Goal: Task Accomplishment & Management: Contribute content

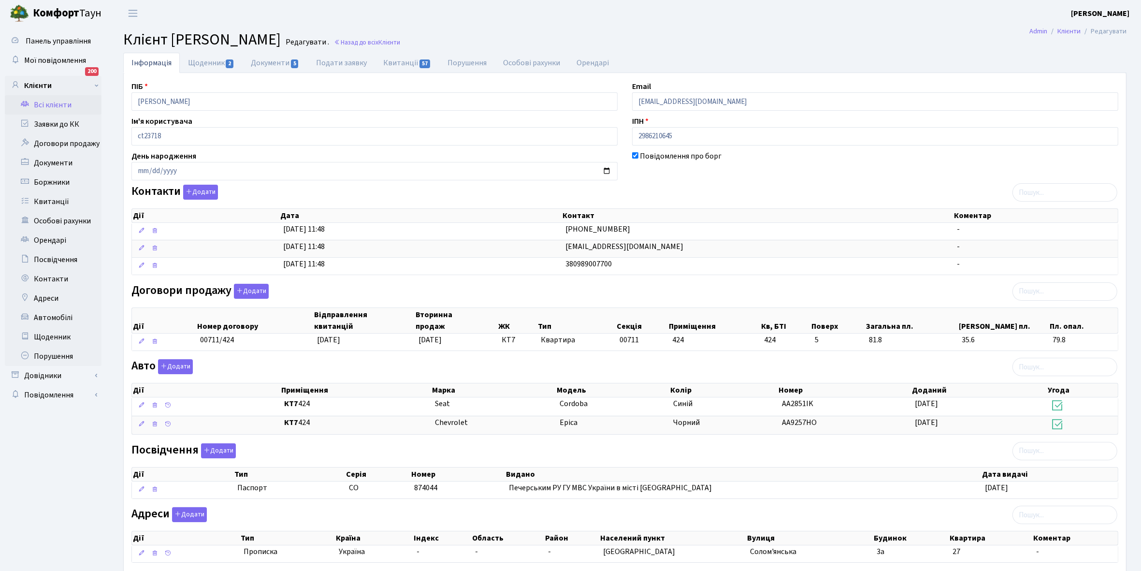
click at [54, 102] on link "Всі клієнти" at bounding box center [53, 104] width 97 height 19
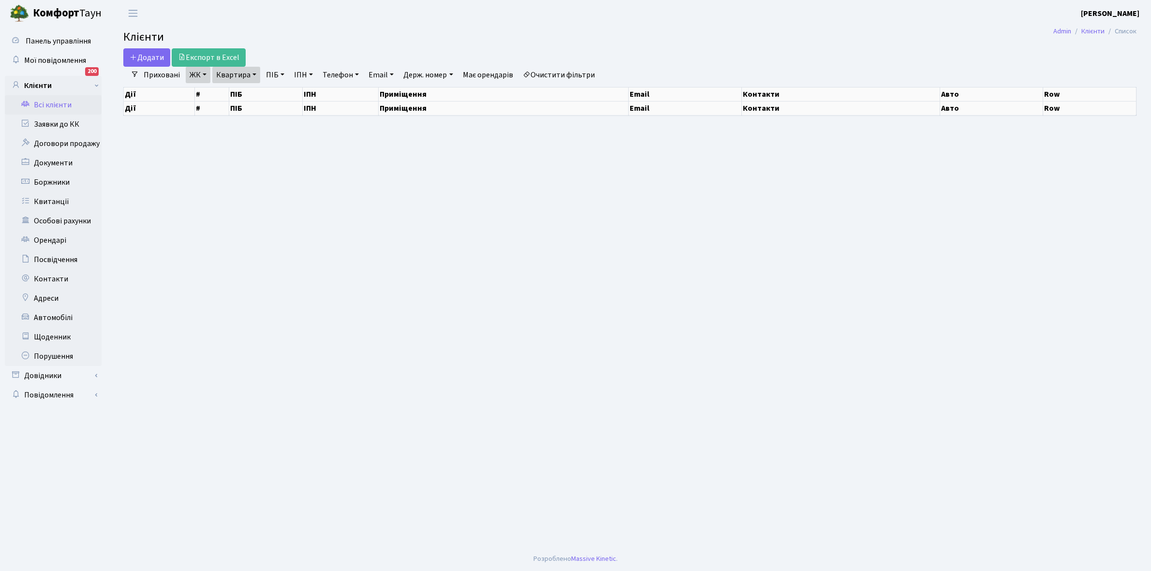
select select "25"
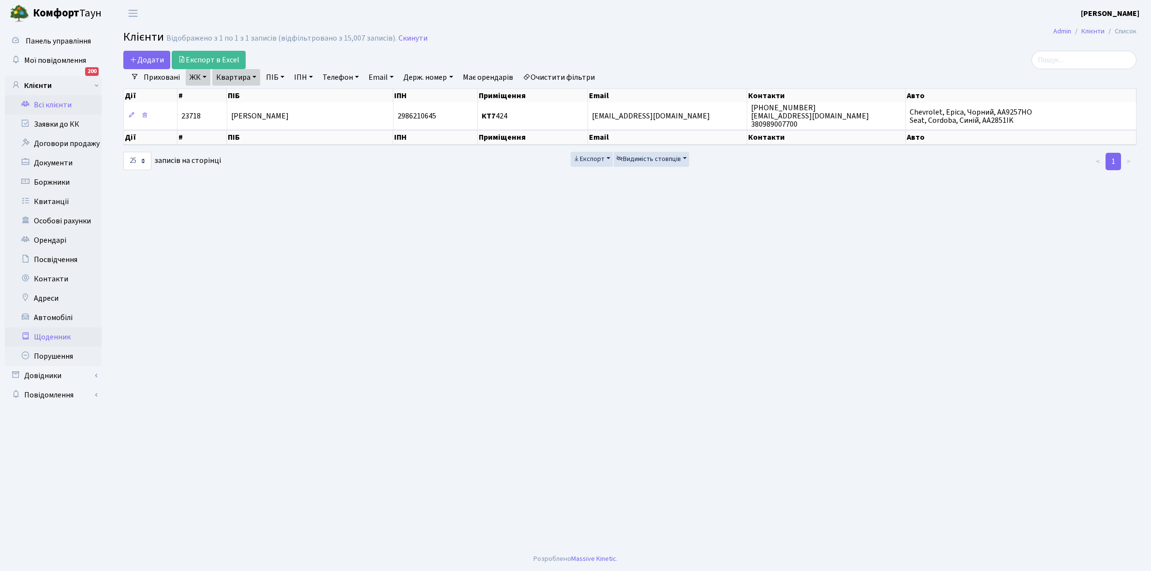
click at [57, 332] on link "Щоденник" at bounding box center [53, 336] width 97 height 19
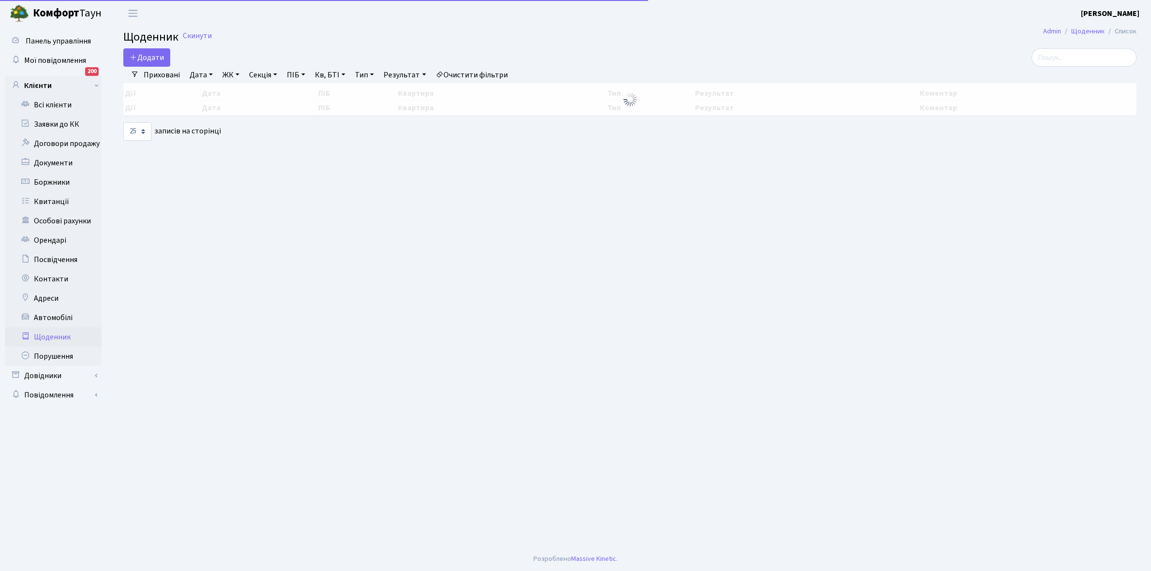
select select "25"
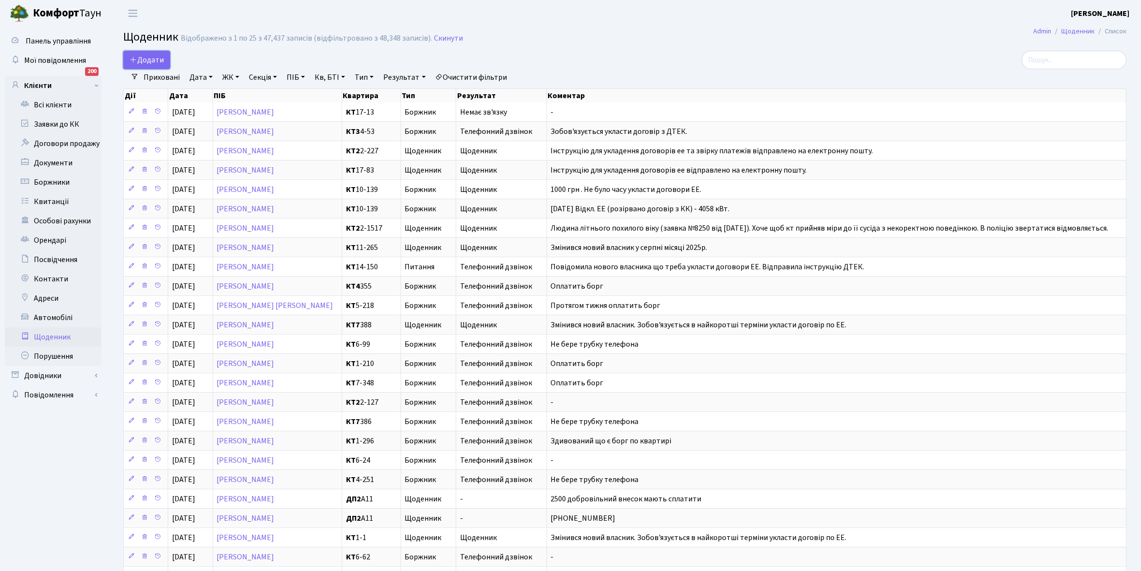
click at [143, 53] on link "Додати" at bounding box center [146, 60] width 47 height 18
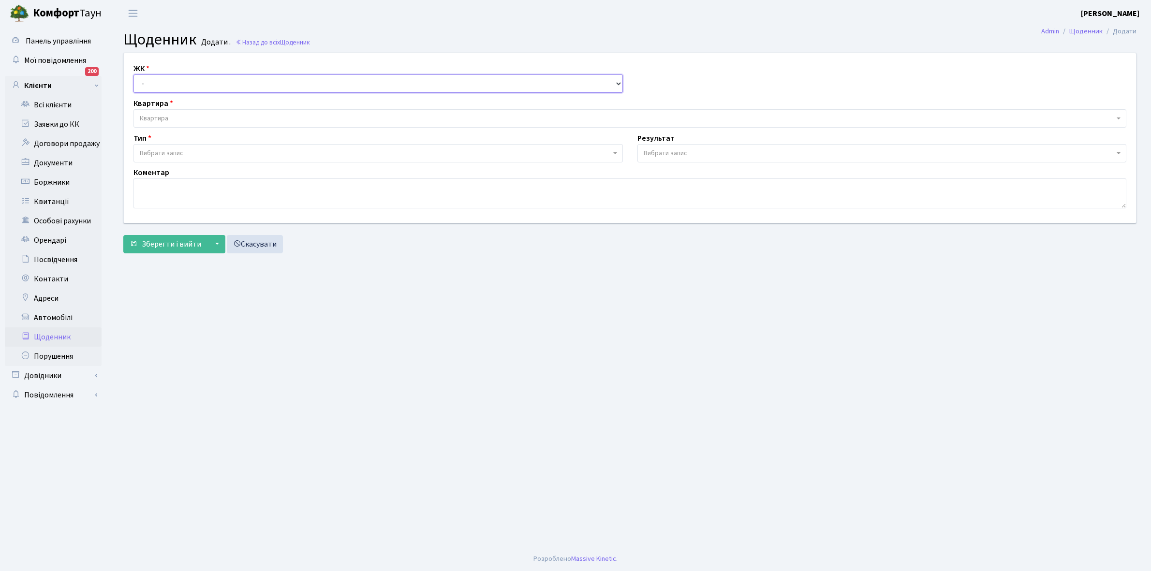
click at [160, 84] on select "- КТ, вул. Регенераторна, 4 КТ2, просп. [STREET_ADDRESS] [STREET_ADDRESS] [PERS…" at bounding box center [377, 83] width 489 height 18
select select "271"
click at [133, 74] on select "- КТ, вул. Регенераторна, 4 КТ2, просп. [STREET_ADDRESS] [STREET_ADDRESS] [PERS…" at bounding box center [377, 83] width 489 height 18
select select
click at [182, 116] on span "Квартира" at bounding box center [627, 119] width 974 height 10
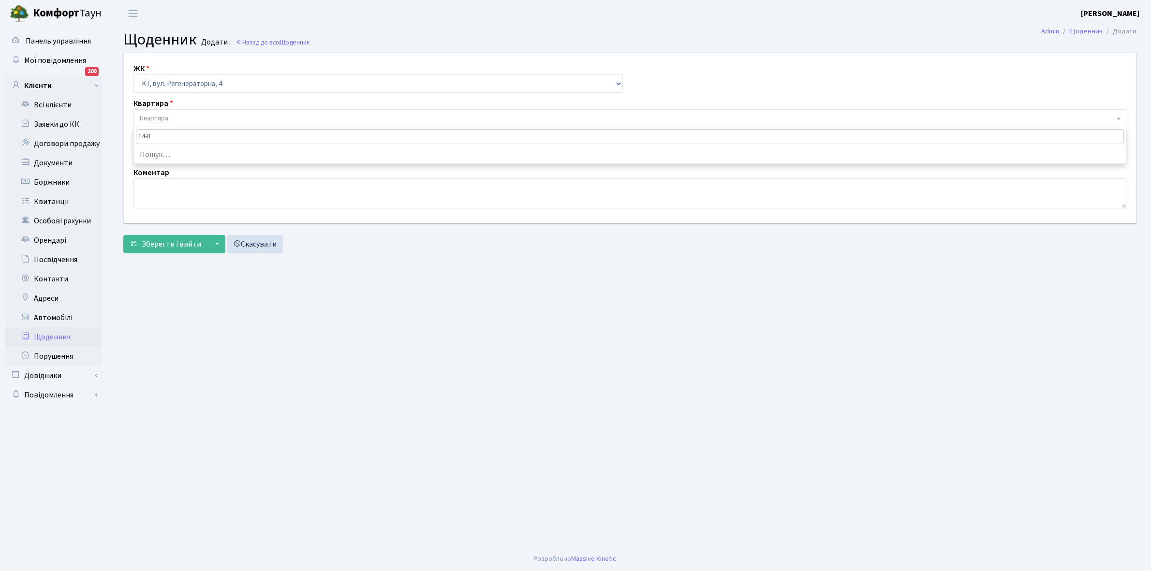
type input "14-85"
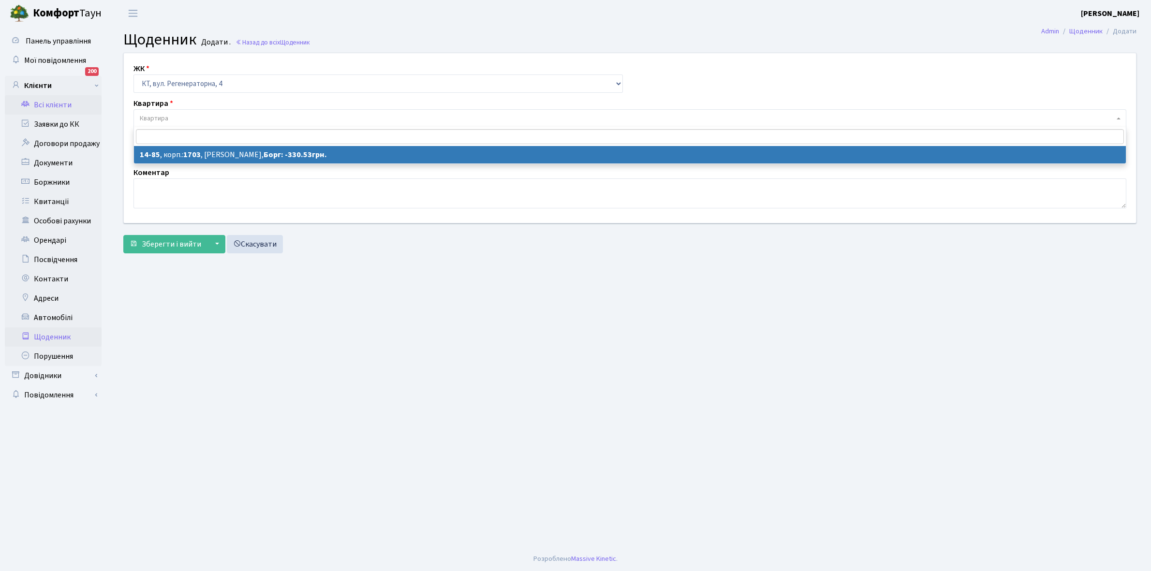
click at [68, 100] on link "Всі клієнти" at bounding box center [53, 104] width 97 height 19
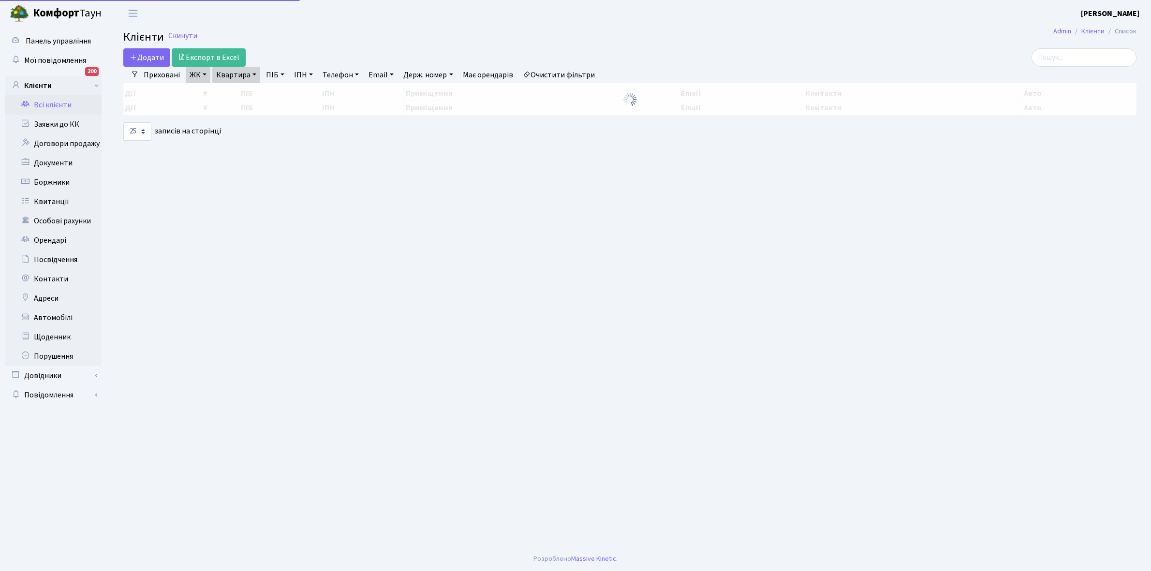
select select "25"
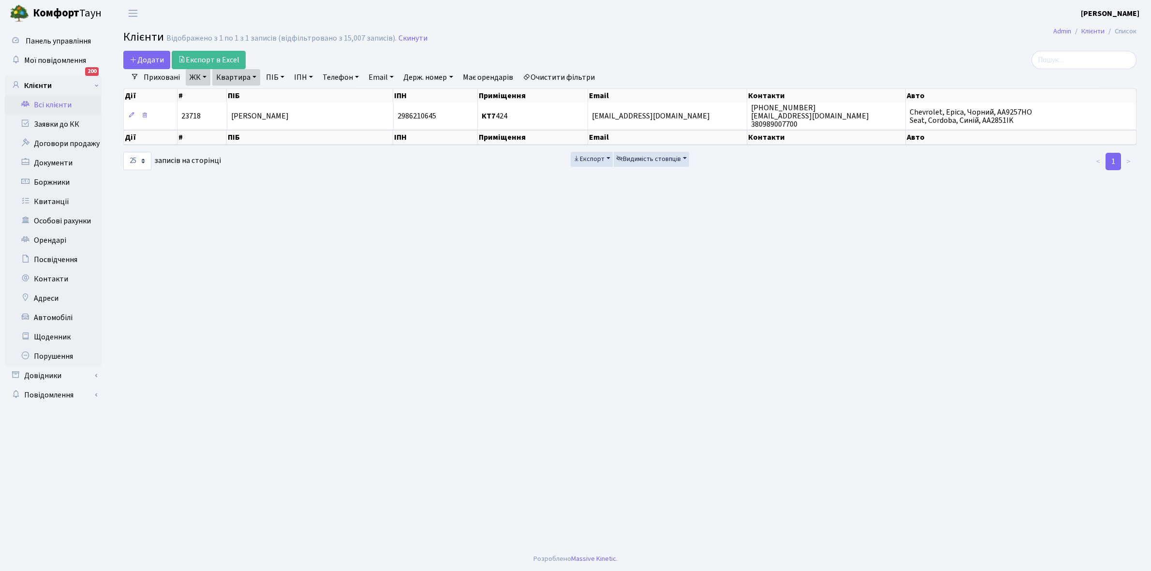
click at [255, 75] on link "Квартира" at bounding box center [236, 77] width 48 height 16
click at [248, 98] on input "424" at bounding box center [241, 96] width 57 height 18
type input "4"
click at [568, 75] on link "Очистити фільтри" at bounding box center [559, 77] width 80 height 16
select select
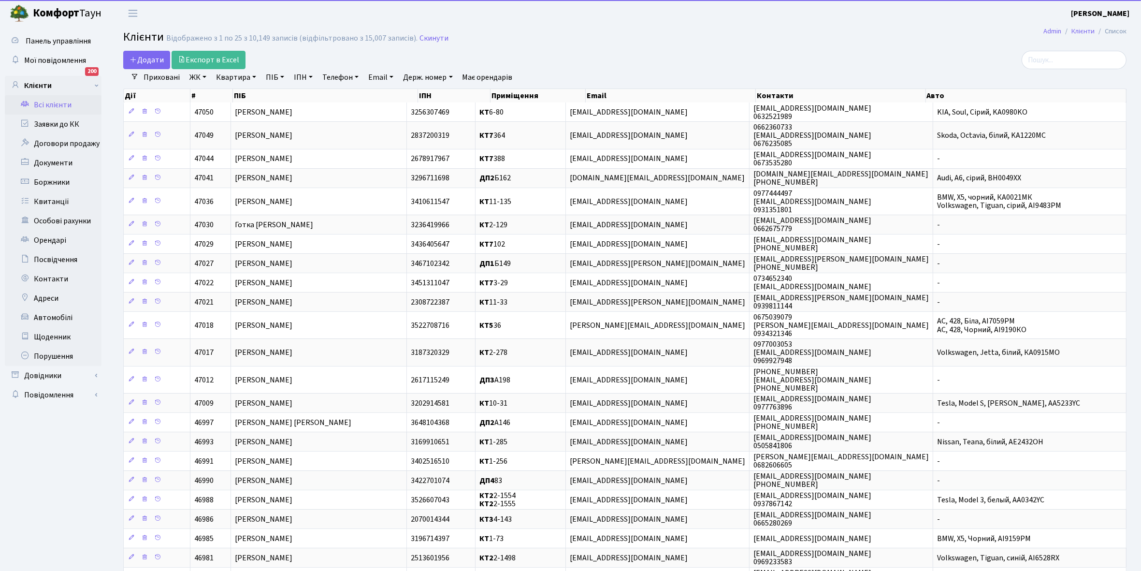
click at [204, 76] on link "ЖК" at bounding box center [198, 77] width 25 height 16
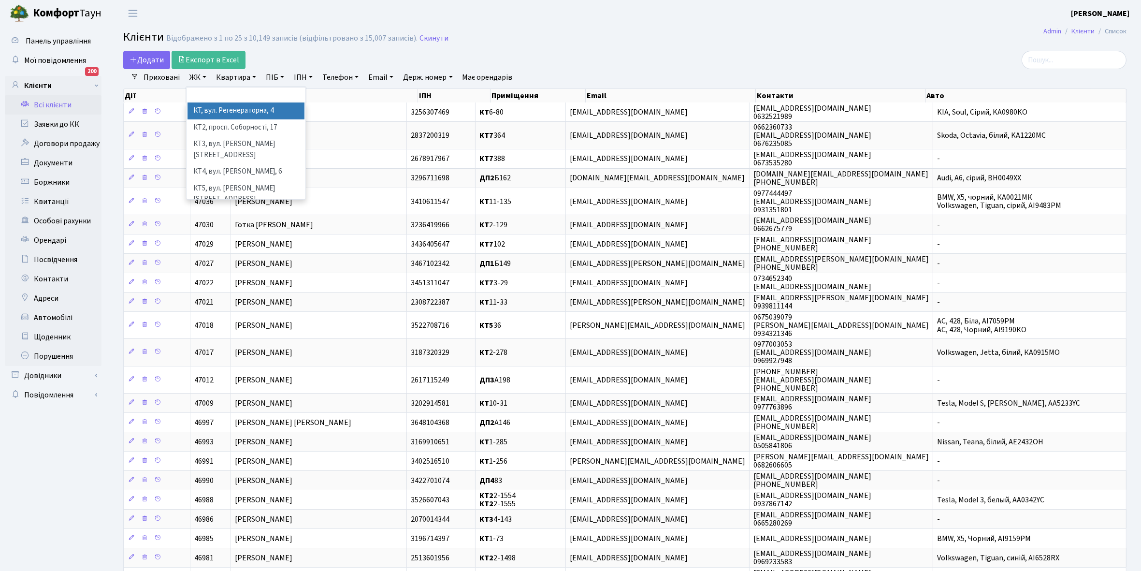
click at [234, 114] on li "КТ, вул. Регенераторна, 4" at bounding box center [246, 110] width 117 height 17
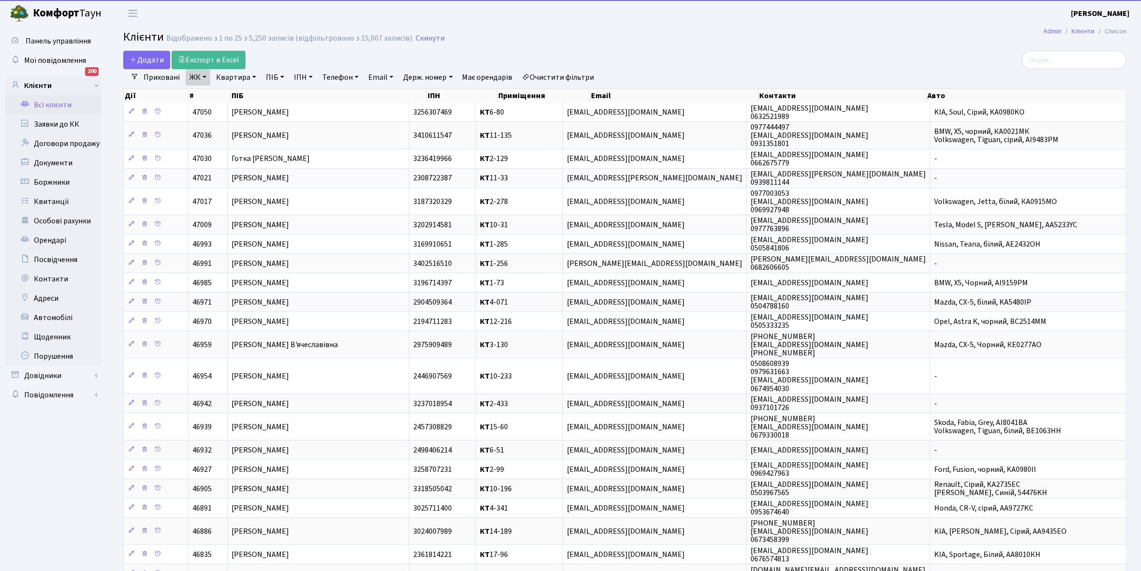
click at [255, 76] on link "Квартира" at bounding box center [236, 77] width 48 height 16
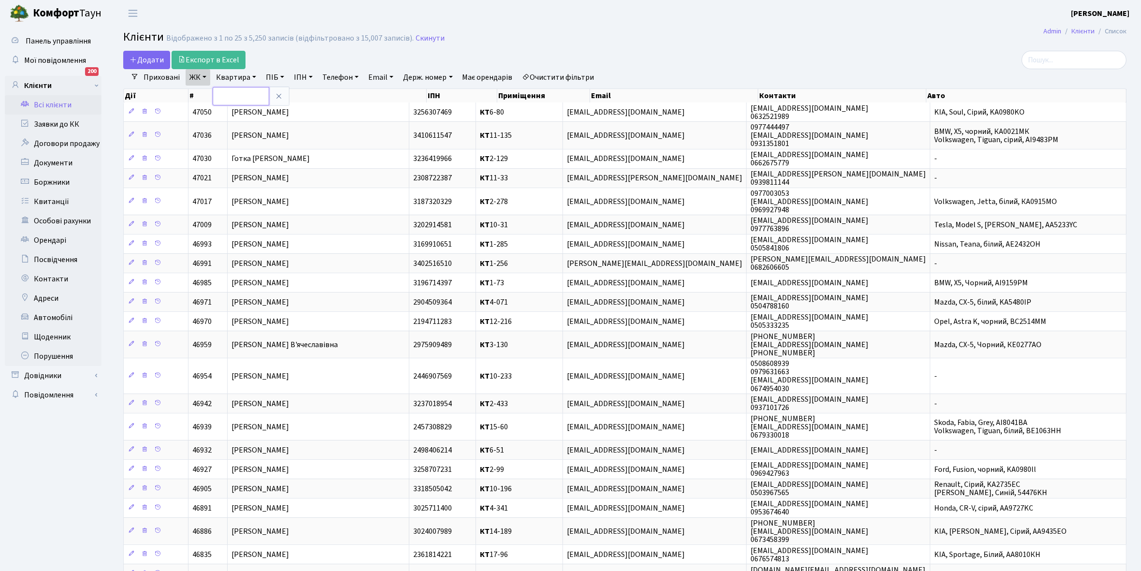
click at [242, 96] on input "text" at bounding box center [241, 96] width 57 height 18
type input "14-85"
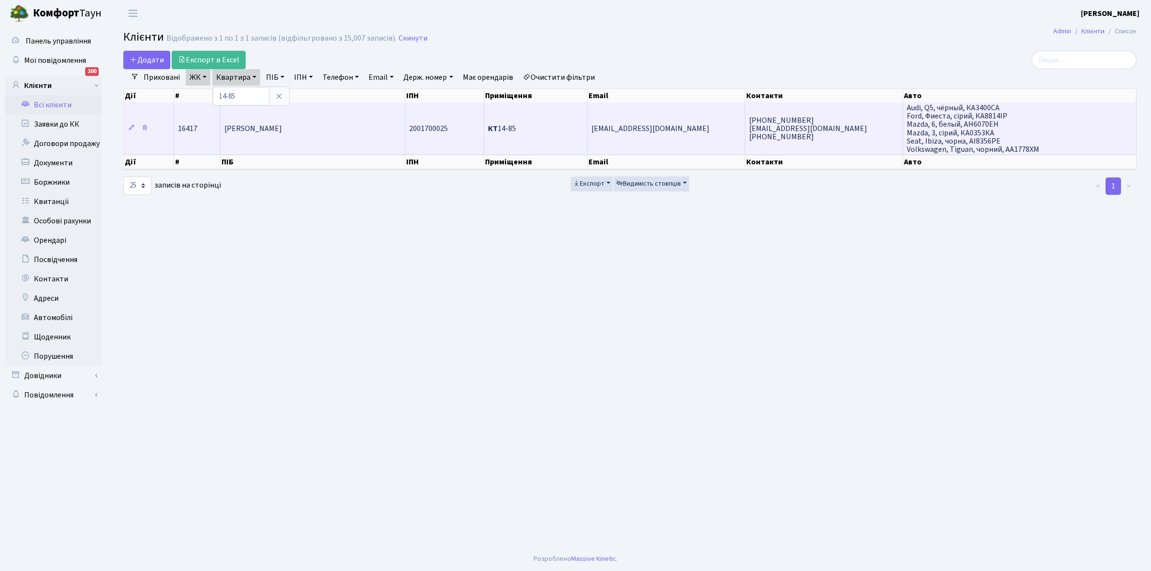
click at [313, 146] on td "Воротінцева Тамара Петрівна" at bounding box center [312, 128] width 185 height 52
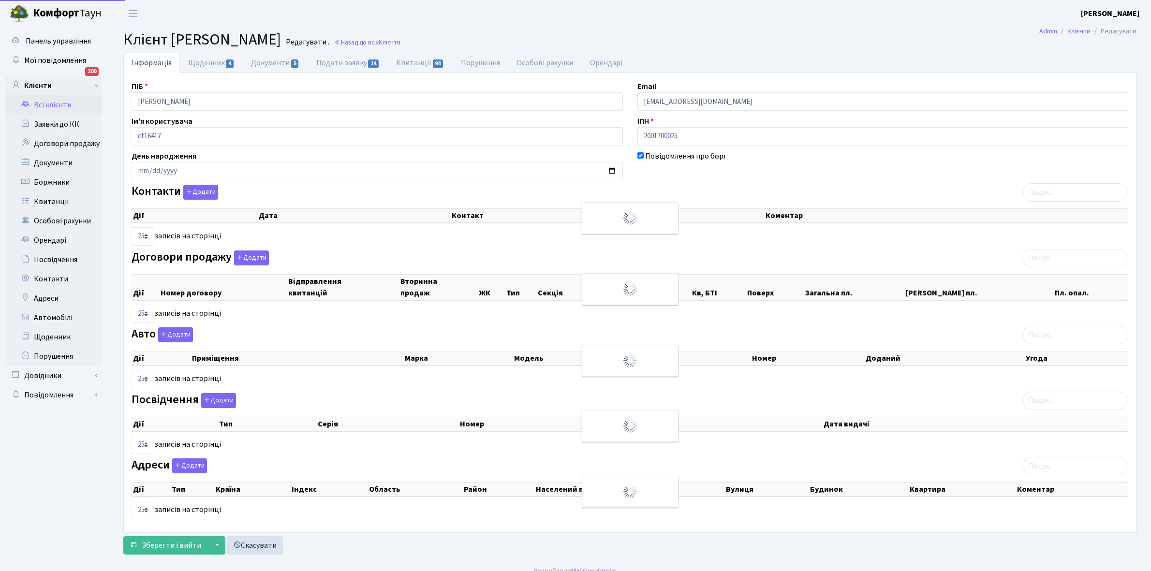
select select "25"
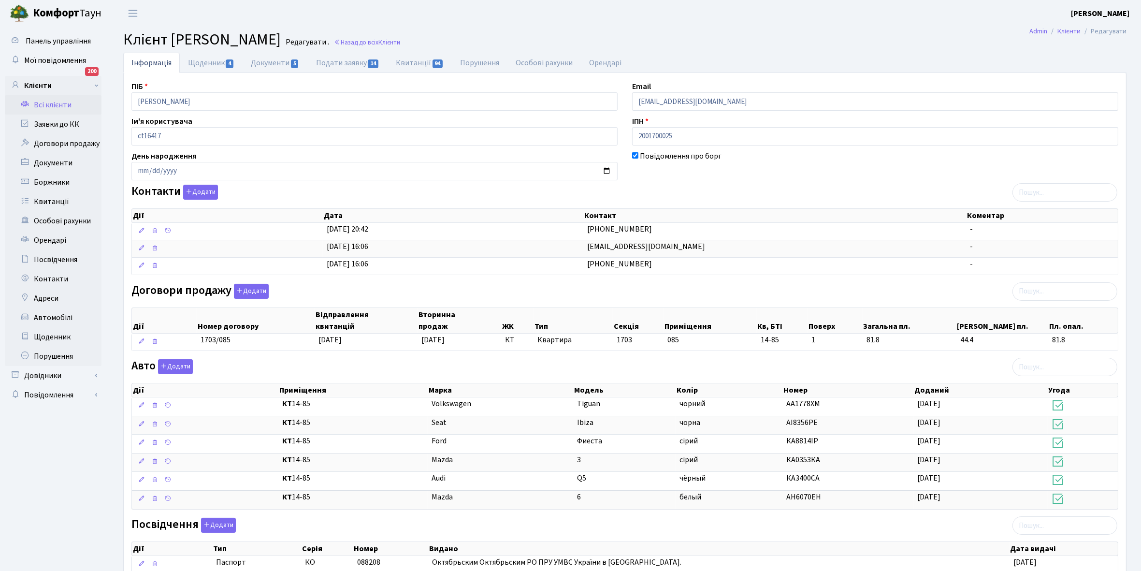
click at [52, 106] on link "Всі клієнти" at bounding box center [53, 104] width 97 height 19
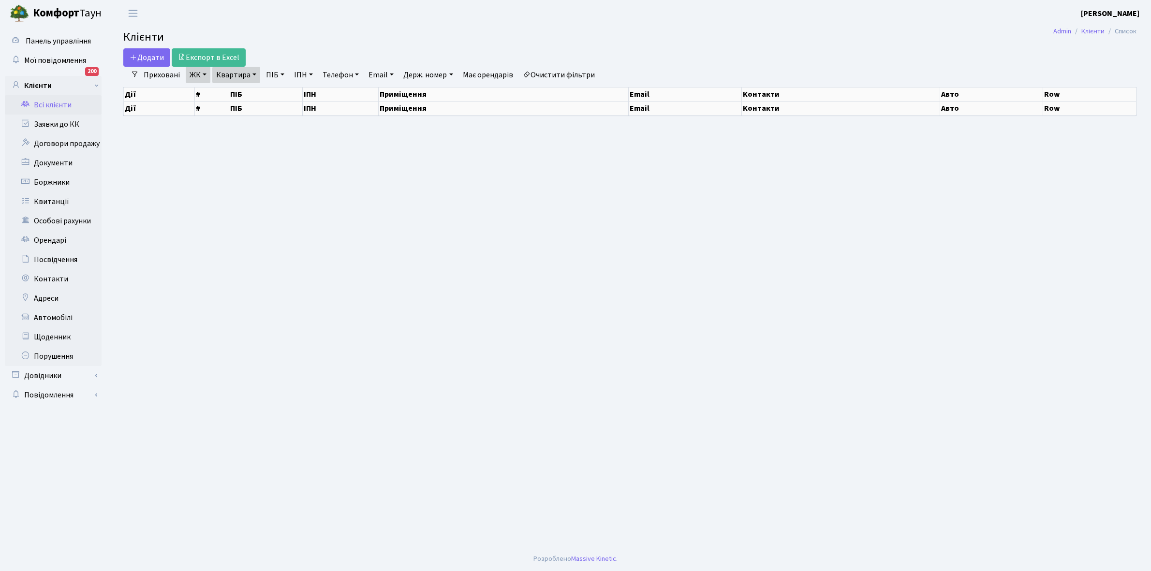
select select "25"
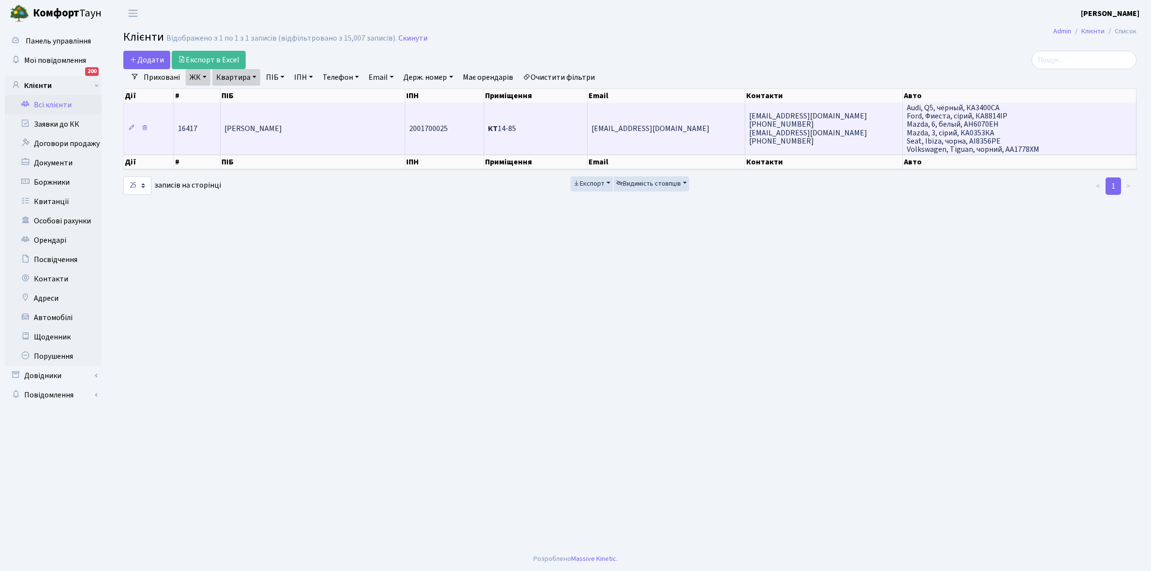
click at [322, 140] on td "Воротінцева Тамара Петрівна" at bounding box center [312, 128] width 185 height 52
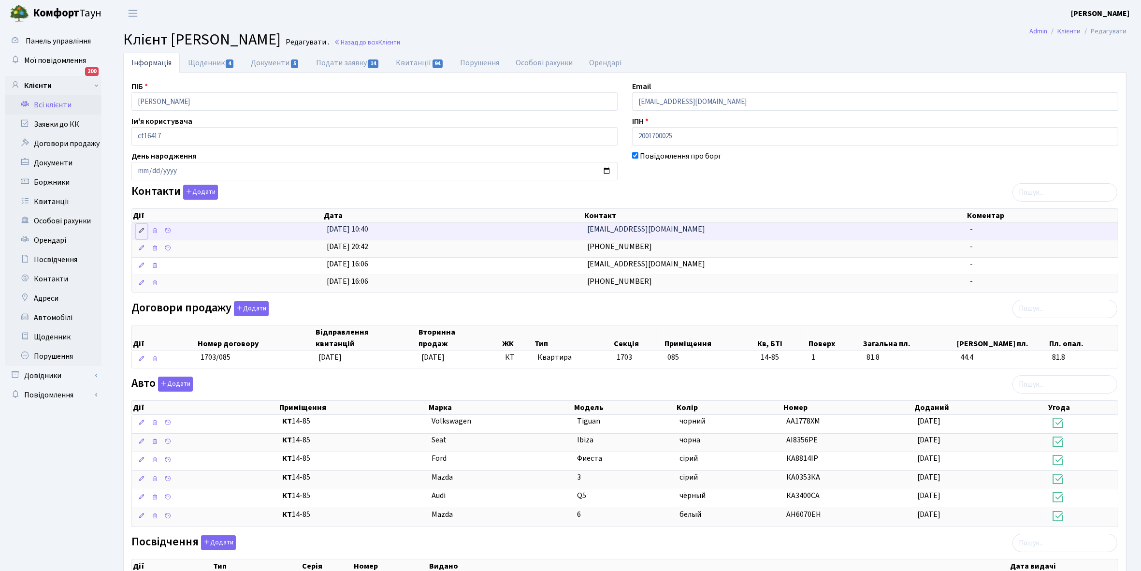
click at [137, 231] on link at bounding box center [142, 231] width 12 height 15
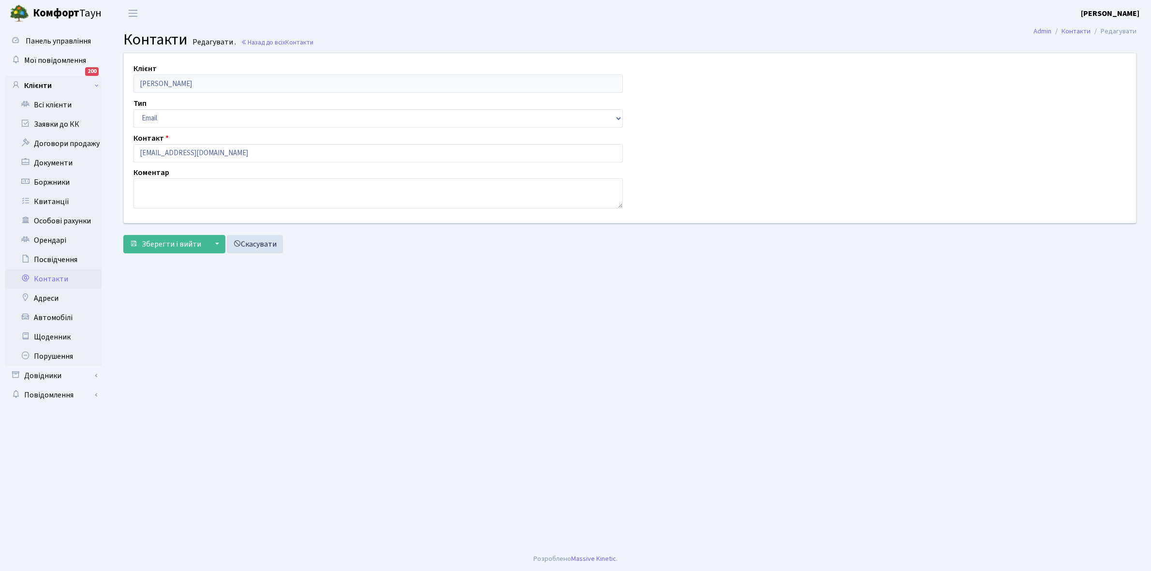
click at [133, 150] on div "Контакт [EMAIL_ADDRESS][DOMAIN_NAME]" at bounding box center [378, 147] width 504 height 30
drag, startPoint x: 135, startPoint y: 148, endPoint x: 228, endPoint y: 158, distance: 92.8
click at [228, 158] on input "[EMAIL_ADDRESS][DOMAIN_NAME]" at bounding box center [377, 153] width 489 height 18
click at [48, 102] on link "Всі клієнти" at bounding box center [53, 104] width 97 height 19
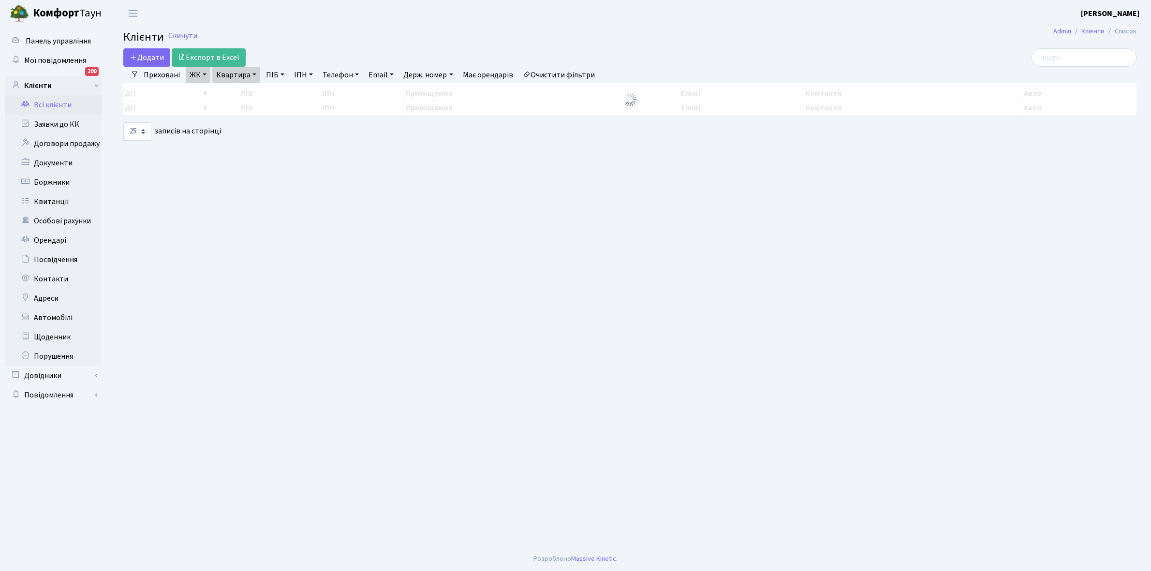
select select "25"
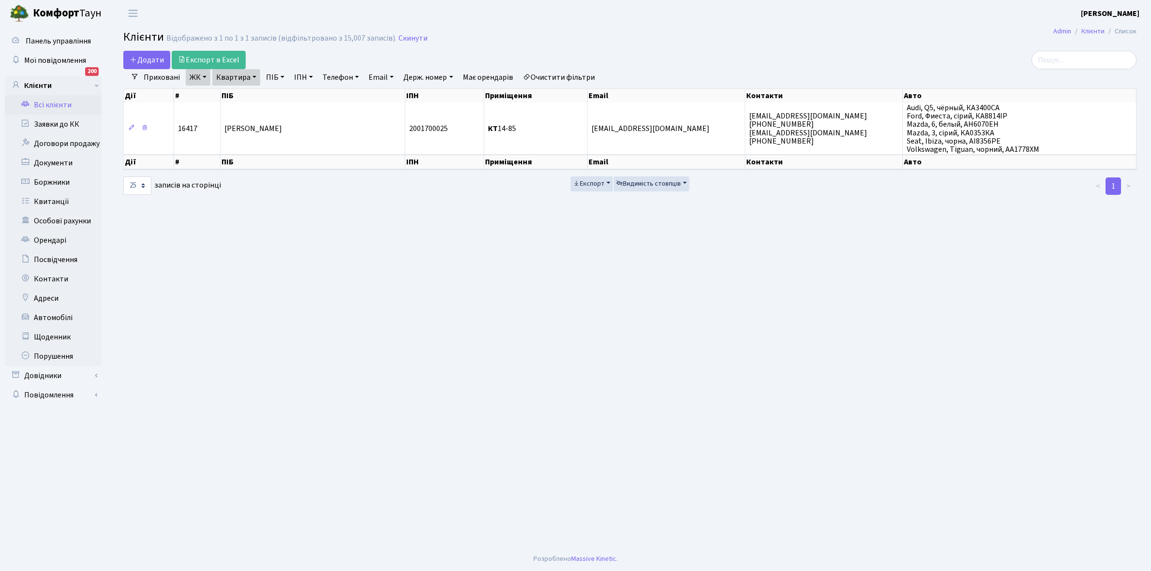
click at [252, 76] on link "Квартира" at bounding box center [236, 77] width 48 height 16
click at [252, 97] on input "14-85" at bounding box center [241, 96] width 57 height 18
type input "14-49"
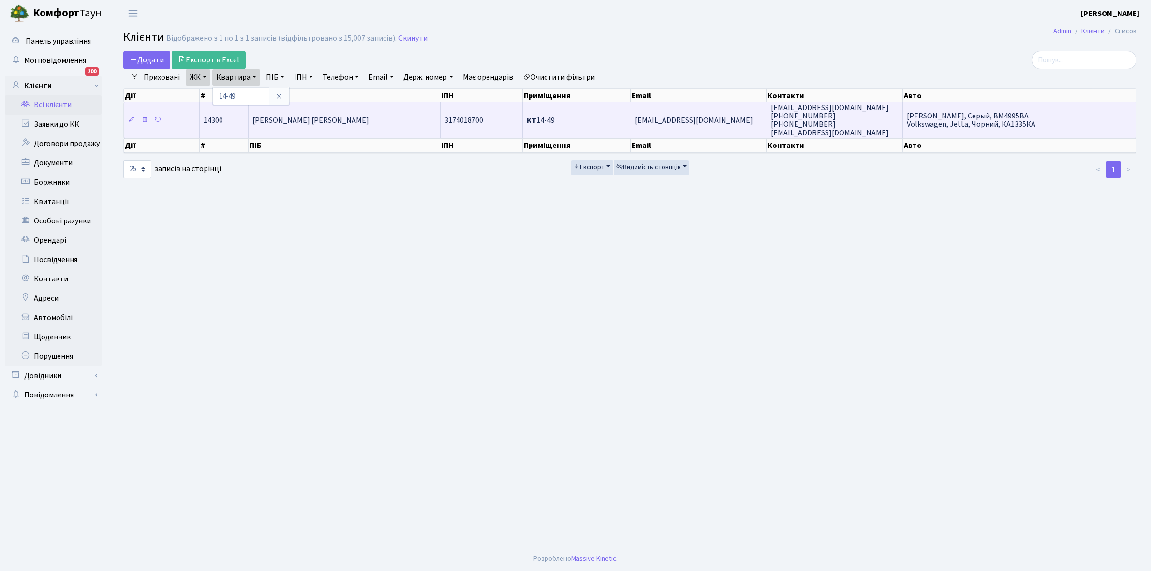
click at [351, 111] on td "[PERSON_NAME] [PERSON_NAME]" at bounding box center [344, 119] width 192 height 35
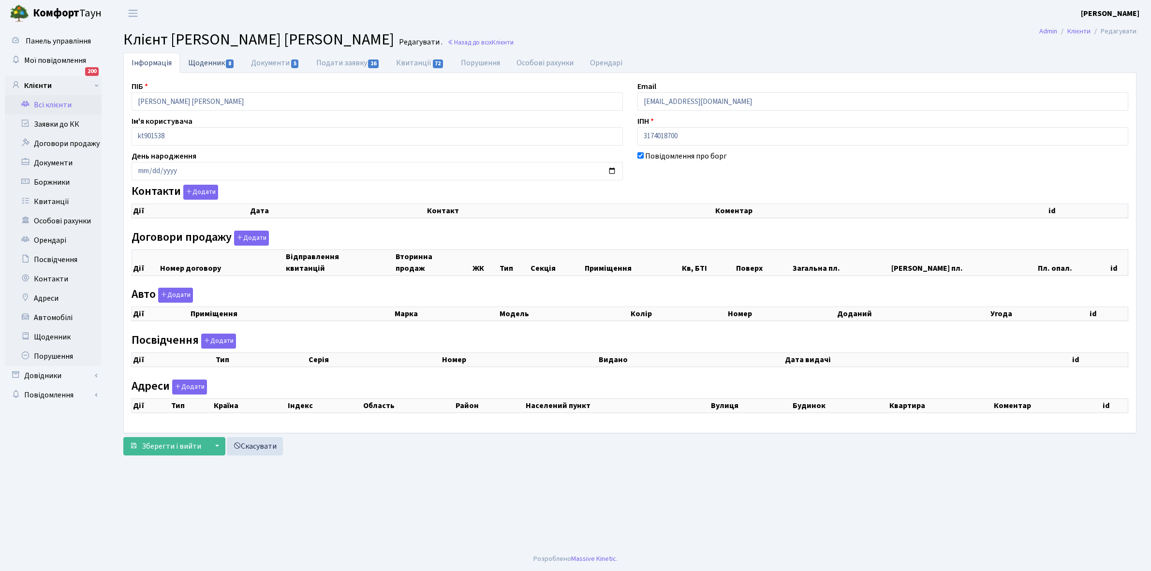
checkbox input "true"
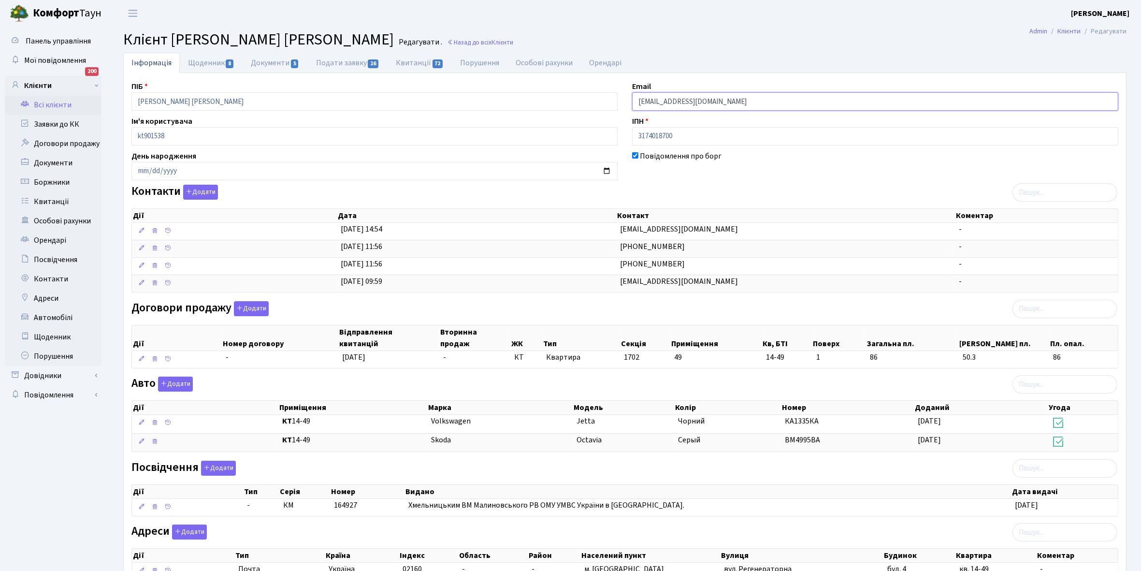
drag, startPoint x: 636, startPoint y: 98, endPoint x: 710, endPoint y: 98, distance: 73.5
click at [710, 98] on input "[EMAIL_ADDRESS][DOMAIN_NAME]" at bounding box center [875, 101] width 486 height 18
click at [44, 104] on link "Всі клієнти" at bounding box center [53, 104] width 97 height 19
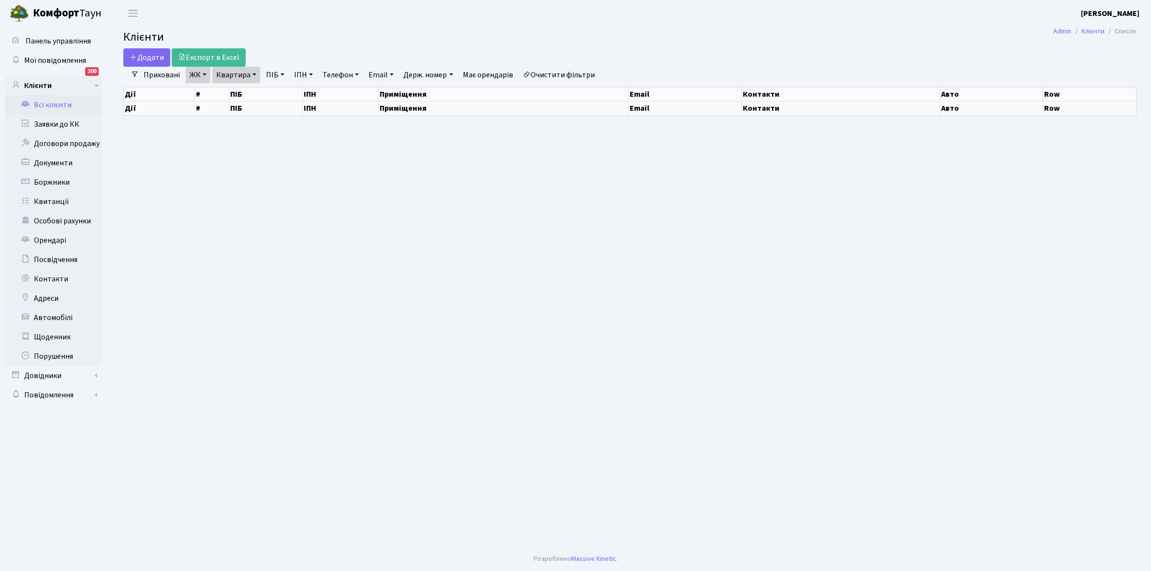
select select "25"
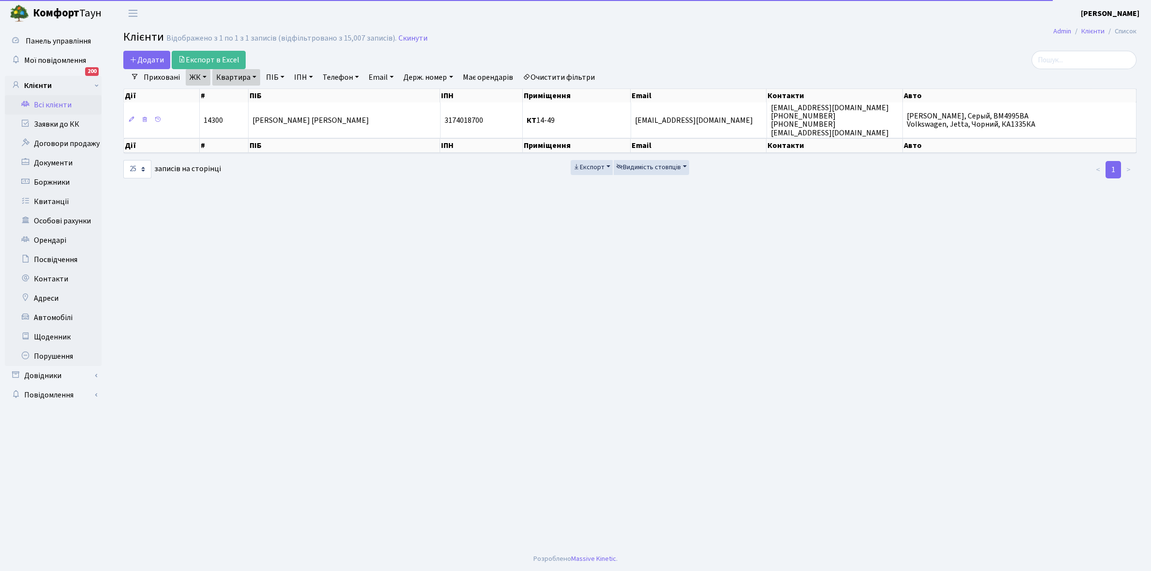
click at [253, 75] on link "Квартира" at bounding box center [236, 77] width 48 height 16
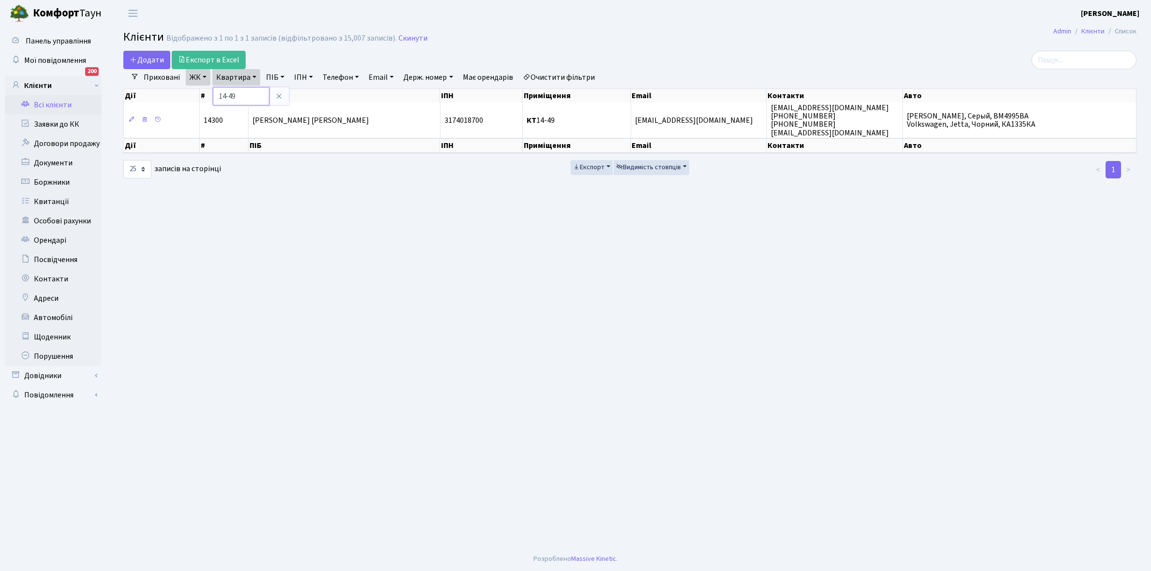
click at [249, 93] on input "14-49" at bounding box center [241, 96] width 57 height 18
type input "1"
type input "14-10"
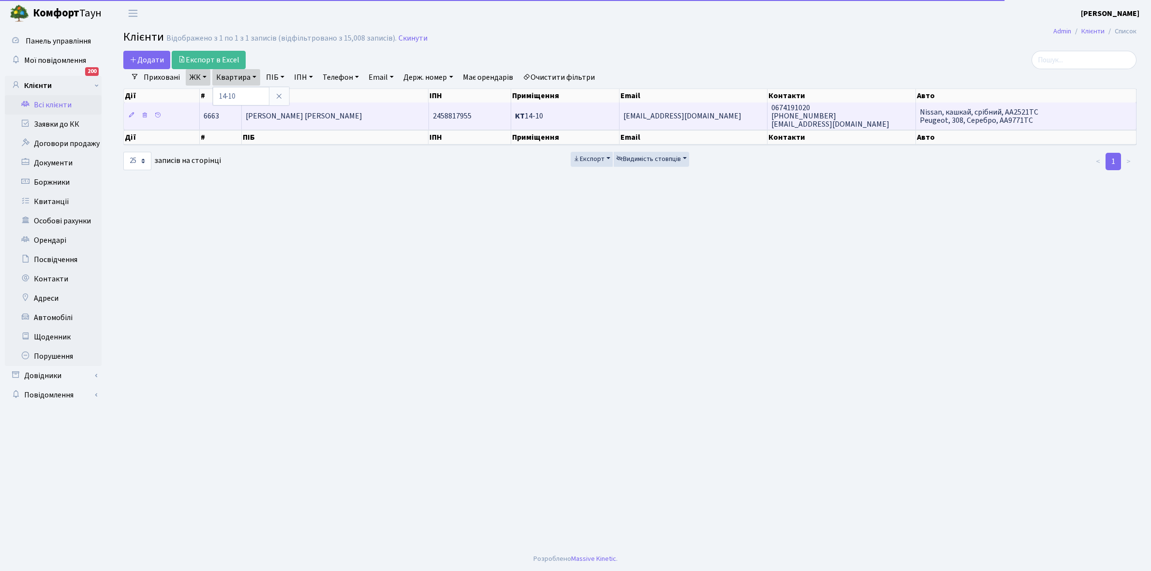
click at [325, 114] on span "Лачужніков Олег Вікторович" at bounding box center [304, 116] width 117 height 11
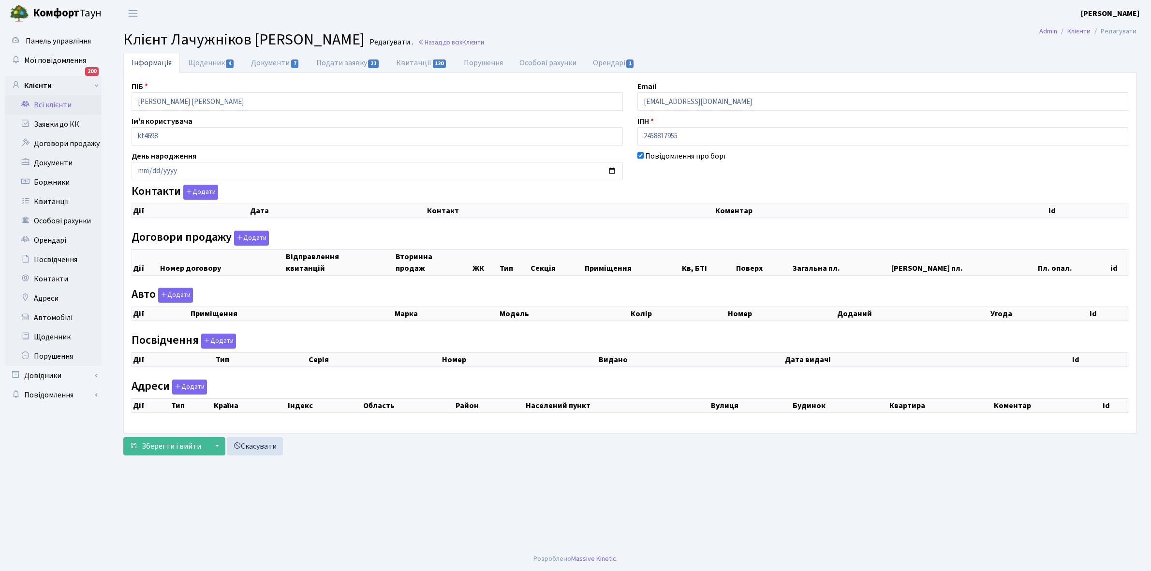
checkbox input "true"
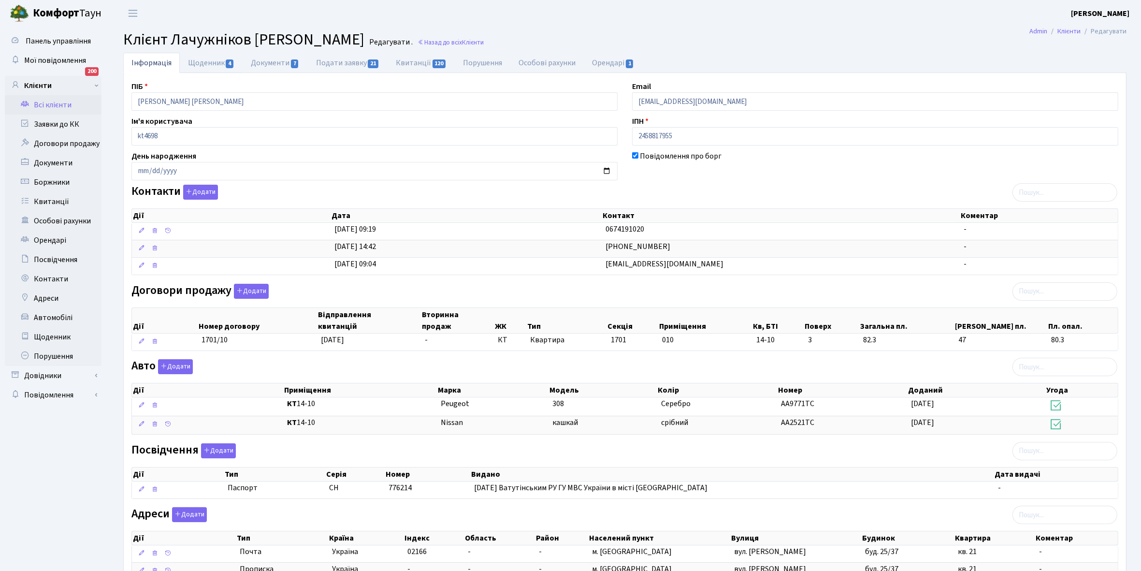
click at [197, 58] on link "Щоденник 4" at bounding box center [211, 63] width 63 height 20
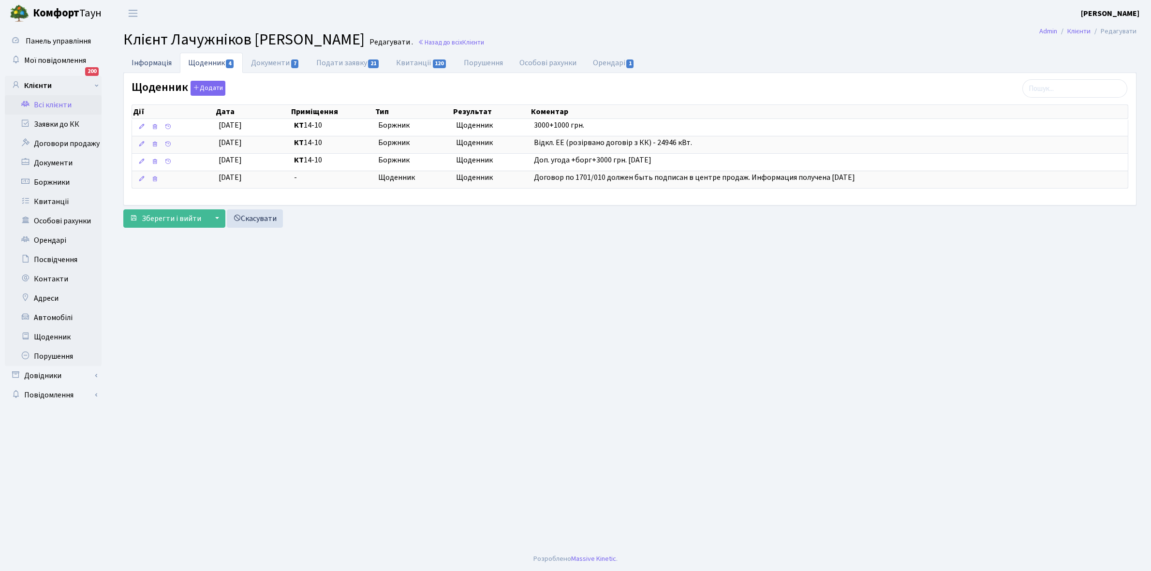
click at [145, 59] on link "Інформація" at bounding box center [151, 63] width 57 height 20
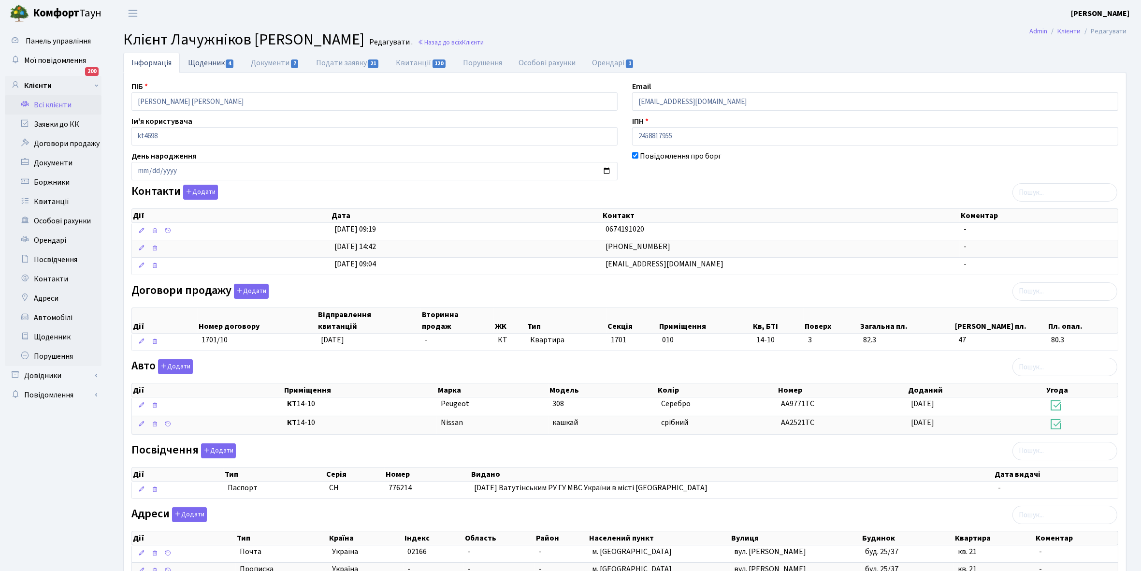
click at [202, 61] on link "Щоденник 4" at bounding box center [211, 63] width 63 height 20
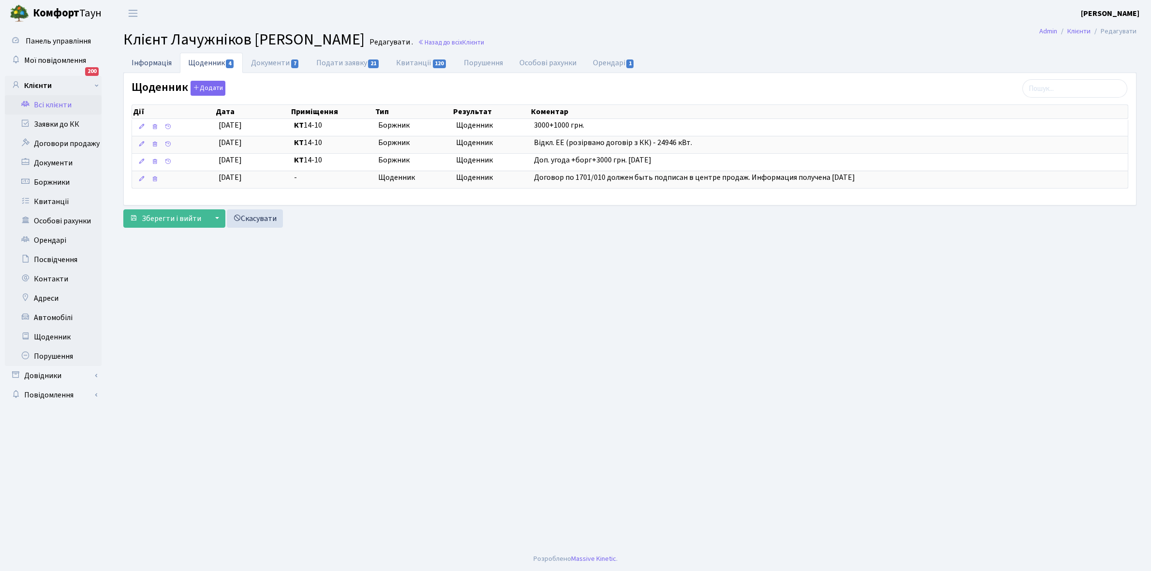
click at [147, 59] on link "Інформація" at bounding box center [151, 63] width 57 height 20
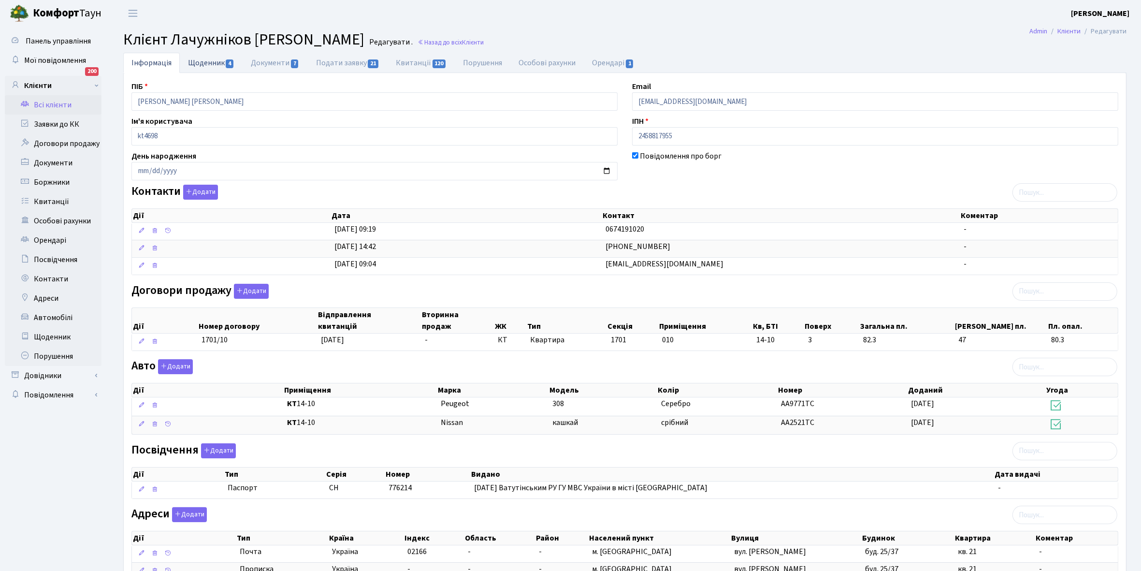
click at [199, 60] on link "Щоденник 4" at bounding box center [211, 63] width 63 height 20
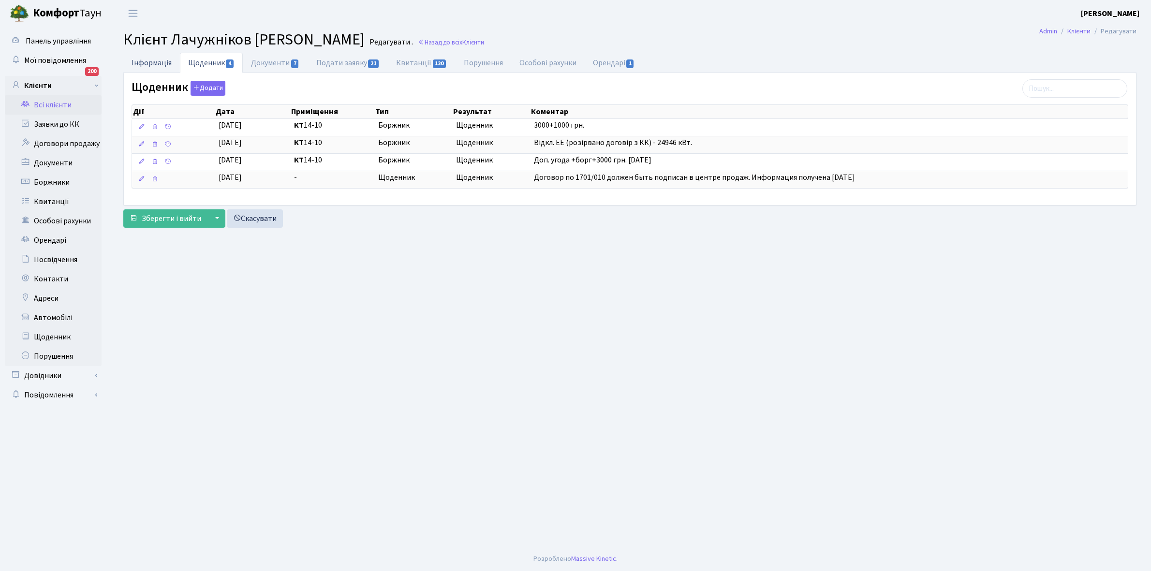
click at [144, 59] on link "Інформація" at bounding box center [151, 63] width 57 height 20
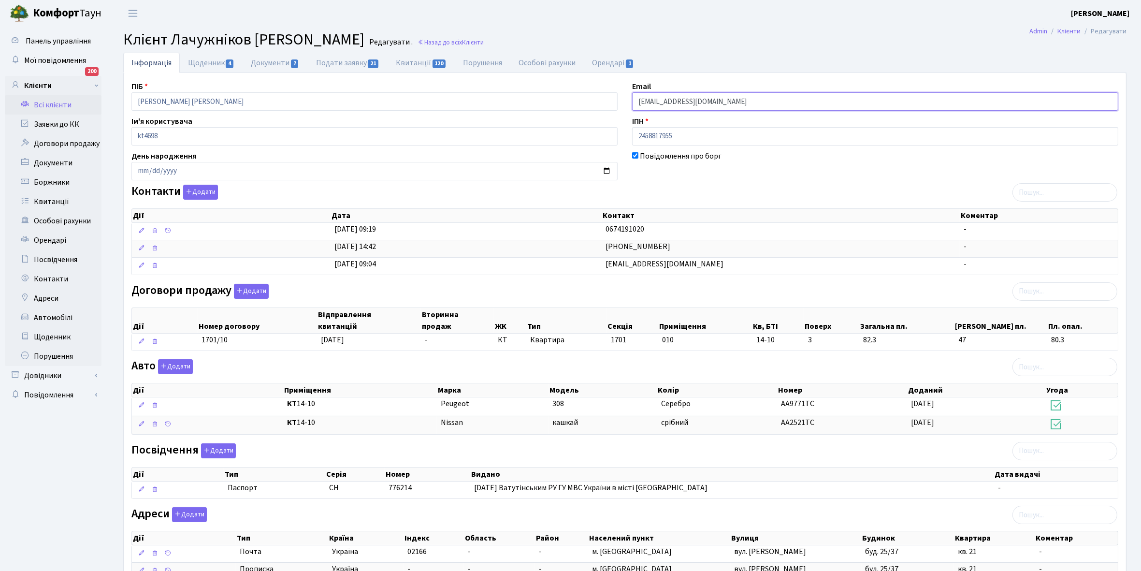
drag, startPoint x: 633, startPoint y: 100, endPoint x: 763, endPoint y: 109, distance: 129.8
click at [763, 109] on input "oleglach75@gmail.com" at bounding box center [875, 101] width 486 height 18
click at [49, 107] on link "Всі клієнти" at bounding box center [53, 104] width 97 height 19
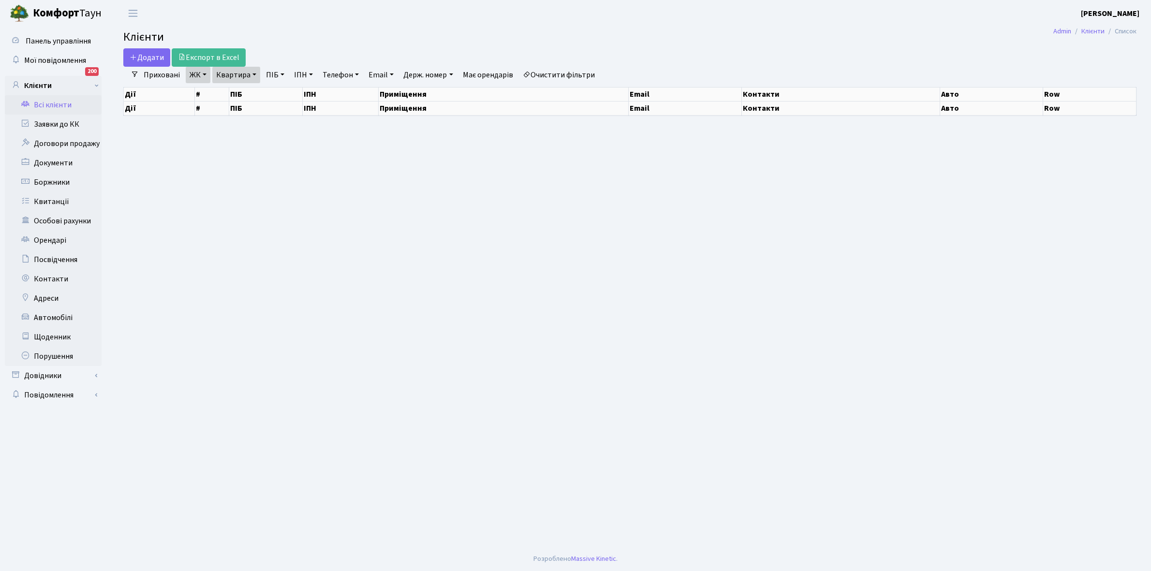
select select "25"
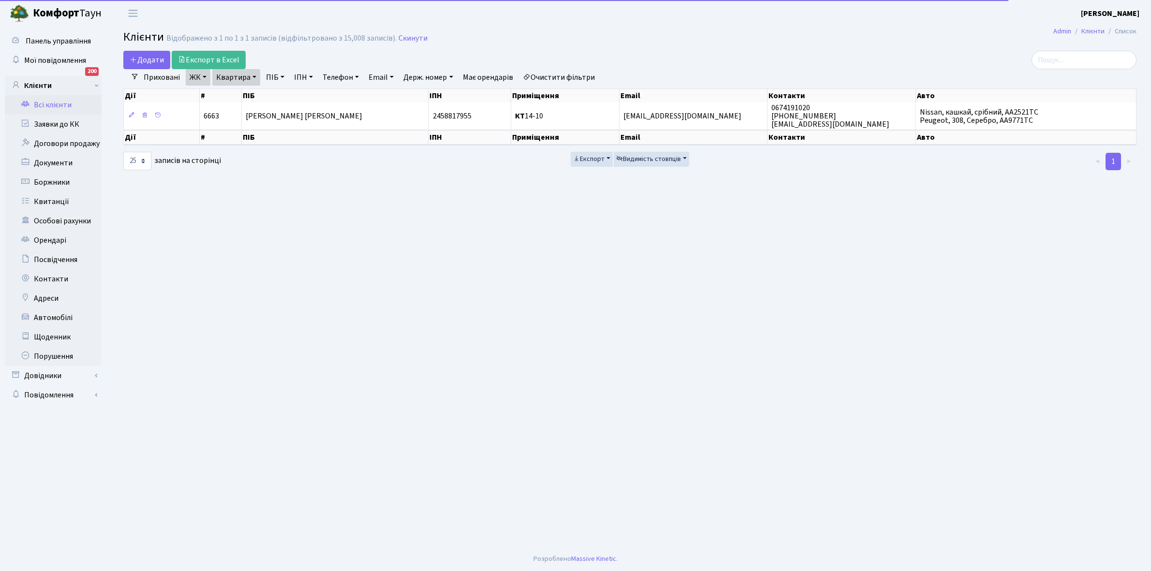
click at [255, 76] on link "Квартира" at bounding box center [236, 77] width 48 height 16
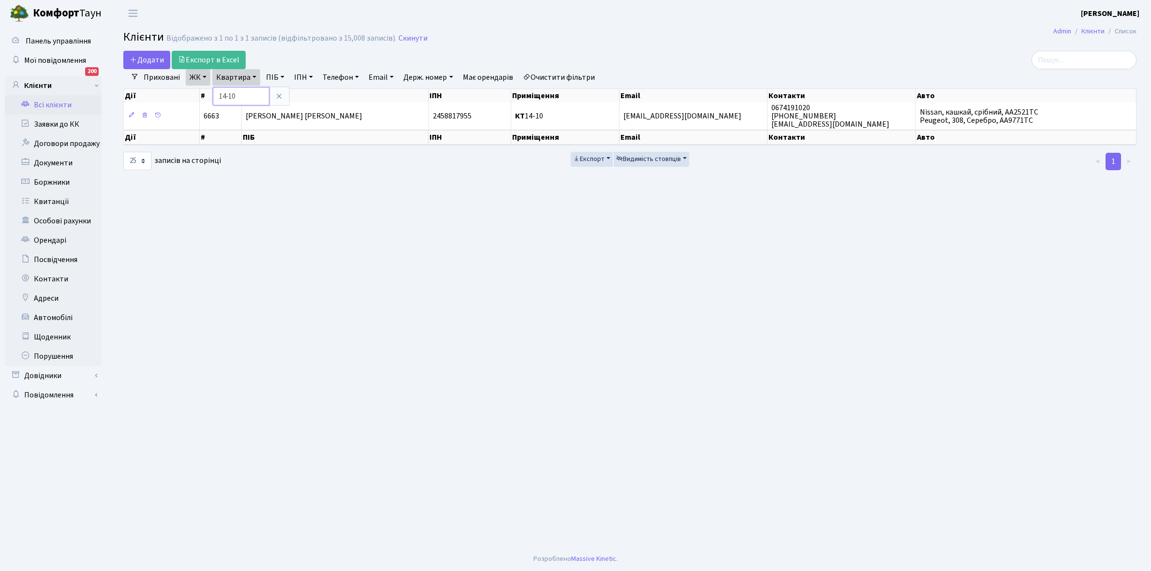
click at [249, 91] on input "14-10" at bounding box center [241, 96] width 57 height 18
type input "1"
type input "16-139"
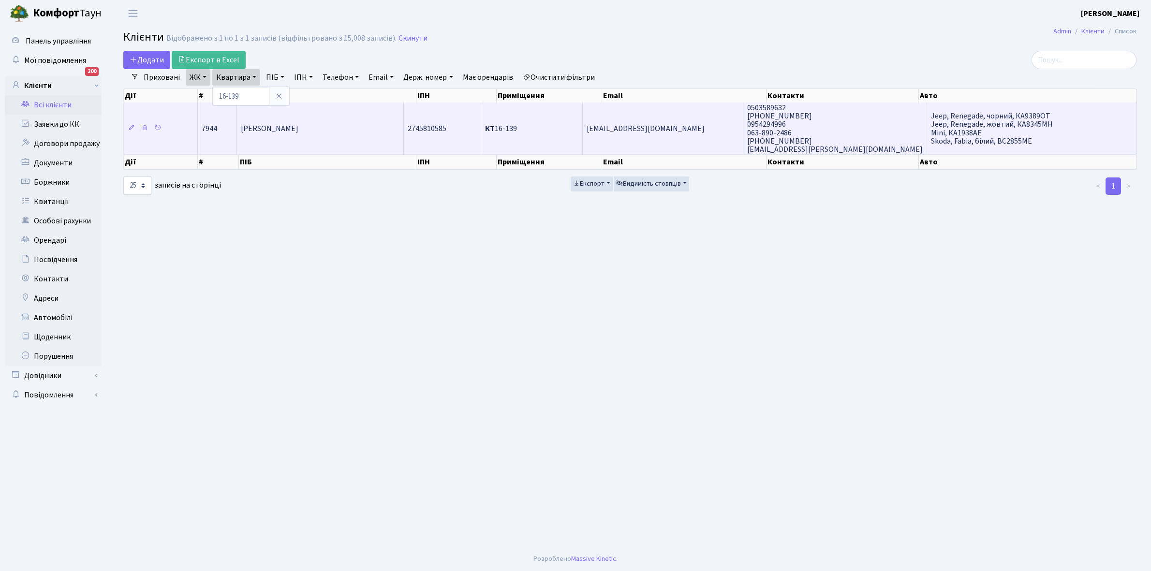
click at [339, 124] on td "Дубина Наталія Анатоліївна" at bounding box center [320, 128] width 167 height 52
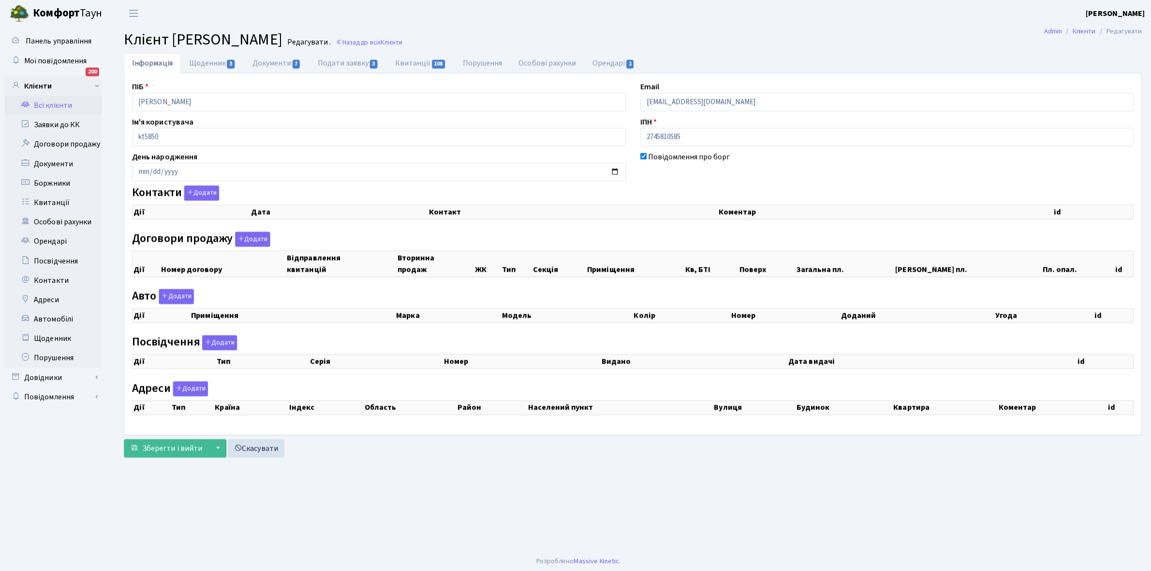
checkbox input "true"
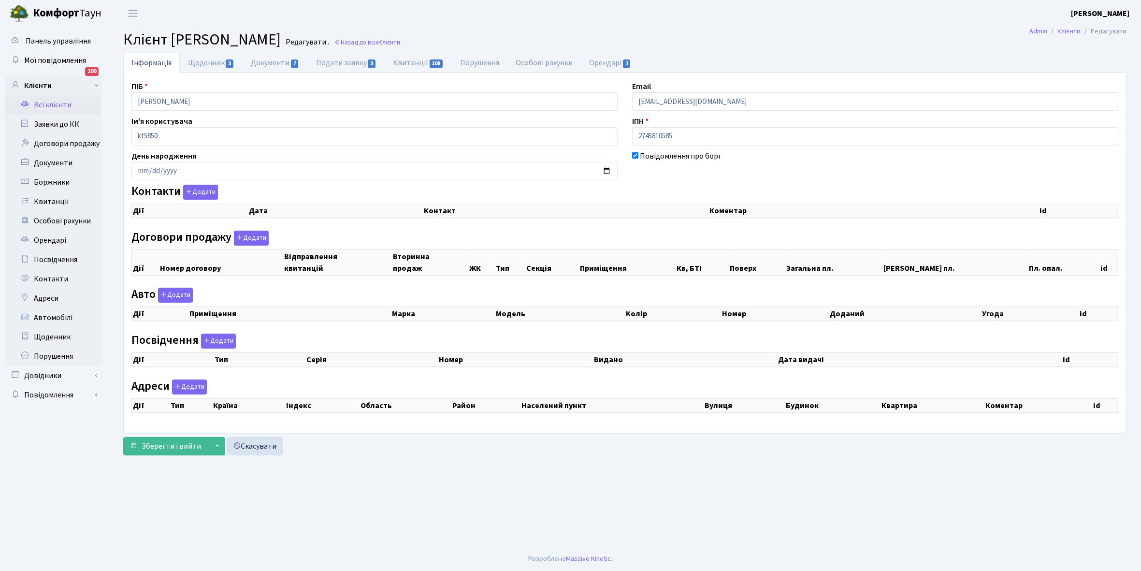
select select "25"
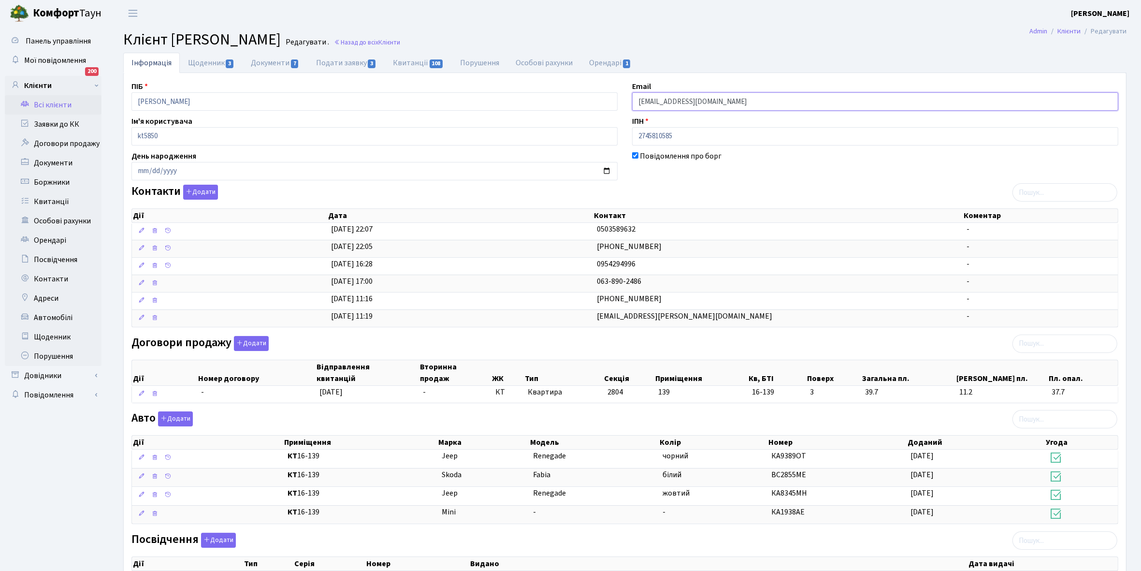
drag, startPoint x: 637, startPoint y: 100, endPoint x: 740, endPoint y: 103, distance: 103.0
click at [740, 103] on input "[EMAIL_ADDRESS][DOMAIN_NAME]" at bounding box center [875, 101] width 486 height 18
click at [491, 357] on div at bounding box center [374, 354] width 486 height 6
click at [56, 336] on link "Щоденник" at bounding box center [53, 336] width 97 height 19
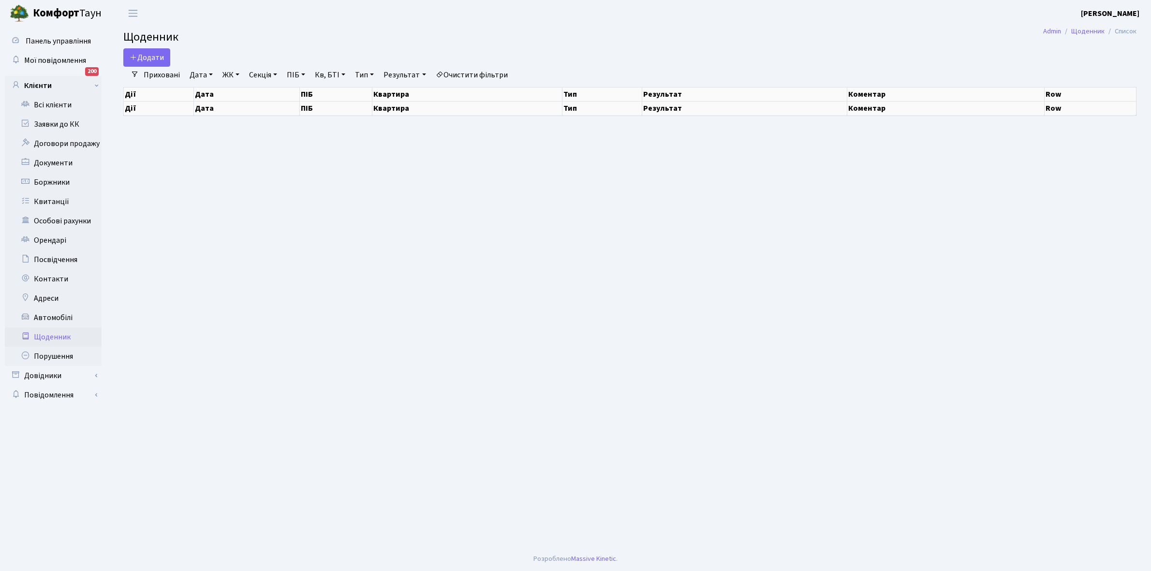
select select "25"
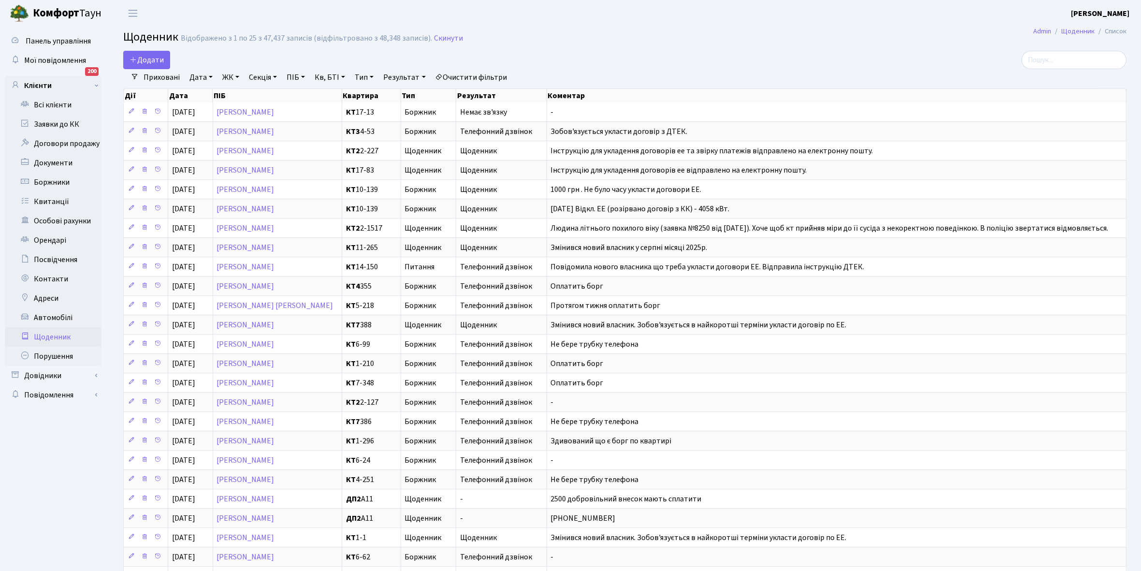
click at [50, 332] on link "Щоденник" at bounding box center [53, 336] width 97 height 19
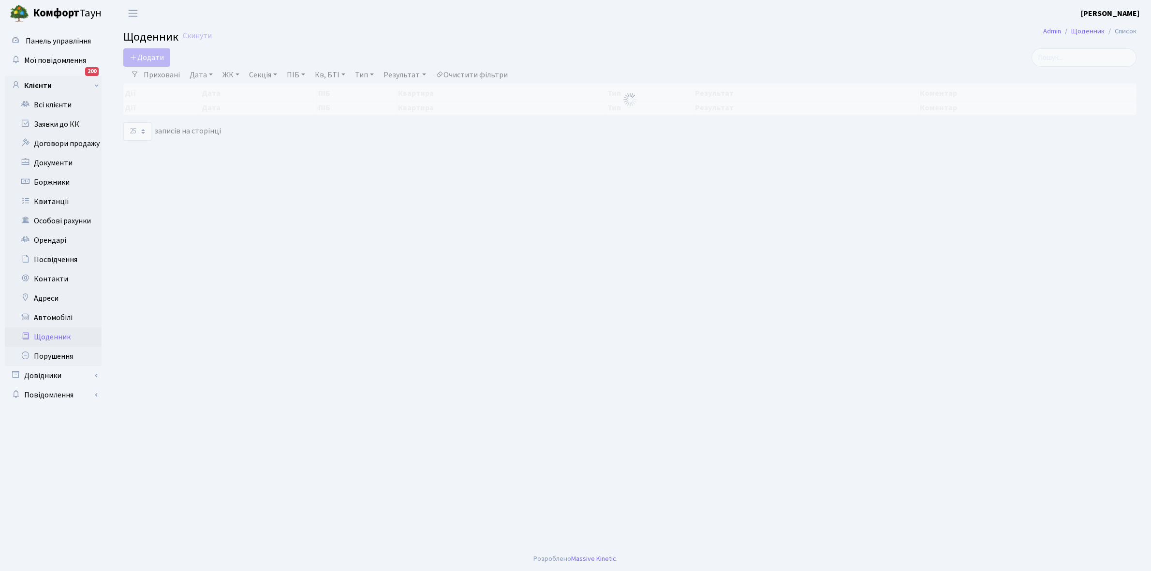
select select "25"
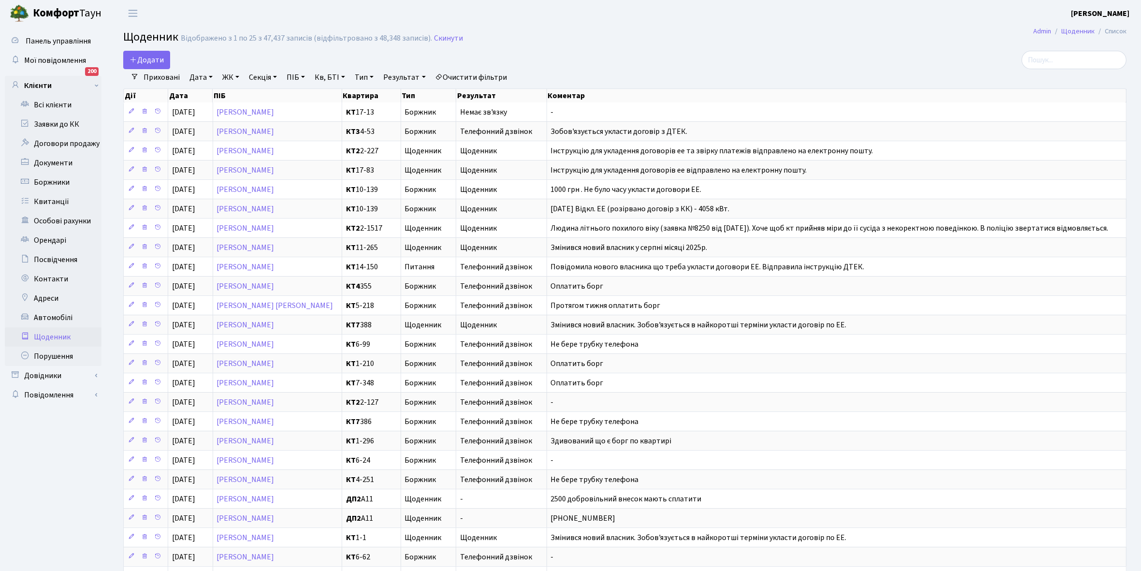
click at [47, 336] on link "Щоденник" at bounding box center [53, 336] width 97 height 19
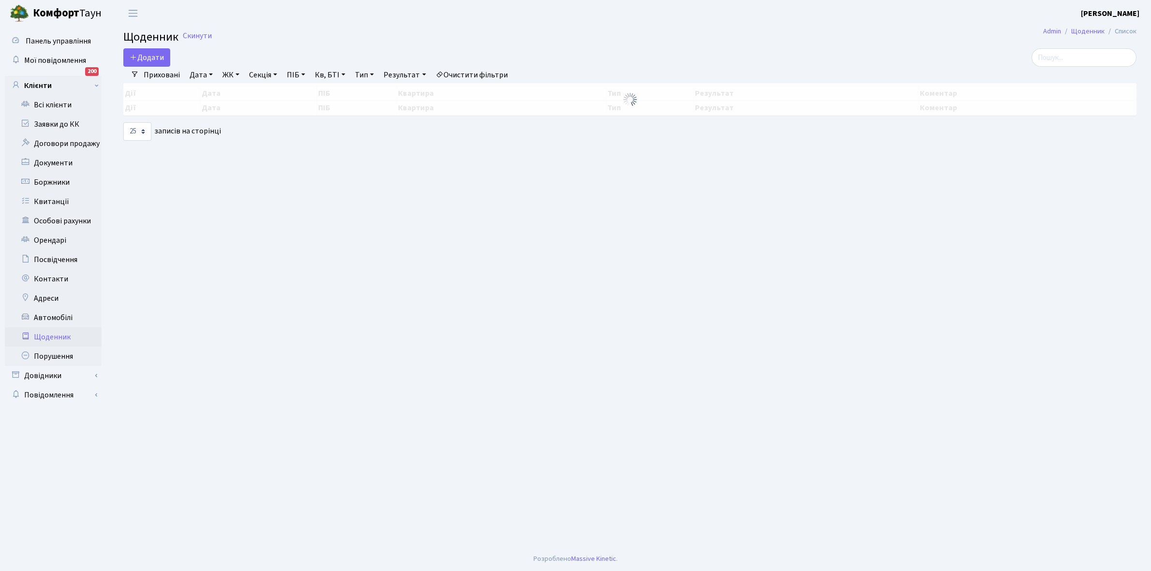
select select "25"
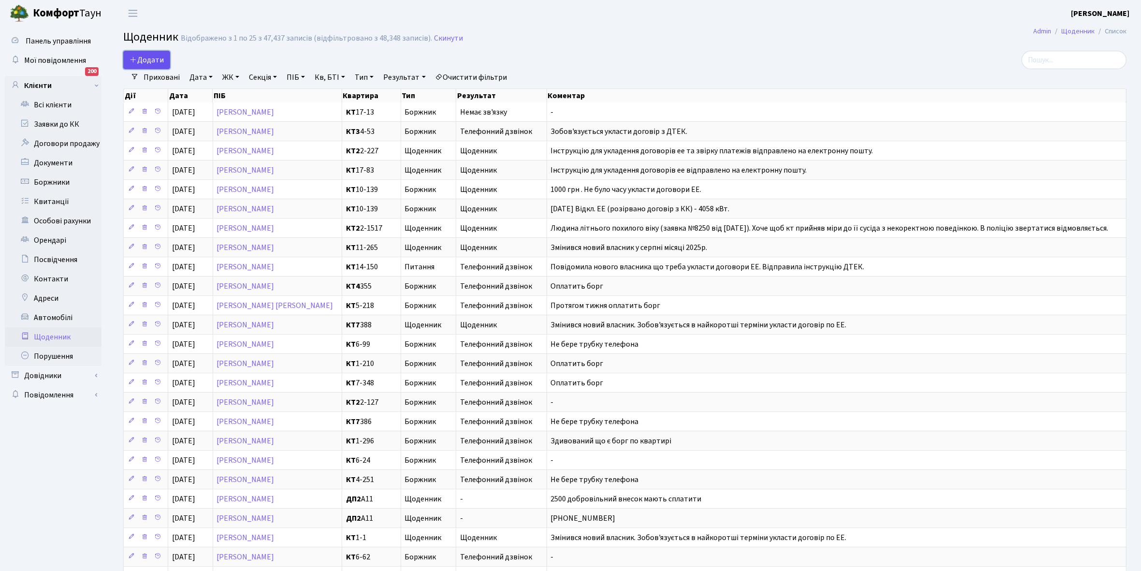
click at [150, 59] on span "Додати" at bounding box center [147, 60] width 34 height 11
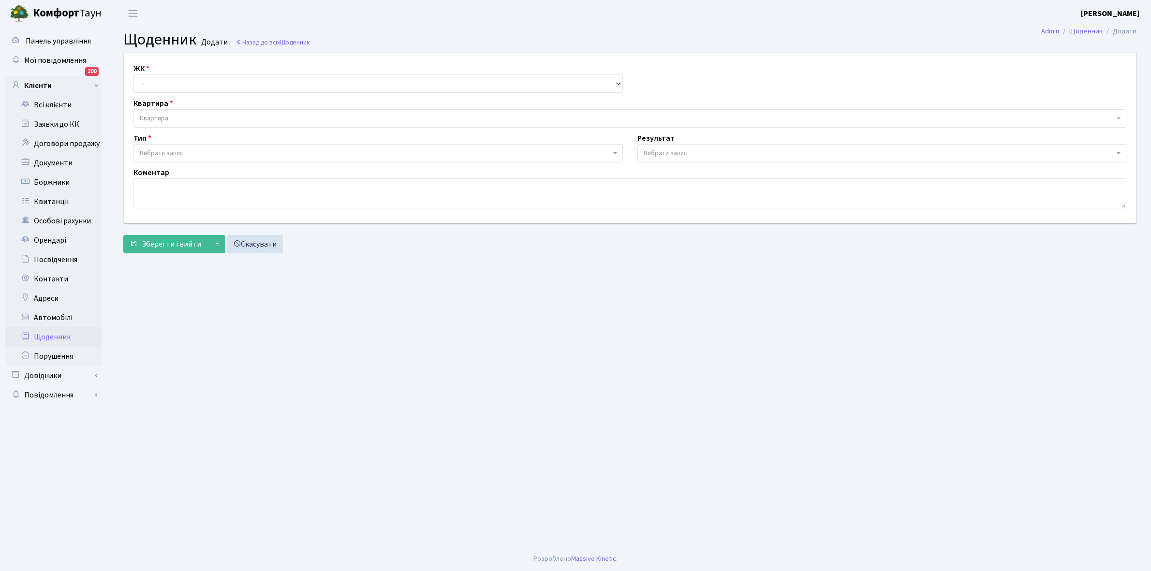
click at [46, 334] on link "Щоденник" at bounding box center [53, 336] width 97 height 19
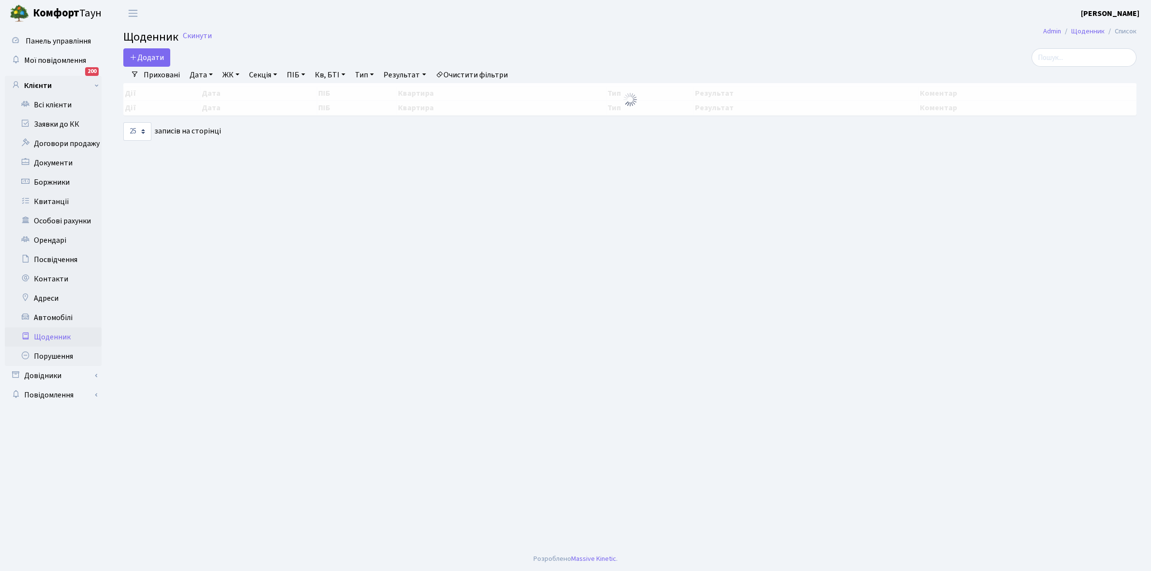
select select "25"
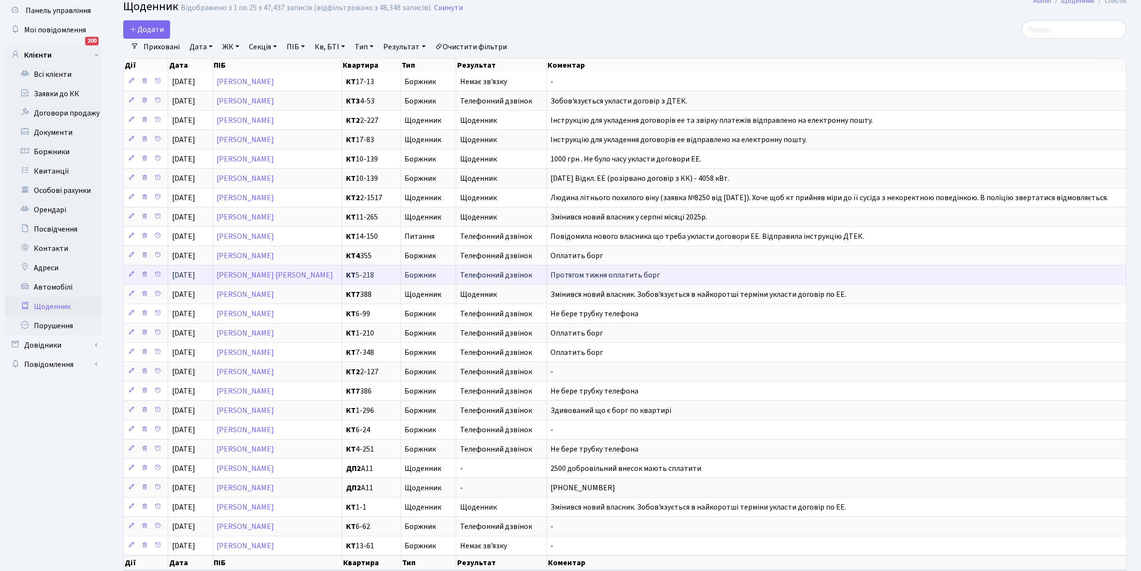
scroll to position [60, 0]
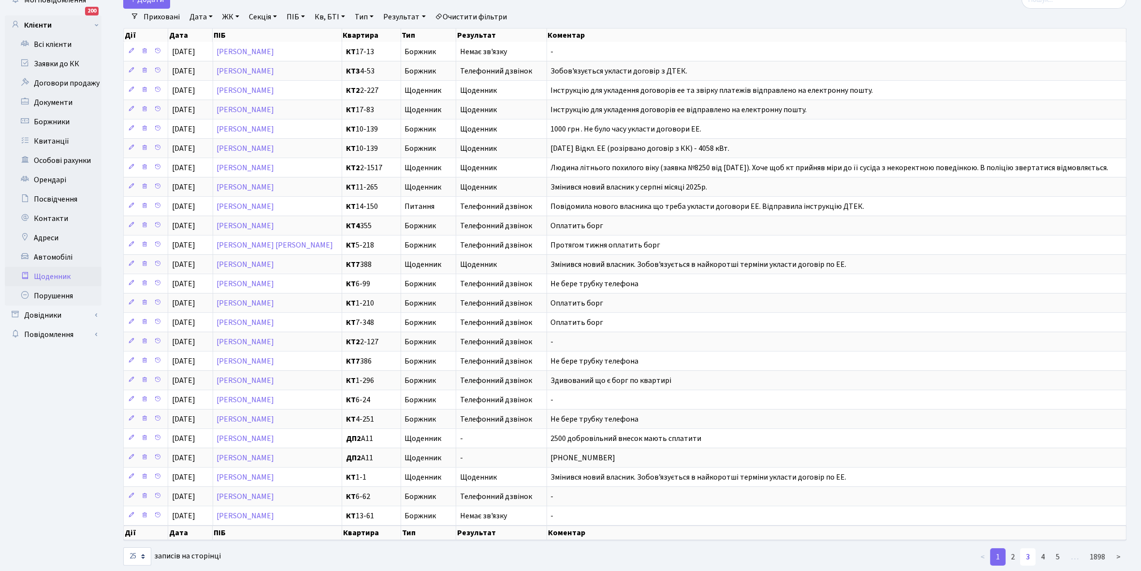
click at [1031, 566] on link "3" at bounding box center [1028, 556] width 15 height 17
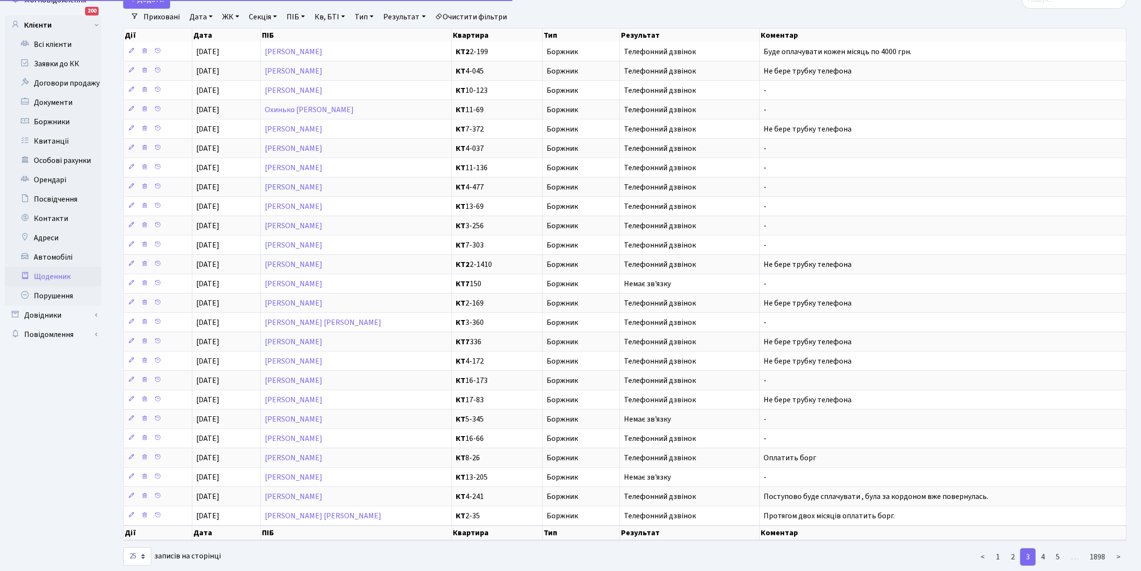
scroll to position [64, 0]
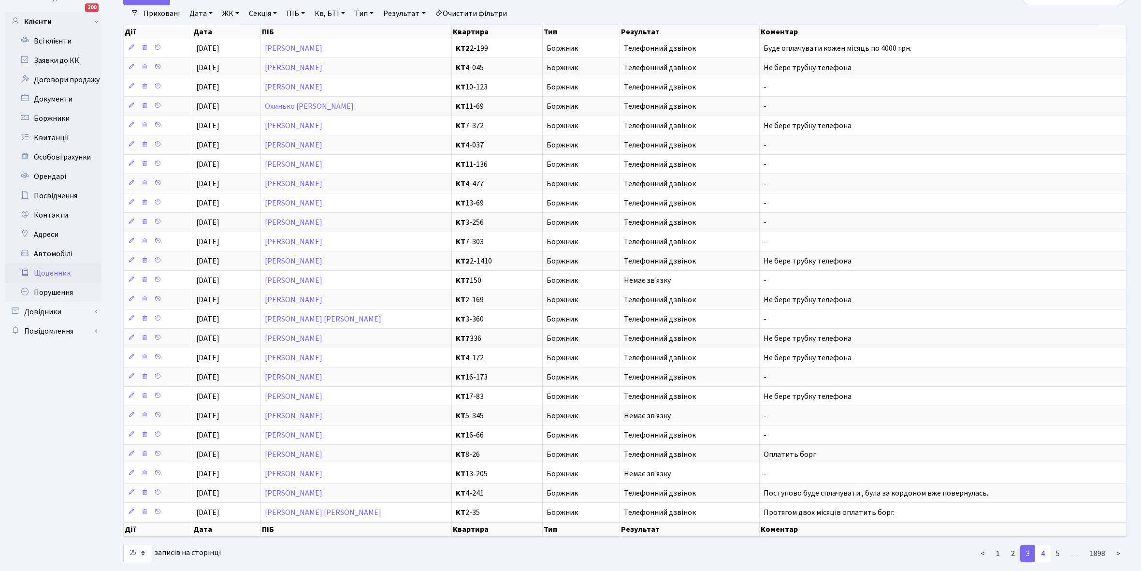
click at [1046, 562] on link "4" at bounding box center [1042, 553] width 15 height 17
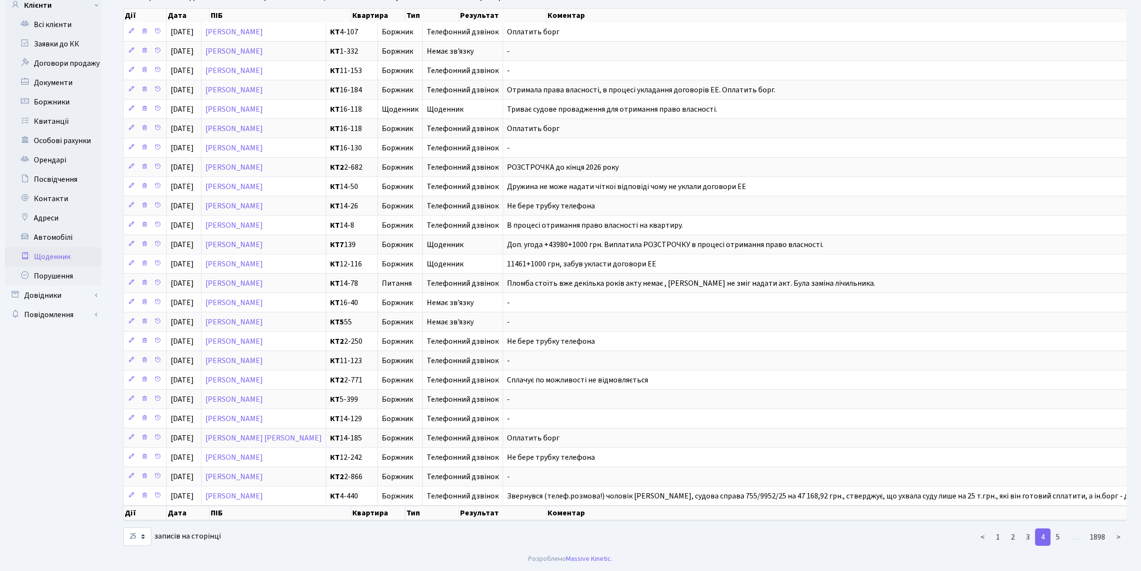
scroll to position [98, 0]
click at [1058, 533] on link "5" at bounding box center [1057, 536] width 15 height 17
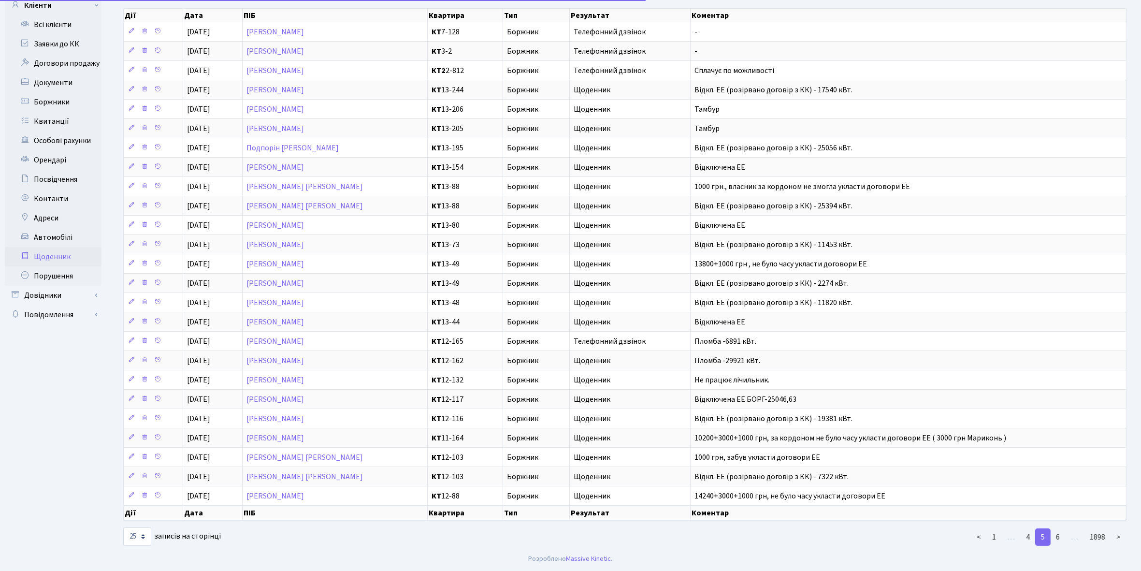
scroll to position [89, 0]
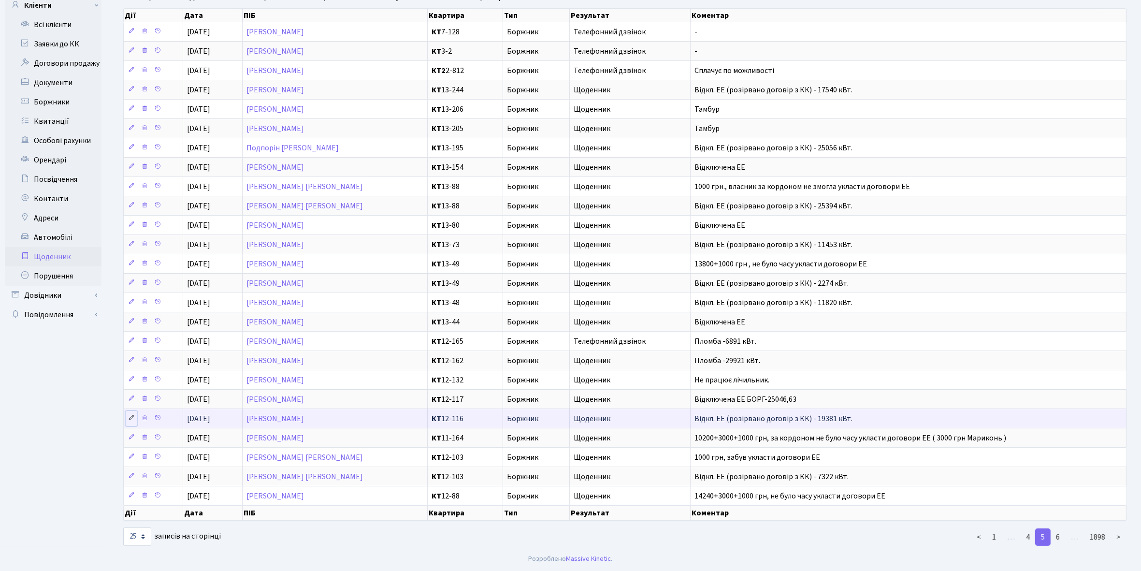
click at [129, 418] on icon at bounding box center [131, 417] width 7 height 7
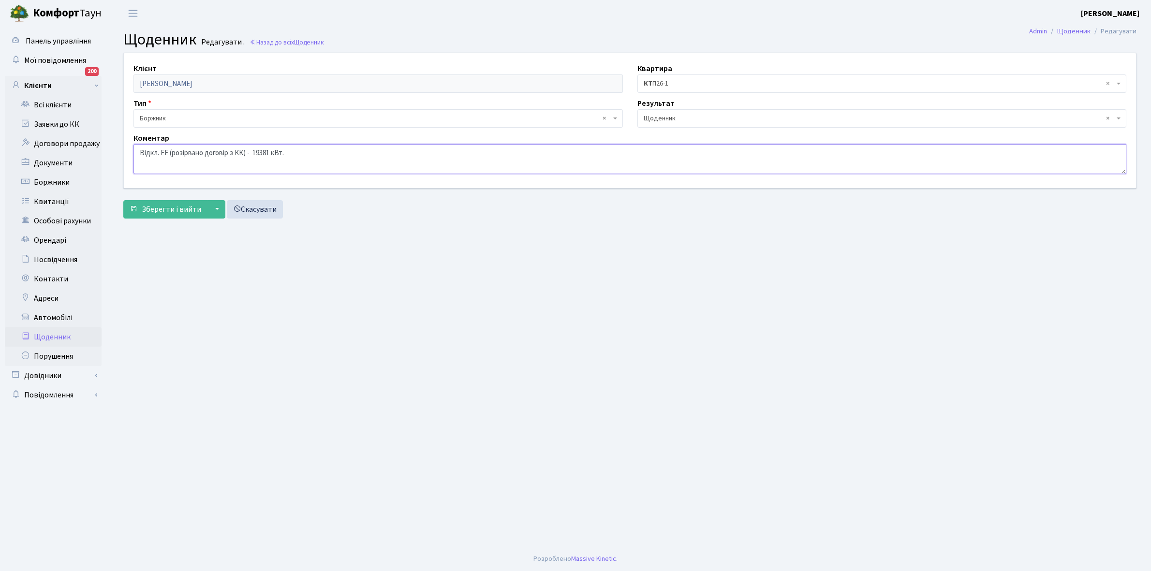
drag, startPoint x: 138, startPoint y: 151, endPoint x: 318, endPoint y: 165, distance: 180.3
click at [318, 165] on textarea "Відкл. ЕЕ (розірвано договір з КК) - 19381 кВт." at bounding box center [629, 159] width 992 height 30
click at [46, 335] on link "Щоденник" at bounding box center [53, 336] width 97 height 19
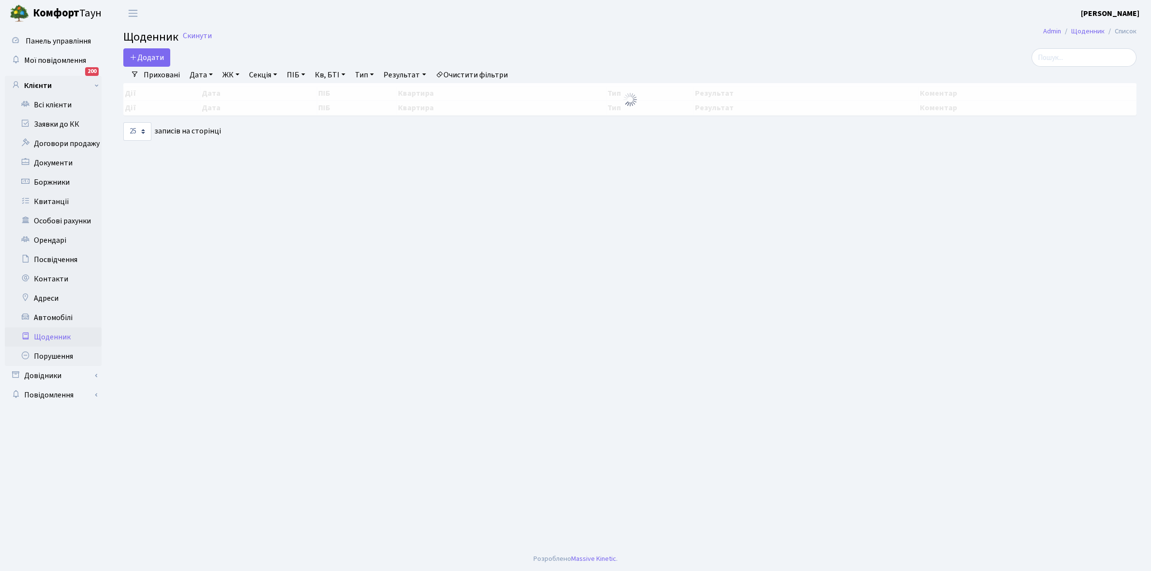
select select "25"
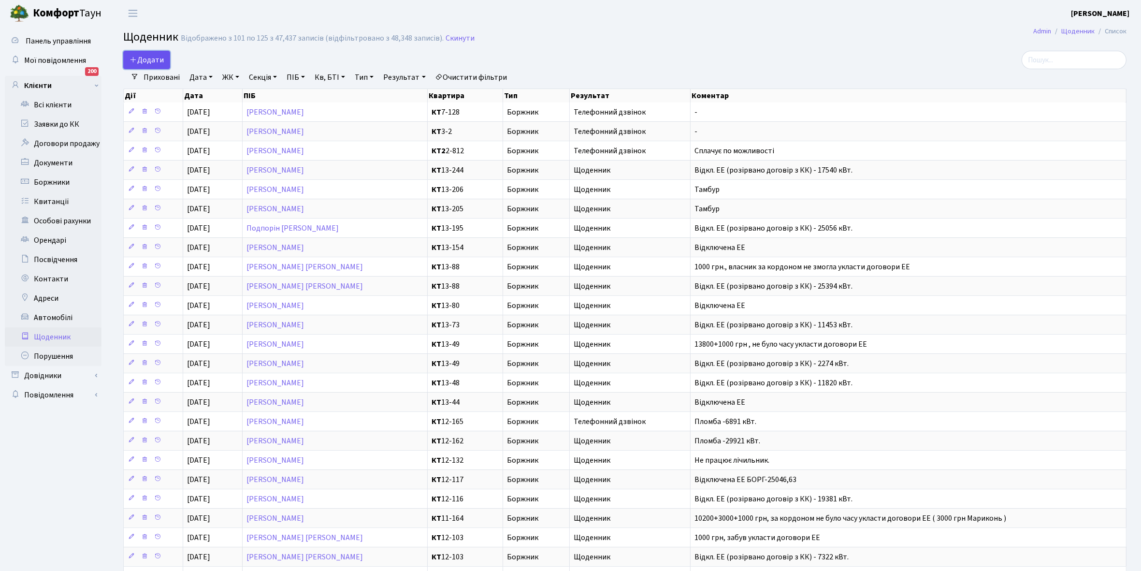
click at [153, 55] on span "Додати" at bounding box center [147, 60] width 34 height 11
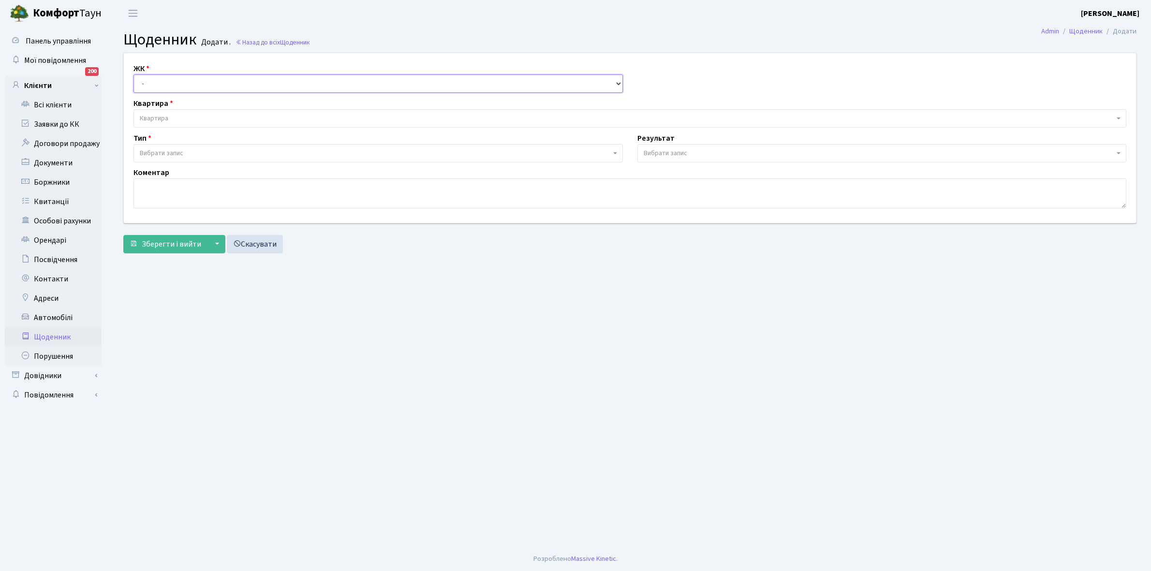
click at [162, 82] on select "- КТ, вул. Регенераторна, 4 КТ2, просп. [STREET_ADDRESS] [STREET_ADDRESS] [PERS…" at bounding box center [377, 83] width 489 height 18
select select "271"
click at [133, 74] on select "- КТ, вул. Регенераторна, 4 КТ2, просп. [STREET_ADDRESS] [STREET_ADDRESS] [PERS…" at bounding box center [377, 83] width 489 height 18
select select
click at [186, 114] on span "Квартира" at bounding box center [627, 119] width 974 height 10
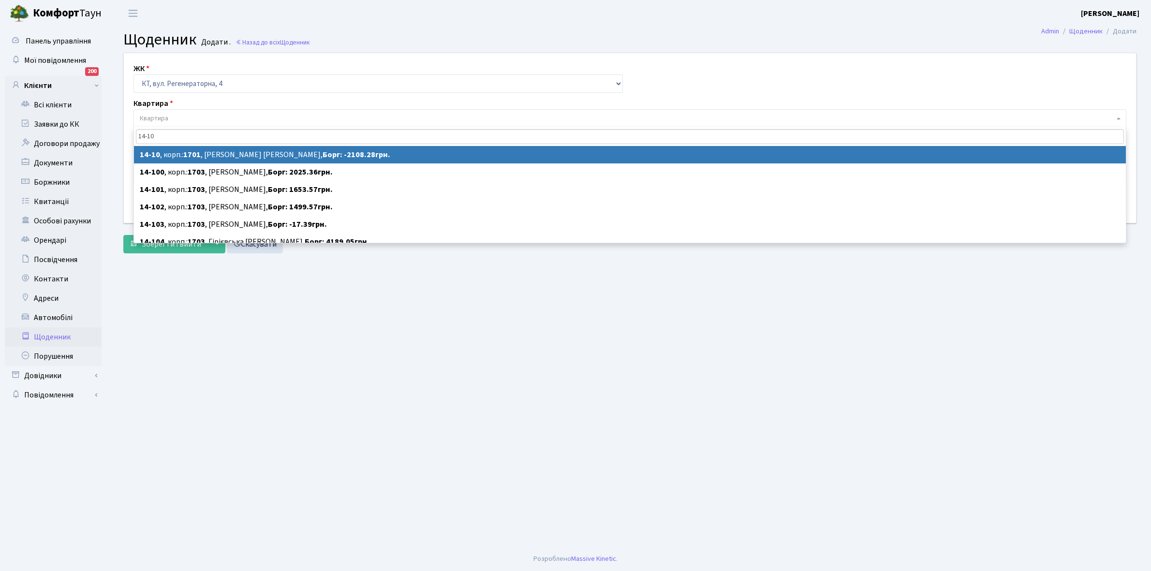
type input "14-10"
select select "7387"
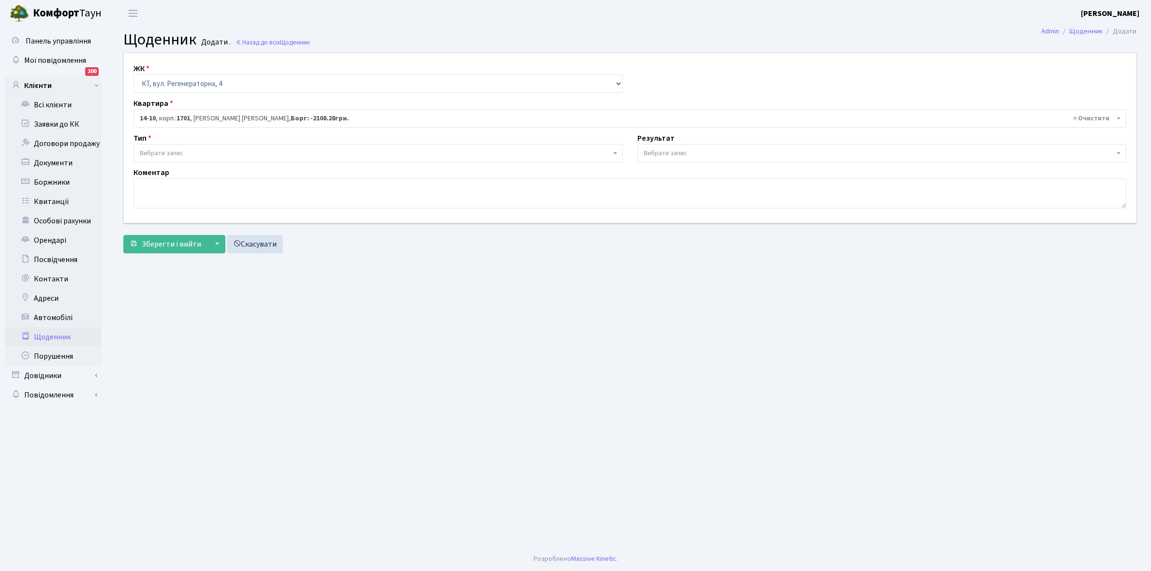
click at [170, 148] on span "Вибрати запис" at bounding box center [162, 153] width 44 height 10
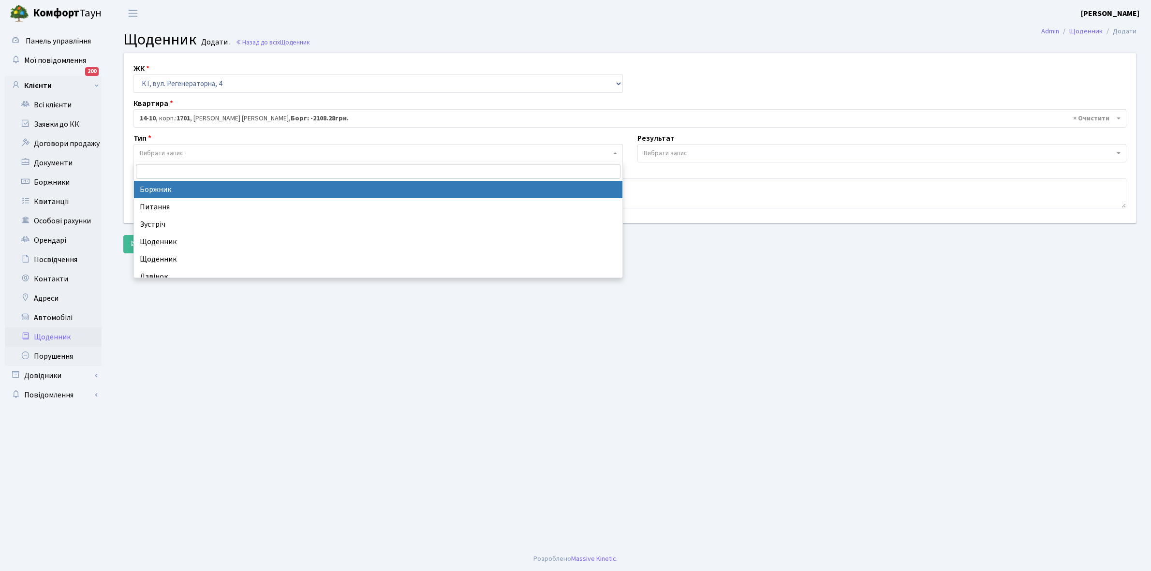
select select "189"
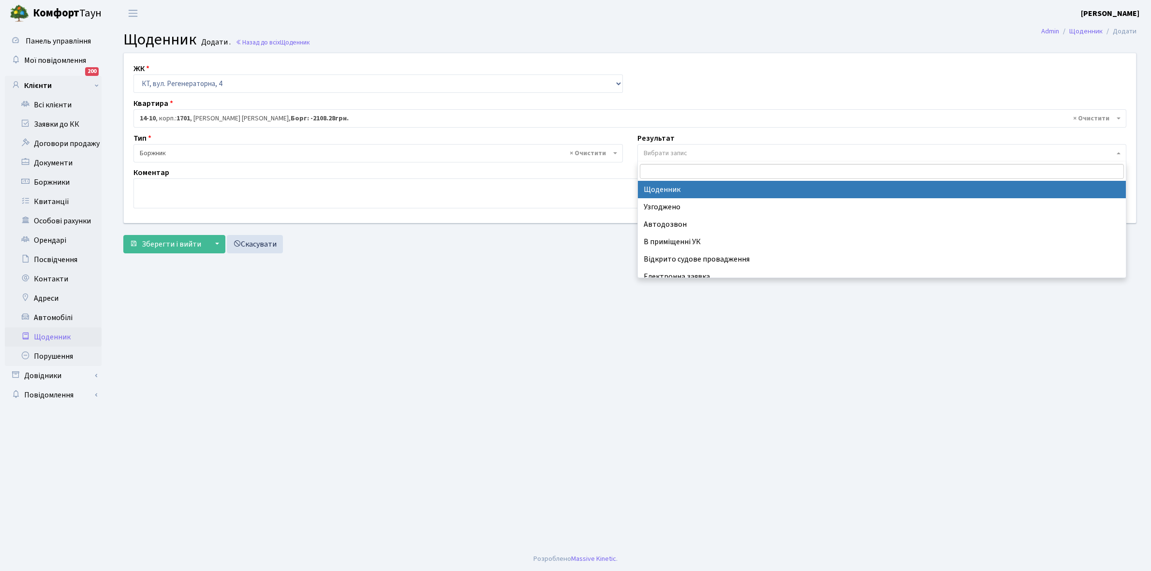
click at [680, 148] on span "Вибрати запис" at bounding box center [665, 153] width 44 height 10
select select "14"
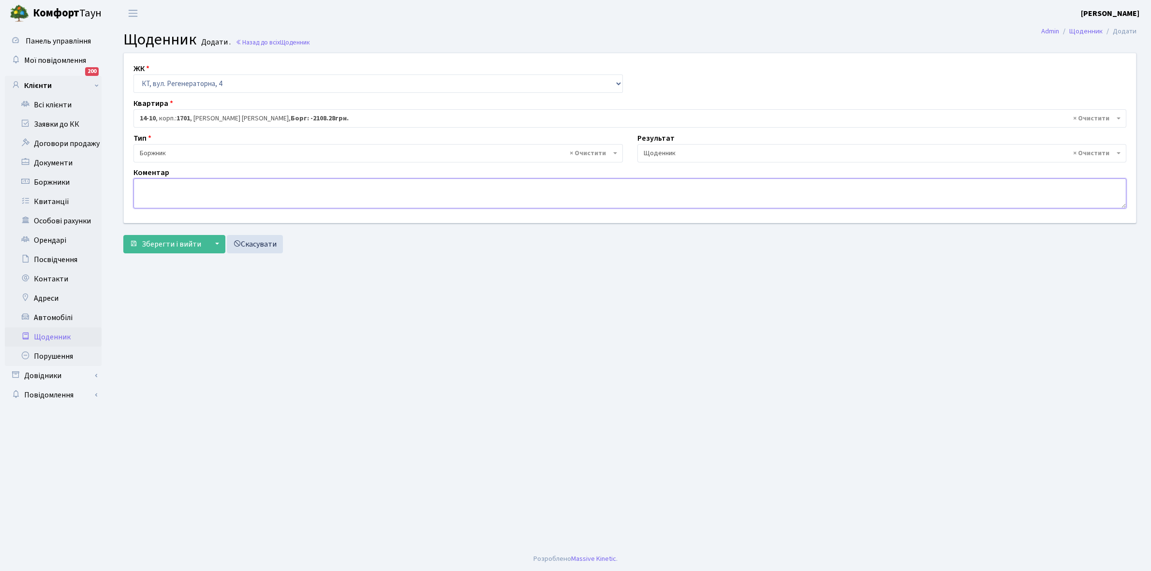
click at [139, 192] on textarea at bounding box center [629, 193] width 992 height 30
paste textarea "Відкл. ЕЕ (розірвано договір з КК) - 19381 кВт."
click at [269, 185] on textarea "Відкл. ЕЕ (розірвано договір з КК) - 19381 кВт." at bounding box center [629, 193] width 992 height 30
type textarea "Відкл. ЕЕ (розірвано договір з КК) - 21113 кВт."
click at [175, 242] on span "Зберегти і вийти" at bounding box center [171, 244] width 59 height 11
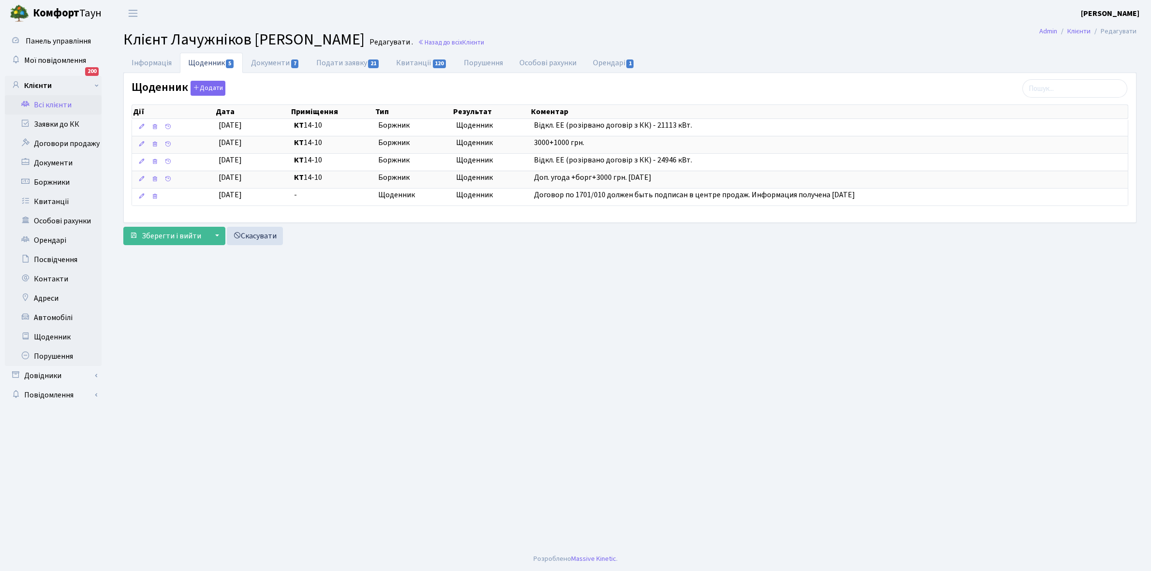
click at [208, 58] on link "Щоденник 5" at bounding box center [211, 63] width 63 height 20
click at [210, 88] on button "Додати" at bounding box center [207, 88] width 35 height 15
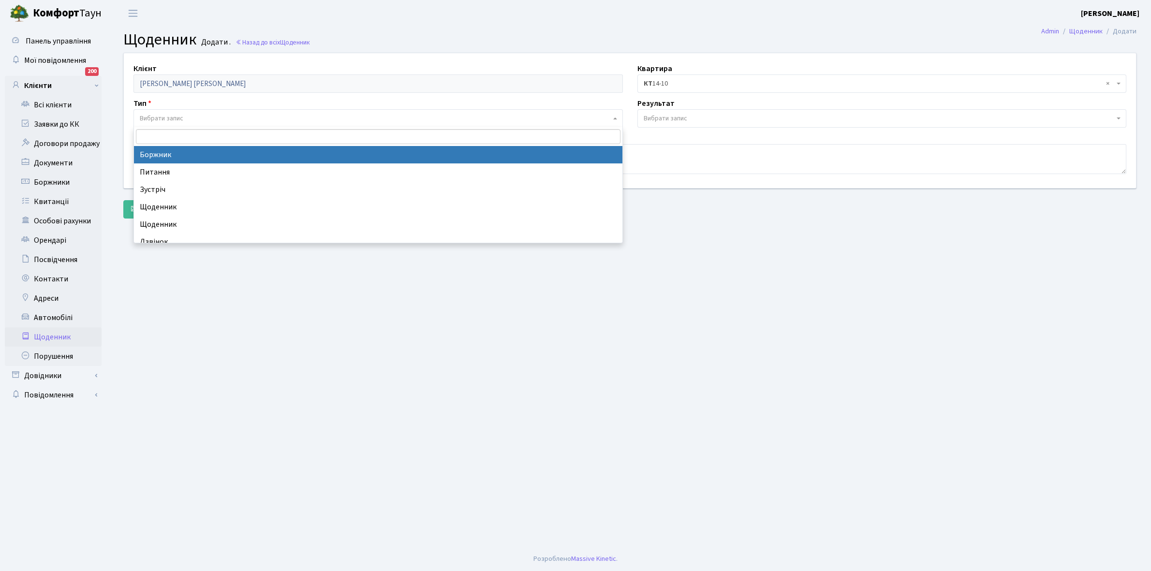
click at [160, 115] on span "Вибрати запис" at bounding box center [162, 119] width 44 height 10
select select "189"
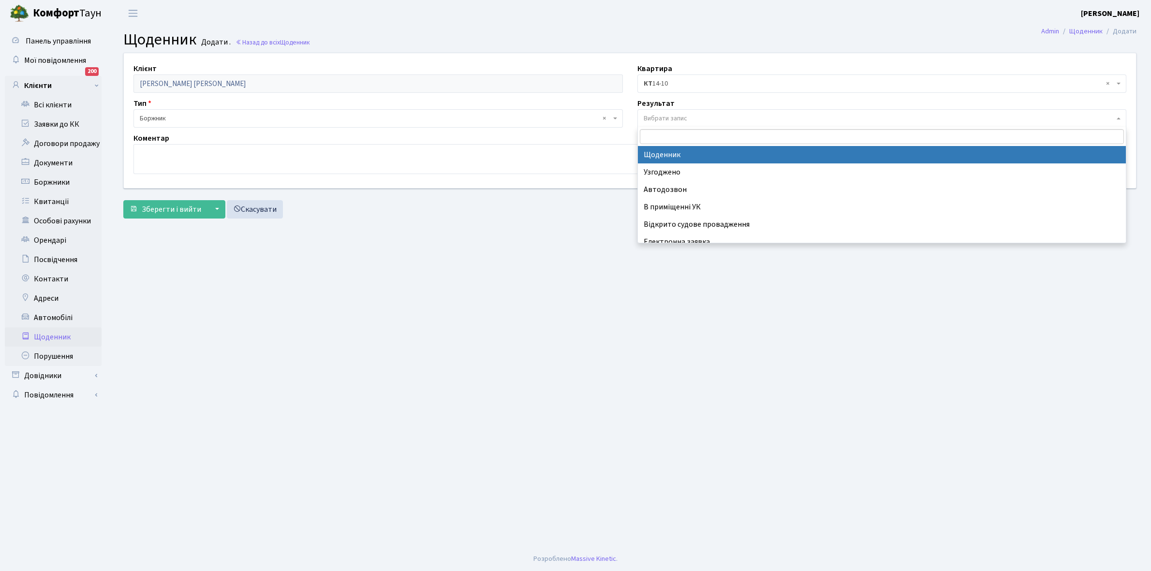
click at [657, 119] on span "Вибрати запис" at bounding box center [665, 119] width 44 height 10
select select "14"
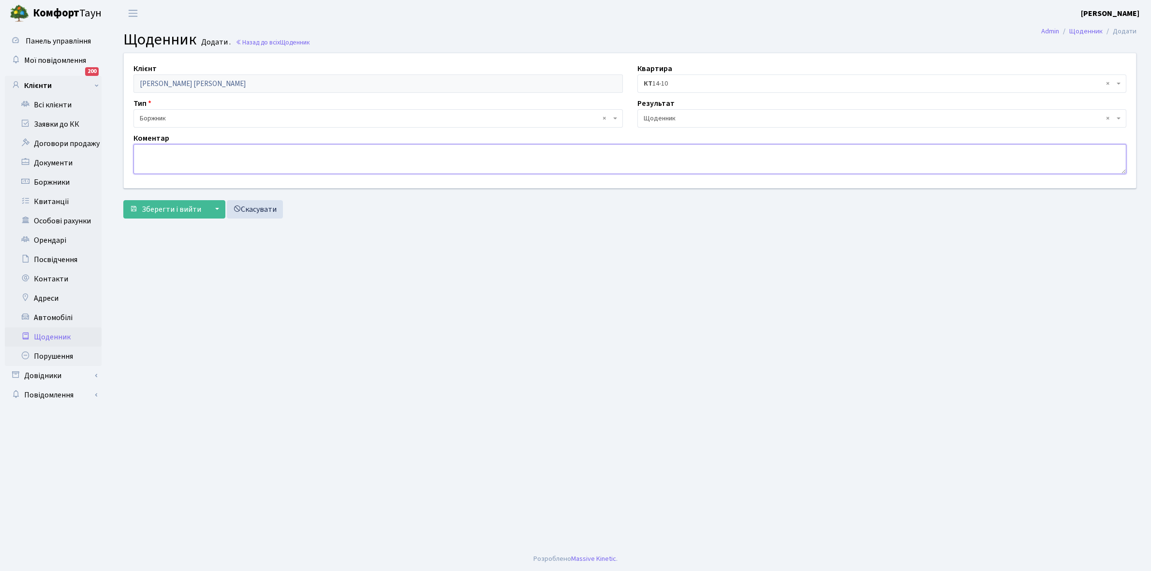
click at [165, 158] on textarea at bounding box center [629, 159] width 992 height 30
type textarea "1000 гр. затримка в документах для укладання договорів ЕЕ"
click at [171, 211] on span "Зберегти і вийти" at bounding box center [171, 209] width 59 height 11
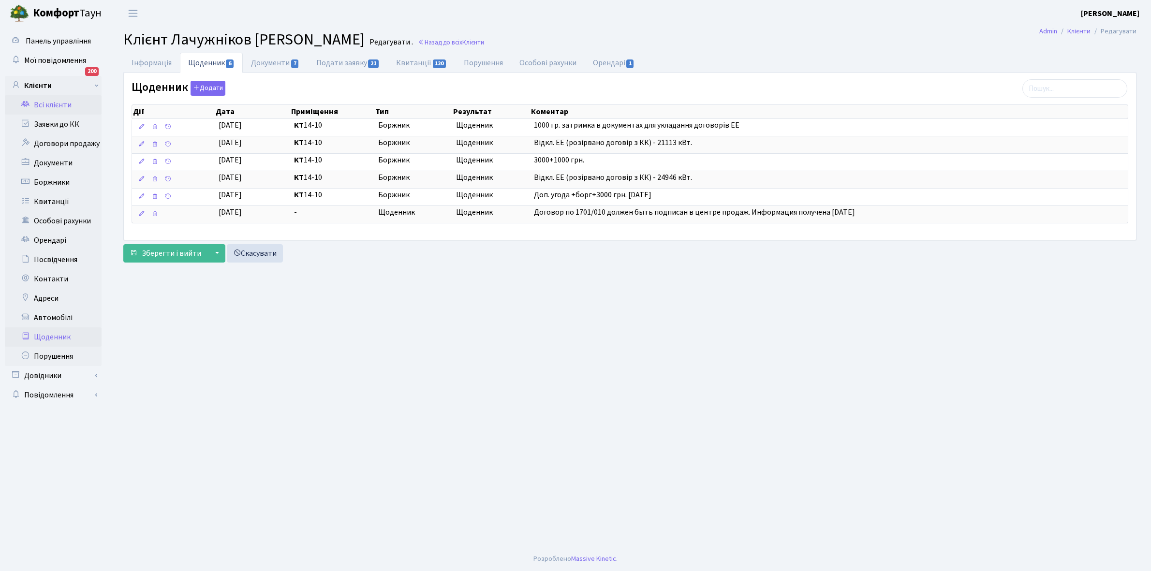
click at [54, 334] on link "Щоденник" at bounding box center [53, 336] width 97 height 19
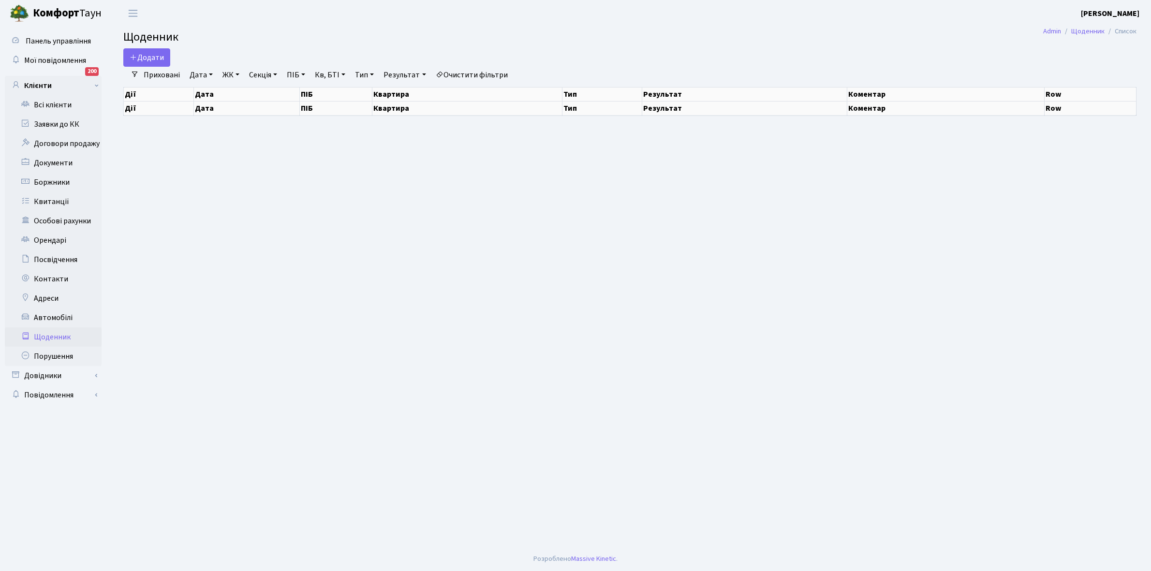
select select "25"
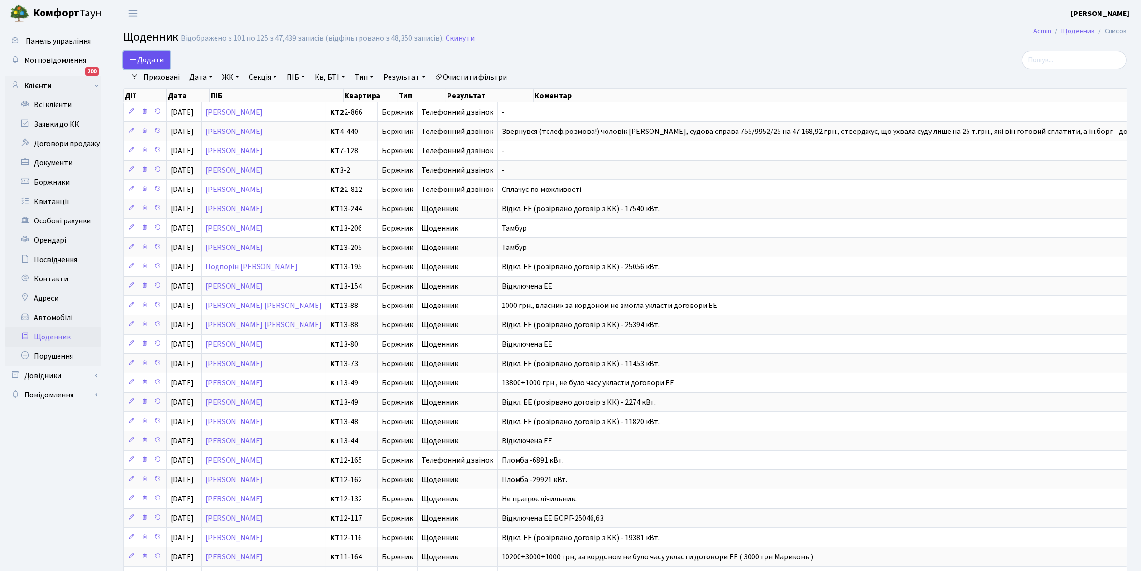
click at [148, 64] on span "Додати" at bounding box center [147, 60] width 34 height 11
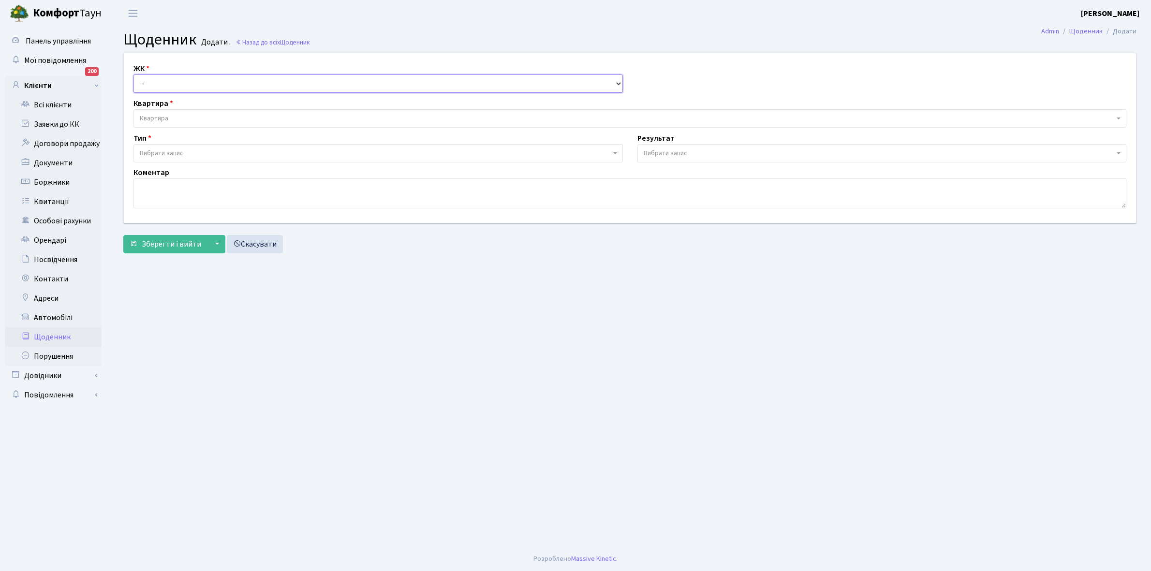
click at [159, 81] on select "- КТ, вул. Регенераторна, 4 КТ2, просп. [STREET_ADDRESS] [STREET_ADDRESS] [PERS…" at bounding box center [377, 83] width 489 height 18
select select "271"
click at [133, 74] on select "- КТ, вул. Регенераторна, 4 КТ2, просп. [STREET_ADDRESS] [STREET_ADDRESS] [PERS…" at bounding box center [377, 83] width 489 height 18
select select
click at [184, 112] on span "Квартира" at bounding box center [629, 118] width 992 height 18
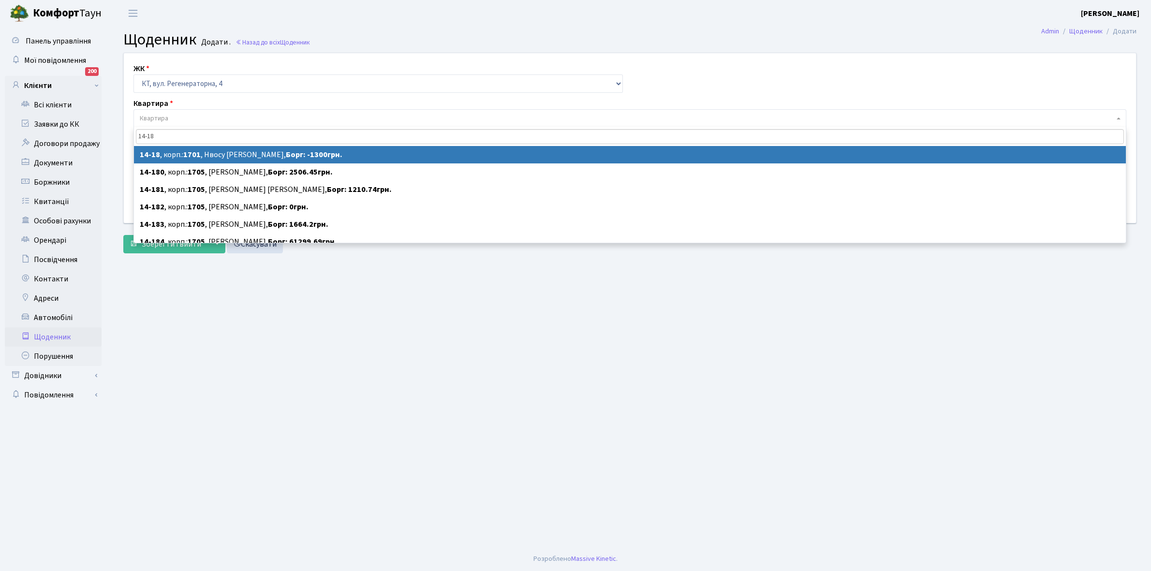
type input "14-18"
select select "7395"
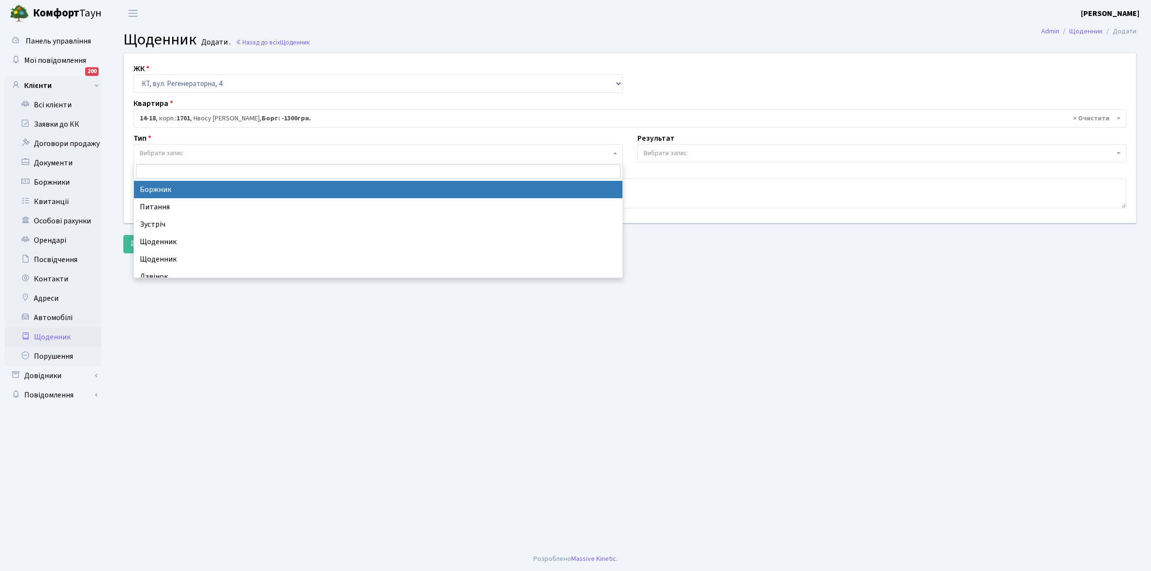
click at [212, 151] on span "Вибрати запис" at bounding box center [375, 153] width 471 height 10
select select "189"
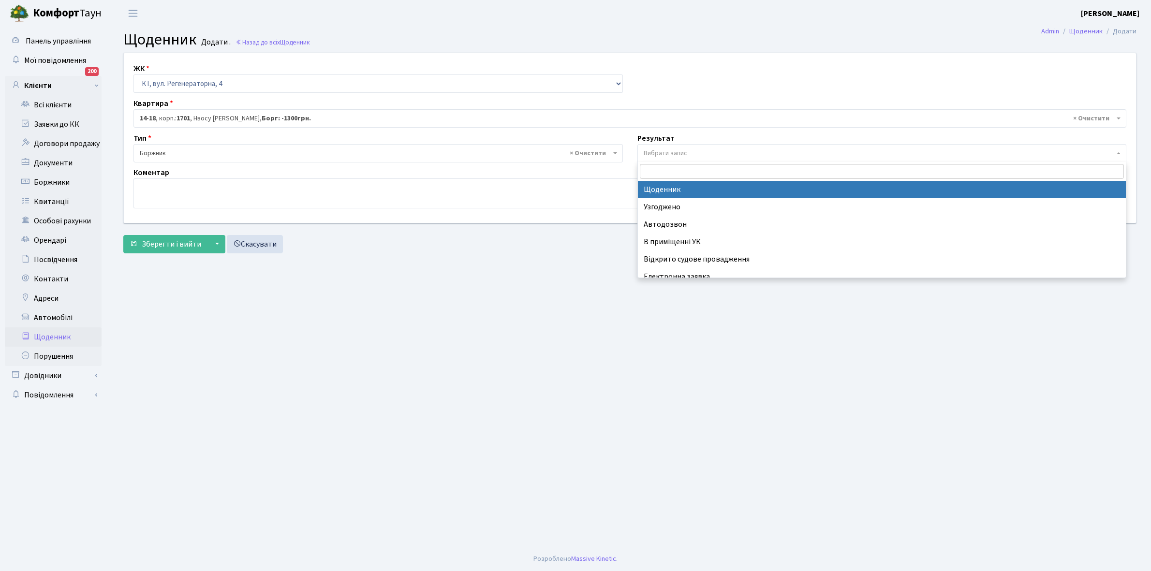
click at [693, 152] on span "Вибрати запис" at bounding box center [878, 153] width 471 height 10
select select "14"
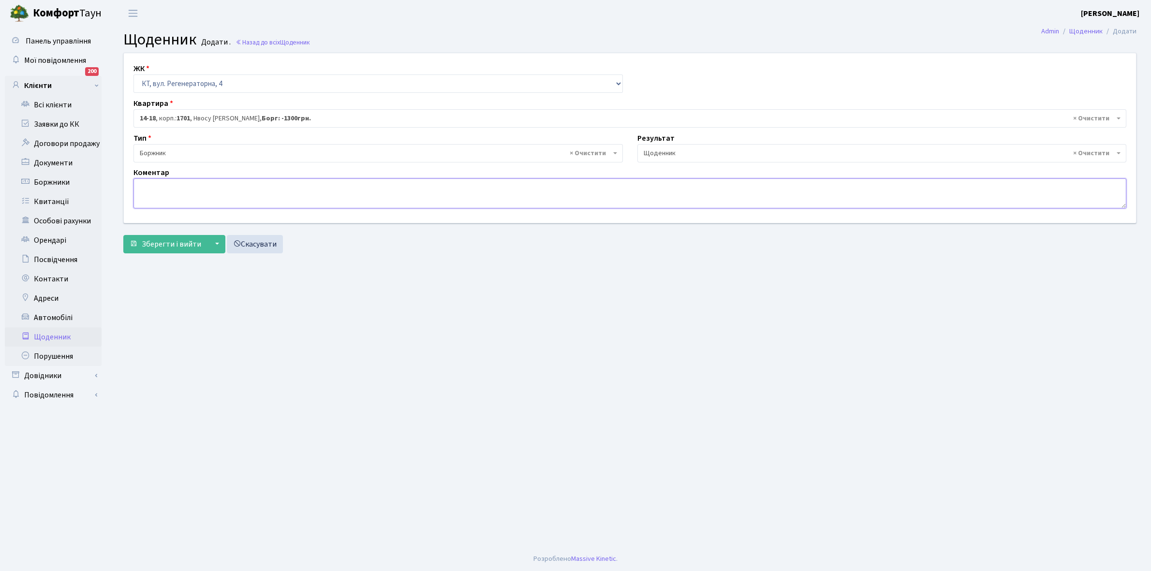
click at [153, 189] on textarea at bounding box center [629, 193] width 992 height 30
paste textarea "Відкл. ЕЕ (розірвано договір з КК) - 19381 кВт."
click at [269, 182] on textarea "Відкл. ЕЕ (розірвано договір з КК) - 19381 кВт." at bounding box center [629, 193] width 992 height 30
type textarea "Відкл. ЕЕ (розірвано договір з КК) - 50875 кВт."
click at [156, 243] on span "Зберегти і вийти" at bounding box center [171, 244] width 59 height 11
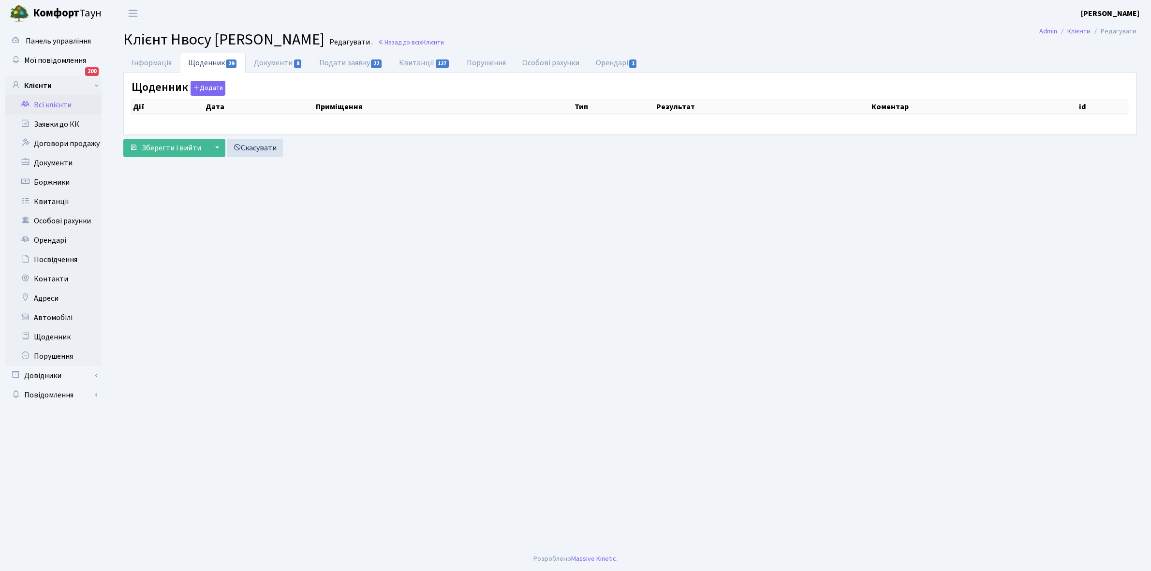
select select "25"
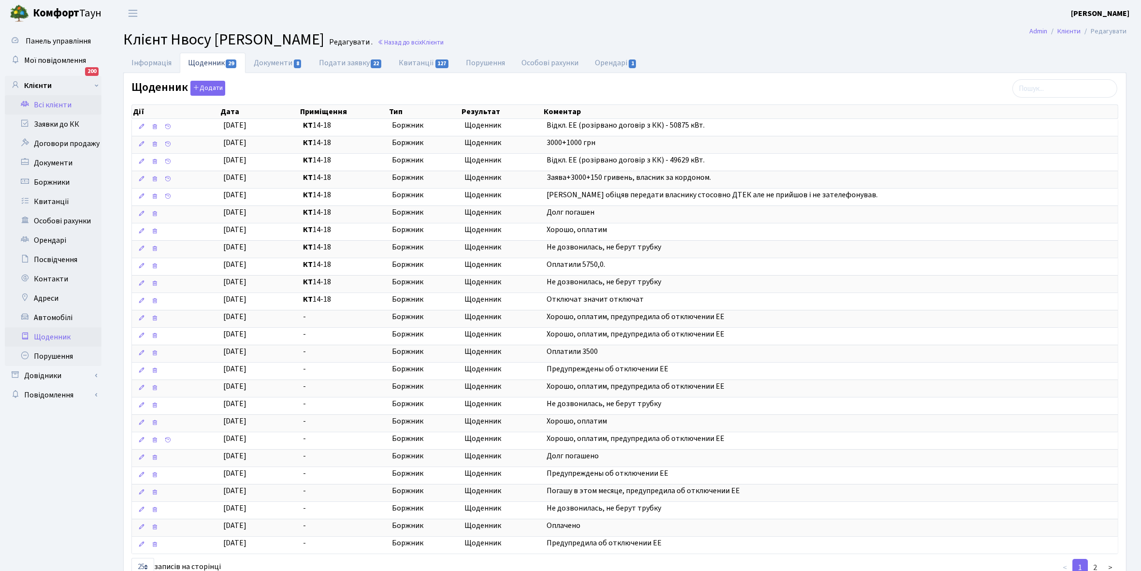
click at [54, 334] on link "Щоденник" at bounding box center [53, 336] width 97 height 19
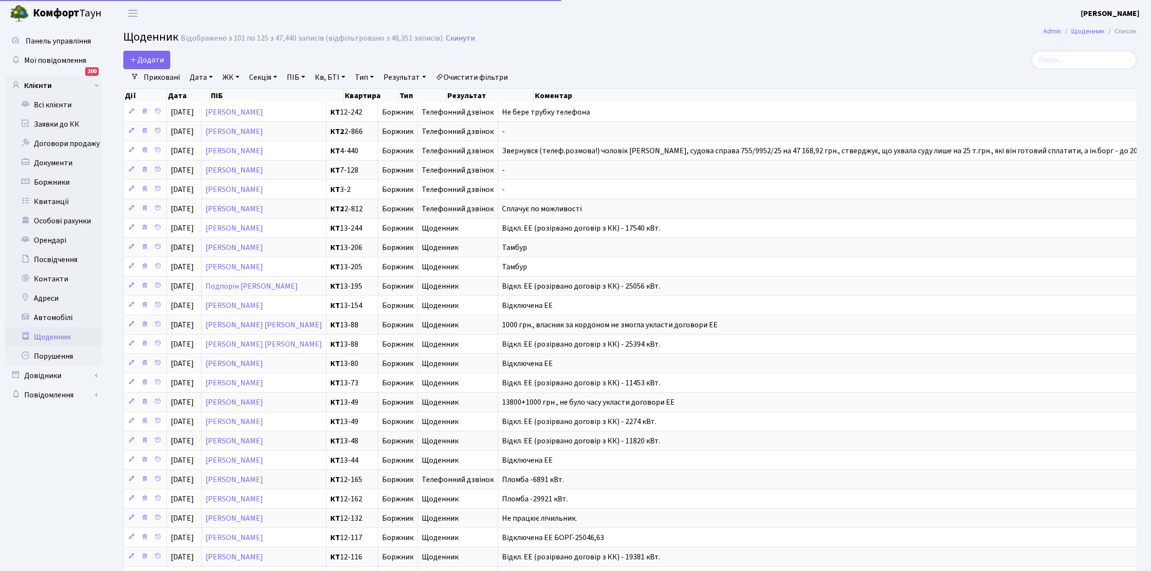
select select "25"
click at [149, 61] on span "Додати" at bounding box center [147, 60] width 34 height 11
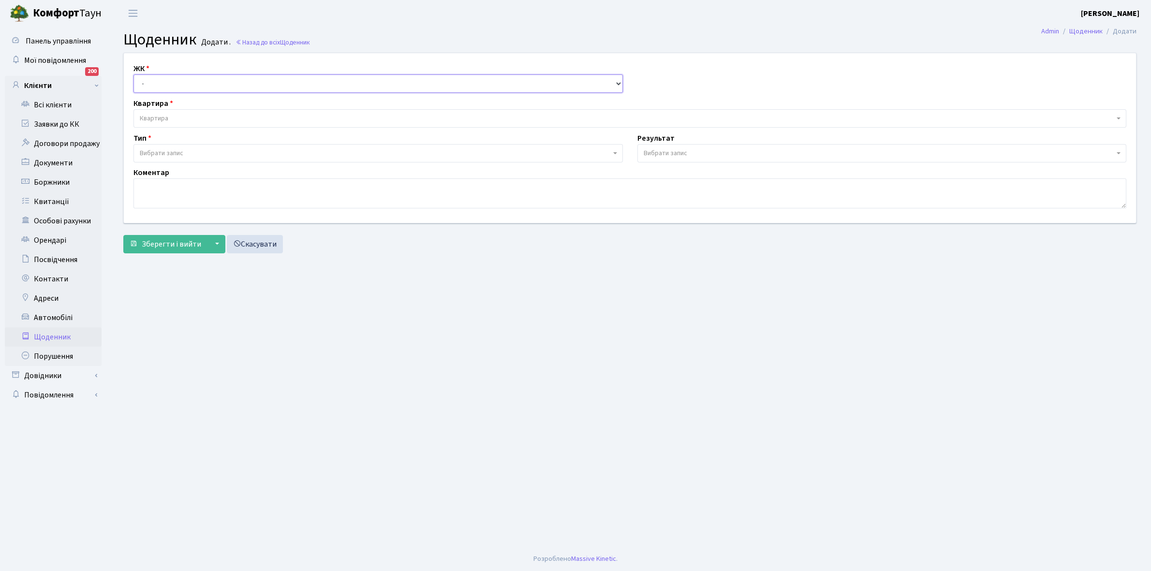
click at [160, 80] on select "- КТ, вул. Регенераторна, 4 КТ2, просп. [STREET_ADDRESS] [STREET_ADDRESS] [PERS…" at bounding box center [377, 83] width 489 height 18
select select "271"
click at [133, 74] on select "- КТ, вул. Регенераторна, 4 КТ2, просп. Соборності, 17 КТ3, вул. Березнева, 16 …" at bounding box center [377, 83] width 489 height 18
select select
click at [176, 114] on span "Квартира" at bounding box center [627, 119] width 974 height 10
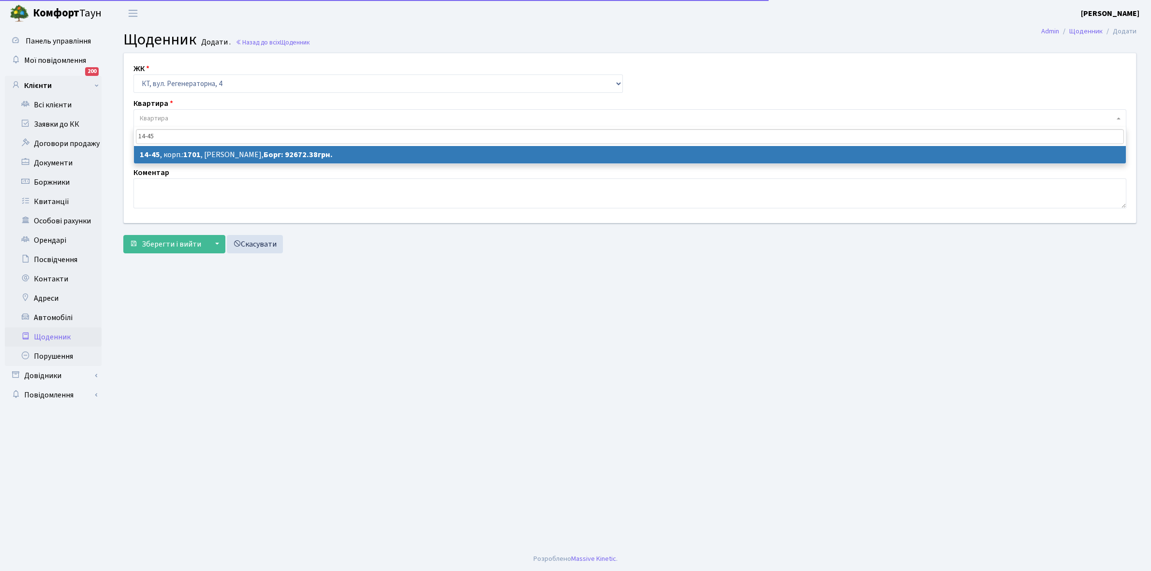
type input "14-45"
select select "7422"
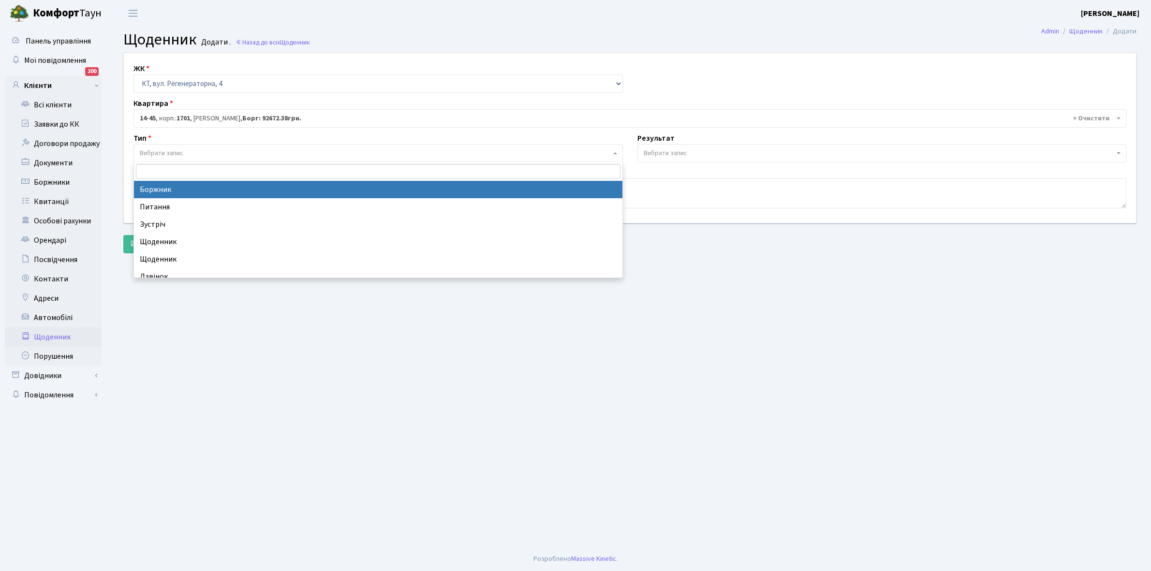
click at [202, 152] on span "Вибрати запис" at bounding box center [375, 153] width 471 height 10
select select "189"
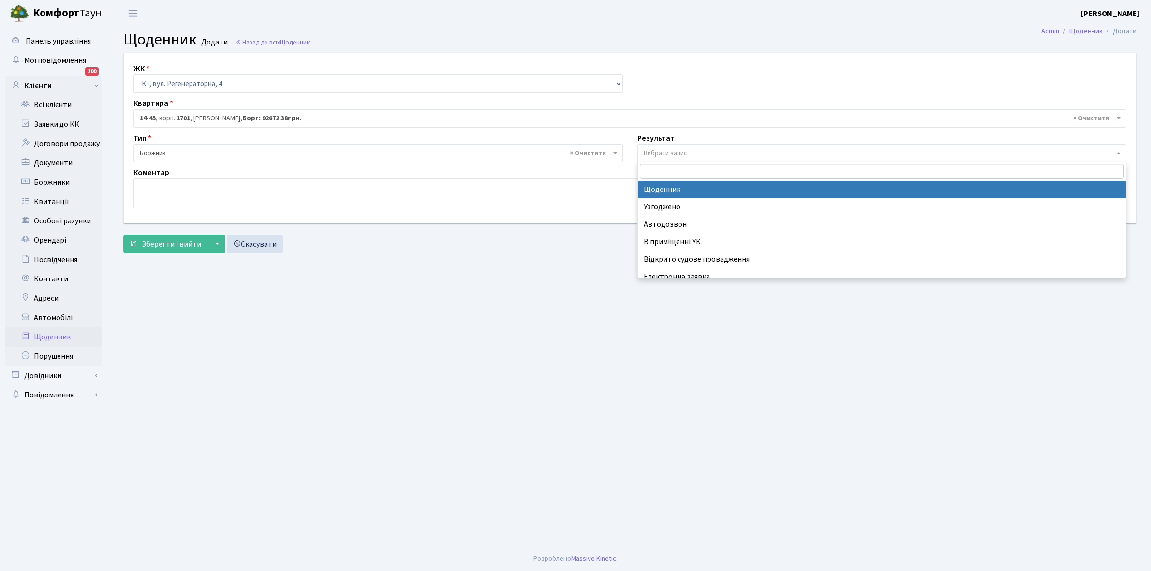
click at [656, 149] on span "Вибрати запис" at bounding box center [665, 153] width 44 height 10
select select "14"
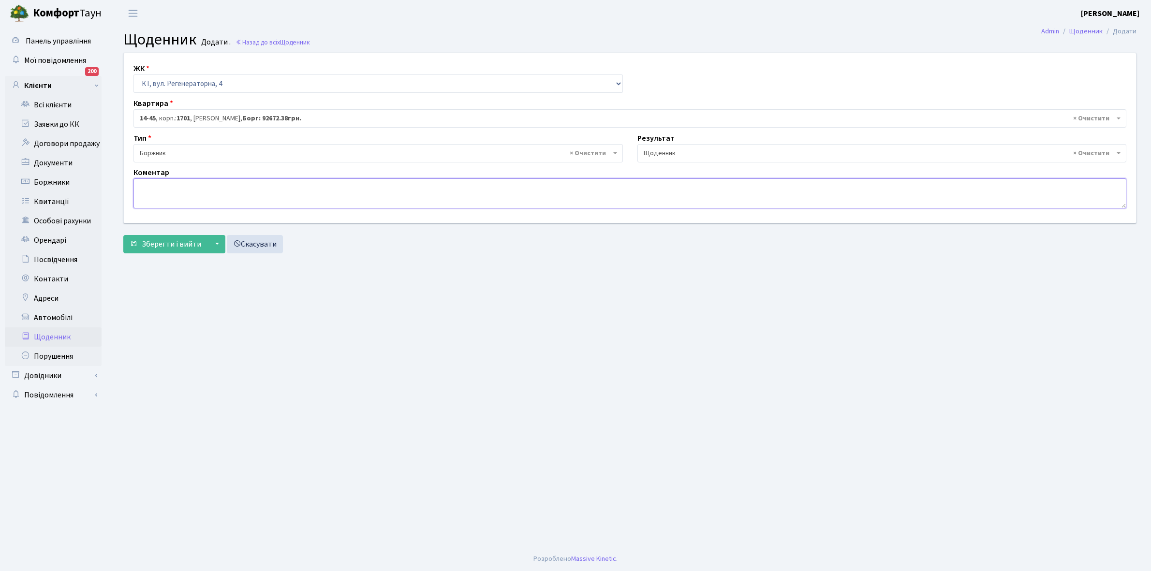
click at [146, 185] on textarea at bounding box center [629, 193] width 992 height 30
type textarea "Відключена ЕЕ"
click at [157, 240] on span "Зберегти і вийти" at bounding box center [171, 244] width 59 height 11
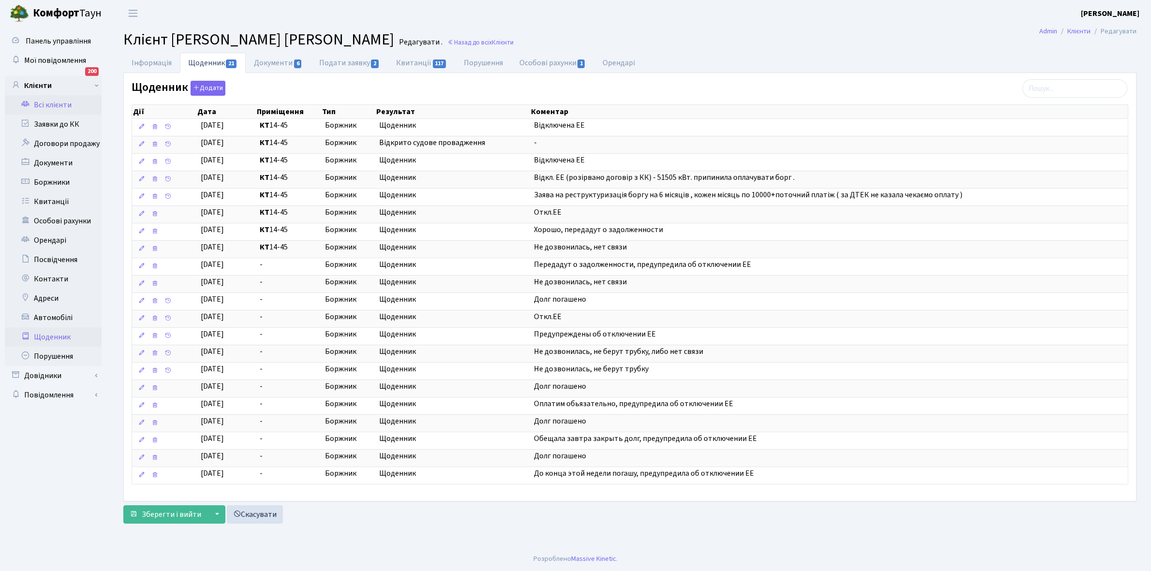
click at [59, 330] on link "Щоденник" at bounding box center [53, 336] width 97 height 19
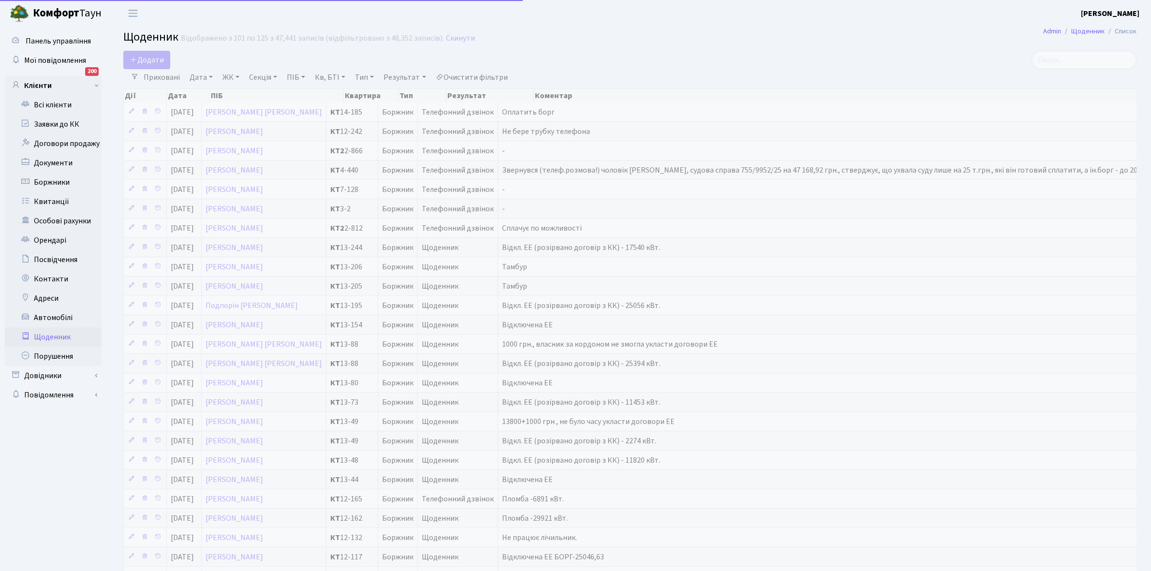
select select "25"
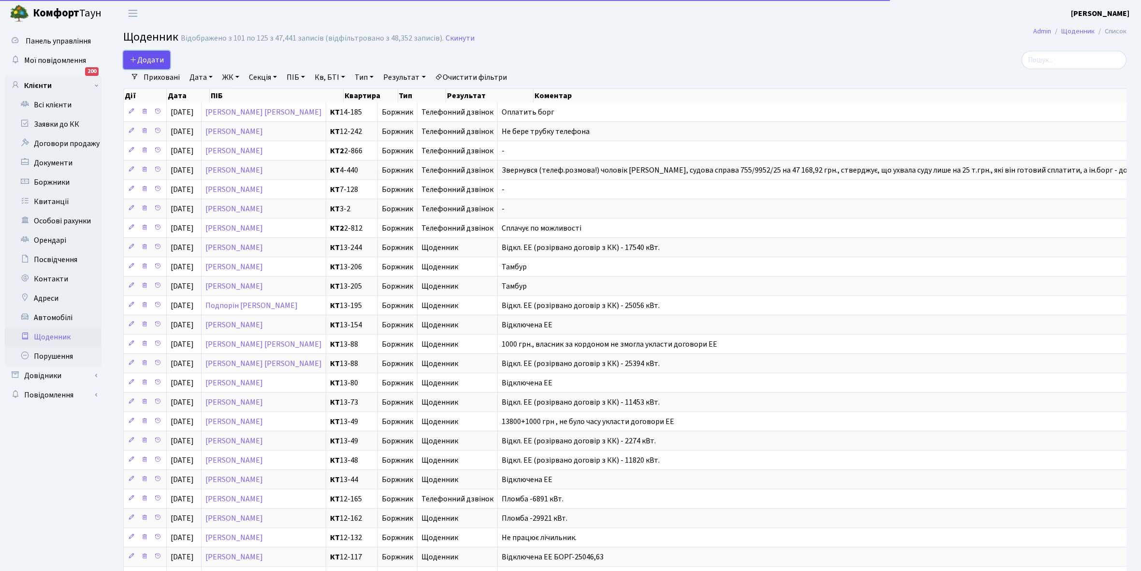
click at [145, 56] on span "Додати" at bounding box center [147, 60] width 34 height 11
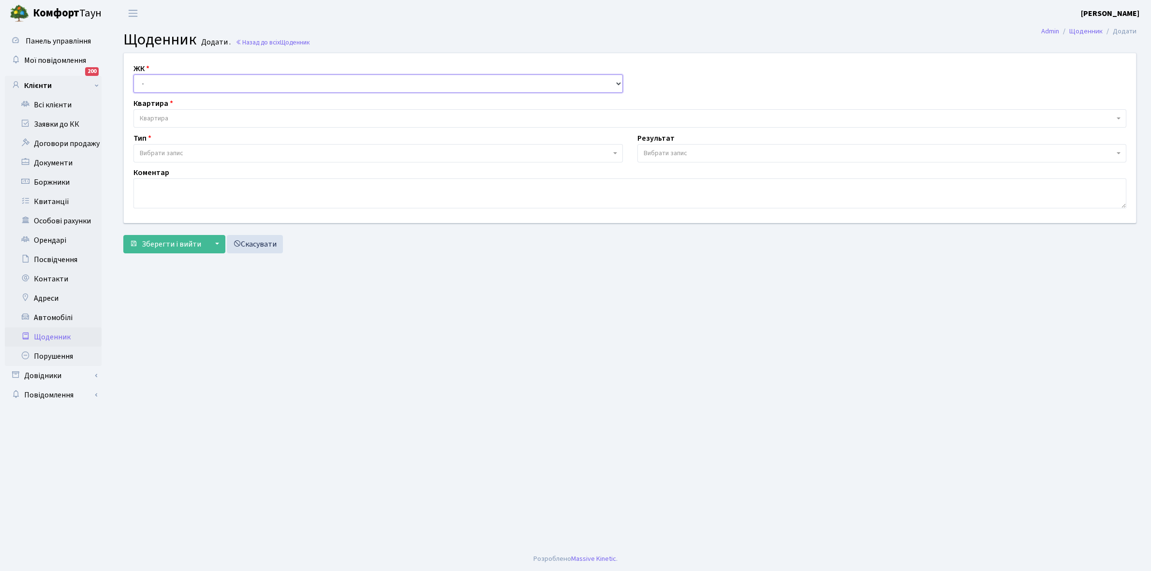
click at [156, 83] on select "- КТ, вул. Регенераторна, 4 КТ2, просп. [STREET_ADDRESS] [STREET_ADDRESS] [PERS…" at bounding box center [377, 83] width 489 height 18
select select "271"
click at [133, 74] on select "- КТ, вул. Регенераторна, 4 КТ2, просп. [STREET_ADDRESS] [STREET_ADDRESS] [PERS…" at bounding box center [377, 83] width 489 height 18
select select
click at [172, 112] on span "Квартира" at bounding box center [629, 118] width 992 height 18
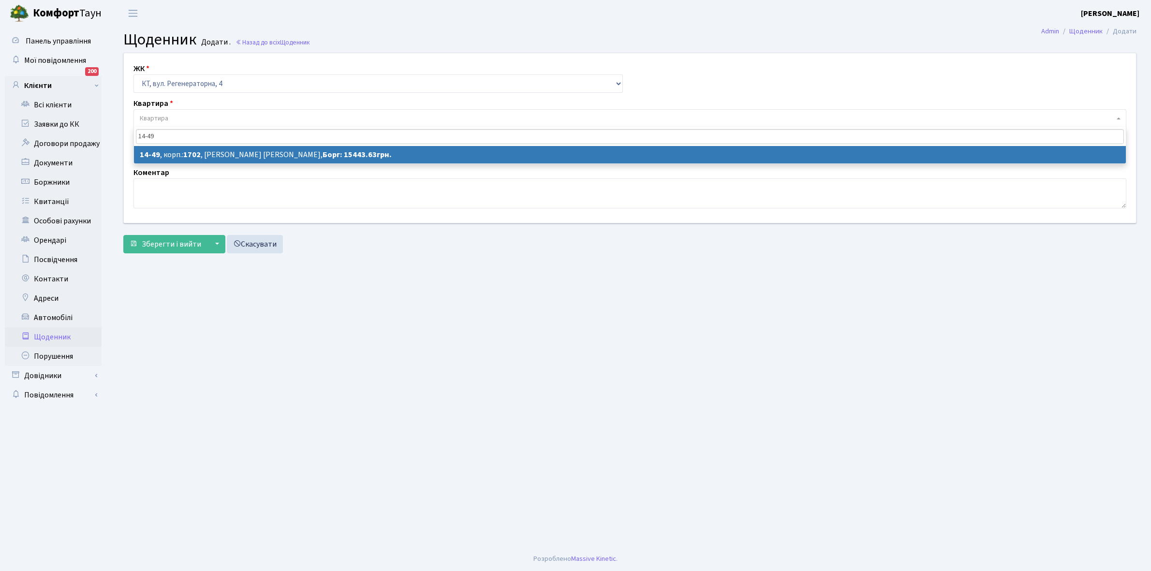
type input "14-49"
select select "7426"
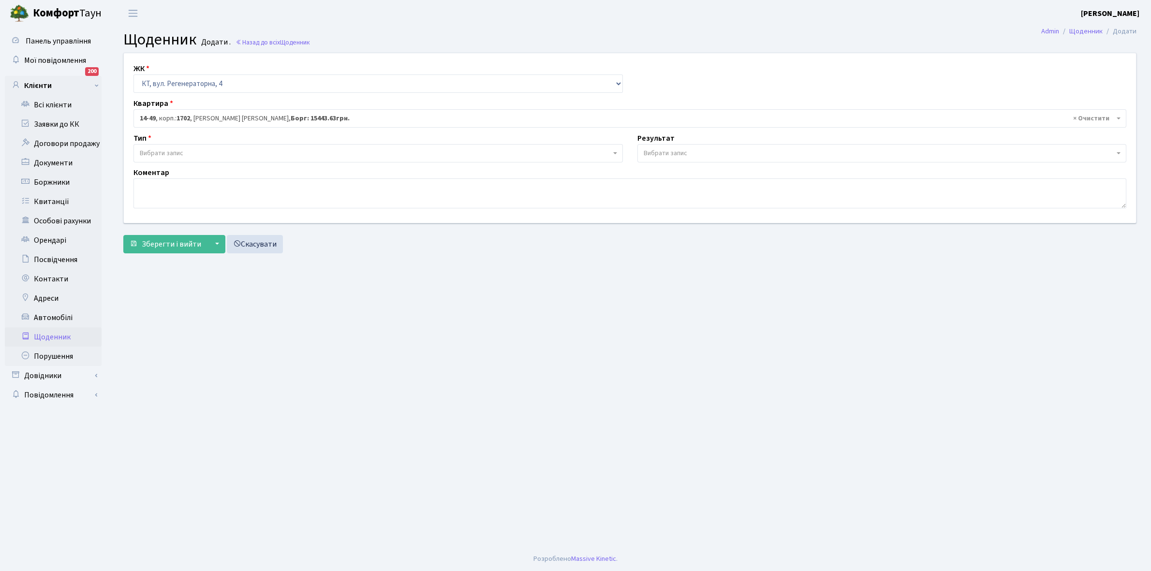
click at [200, 149] on span "Вибрати запис" at bounding box center [375, 153] width 471 height 10
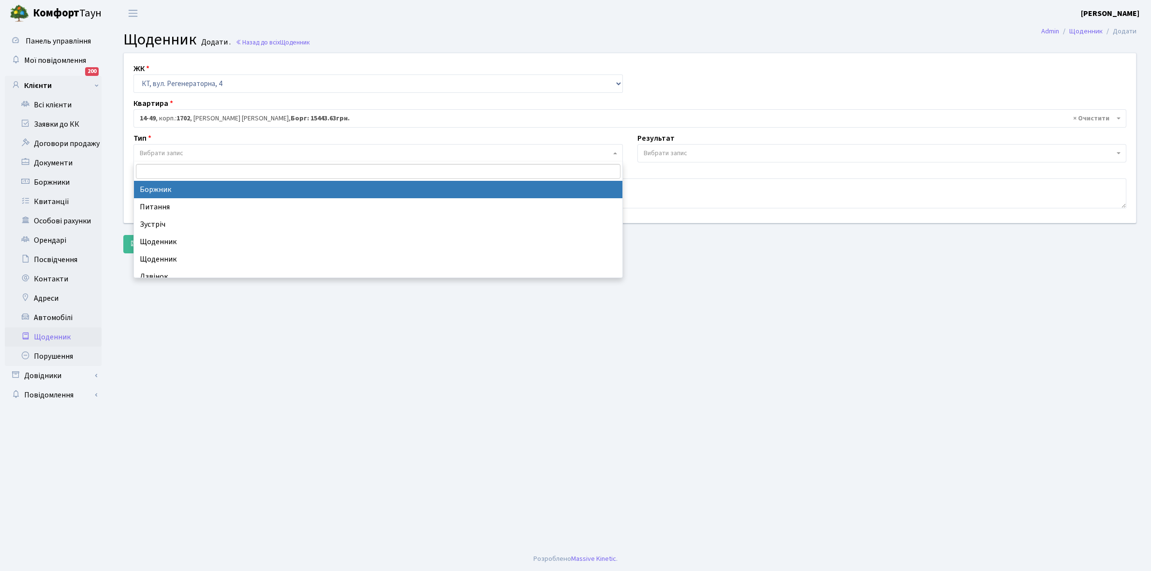
select select "189"
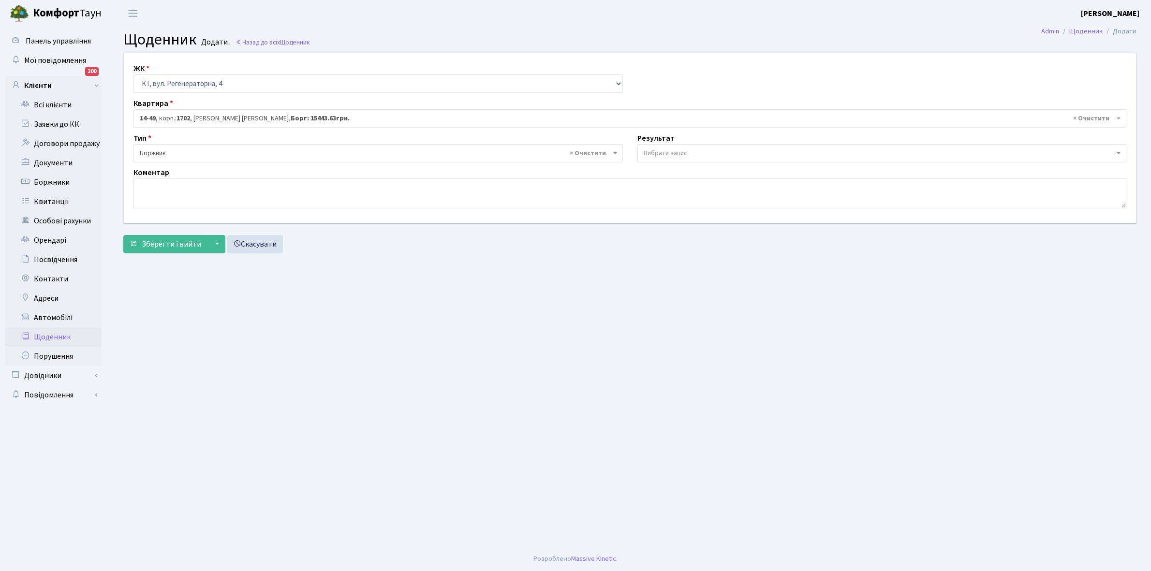
click at [700, 151] on span "Вибрати запис" at bounding box center [878, 153] width 471 height 10
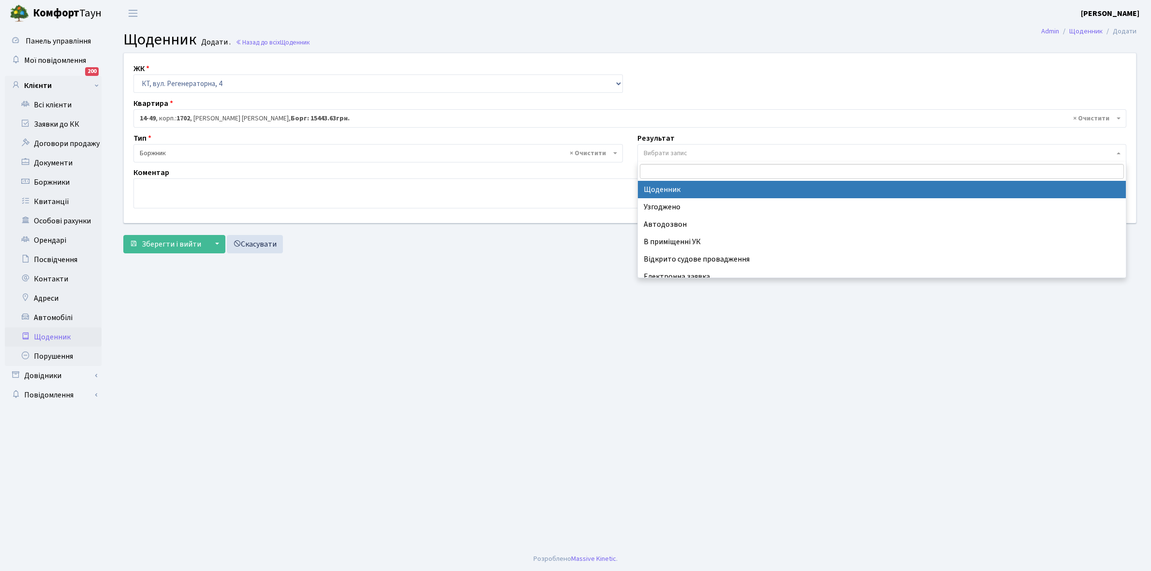
select select "14"
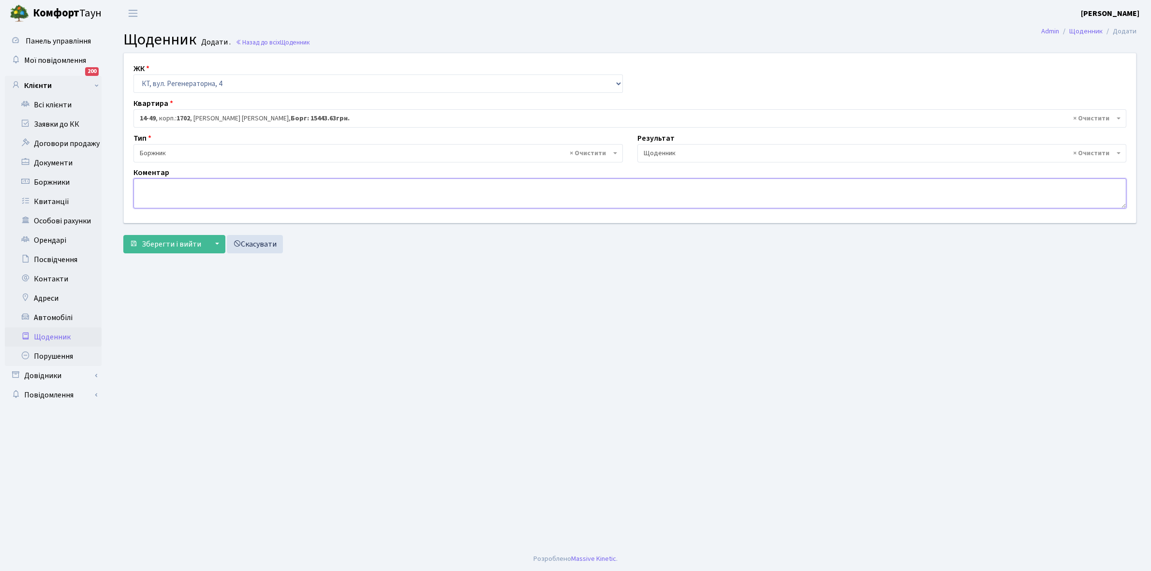
click at [146, 189] on textarea at bounding box center [629, 193] width 992 height 30
paste textarea "Відкл. ЕЕ (розірвано договір з КК) - 19381 кВт."
click at [270, 178] on textarea "Відкл. ЕЕ (розірвано договір з КК) - 19381 кВт." at bounding box center [629, 193] width 992 height 30
type textarea "Відкл. ЕЕ (розірвано договір з КК) - 13134 кВт."
click at [166, 241] on span "Зберегти і вийти" at bounding box center [171, 244] width 59 height 11
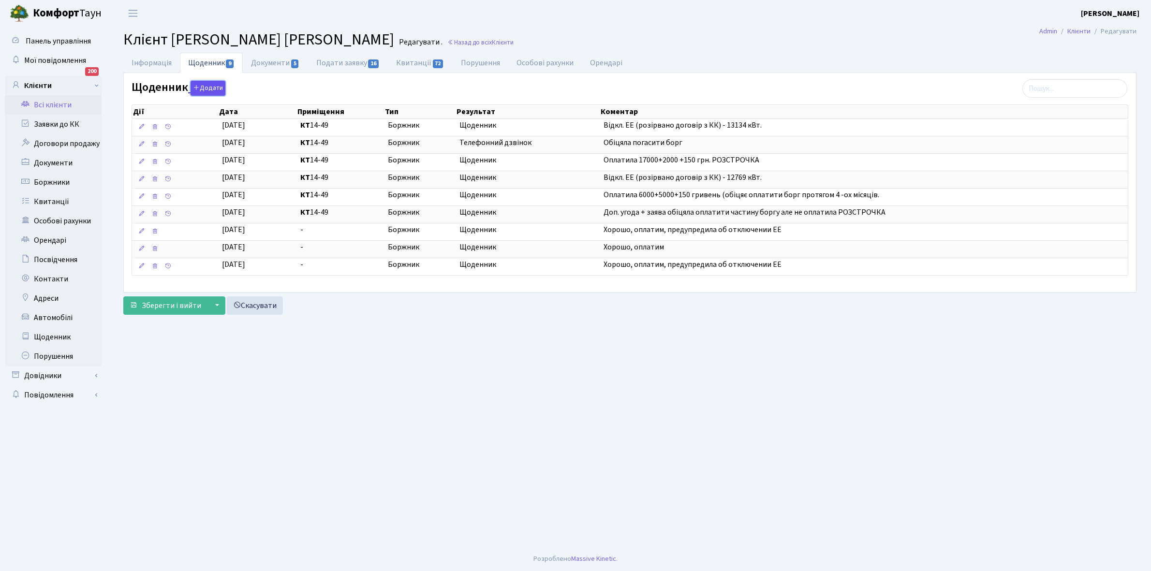
click at [201, 87] on button "Додати" at bounding box center [207, 88] width 35 height 15
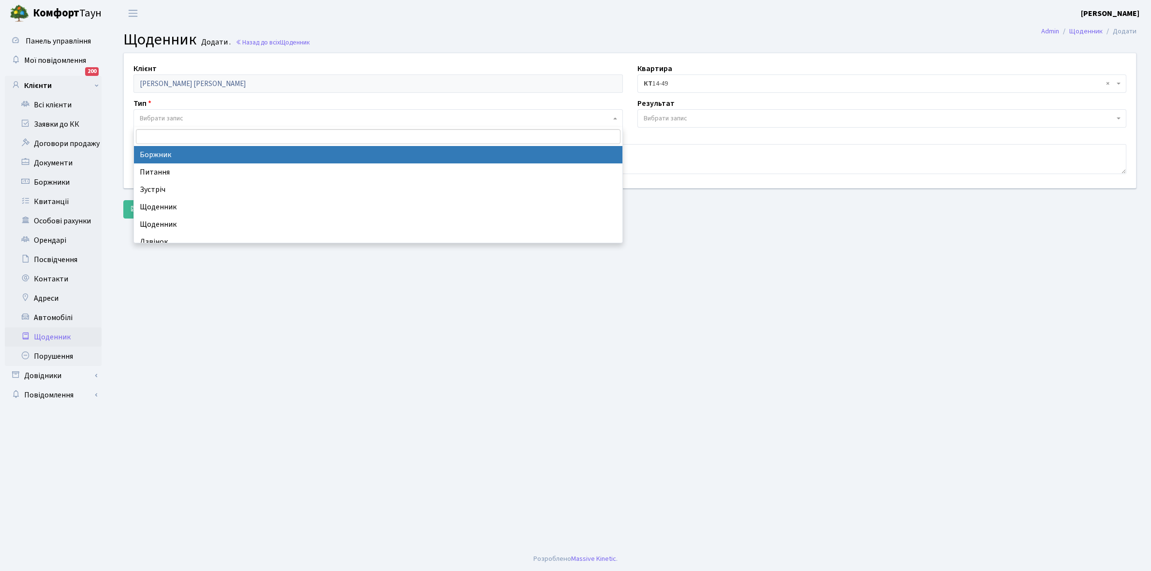
click at [177, 118] on span "Вибрати запис" at bounding box center [162, 119] width 44 height 10
select select "189"
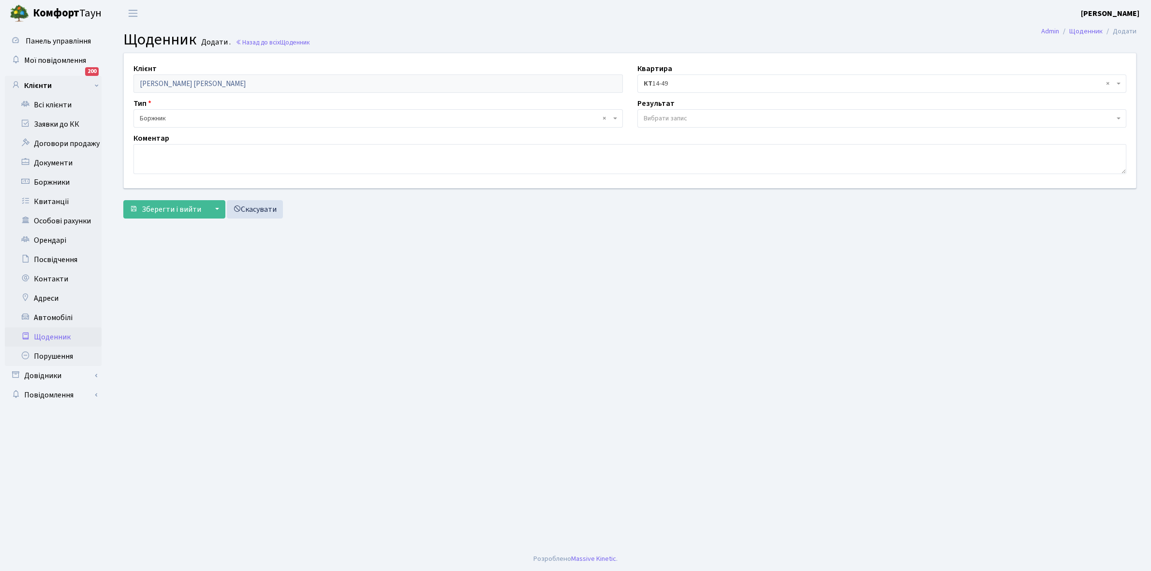
click at [694, 118] on span "Вибрати запис" at bounding box center [878, 119] width 471 height 10
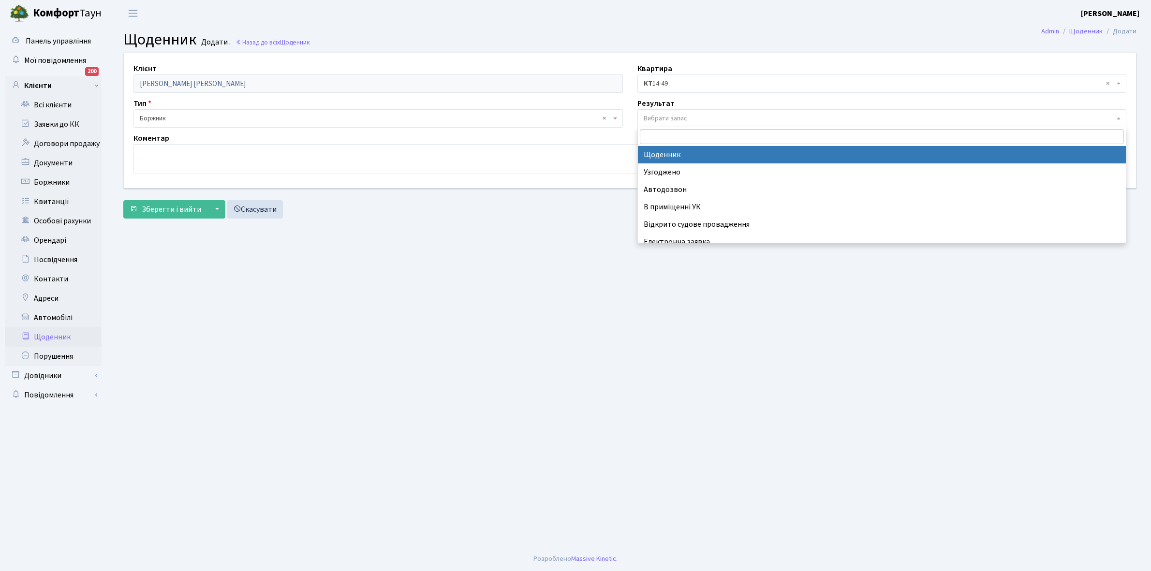
select select "14"
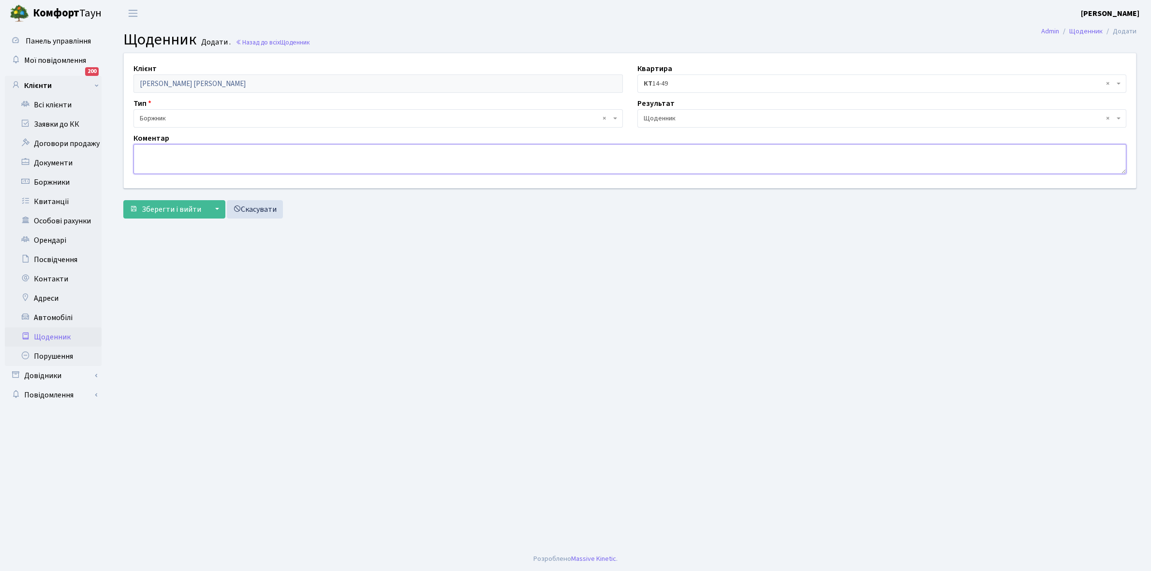
click at [154, 147] on textarea at bounding box center [629, 159] width 992 height 30
type textarea "Борг+1000 грн."
click at [171, 206] on span "Зберегти і вийти" at bounding box center [171, 209] width 59 height 11
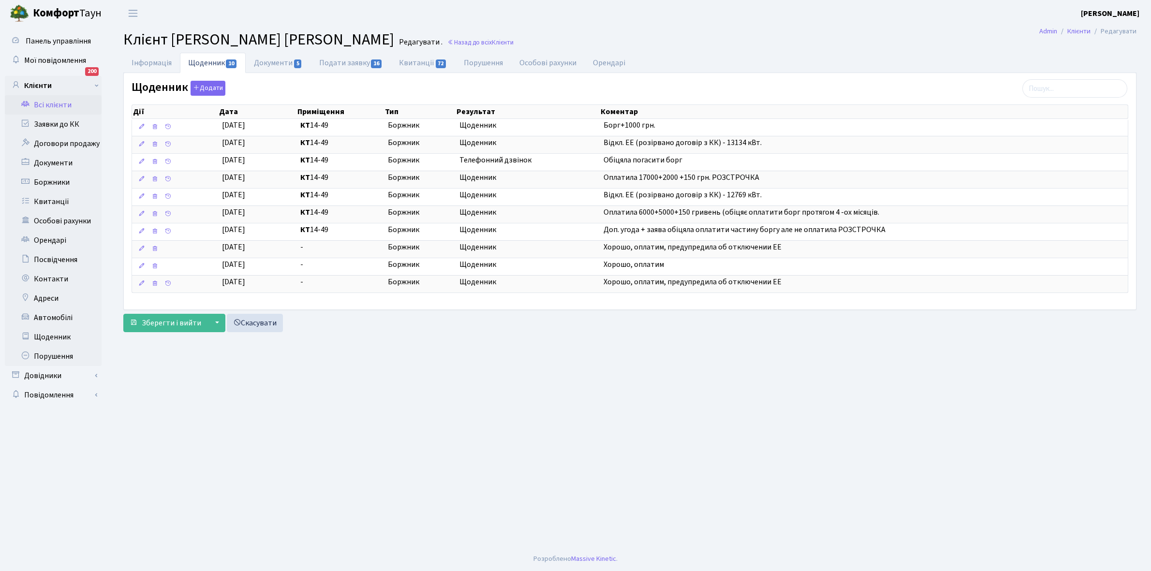
click at [57, 103] on link "Всі клієнти" at bounding box center [53, 104] width 97 height 19
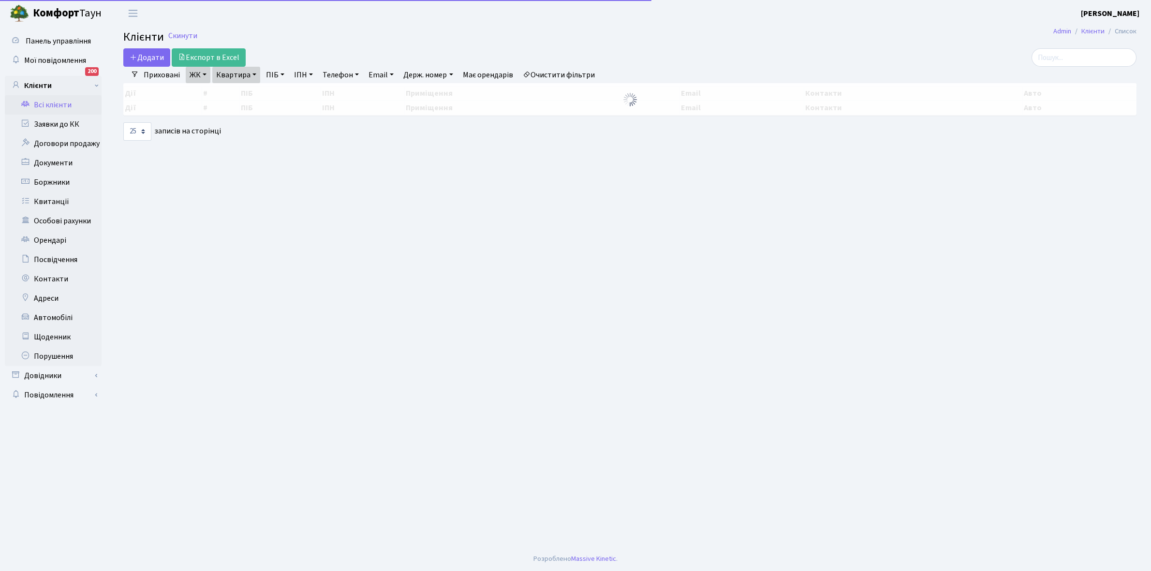
select select "25"
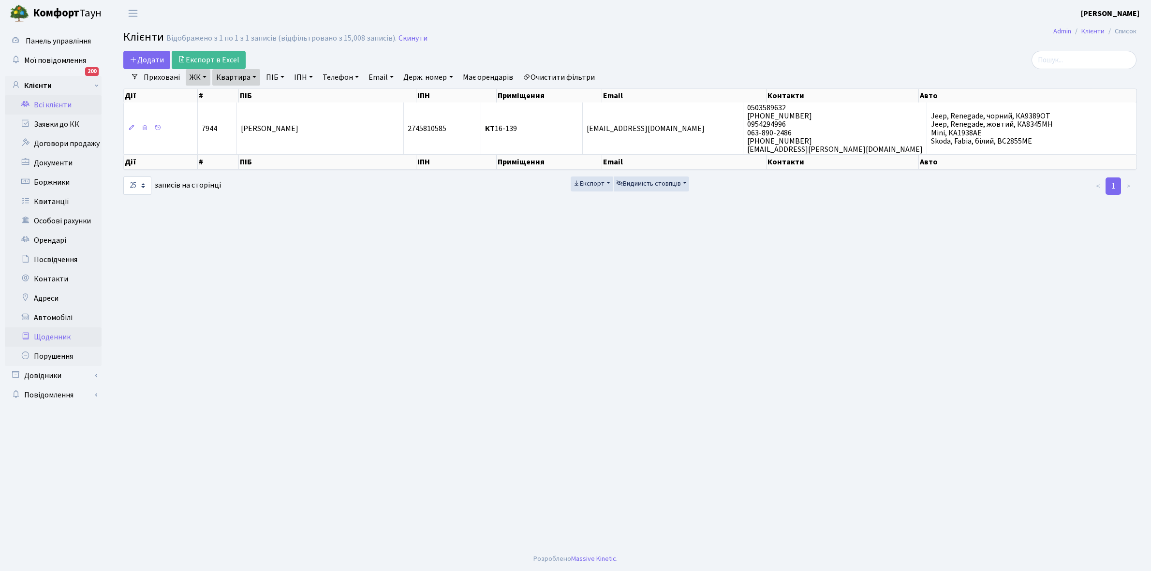
click at [54, 337] on link "Щоденник" at bounding box center [53, 336] width 97 height 19
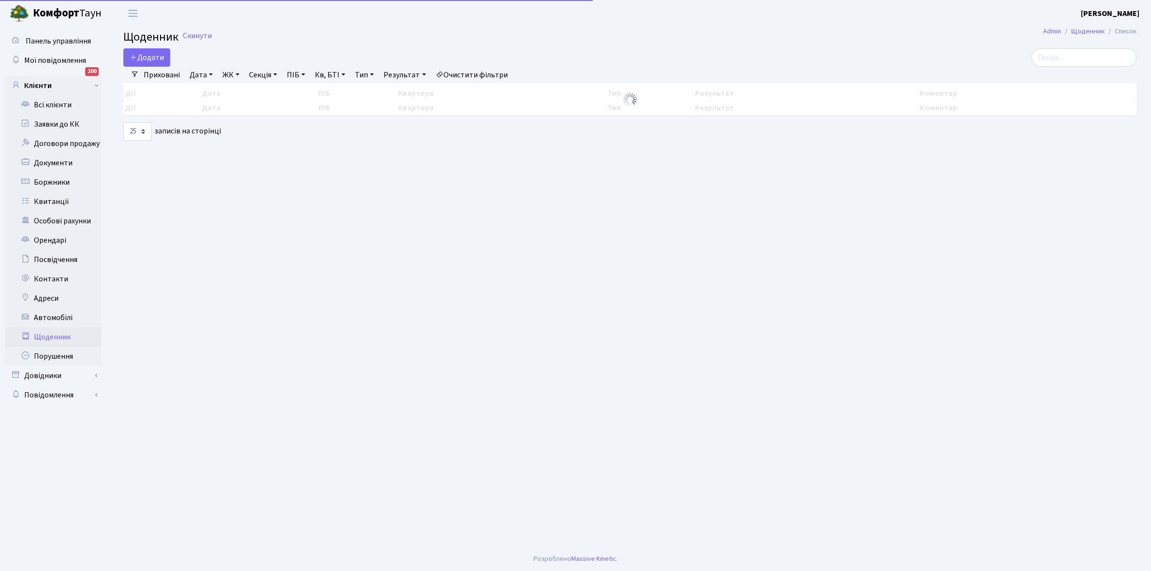
select select "25"
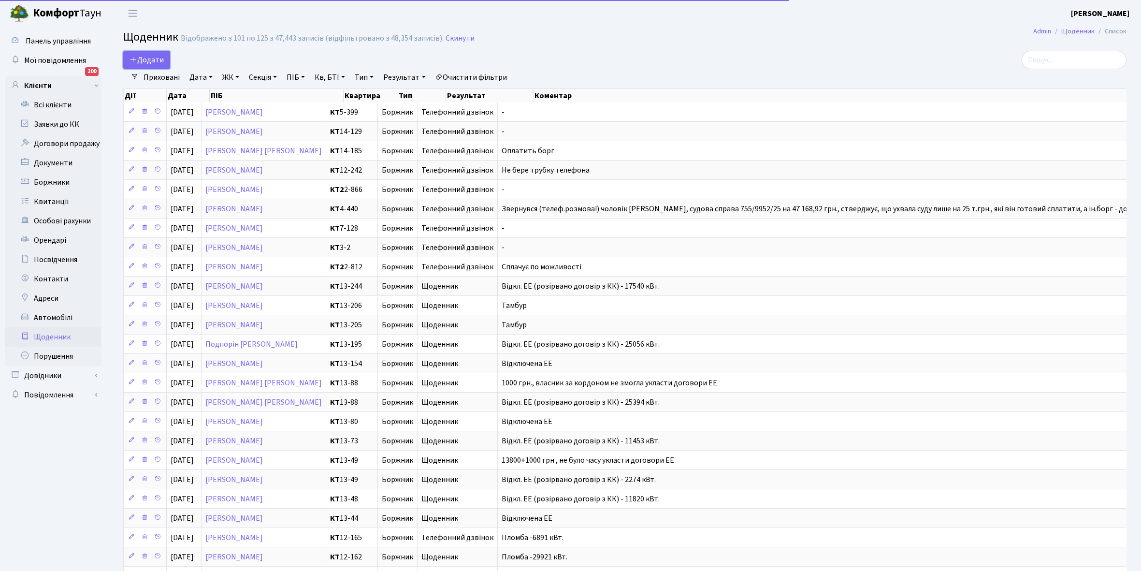
click at [151, 52] on link "Додати" at bounding box center [146, 60] width 47 height 18
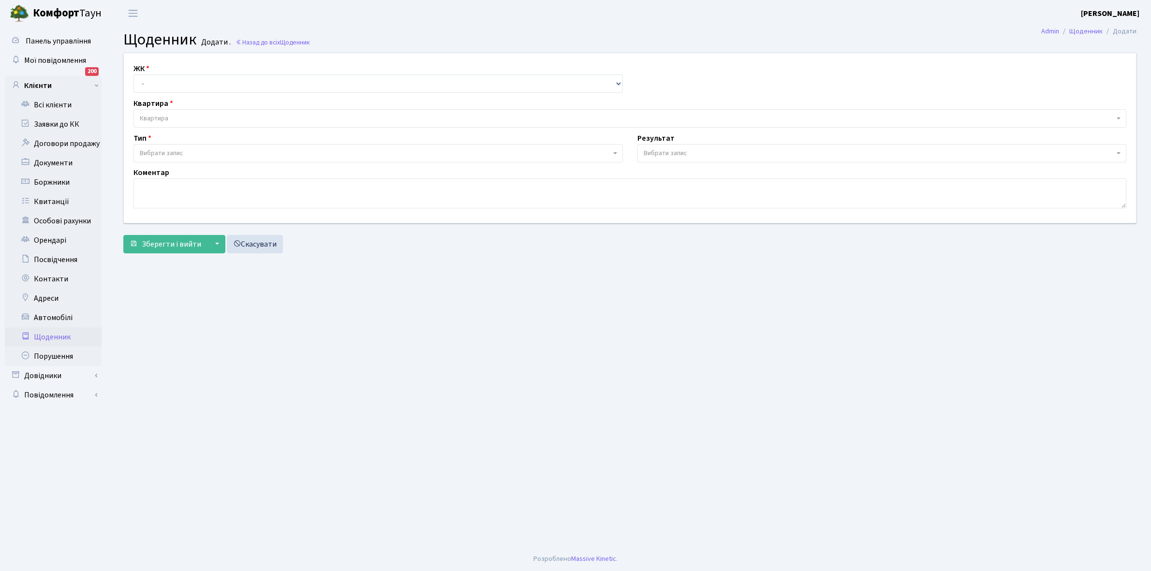
click at [57, 335] on link "Щоденник" at bounding box center [53, 336] width 97 height 19
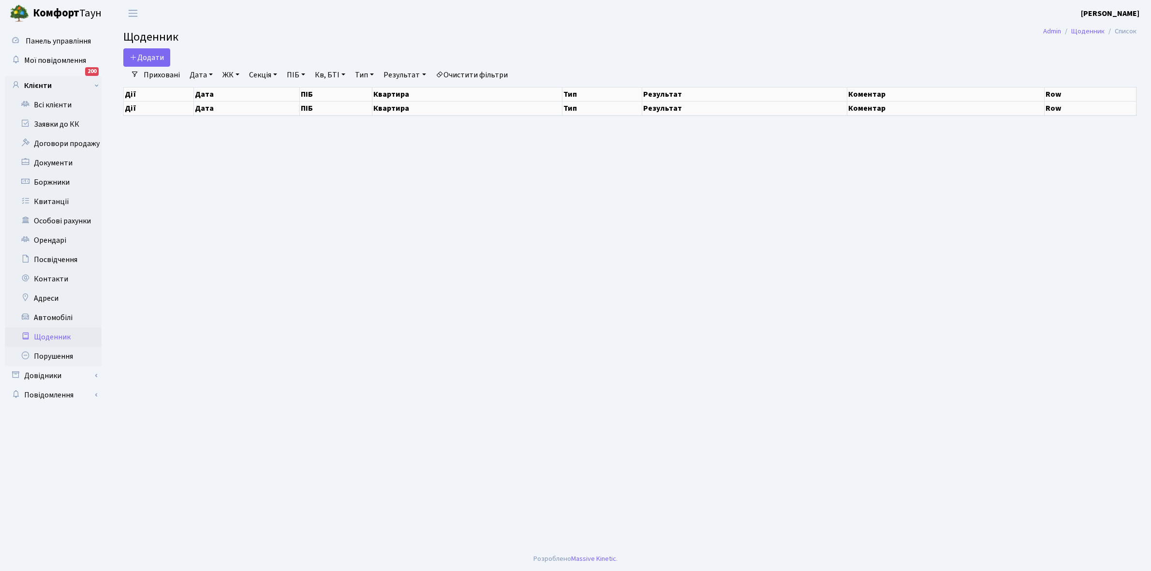
select select "25"
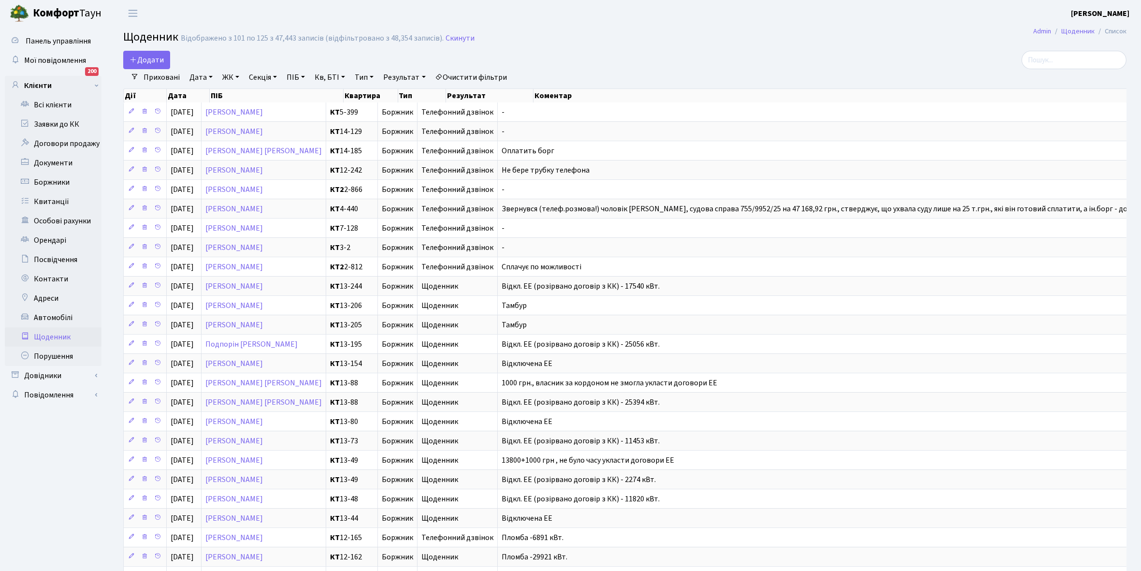
click at [156, 76] on link "Приховані" at bounding box center [162, 77] width 44 height 16
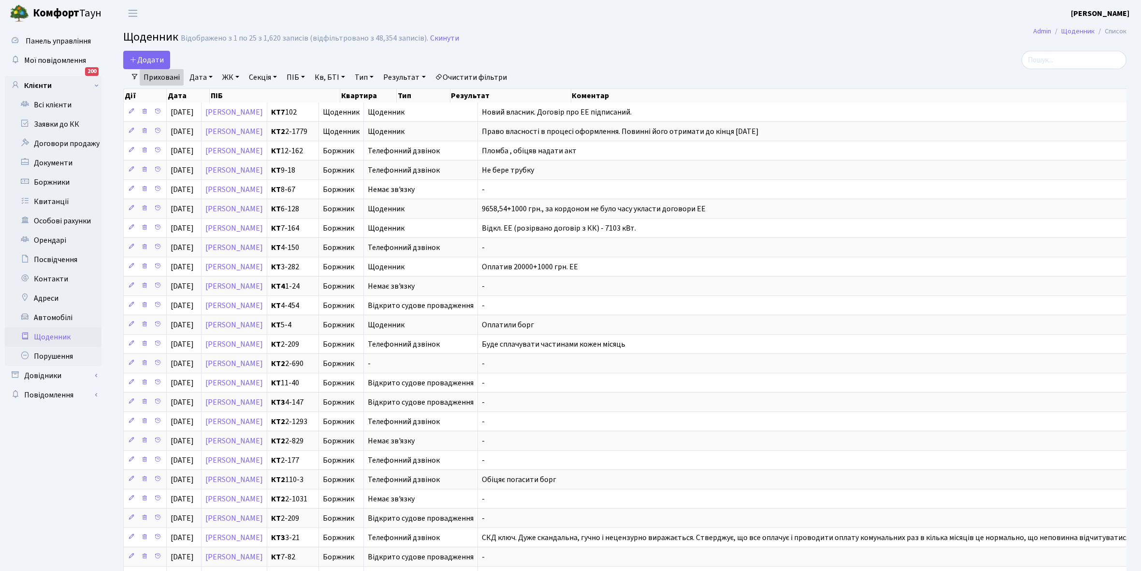
click at [46, 335] on link "Щоденник" at bounding box center [53, 336] width 97 height 19
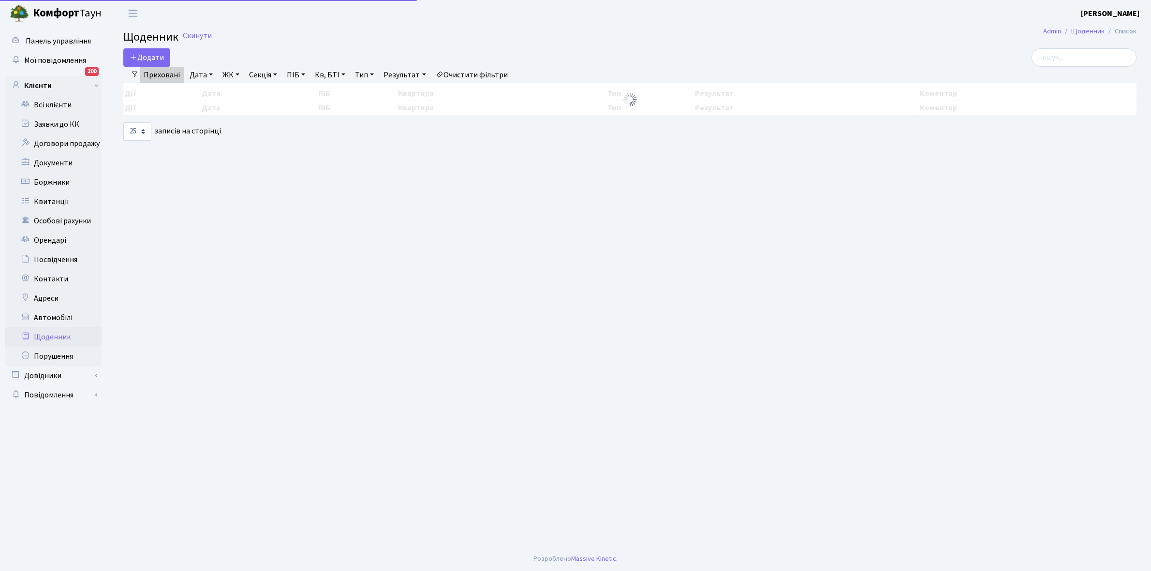
select select "25"
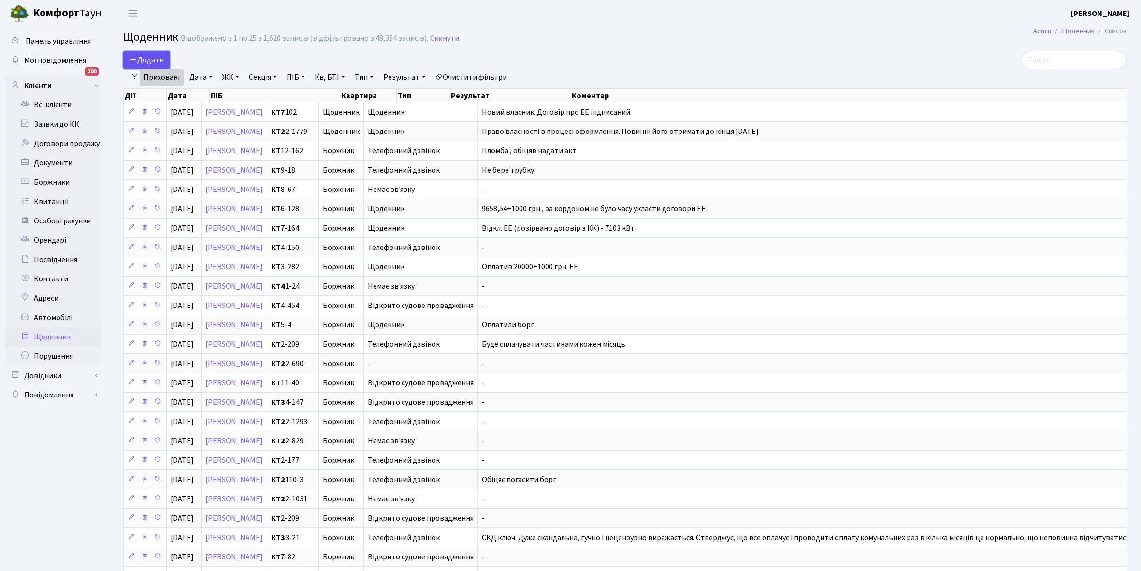
click at [155, 58] on span "Додати" at bounding box center [147, 60] width 34 height 11
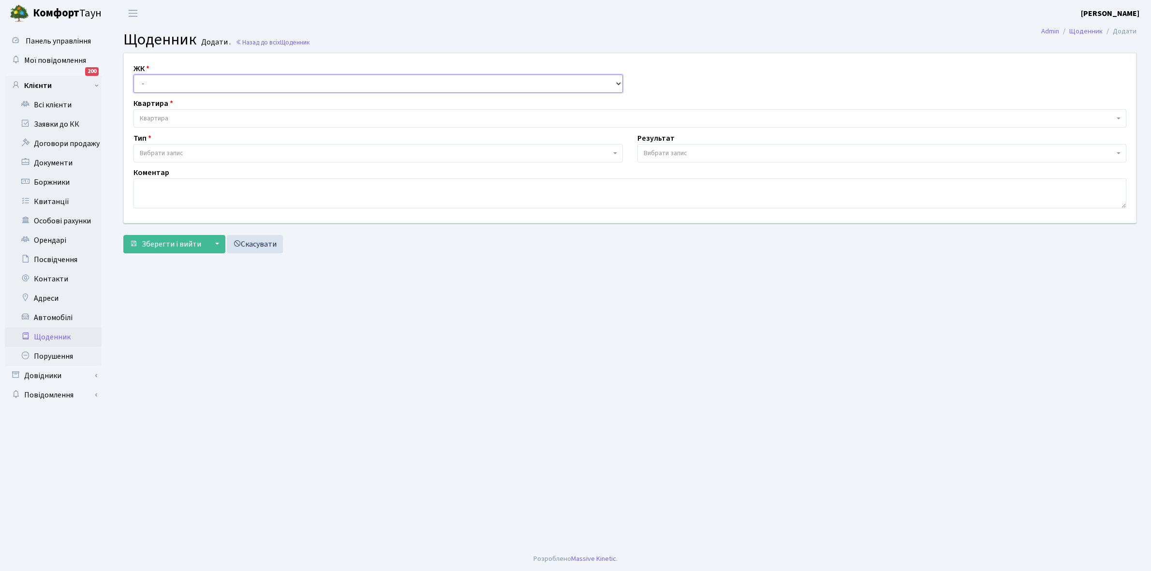
click at [153, 81] on select "- КТ, вул. Регенераторна, 4 КТ2, просп. [STREET_ADDRESS] [STREET_ADDRESS] [PERS…" at bounding box center [377, 83] width 489 height 18
select select "271"
click at [133, 74] on select "- КТ, вул. Регенераторна, 4 КТ2, просп. Соборності, 17 КТ3, вул. Березнева, 16 …" at bounding box center [377, 83] width 489 height 18
select select
click at [163, 117] on span "Квартира" at bounding box center [154, 119] width 29 height 10
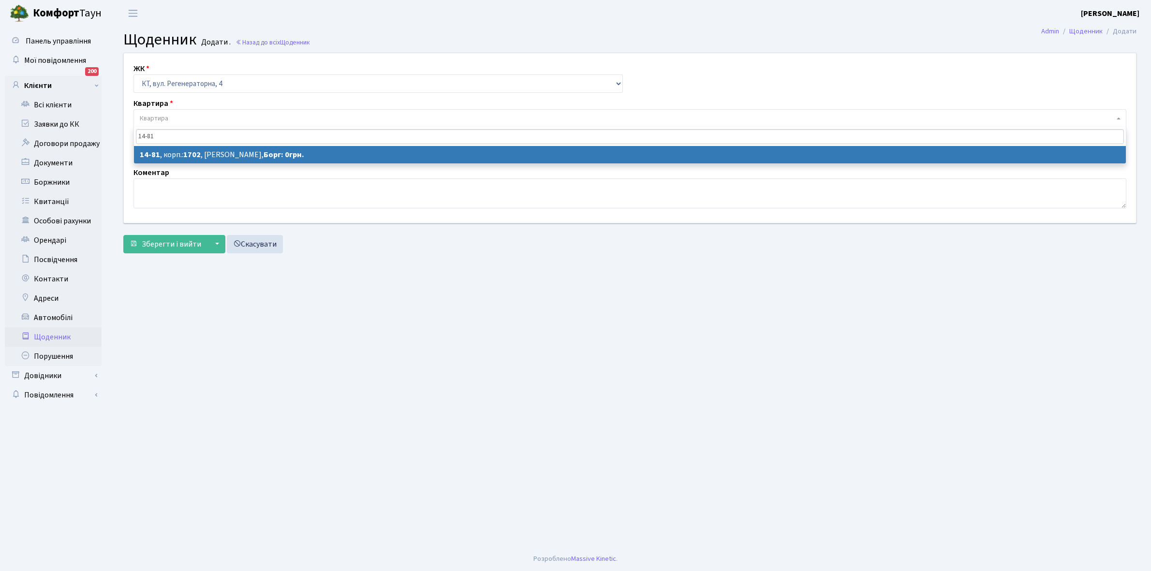
type input "14-81"
select select "7458"
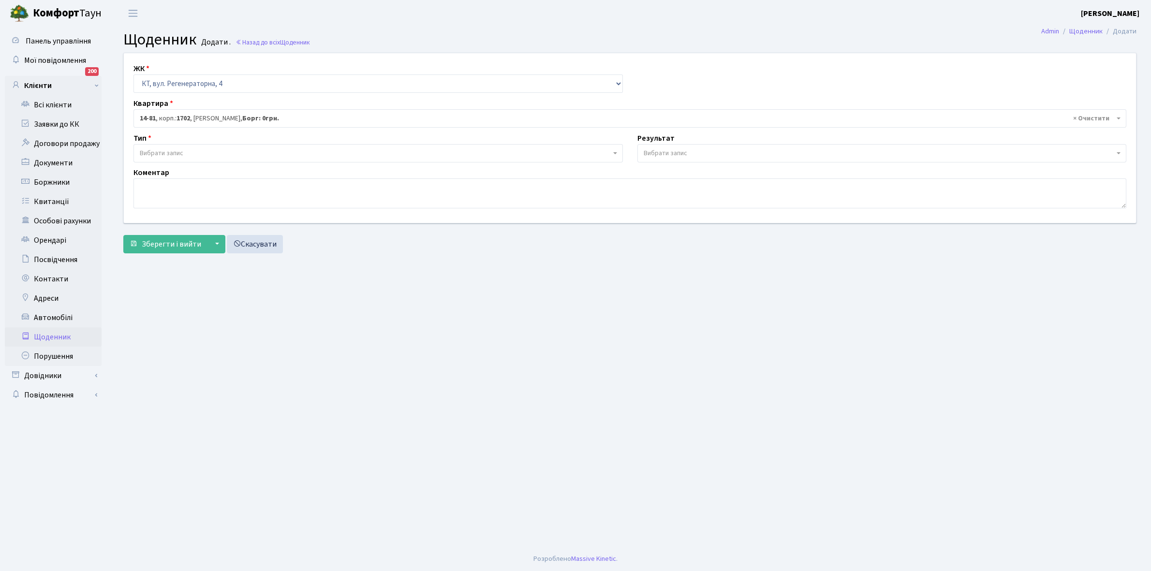
click at [202, 154] on span "Вибрати запис" at bounding box center [375, 153] width 471 height 10
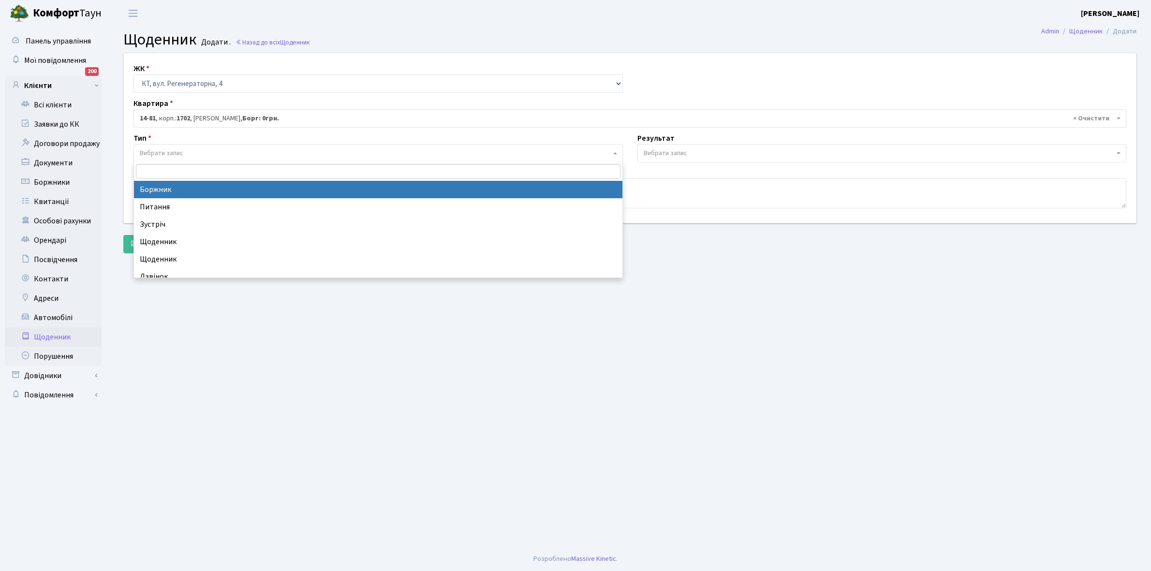
select select "189"
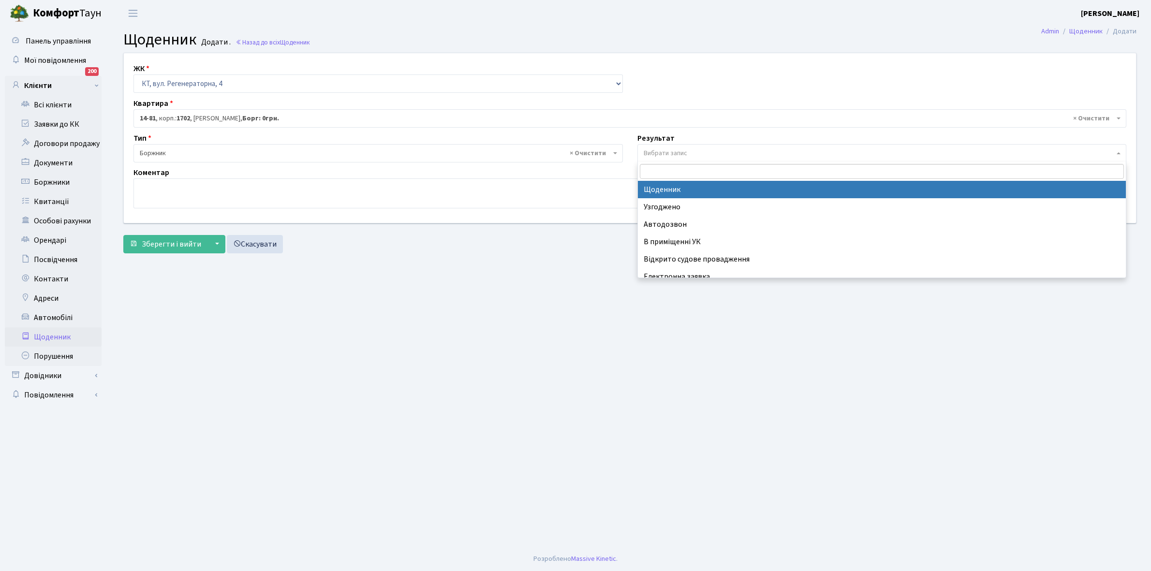
click at [690, 150] on span "Вибрати запис" at bounding box center [878, 153] width 471 height 10
select select "14"
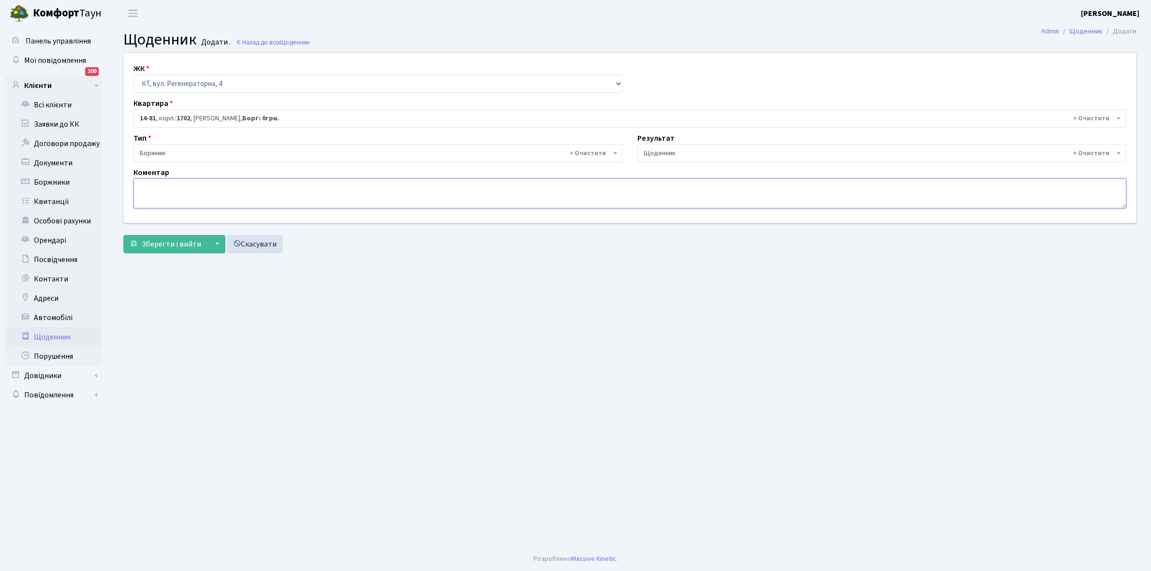
click at [145, 191] on textarea at bounding box center [629, 193] width 992 height 30
type textarea "Відключена ЕЕ"
click at [153, 242] on span "Зберегти і вийти" at bounding box center [171, 244] width 59 height 11
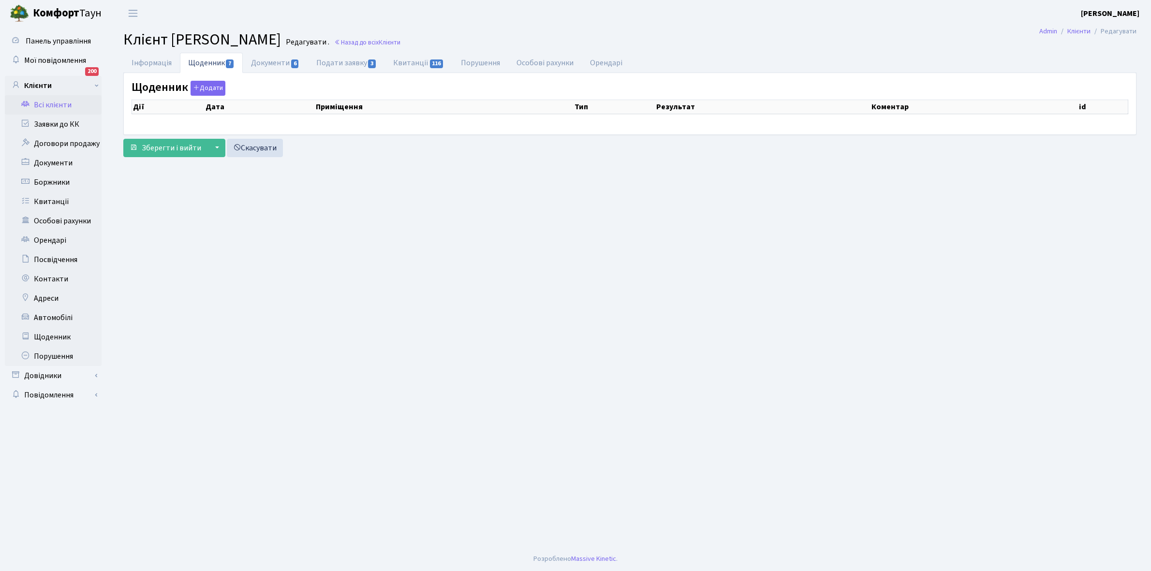
select select "25"
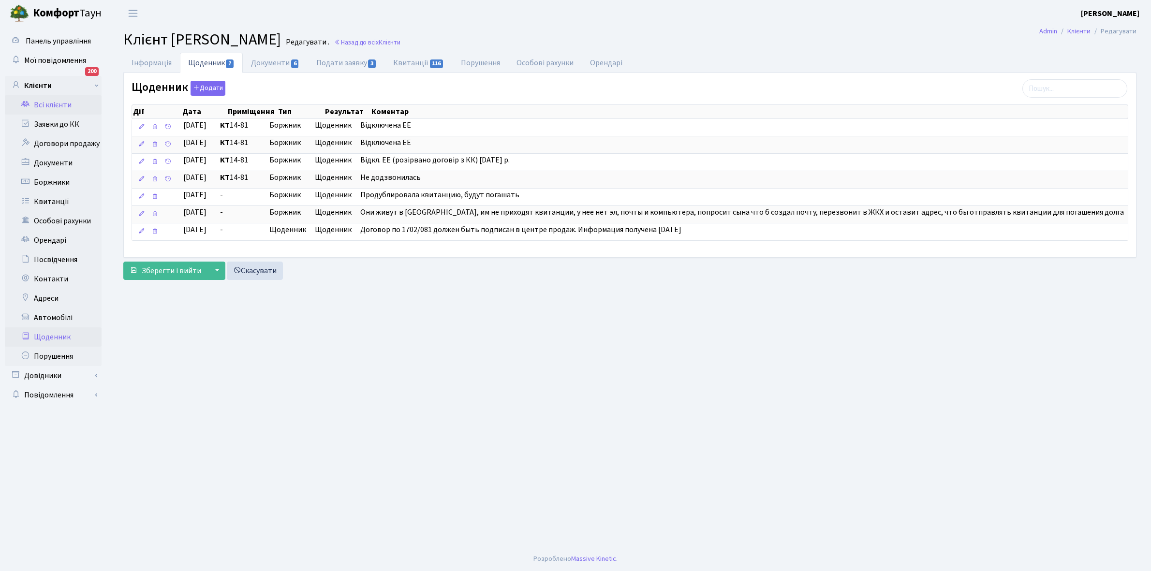
click at [49, 337] on link "Щоденник" at bounding box center [53, 336] width 97 height 19
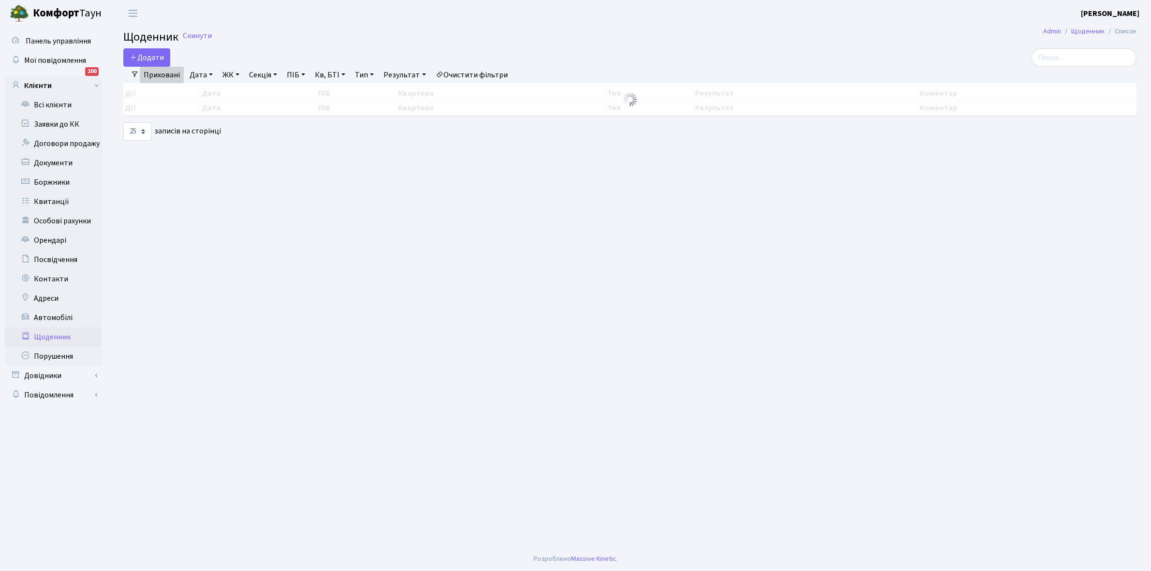
select select "25"
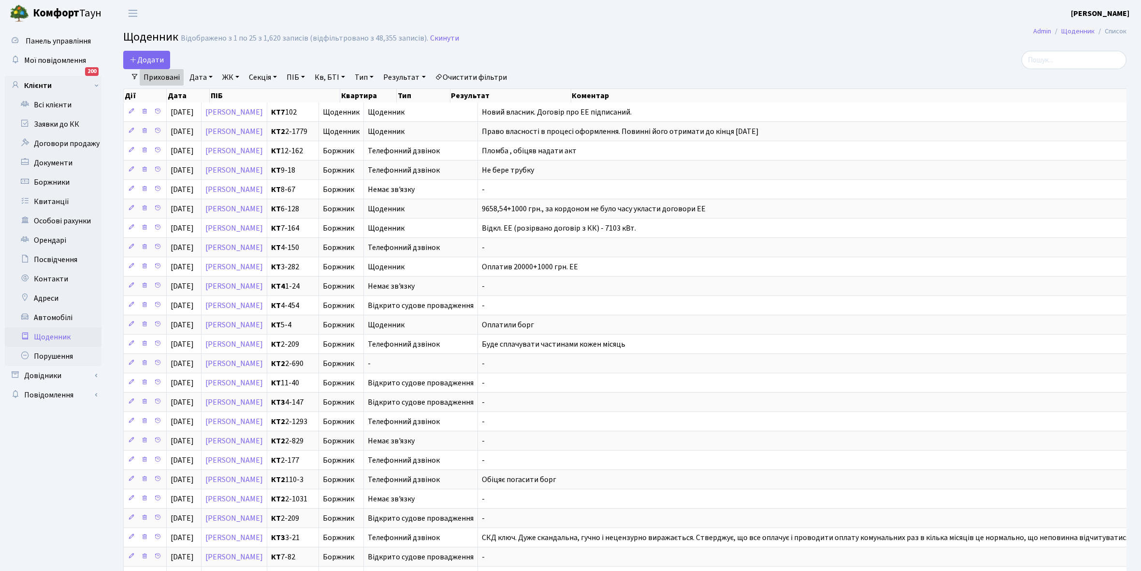
click at [44, 334] on link "Щоденник" at bounding box center [53, 336] width 97 height 19
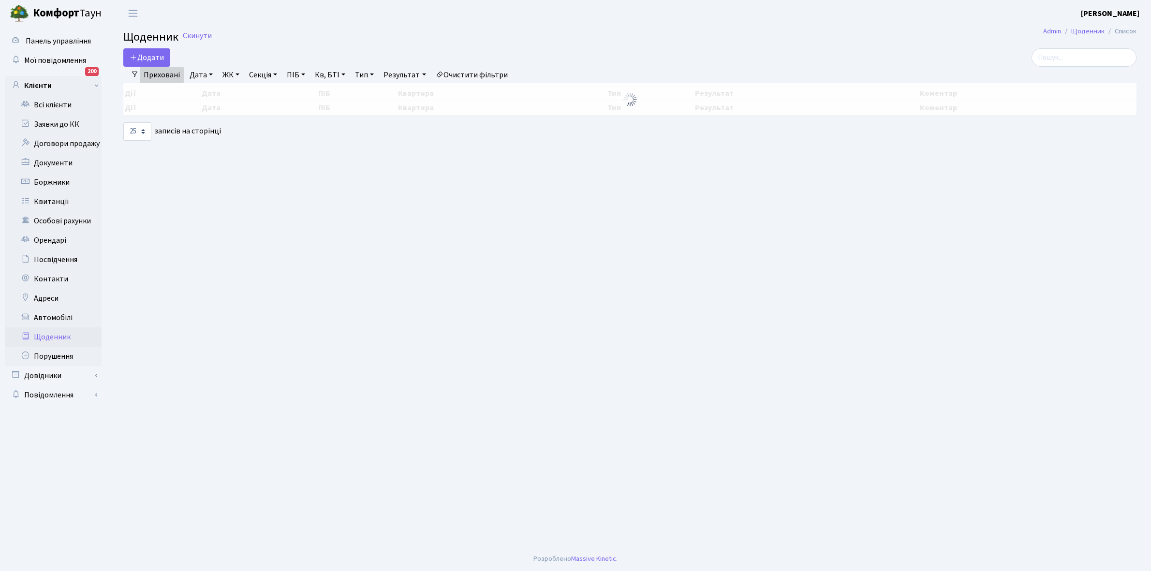
select select "25"
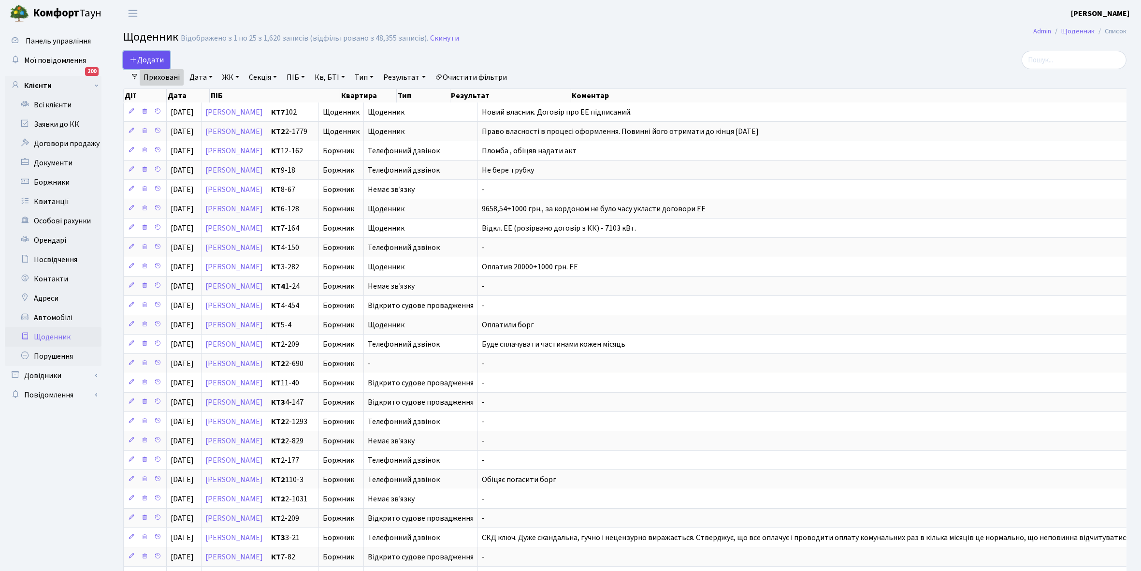
click at [148, 55] on span "Додати" at bounding box center [147, 60] width 34 height 11
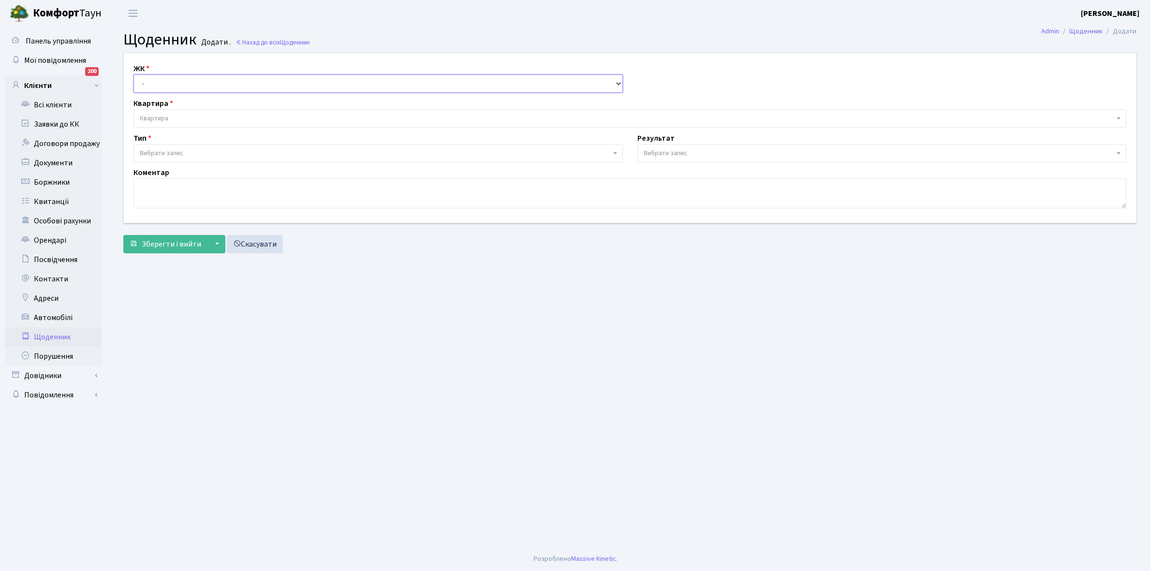
click at [162, 83] on select "- КТ, вул. Регенераторна, 4 КТ2, просп. Соборності, 17 КТ3, вул. Березнева, 16 …" at bounding box center [377, 83] width 489 height 18
select select "271"
click at [133, 74] on select "- КТ, вул. Регенераторна, 4 КТ2, просп. Соборності, 17 КТ3, вул. Березнева, 16 …" at bounding box center [377, 83] width 489 height 18
select select
click at [177, 117] on span "Квартира" at bounding box center [627, 119] width 974 height 10
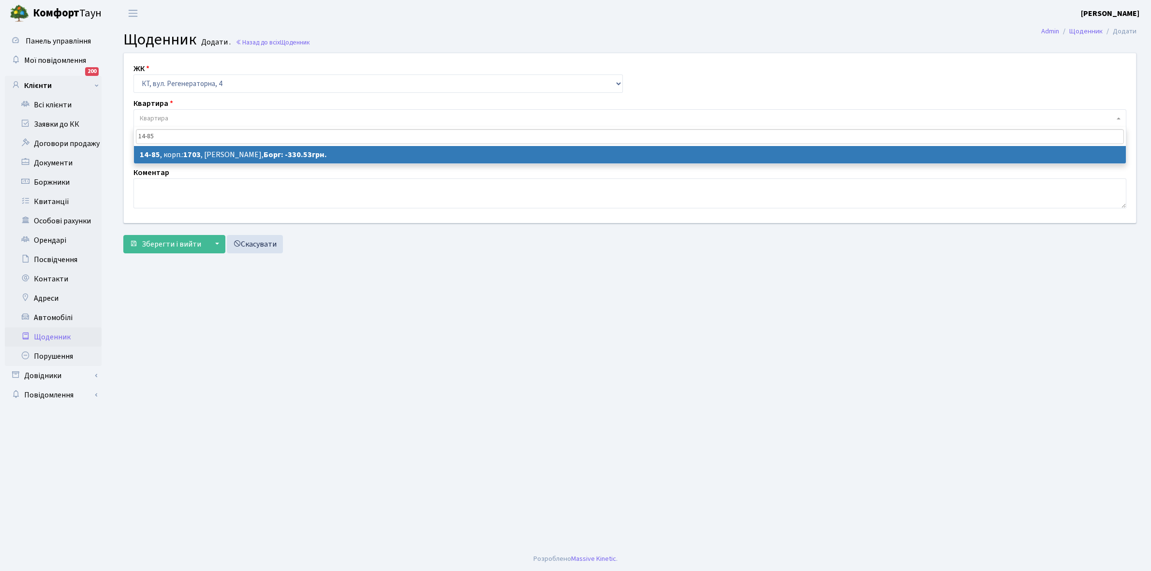
type input "14-85"
select select "7462"
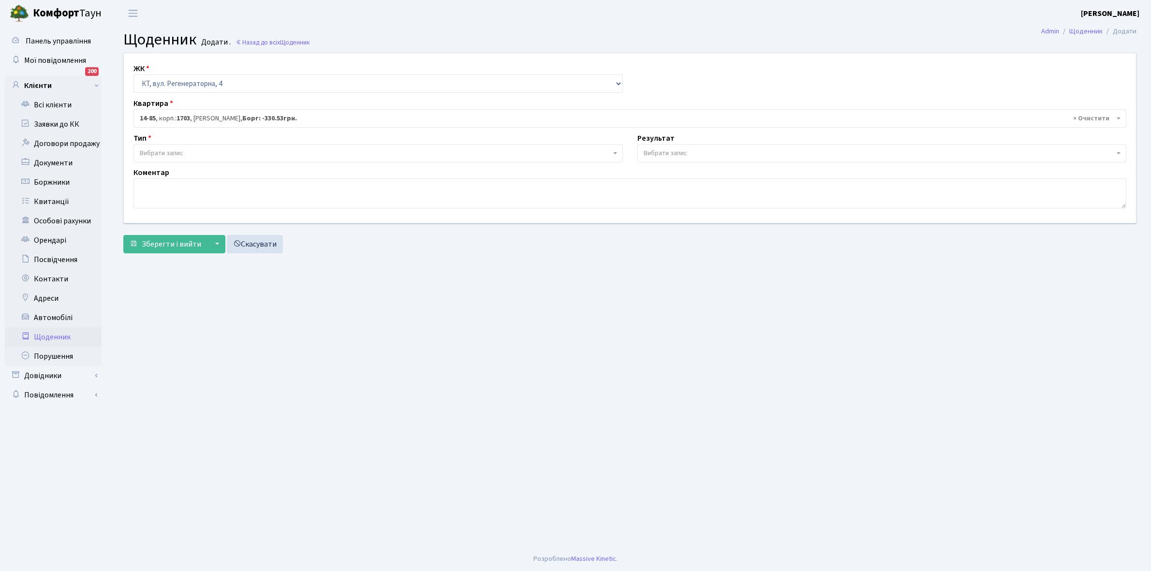
click at [197, 155] on span "Вибрати запис" at bounding box center [375, 153] width 471 height 10
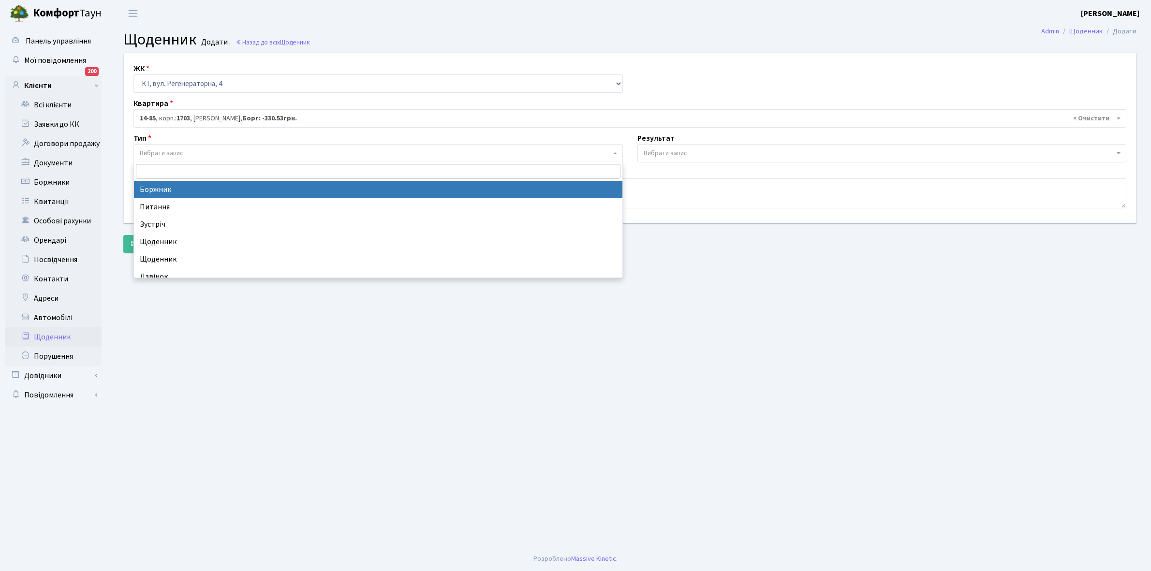
select select "189"
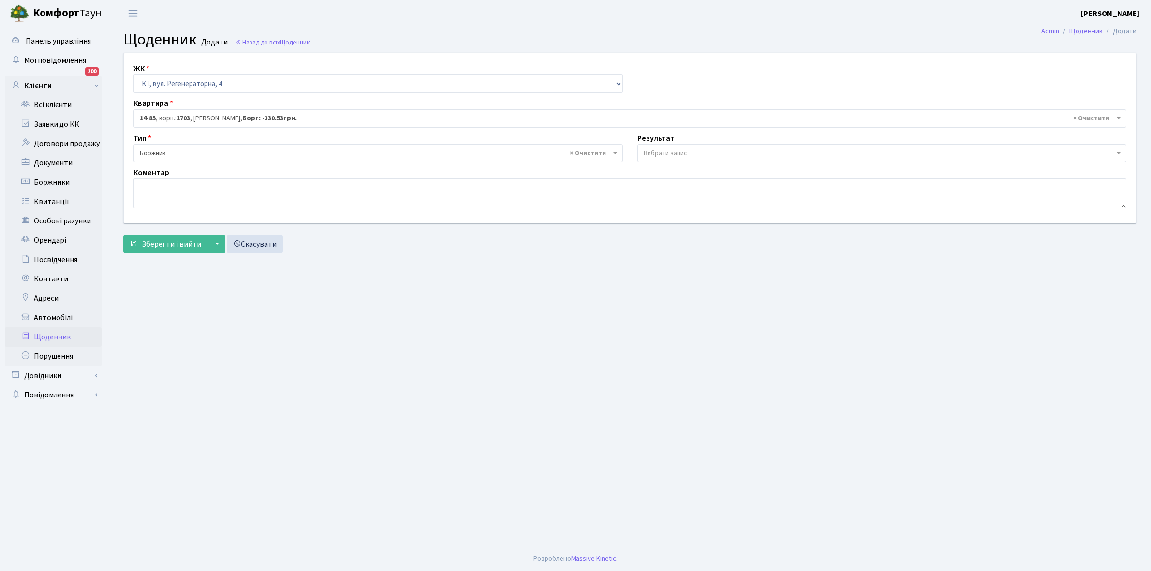
click at [671, 146] on span "Вибрати запис" at bounding box center [881, 153] width 489 height 18
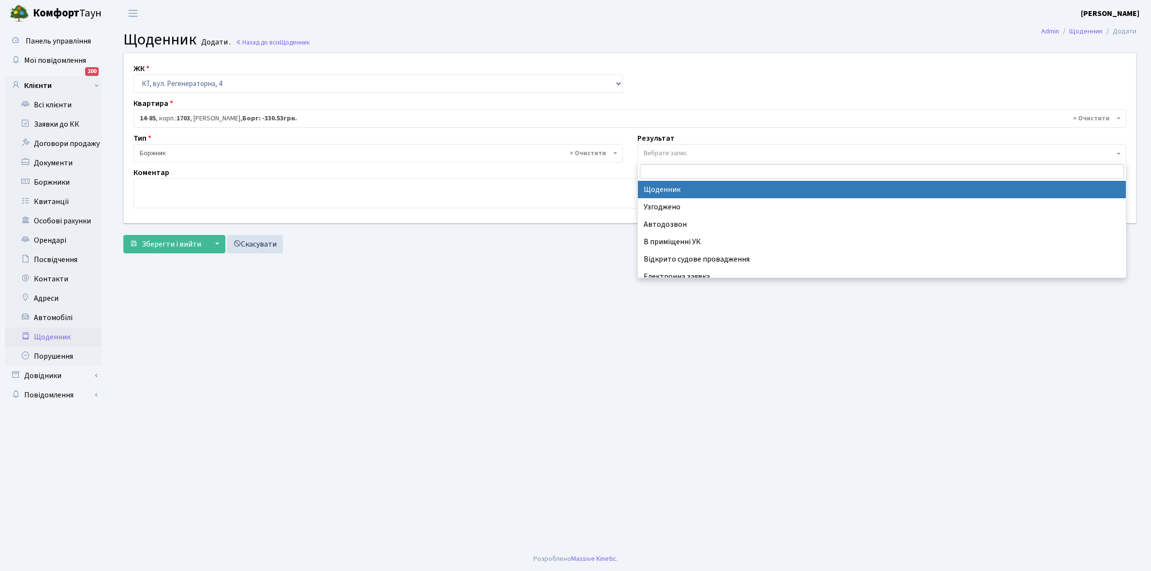
select select "14"
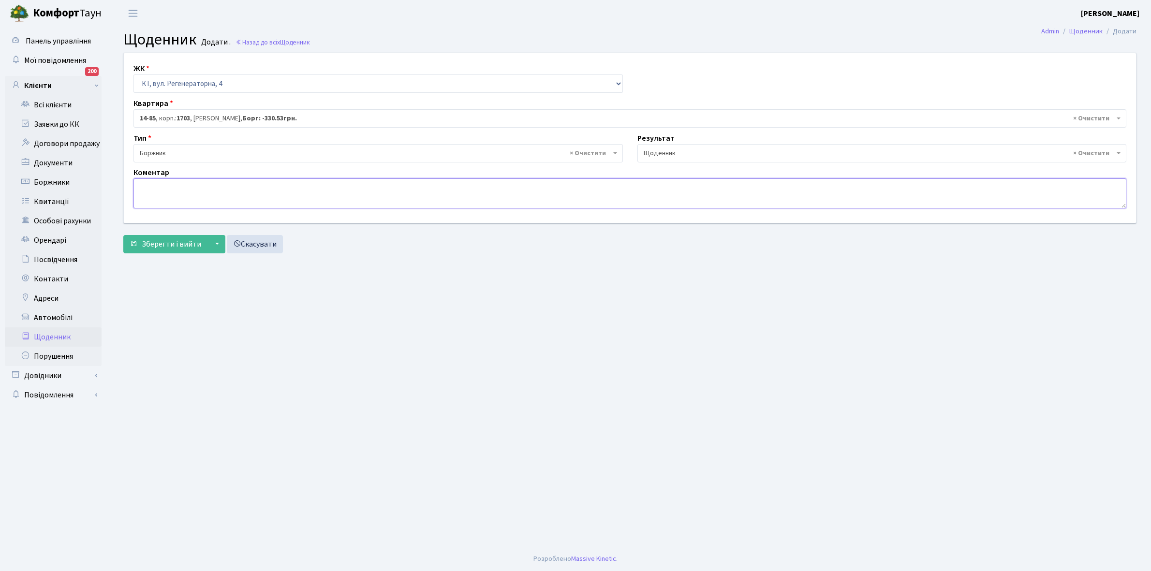
click at [164, 191] on textarea at bounding box center [629, 193] width 992 height 30
type textarea "1000 грн підключення ЕЕ"
click at [163, 238] on button "Зберегти і вийти" at bounding box center [165, 244] width 84 height 18
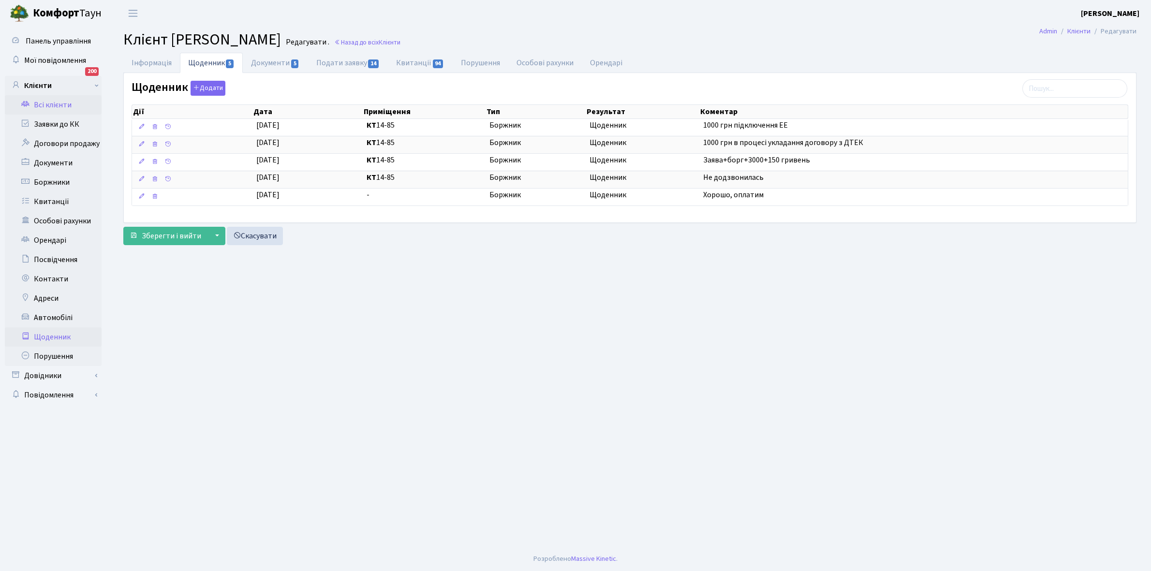
click at [55, 334] on link "Щоденник" at bounding box center [53, 336] width 97 height 19
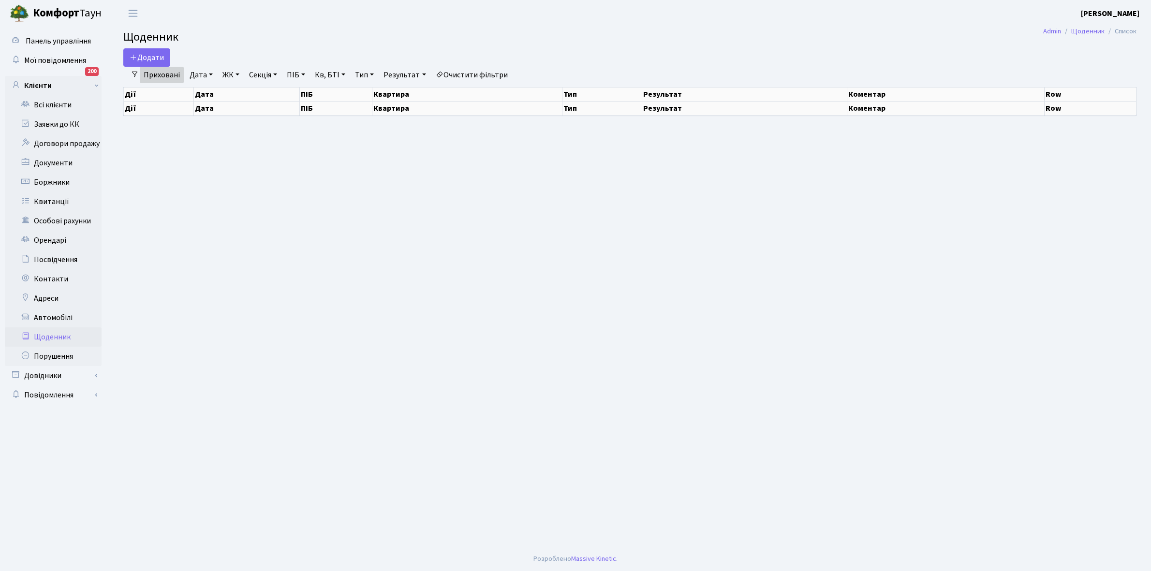
select select "25"
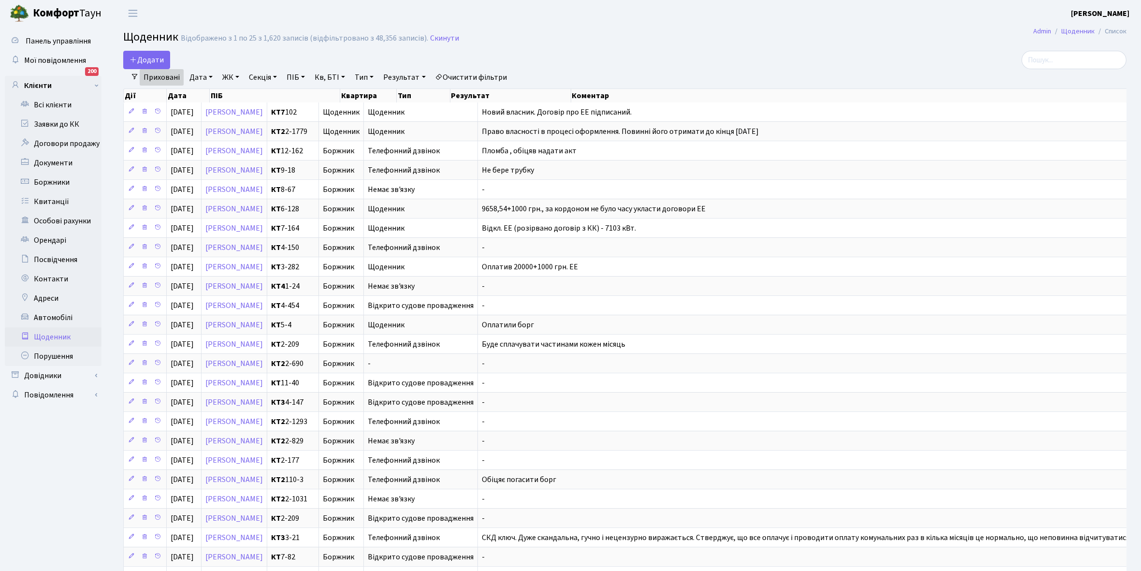
click at [54, 335] on link "Щоденник" at bounding box center [53, 336] width 97 height 19
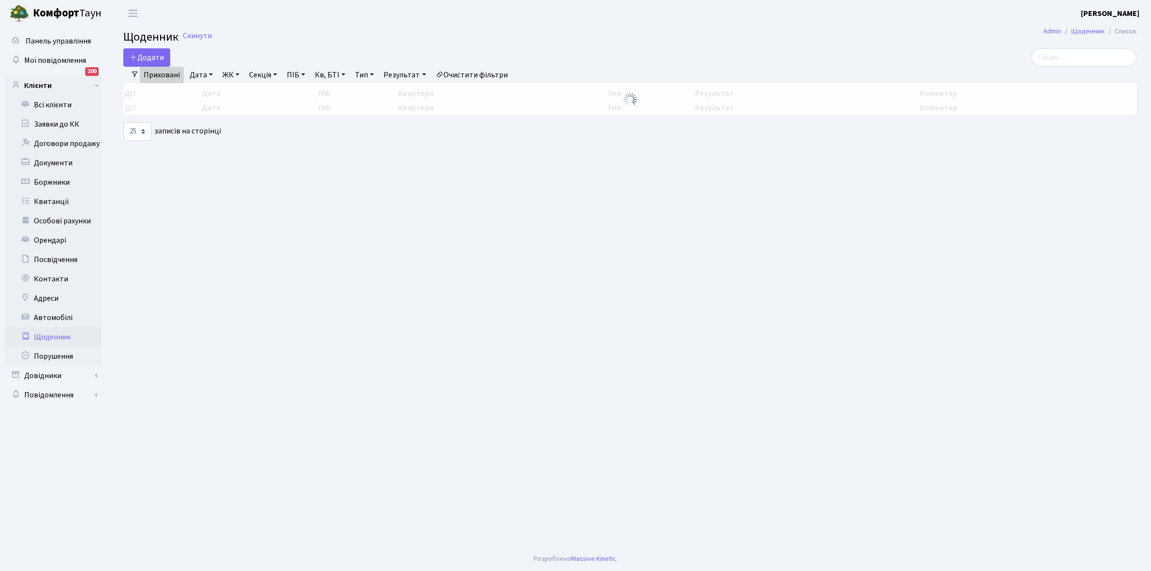
select select "25"
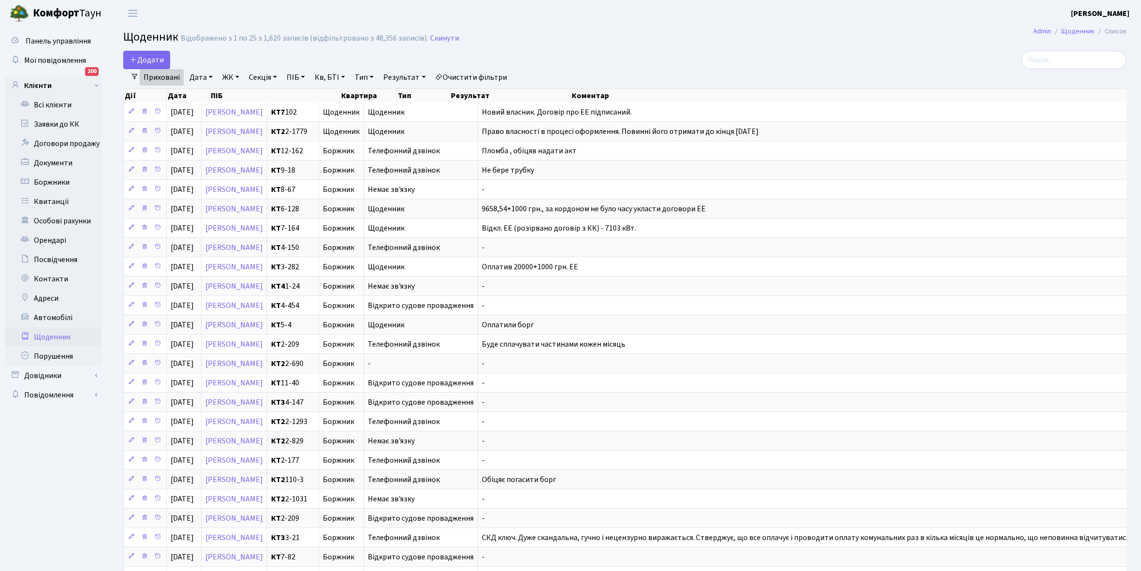
click at [158, 75] on link "Приховані" at bounding box center [162, 77] width 44 height 16
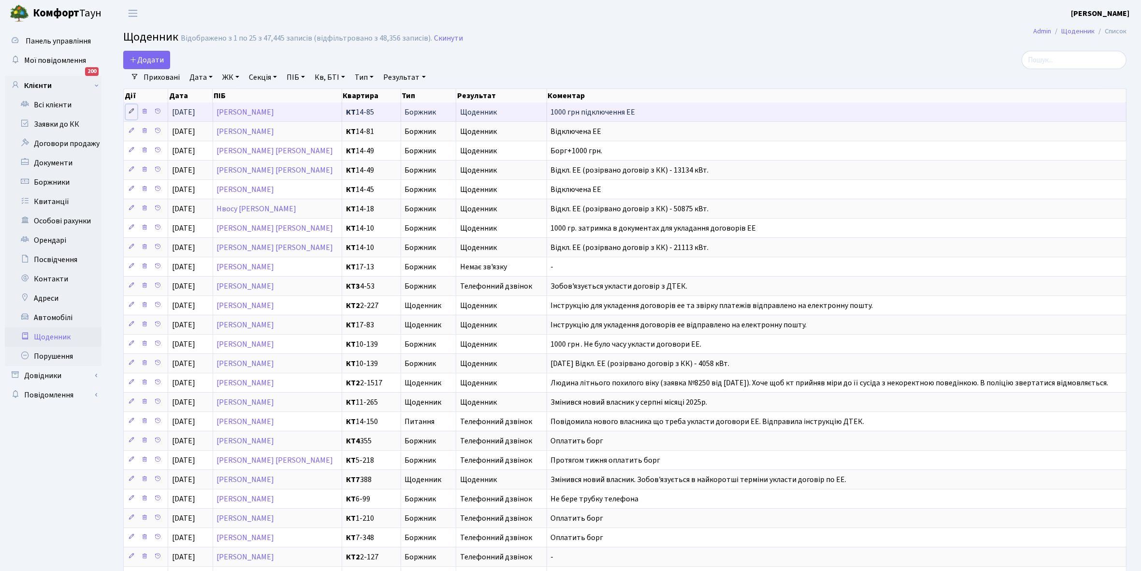
click at [130, 112] on icon at bounding box center [131, 111] width 7 height 7
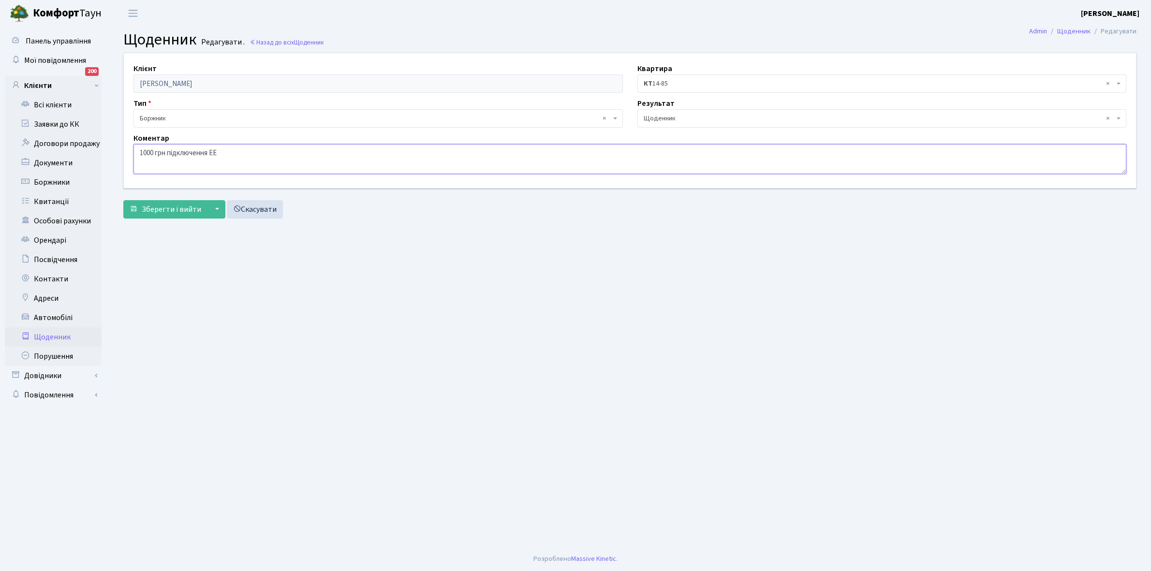
click at [226, 153] on textarea "1000 грн підключення ЕЕ" at bounding box center [629, 159] width 992 height 30
type textarea "1"
paste textarea "Відкл. ЕЕ (розірвано договір з КК) - 19381 кВт."
click at [270, 150] on textarea "1000 грн підключення ЕЕ" at bounding box center [629, 159] width 992 height 30
type textarea "Відкл. ЕЕ (розірвано договір з КК) - 8840 кВт."
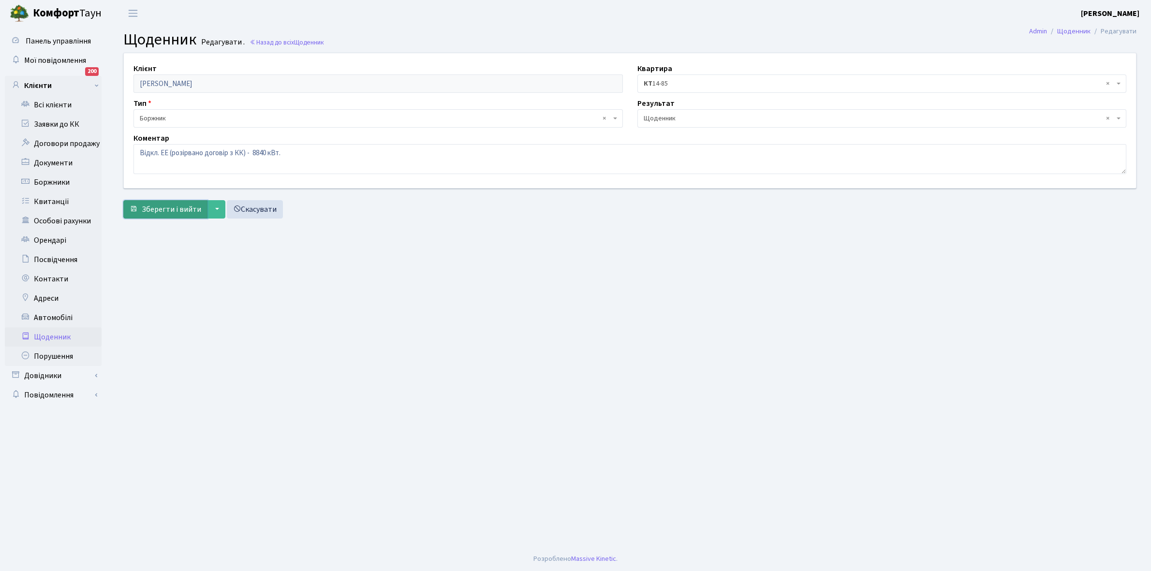
click at [160, 211] on span "Зберегти і вийти" at bounding box center [171, 209] width 59 height 11
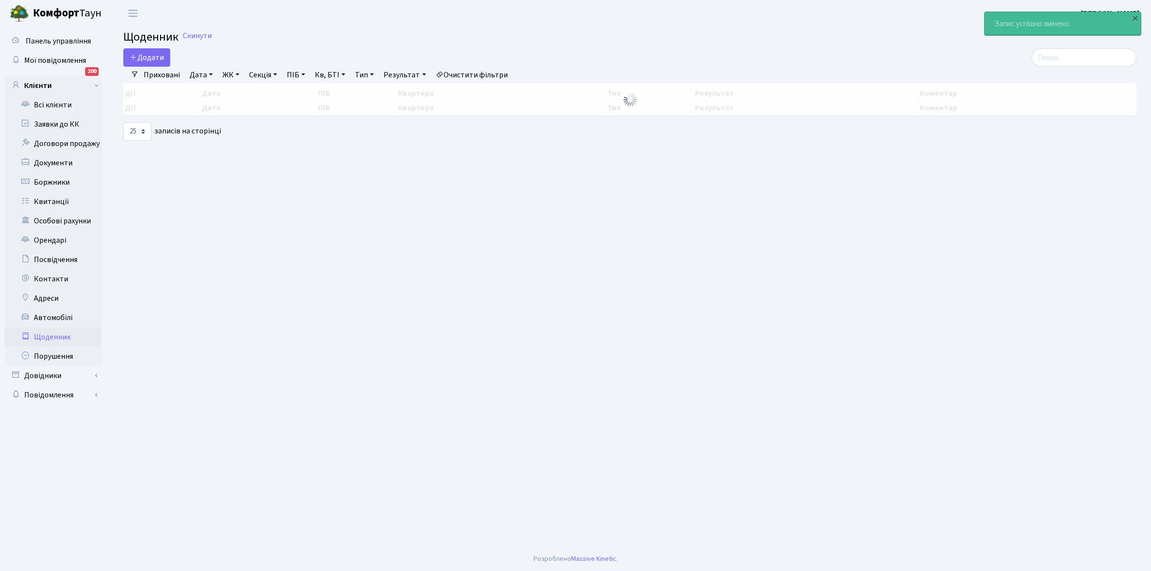
select select "25"
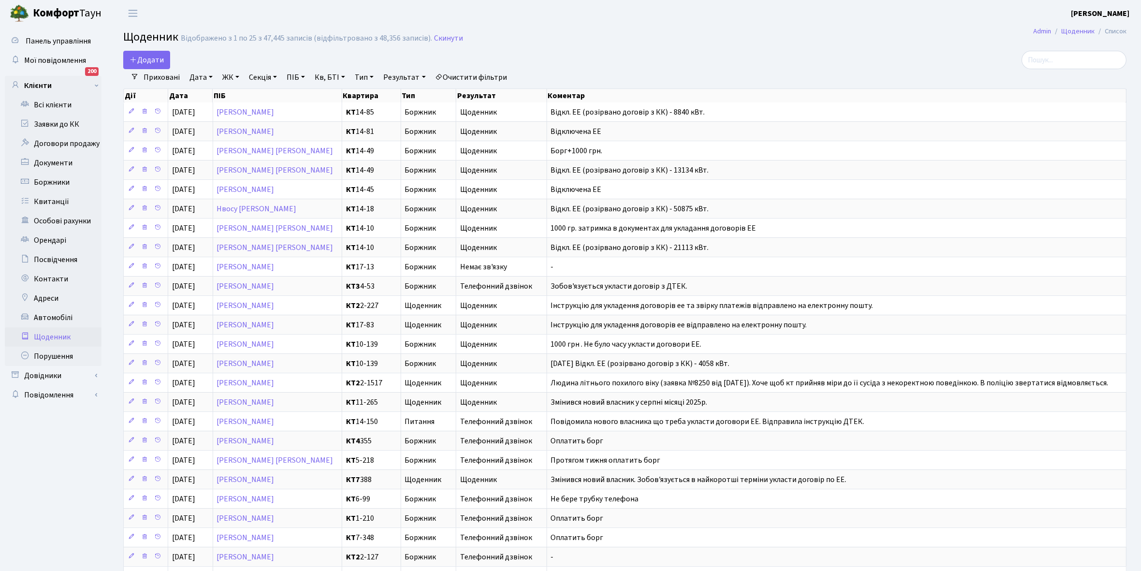
click at [44, 337] on link "Щоденник" at bounding box center [53, 336] width 97 height 19
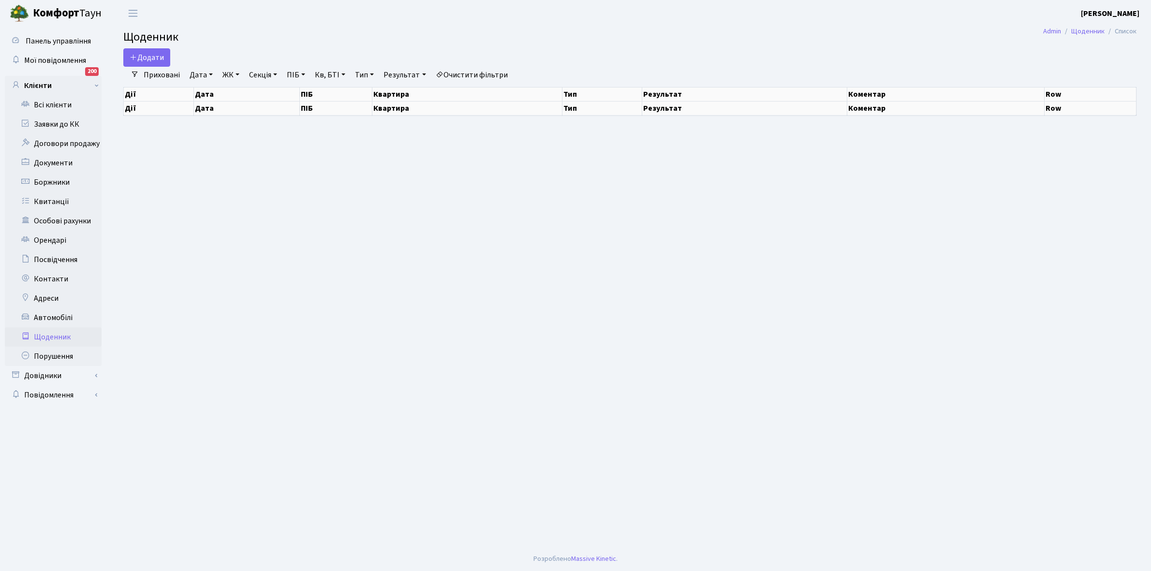
select select "25"
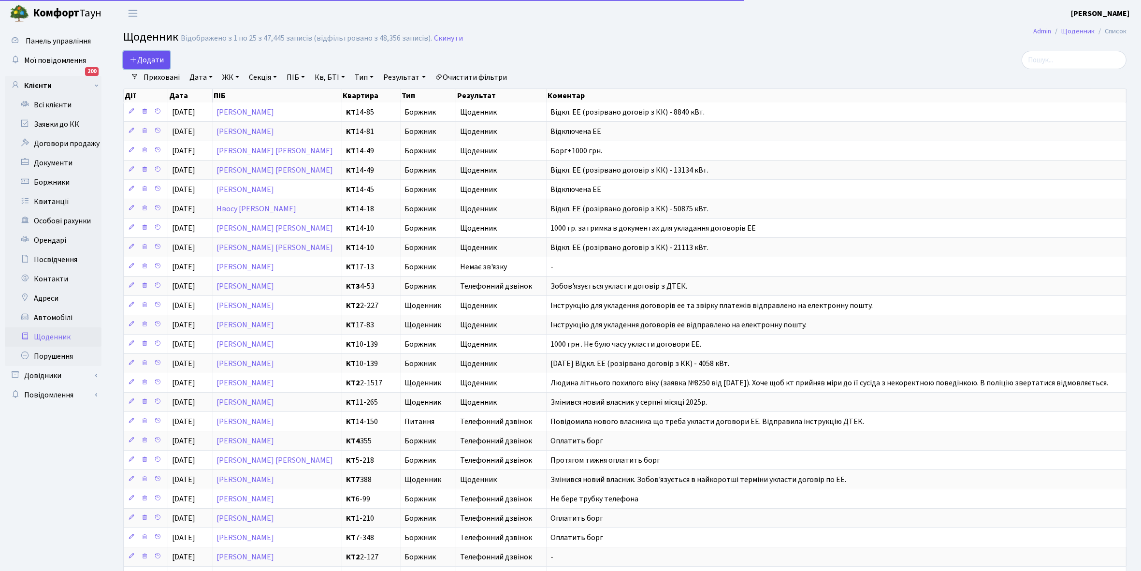
click at [150, 55] on span "Додати" at bounding box center [147, 60] width 34 height 11
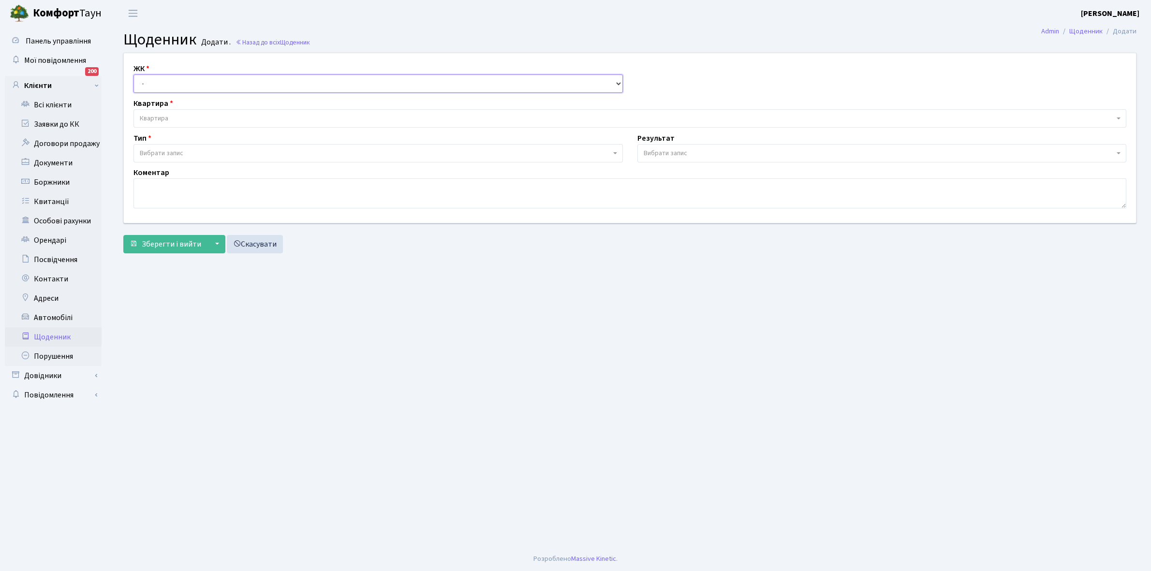
click at [161, 82] on select "- КТ, вул. Регенераторна, 4 КТ2, просп. Соборності, 17 КТ3, вул. Березнева, 16 …" at bounding box center [377, 83] width 489 height 18
select select "271"
click at [133, 74] on select "- КТ, вул. Регенераторна, 4 КТ2, просп. Соборності, 17 КТ3, вул. Березнева, 16 …" at bounding box center [377, 83] width 489 height 18
select select
click at [175, 115] on span "Квартира" at bounding box center [627, 119] width 974 height 10
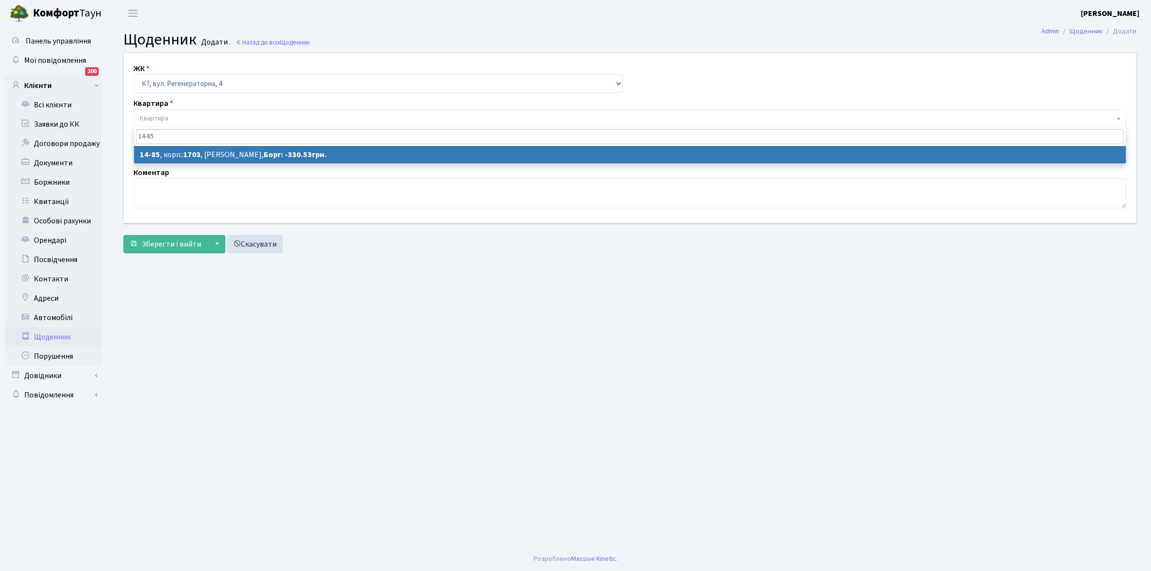
type input "14-85"
select select "7462"
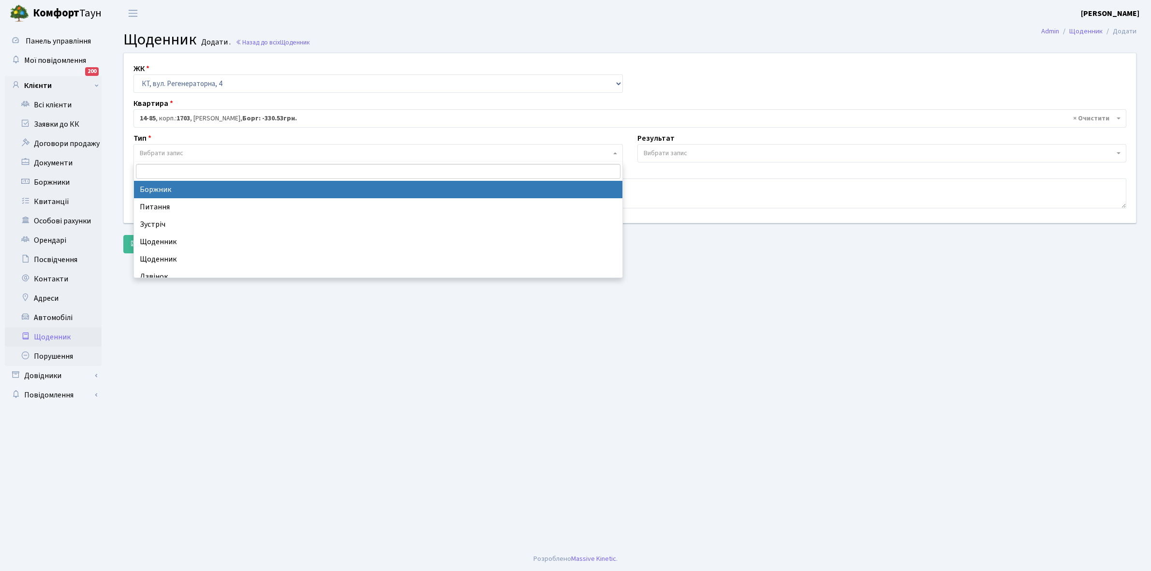
click at [189, 150] on span "Вибрати запис" at bounding box center [375, 153] width 471 height 10
select select "189"
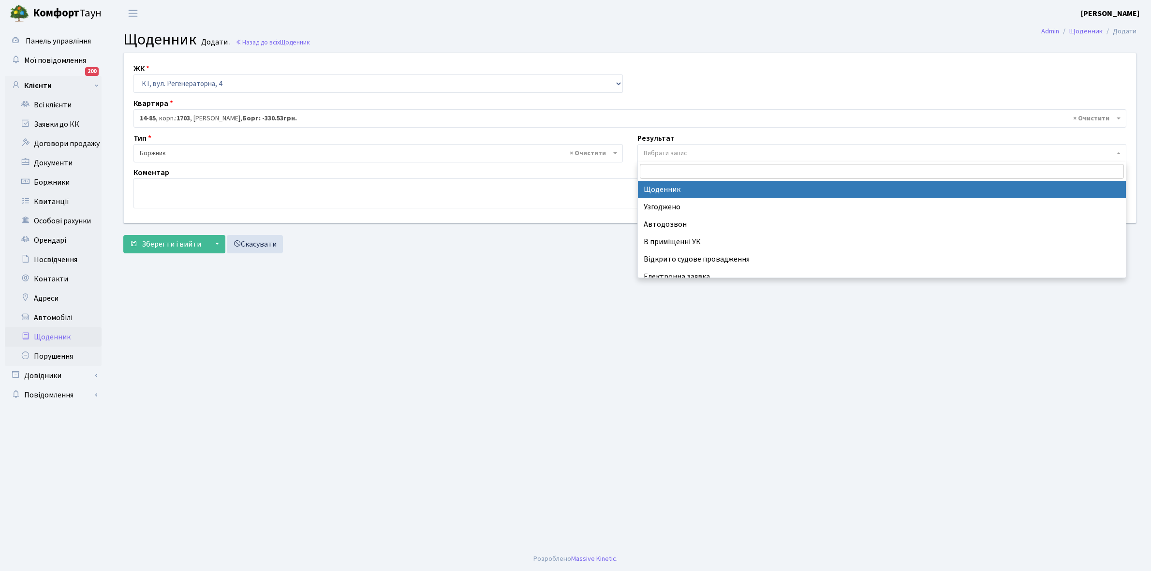
drag, startPoint x: 646, startPoint y: 153, endPoint x: 651, endPoint y: 158, distance: 7.5
click at [647, 153] on span "Вибрати запис" at bounding box center [665, 153] width 44 height 10
select select "14"
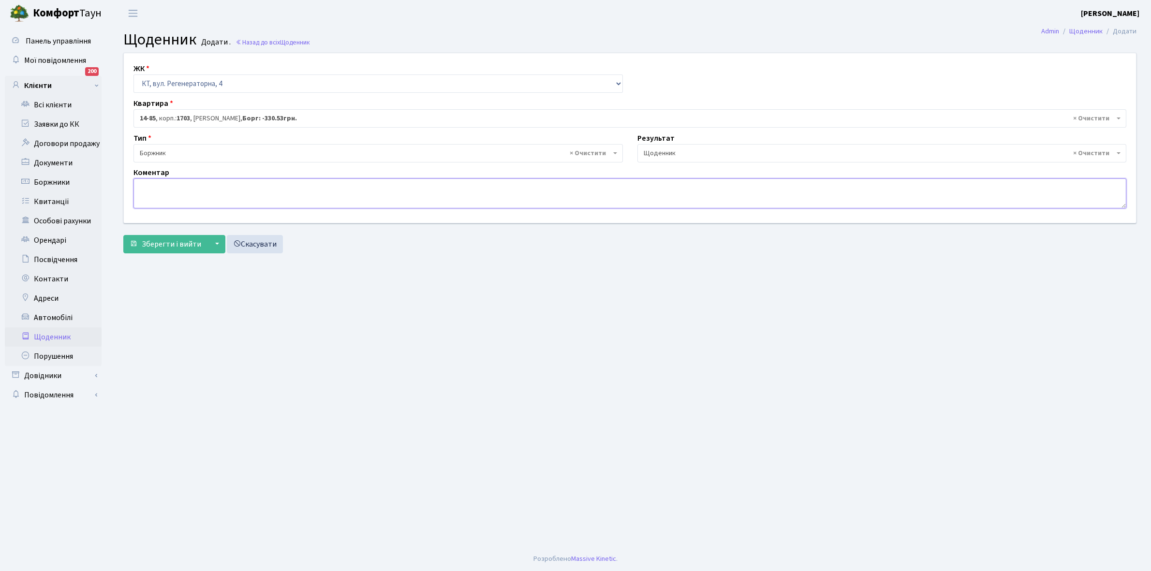
click at [147, 184] on textarea at bounding box center [629, 193] width 992 height 30
type textarea "1000 грн в процесі укладання договорів ЕЕ"
click at [192, 238] on button "Зберегти і вийти" at bounding box center [165, 244] width 84 height 18
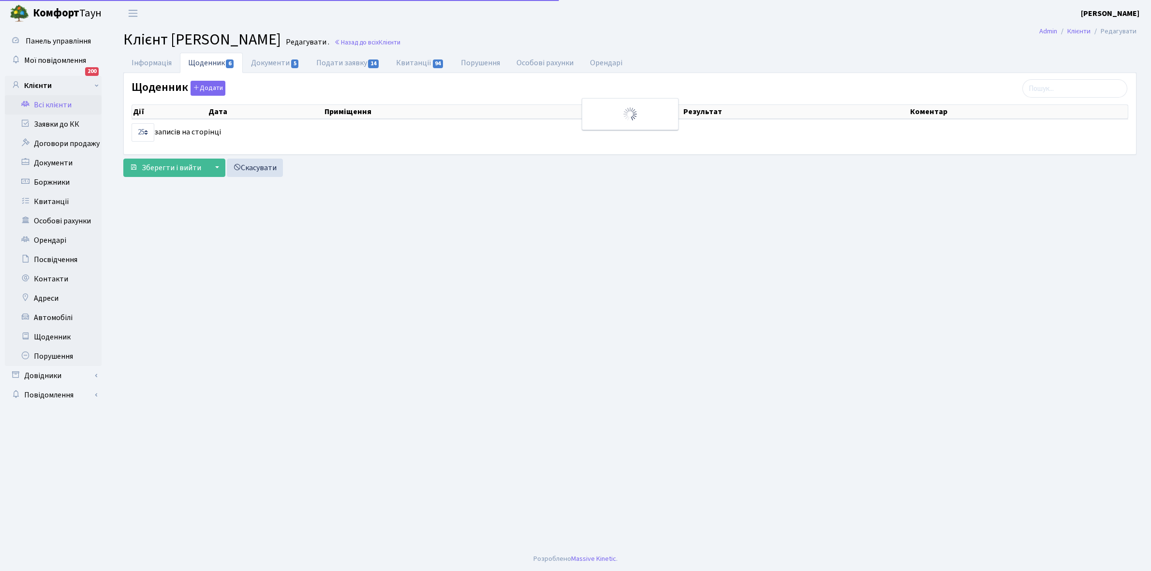
select select "25"
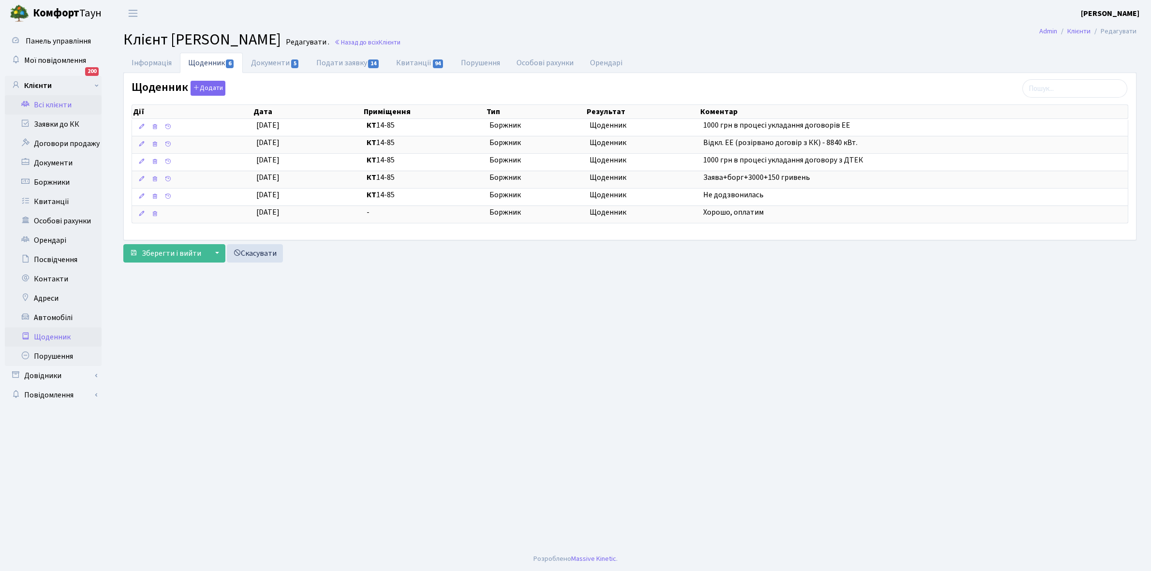
click at [50, 336] on link "Щоденник" at bounding box center [53, 336] width 97 height 19
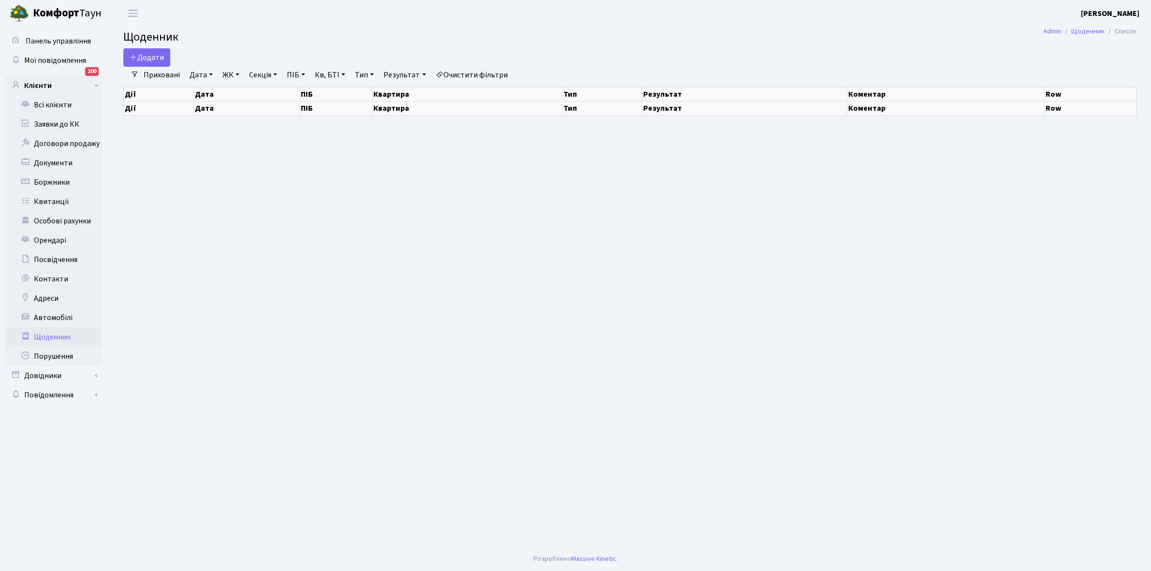
select select "25"
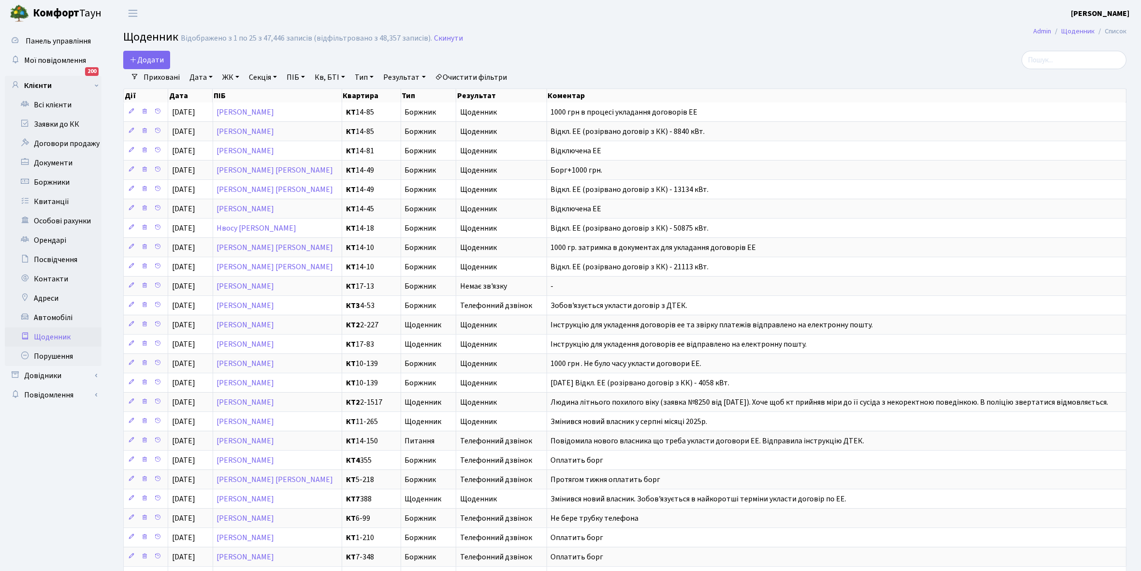
click at [50, 336] on link "Щоденник" at bounding box center [53, 336] width 97 height 19
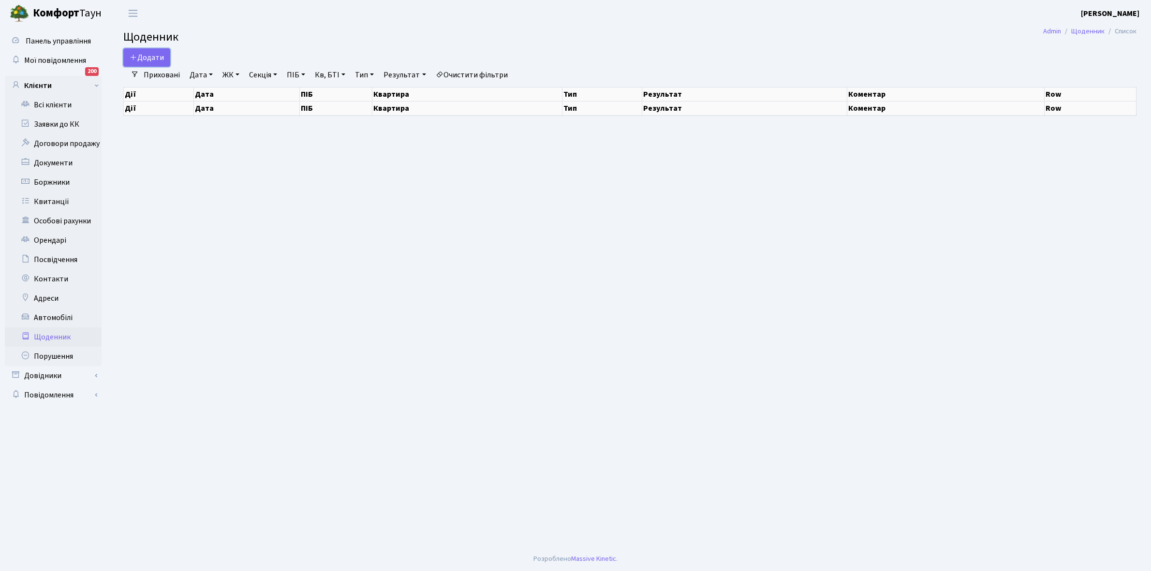
select select "25"
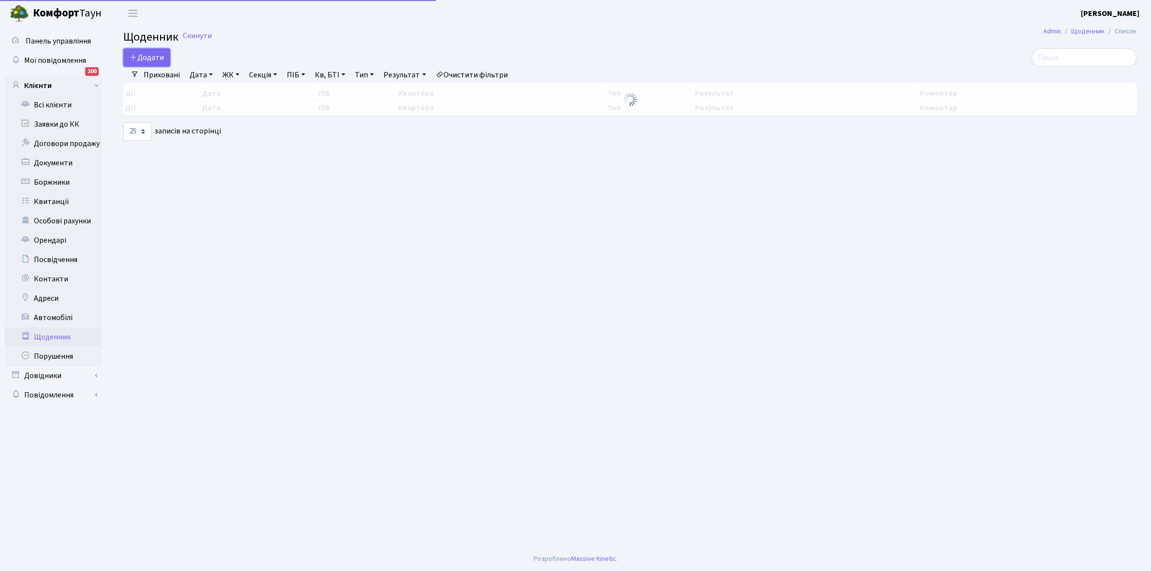
click at [149, 54] on span "Додати" at bounding box center [147, 57] width 34 height 11
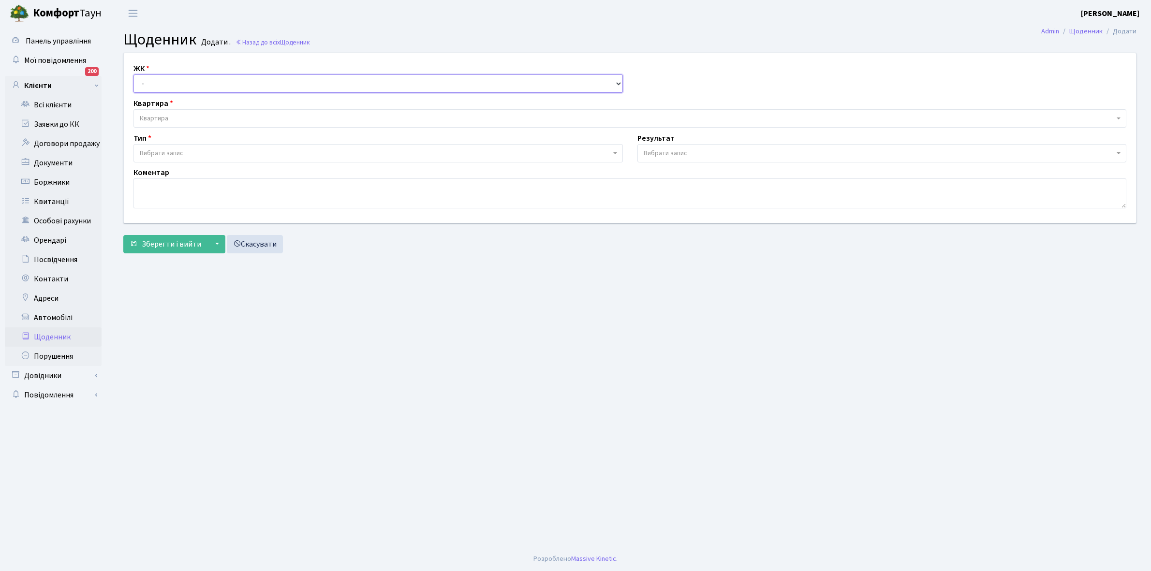
click at [156, 76] on select "- КТ, вул. Регенераторна, 4 КТ2, просп. [STREET_ADDRESS] [STREET_ADDRESS] [PERS…" at bounding box center [377, 83] width 489 height 18
select select "271"
click at [133, 74] on select "- КТ, вул. Регенераторна, 4 КТ2, просп. [STREET_ADDRESS] [STREET_ADDRESS] [PERS…" at bounding box center [377, 83] width 489 height 18
select select
click at [172, 115] on span "Квартира" at bounding box center [627, 119] width 974 height 10
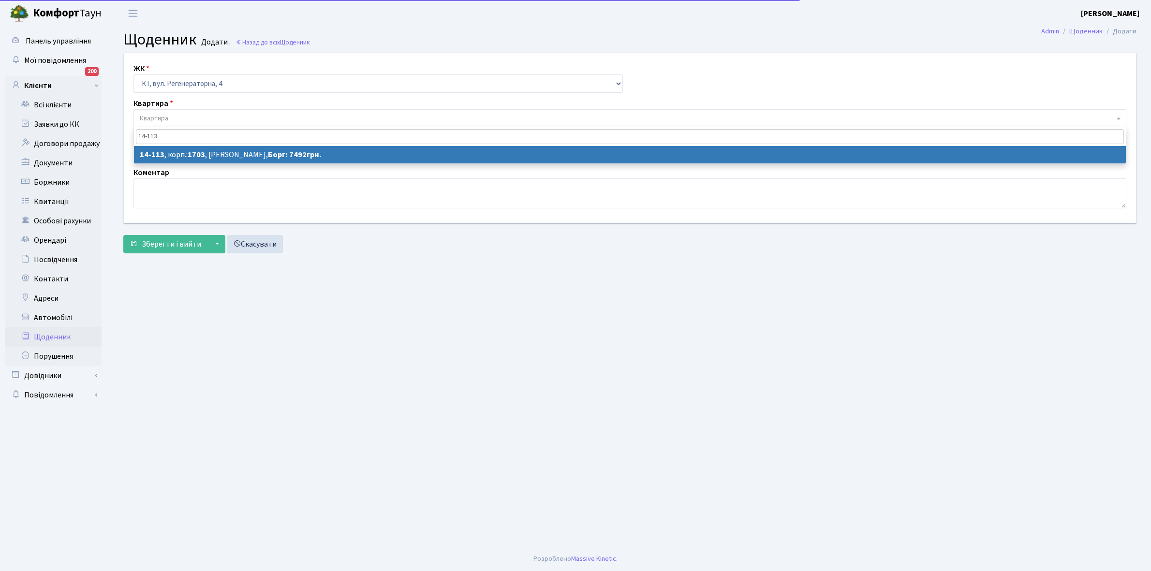
type input "14-113"
select select "7490"
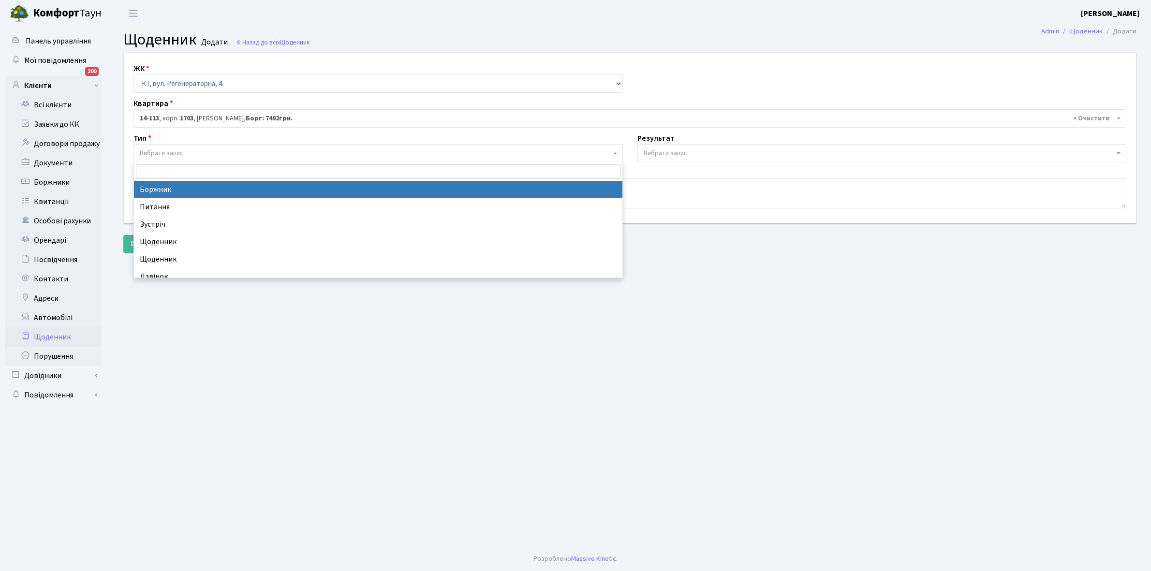
click at [181, 154] on span "Вибрати запис" at bounding box center [162, 153] width 44 height 10
select select "189"
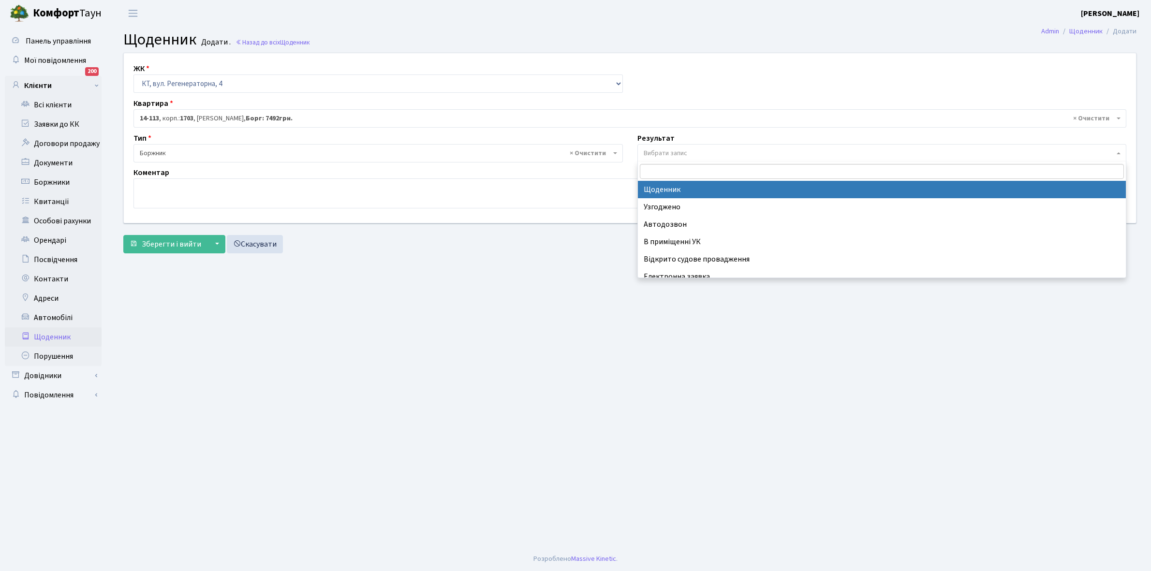
click at [661, 151] on span "Вибрати запис" at bounding box center [665, 153] width 44 height 10
select select "14"
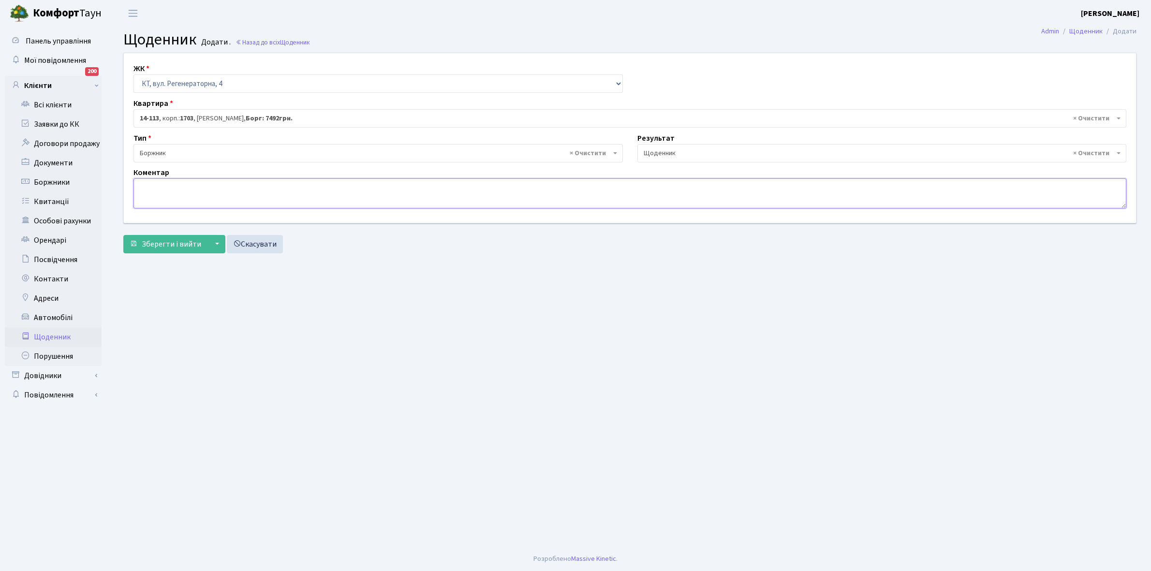
click at [141, 188] on textarea at bounding box center [629, 193] width 992 height 30
type textarea "Пломба -5433 кВт."
click at [158, 249] on span "Зберегти і вийти" at bounding box center [171, 244] width 59 height 11
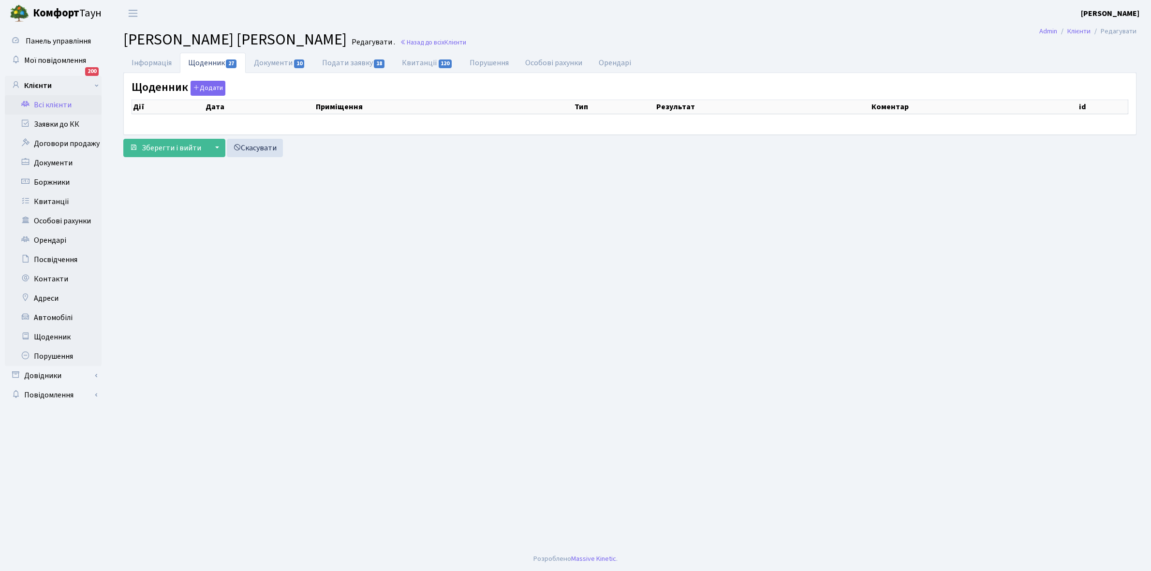
select select "25"
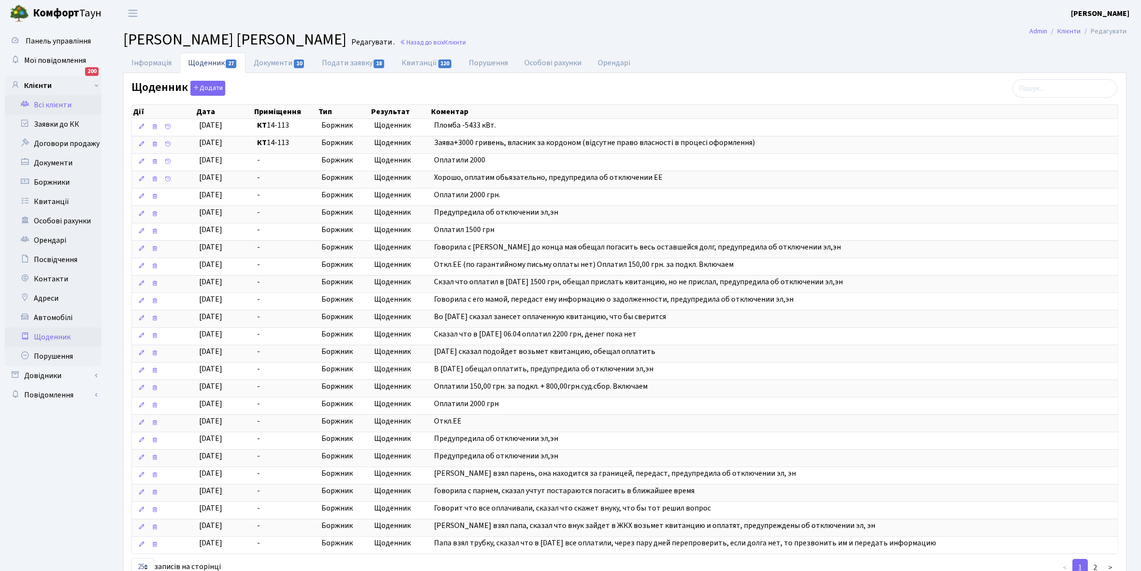
click at [53, 334] on link "Щоденник" at bounding box center [53, 336] width 97 height 19
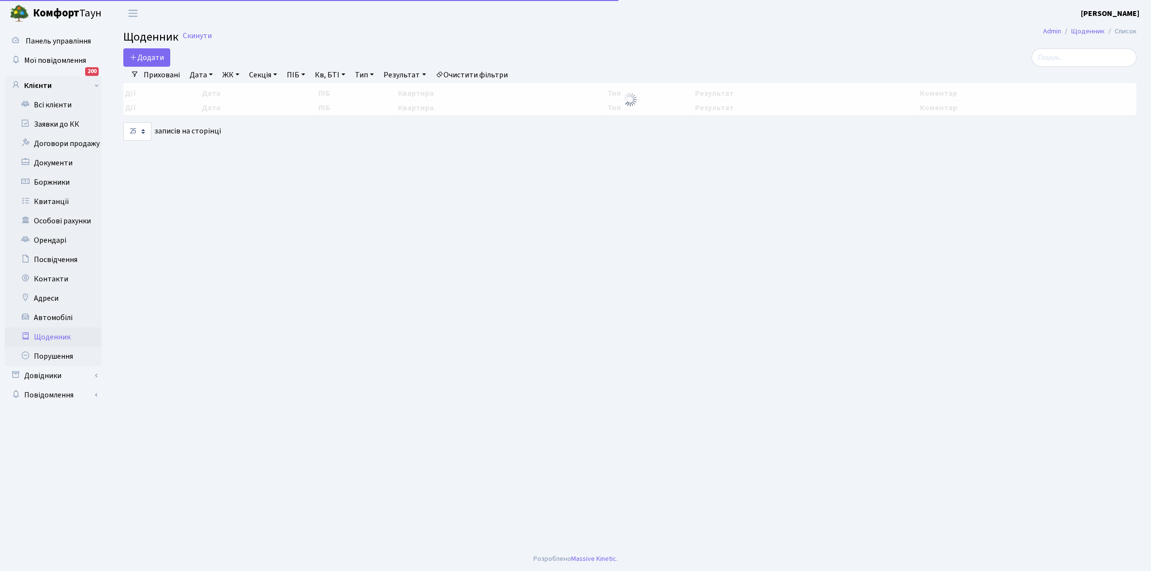
select select "25"
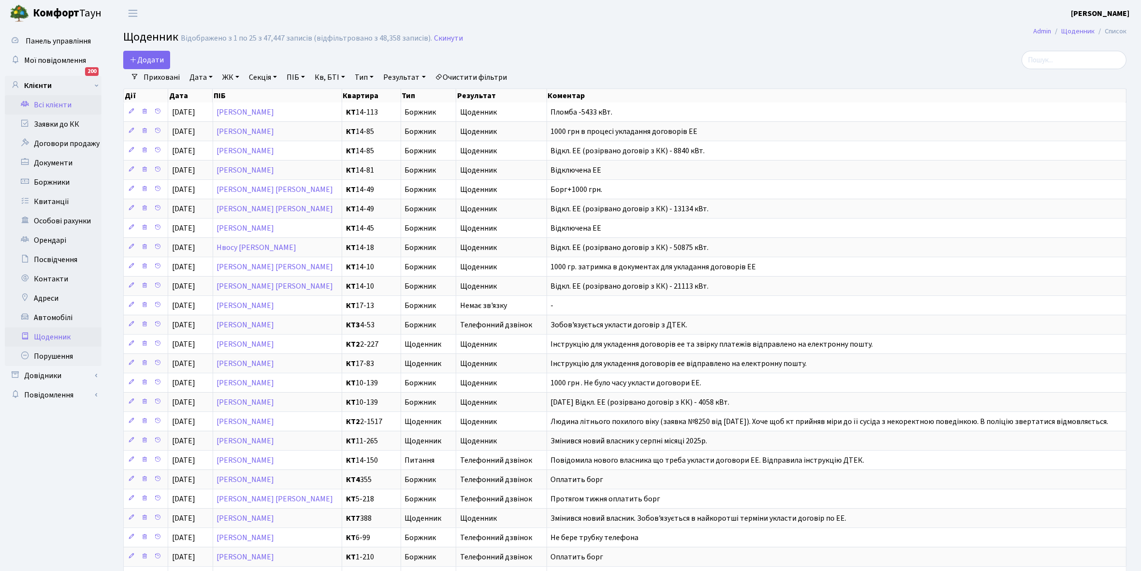
click at [55, 100] on link "Всі клієнти" at bounding box center [53, 104] width 97 height 19
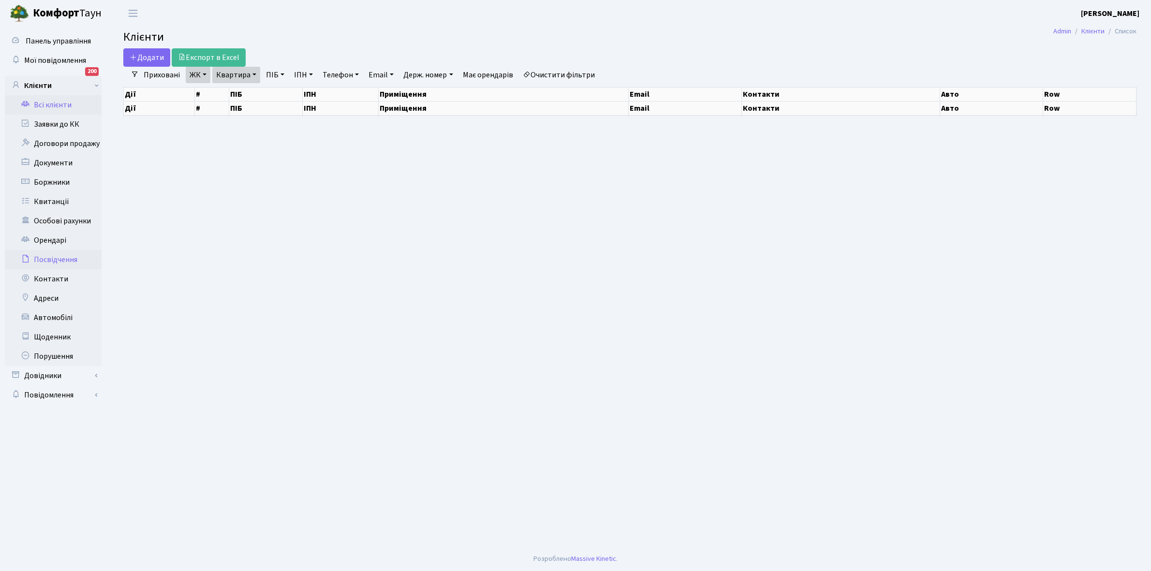
select select "25"
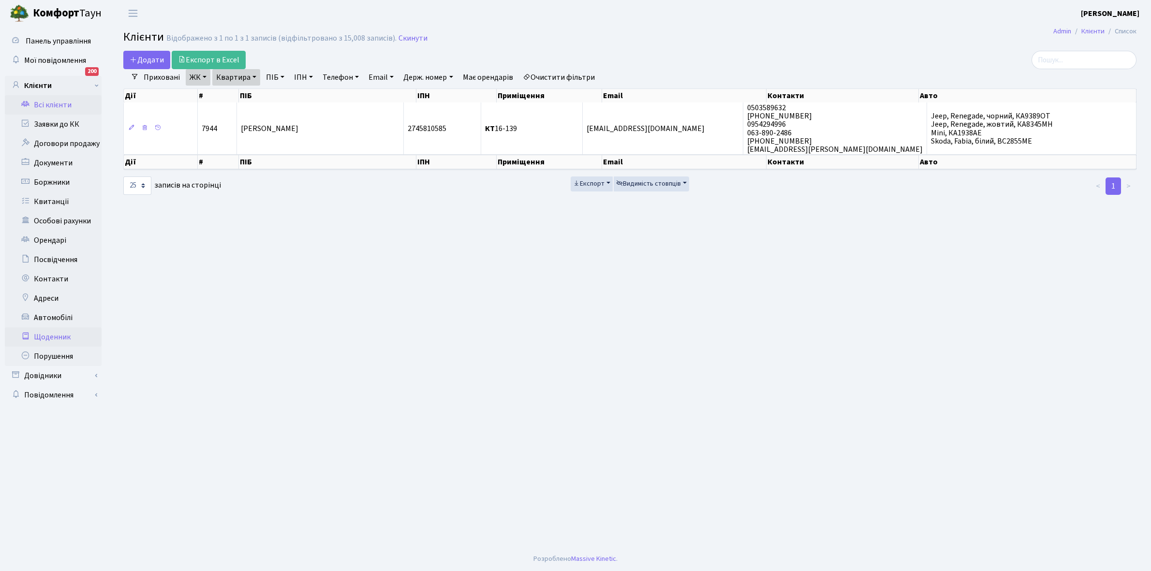
click at [46, 334] on link "Щоденник" at bounding box center [53, 336] width 97 height 19
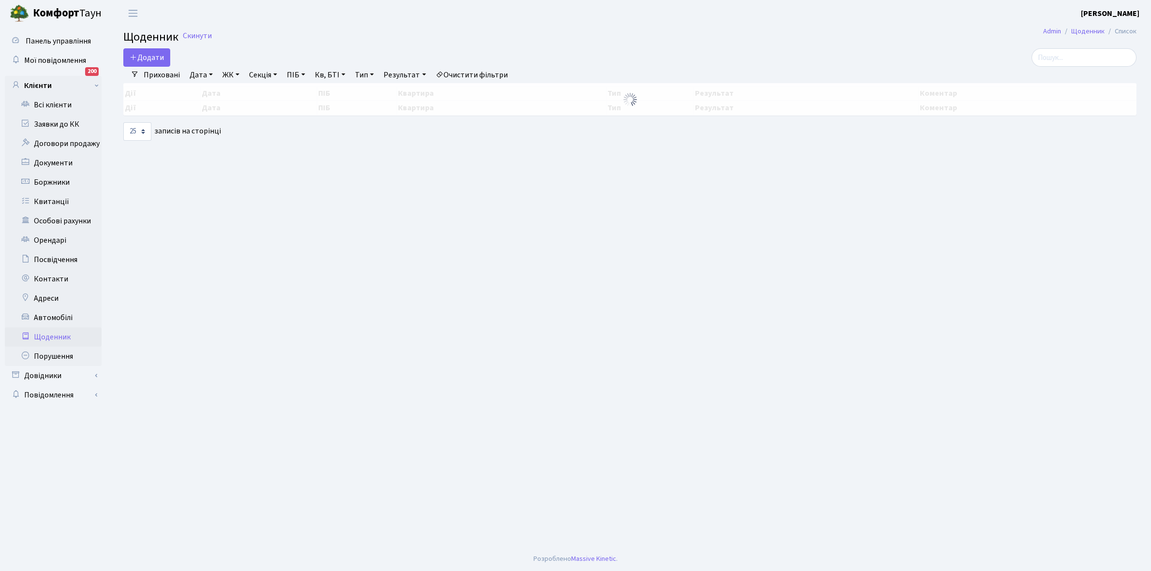
select select "25"
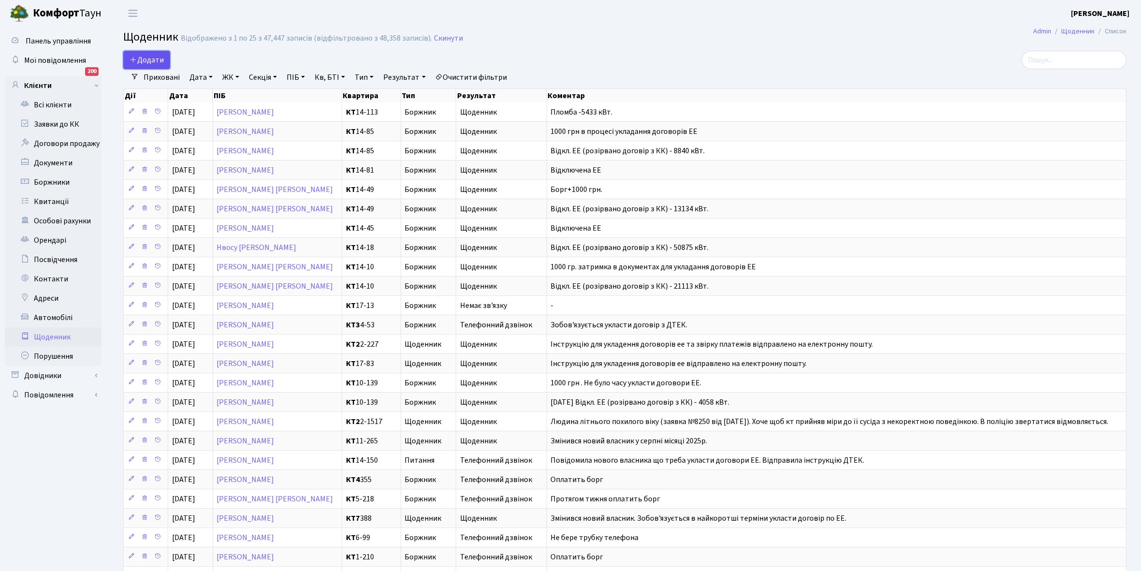
click at [151, 58] on span "Додати" at bounding box center [147, 60] width 34 height 11
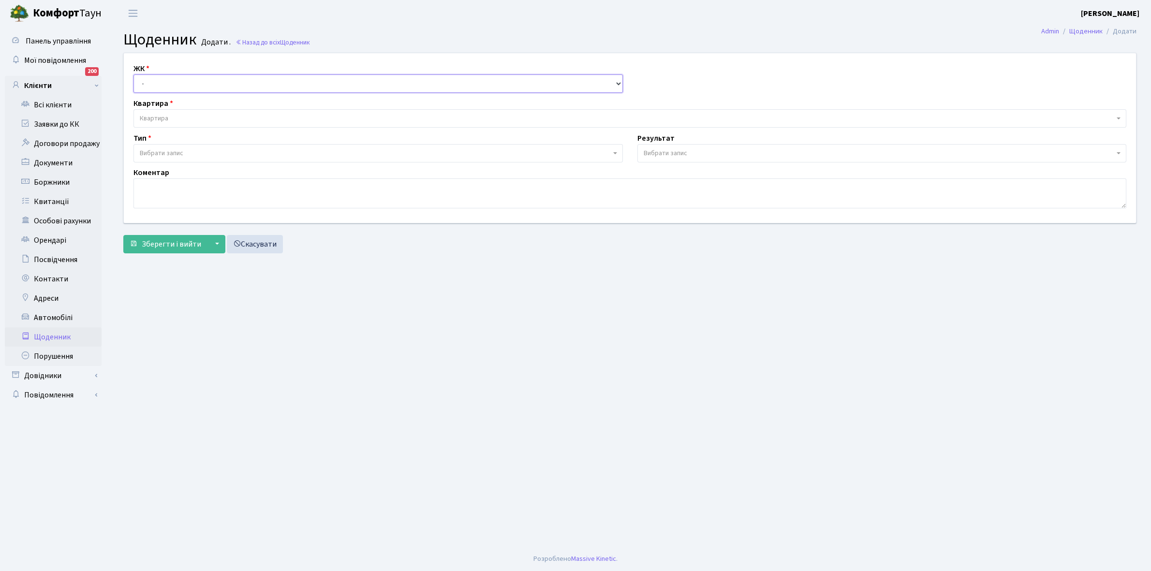
click at [160, 83] on select "- КТ, вул. Регенераторна, 4 КТ2, просп. [STREET_ADDRESS] [STREET_ADDRESS] [PERS…" at bounding box center [377, 83] width 489 height 18
select select "271"
click at [133, 74] on select "- КТ, вул. Регенераторна, 4 КТ2, просп. [STREET_ADDRESS] [STREET_ADDRESS] [PERS…" at bounding box center [377, 83] width 489 height 18
select select
click at [180, 115] on span "Квартира" at bounding box center [627, 119] width 974 height 10
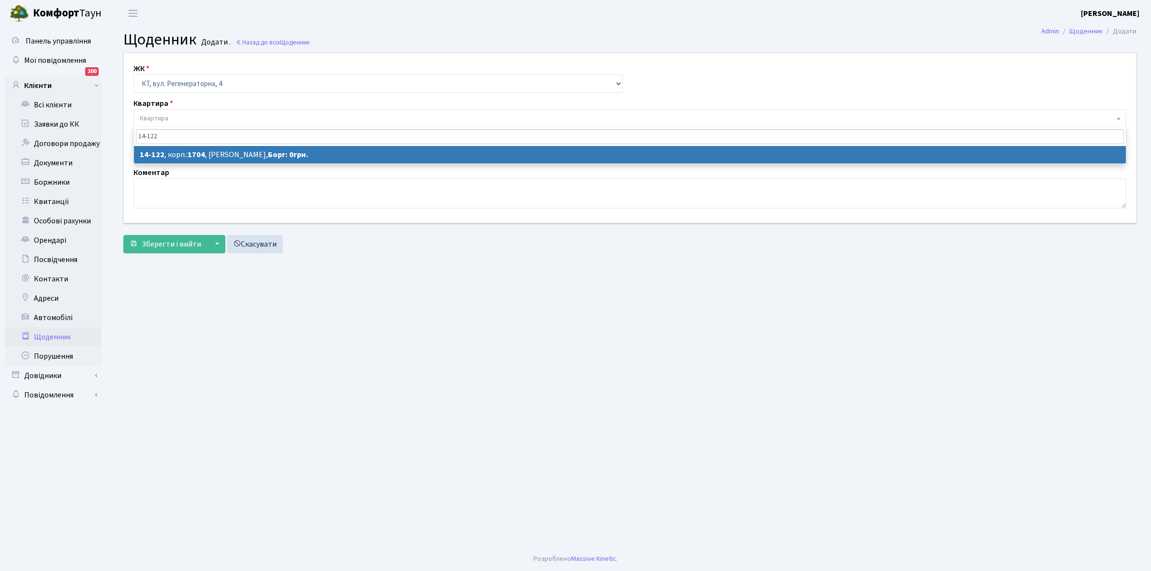
type input "14-122"
select select "7499"
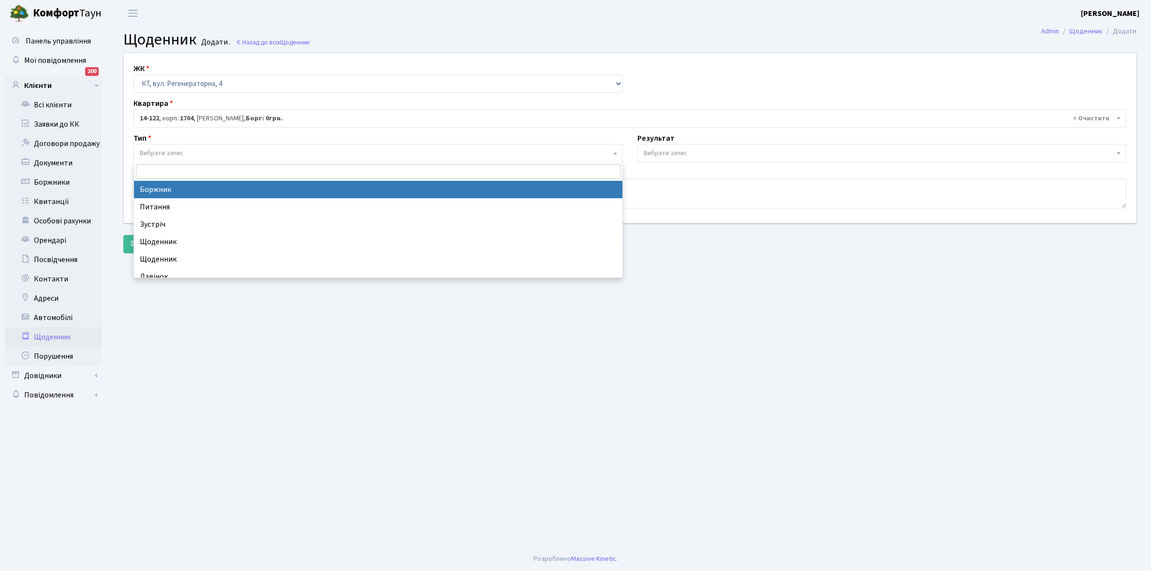
click at [208, 151] on span "Вибрати запис" at bounding box center [375, 153] width 471 height 10
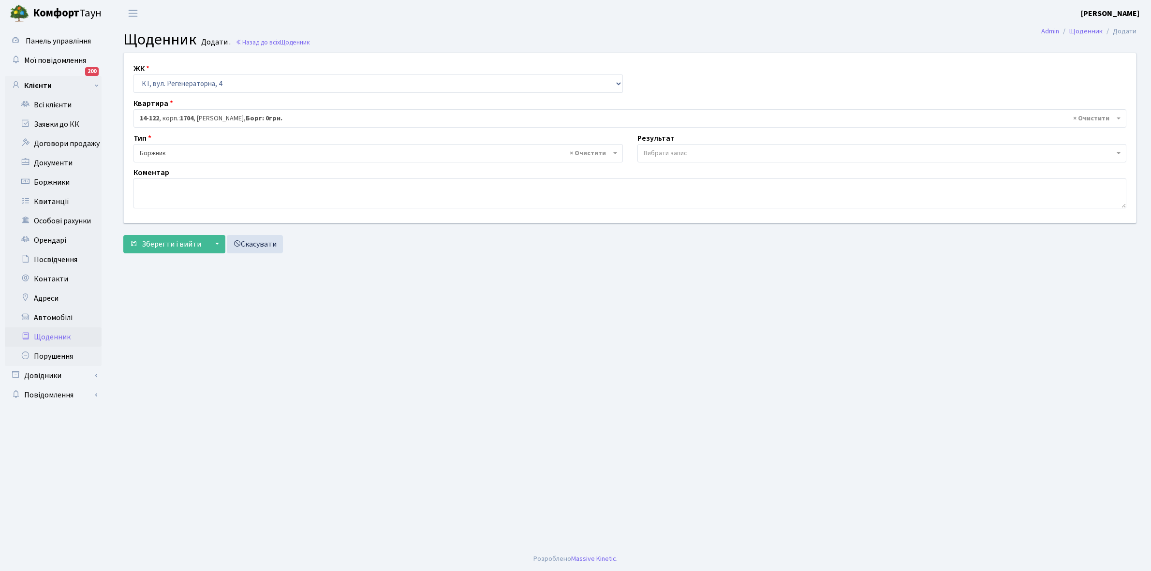
select select "189"
click at [670, 150] on span "Вибрати запис" at bounding box center [665, 153] width 44 height 10
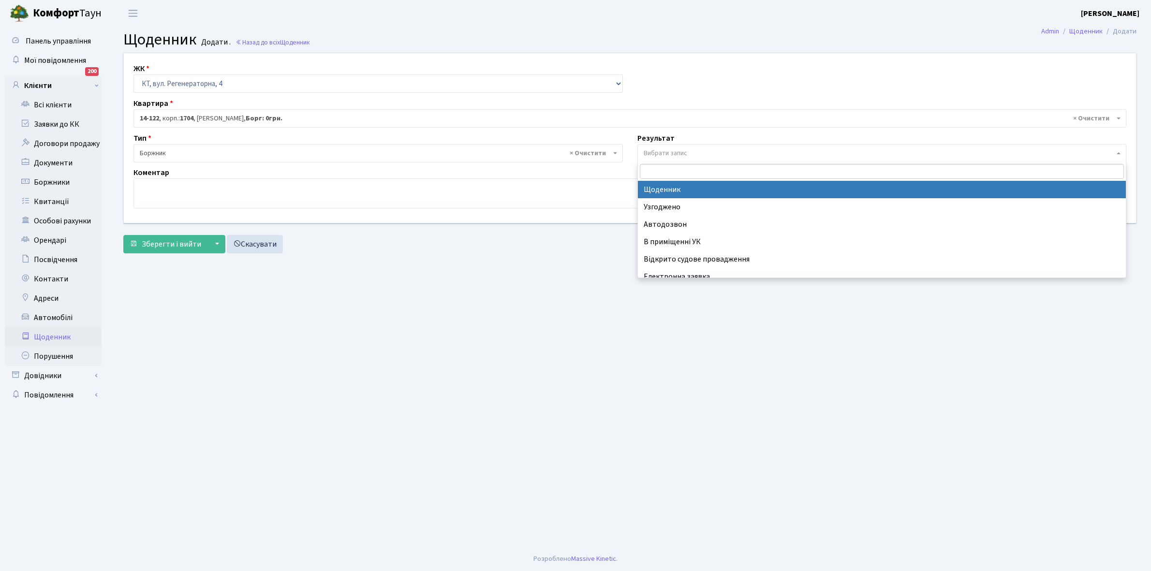
select select "14"
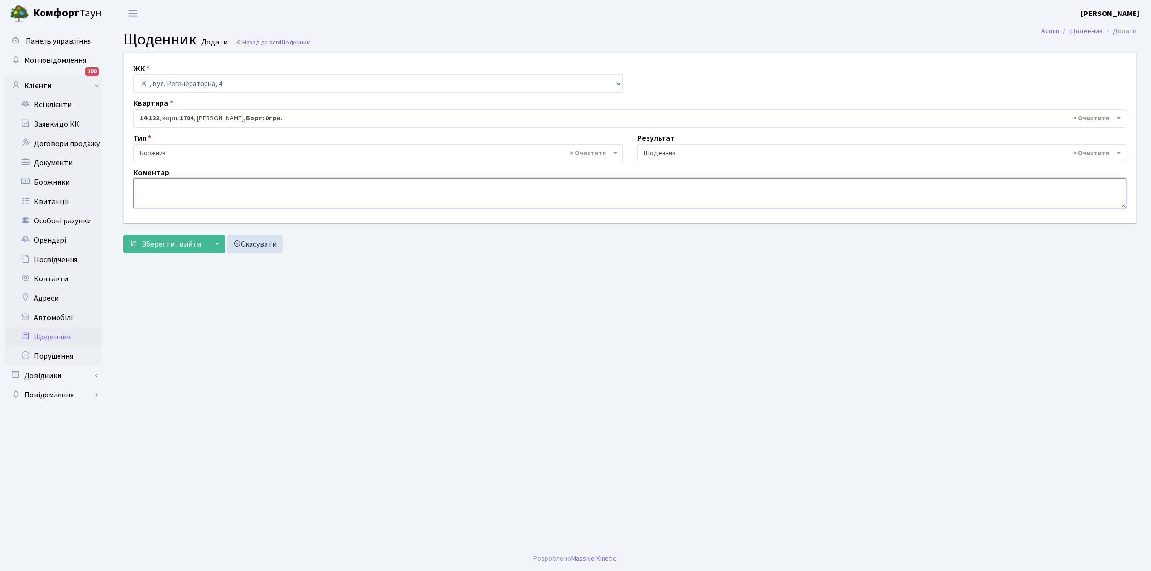
click at [143, 189] on textarea at bounding box center [629, 193] width 992 height 30
type textarea "Тамбур"
click at [158, 248] on span "Зберегти і вийти" at bounding box center [171, 244] width 59 height 11
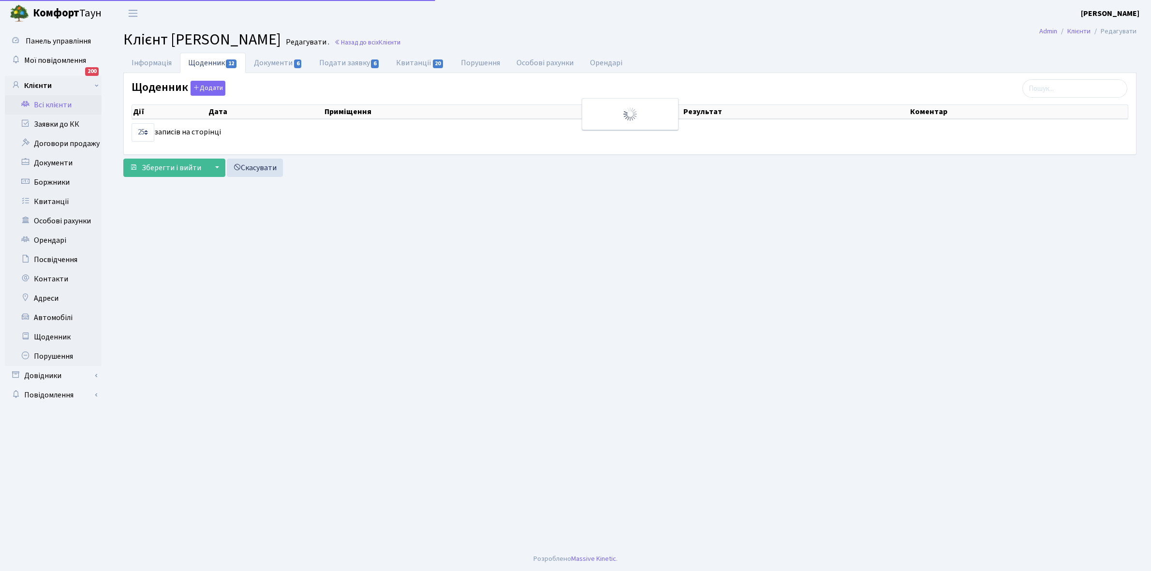
select select "25"
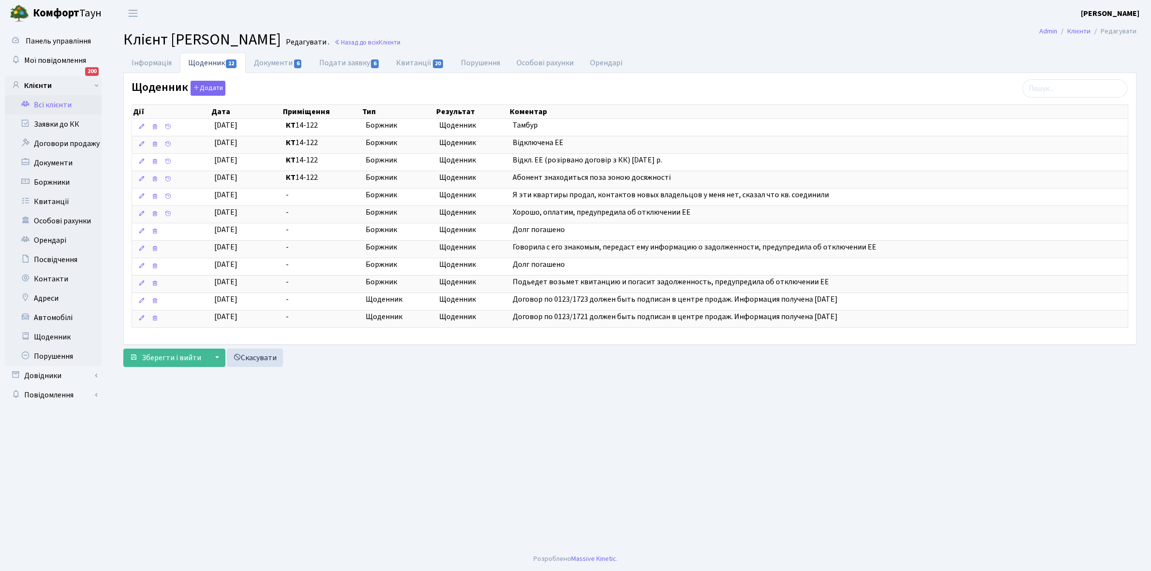
click at [57, 100] on link "Всі клієнти" at bounding box center [53, 104] width 97 height 19
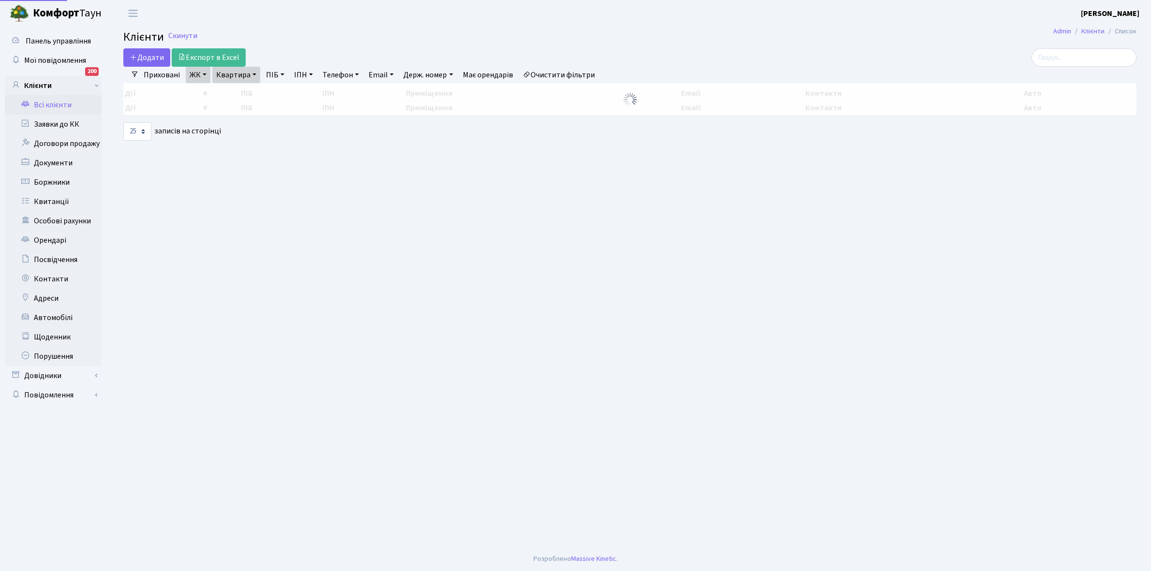
select select "25"
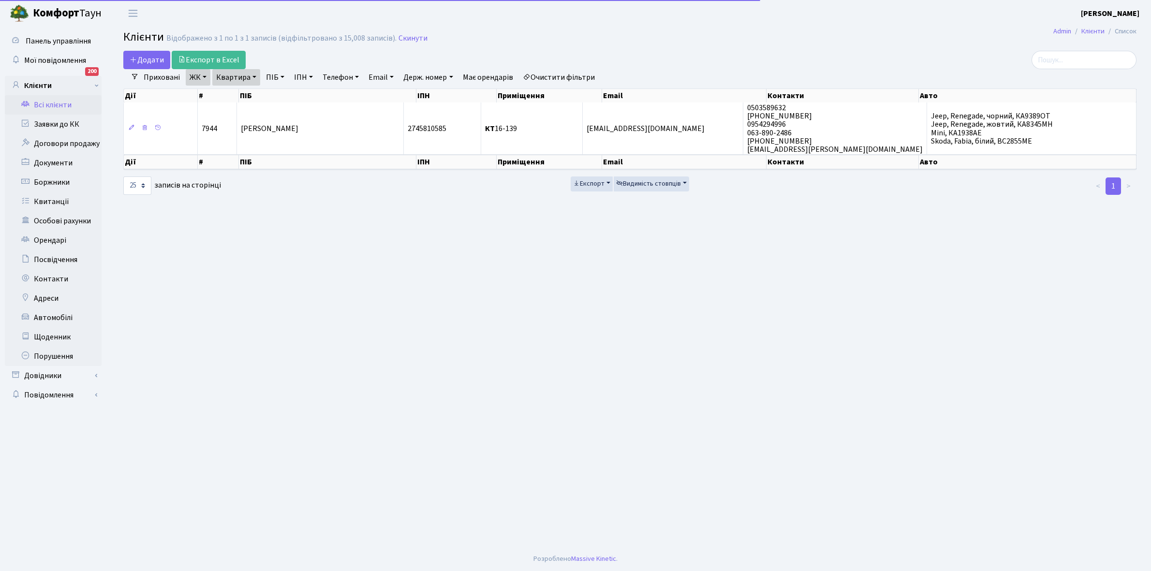
click at [255, 76] on link "Квартира" at bounding box center [236, 77] width 48 height 16
click at [245, 98] on input "16-139" at bounding box center [241, 96] width 57 height 18
type input "14-125"
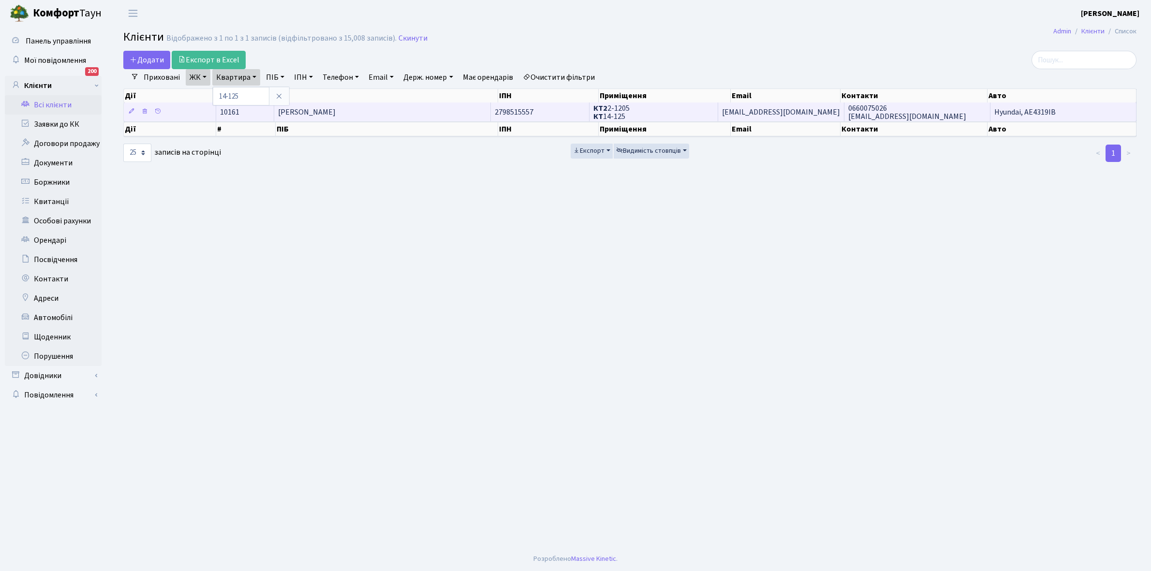
click at [317, 106] on td "[PERSON_NAME]" at bounding box center [382, 111] width 217 height 19
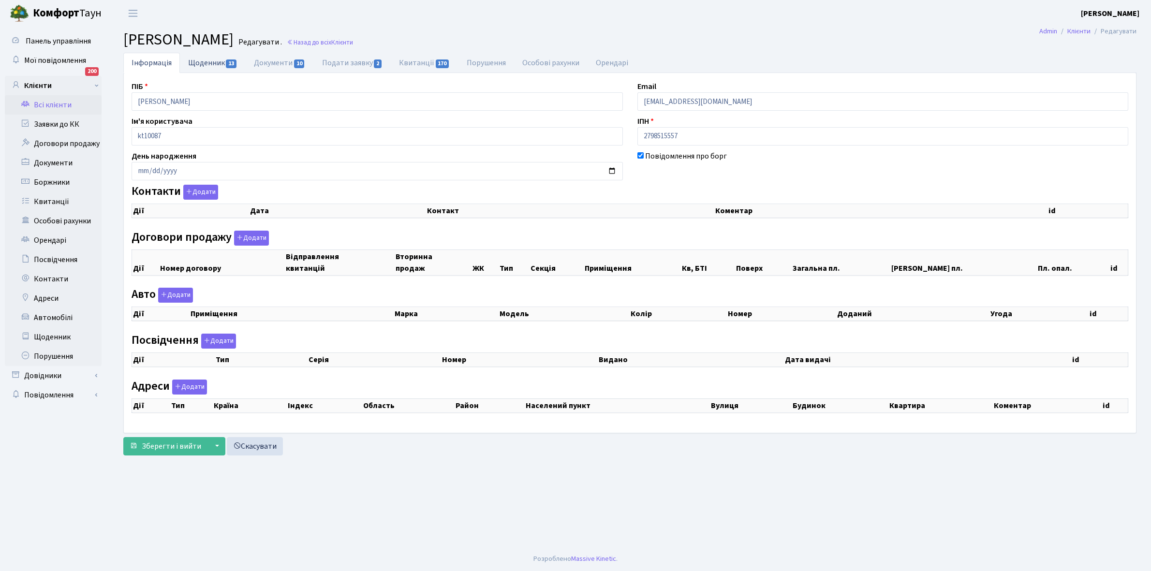
checkbox input "true"
select select "25"
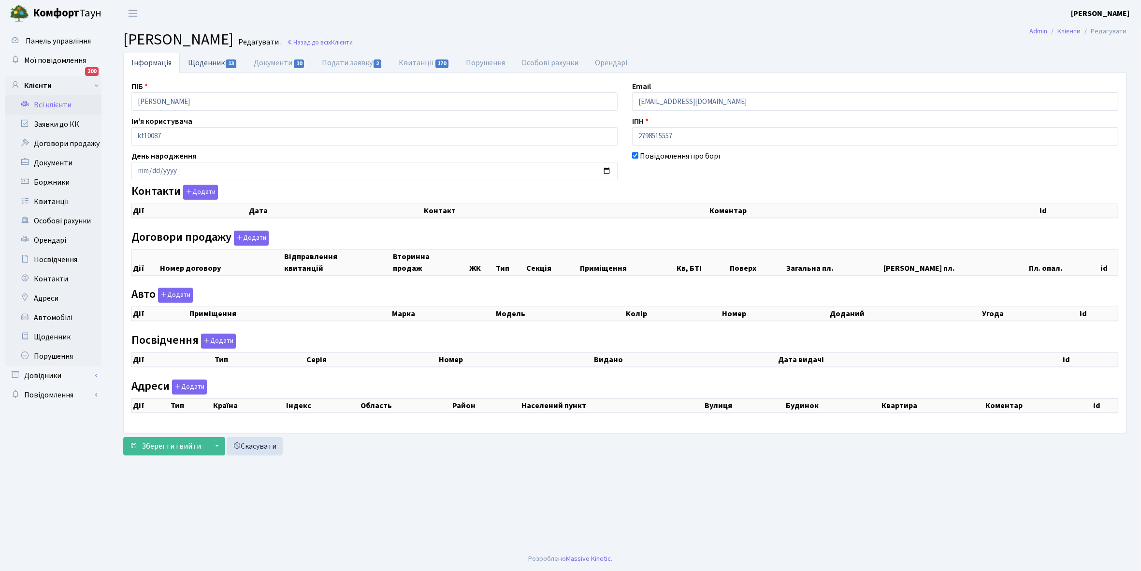
select select "25"
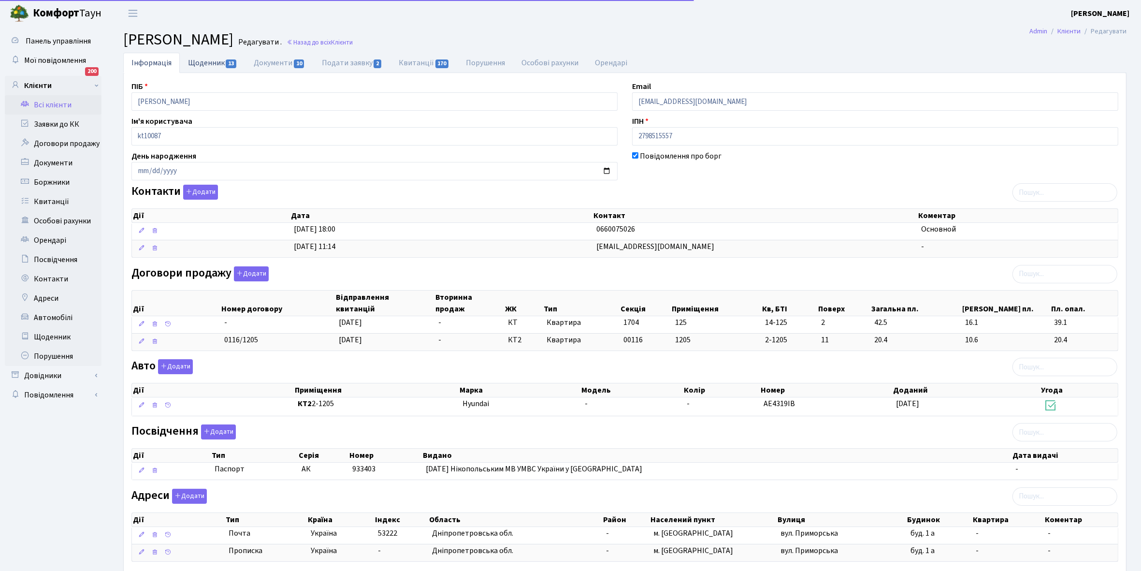
click at [201, 64] on link "Щоденник 13" at bounding box center [213, 63] width 66 height 20
select select "25"
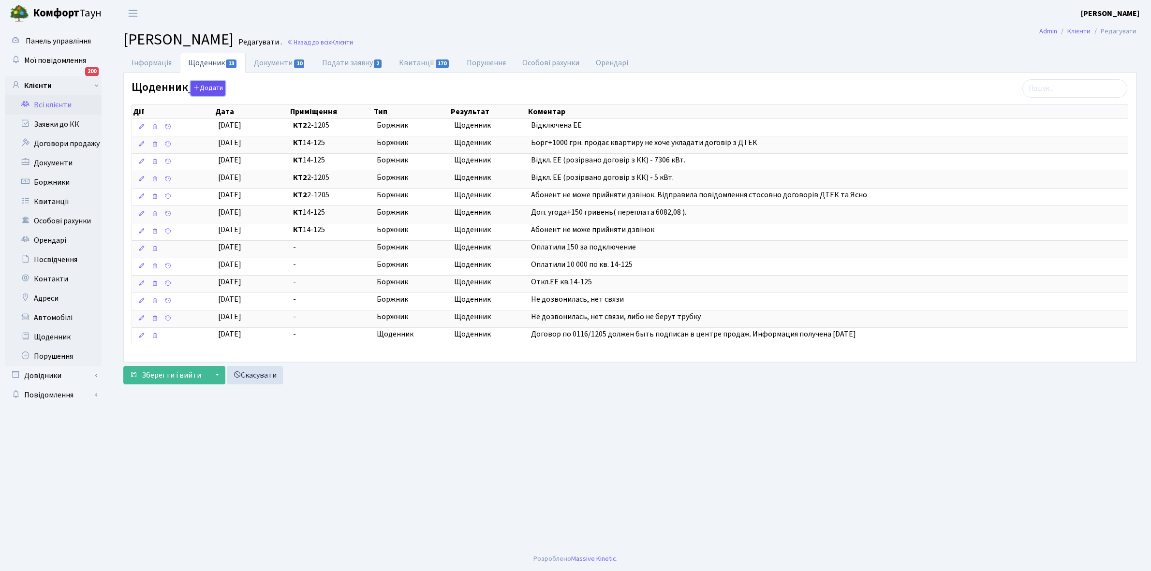
click at [202, 87] on button "Додати" at bounding box center [207, 88] width 35 height 15
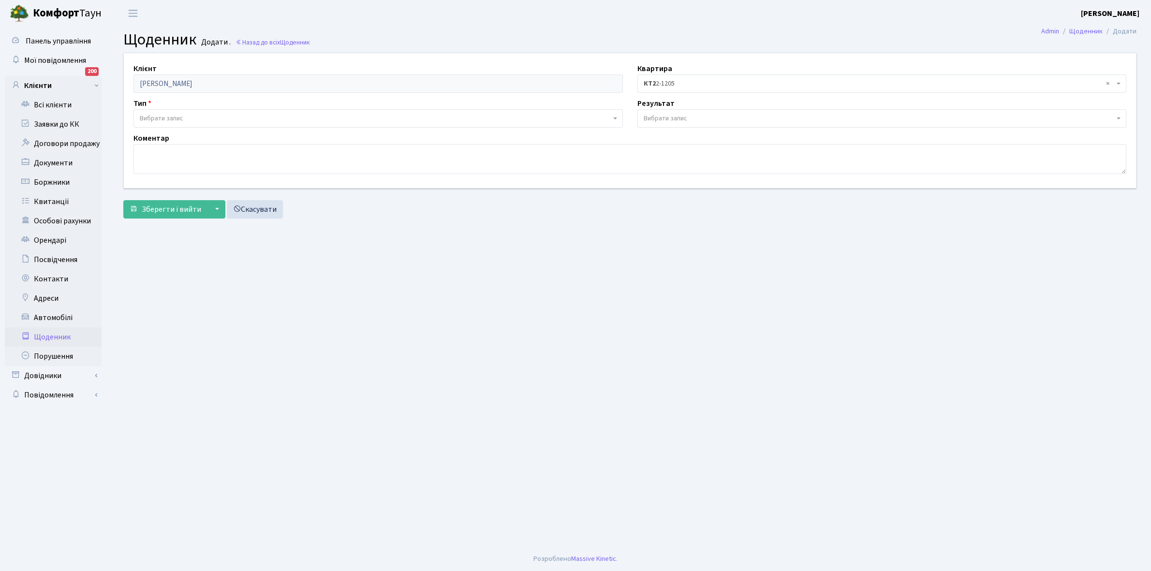
click at [187, 115] on span "Вибрати запис" at bounding box center [375, 119] width 471 height 10
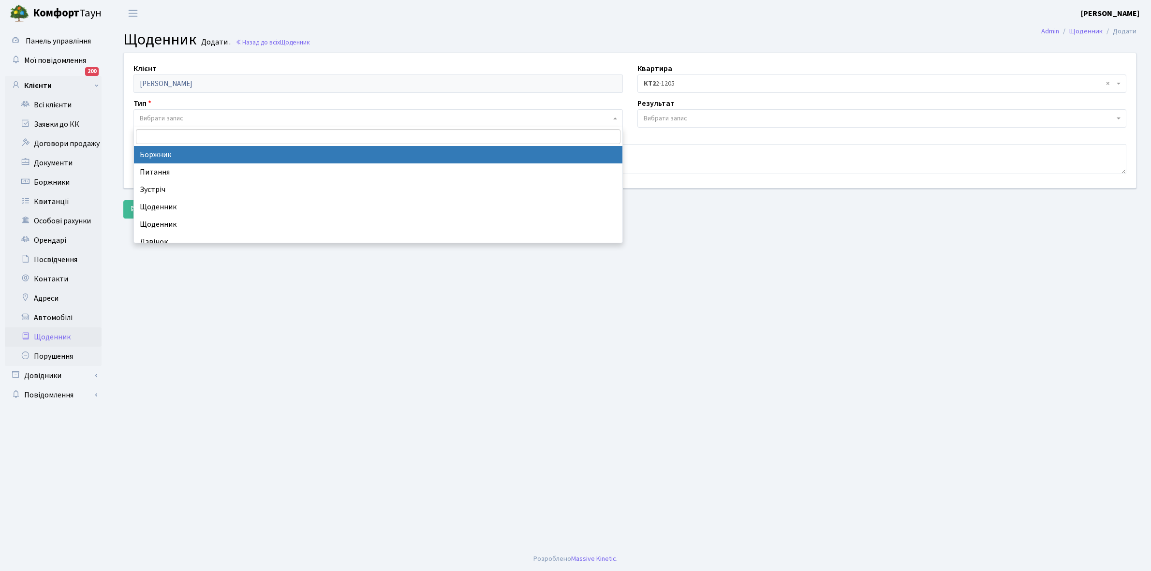
select select "189"
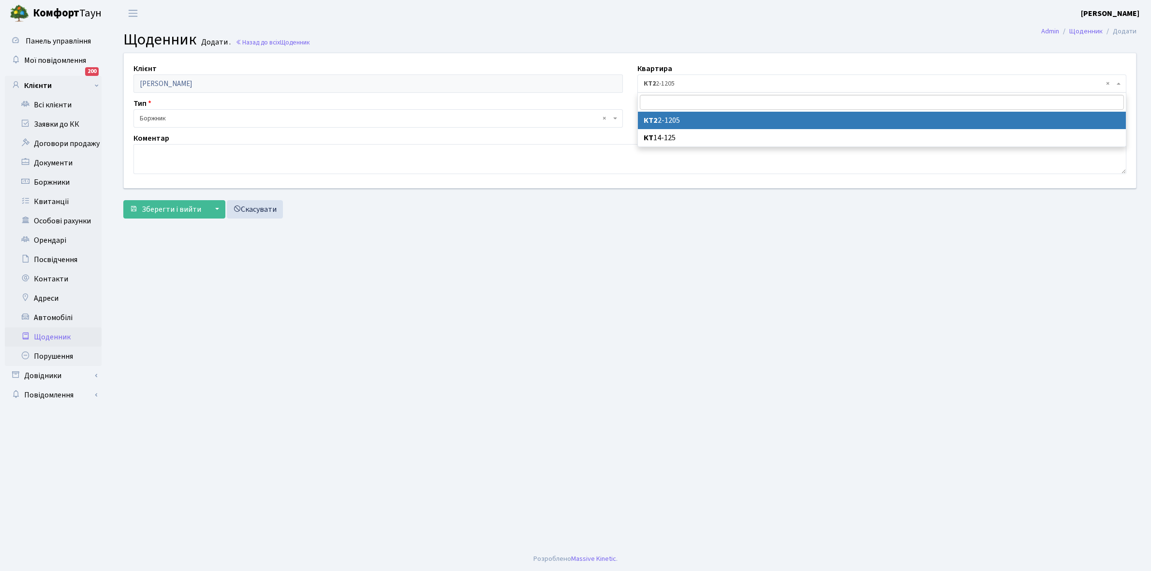
click at [682, 86] on span "× КТ2 2-1205" at bounding box center [878, 84] width 471 height 10
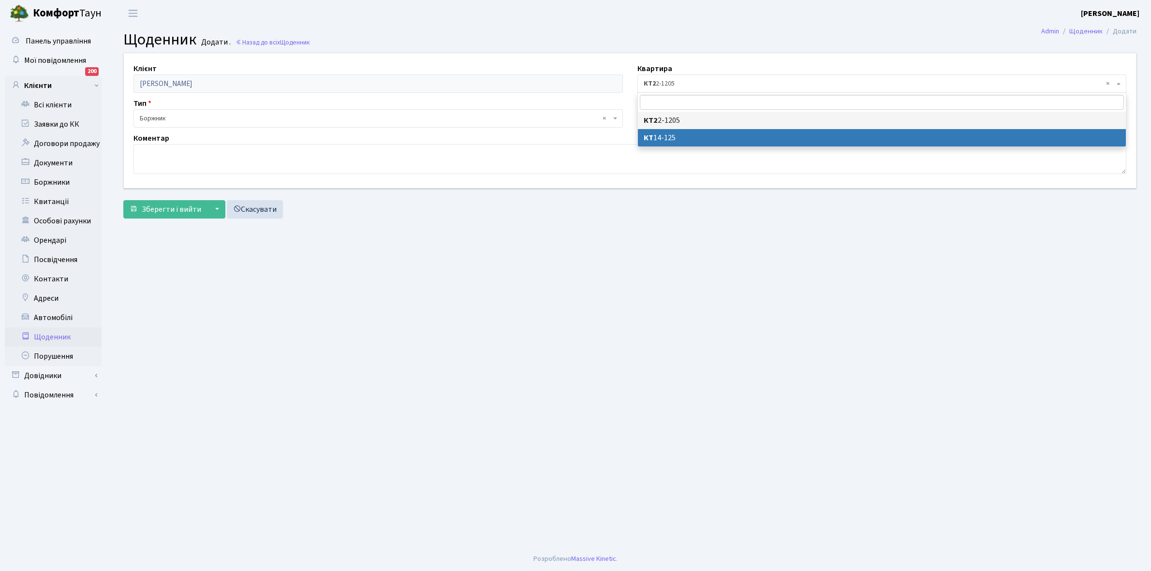
select select "19065"
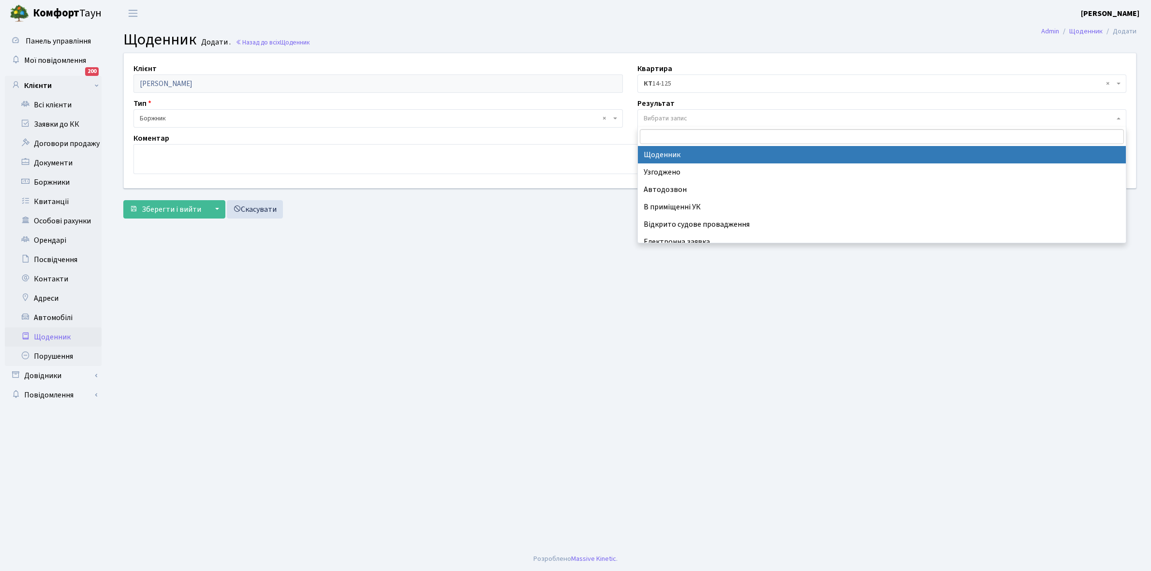
click at [660, 115] on span "Вибрати запис" at bounding box center [665, 119] width 44 height 10
select select "14"
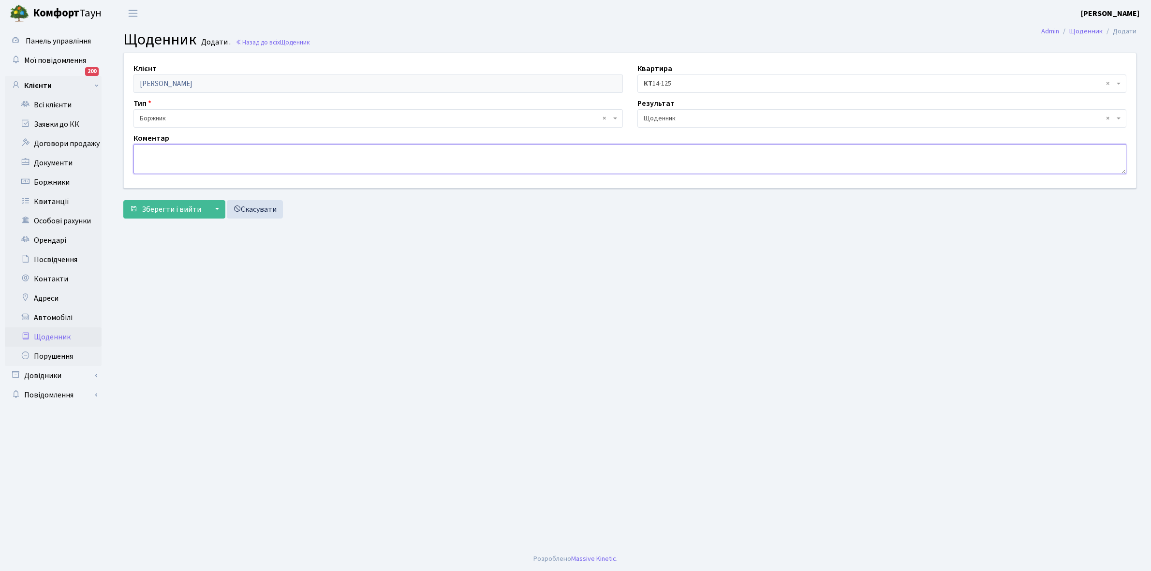
click at [147, 162] on textarea at bounding box center [629, 159] width 992 height 30
paste textarea "Відкл. ЕЕ (розірвано договір з КК) - 19381 кВт."
click at [271, 151] on textarea "Відкл. ЕЕ (розірвано договір з КК) - 19381 кВт." at bounding box center [629, 159] width 992 height 30
type textarea "Відкл. ЕЕ (розірвано договір з КК) - 7385 кВт."
click at [171, 207] on span "Зберегти і вийти" at bounding box center [171, 209] width 59 height 11
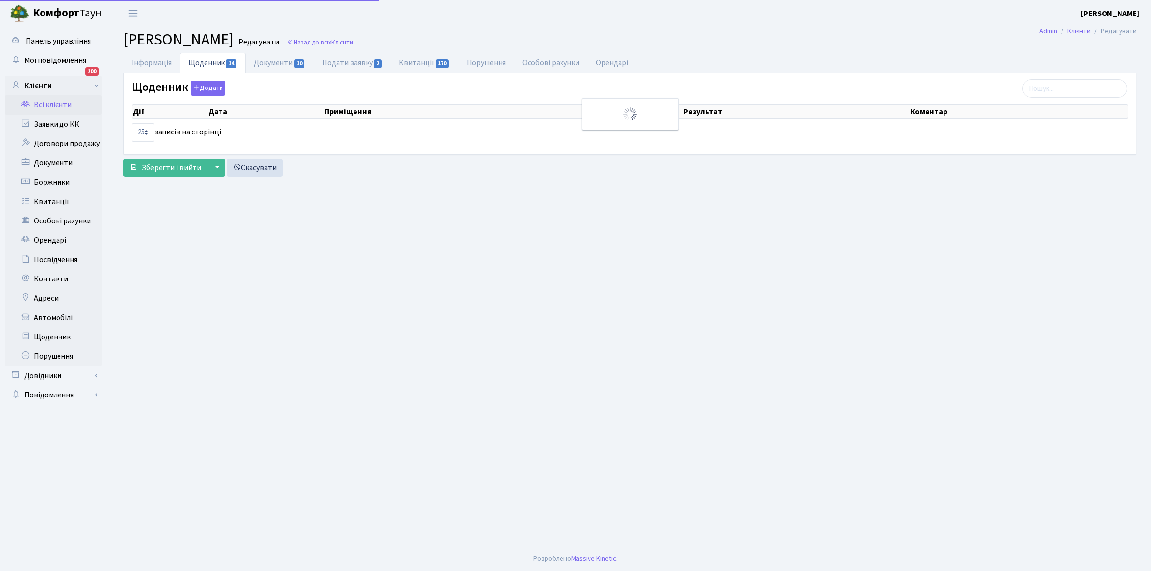
select select "25"
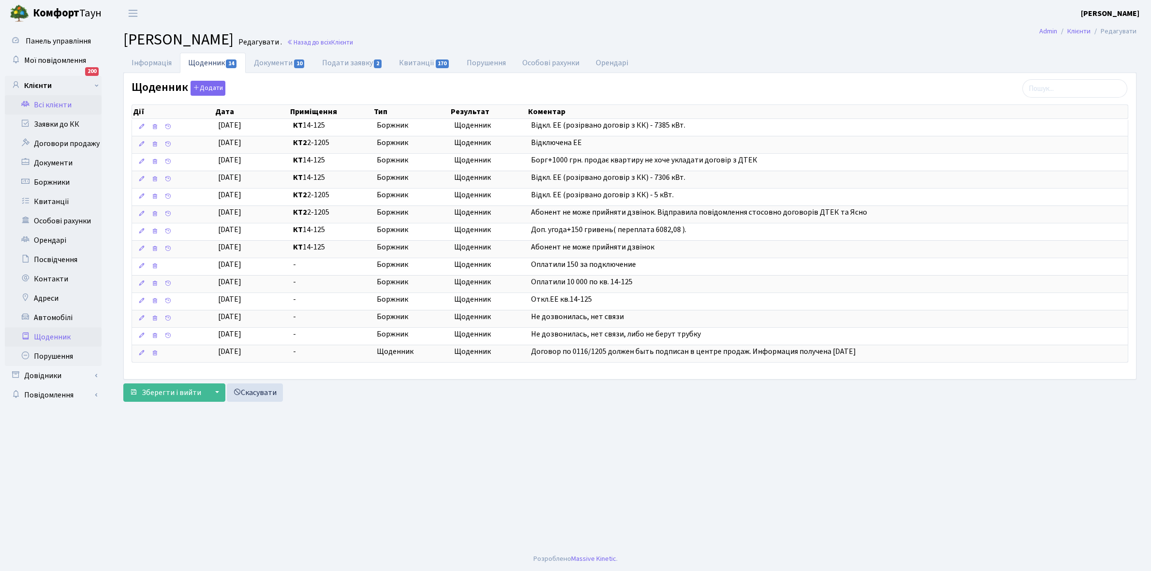
click at [52, 336] on link "Щоденник" at bounding box center [53, 336] width 97 height 19
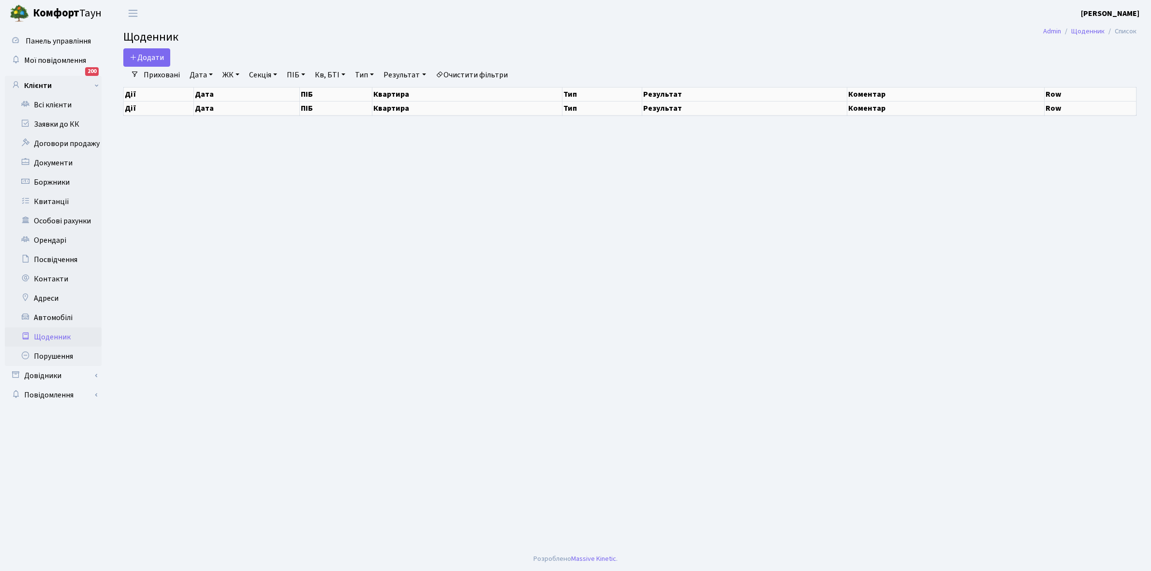
select select "25"
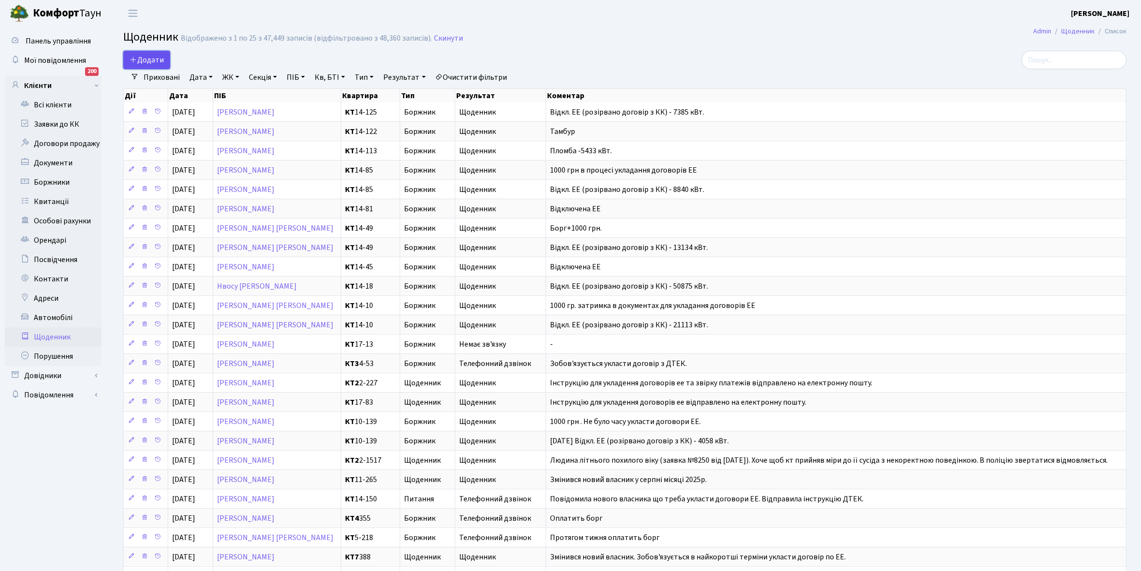
click at [150, 55] on span "Додати" at bounding box center [147, 60] width 34 height 11
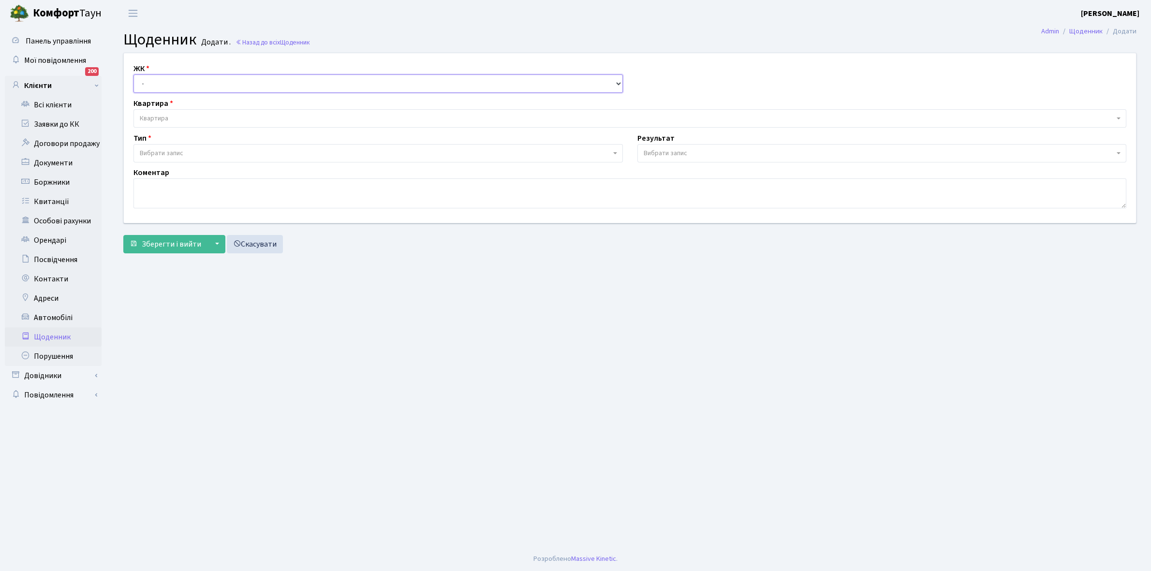
click at [157, 78] on select "- КТ, вул. Регенераторна, 4 КТ2, просп. [STREET_ADDRESS] [STREET_ADDRESS] [PERS…" at bounding box center [377, 83] width 489 height 18
select select "271"
click at [133, 74] on select "- КТ, вул. Регенераторна, 4 КТ2, просп. [STREET_ADDRESS] [STREET_ADDRESS] [PERS…" at bounding box center [377, 83] width 489 height 18
select select
click at [179, 115] on span "Квартира" at bounding box center [627, 119] width 974 height 10
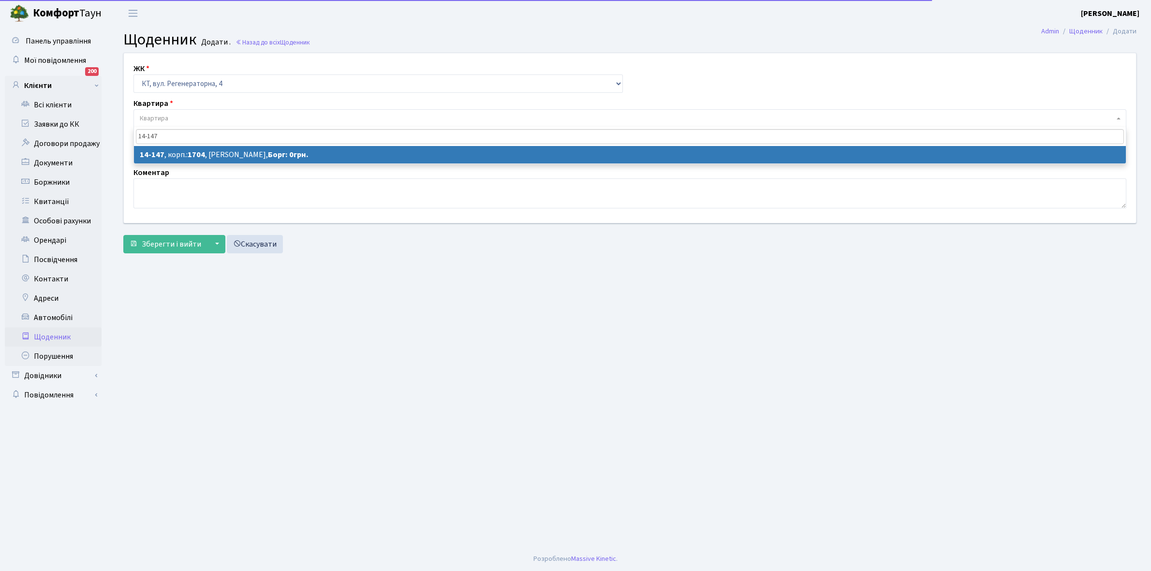
type input "14-147"
select select "7524"
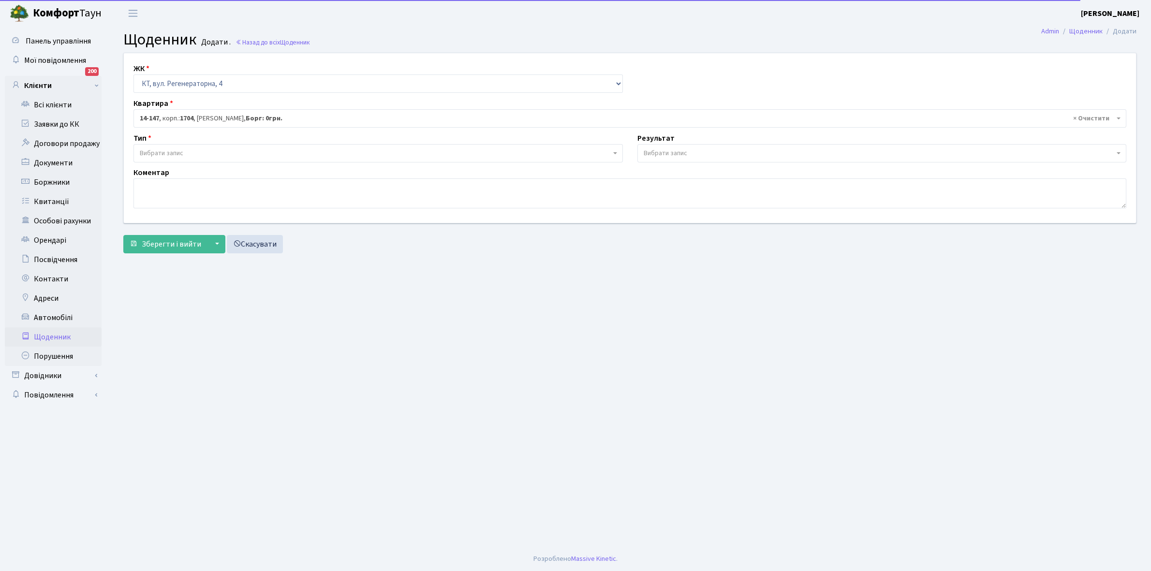
click at [206, 152] on span "Вибрати запис" at bounding box center [375, 153] width 471 height 10
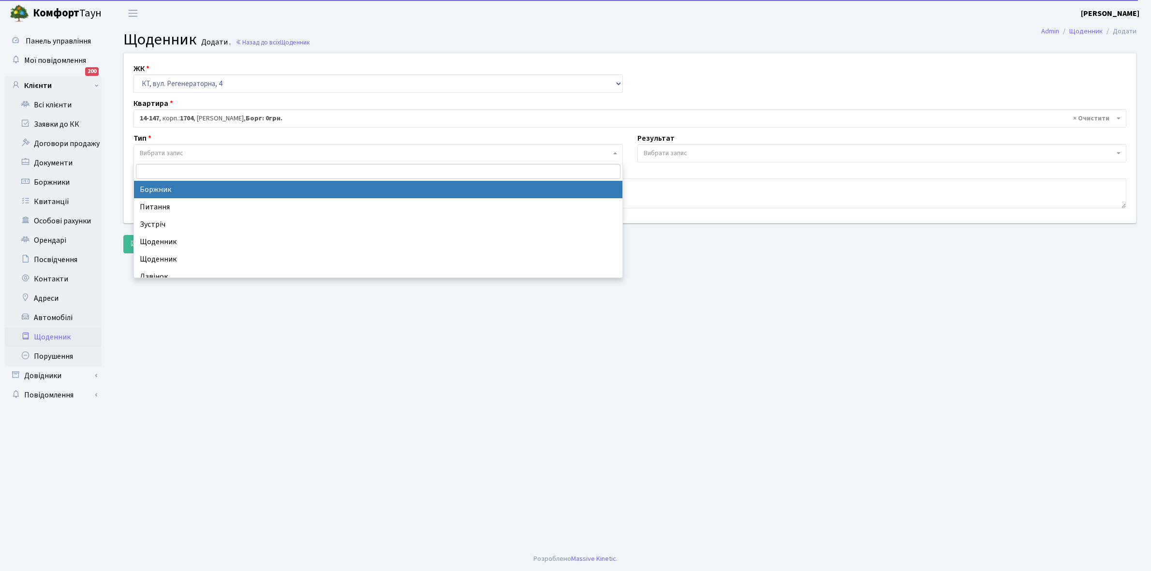
select select "189"
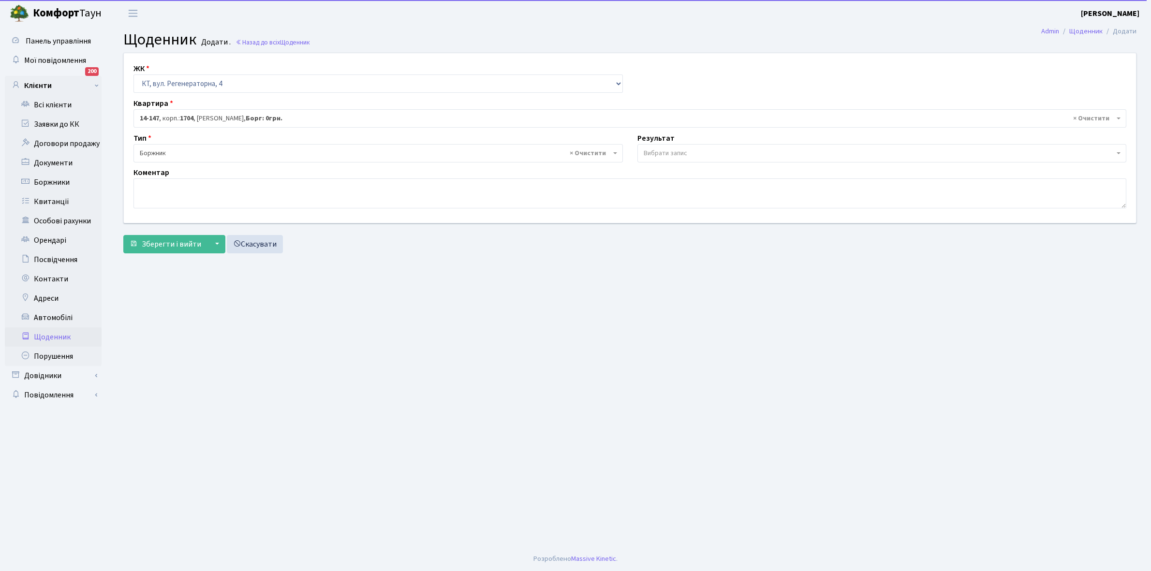
click at [676, 151] on span "Вибрати запис" at bounding box center [665, 153] width 44 height 10
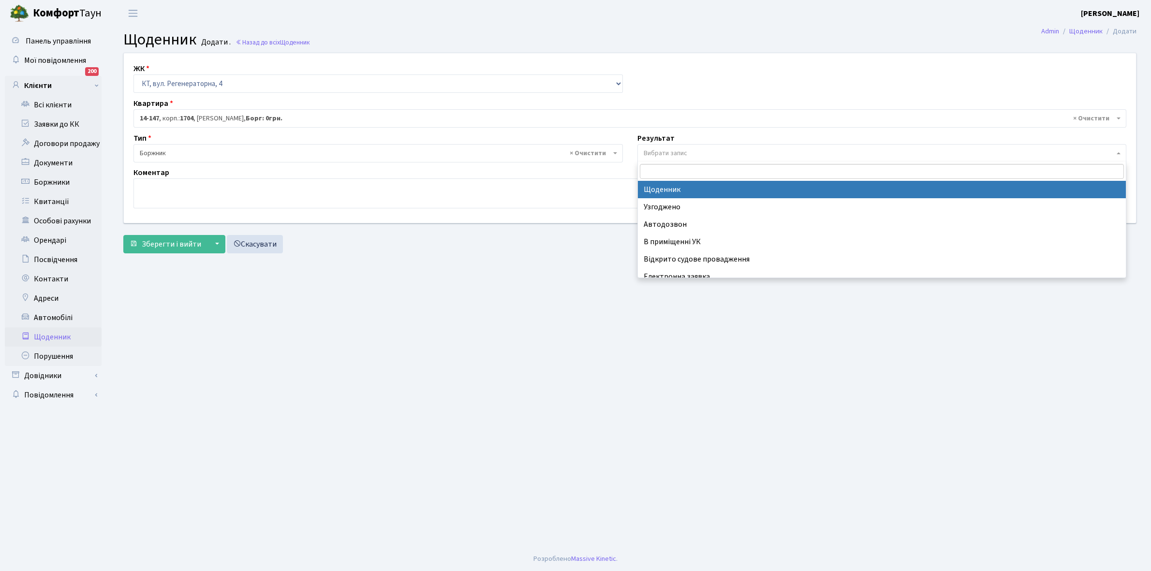
select select "14"
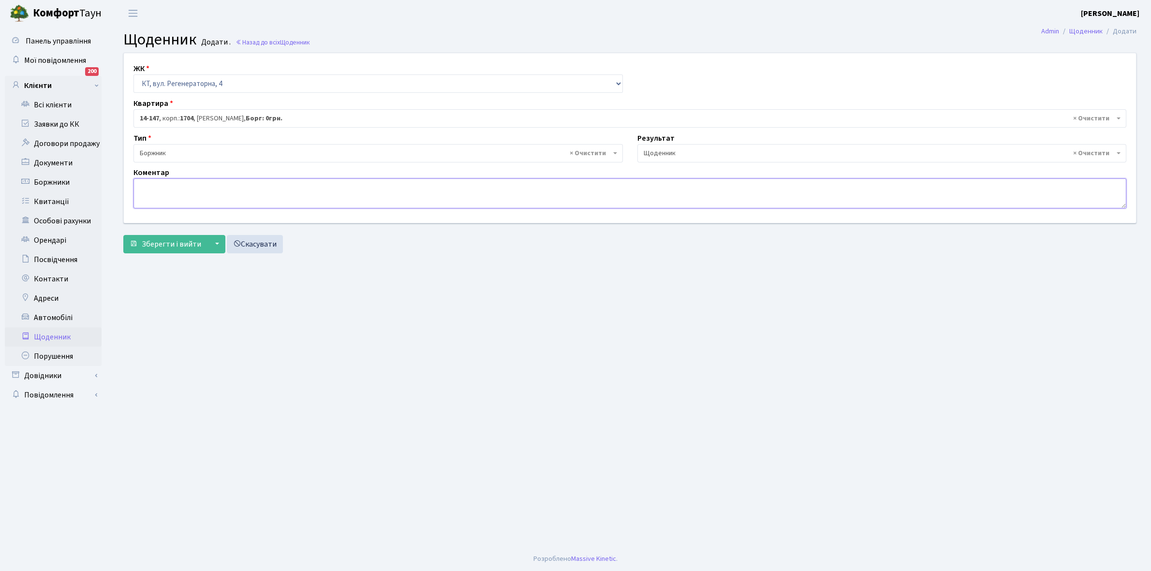
click at [146, 200] on textarea at bounding box center [629, 193] width 992 height 30
type textarea "ТАМБУР"
click at [171, 239] on span "Зберегти і вийти" at bounding box center [171, 244] width 59 height 11
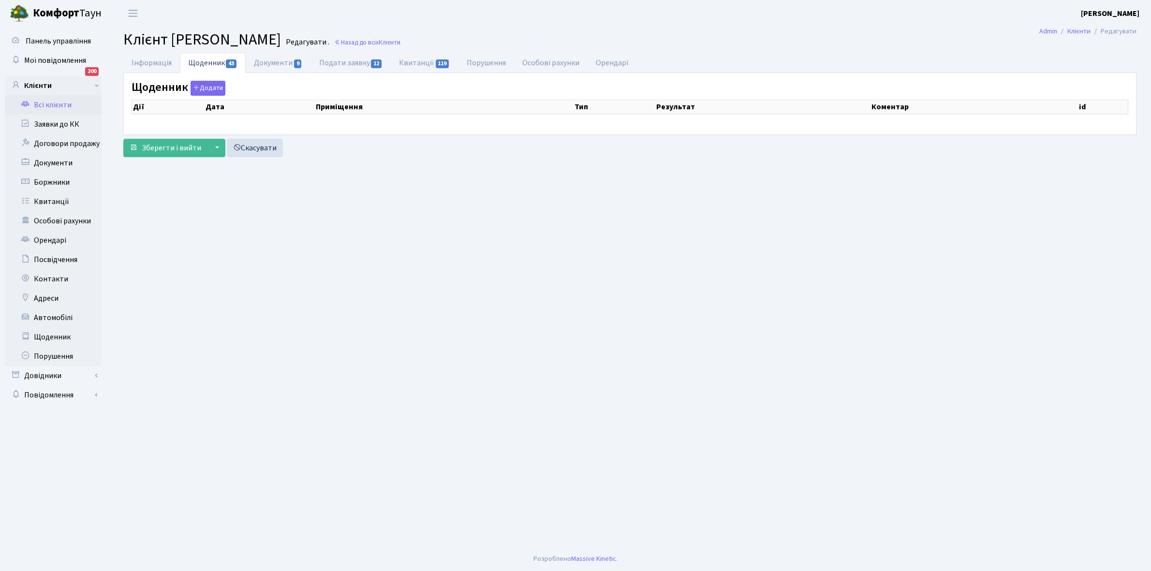
select select "25"
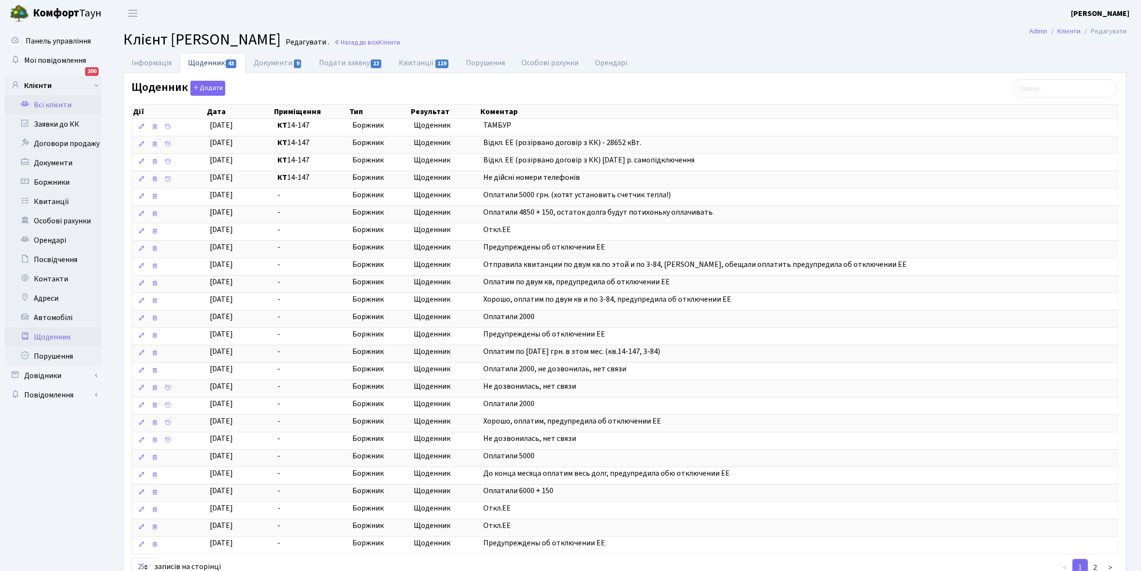
click at [52, 335] on link "Щоденник" at bounding box center [53, 336] width 97 height 19
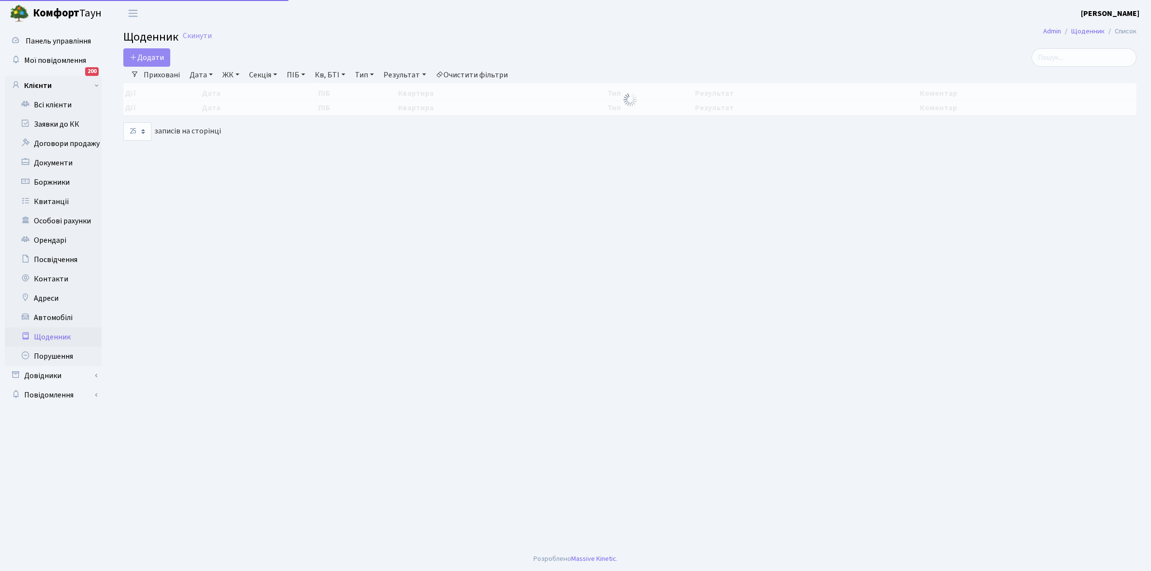
select select "25"
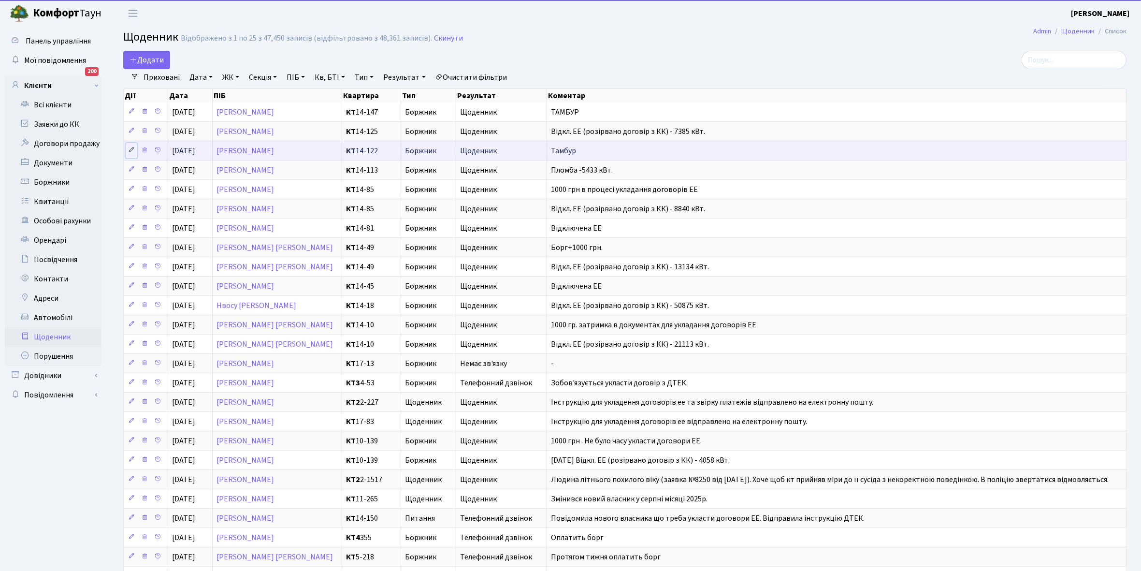
click at [129, 151] on icon at bounding box center [131, 149] width 7 height 7
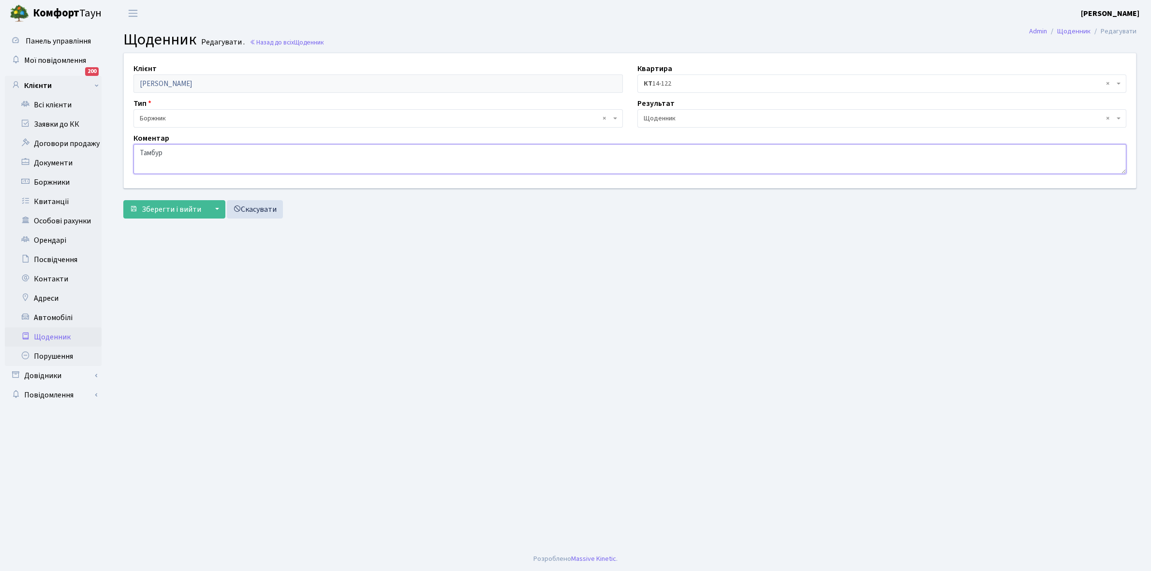
click at [171, 150] on textarea "Тамбур" at bounding box center [629, 159] width 992 height 30
type textarea "ТАМБУР"
click at [171, 207] on span "Зберегти і вийти" at bounding box center [171, 209] width 59 height 11
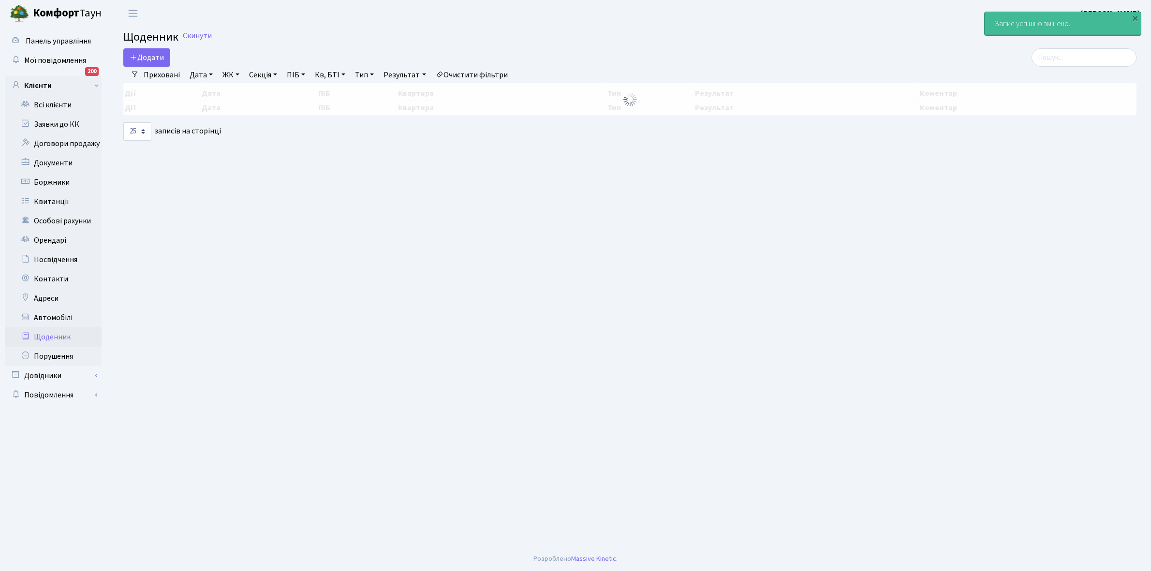
select select "25"
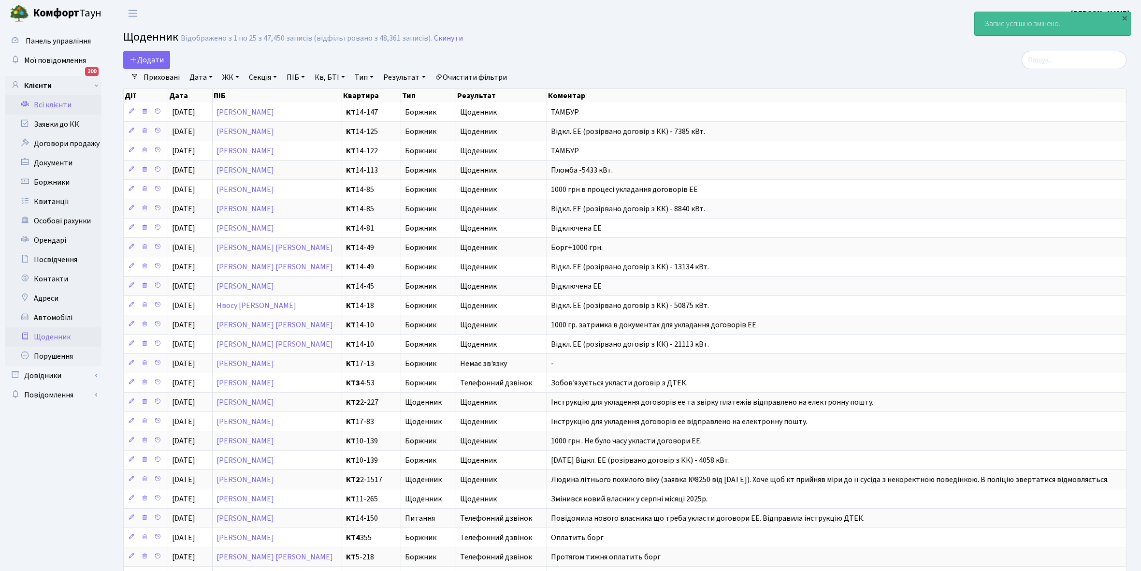
click at [57, 102] on link "Всі клієнти" at bounding box center [53, 104] width 97 height 19
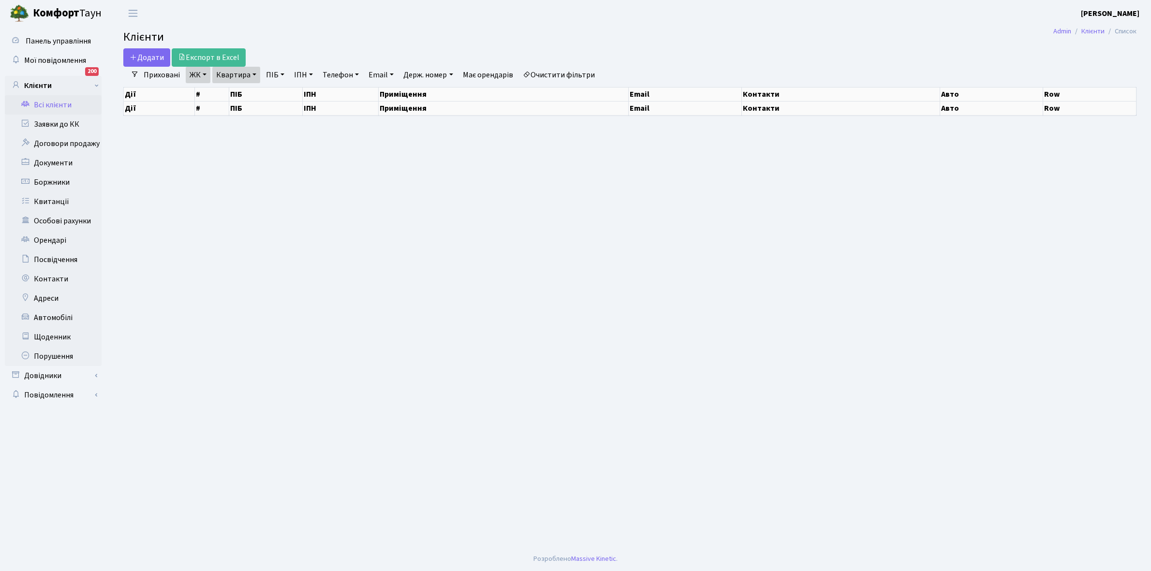
select select "25"
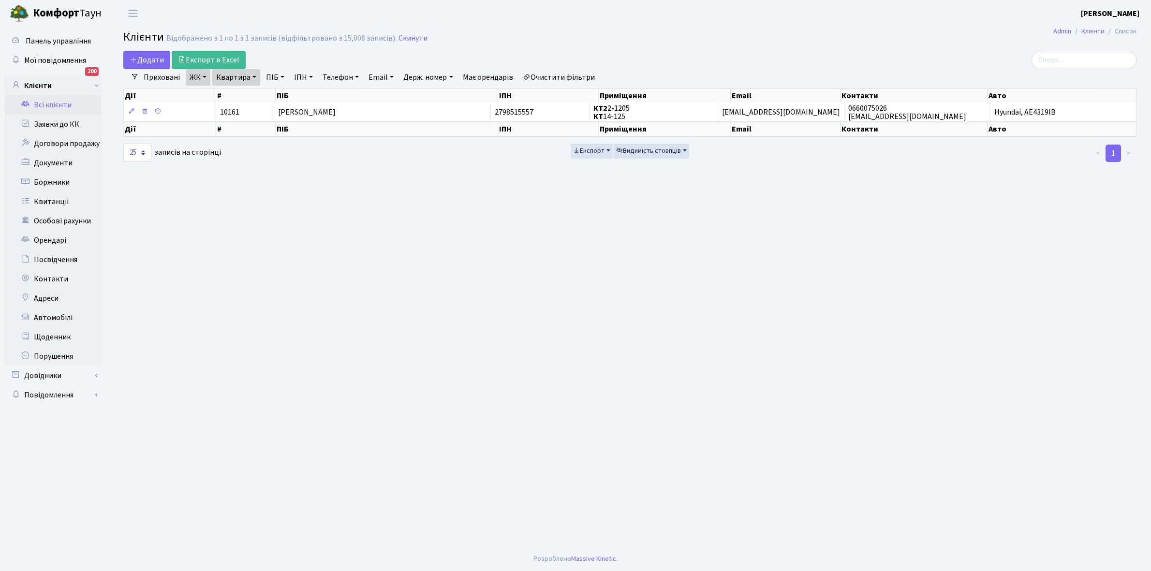
click at [204, 77] on link "ЖК" at bounding box center [198, 77] width 25 height 16
click at [296, 59] on div "Додати Експорт в Excel" at bounding box center [458, 60] width 671 height 18
click at [252, 74] on link "Квартира" at bounding box center [236, 77] width 48 height 16
click at [254, 95] on input "14-125" at bounding box center [241, 96] width 57 height 18
click at [46, 337] on link "Щоденник" at bounding box center [53, 336] width 97 height 19
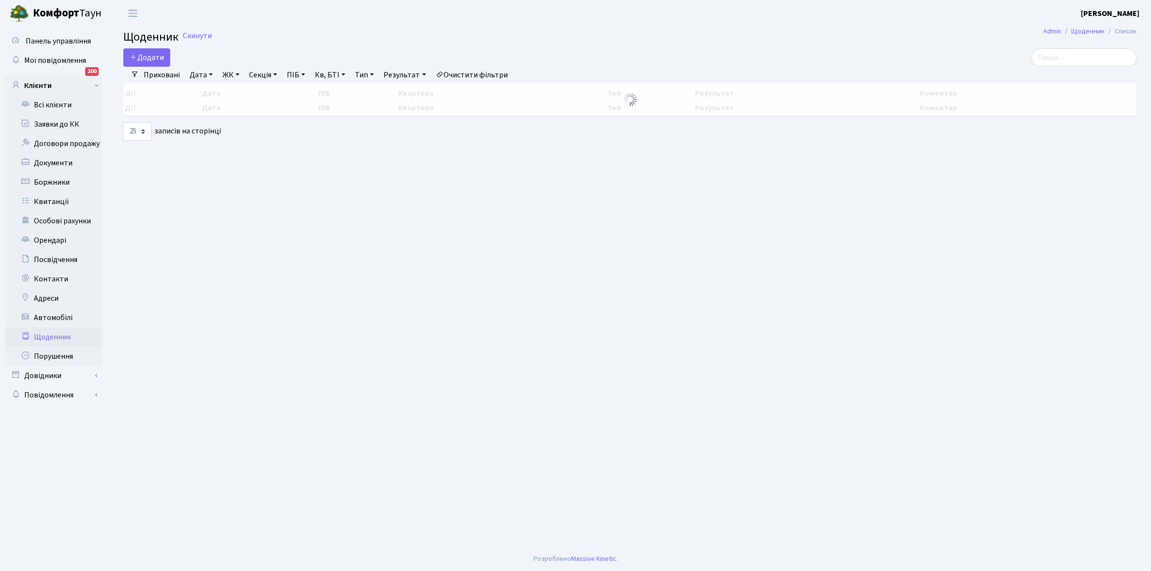
select select "25"
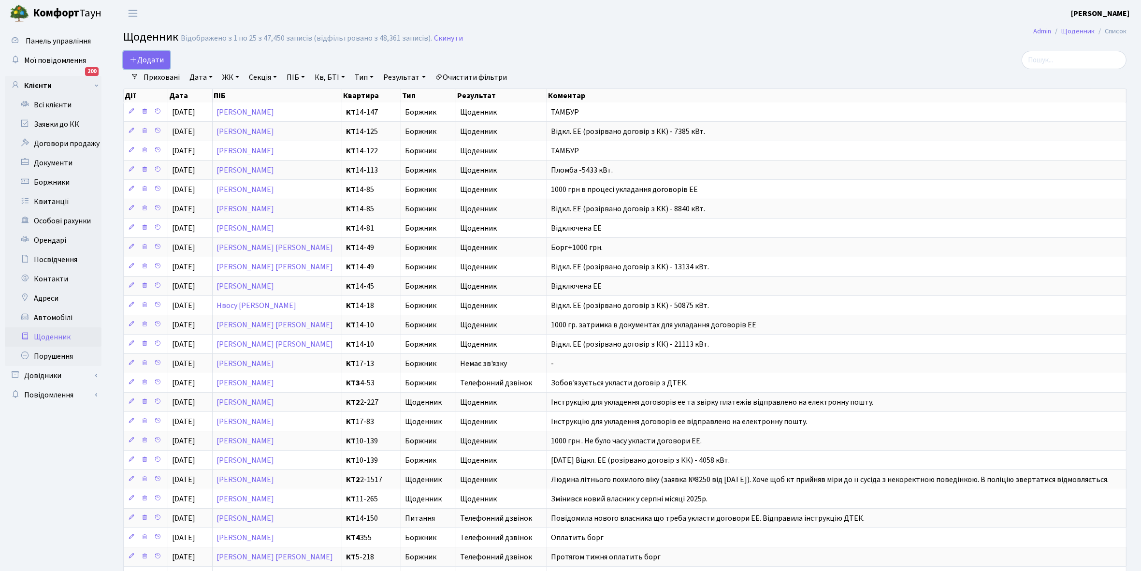
click at [150, 55] on span "Додати" at bounding box center [147, 60] width 34 height 11
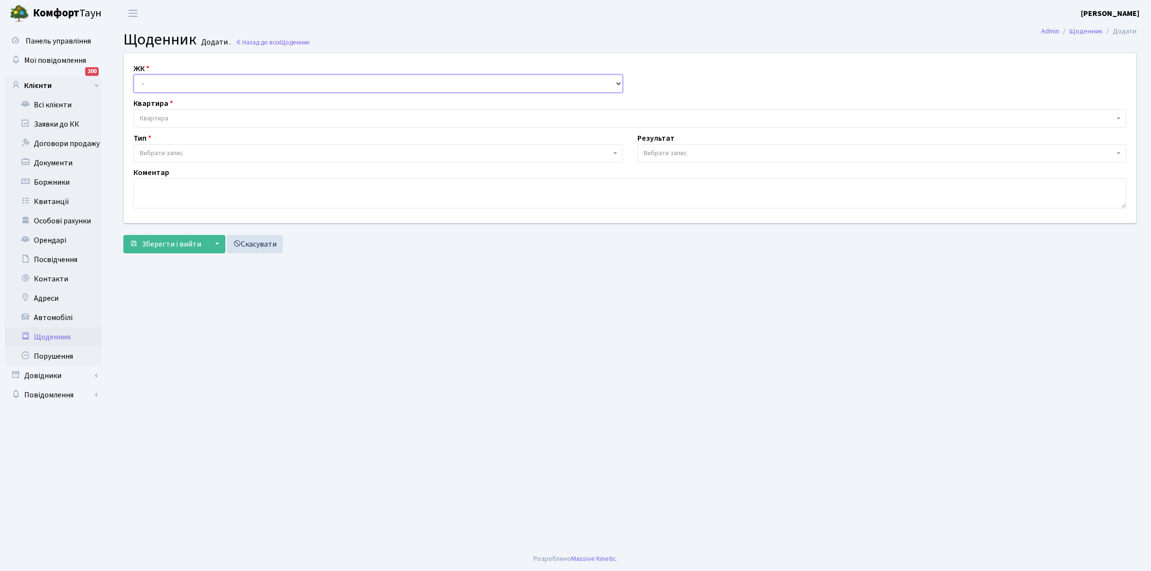
click at [150, 80] on select "- КТ, вул. Регенераторна, 4 КТ2, просп. [STREET_ADDRESS] [STREET_ADDRESS] [PERS…" at bounding box center [377, 83] width 489 height 18
select select "271"
click at [133, 74] on select "- КТ, вул. Регенераторна, 4 КТ2, просп. [STREET_ADDRESS] [STREET_ADDRESS] [PERS…" at bounding box center [377, 83] width 489 height 18
select select
click at [177, 114] on span "Квартира" at bounding box center [627, 119] width 974 height 10
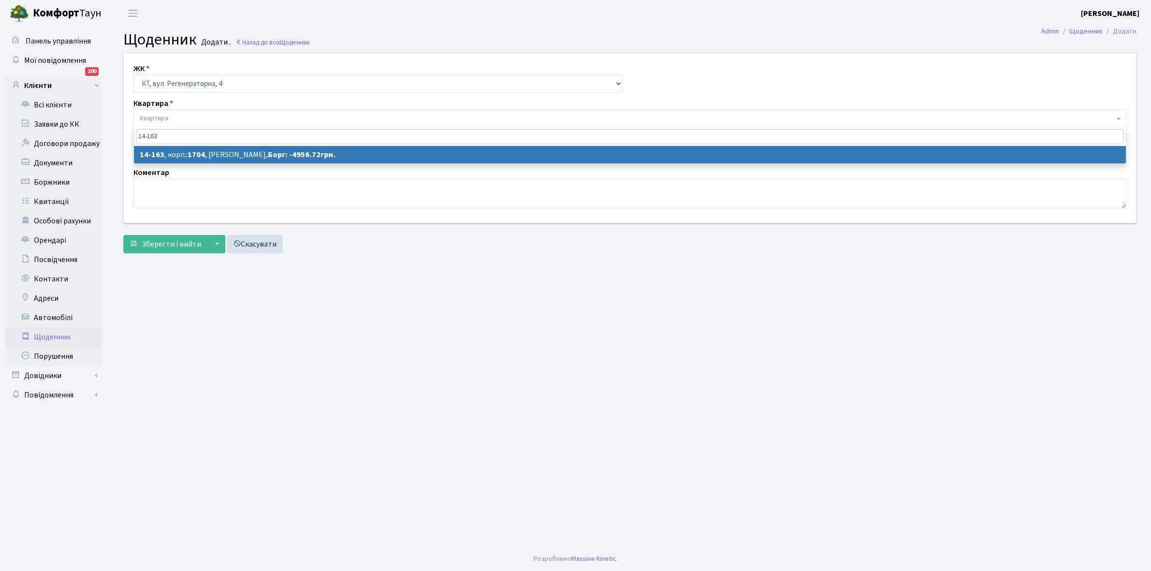
type input "14-163"
select select "7540"
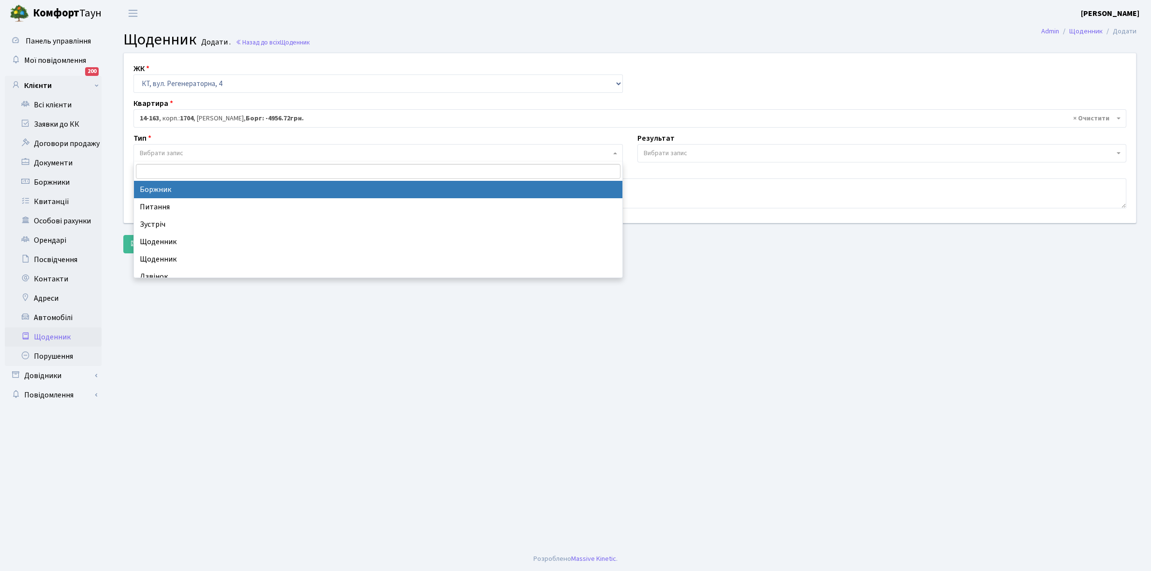
click at [190, 150] on span "Вибрати запис" at bounding box center [375, 153] width 471 height 10
select select "189"
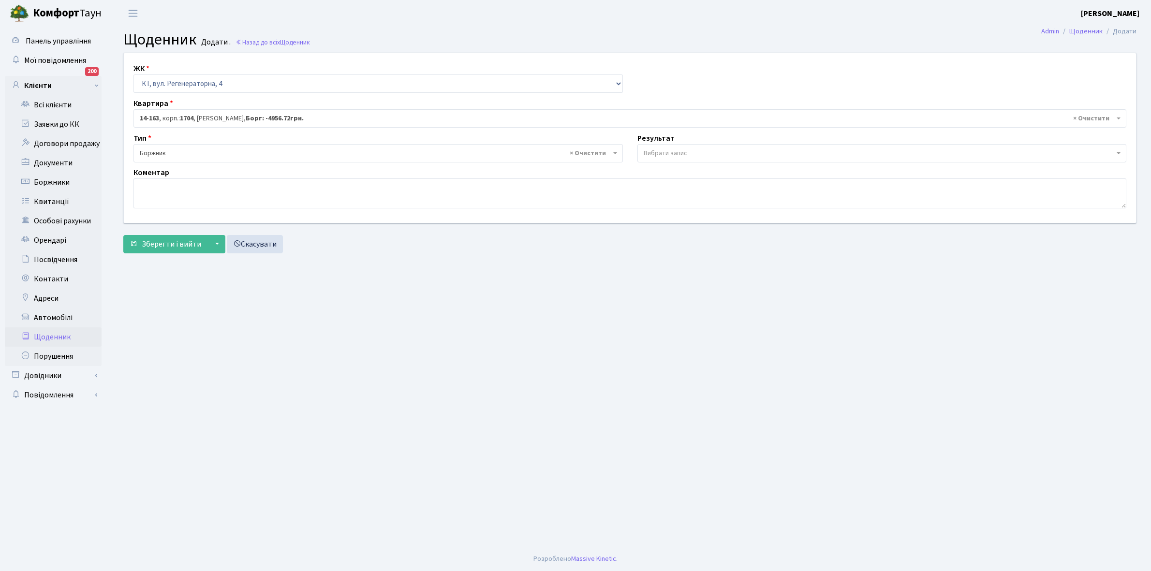
click at [687, 152] on span "Вибрати запис" at bounding box center [665, 153] width 44 height 10
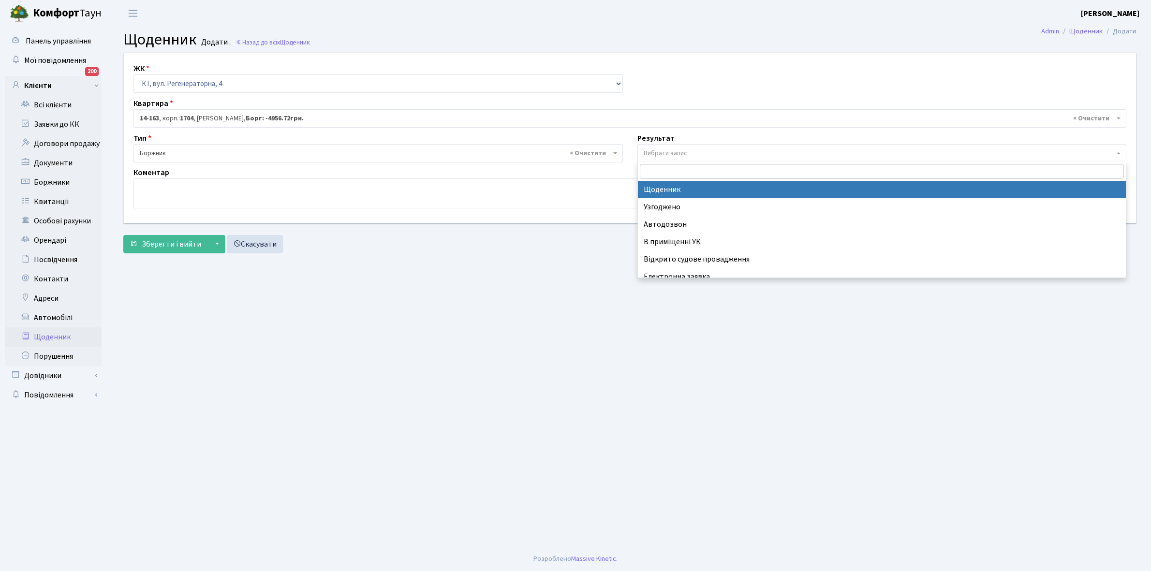
select select "14"
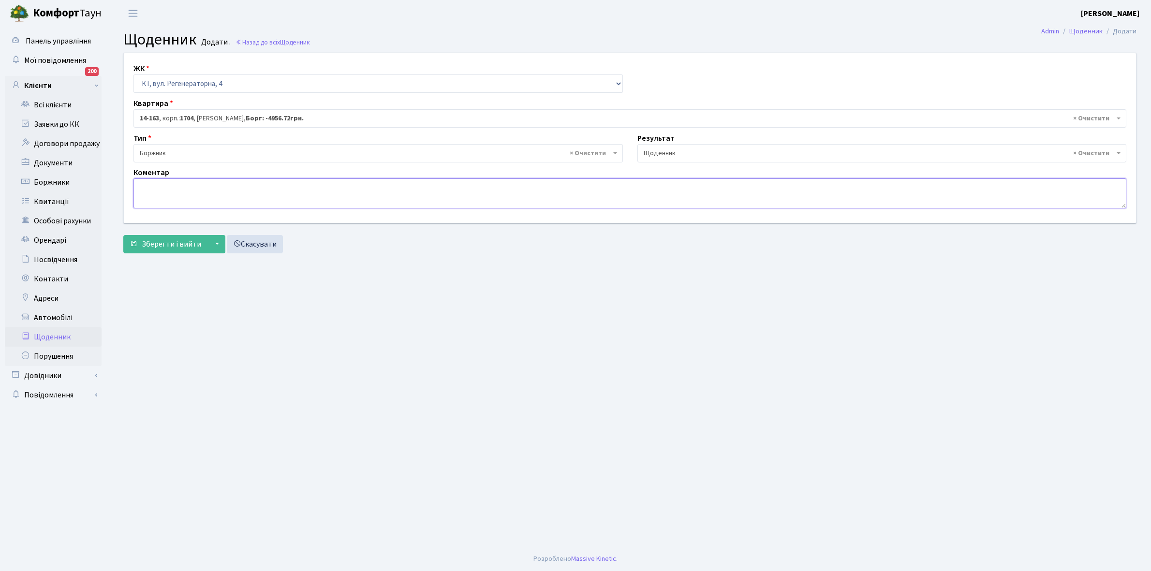
click at [149, 197] on textarea at bounding box center [629, 193] width 992 height 30
paste textarea "Відкл. ЕЕ (розірвано договір з КК) - 19381 кВт."
click at [269, 186] on textarea "Відкл. ЕЕ (розірвано договір з КК) - 19381 кВт." at bounding box center [629, 193] width 992 height 30
type textarea "Відкл. ЕЕ (розірвано договір з КК) - 51419 кВт."
click at [164, 243] on span "Зберегти і вийти" at bounding box center [171, 244] width 59 height 11
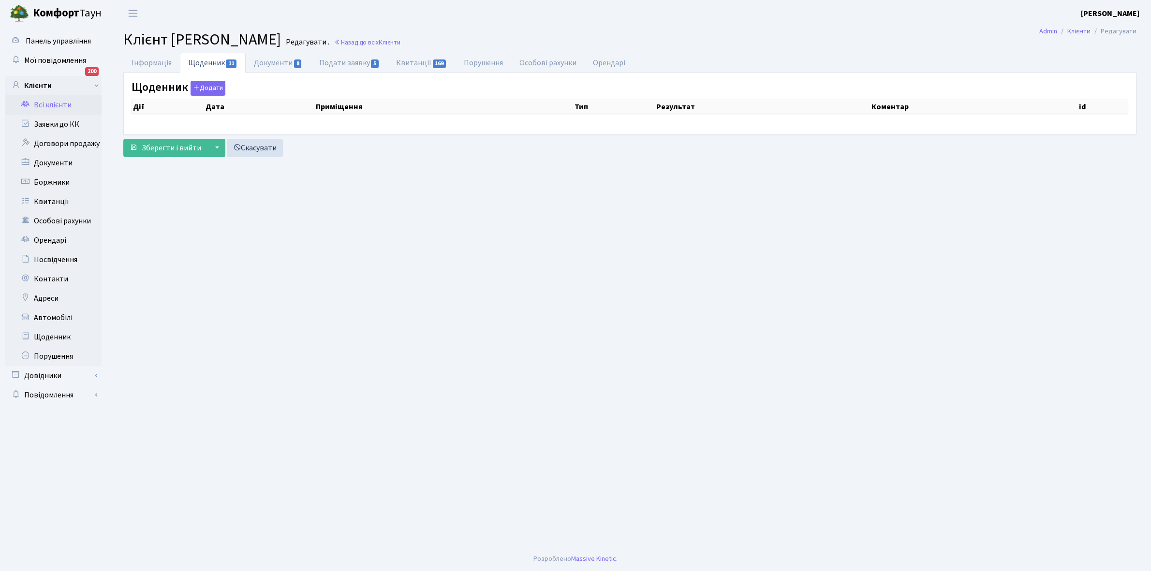
select select "25"
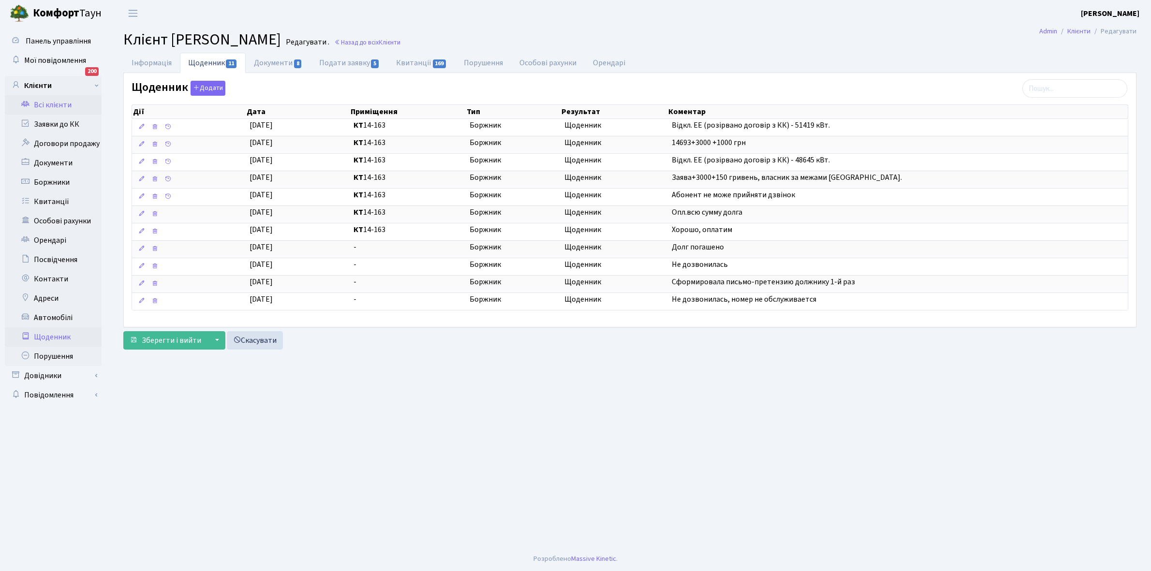
click at [54, 331] on link "Щоденник" at bounding box center [53, 336] width 97 height 19
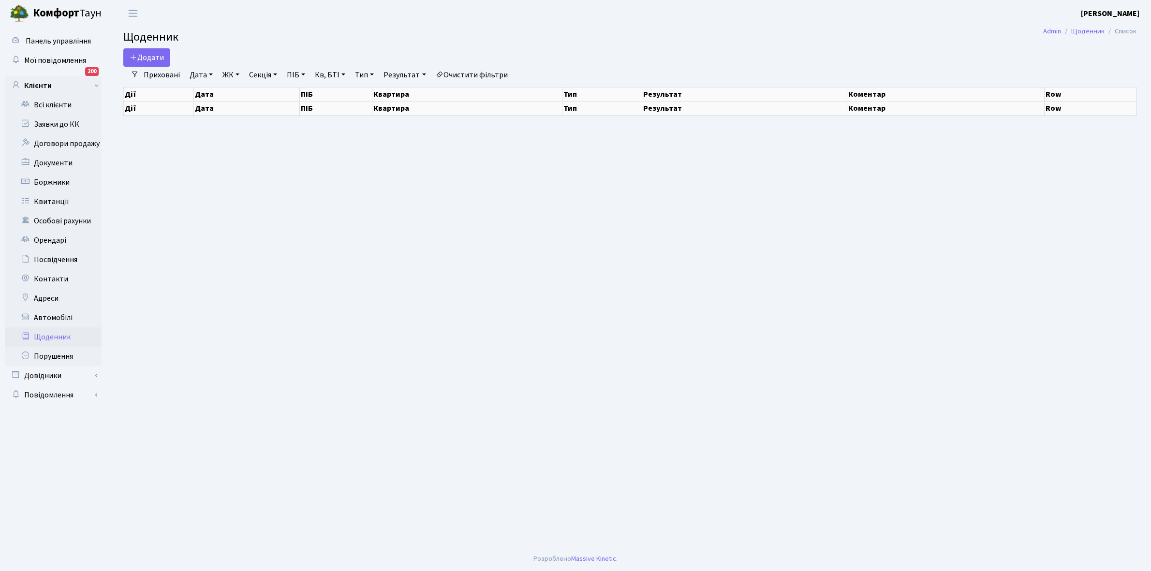
select select "25"
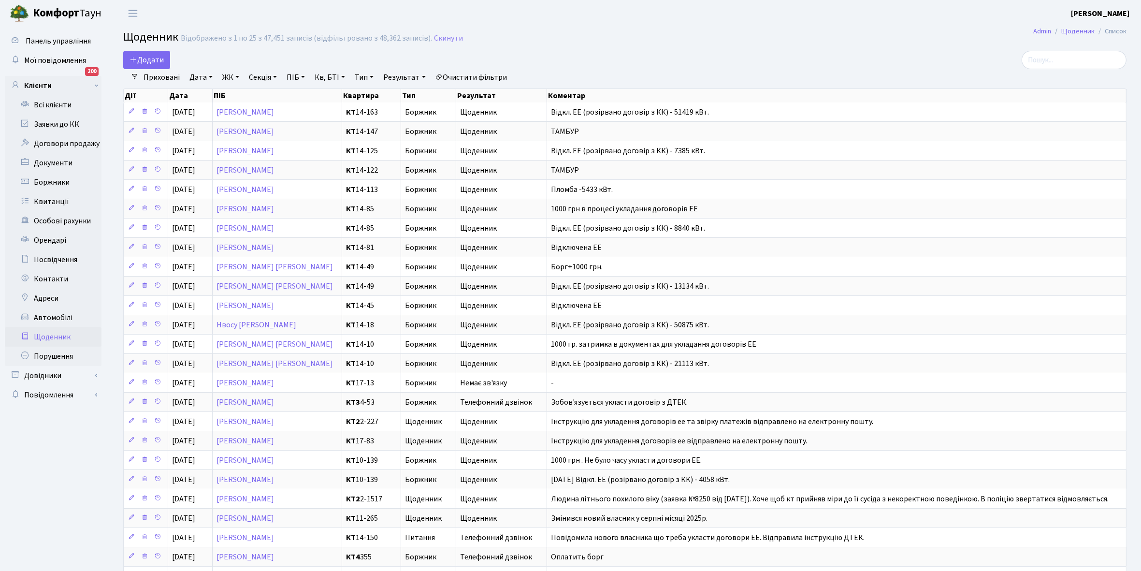
click at [47, 336] on link "Щоденник" at bounding box center [53, 336] width 97 height 19
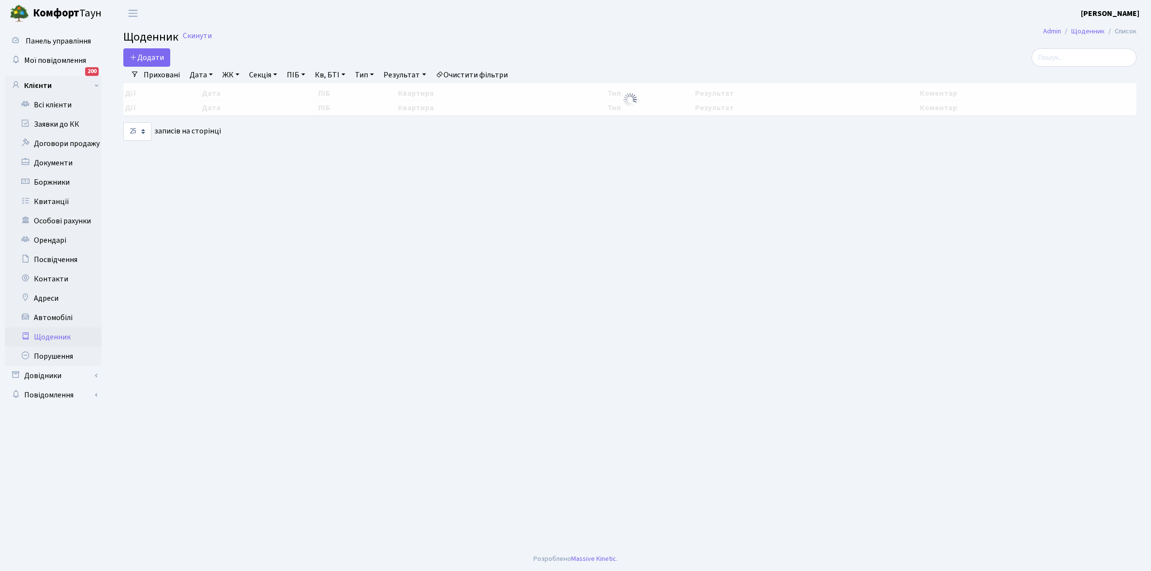
select select "25"
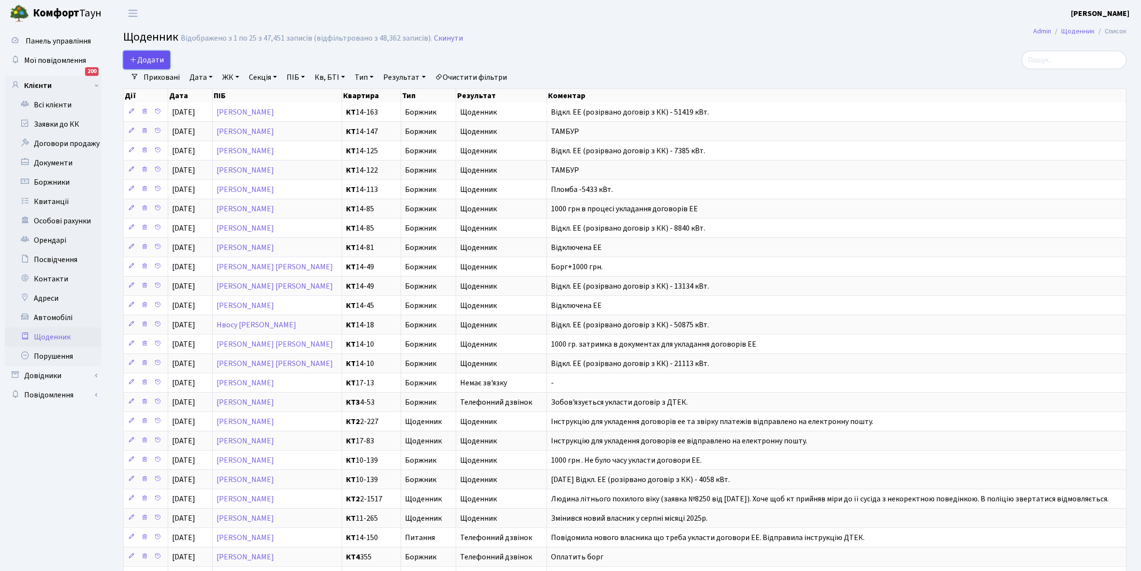
click at [155, 64] on span "Додати" at bounding box center [147, 60] width 34 height 11
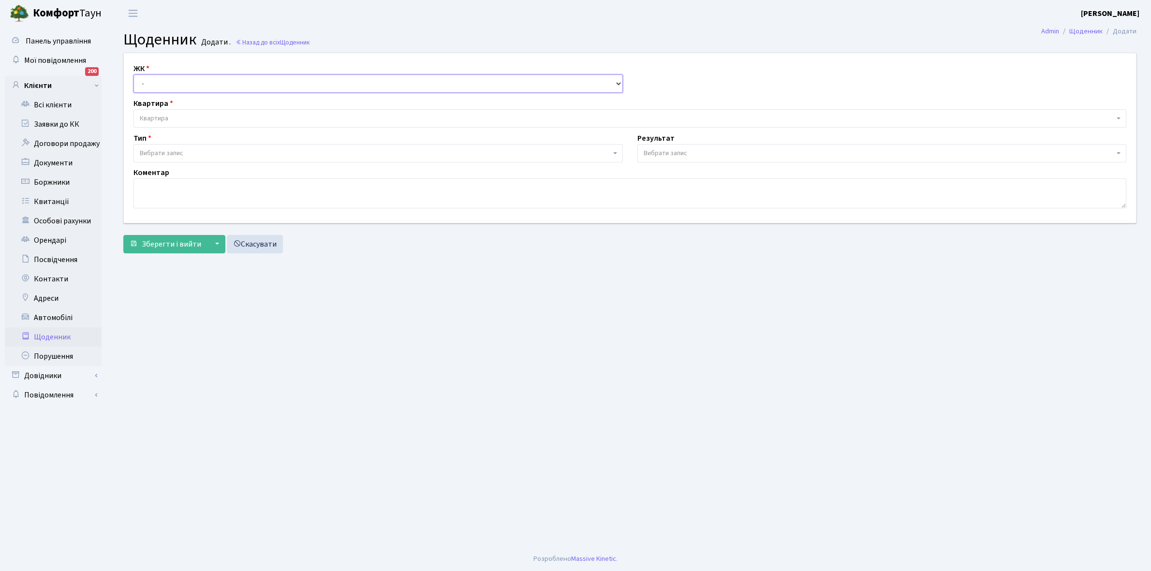
click at [155, 78] on select "- КТ, вул. Регенераторна, 4 КТ2, просп. [STREET_ADDRESS] [STREET_ADDRESS] [PERS…" at bounding box center [377, 83] width 489 height 18
select select "271"
click at [133, 74] on select "- КТ, вул. Регенераторна, 4 КТ2, просп. [STREET_ADDRESS] [STREET_ADDRESS] [PERS…" at bounding box center [377, 83] width 489 height 18
select select
click at [170, 115] on span "Квартира" at bounding box center [627, 119] width 974 height 10
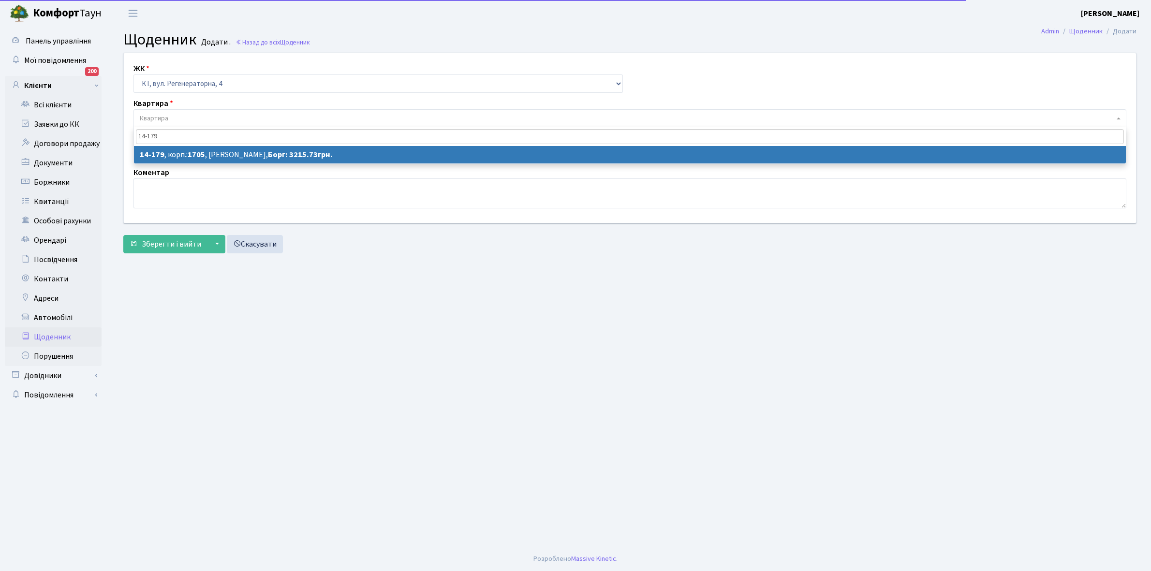
type input "14-179"
select select "7556"
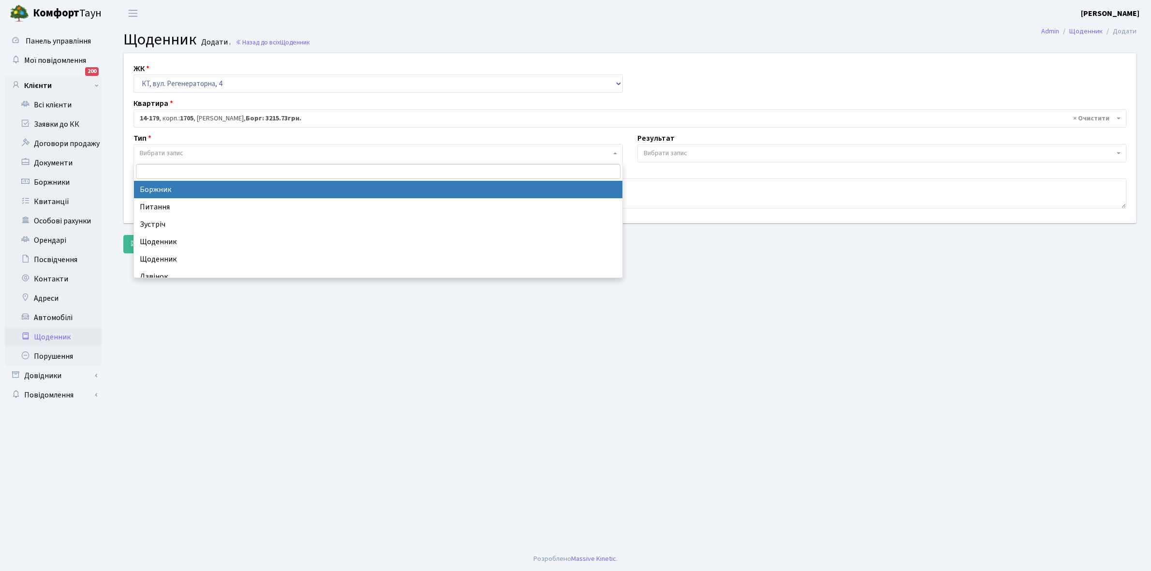
click at [213, 149] on span "Вибрати запис" at bounding box center [375, 153] width 471 height 10
select select "189"
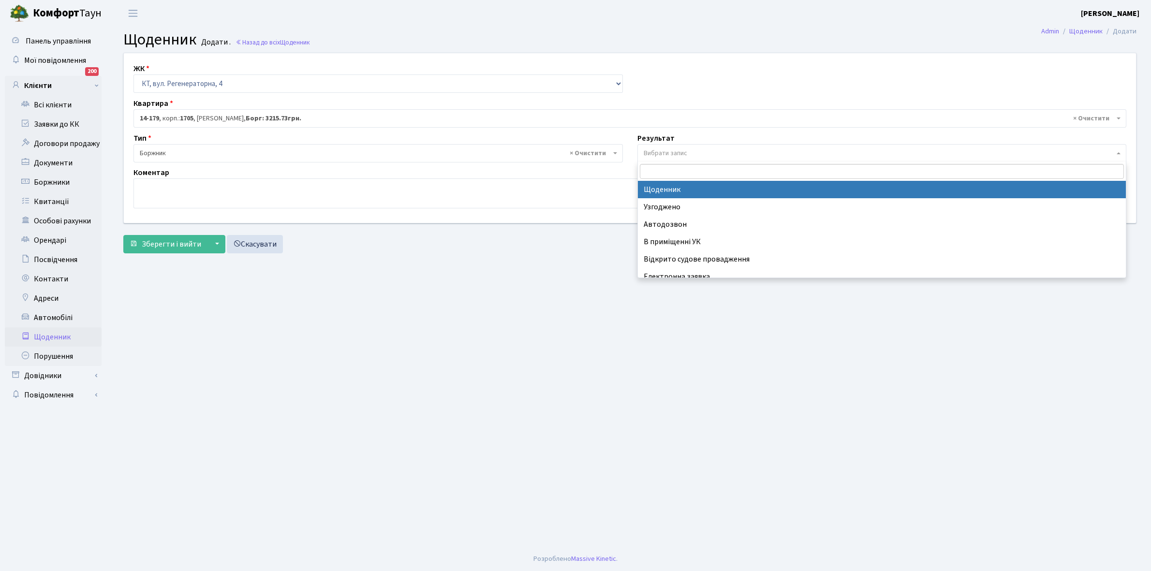
click at [657, 148] on span "Вибрати запис" at bounding box center [665, 153] width 44 height 10
select select "14"
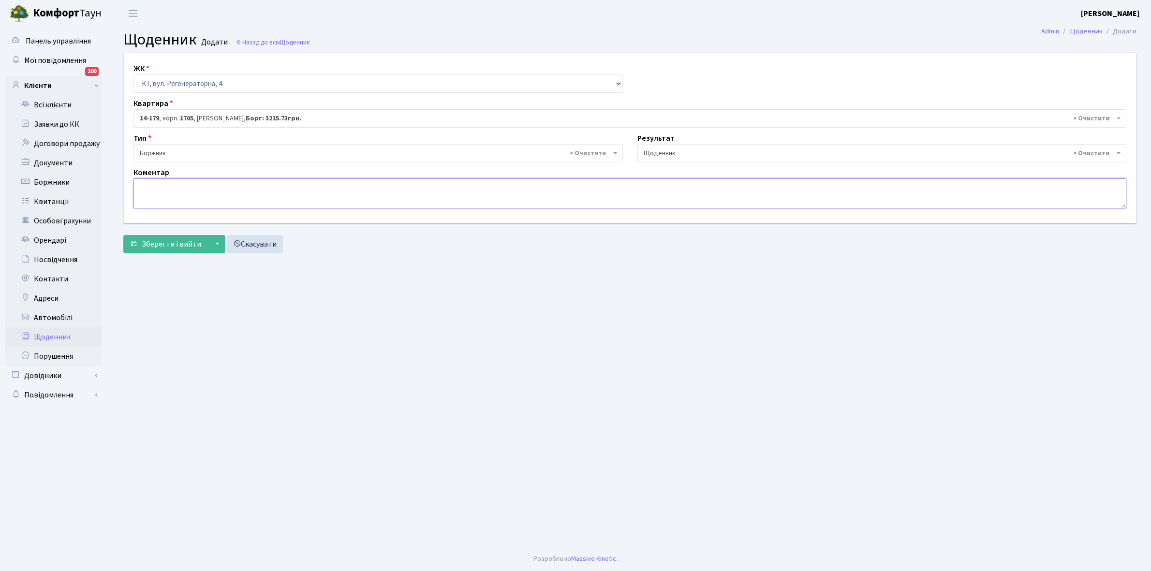
click at [146, 191] on textarea at bounding box center [629, 193] width 992 height 30
paste textarea "Відкл. ЕЕ (розірвано договір з КК) - 19381 кВт."
click at [270, 184] on textarea "Відкл. ЕЕ (розірвано договір з КК) - 19381 кВт." at bounding box center [629, 193] width 992 height 30
type textarea "Відкл. ЕЕ (розірвано договір з КК) - 50125 кВт."
click at [151, 241] on span "Зберегти і вийти" at bounding box center [171, 244] width 59 height 11
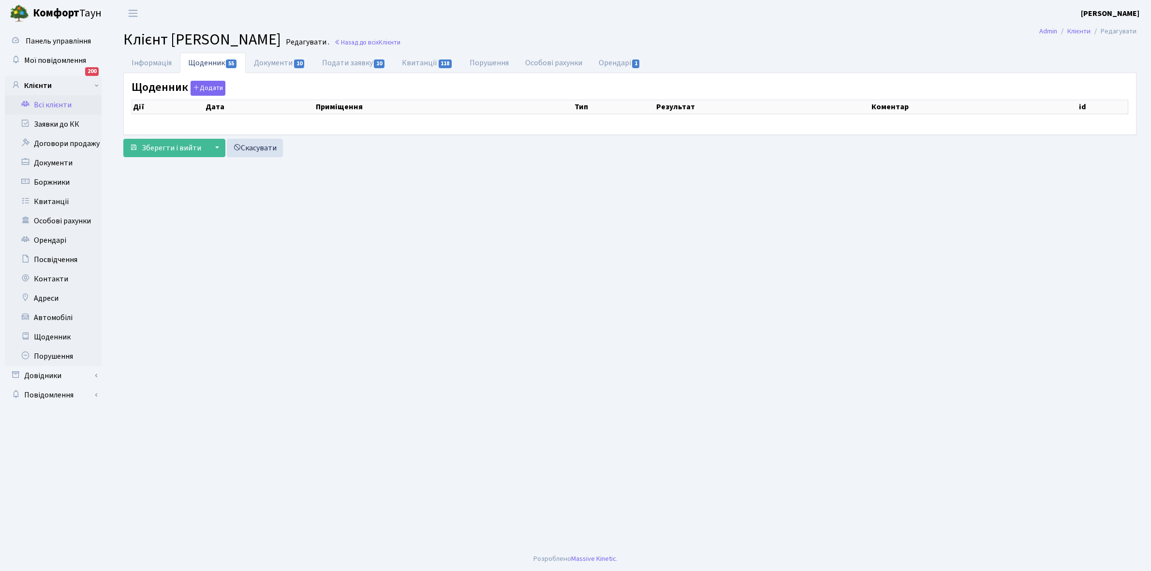
select select "25"
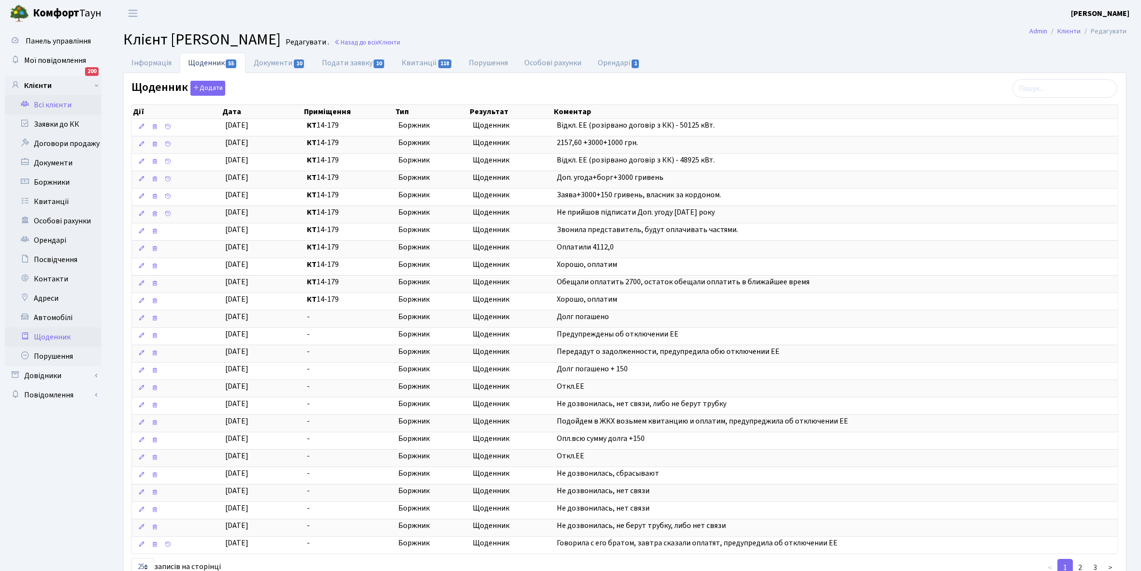
click at [44, 336] on link "Щоденник" at bounding box center [53, 336] width 97 height 19
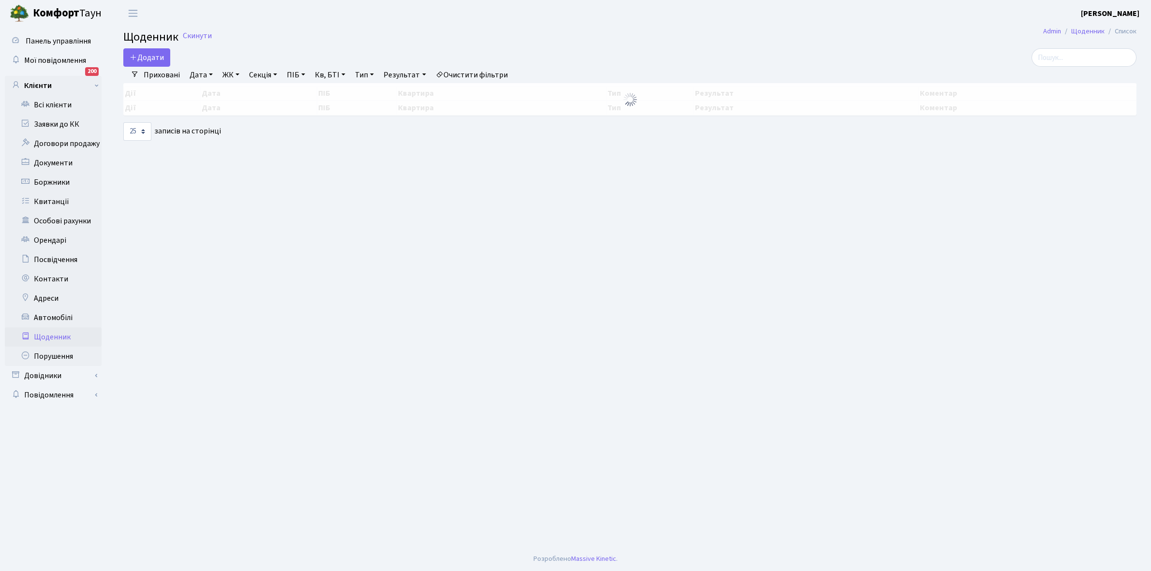
select select "25"
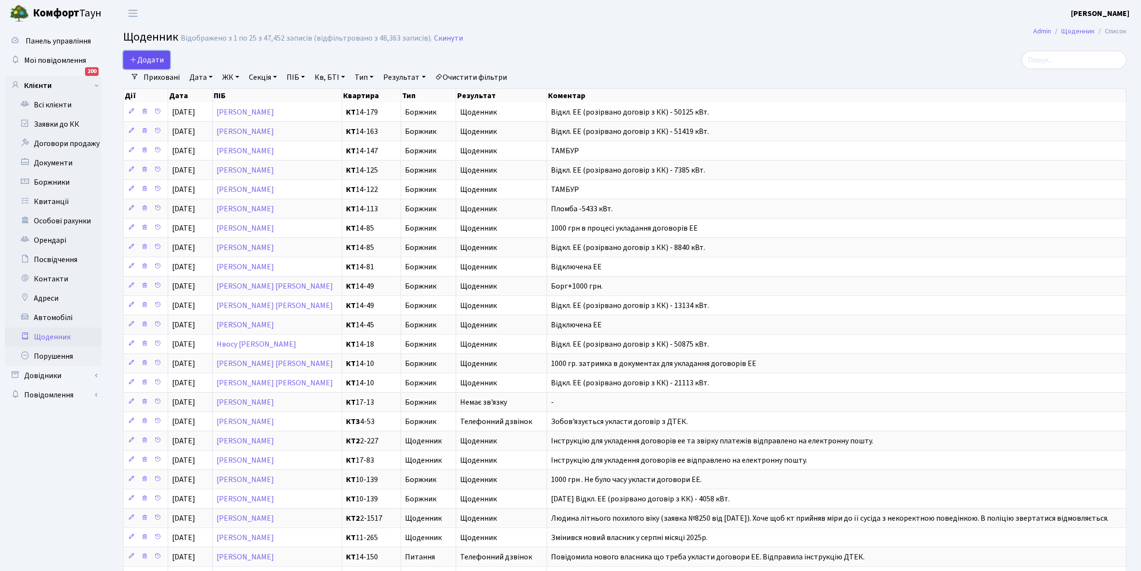
click at [143, 60] on span "Додати" at bounding box center [147, 60] width 34 height 11
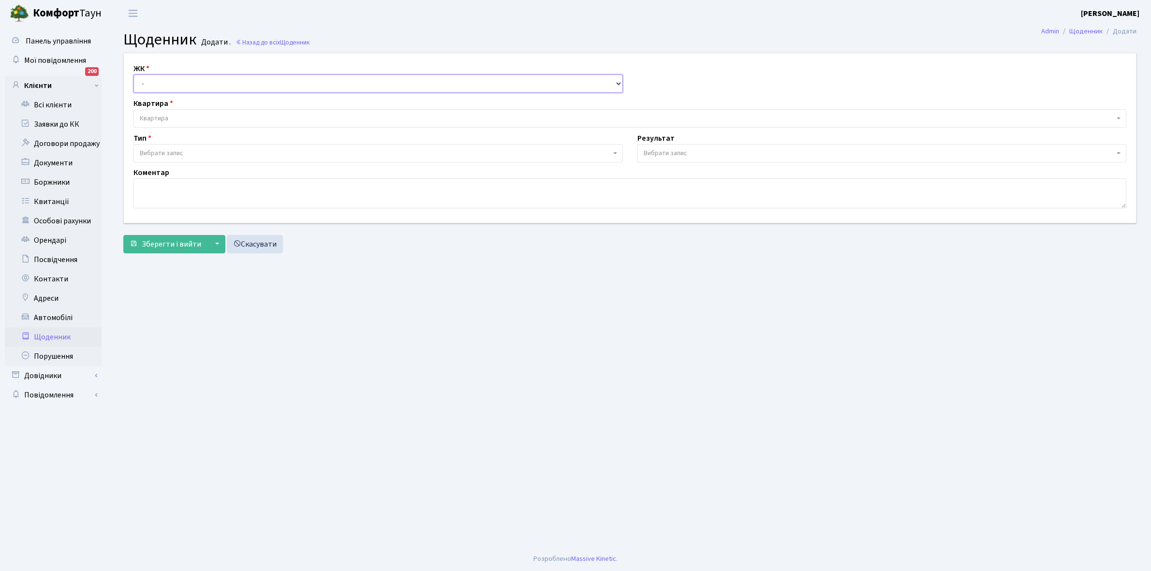
click at [154, 83] on select "- КТ, вул. Регенераторна, 4 КТ2, просп. Соборності, 17 КТ3, вул. Березнева, 16 …" at bounding box center [377, 83] width 489 height 18
select select "271"
click at [133, 74] on select "- КТ, вул. Регенераторна, 4 КТ2, просп. Соборності, 17 КТ3, вул. Березнева, 16 …" at bounding box center [377, 83] width 489 height 18
select select
click at [173, 116] on span "Квартира" at bounding box center [627, 119] width 974 height 10
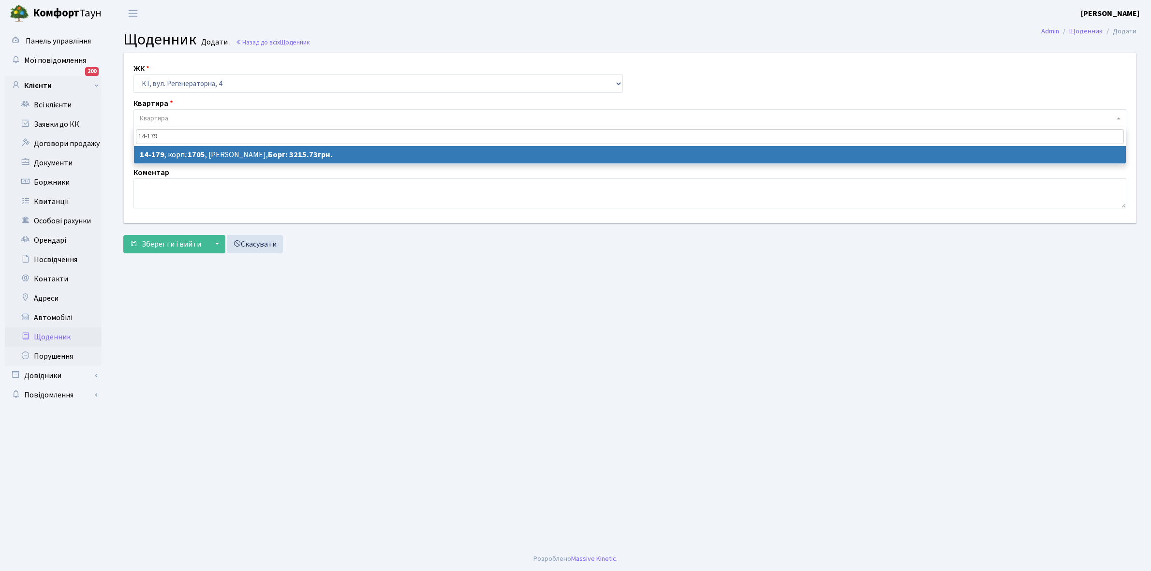
type input "14-179"
select select "7556"
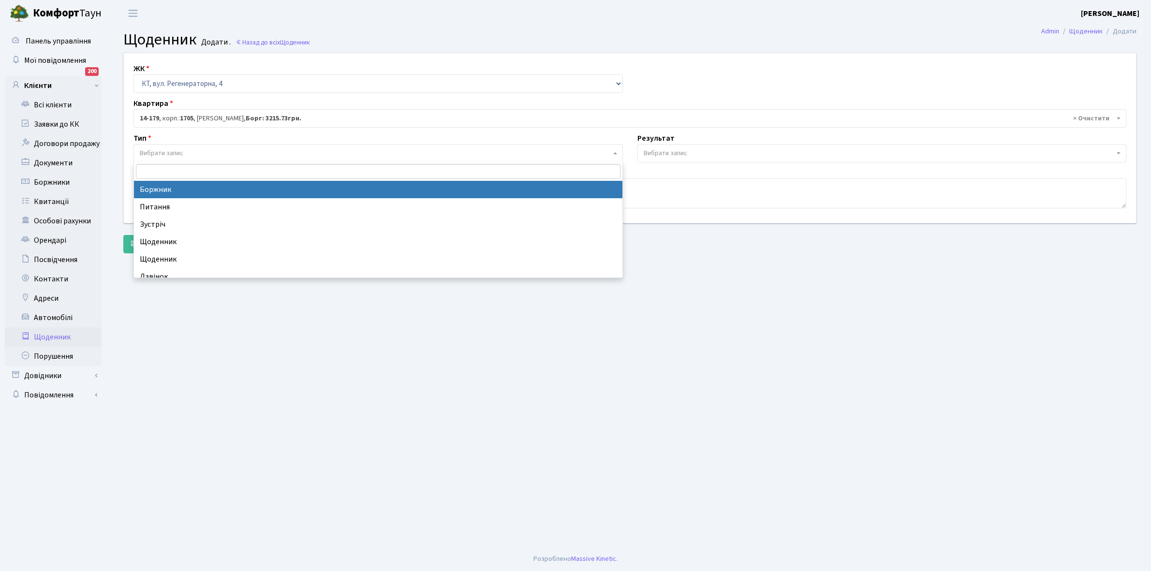
click at [187, 151] on span "Вибрати запис" at bounding box center [375, 153] width 471 height 10
select select "189"
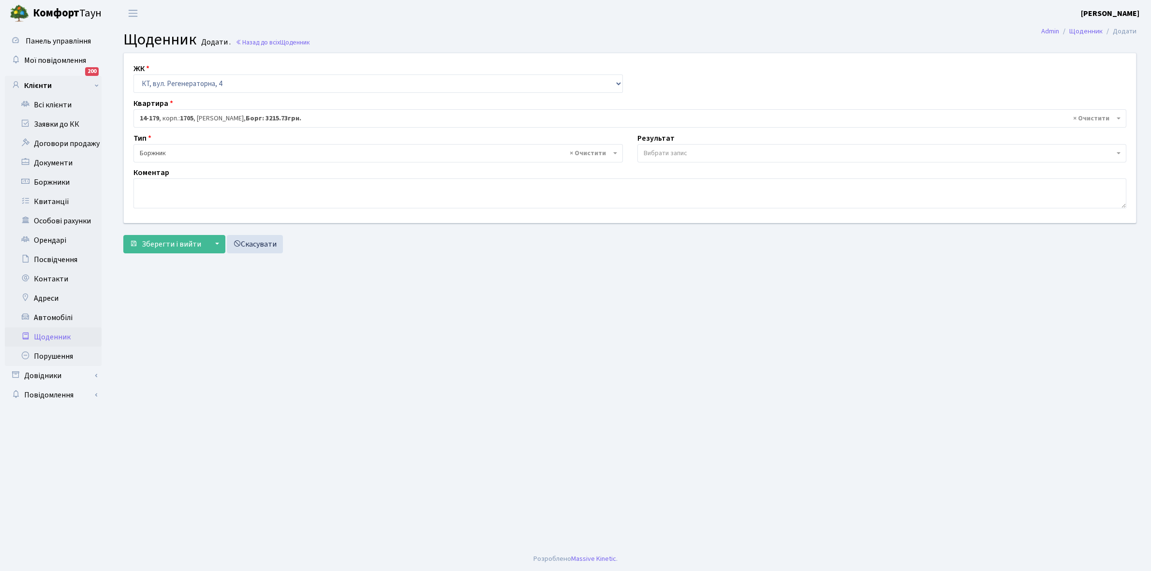
click at [678, 150] on span "Вибрати запис" at bounding box center [665, 153] width 44 height 10
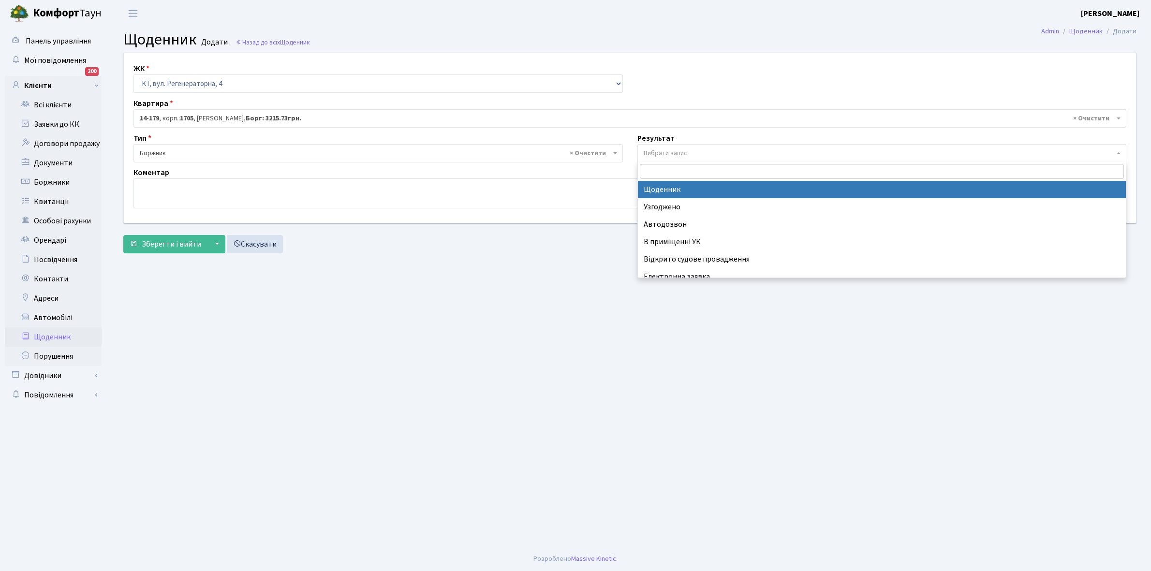
select select "14"
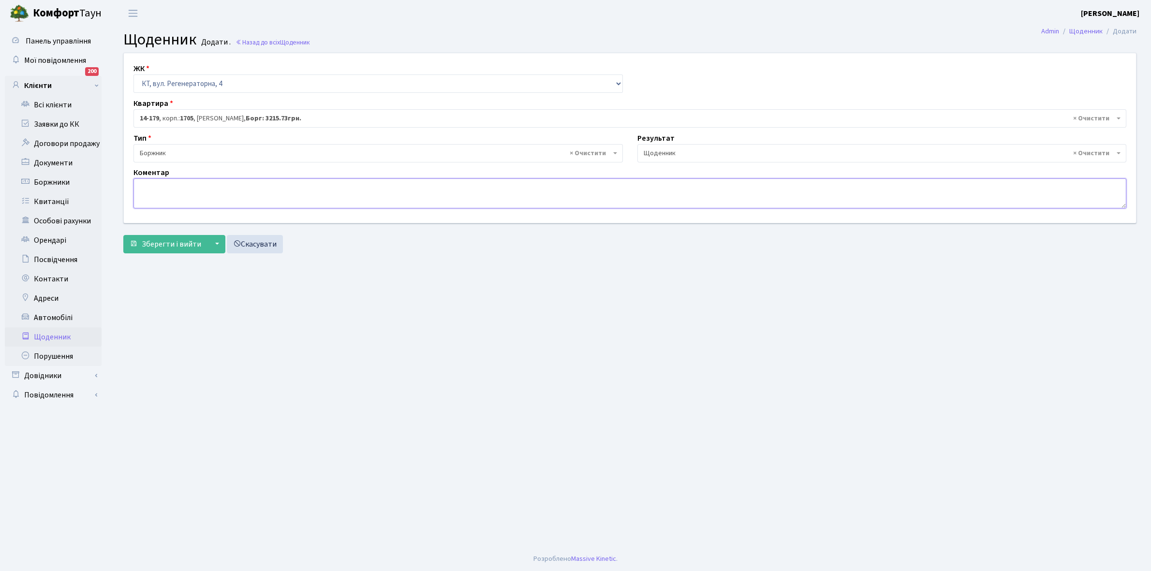
click at [152, 190] on textarea at bounding box center [629, 193] width 992 height 30
type textarea "6215,73 +1000 грн, забув укласти договори ЕЕ"
click at [180, 244] on span "Зберегти і вийти" at bounding box center [171, 244] width 59 height 11
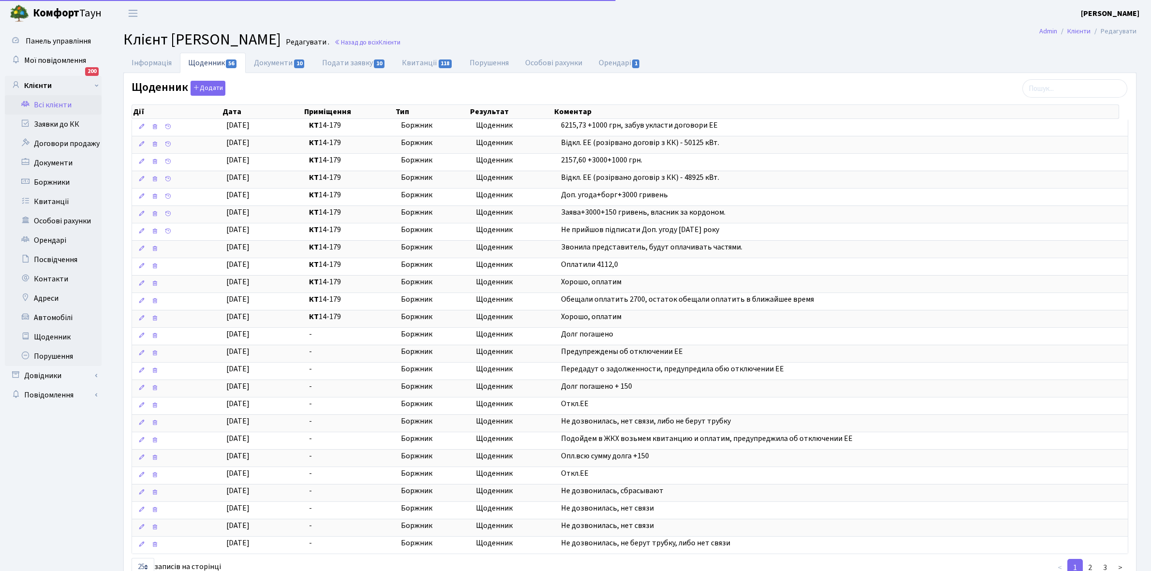
select select "25"
click at [52, 338] on link "Щоденник" at bounding box center [53, 336] width 97 height 19
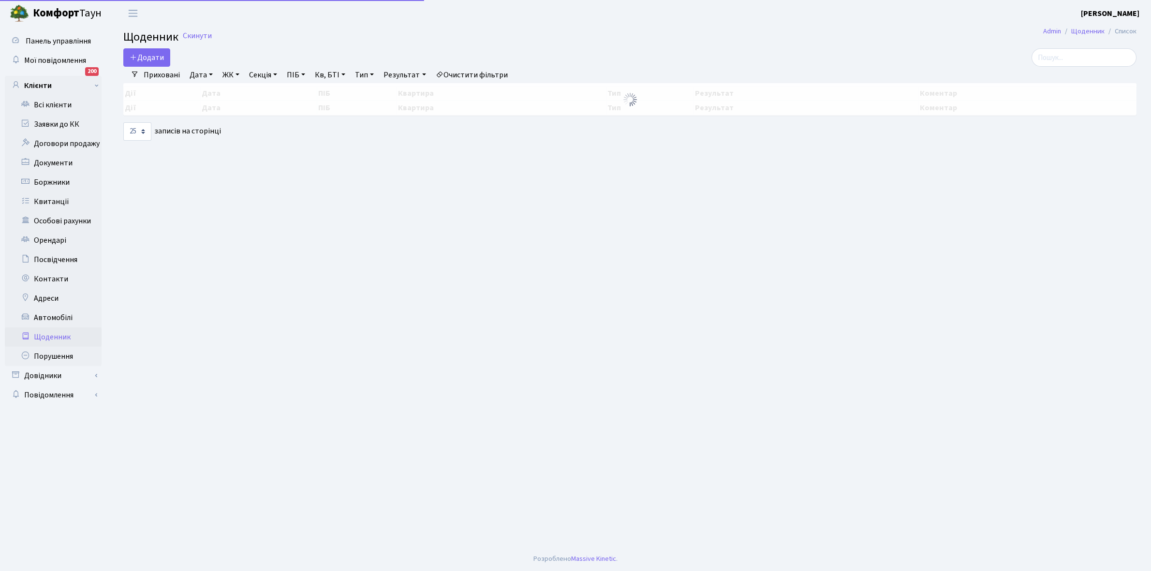
select select "25"
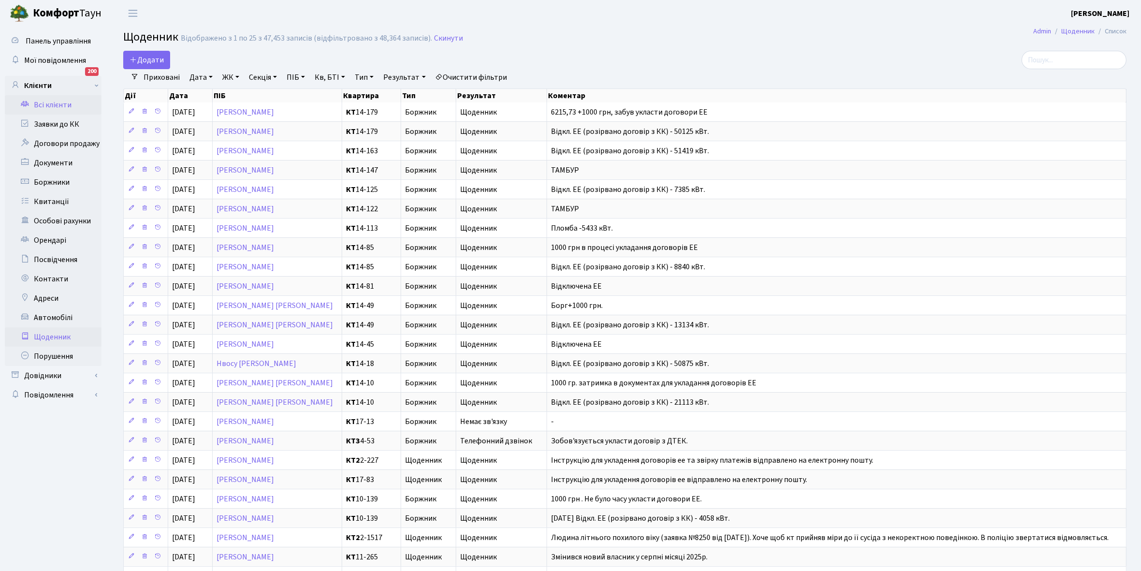
click at [52, 104] on link "Всі клієнти" at bounding box center [53, 104] width 97 height 19
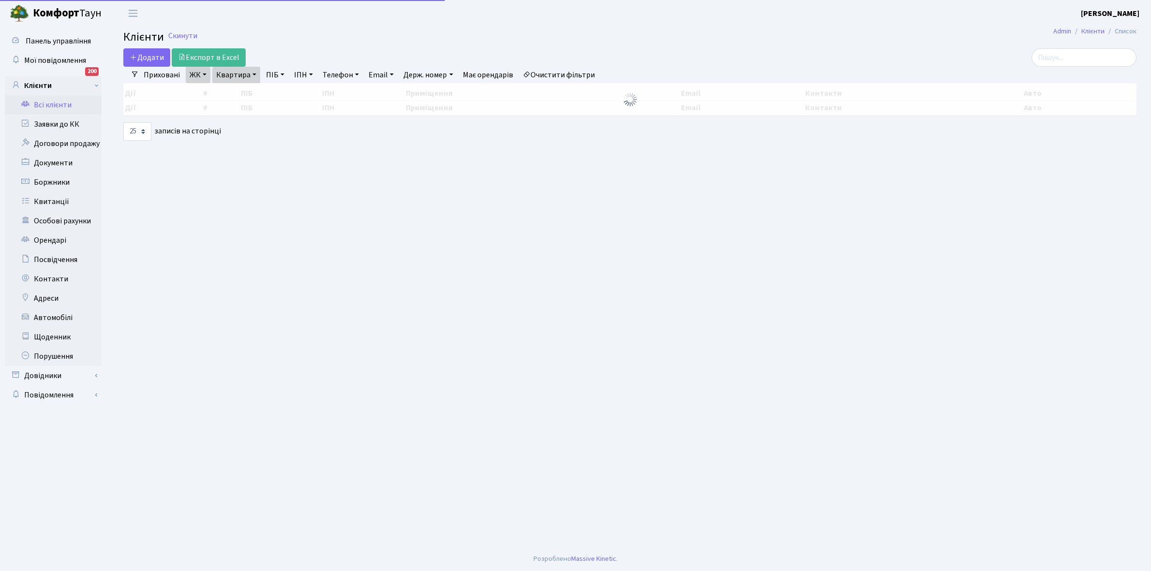
select select "25"
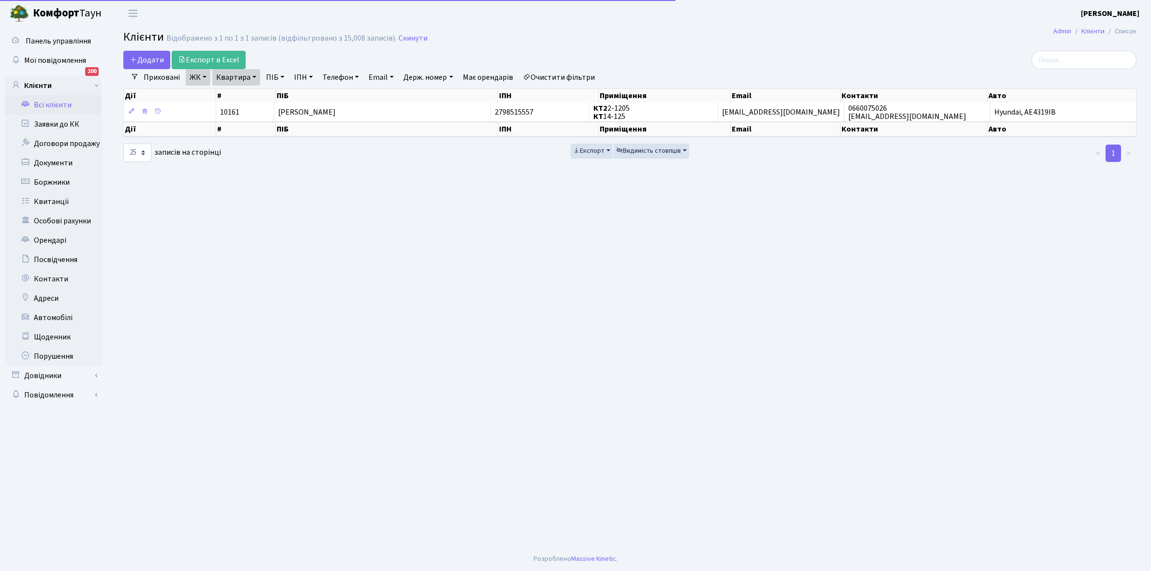
click at [256, 74] on link "Квартира" at bounding box center [236, 77] width 48 height 16
click at [244, 98] on input "14-125" at bounding box center [241, 96] width 57 height 18
type input "14-192"
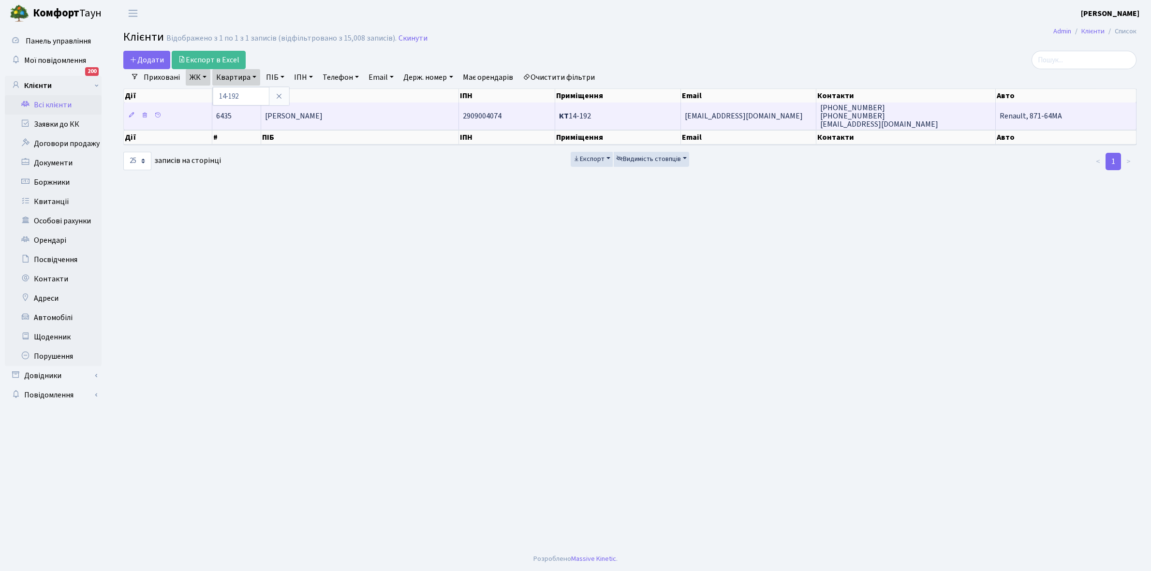
click at [322, 117] on span "Мушкін Михайло Ігорович" at bounding box center [294, 116] width 58 height 11
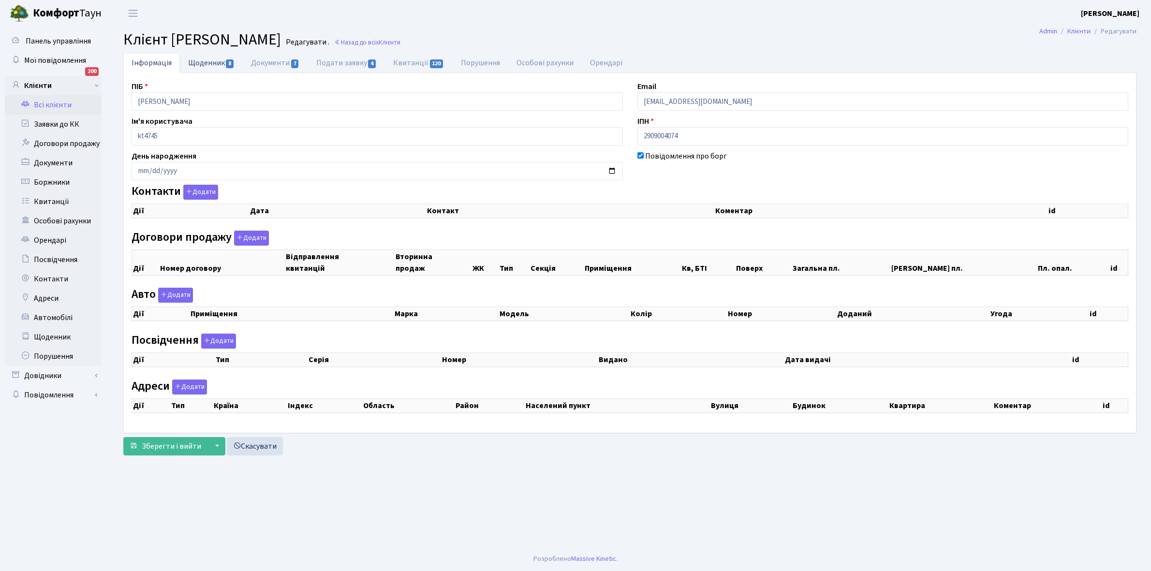
checkbox input "true"
select select "25"
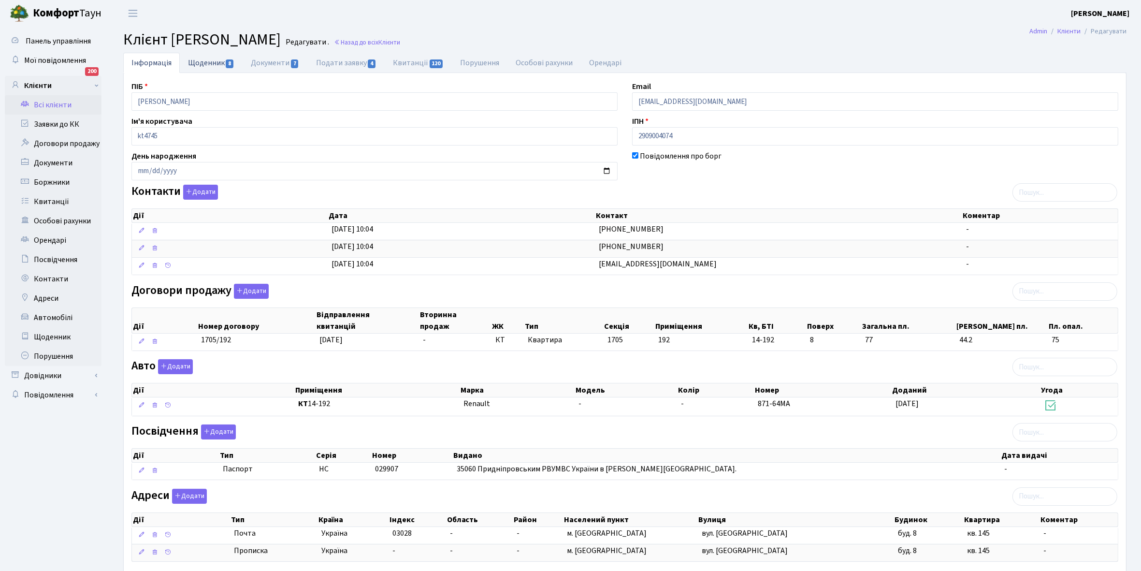
click at [204, 64] on link "Щоденник 8" at bounding box center [211, 63] width 63 height 20
select select "25"
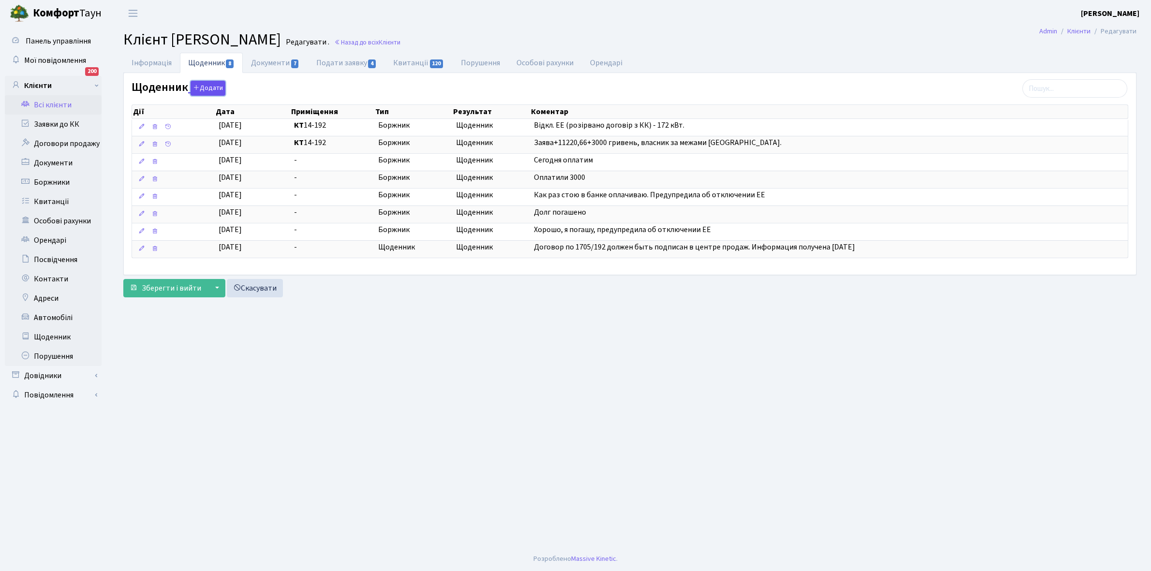
click at [207, 88] on button "Додати" at bounding box center [207, 88] width 35 height 15
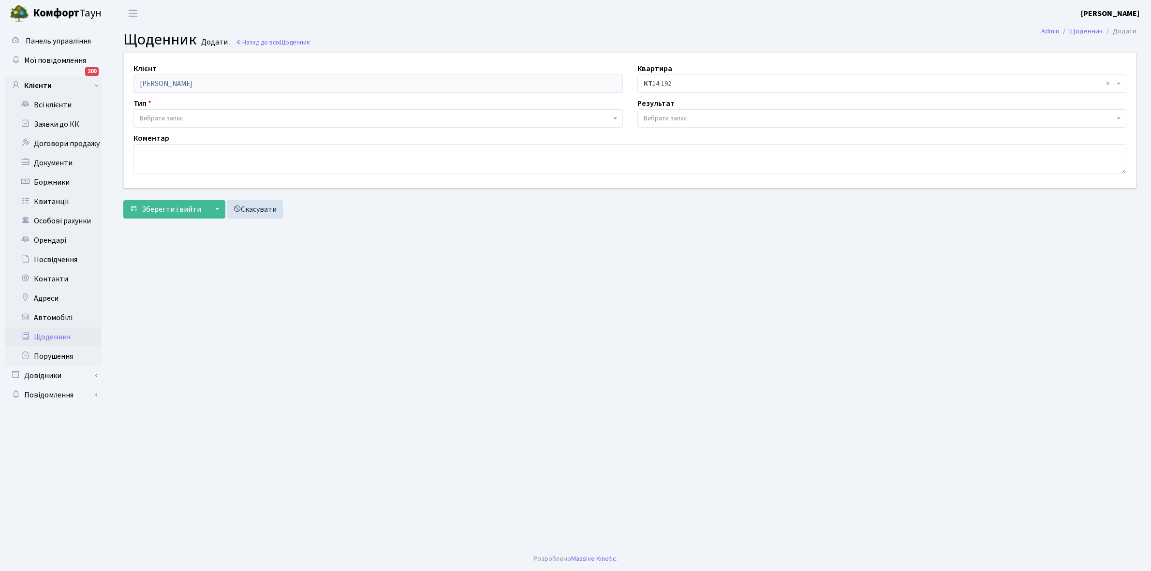
click at [174, 115] on span "Вибрати запис" at bounding box center [162, 119] width 44 height 10
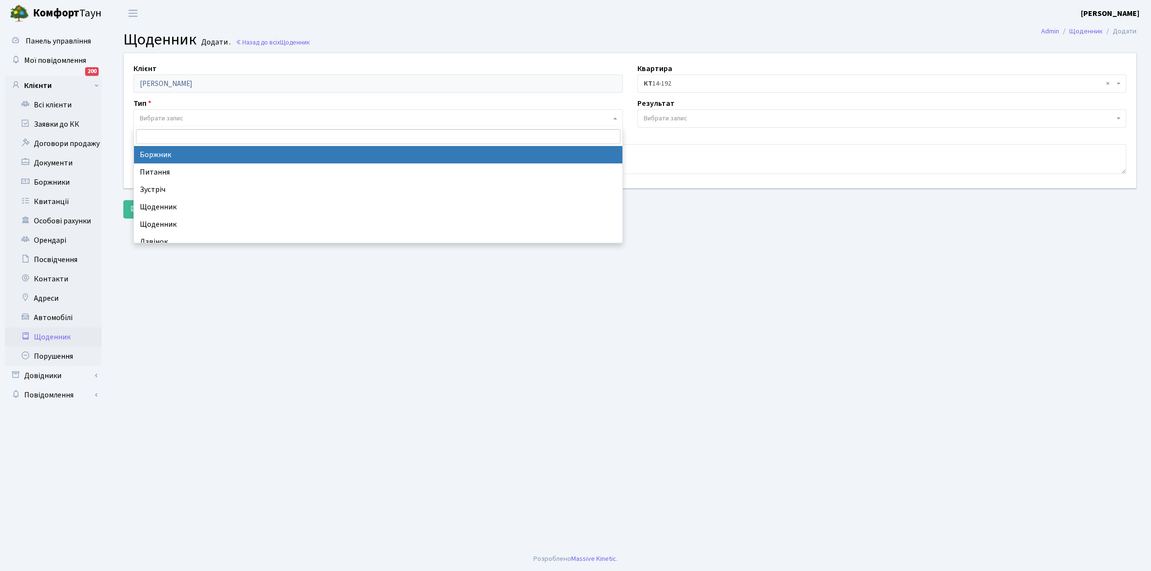
select select "189"
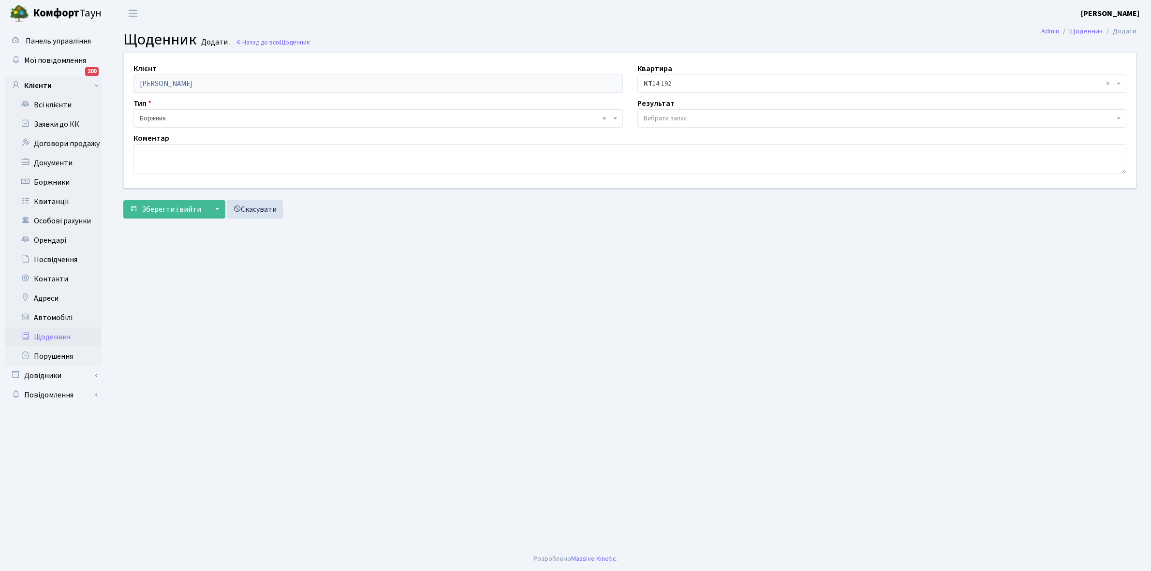
click at [693, 117] on span "Вибрати запис" at bounding box center [878, 119] width 471 height 10
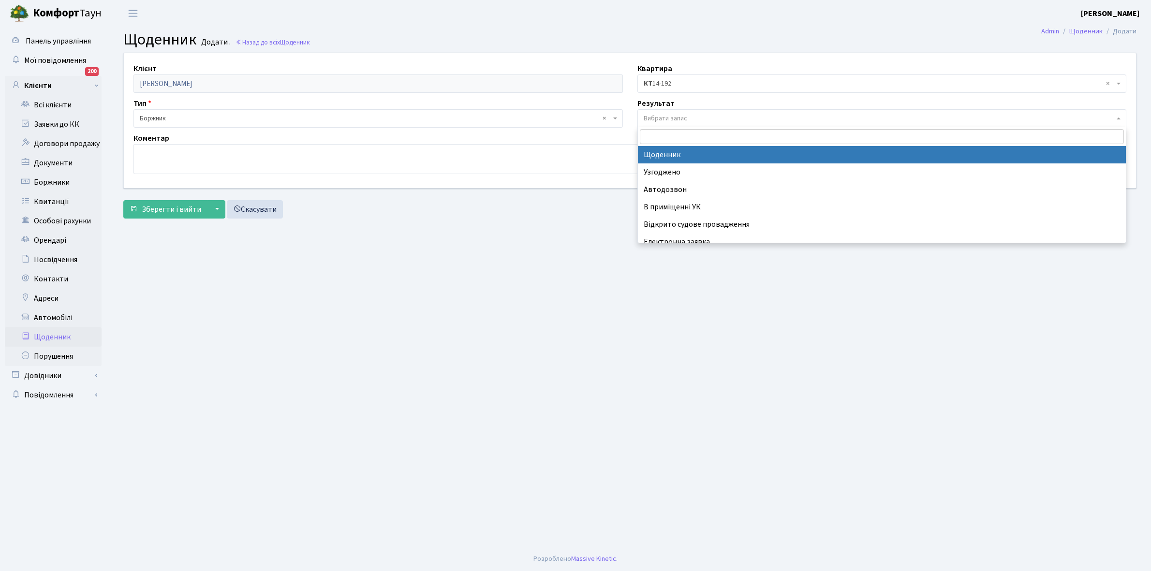
select select "14"
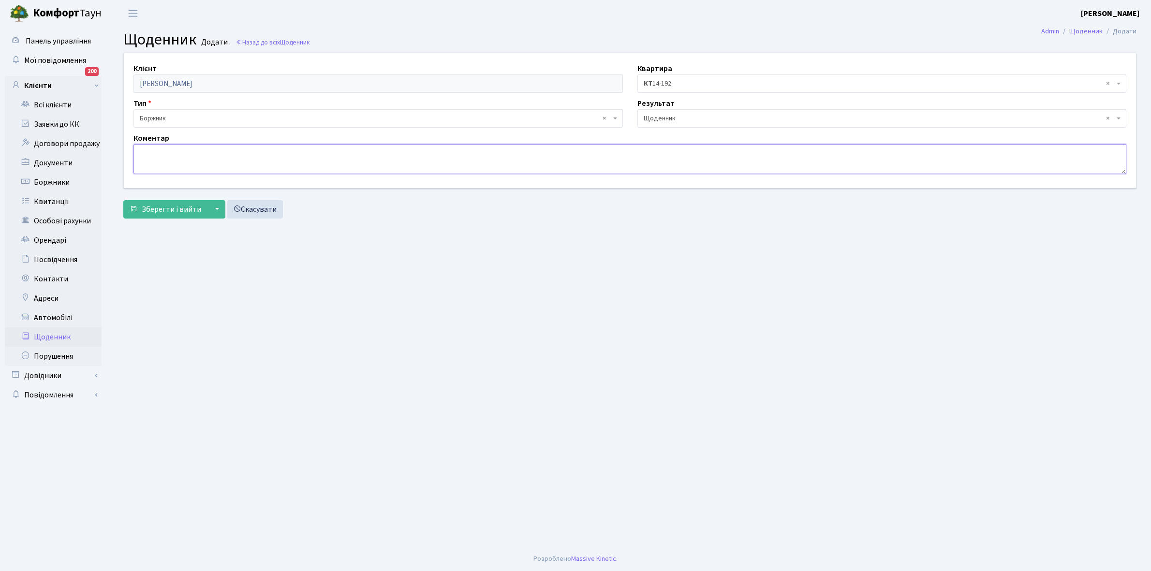
click at [168, 160] on textarea at bounding box center [629, 159] width 992 height 30
type textarea "Відключена ЕЕ"
click at [187, 209] on span "Зберегти і вийти" at bounding box center [171, 209] width 59 height 11
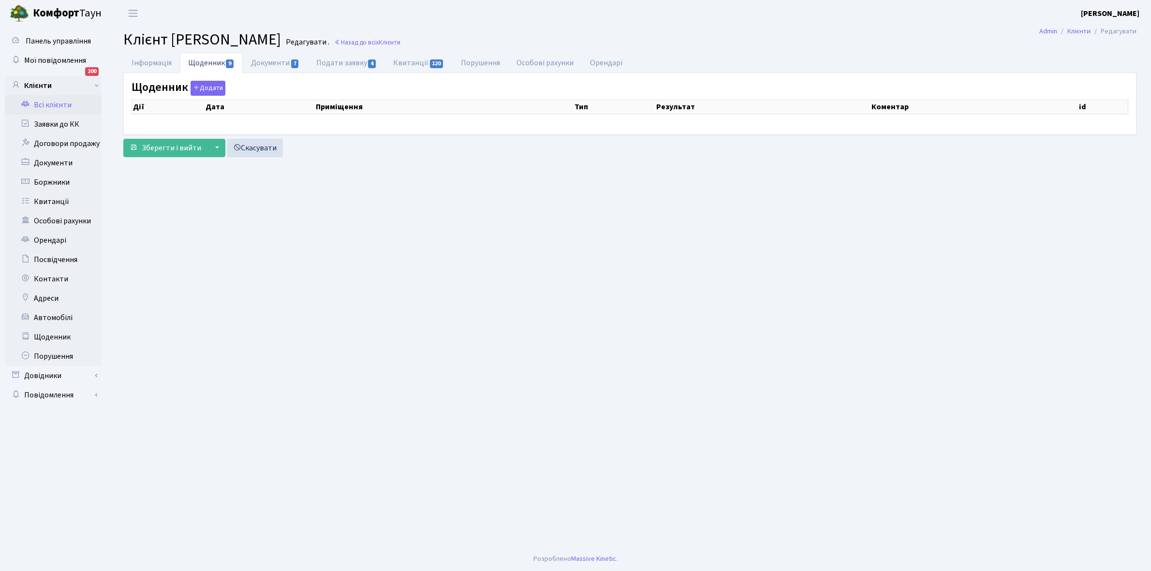
select select "25"
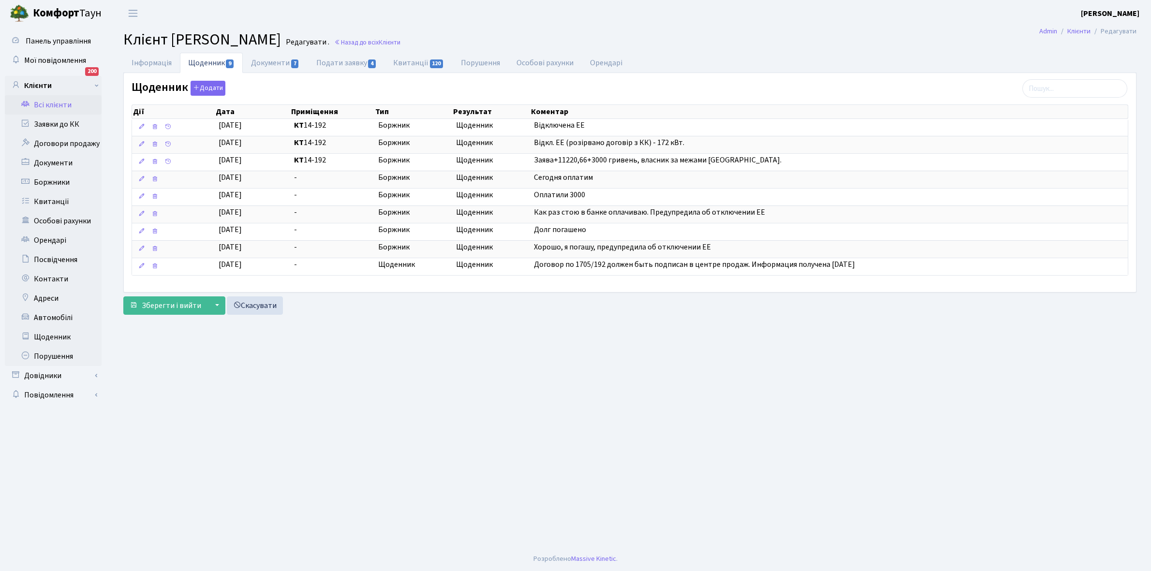
click at [61, 103] on link "Всі клієнти" at bounding box center [53, 104] width 97 height 19
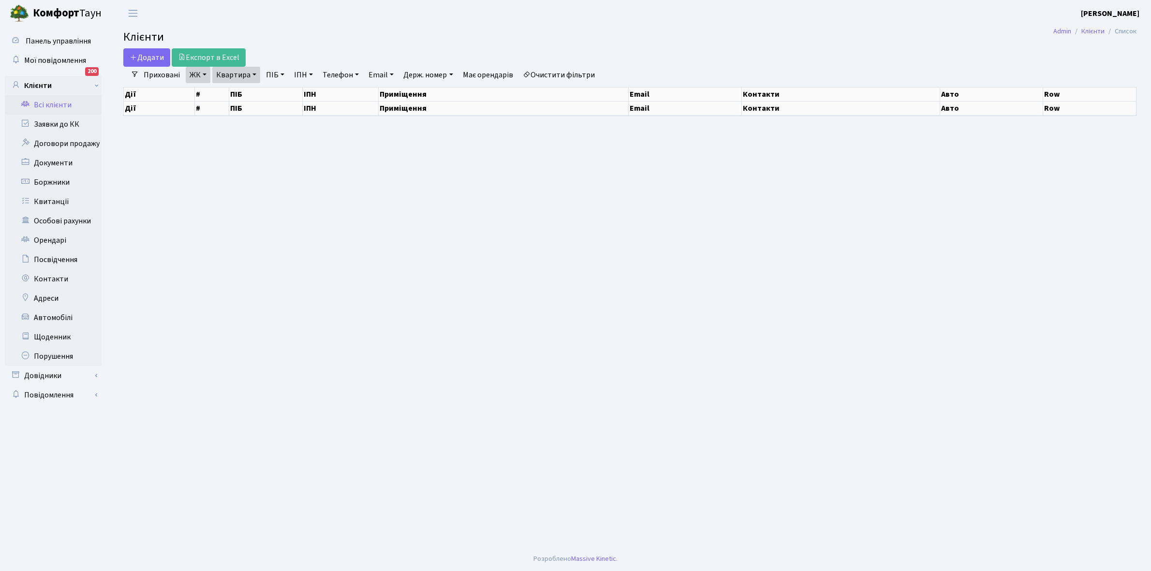
select select "25"
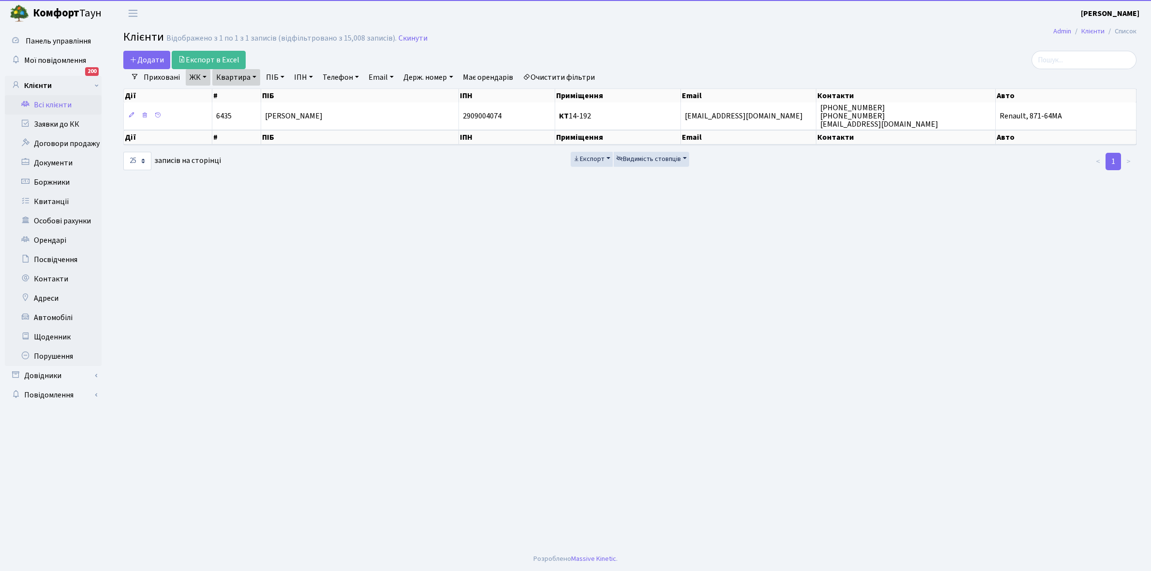
click at [254, 78] on link "Квартира" at bounding box center [236, 77] width 48 height 16
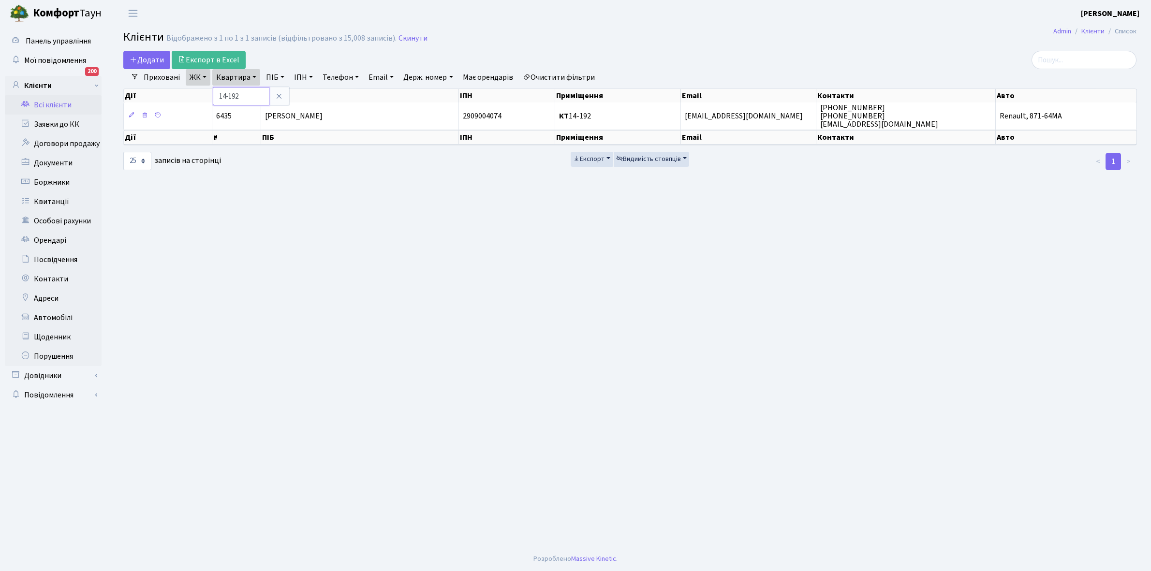
click at [254, 97] on input "14-192" at bounding box center [241, 96] width 57 height 18
type input "14-113"
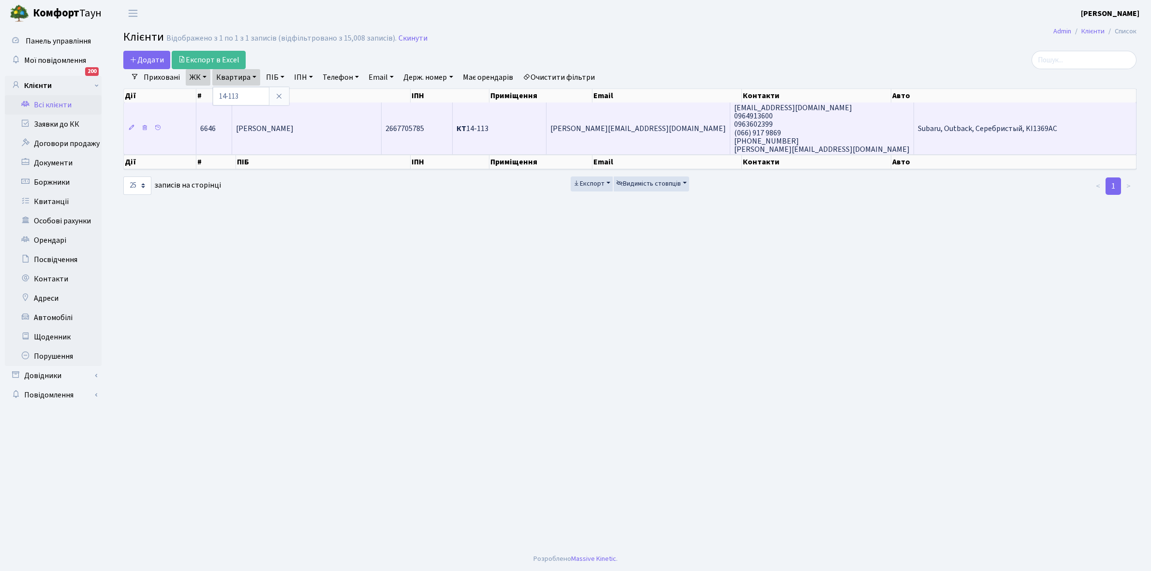
click at [293, 126] on span "[PERSON_NAME]" at bounding box center [265, 128] width 58 height 11
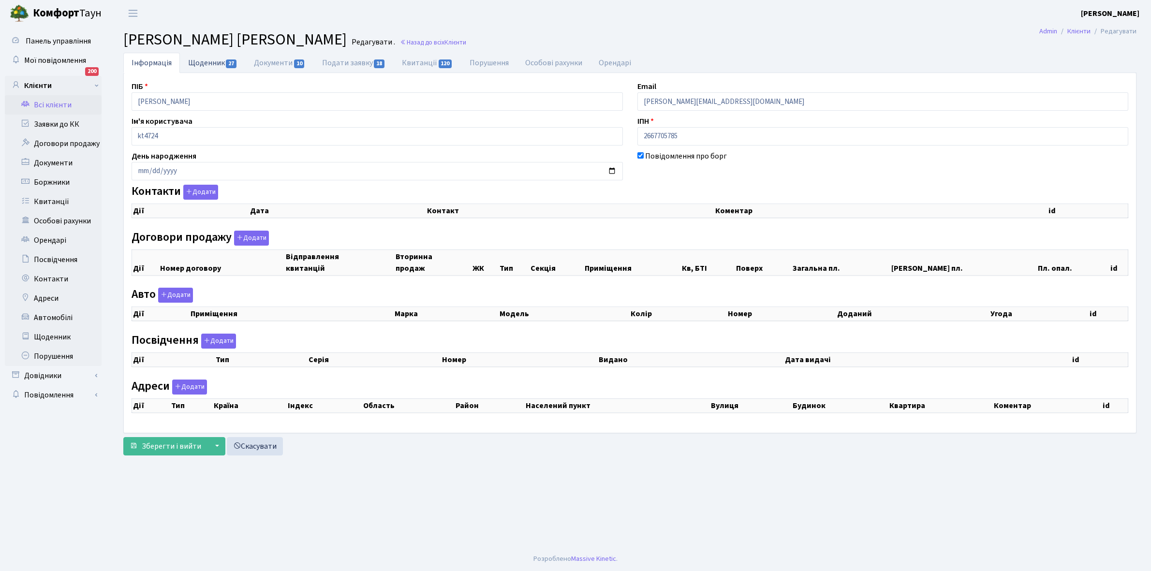
checkbox input "true"
select select "25"
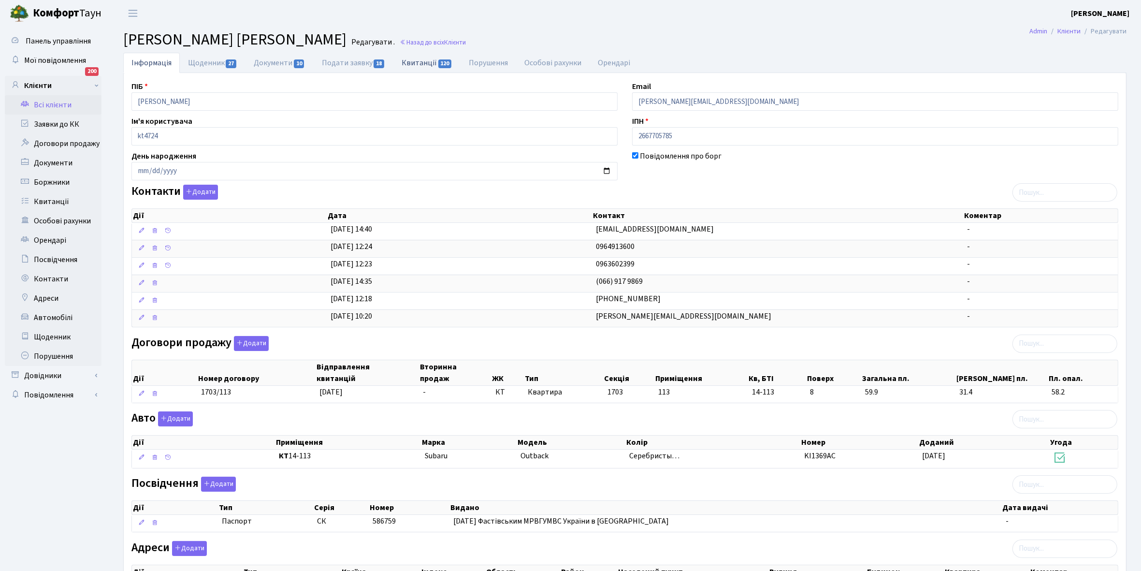
click at [414, 63] on link "Квитанції 120" at bounding box center [427, 63] width 67 height 20
select select "25"
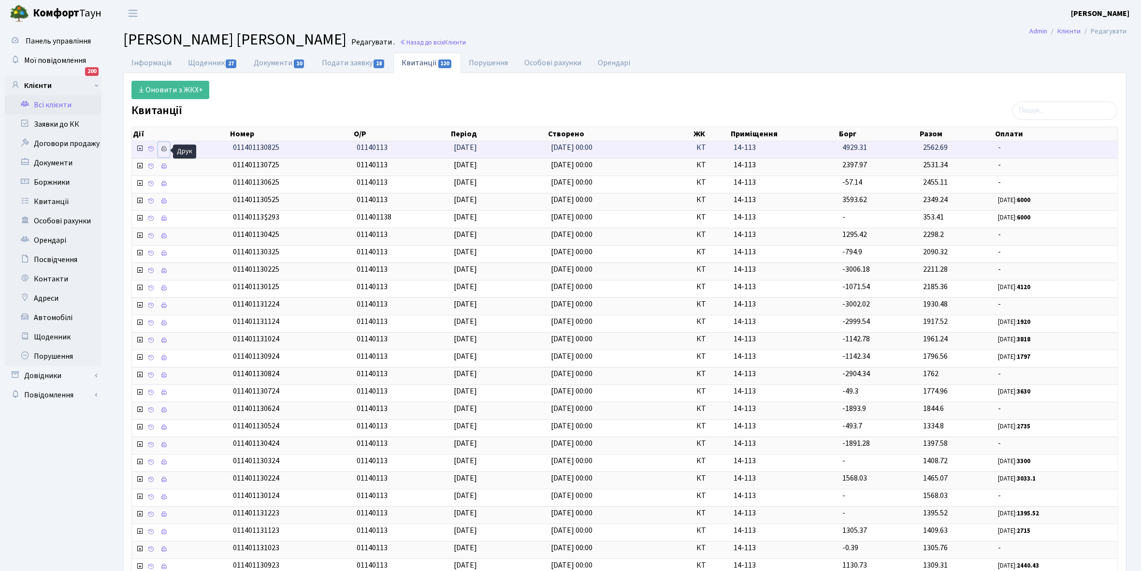
click at [165, 148] on icon at bounding box center [163, 149] width 7 height 7
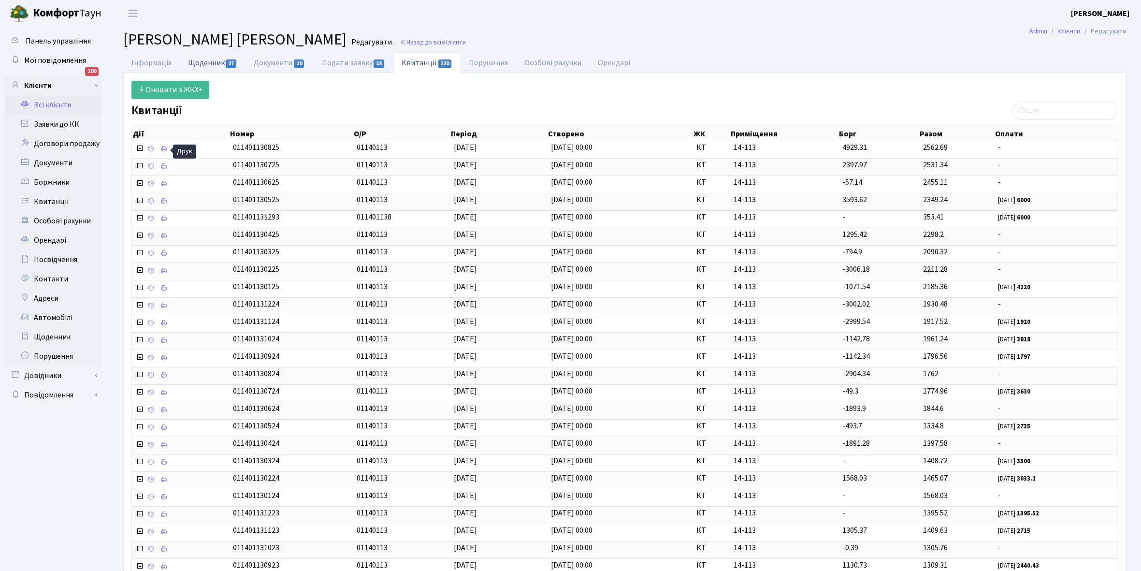
click at [203, 58] on link "Щоденник 27" at bounding box center [213, 63] width 66 height 20
select select "25"
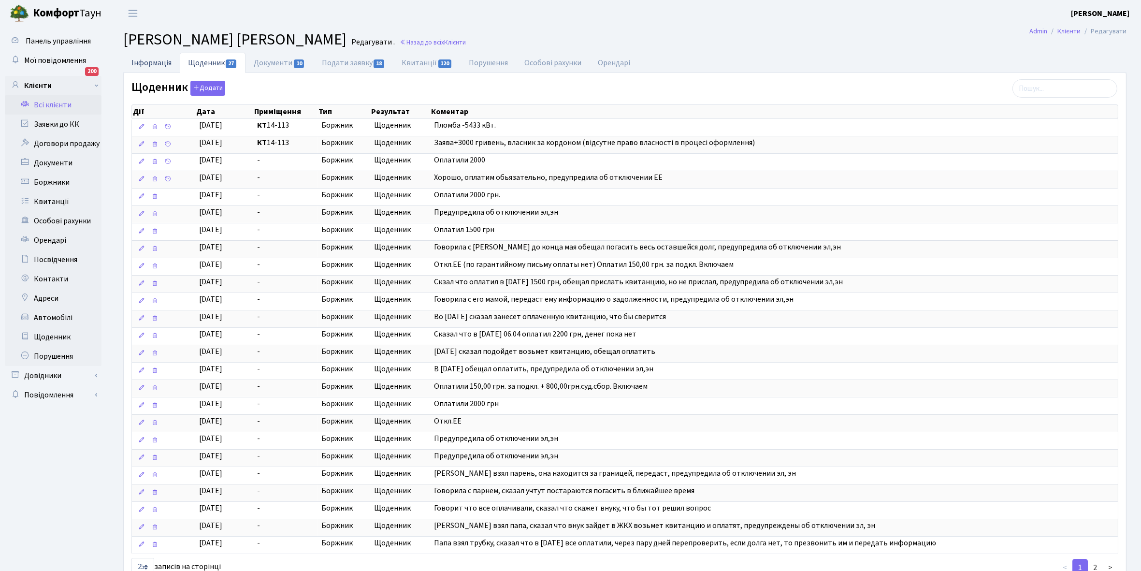
click at [145, 64] on link "Інформація" at bounding box center [151, 63] width 57 height 20
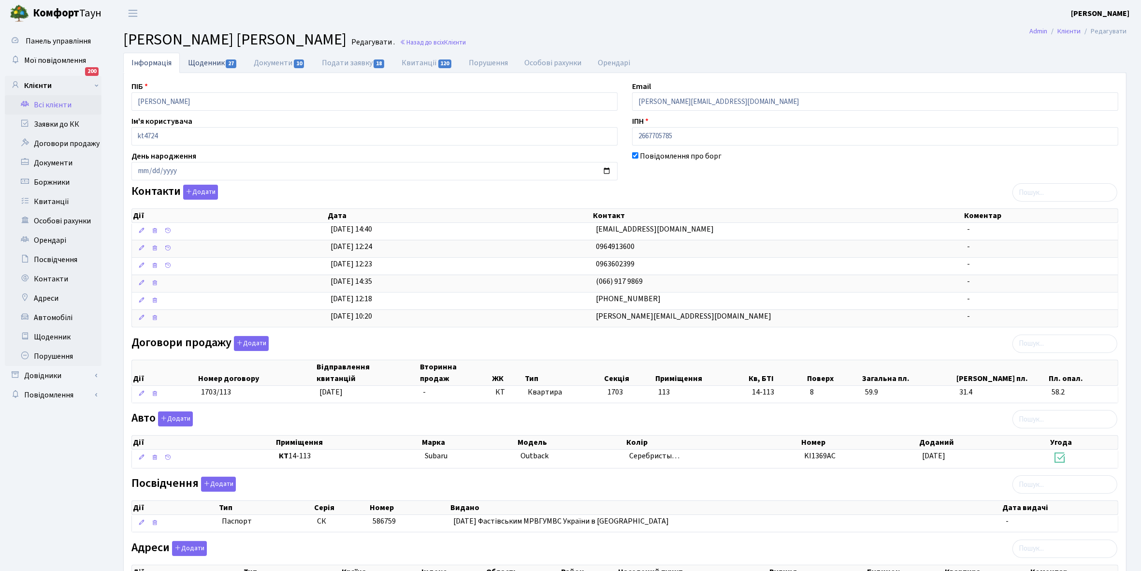
click at [200, 63] on link "Щоденник 27" at bounding box center [213, 63] width 66 height 20
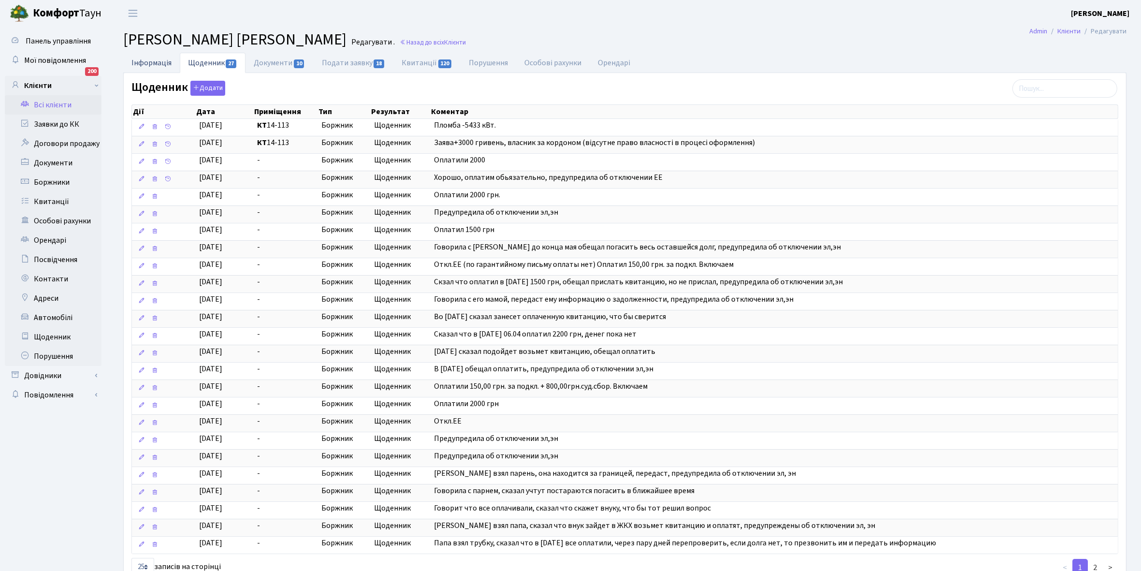
click at [148, 58] on link "Інформація" at bounding box center [151, 63] width 57 height 20
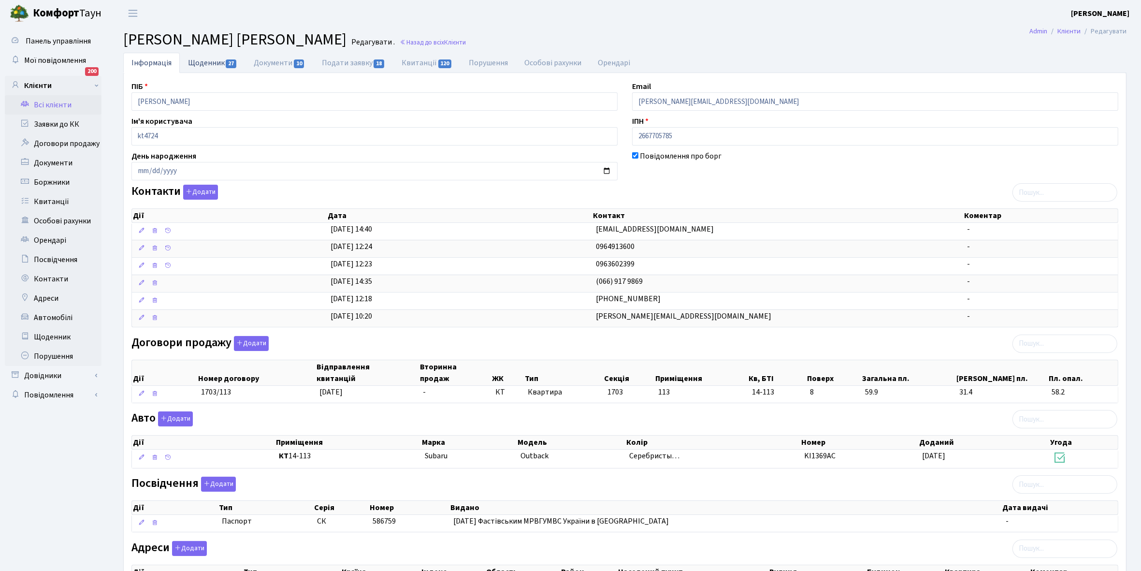
click at [199, 61] on link "Щоденник 27" at bounding box center [213, 63] width 66 height 20
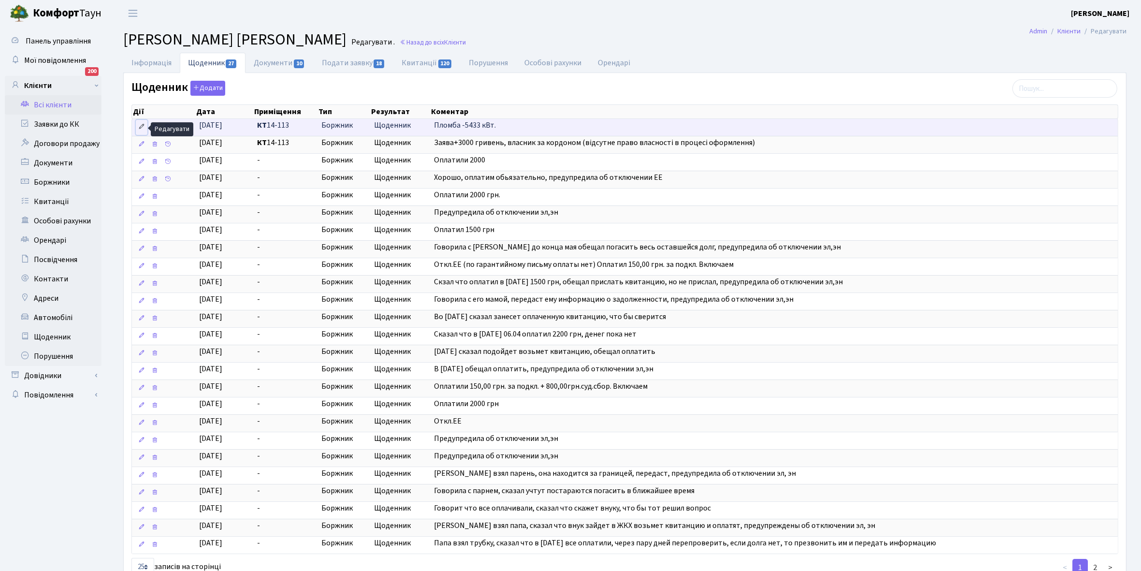
click at [140, 126] on icon at bounding box center [141, 126] width 7 height 7
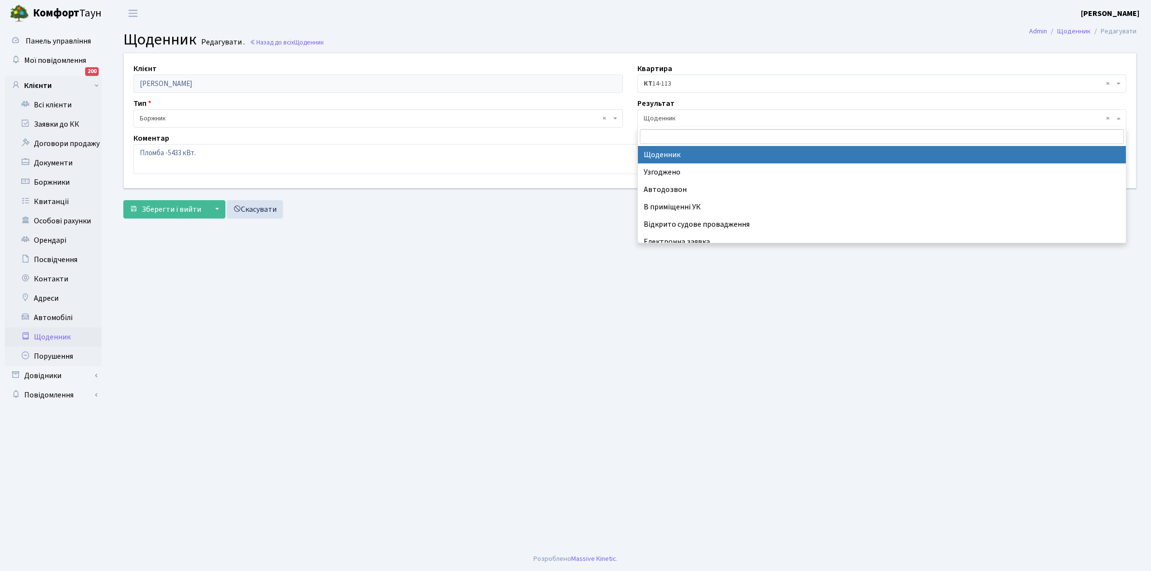
click at [685, 117] on span "× Щоденник" at bounding box center [878, 119] width 471 height 10
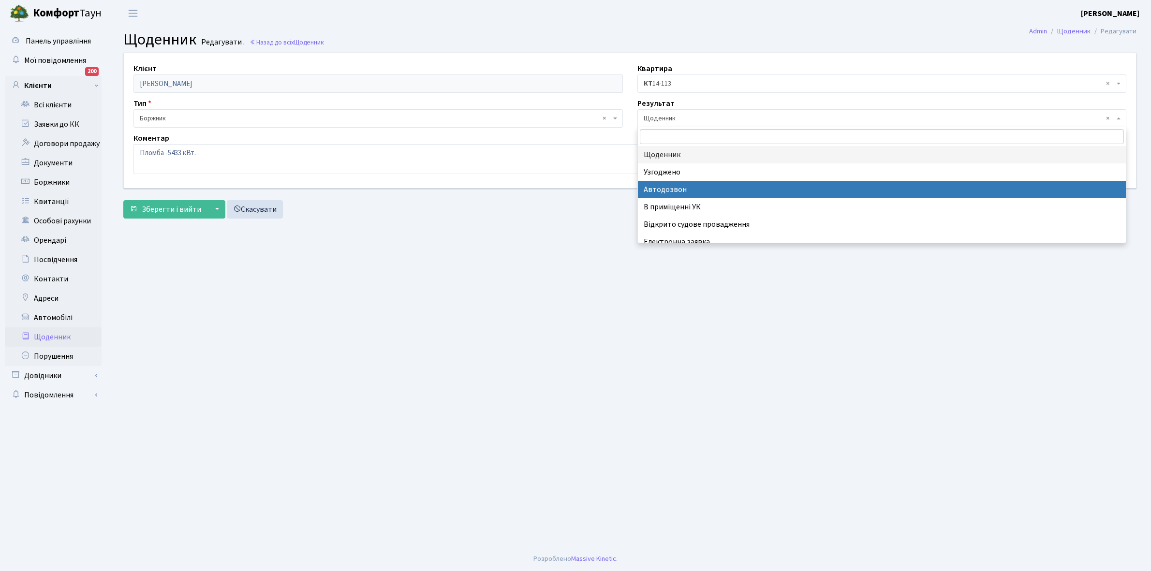
scroll to position [59, 0]
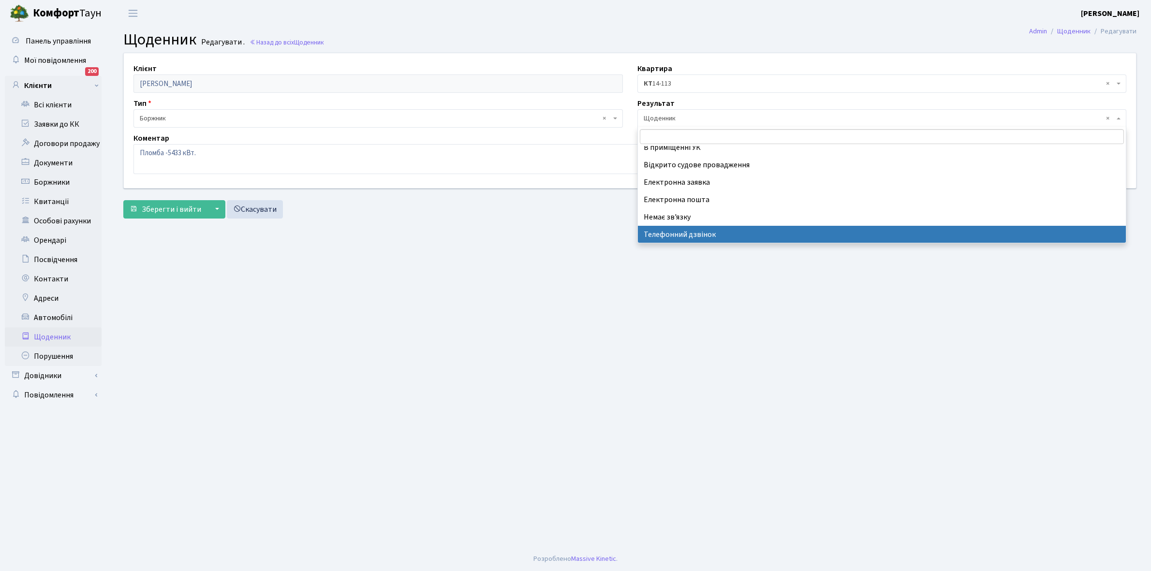
select select "196"
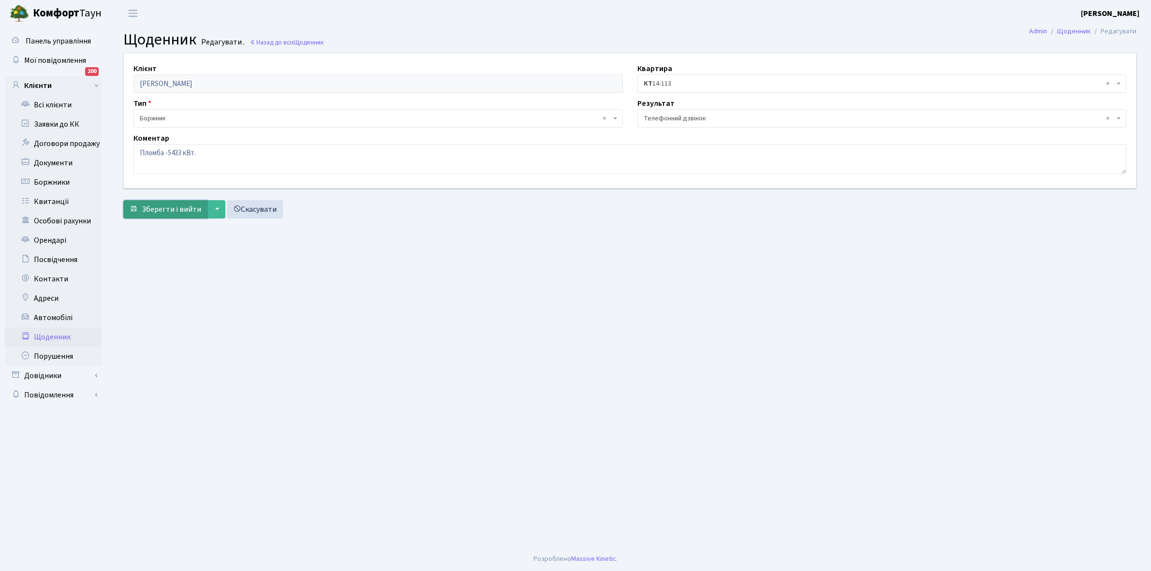
click at [162, 208] on span "Зберегти і вийти" at bounding box center [171, 209] width 59 height 11
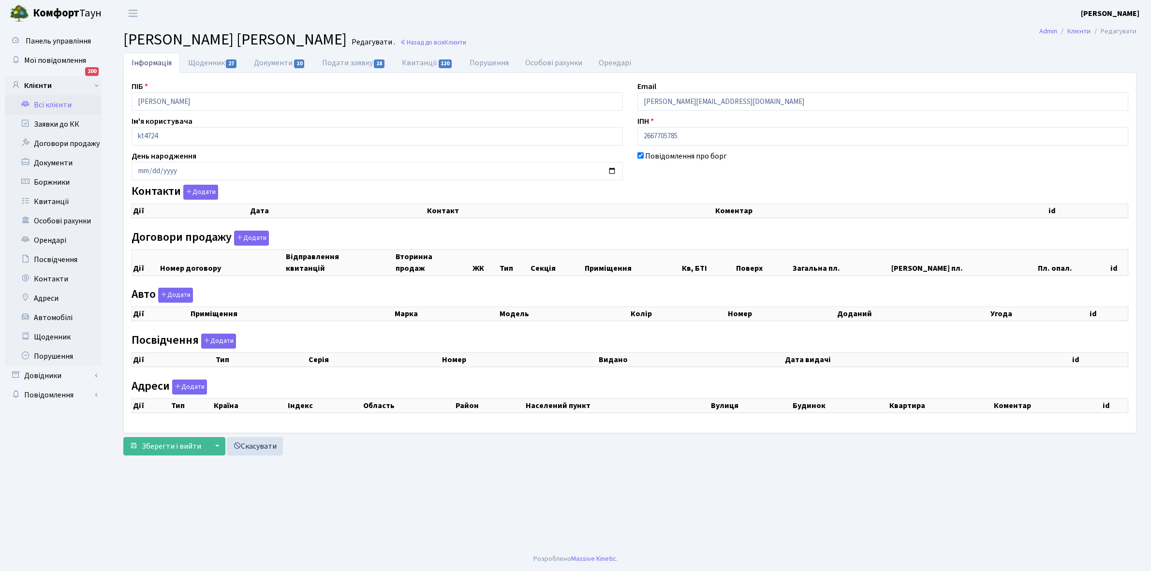
checkbox input "true"
select select "25"
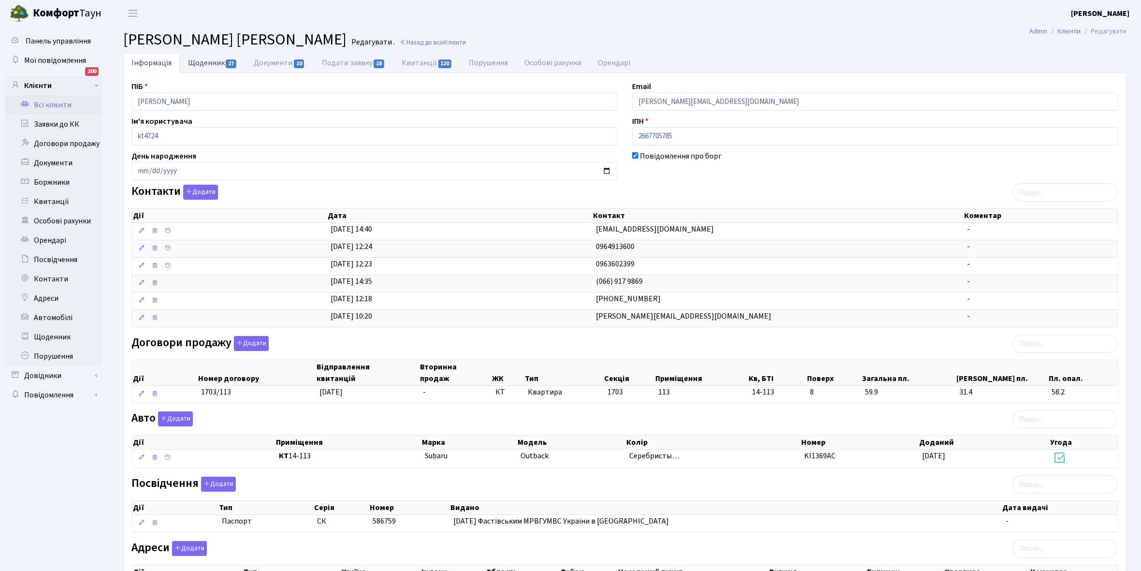
click at [198, 63] on link "Щоденник 27" at bounding box center [213, 63] width 66 height 20
select select "25"
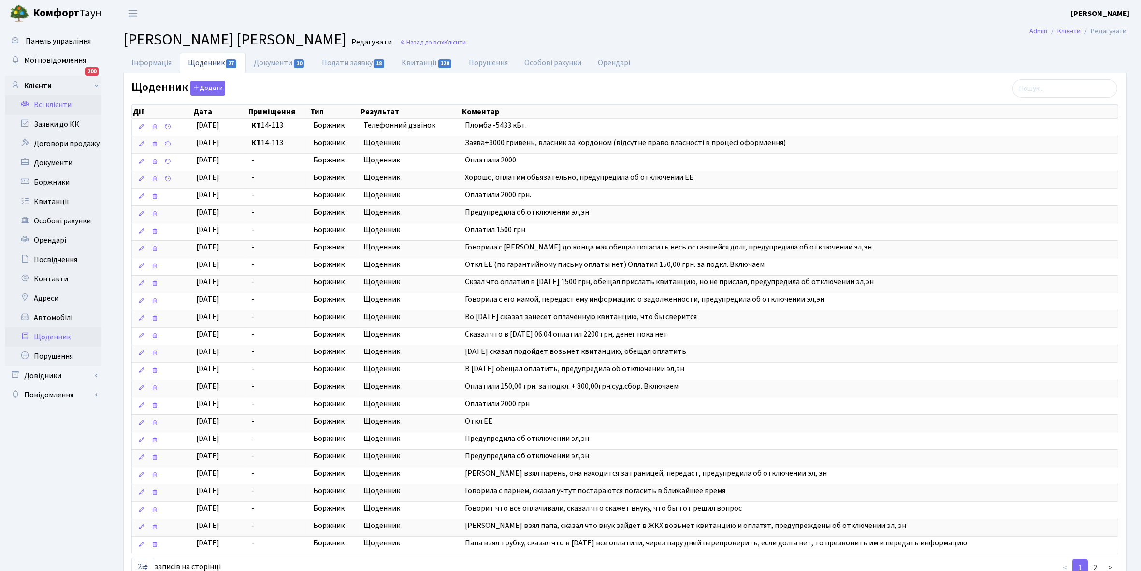
click at [46, 338] on link "Щоденник" at bounding box center [53, 336] width 97 height 19
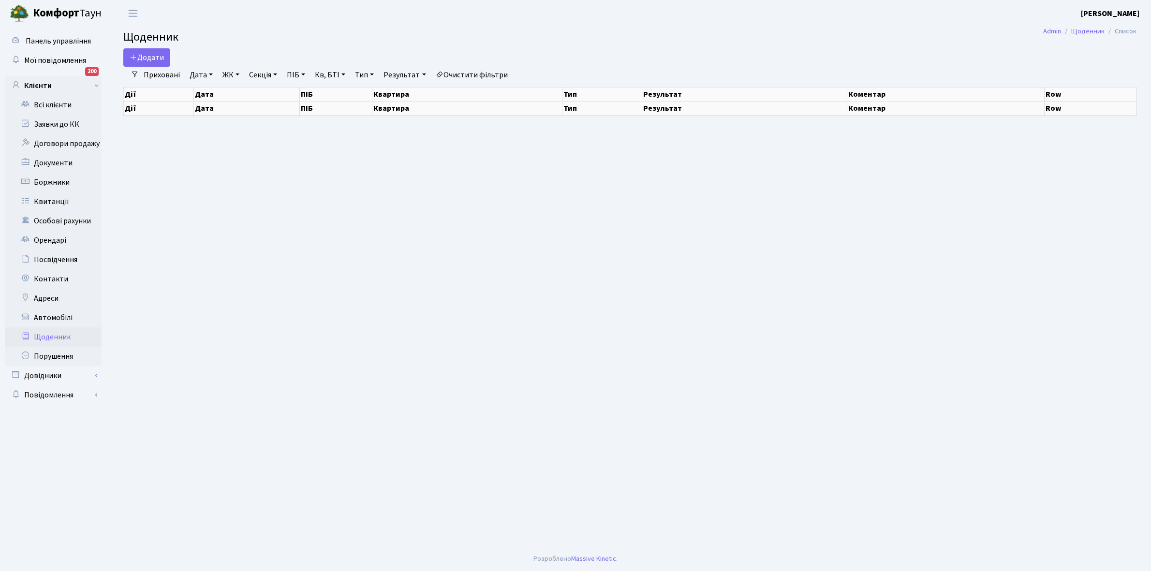
select select "25"
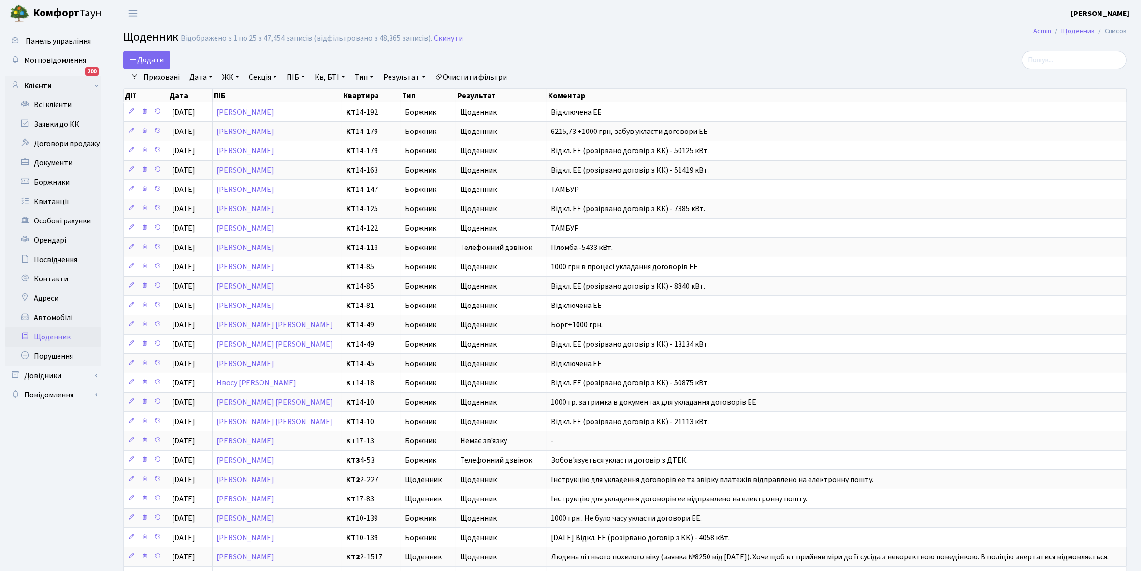
click at [56, 336] on link "Щоденник" at bounding box center [53, 336] width 97 height 19
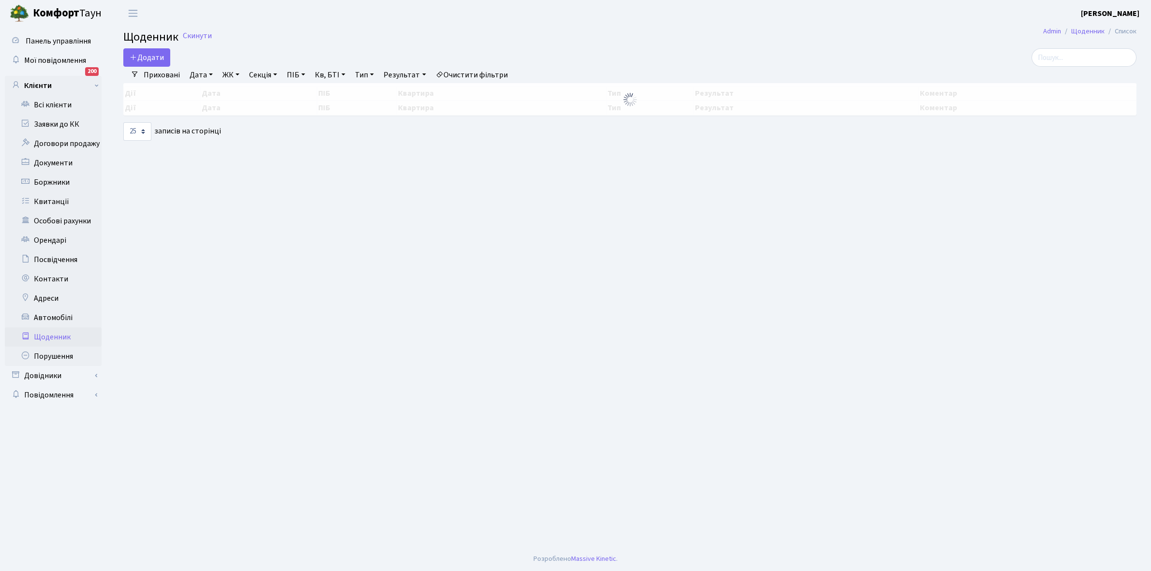
select select "25"
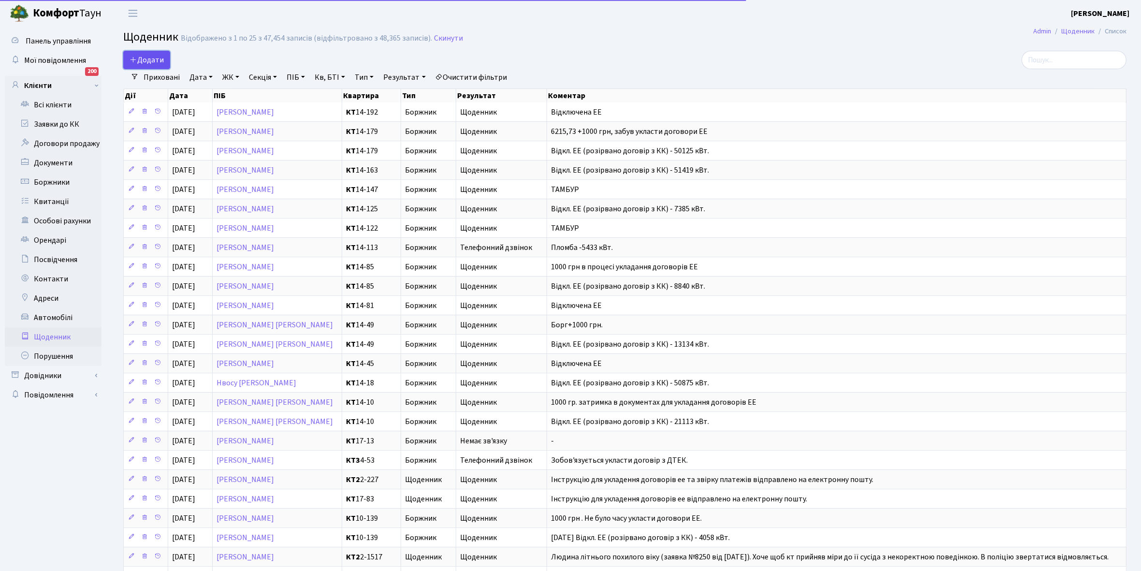
click at [153, 51] on link "Додати" at bounding box center [146, 60] width 47 height 18
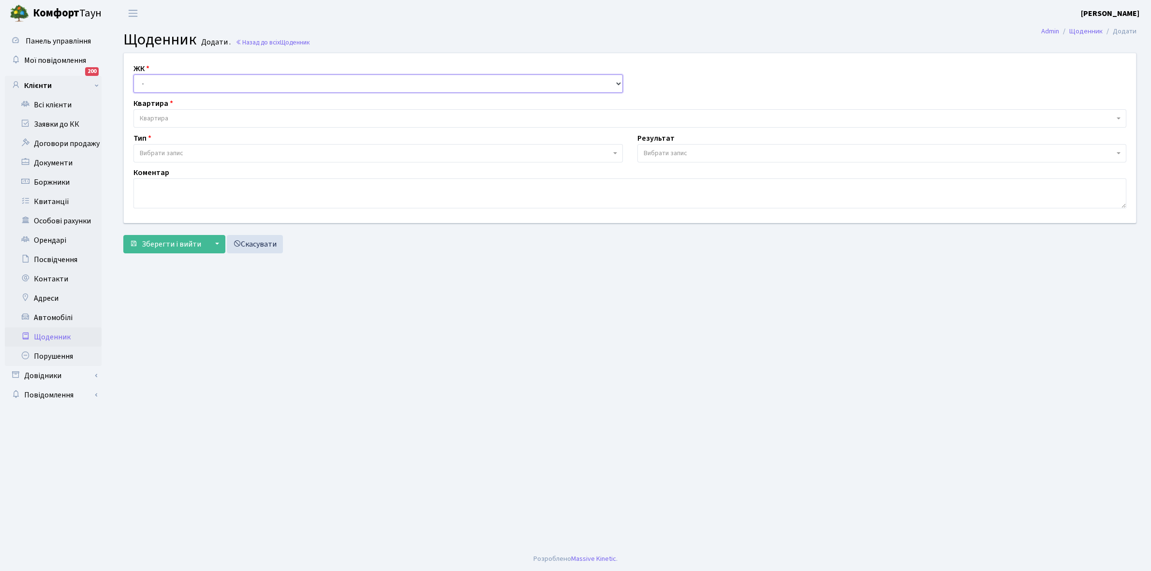
click at [170, 80] on select "- КТ, вул. Регенераторна, 4 КТ2, просп. [STREET_ADDRESS] [STREET_ADDRESS] [PERS…" at bounding box center [377, 83] width 489 height 18
select select "271"
click at [133, 74] on select "- КТ, вул. Регенераторна, 4 КТ2, просп. [STREET_ADDRESS] [STREET_ADDRESS] [PERS…" at bounding box center [377, 83] width 489 height 18
select select
click at [182, 117] on span "Квартира" at bounding box center [627, 119] width 974 height 10
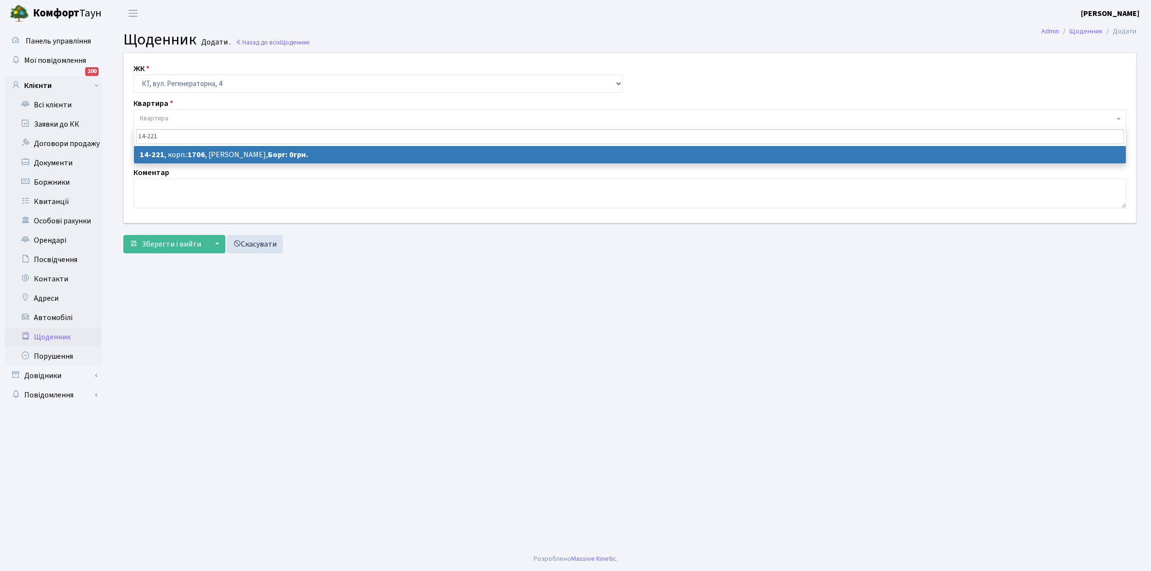
type input "14-221"
select select "7598"
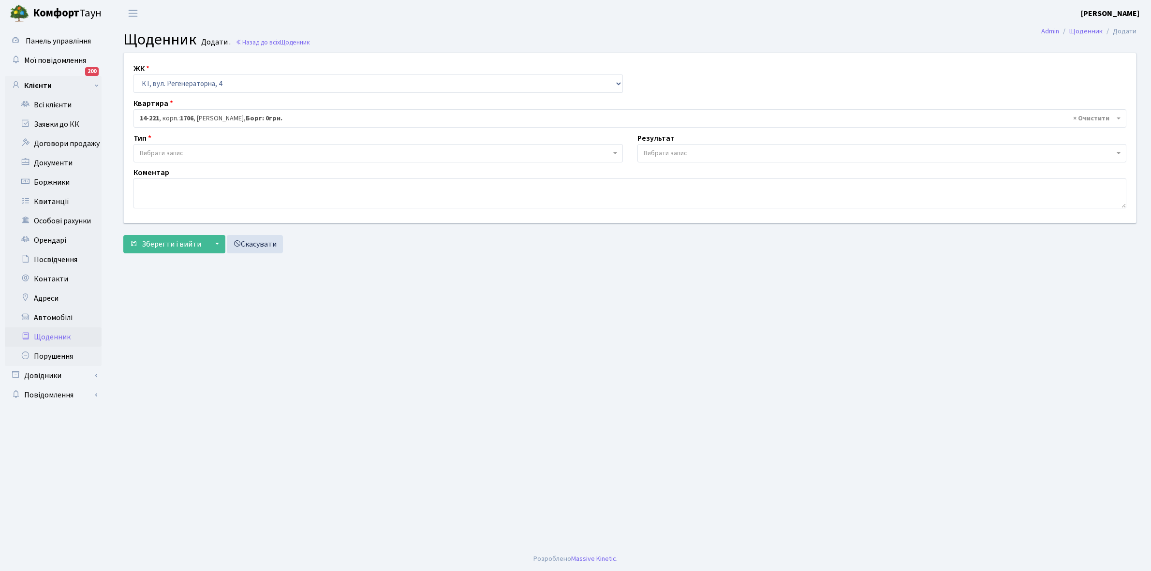
click at [231, 152] on span "Вибрати запис" at bounding box center [375, 153] width 471 height 10
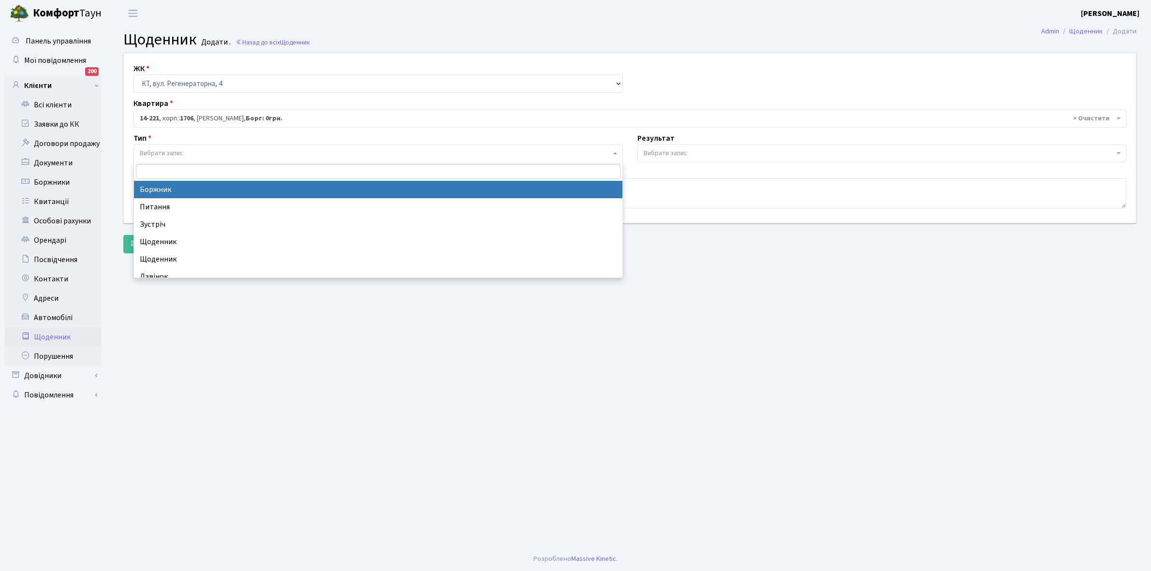
select select "189"
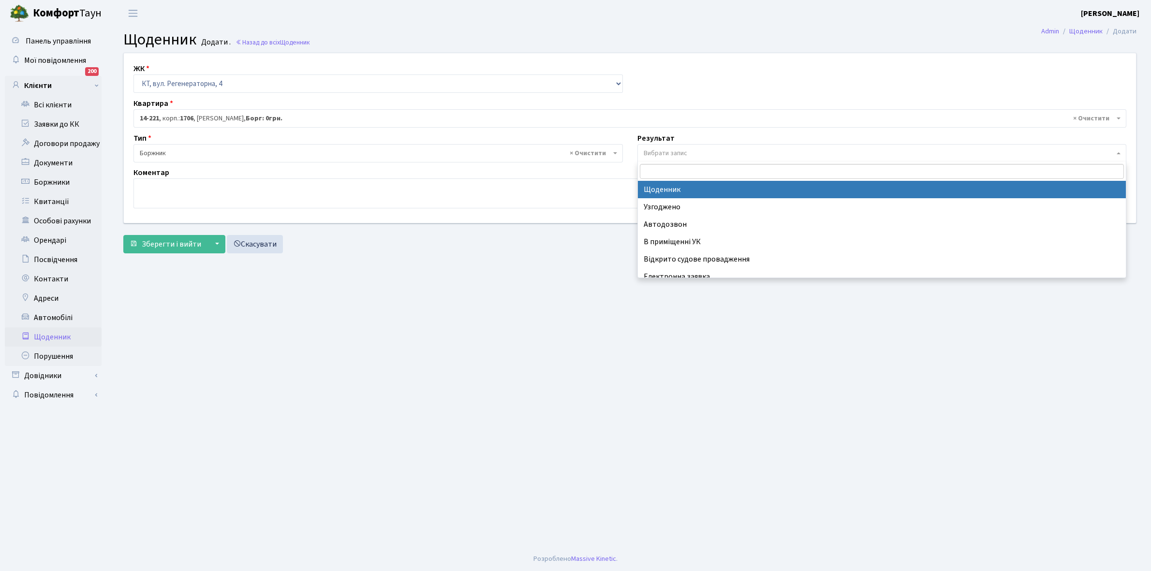
click at [705, 149] on span "Вибрати запис" at bounding box center [878, 153] width 471 height 10
select select "14"
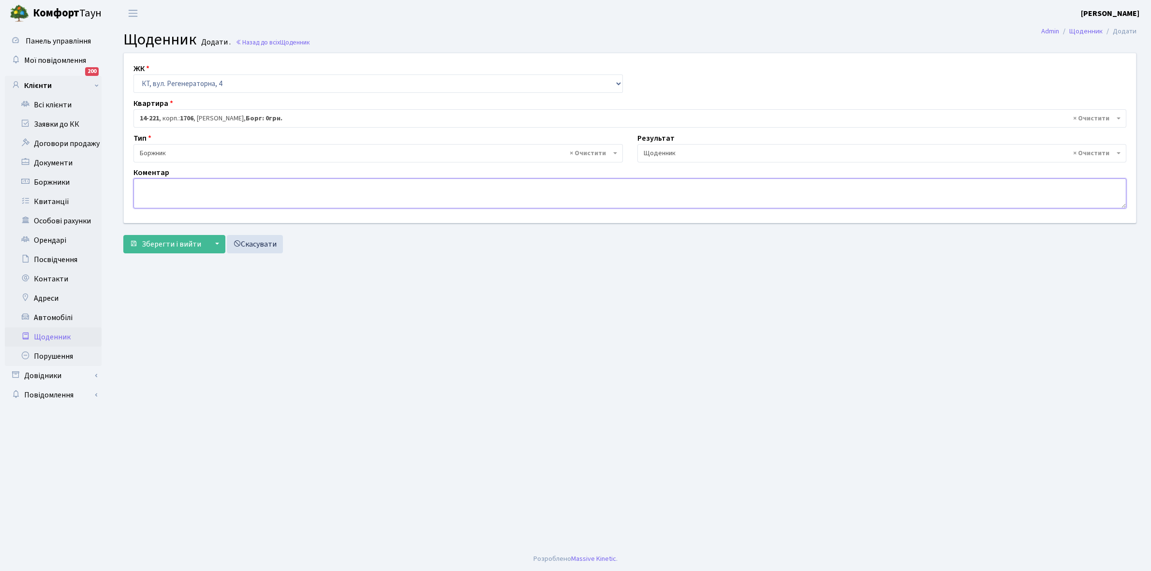
click at [151, 189] on textarea at bounding box center [629, 193] width 992 height 30
type textarea "ТАМБУР"
click at [167, 250] on button "Зберегти і вийти" at bounding box center [165, 244] width 84 height 18
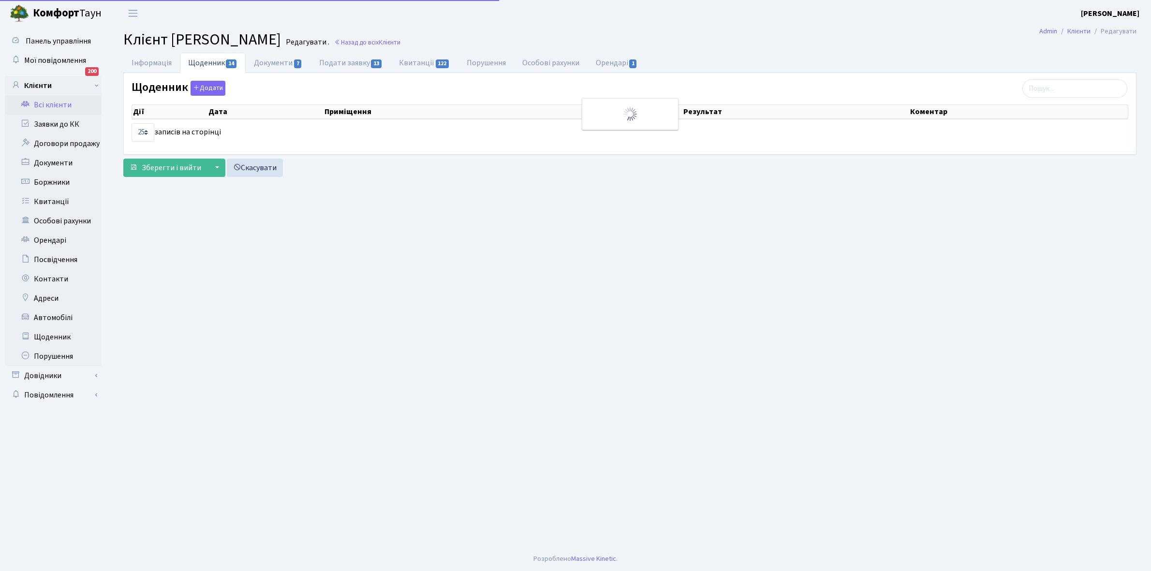
select select "25"
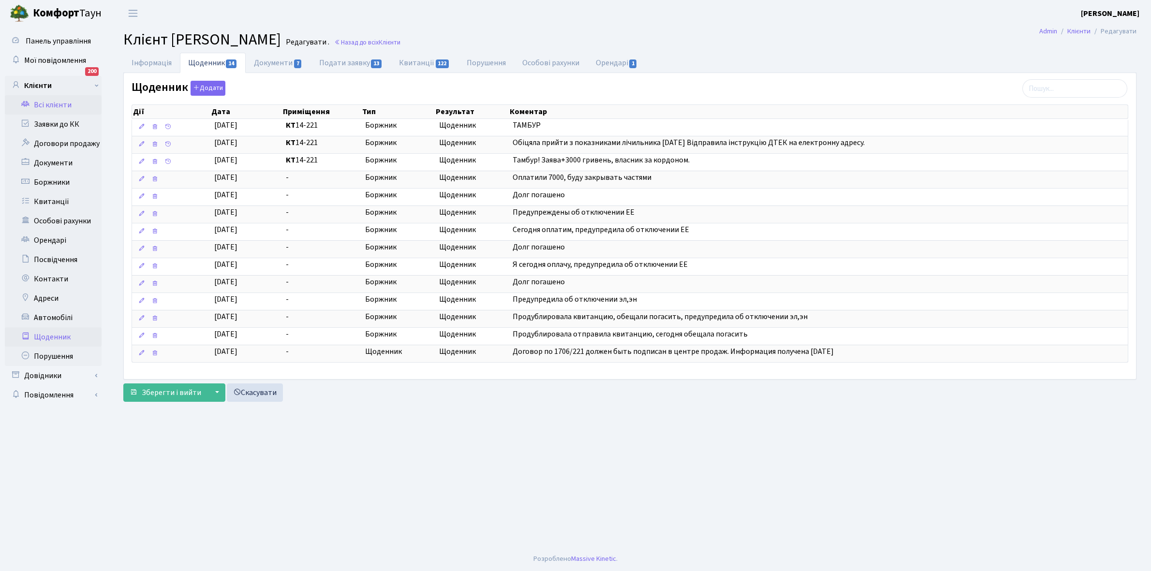
click at [55, 334] on link "Щоденник" at bounding box center [53, 336] width 97 height 19
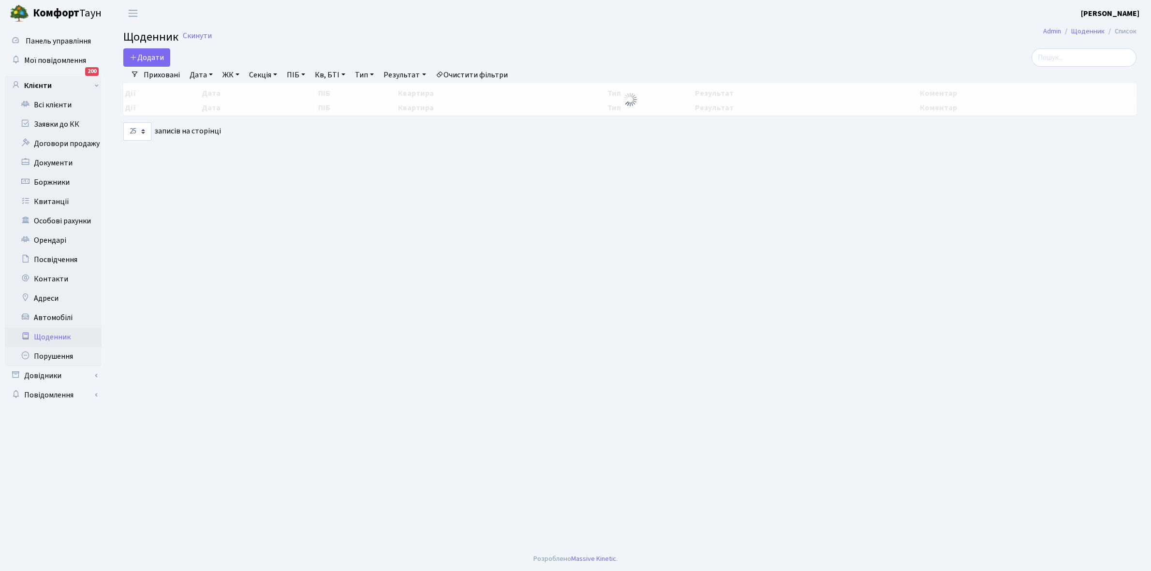
select select "25"
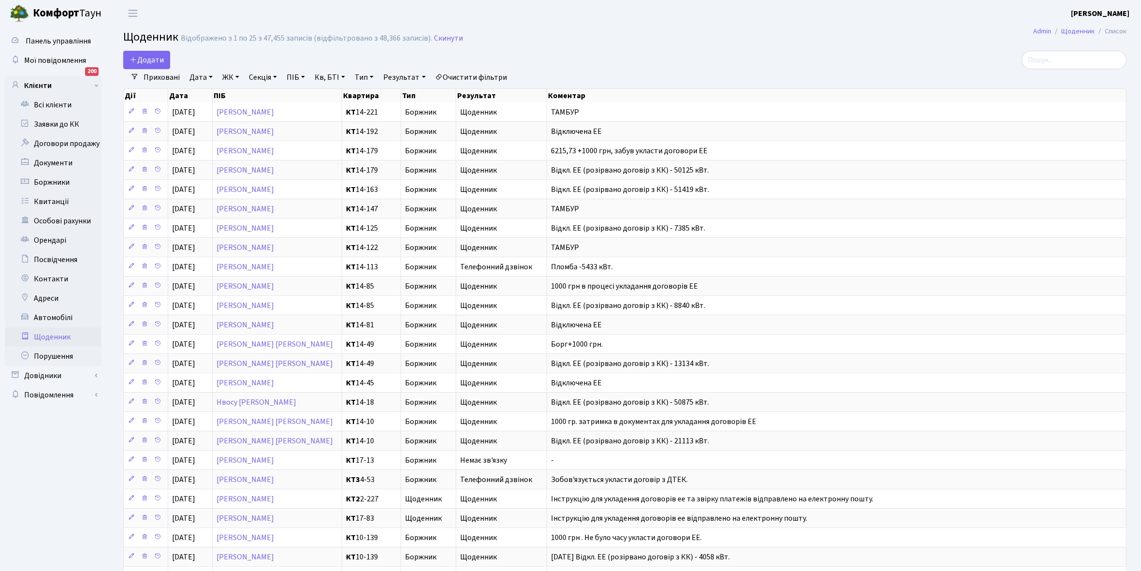
click at [50, 337] on link "Щоденник" at bounding box center [53, 336] width 97 height 19
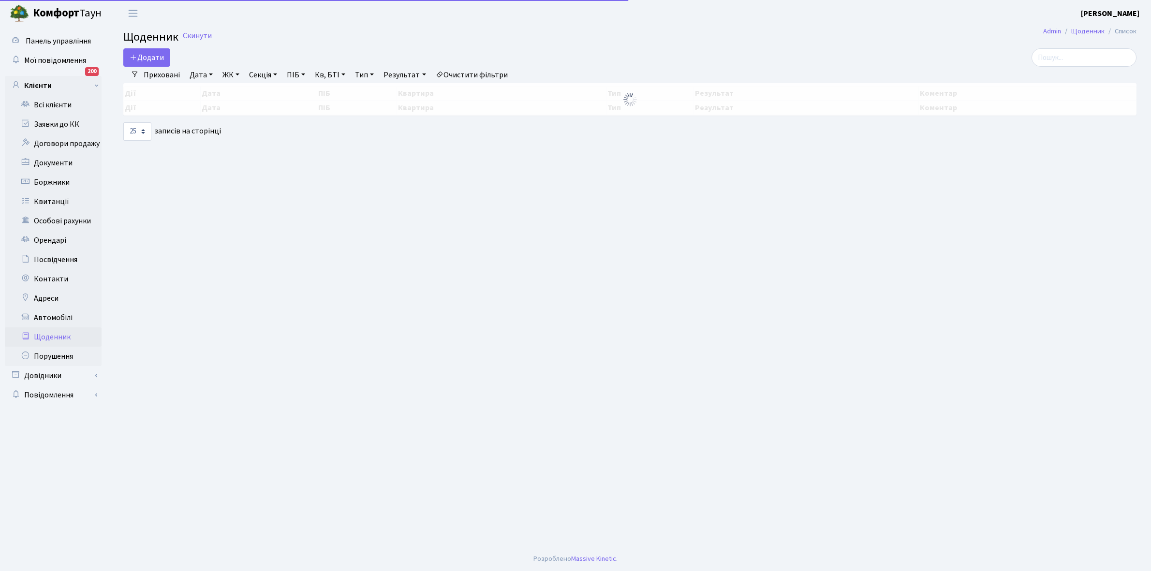
select select "25"
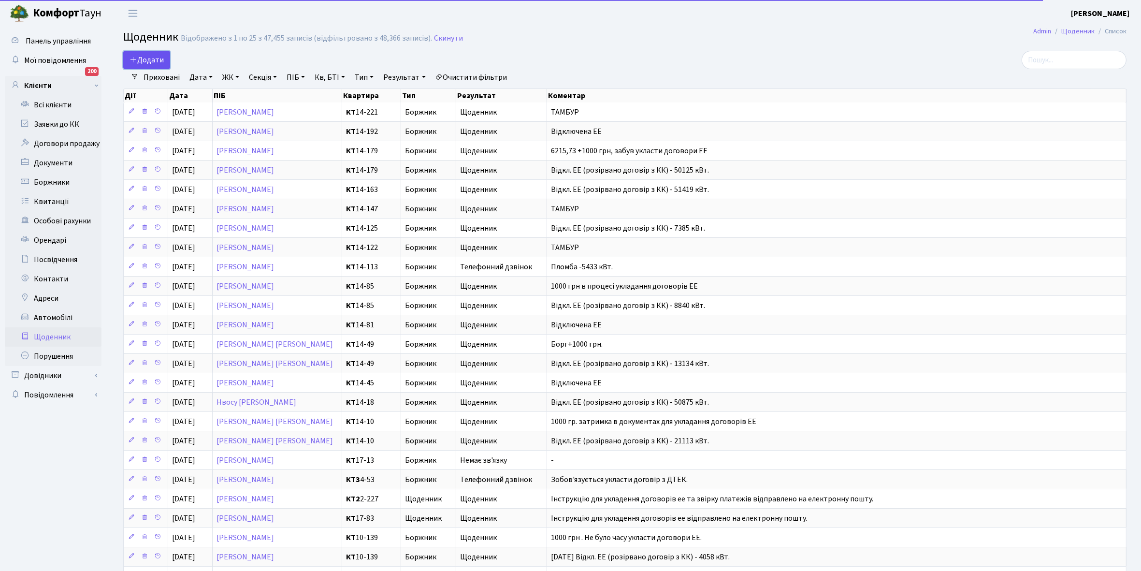
click at [147, 58] on span "Додати" at bounding box center [147, 60] width 34 height 11
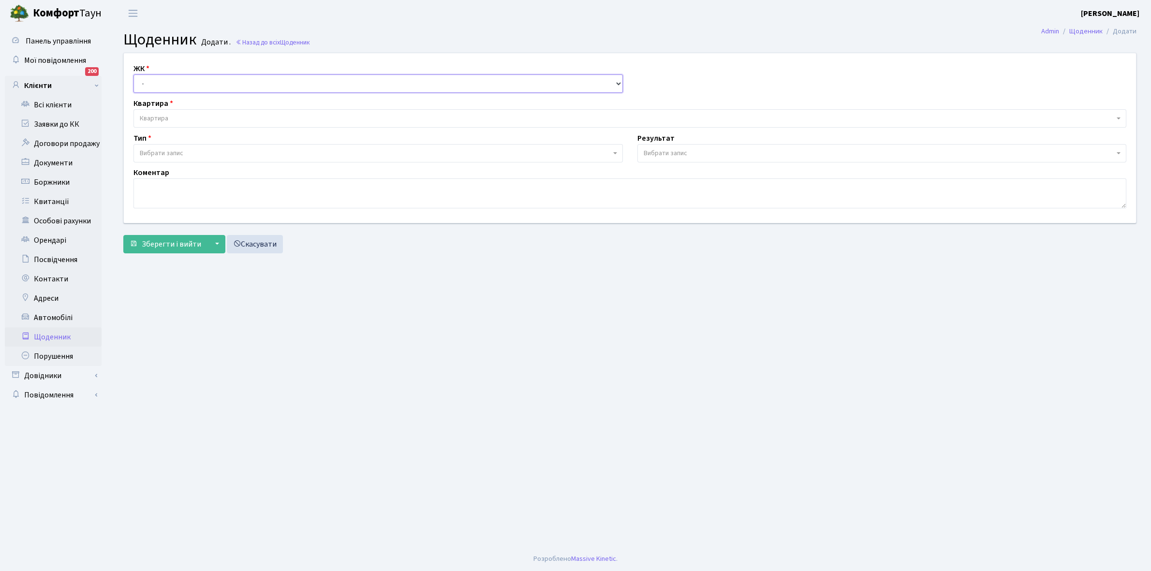
click at [164, 81] on select "- КТ, вул. Регенераторна, 4 КТ2, просп. Соборності, 17 КТ3, вул. Березнева, 16 …" at bounding box center [377, 83] width 489 height 18
select select "271"
click at [133, 74] on select "- КТ, вул. Регенераторна, 4 КТ2, просп. Соборності, 17 КТ3, вул. Березнева, 16 …" at bounding box center [377, 83] width 489 height 18
select select
click at [170, 110] on span "Квартира" at bounding box center [629, 118] width 992 height 18
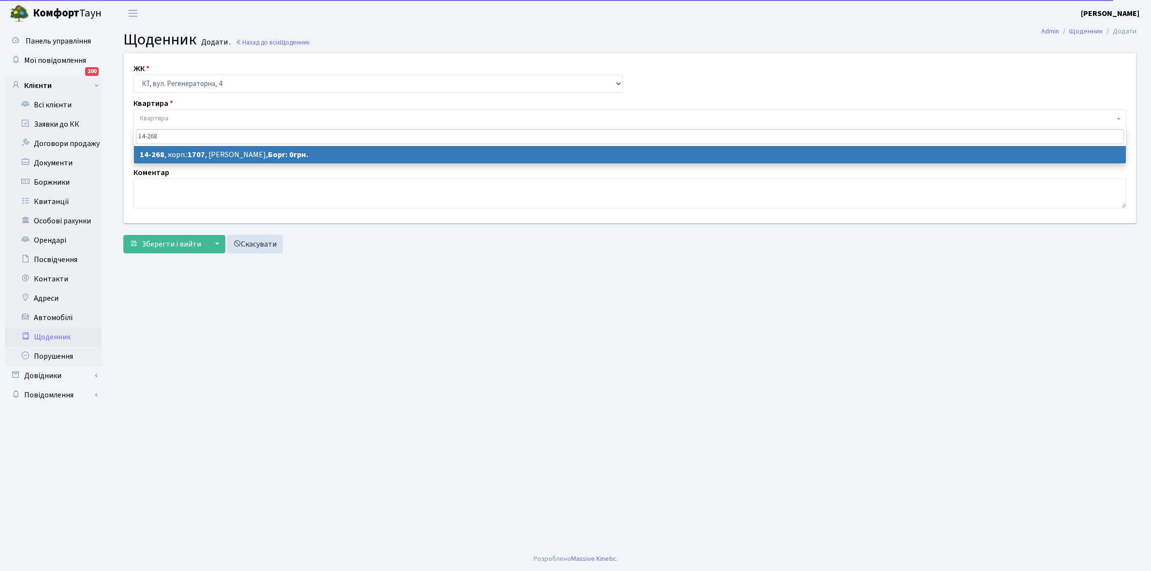
type input "14-268"
select select "7645"
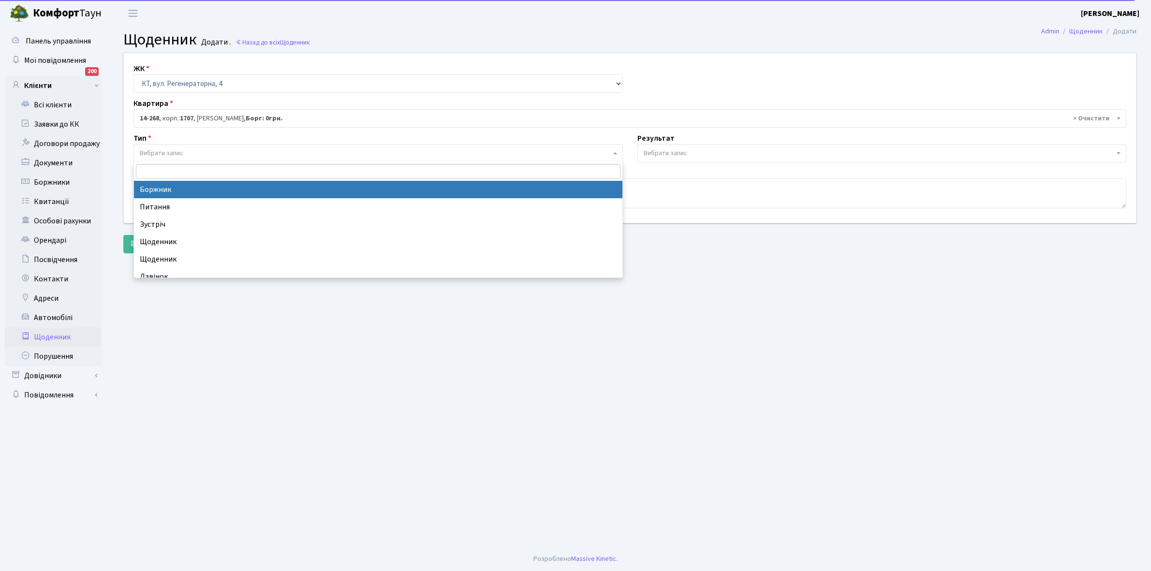
click at [180, 154] on span "Вибрати запис" at bounding box center [162, 153] width 44 height 10
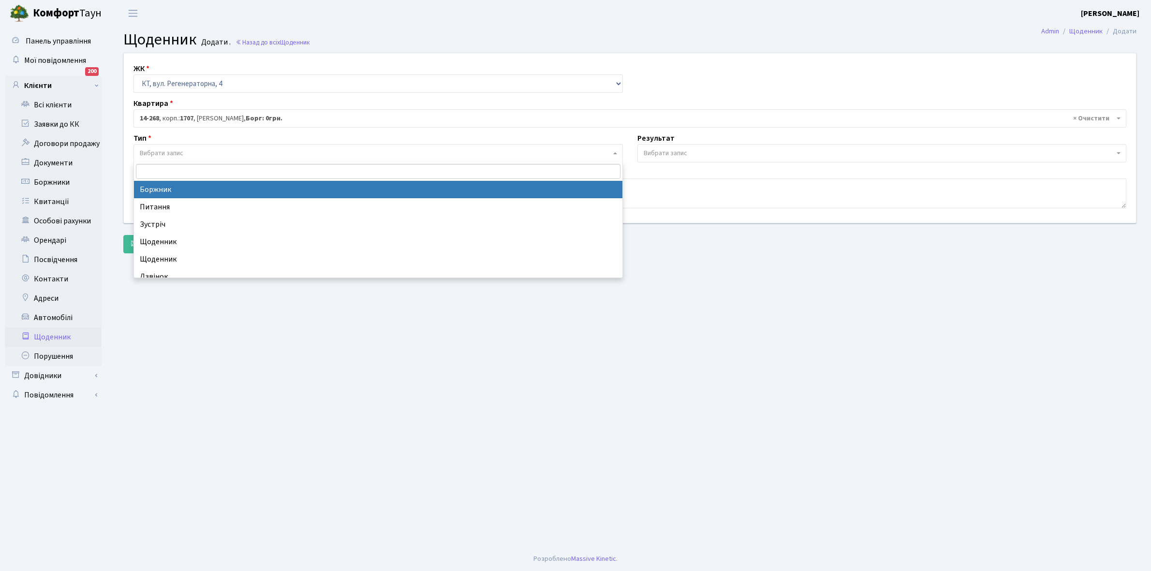
select select "189"
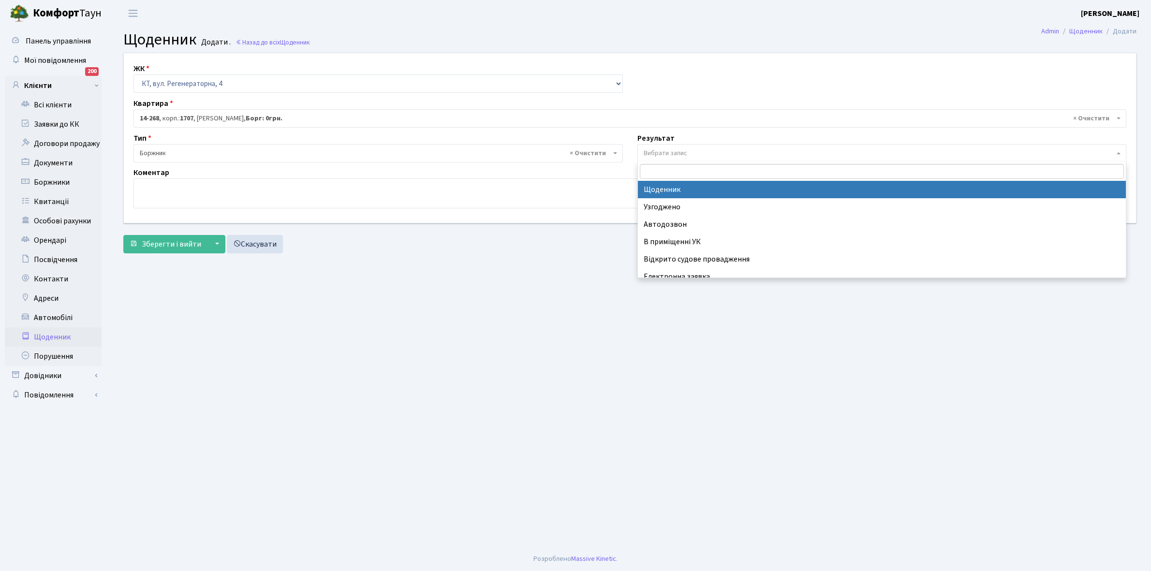
click at [683, 144] on span "Вибрати запис" at bounding box center [881, 153] width 489 height 18
select select "14"
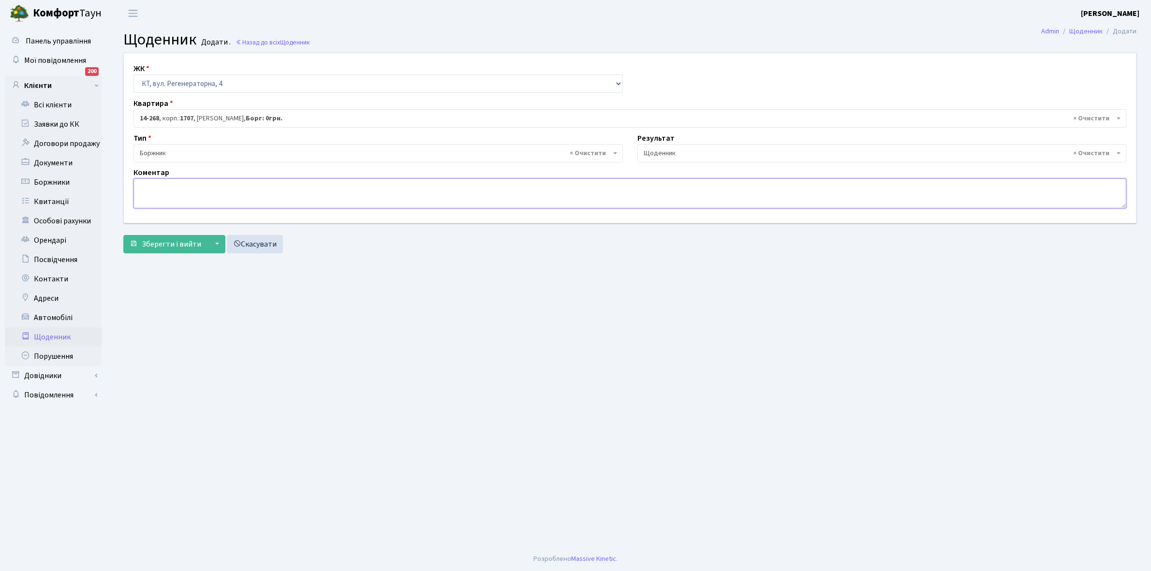
click at [149, 186] on textarea at bounding box center [629, 193] width 992 height 30
type textarea "Відключена ЕЕ"
click at [175, 243] on span "Зберегти і вийти" at bounding box center [171, 244] width 59 height 11
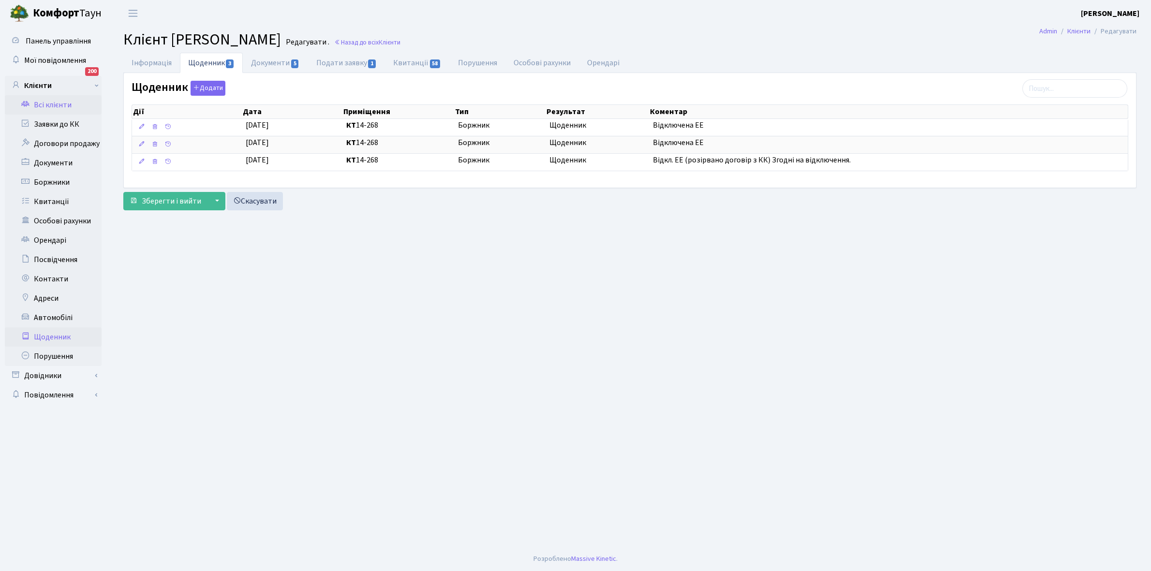
click at [58, 337] on link "Щоденник" at bounding box center [53, 336] width 97 height 19
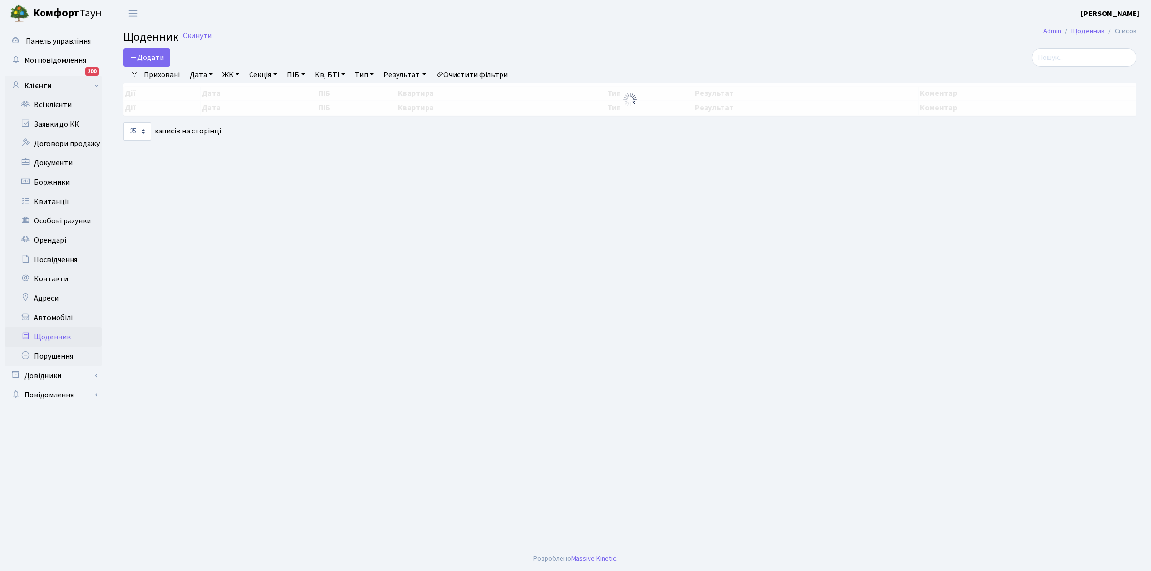
select select "25"
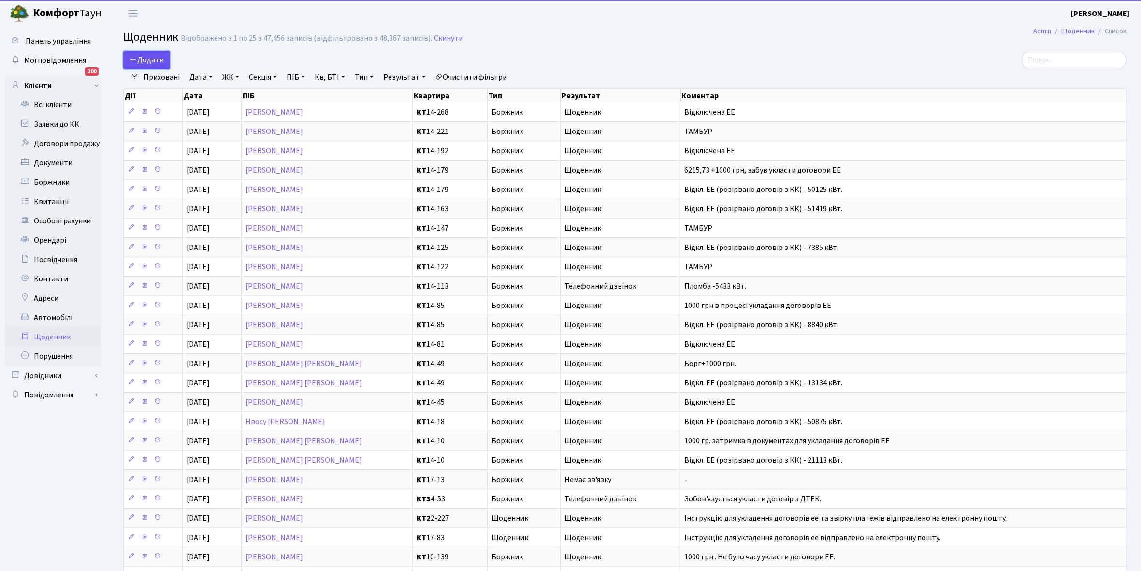
click at [149, 61] on span "Додати" at bounding box center [147, 60] width 34 height 11
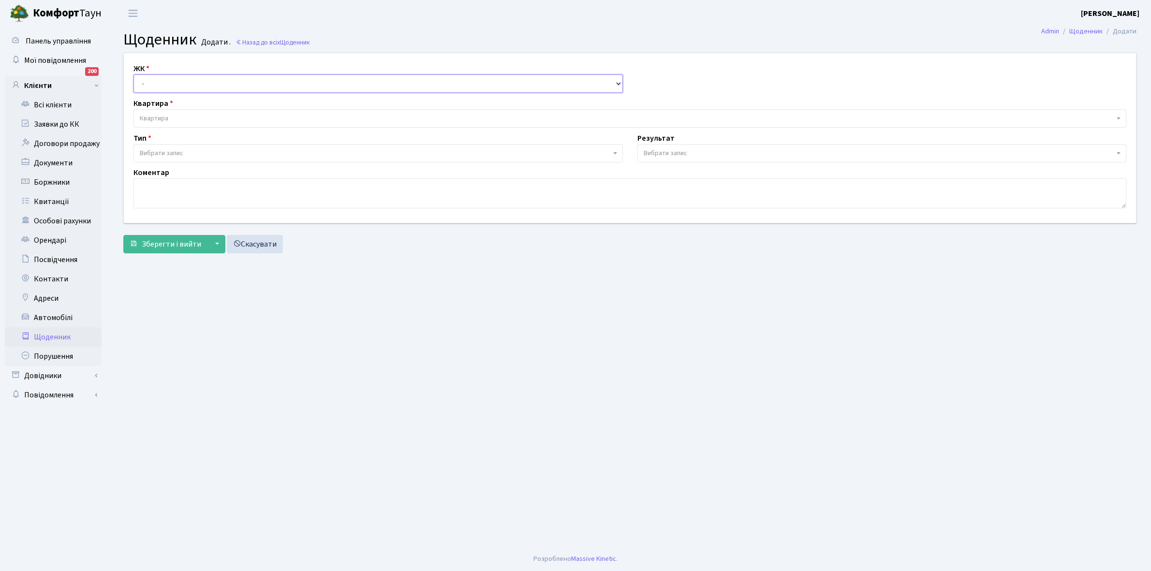
click at [150, 82] on select "- КТ, вул. Регенераторна, 4 КТ2, просп. Соборності, 17 КТ3, вул. Березнева, 16 …" at bounding box center [377, 83] width 489 height 18
select select "271"
click at [133, 74] on select "- КТ, вул. Регенераторна, 4 КТ2, просп. [STREET_ADDRESS] [STREET_ADDRESS] [PERS…" at bounding box center [377, 83] width 489 height 18
select select
click at [172, 115] on span "Квартира" at bounding box center [627, 119] width 974 height 10
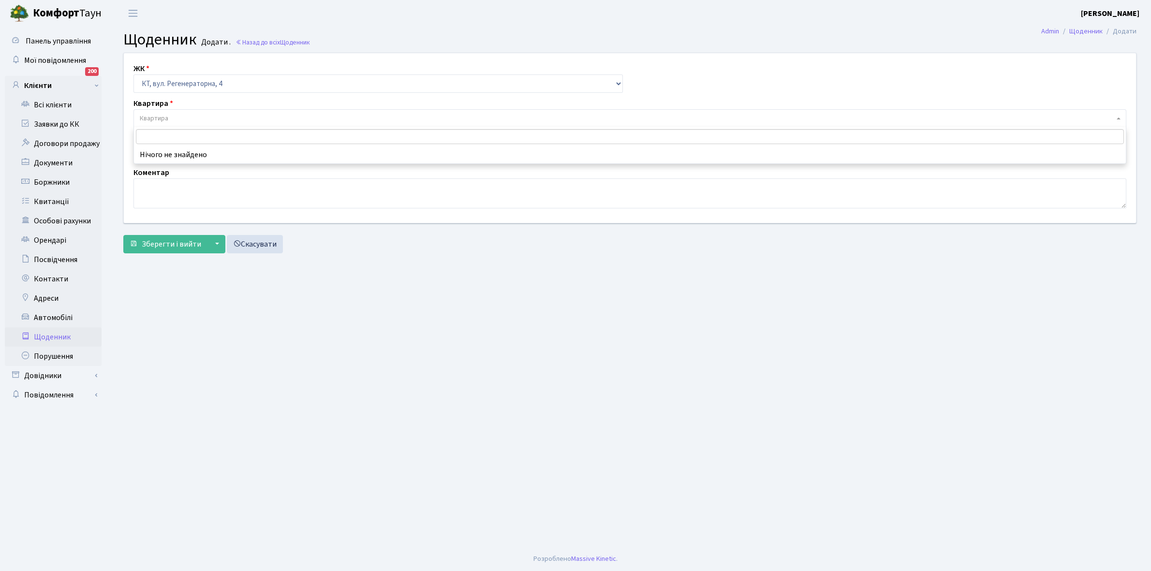
click at [168, 133] on input "search" at bounding box center [630, 136] width 988 height 15
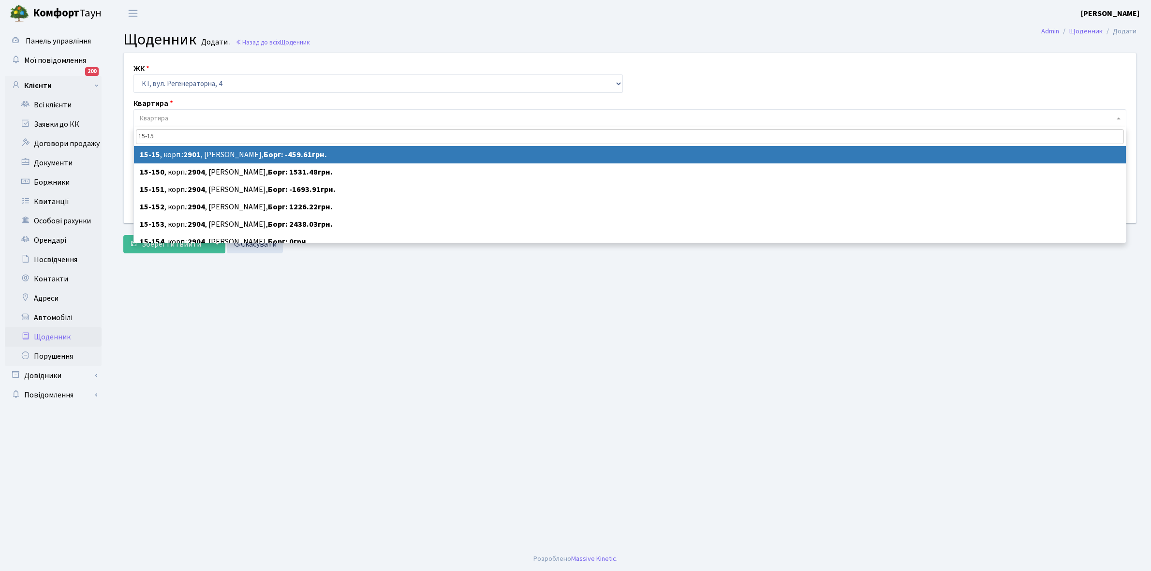
type input "15-15"
select select "8790"
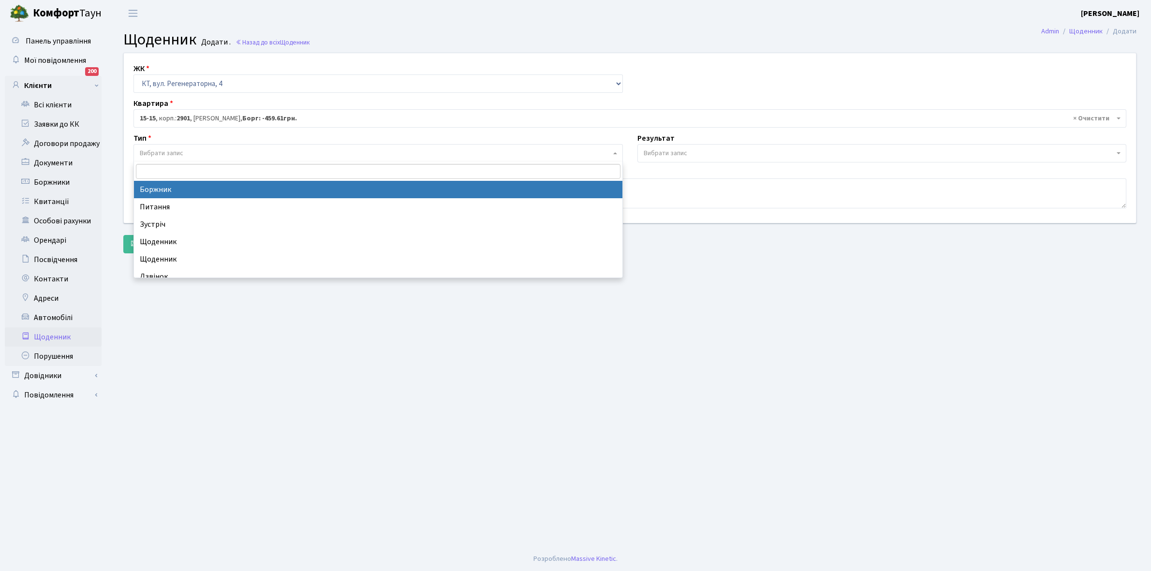
click at [191, 151] on span "Вибрати запис" at bounding box center [375, 153] width 471 height 10
select select "189"
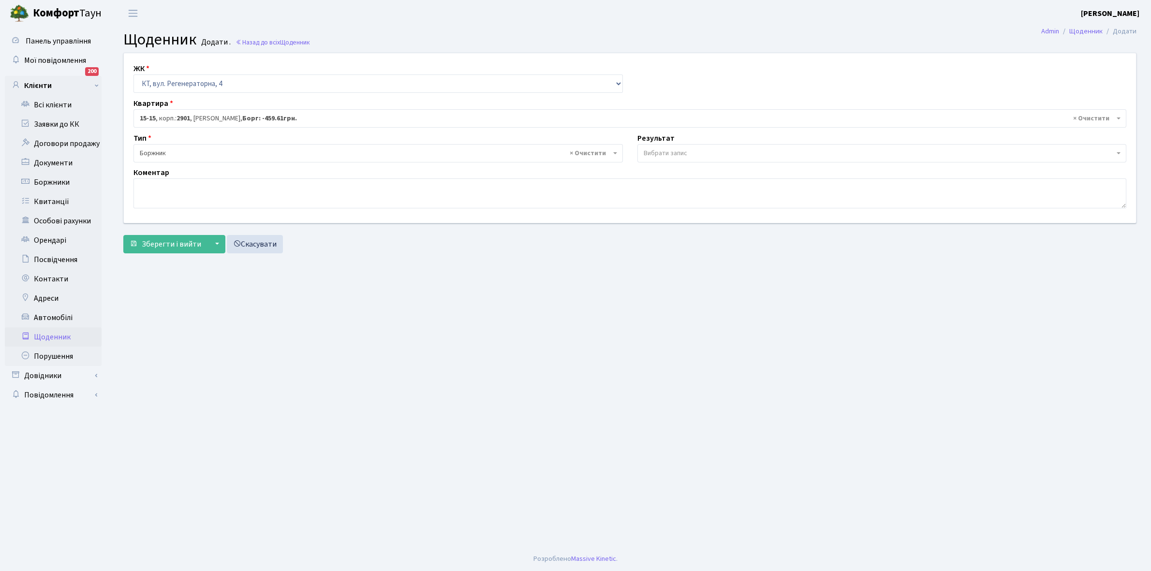
click at [682, 146] on span "Вибрати запис" at bounding box center [881, 153] width 489 height 18
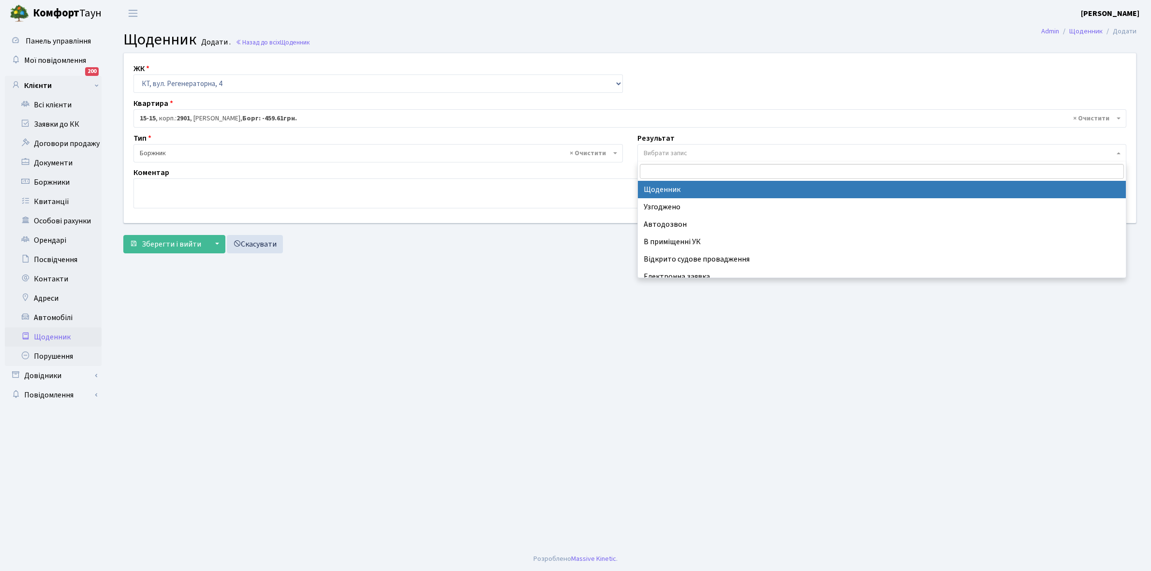
select select "14"
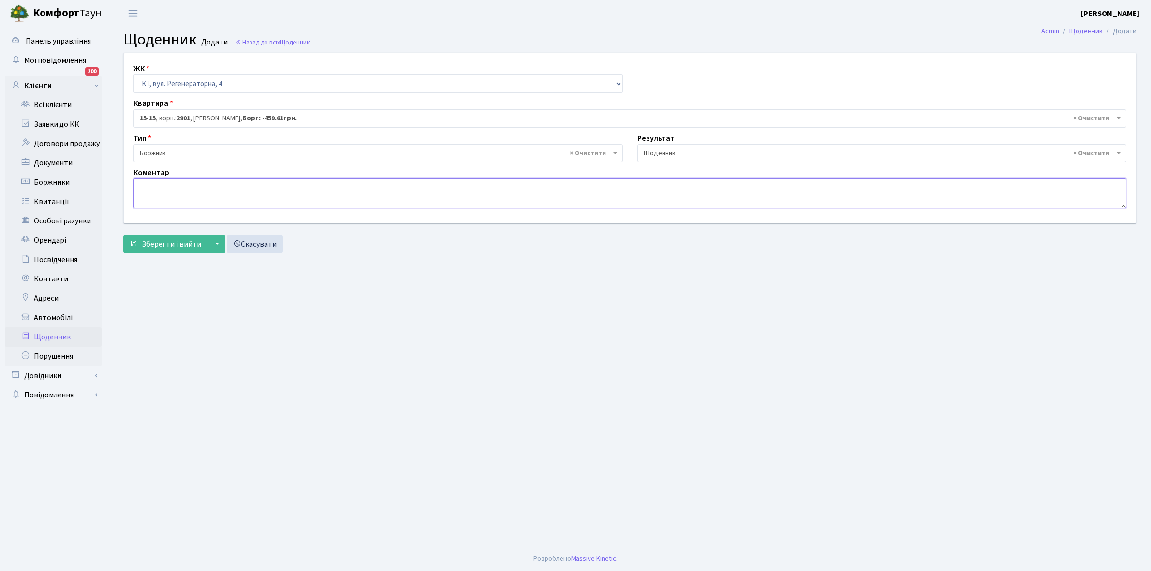
click at [164, 194] on textarea at bounding box center [629, 193] width 992 height 30
type textarea "Відключена ЕЕ"
click at [175, 242] on span "Зберегти і вийти" at bounding box center [171, 244] width 59 height 11
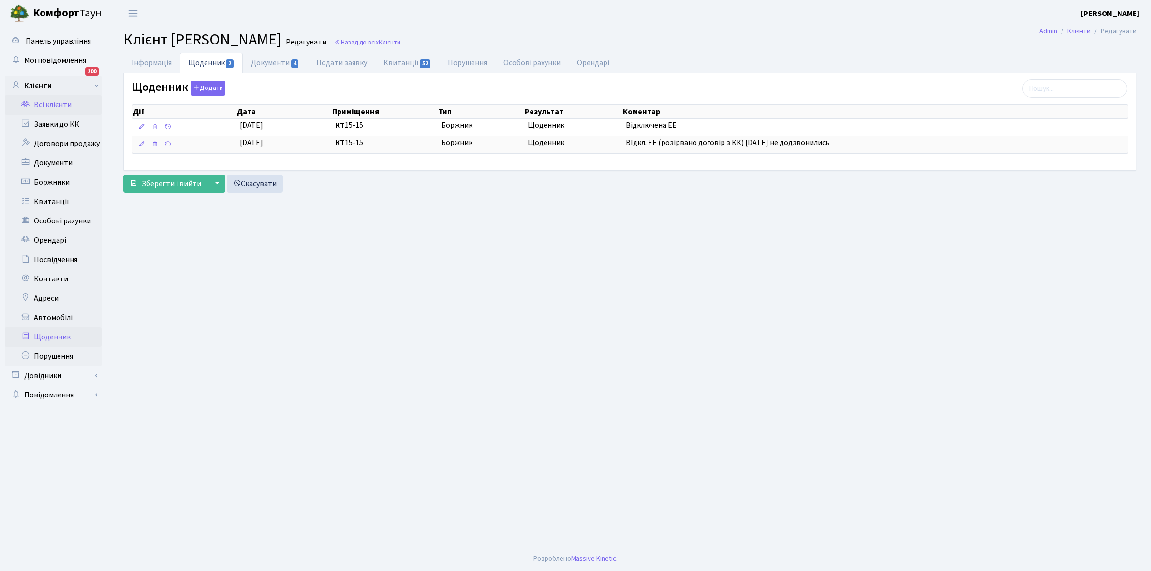
click at [56, 336] on link "Щоденник" at bounding box center [53, 336] width 97 height 19
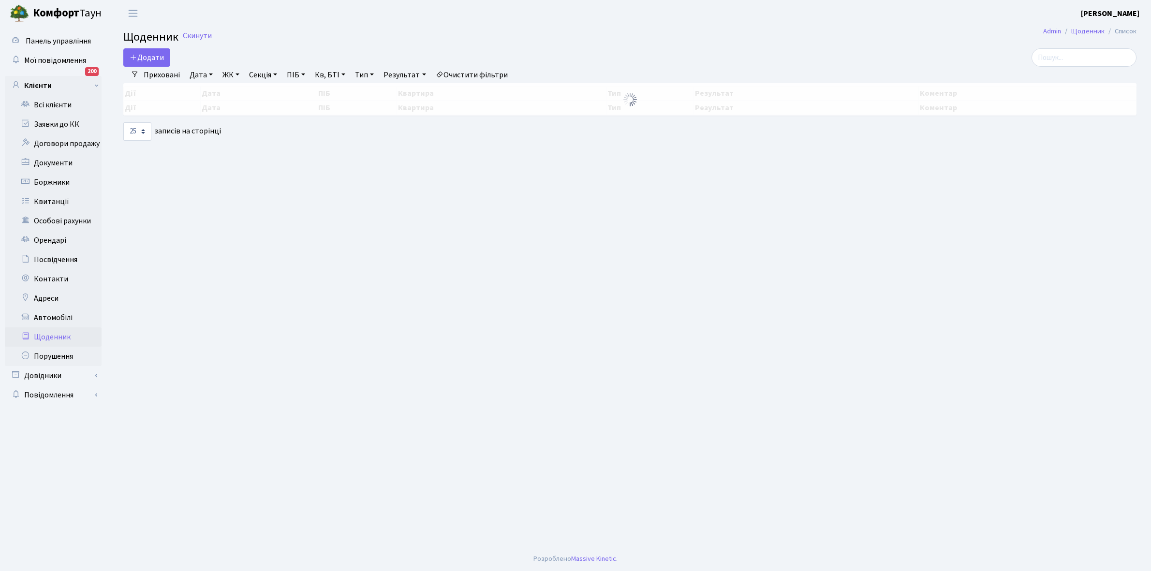
select select "25"
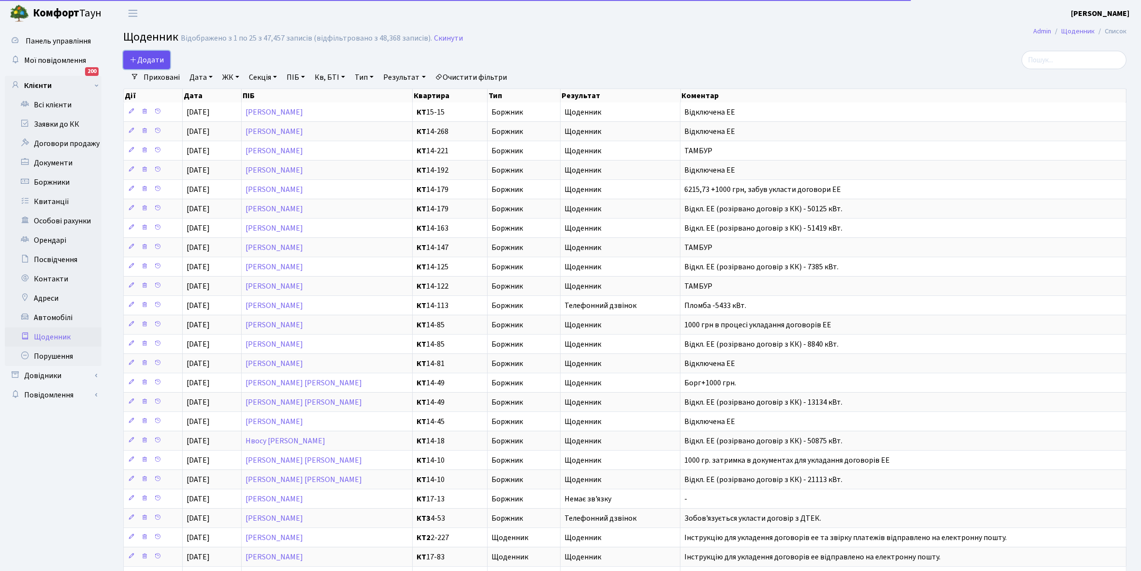
click at [143, 55] on span "Додати" at bounding box center [147, 60] width 34 height 11
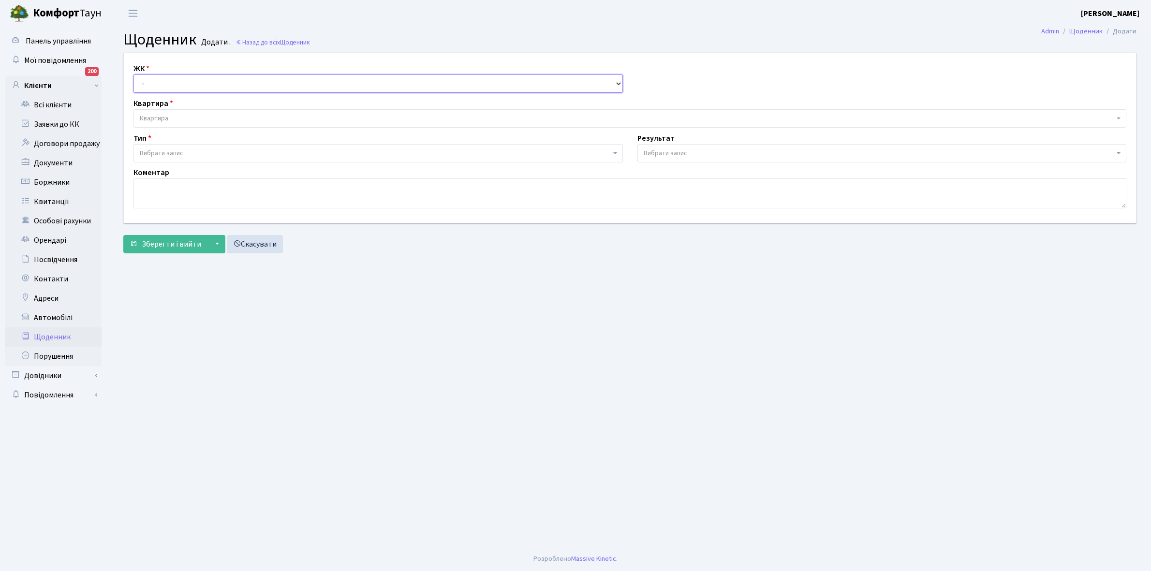
click at [160, 84] on select "- КТ, вул. Регенераторна, 4 КТ2, просп. [STREET_ADDRESS] [STREET_ADDRESS] [PERS…" at bounding box center [377, 83] width 489 height 18
select select "271"
click at [133, 74] on select "- КТ, вул. Регенераторна, 4 КТ2, просп. [STREET_ADDRESS] [STREET_ADDRESS] [PERS…" at bounding box center [377, 83] width 489 height 18
select select
click at [187, 115] on span "Квартира" at bounding box center [627, 119] width 974 height 10
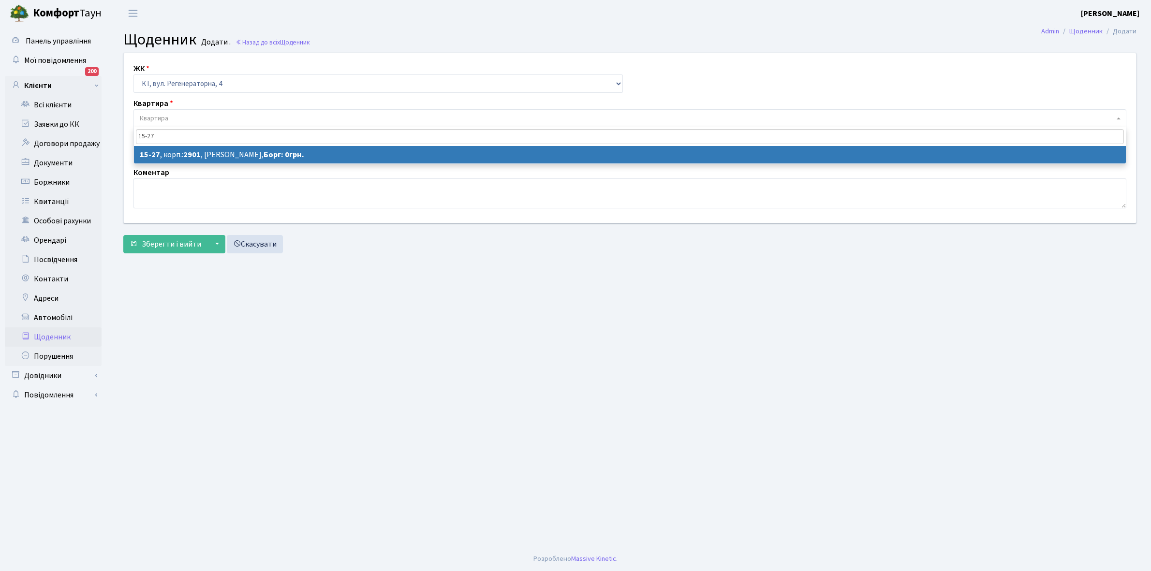
type input "15-27"
select select "8802"
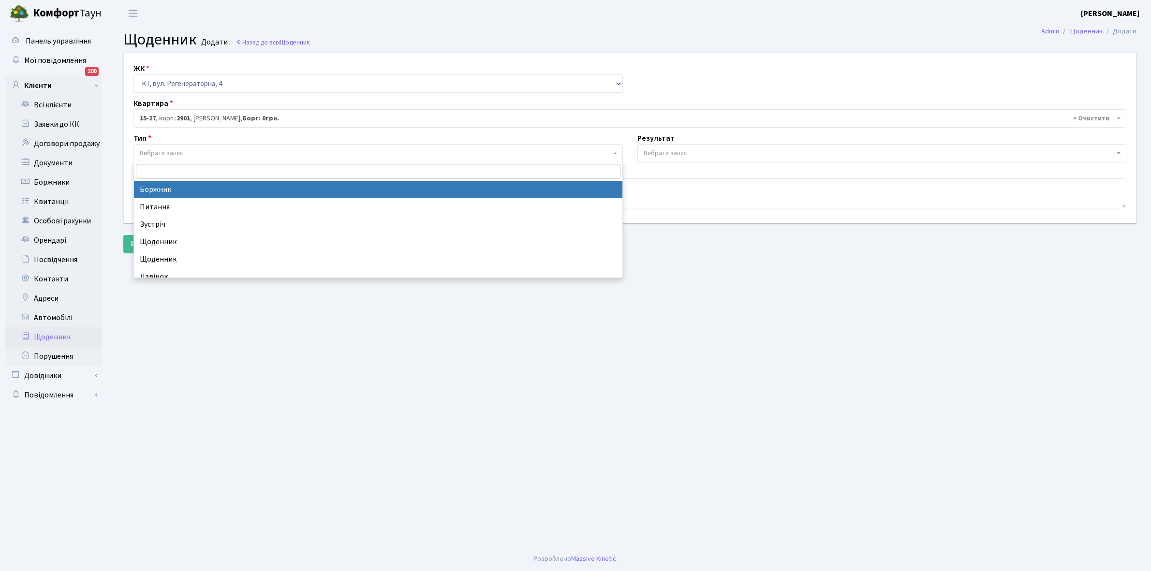
click at [214, 150] on span "Вибрати запис" at bounding box center [375, 153] width 471 height 10
select select "189"
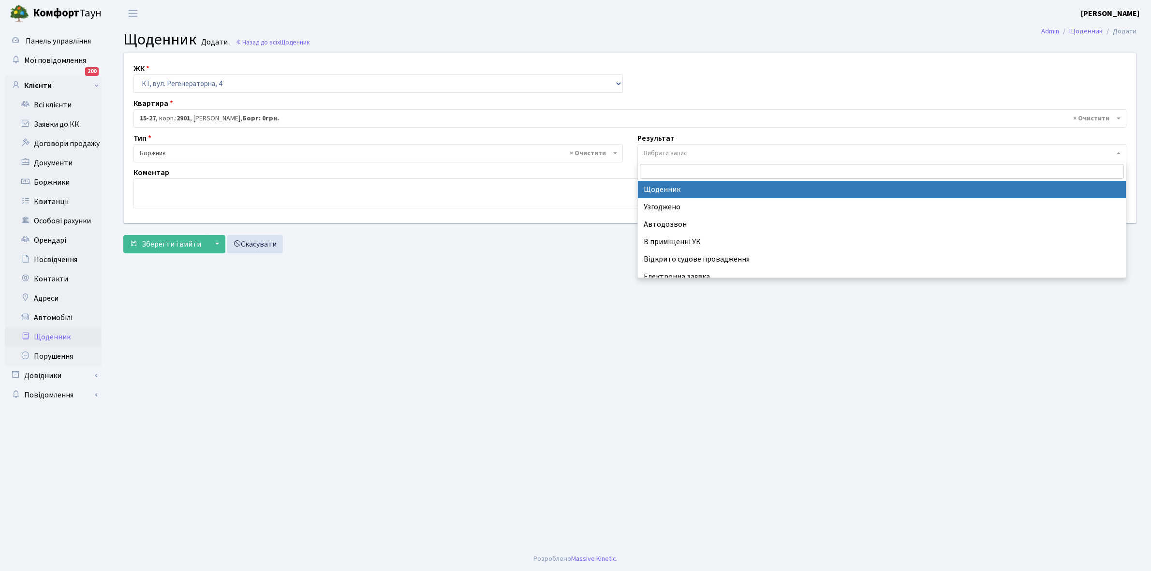
click at [662, 144] on span "Вибрати запис" at bounding box center [881, 153] width 489 height 18
select select "14"
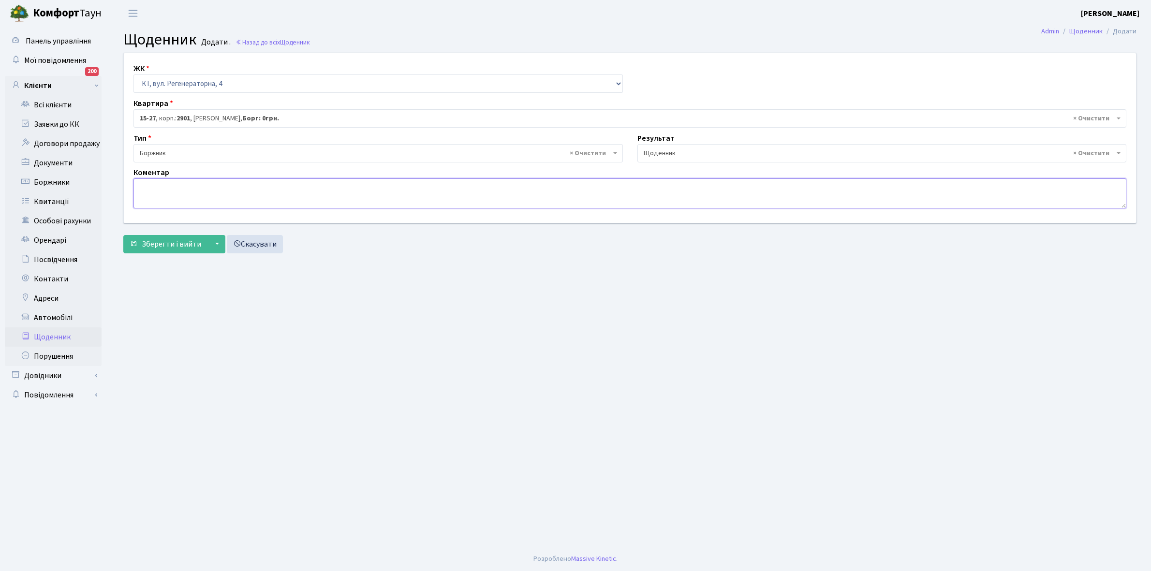
click at [139, 191] on textarea at bounding box center [629, 193] width 992 height 30
paste textarea "Відкл. ЕЕ (розірвано договір з КК) - 19381 кВт."
click at [271, 180] on textarea "Відкл. ЕЕ (розірвано договір з КК) - 19381 кВт." at bounding box center [629, 193] width 992 height 30
type textarea "Відкл. ЕЕ (розірвано договір з КК) - 17941 кВт."
click at [162, 242] on span "Зберегти і вийти" at bounding box center [171, 244] width 59 height 11
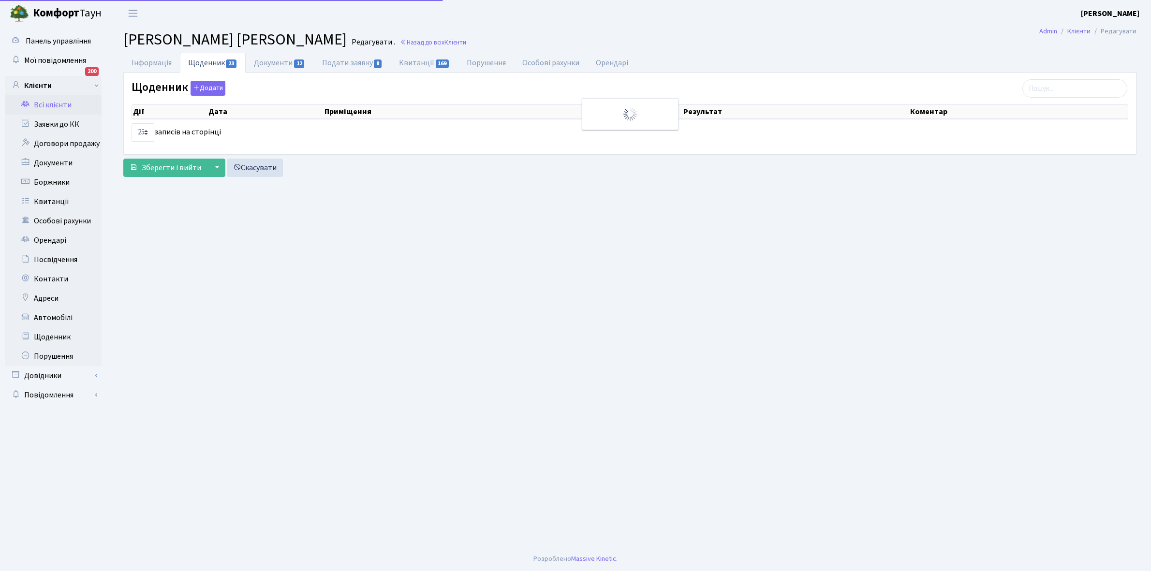
select select "25"
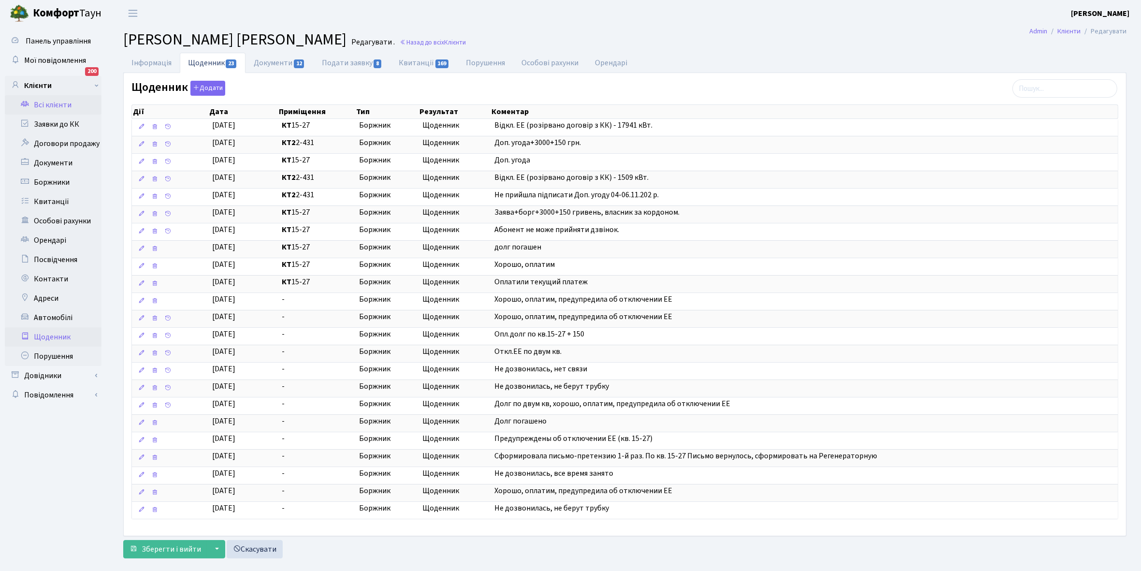
click at [53, 336] on link "Щоденник" at bounding box center [53, 336] width 97 height 19
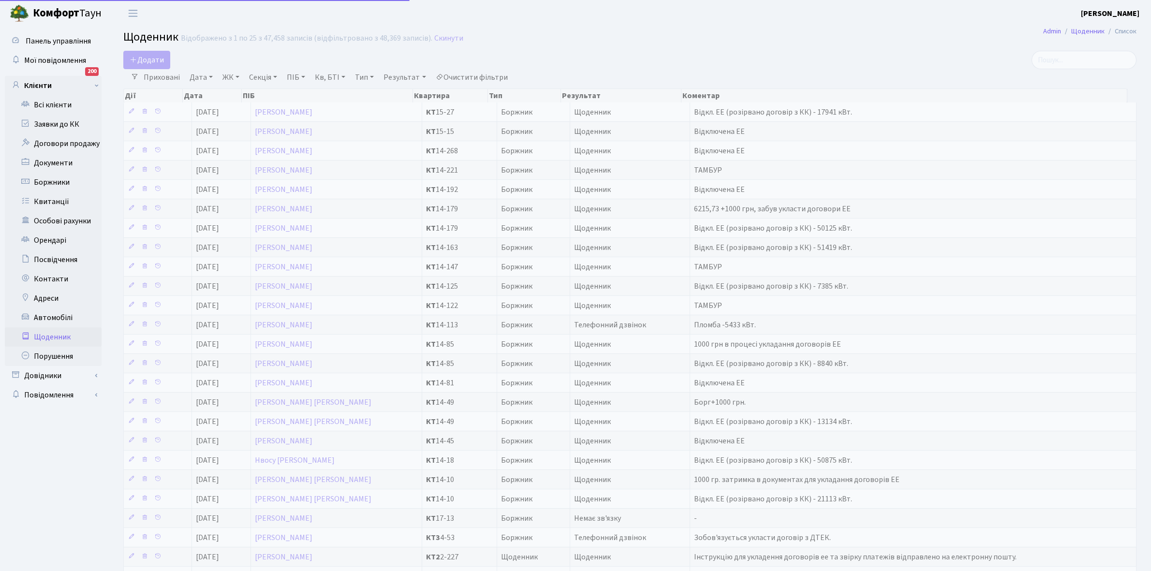
select select "25"
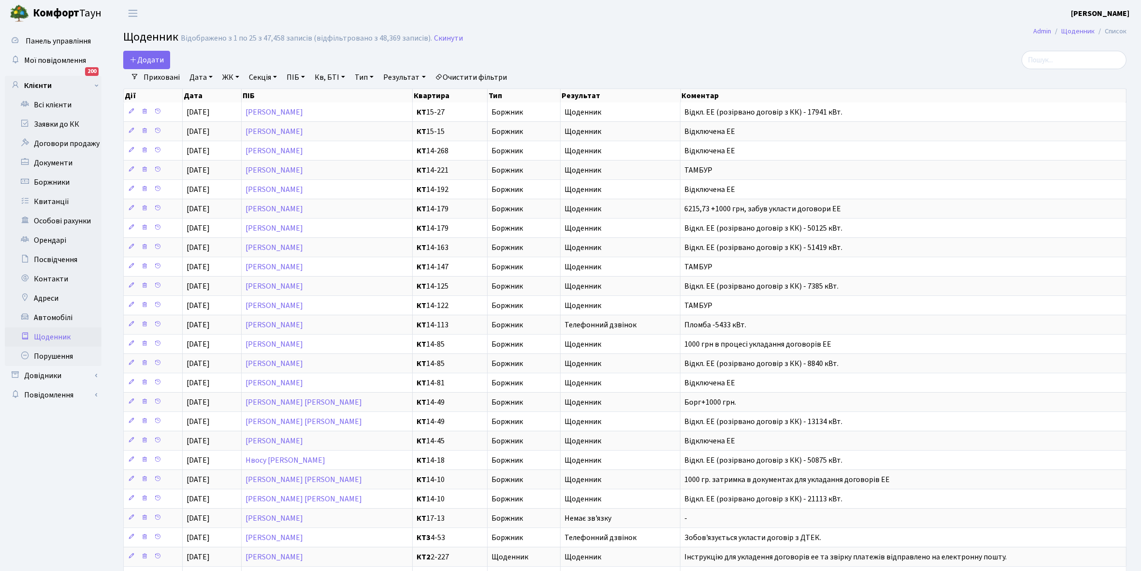
click at [58, 336] on link "Щоденник" at bounding box center [53, 336] width 97 height 19
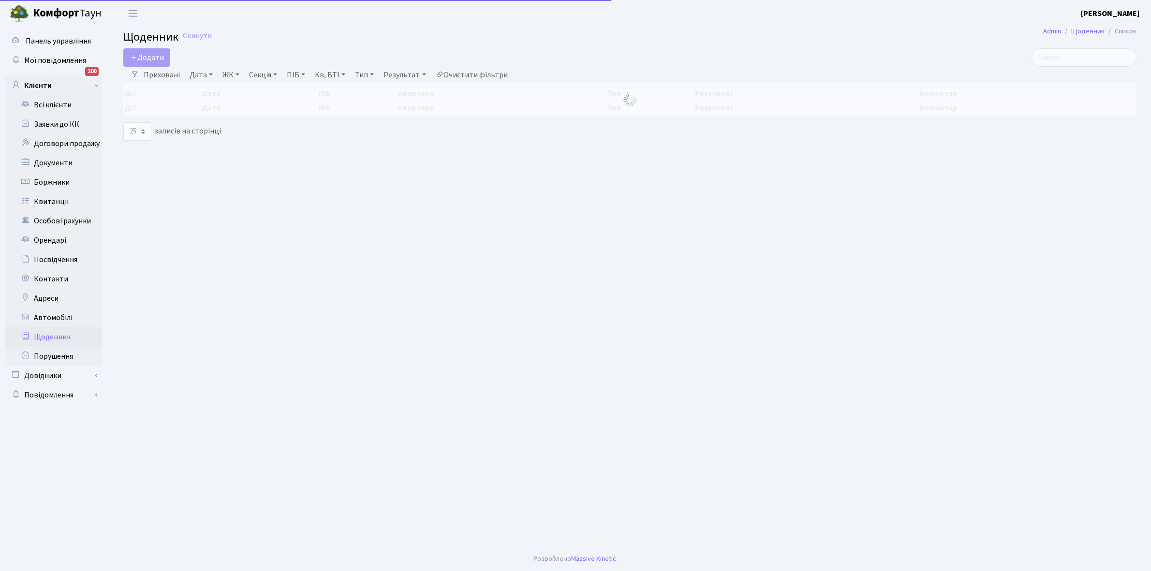
select select "25"
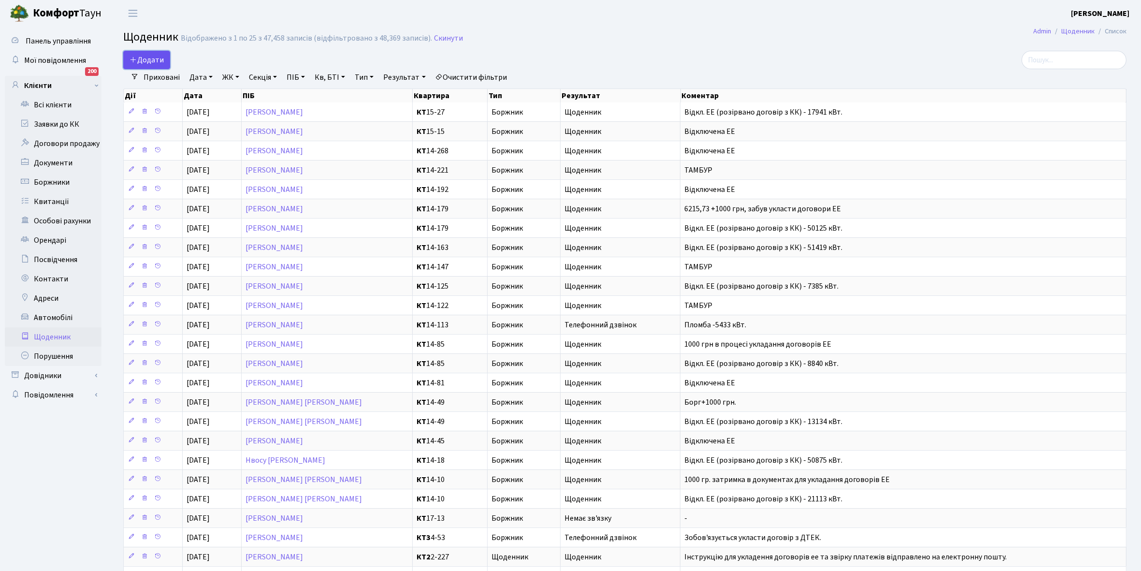
click at [152, 58] on span "Додати" at bounding box center [147, 60] width 34 height 11
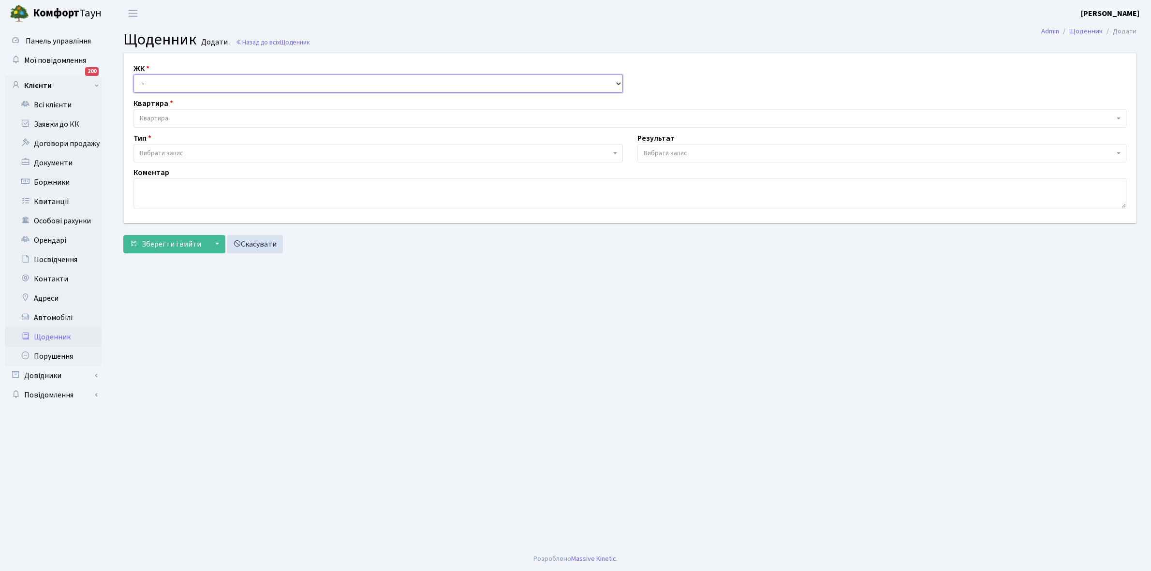
click at [164, 83] on select "- КТ, вул. Регенераторна, 4 КТ2, просп. [STREET_ADDRESS] [STREET_ADDRESS] [PERS…" at bounding box center [377, 83] width 489 height 18
select select "271"
click at [133, 74] on select "- КТ, вул. Регенераторна, 4 КТ2, просп. [STREET_ADDRESS] [STREET_ADDRESS] [PERS…" at bounding box center [377, 83] width 489 height 18
select select
click at [168, 113] on span "Квартира" at bounding box center [629, 118] width 992 height 18
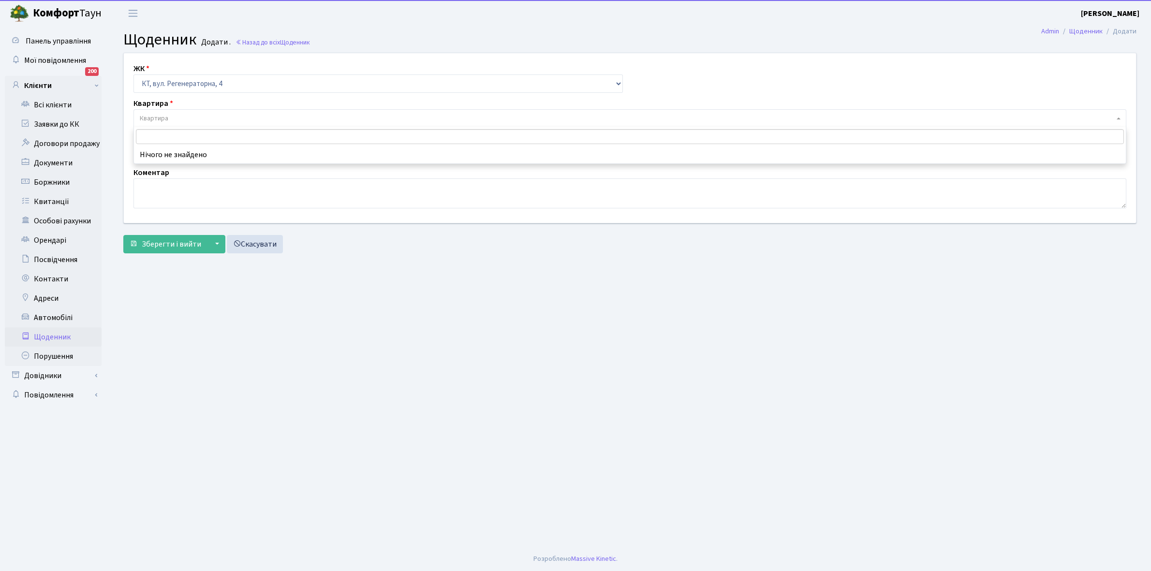
click at [165, 131] on input "search" at bounding box center [630, 136] width 988 height 15
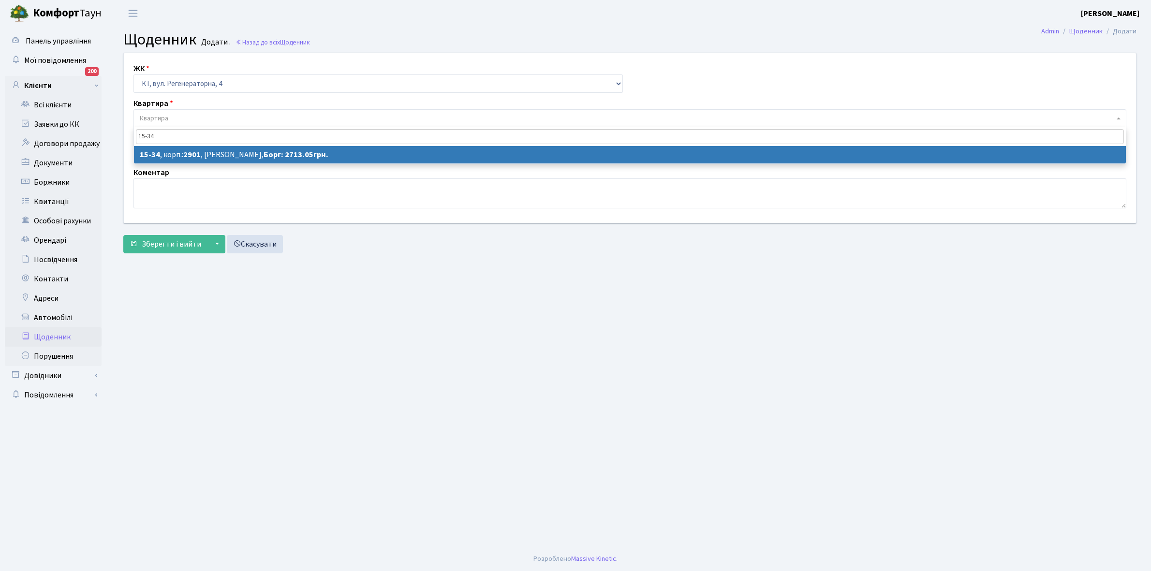
type input "15-34"
select select "8809"
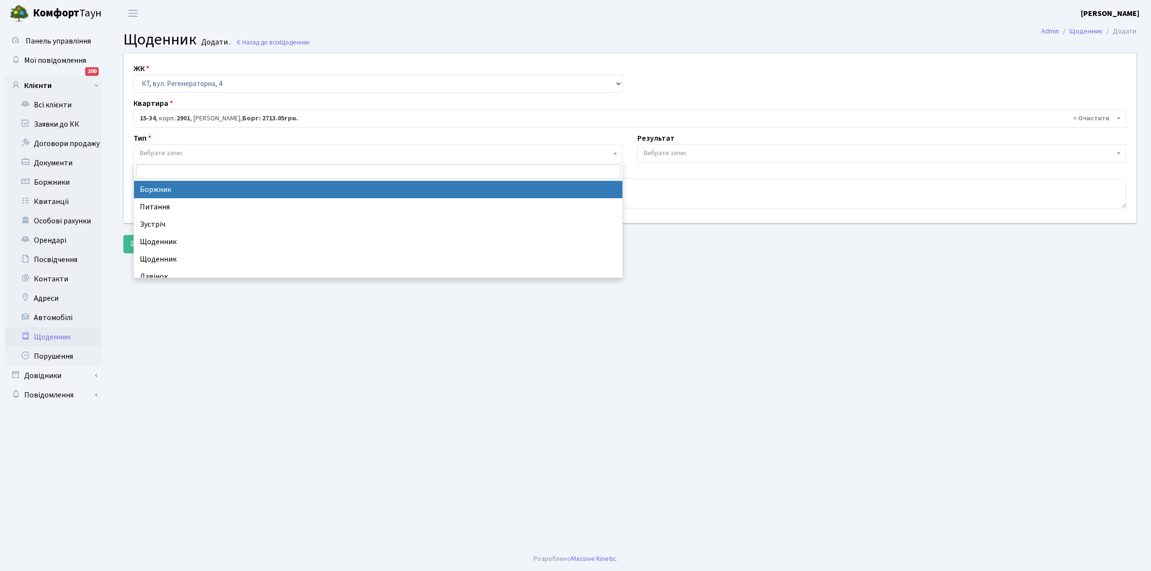
click at [181, 148] on span "Вибрати запис" at bounding box center [162, 153] width 44 height 10
select select "189"
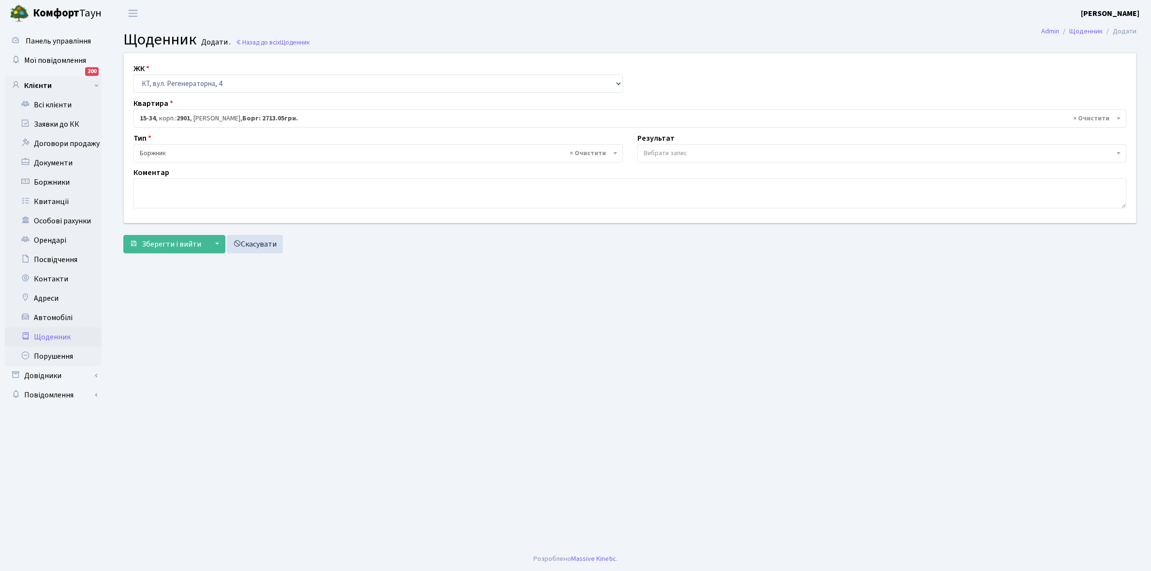
click at [687, 153] on span "Вибрати запис" at bounding box center [878, 153] width 471 height 10
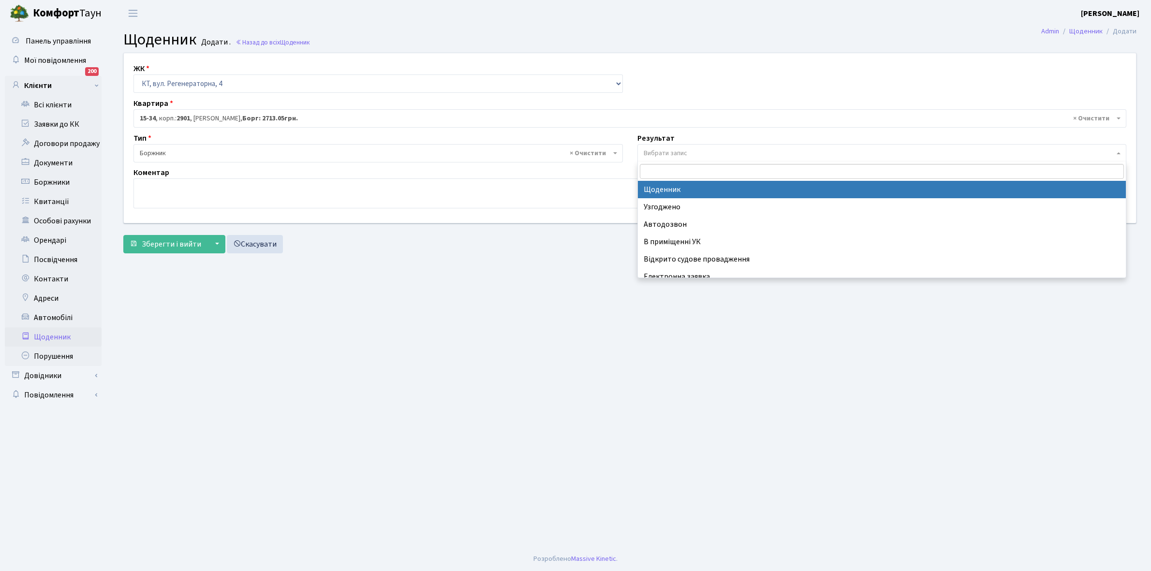
select select "14"
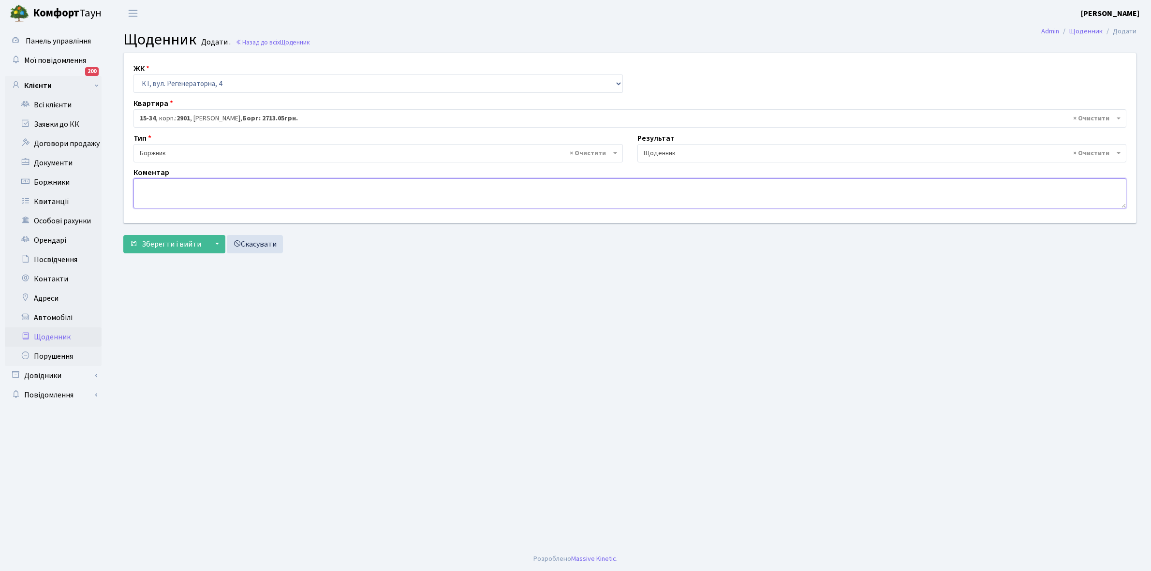
click at [159, 194] on textarea at bounding box center [629, 193] width 992 height 30
paste textarea "Відкл. ЕЕ (розірвано договір з КК) - 19381 кВт."
click at [269, 185] on textarea "Відкл. ЕЕ (розірвано договір з КК) - 19381 кВт." at bounding box center [629, 193] width 992 height 30
type textarea "Відкл. ЕЕ (розірвано договір з КК) - 27206 кВт."
click at [176, 243] on span "Зберегти і вийти" at bounding box center [171, 244] width 59 height 11
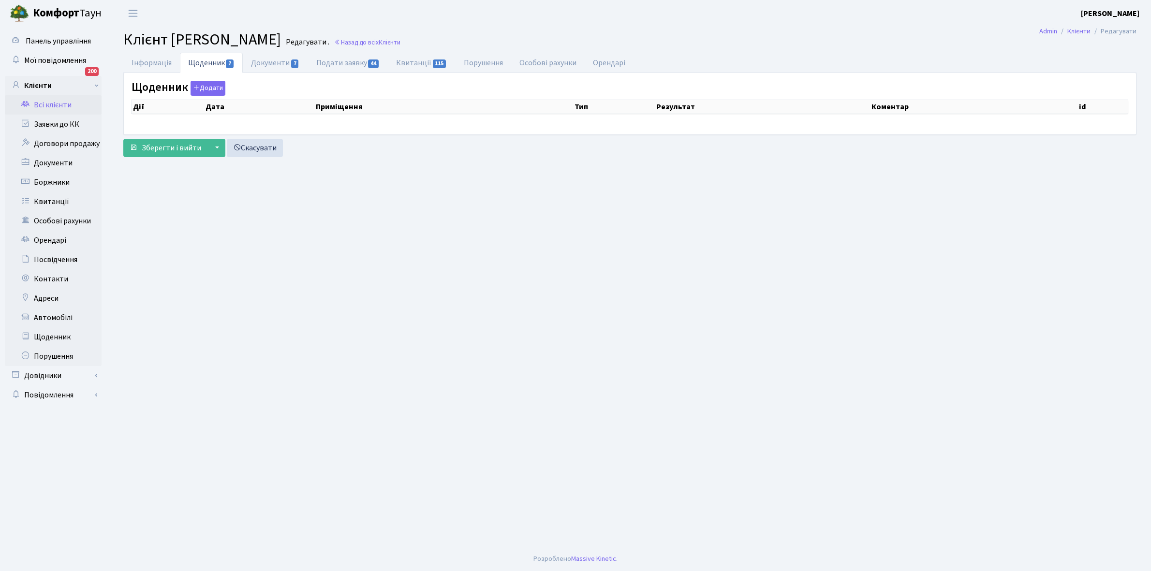
select select "25"
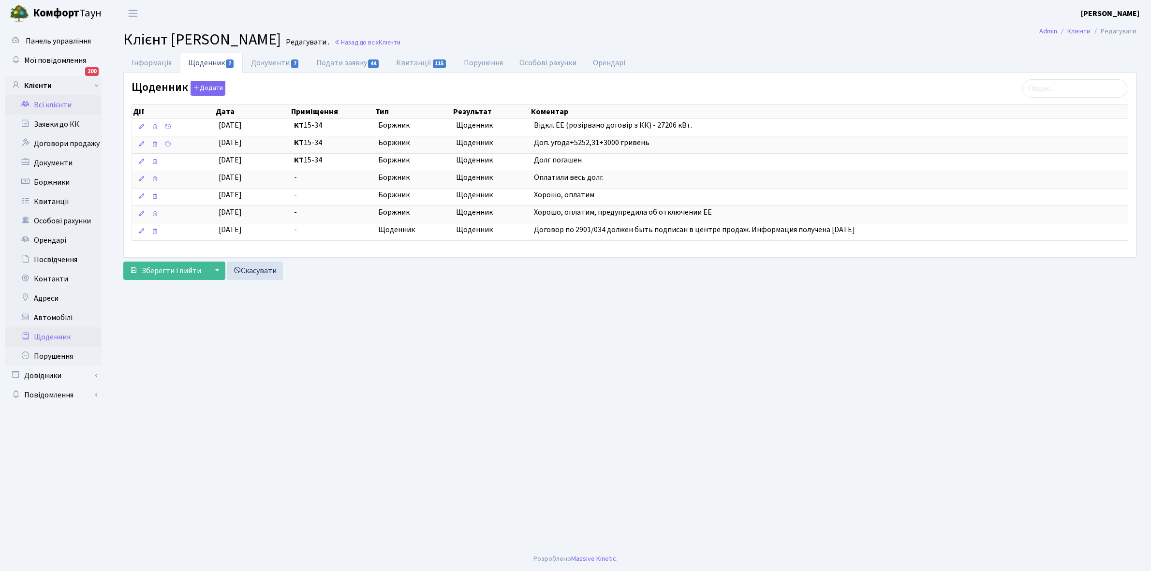
click at [53, 336] on link "Щоденник" at bounding box center [53, 336] width 97 height 19
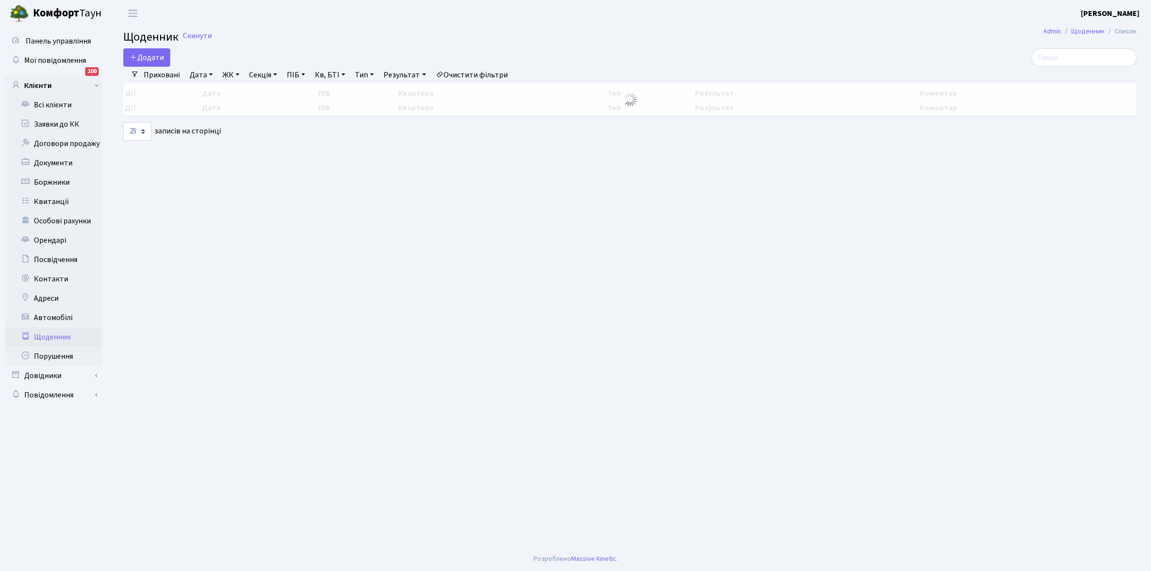
select select "25"
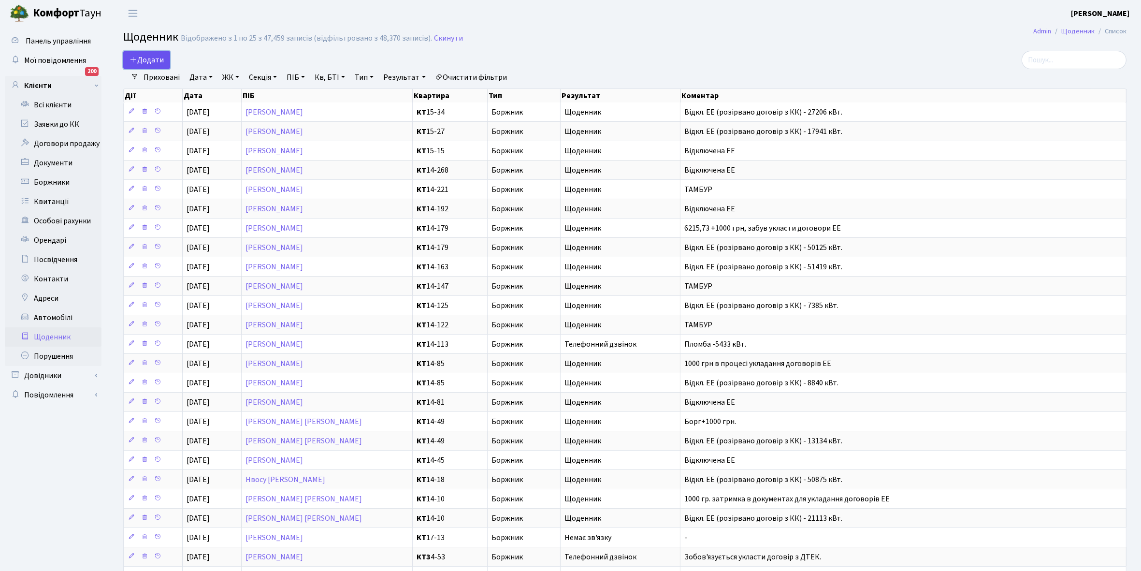
click at [145, 57] on span "Додати" at bounding box center [147, 60] width 34 height 11
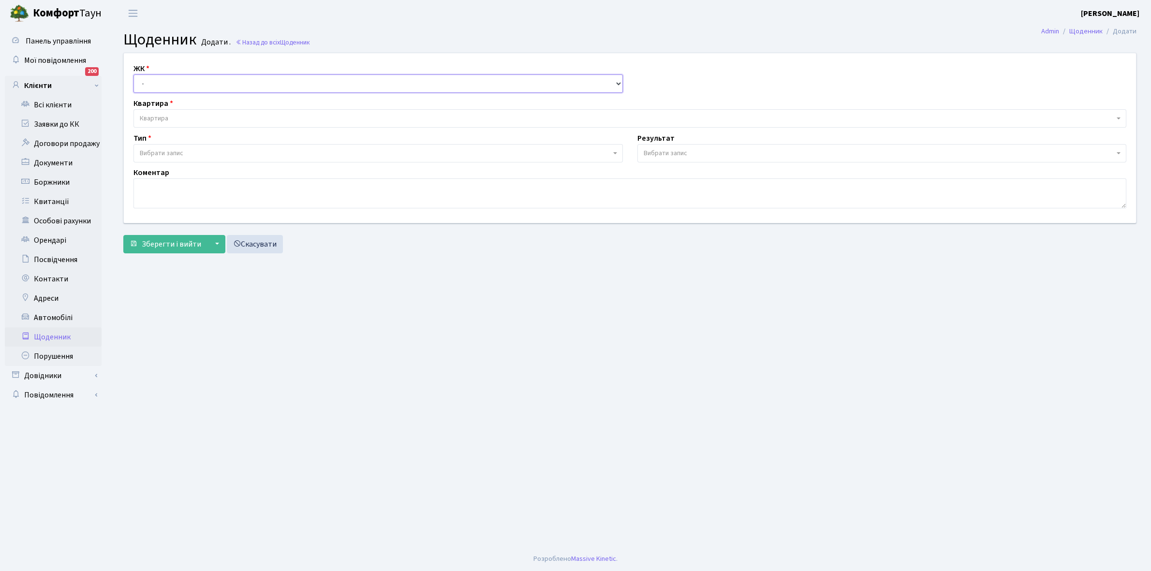
click at [170, 77] on select "- КТ, вул. Регенераторна, 4 КТ2, просп. [STREET_ADDRESS] [STREET_ADDRESS] [PERS…" at bounding box center [377, 83] width 489 height 18
select select "271"
click at [133, 74] on select "- КТ, вул. Регенераторна, 4 КТ2, просп. [STREET_ADDRESS] [STREET_ADDRESS] [PERS…" at bounding box center [377, 83] width 489 height 18
select select
click at [179, 117] on span "Квартира" at bounding box center [627, 119] width 974 height 10
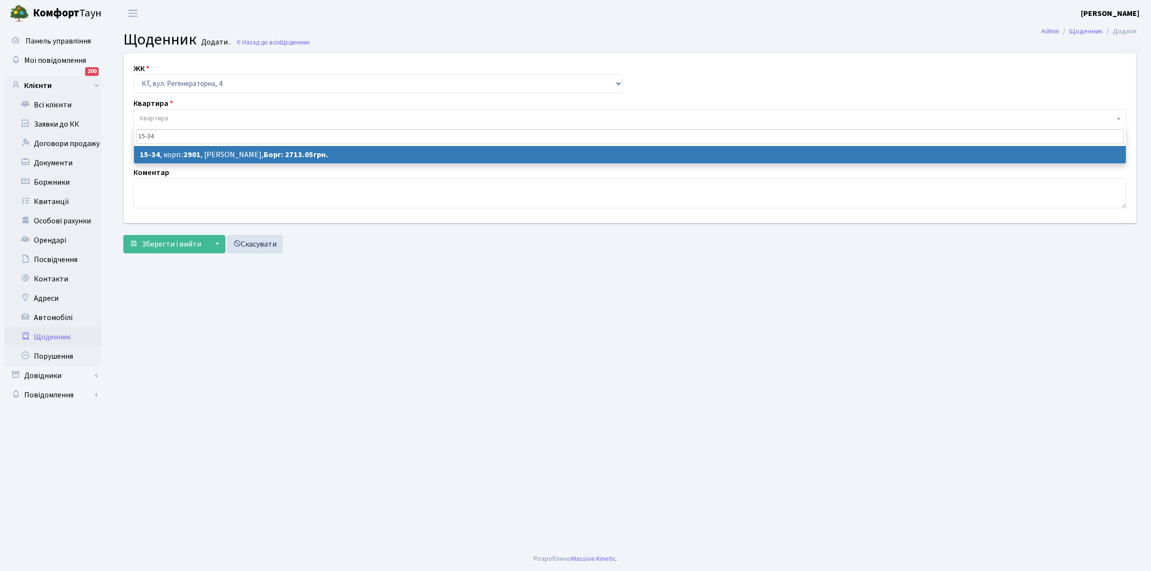
type input "15-34"
select select "8809"
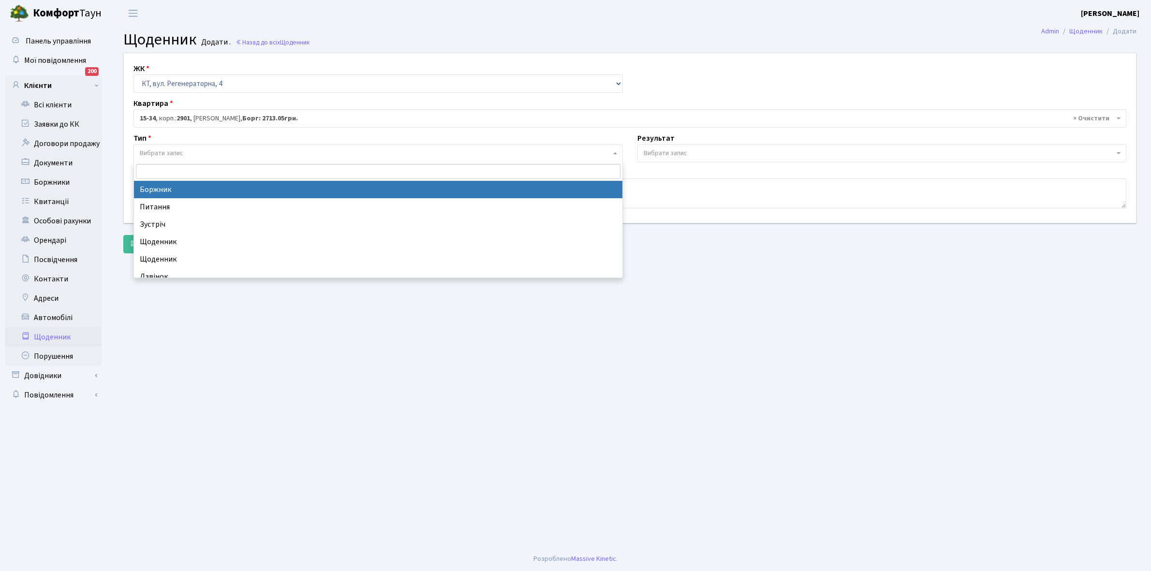
drag, startPoint x: 194, startPoint y: 151, endPoint x: 168, endPoint y: 189, distance: 45.6
click at [192, 151] on span "Вибрати запис" at bounding box center [375, 153] width 471 height 10
select select "189"
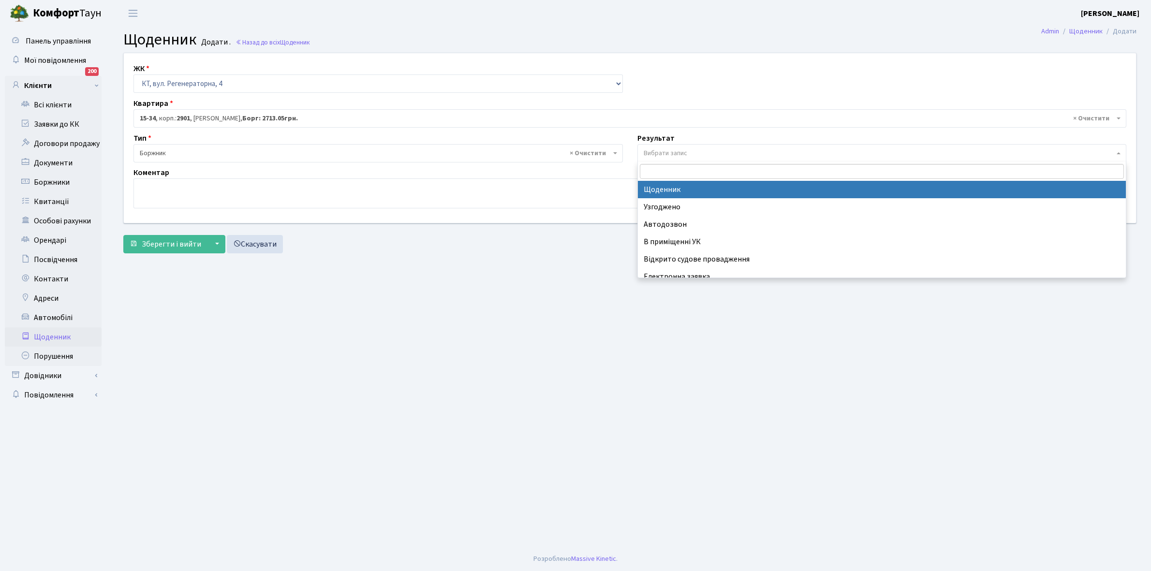
drag, startPoint x: 663, startPoint y: 150, endPoint x: 668, endPoint y: 222, distance: 72.7
click at [663, 150] on span "Вибрати запис" at bounding box center [665, 153] width 44 height 10
select select "14"
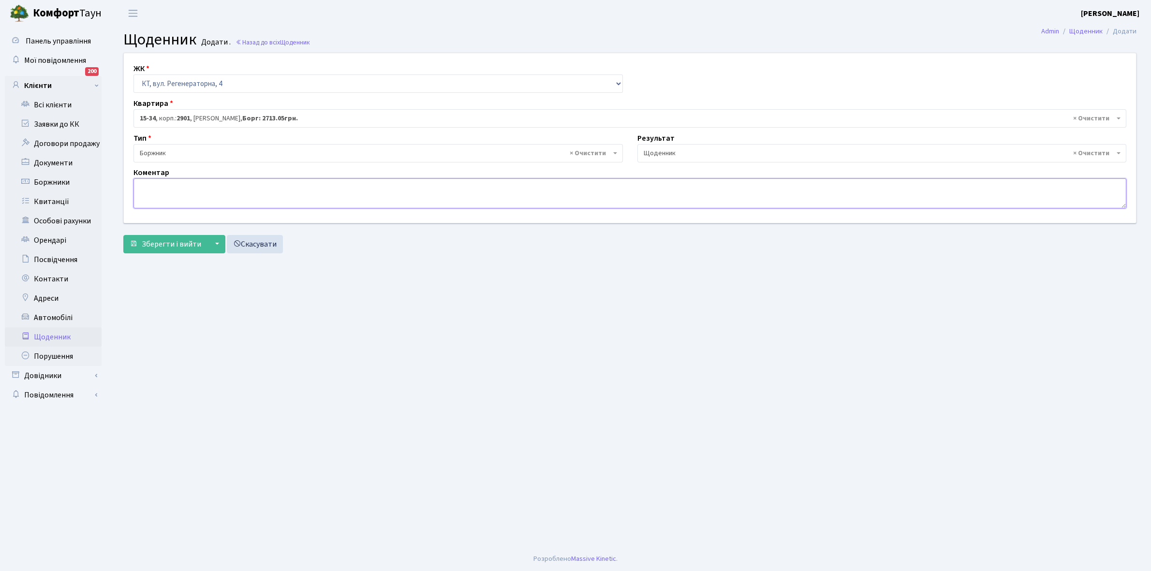
click at [163, 189] on textarea at bounding box center [629, 193] width 992 height 30
paste textarea "Відкл. ЕЕ (розірвано договір з КК) - 19381 кВт."
click at [269, 184] on textarea "Відкл. ЕЕ (розірвано договір з КК) - 19381 кВт." at bounding box center [629, 193] width 992 height 30
type textarea "Відкл. ЕЕ (розірвано договір з КК) - 27206 кВт."
click at [180, 244] on span "Зберегти і вийти" at bounding box center [171, 244] width 59 height 11
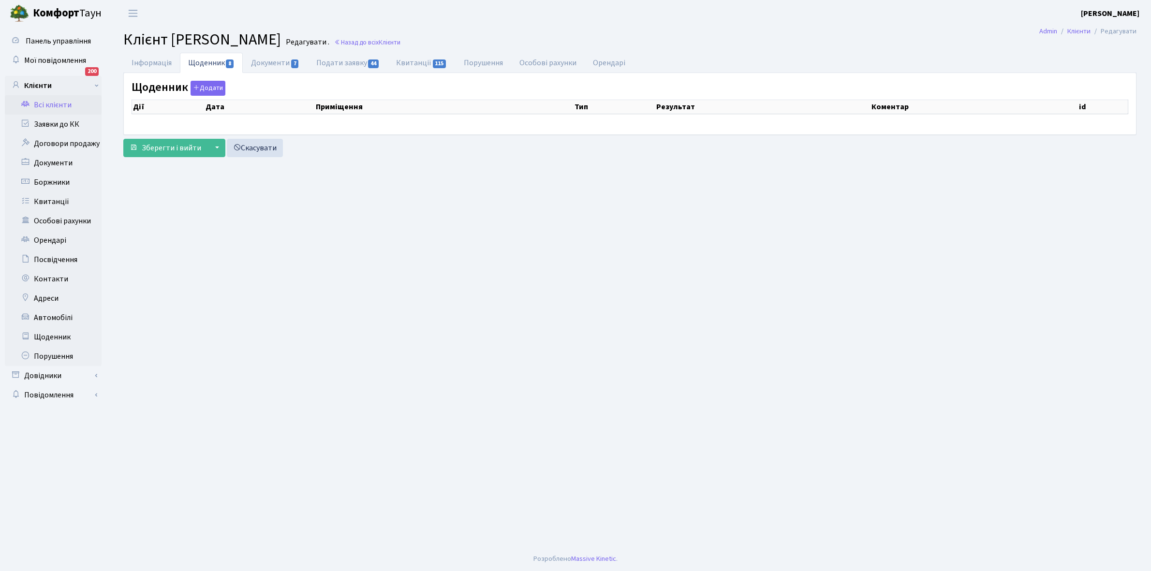
select select "25"
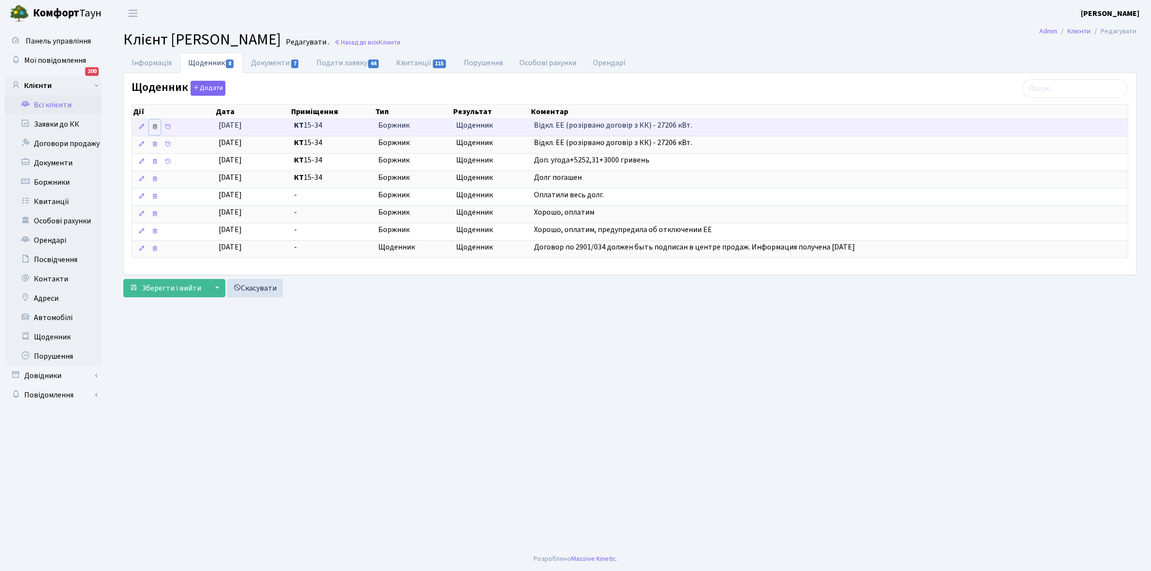
click at [155, 127] on icon at bounding box center [154, 126] width 7 height 7
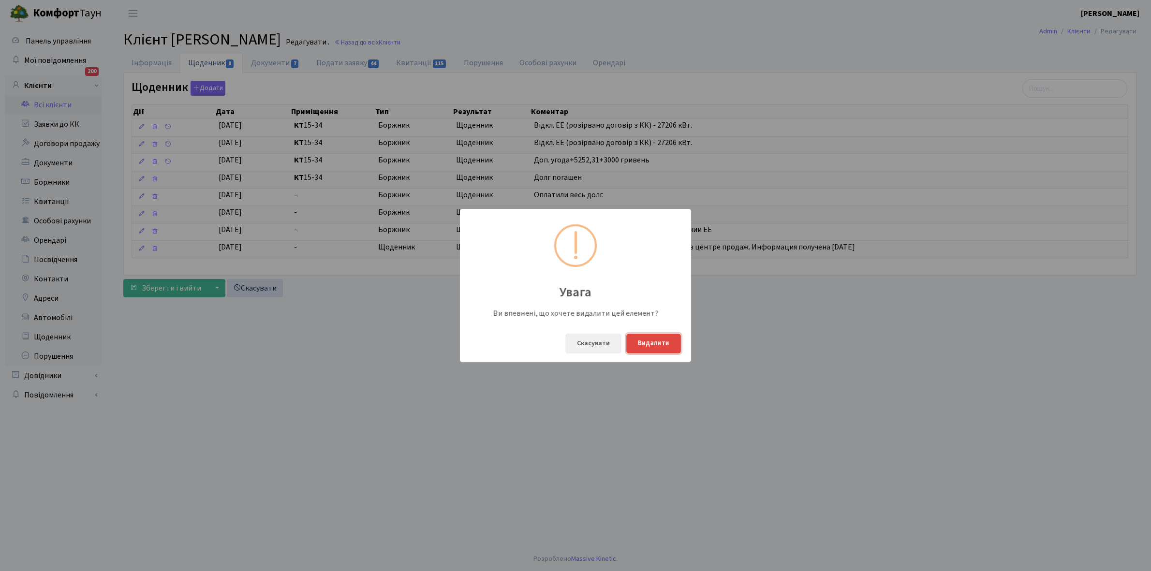
click at [665, 343] on button "Видалити" at bounding box center [653, 344] width 55 height 20
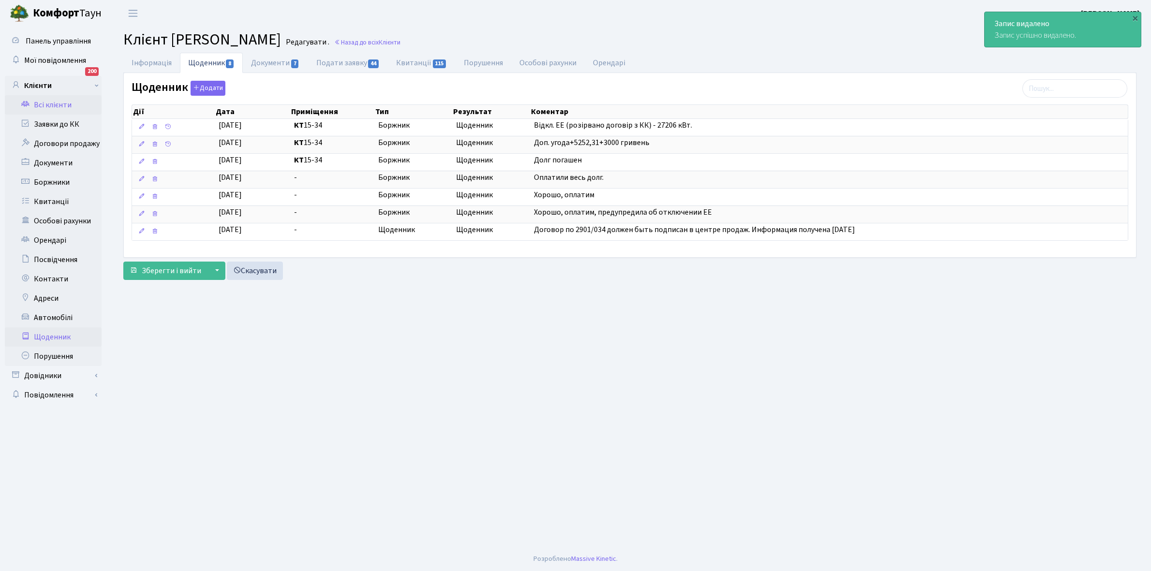
click at [58, 334] on link "Щоденник" at bounding box center [53, 336] width 97 height 19
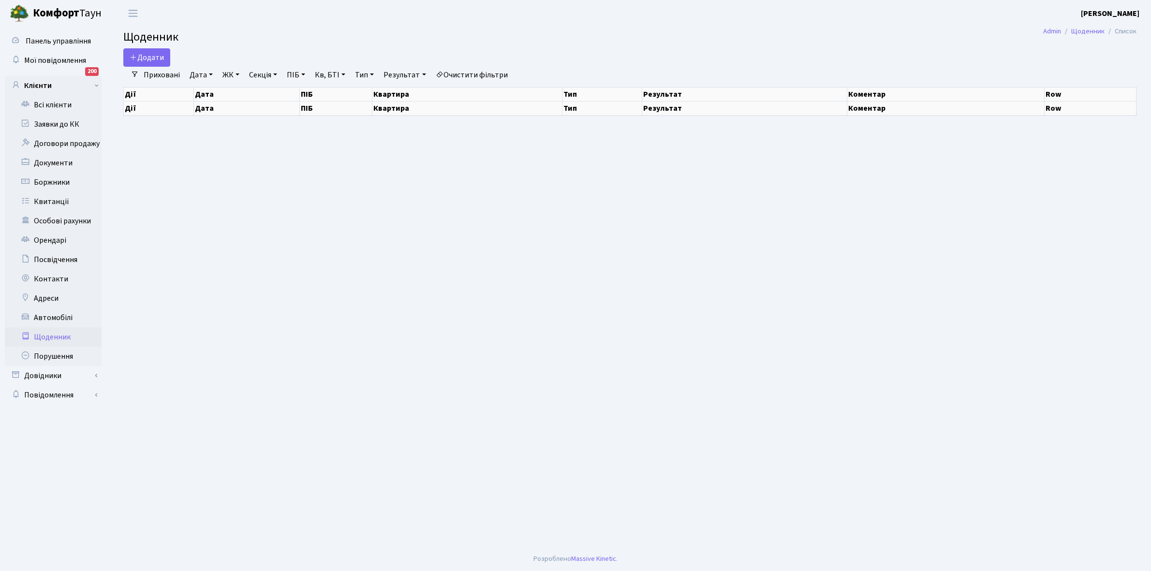
select select "25"
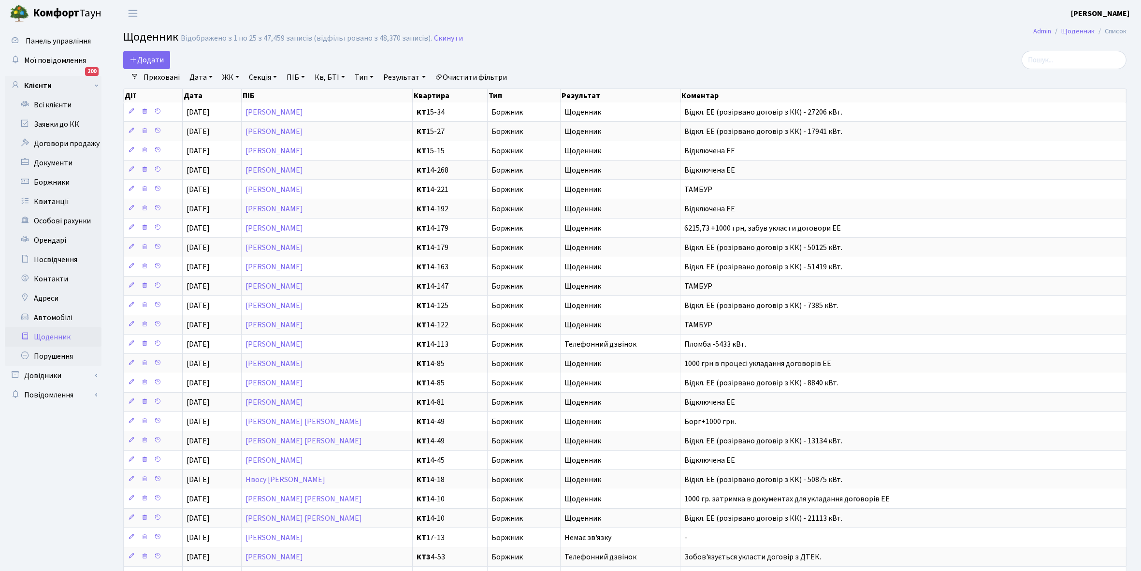
click at [55, 336] on link "Щоденник" at bounding box center [53, 336] width 97 height 19
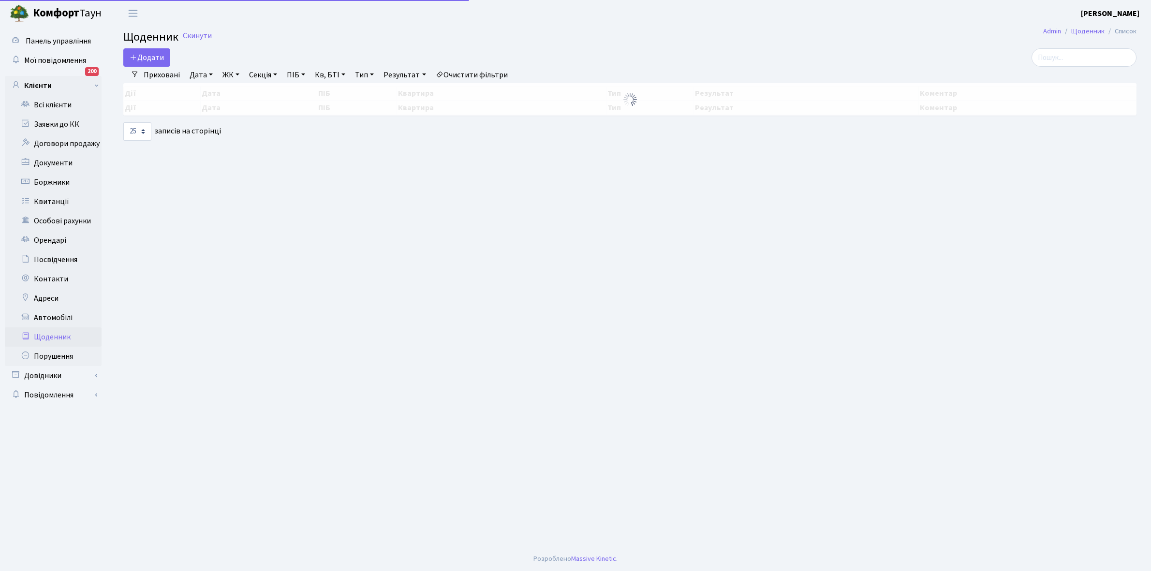
select select "25"
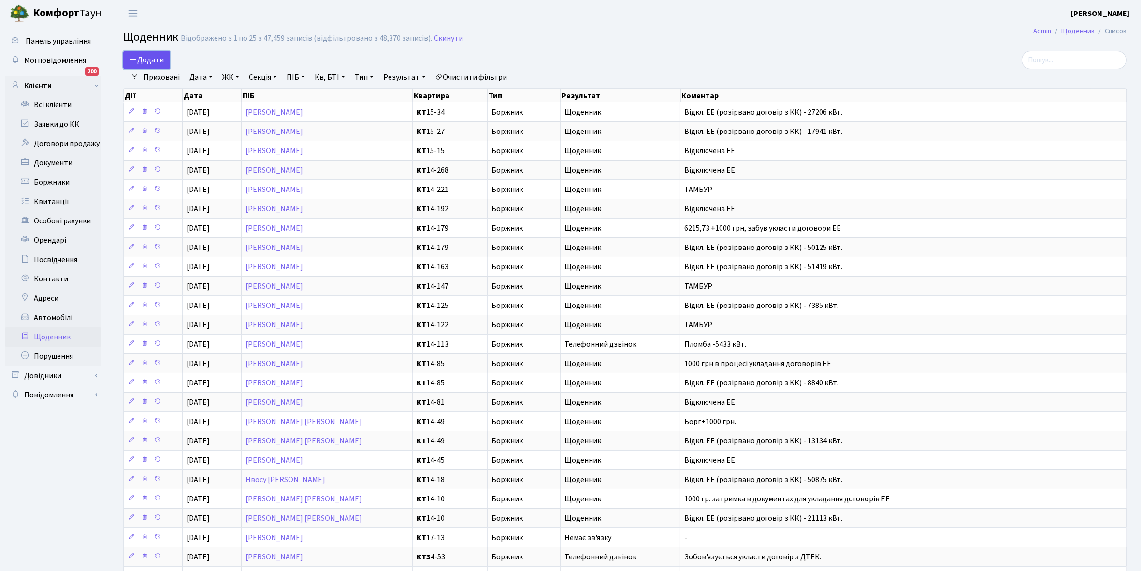
click at [155, 59] on span "Додати" at bounding box center [147, 60] width 34 height 11
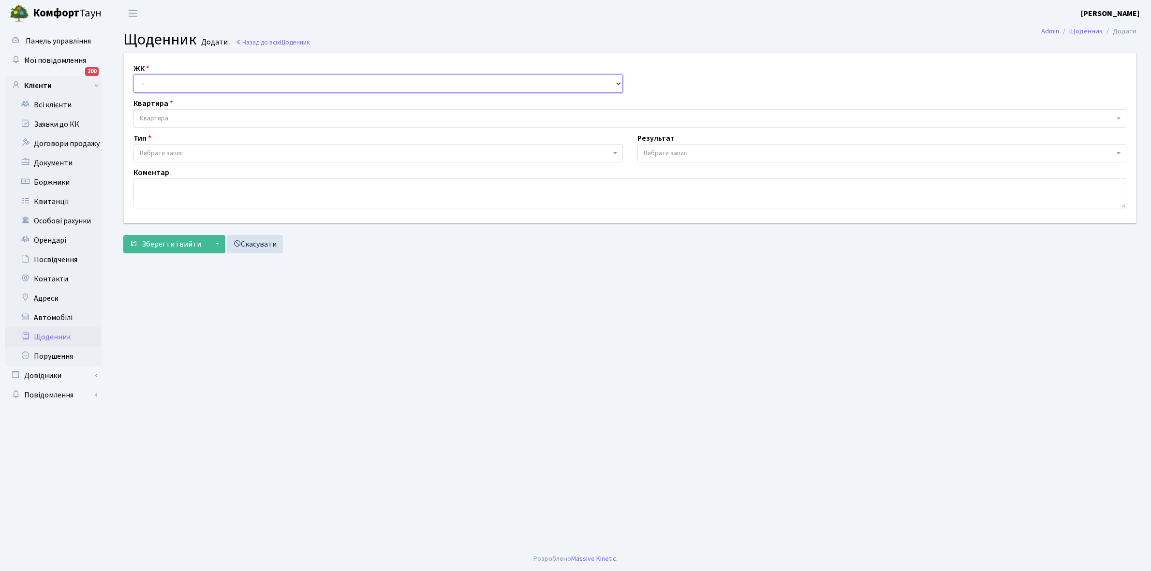
drag, startPoint x: 0, startPoint y: 0, endPoint x: 165, endPoint y: 85, distance: 185.9
click at [165, 85] on select "- КТ, вул. Регенераторна, 4 КТ2, просп. [STREET_ADDRESS] [STREET_ADDRESS] [PERS…" at bounding box center [377, 83] width 489 height 18
select select "271"
click at [133, 74] on select "- КТ, вул. Регенераторна, 4 КТ2, просп. [STREET_ADDRESS] [STREET_ADDRESS] [PERS…" at bounding box center [377, 83] width 489 height 18
select select
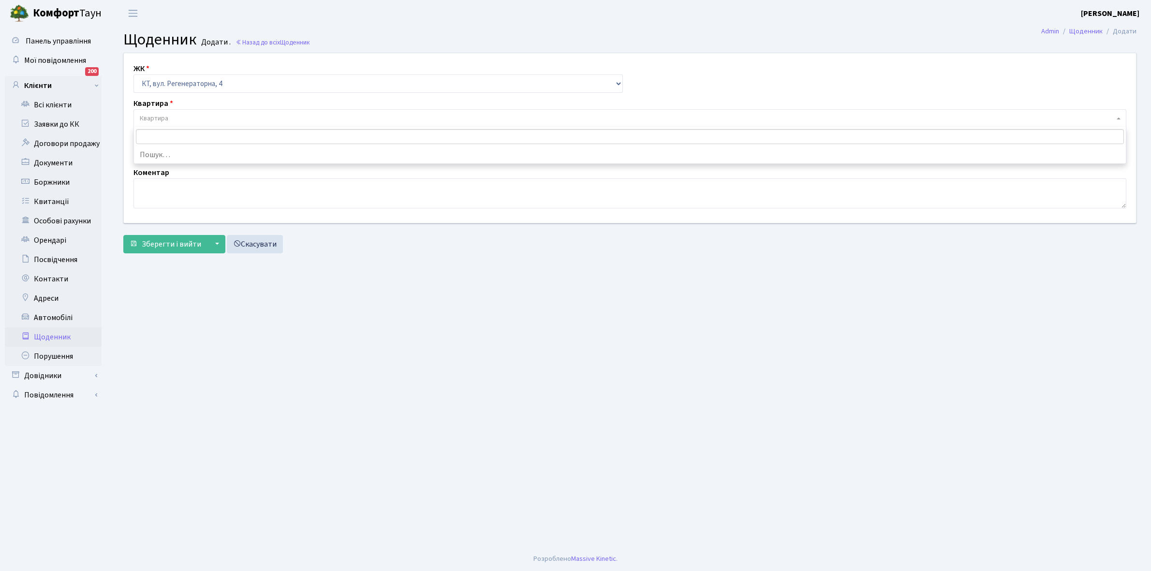
click at [180, 113] on span "Квартира" at bounding box center [629, 118] width 992 height 18
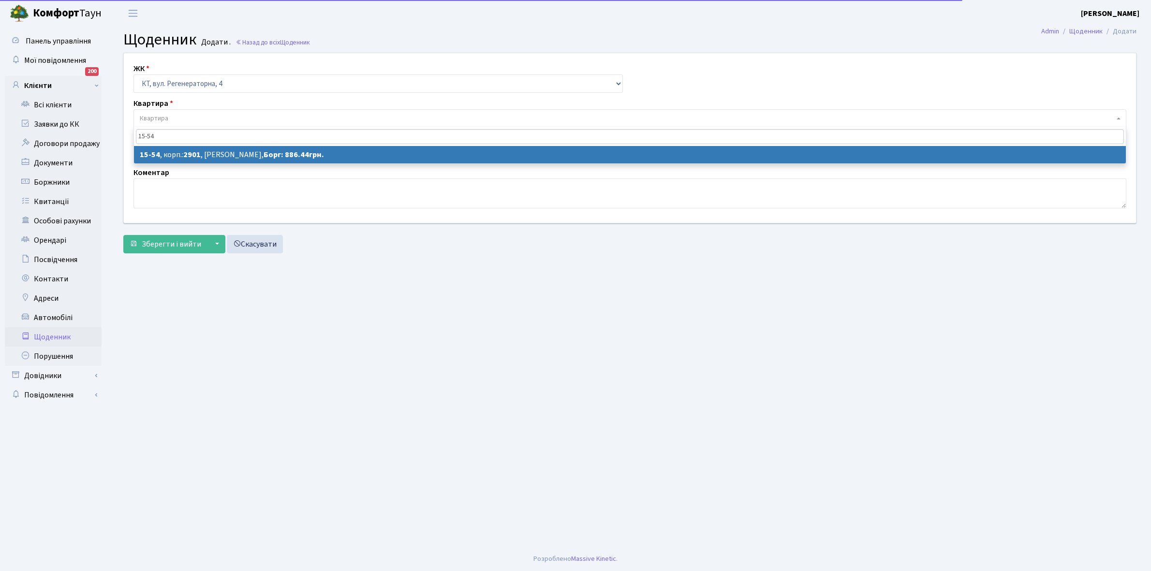
type input "15-54"
select select "8829"
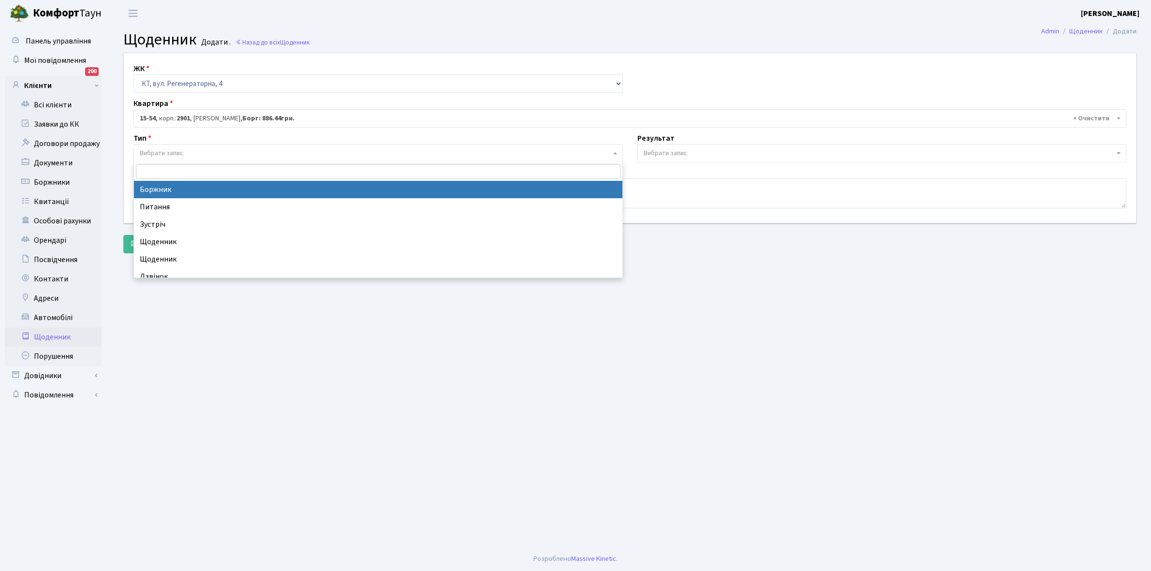
click at [202, 149] on span "Вибрати запис" at bounding box center [375, 153] width 471 height 10
select select "189"
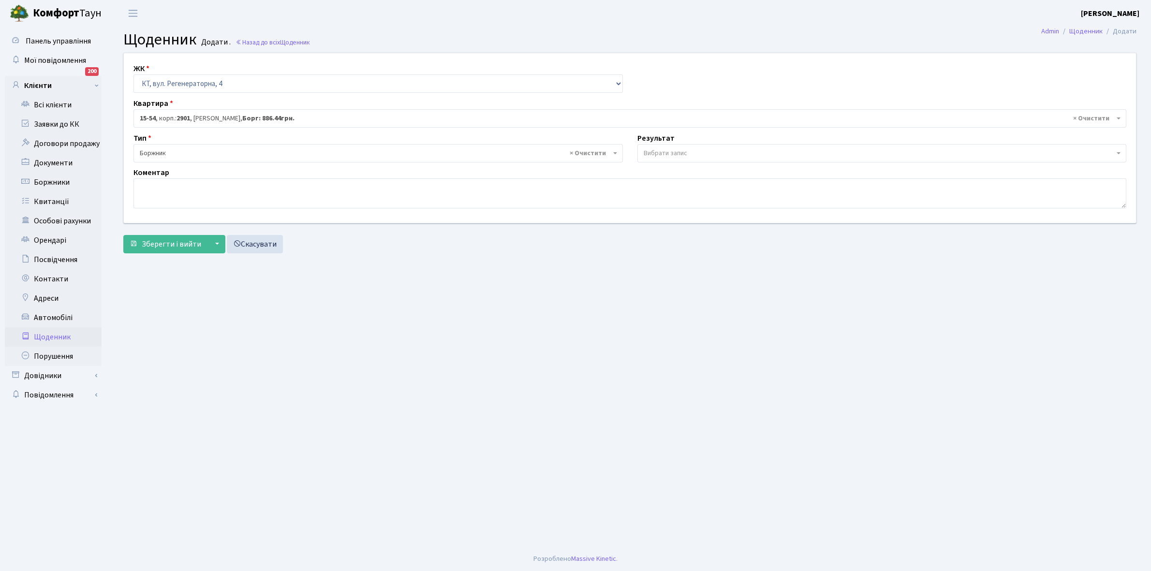
click at [668, 147] on span "Вибрати запис" at bounding box center [881, 153] width 489 height 18
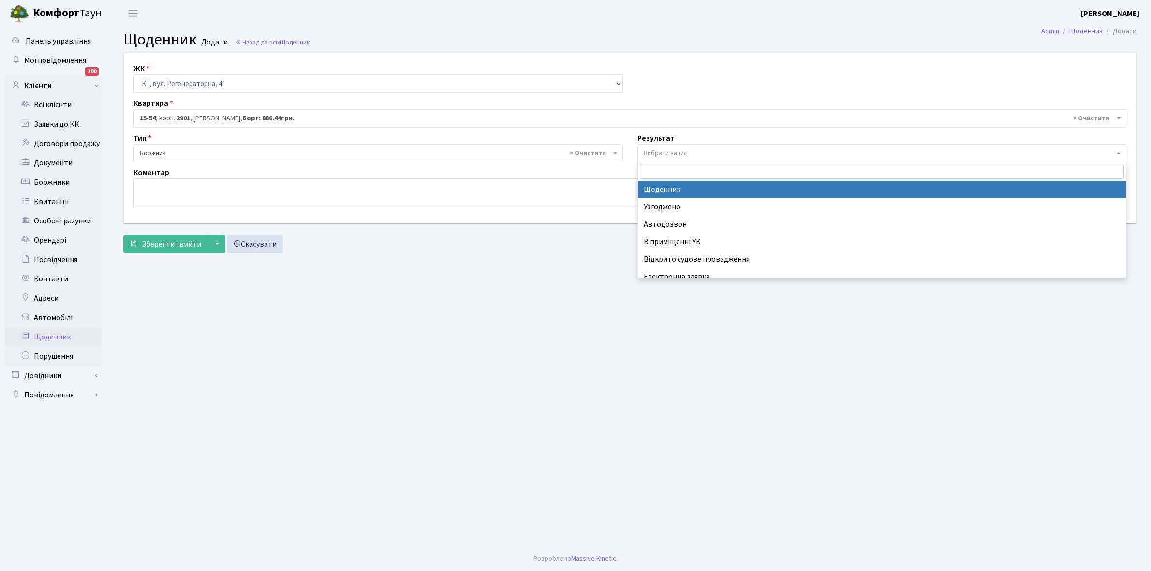
select select "14"
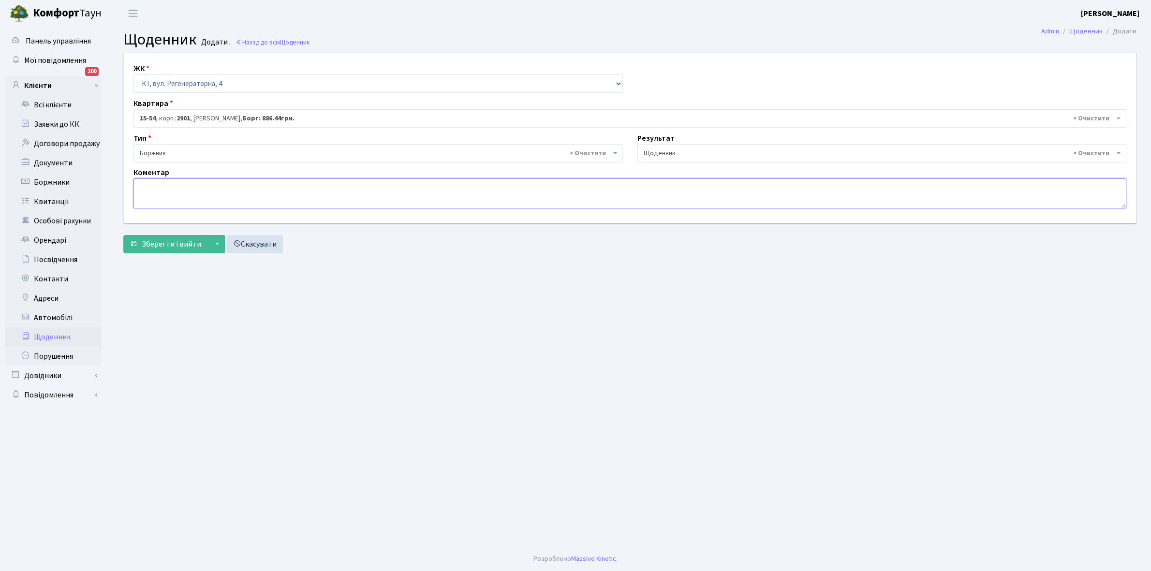
click at [153, 199] on textarea at bounding box center [629, 193] width 992 height 30
paste textarea "Відкл. ЕЕ (розірвано договір з КК) - 19381 кВт."
click at [270, 183] on textarea "Відкл. ЕЕ (розірвано договір з КК) - 19381 кВт." at bounding box center [629, 193] width 992 height 30
type textarea "Відкл. ЕЕ (розірвано договір з КК) - 12257 кВт."
click at [170, 243] on span "Зберегти і вийти" at bounding box center [171, 244] width 59 height 11
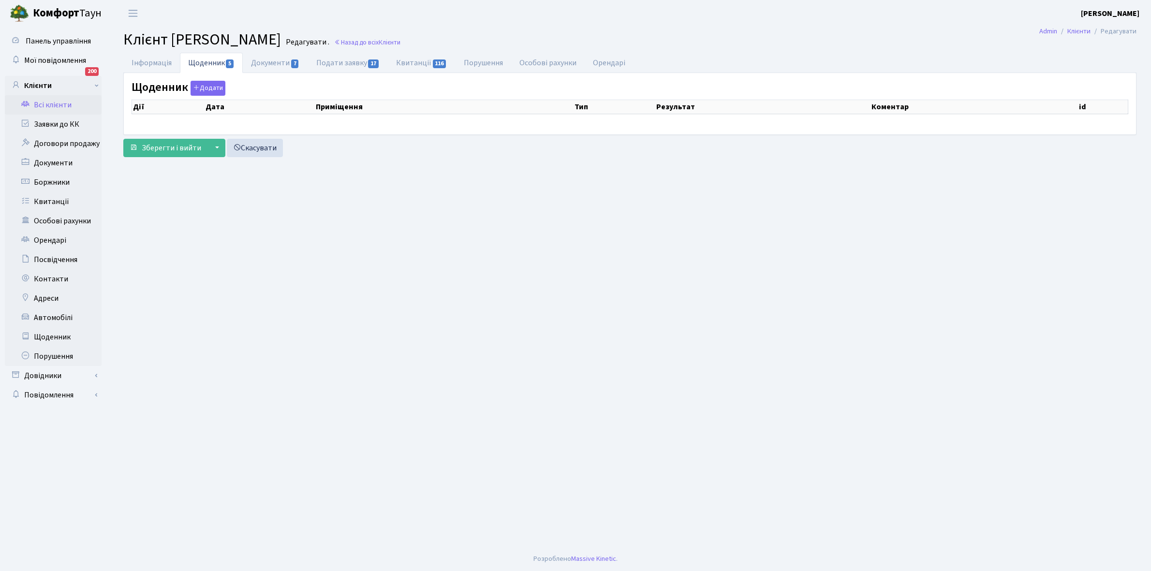
select select "25"
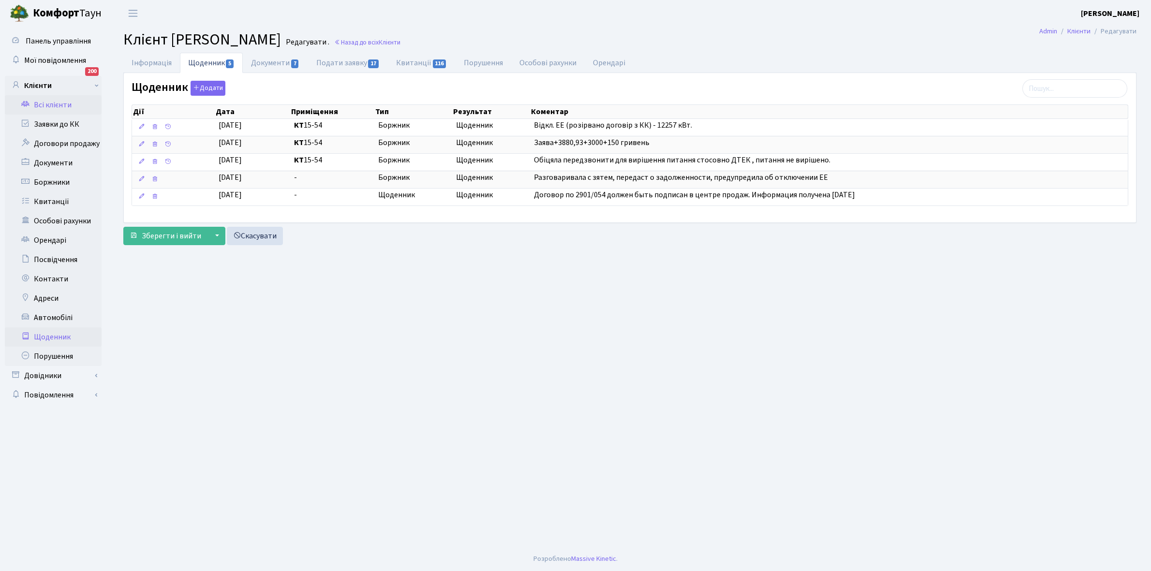
click at [58, 336] on link "Щоденник" at bounding box center [53, 336] width 97 height 19
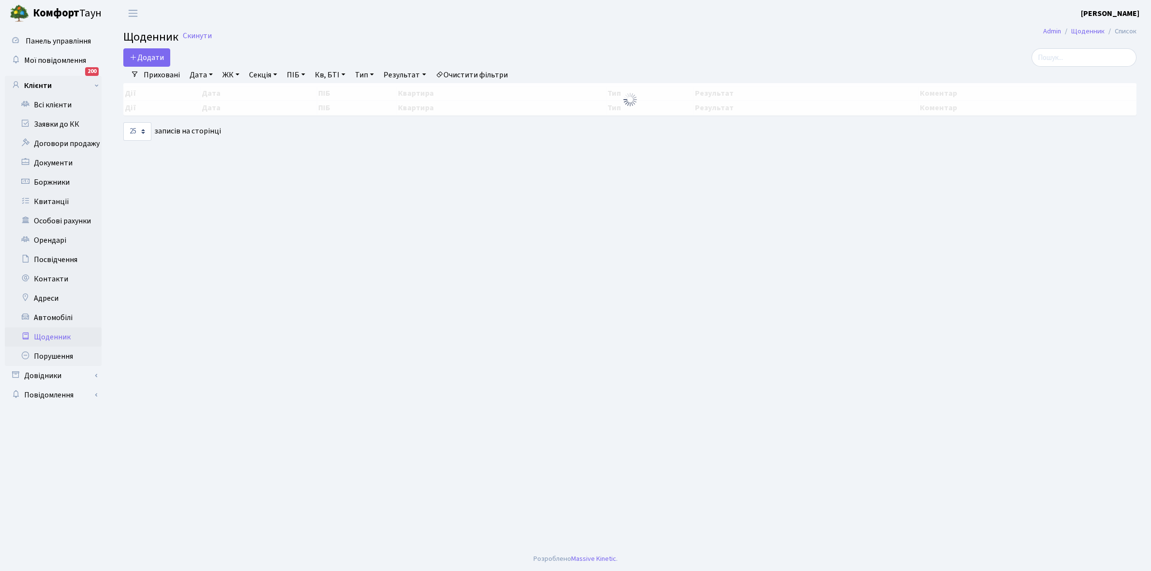
select select "25"
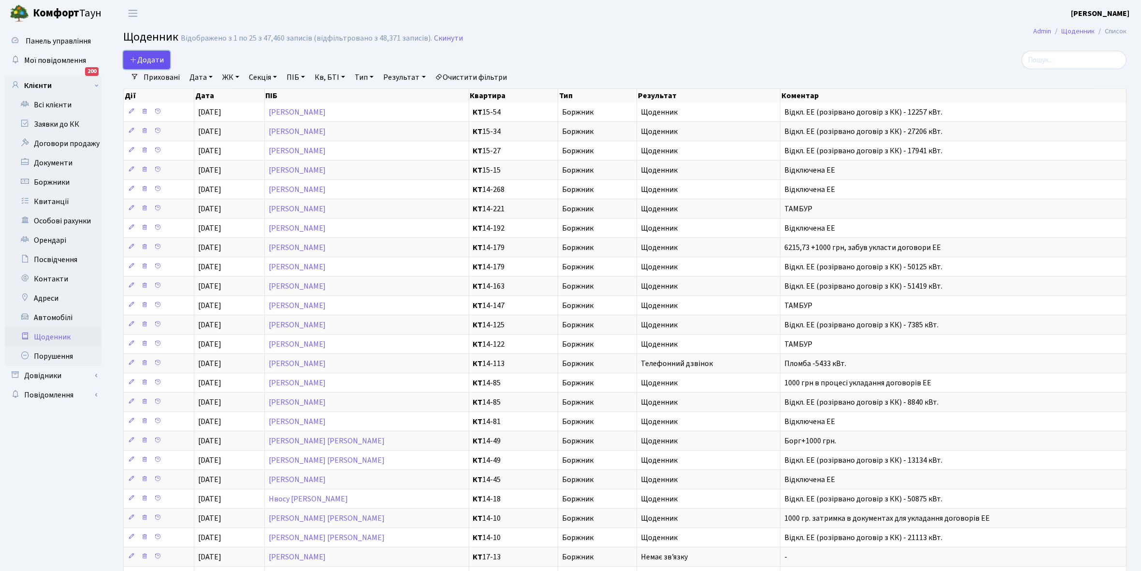
click at [157, 58] on span "Додати" at bounding box center [147, 60] width 34 height 11
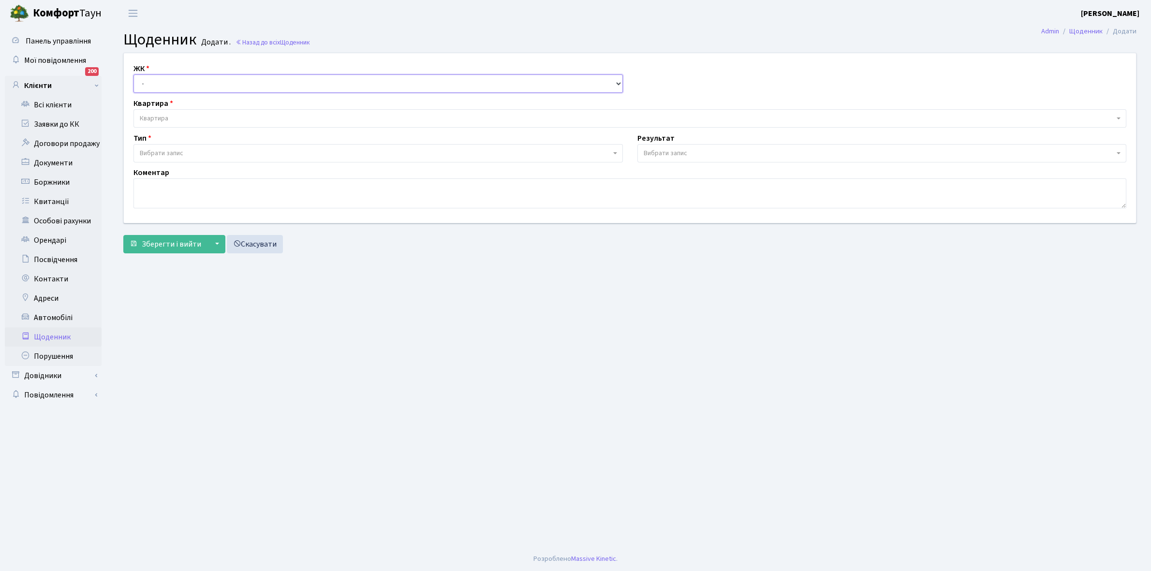
click at [158, 84] on select "- КТ, вул. Регенераторна, 4 КТ2, просп. [STREET_ADDRESS] [STREET_ADDRESS] [PERS…" at bounding box center [377, 83] width 489 height 18
select select "271"
click at [133, 74] on select "- КТ, вул. Регенераторна, 4 КТ2, просп. [STREET_ADDRESS] [STREET_ADDRESS] [PERS…" at bounding box center [377, 83] width 489 height 18
select select
click at [175, 114] on span "Квартира" at bounding box center [627, 119] width 974 height 10
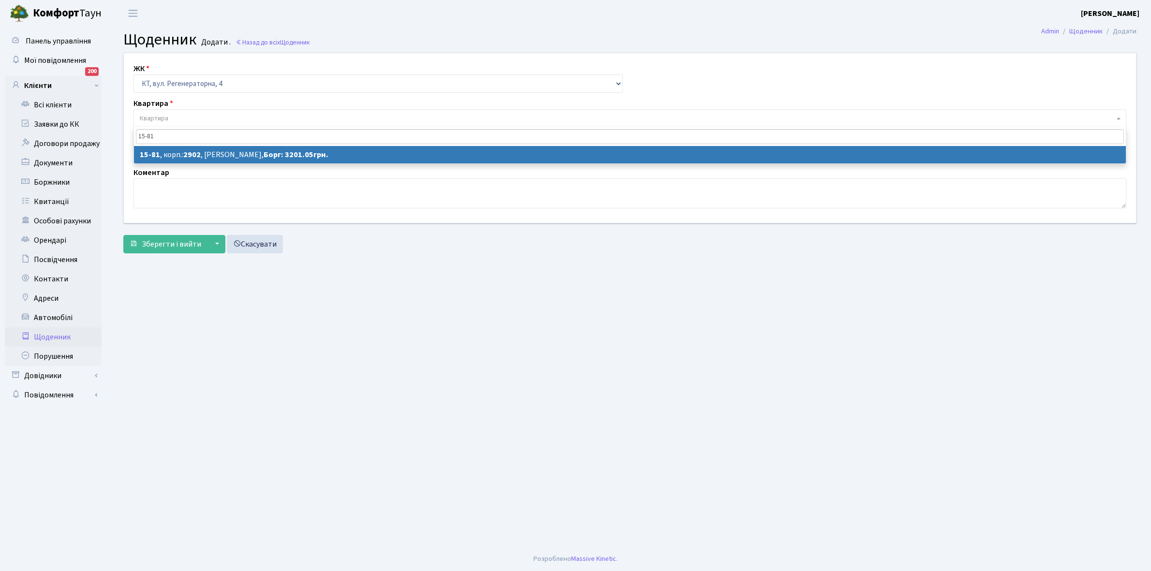
type input "15-81"
select select "8856"
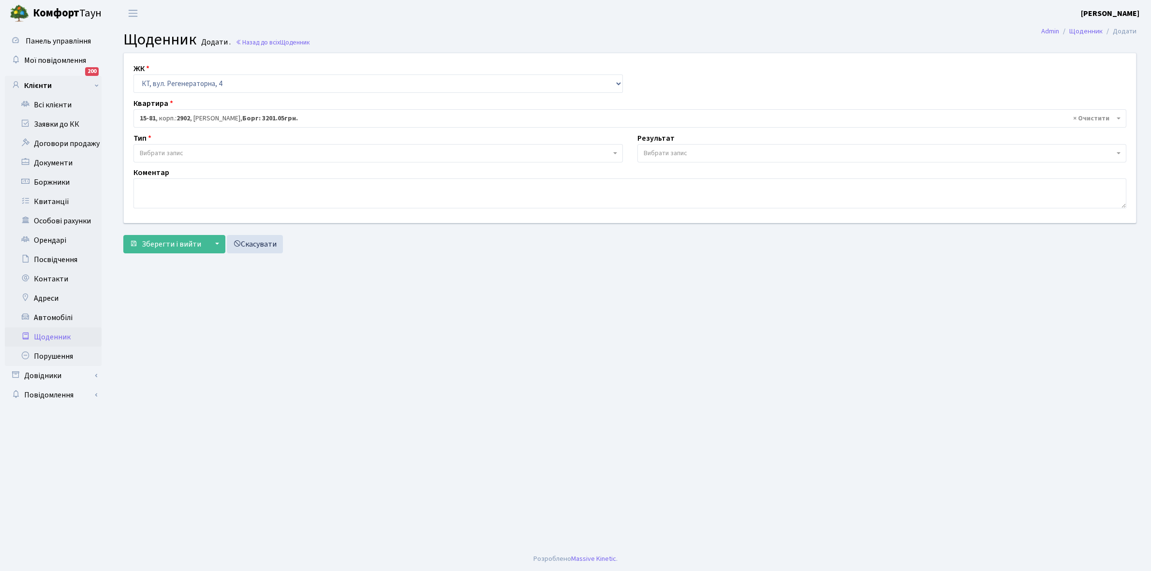
click at [179, 148] on span "Вибрати запис" at bounding box center [162, 153] width 44 height 10
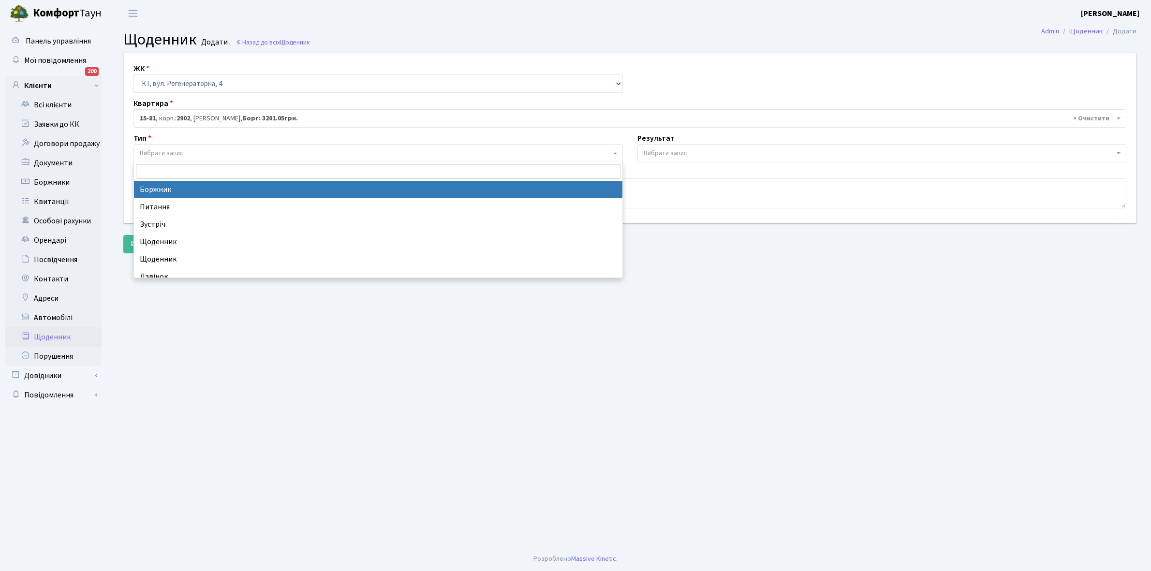
select select "189"
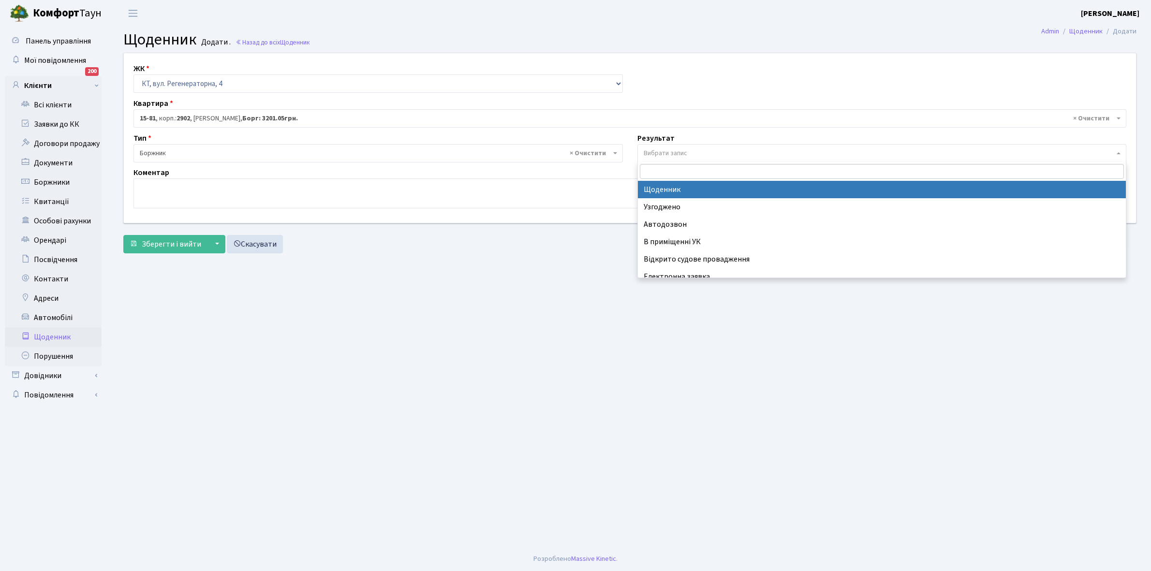
click at [663, 151] on span "Вибрати запис" at bounding box center [665, 153] width 44 height 10
select select "14"
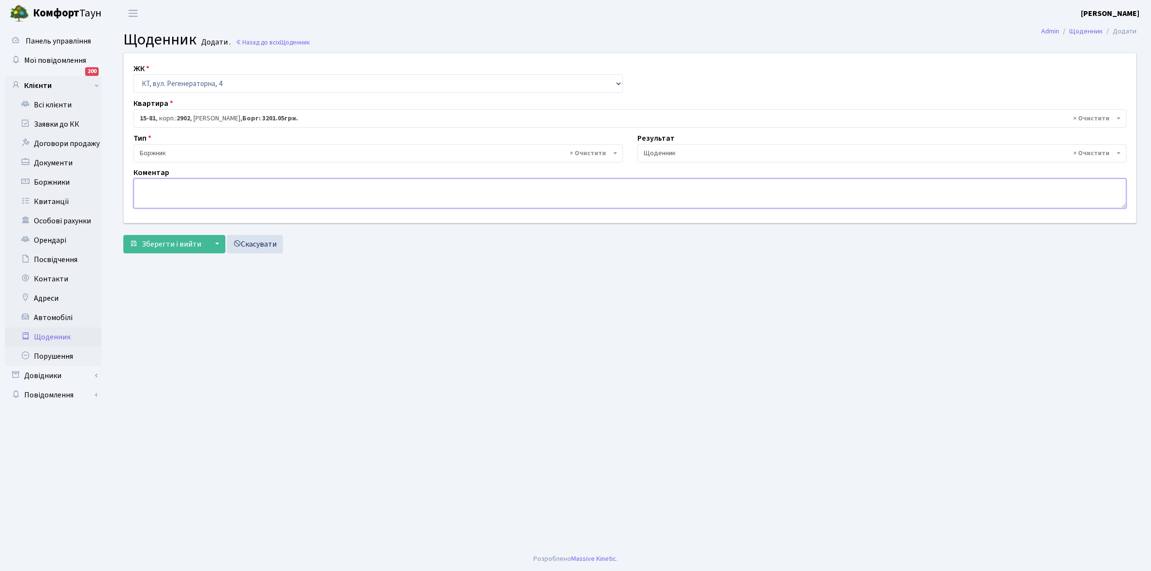
click at [155, 192] on textarea at bounding box center [629, 193] width 992 height 30
type textarea "Відключена ЕЕ"
click at [165, 242] on span "Зберегти і вийти" at bounding box center [171, 244] width 59 height 11
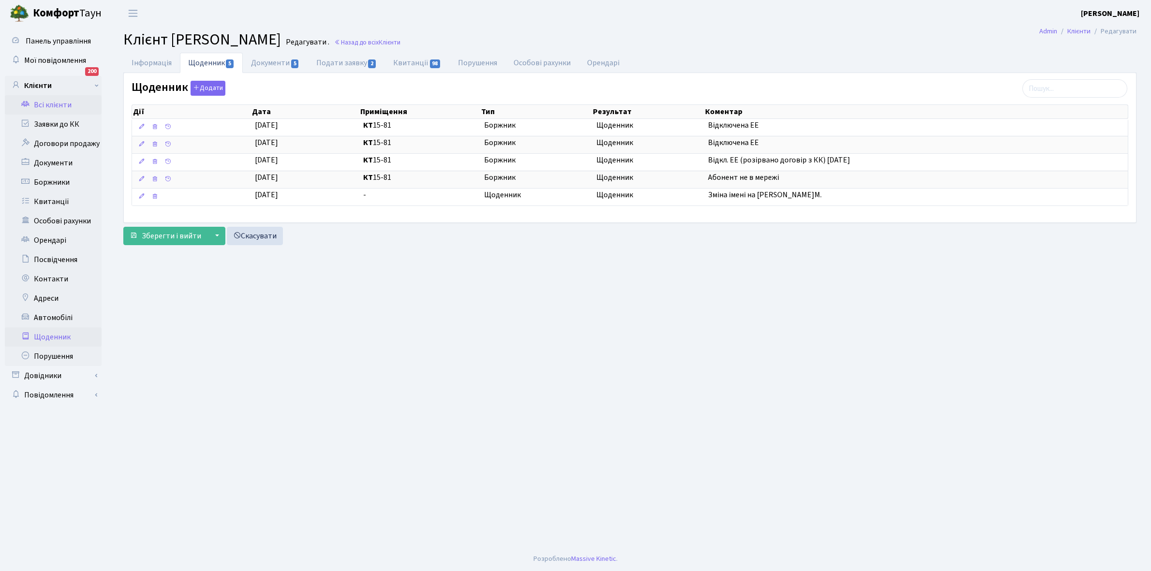
click at [56, 335] on link "Щоденник" at bounding box center [53, 336] width 97 height 19
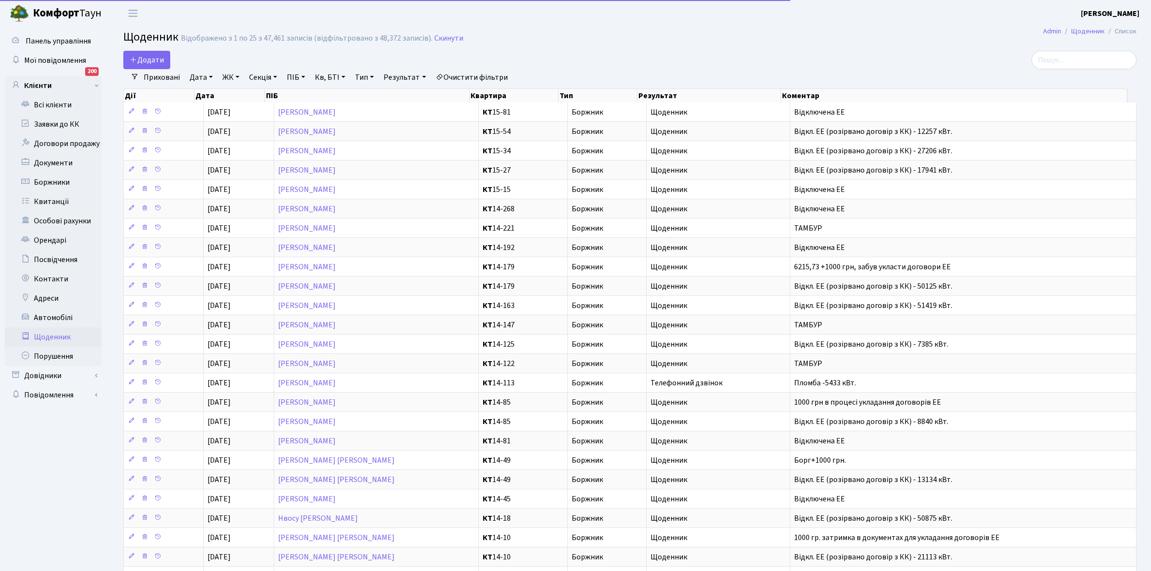
select select "25"
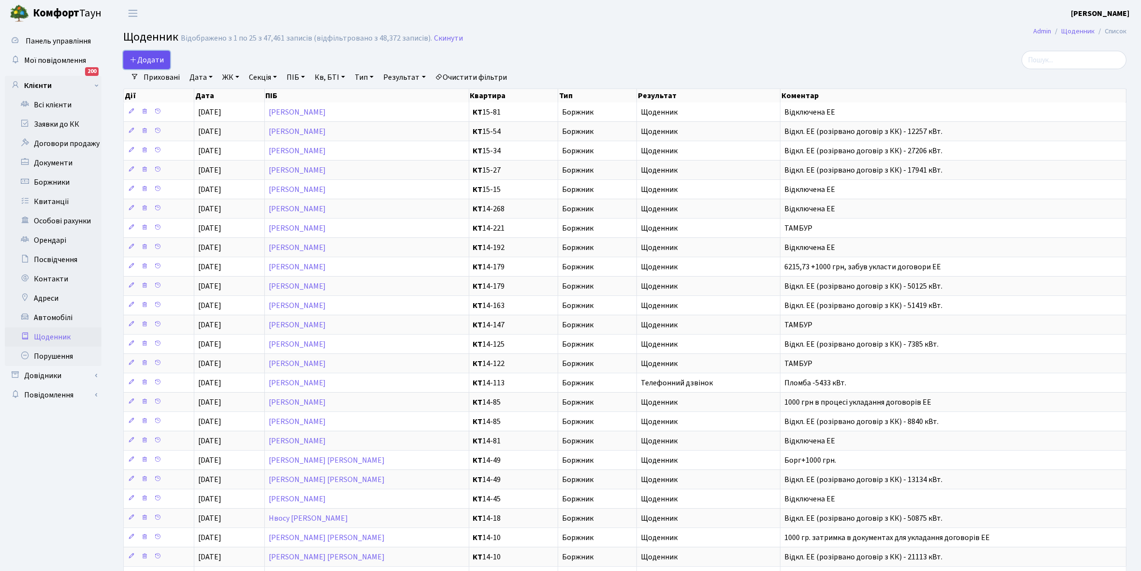
click at [146, 53] on link "Додати" at bounding box center [146, 60] width 47 height 18
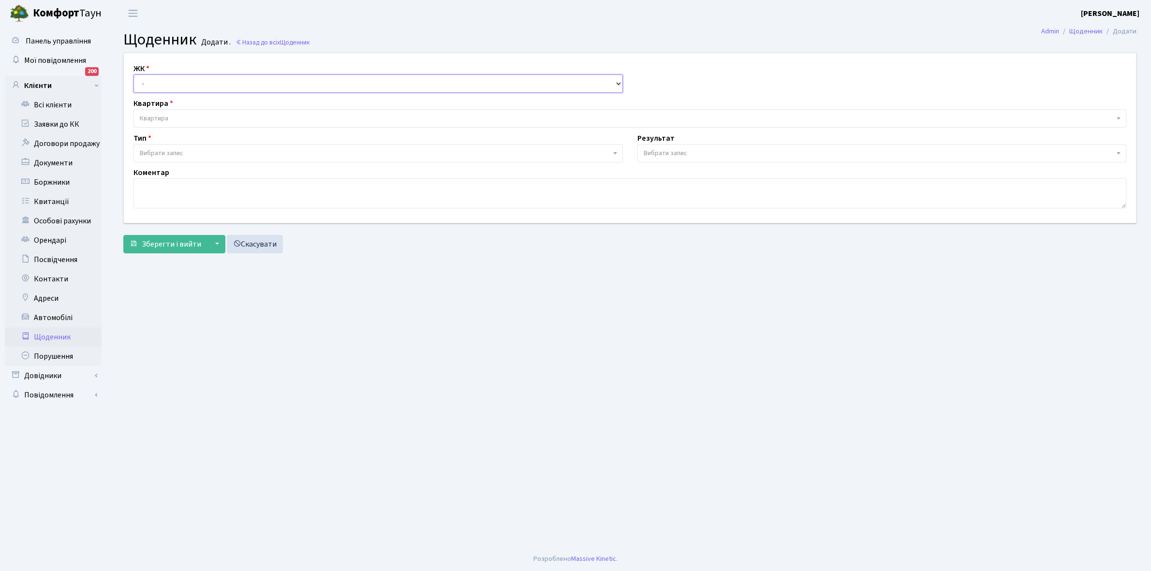
click at [160, 83] on select "- КТ, вул. Регенераторна, 4 КТ2, просп. [STREET_ADDRESS] [STREET_ADDRESS] [PERS…" at bounding box center [377, 83] width 489 height 18
select select "271"
click at [133, 74] on select "- КТ, вул. Регенераторна, 4 КТ2, просп. Соборності, 17 КТ3, вул. Березнева, 16 …" at bounding box center [377, 83] width 489 height 18
select select
click at [179, 112] on span "Квартира" at bounding box center [629, 118] width 992 height 18
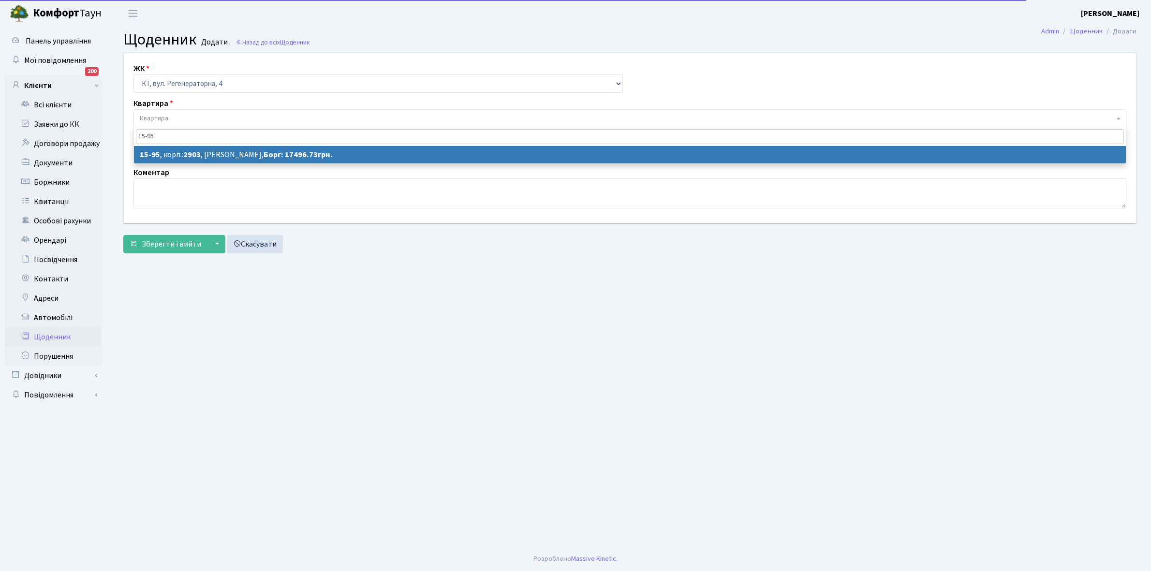
type input "15-95"
select select "8870"
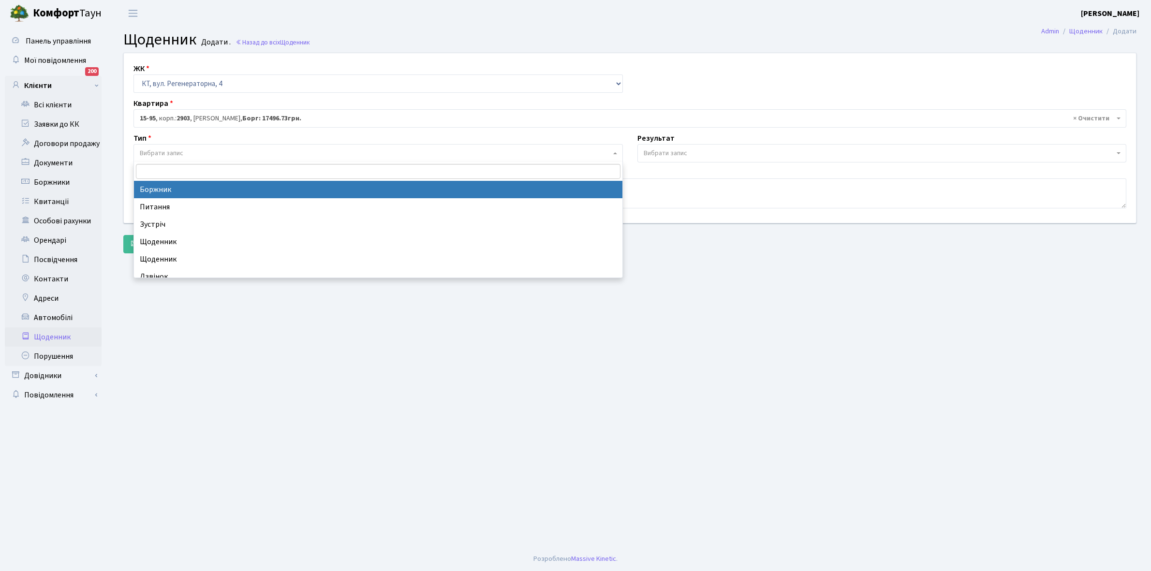
click at [204, 149] on span "Вибрати запис" at bounding box center [375, 153] width 471 height 10
select select "189"
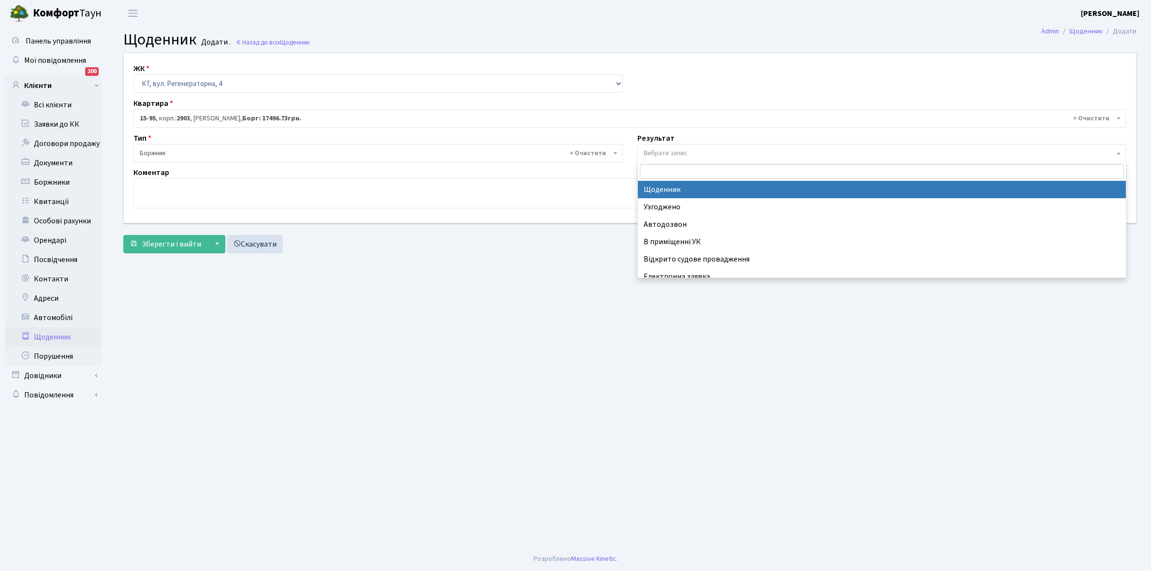
click at [680, 151] on span "Вибрати запис" at bounding box center [665, 153] width 44 height 10
select select "14"
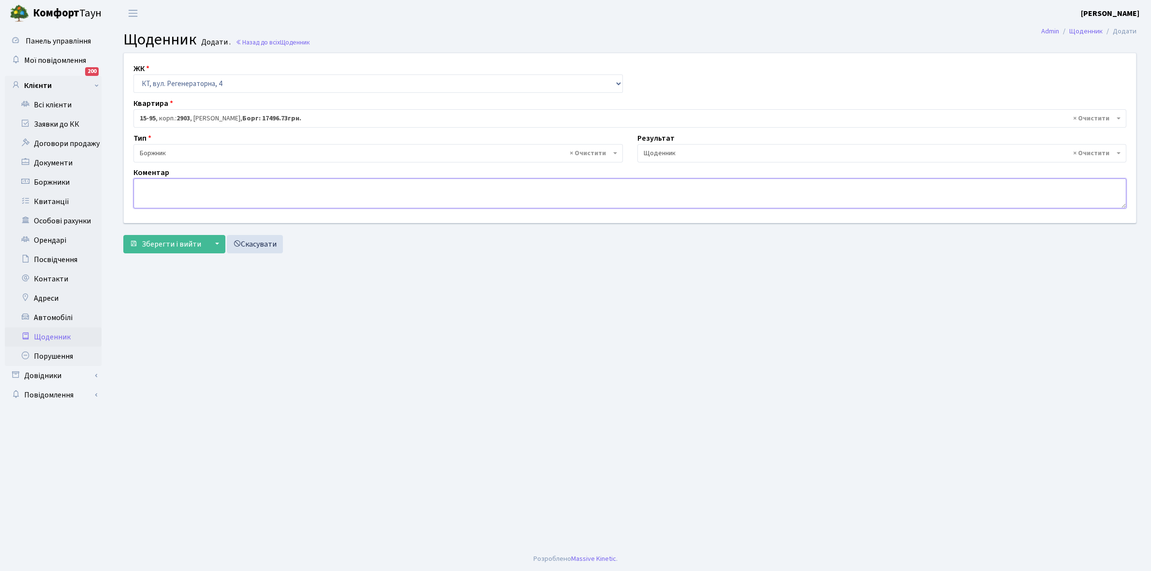
click at [158, 194] on textarea at bounding box center [629, 193] width 992 height 30
paste textarea "Відкл. ЕЕ (розірвано договір з КК) - 19381 кВт."
click at [269, 183] on textarea "Відкл. ЕЕ (розірвано договір з КК) - 19381 кВт." at bounding box center [629, 193] width 992 height 30
type textarea "Відкл. ЕЕ (розірвано договір з КК) - 18360 кВт."
click at [165, 244] on span "Зберегти і вийти" at bounding box center [171, 244] width 59 height 11
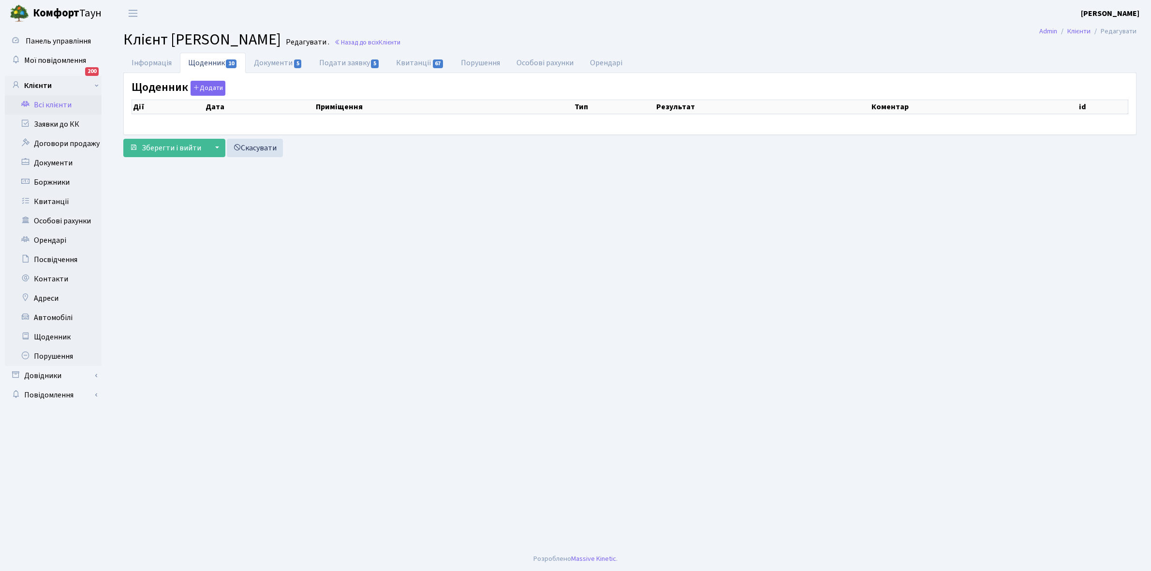
select select "25"
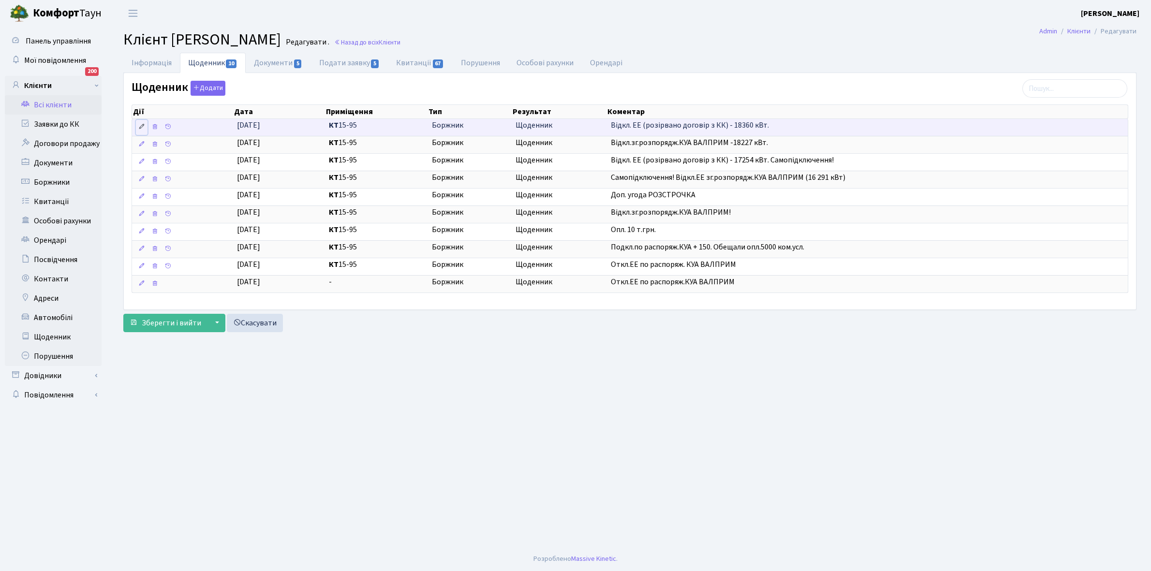
click at [142, 129] on icon at bounding box center [141, 126] width 7 height 7
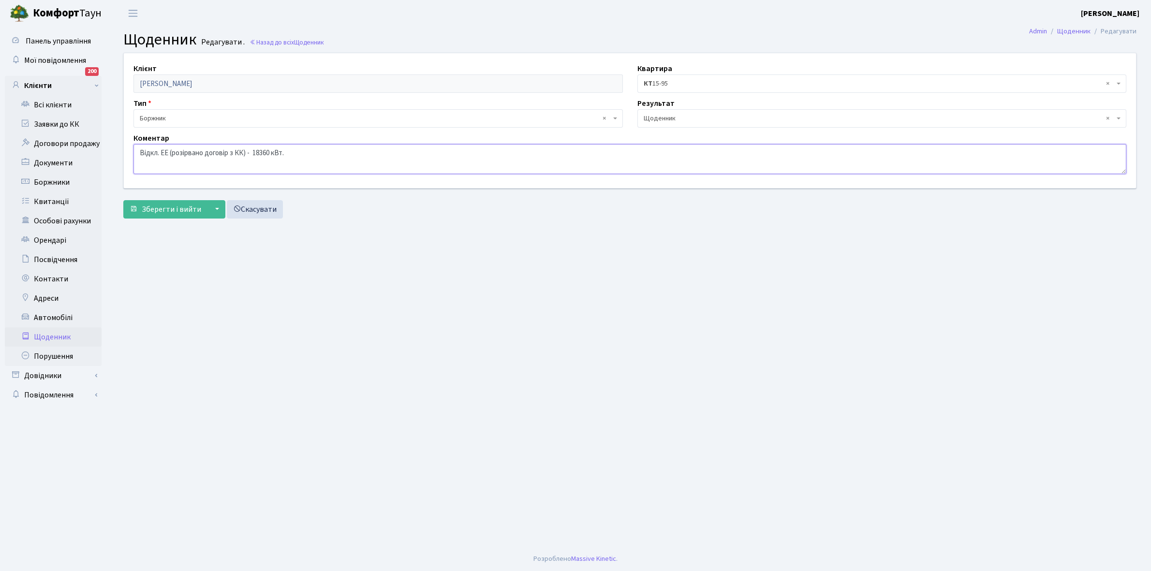
click at [351, 159] on textarea "Відкл. ЕЕ (розірвано договір з КК) - 18360 кВт." at bounding box center [629, 159] width 992 height 30
click at [333, 146] on textarea "Відкл. ЕЕ (розірвано договір з КК) - 18360 кВт." at bounding box center [629, 159] width 992 height 30
type textarea "Відкл. ЕЕ (розірвано договір з КК) - 18360 кВт. БОРГ-17496,73 грн."
click at [177, 209] on span "Зберегти і вийти" at bounding box center [171, 209] width 59 height 11
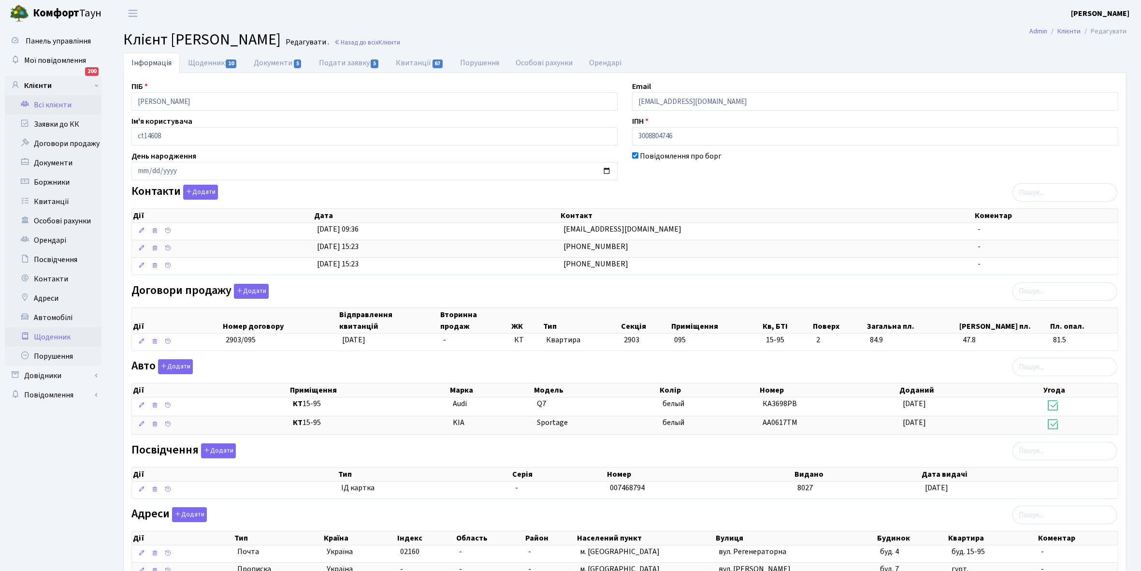
click at [44, 335] on link "Щоденник" at bounding box center [53, 336] width 97 height 19
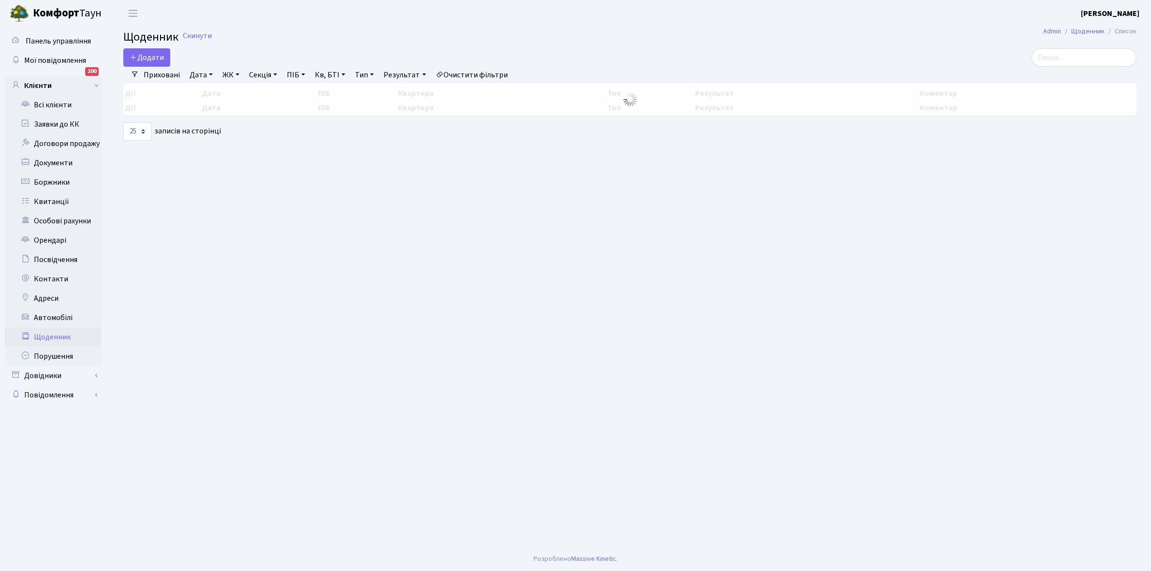
select select "25"
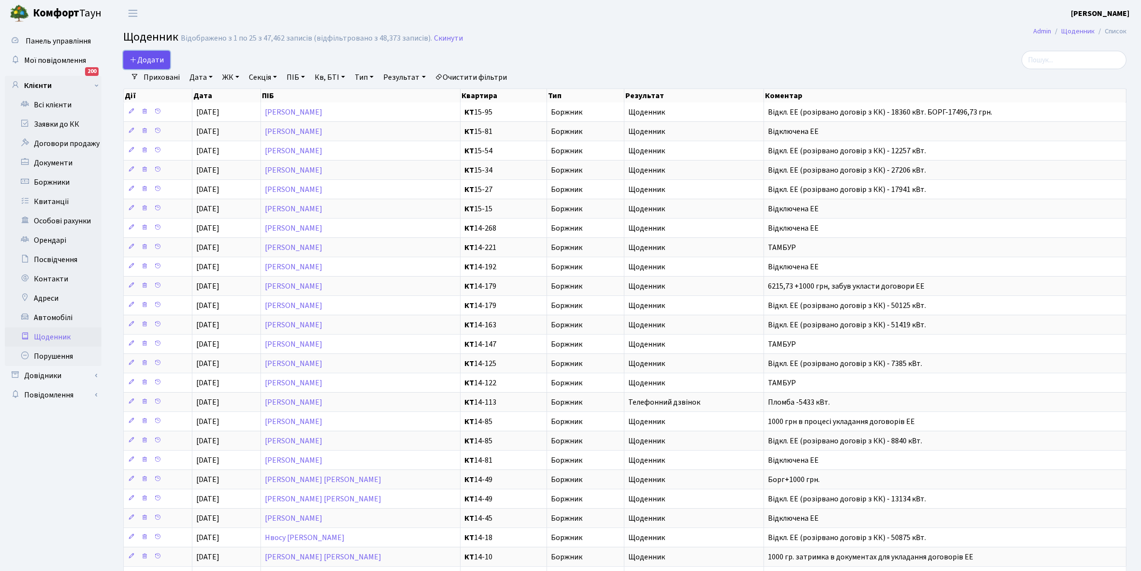
click at [149, 58] on span "Додати" at bounding box center [147, 60] width 34 height 11
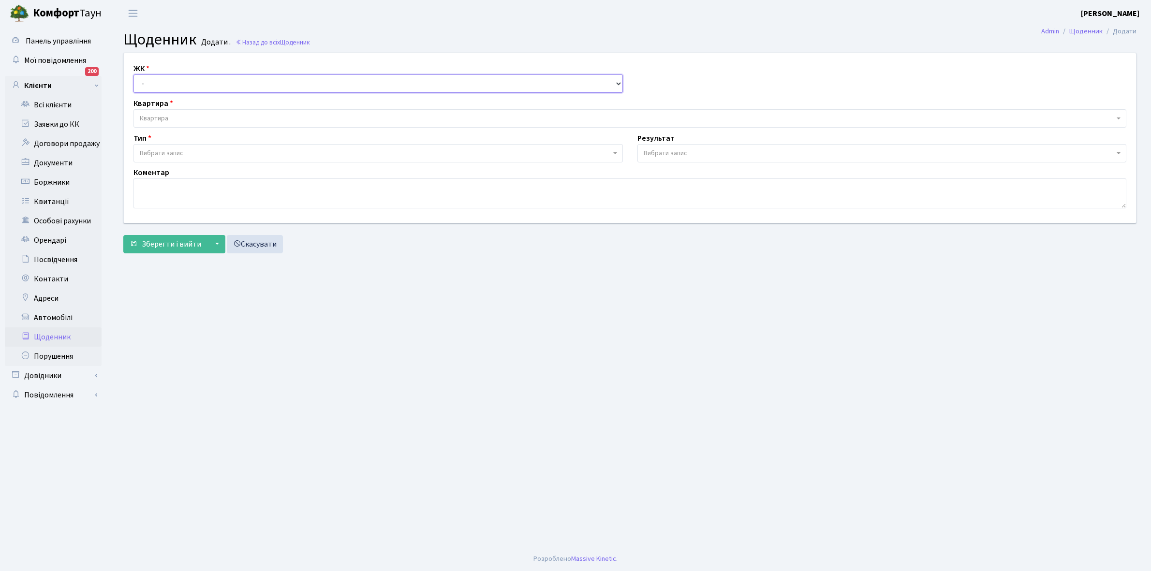
click at [151, 82] on select "- КТ, вул. Регенераторна, 4 КТ2, просп. [STREET_ADDRESS] [STREET_ADDRESS] [PERS…" at bounding box center [377, 83] width 489 height 18
select select "271"
click at [133, 74] on select "- КТ, вул. Регенераторна, 4 КТ2, просп. [STREET_ADDRESS] [STREET_ADDRESS] [PERS…" at bounding box center [377, 83] width 489 height 18
select select
click at [172, 115] on span "Квартира" at bounding box center [627, 119] width 974 height 10
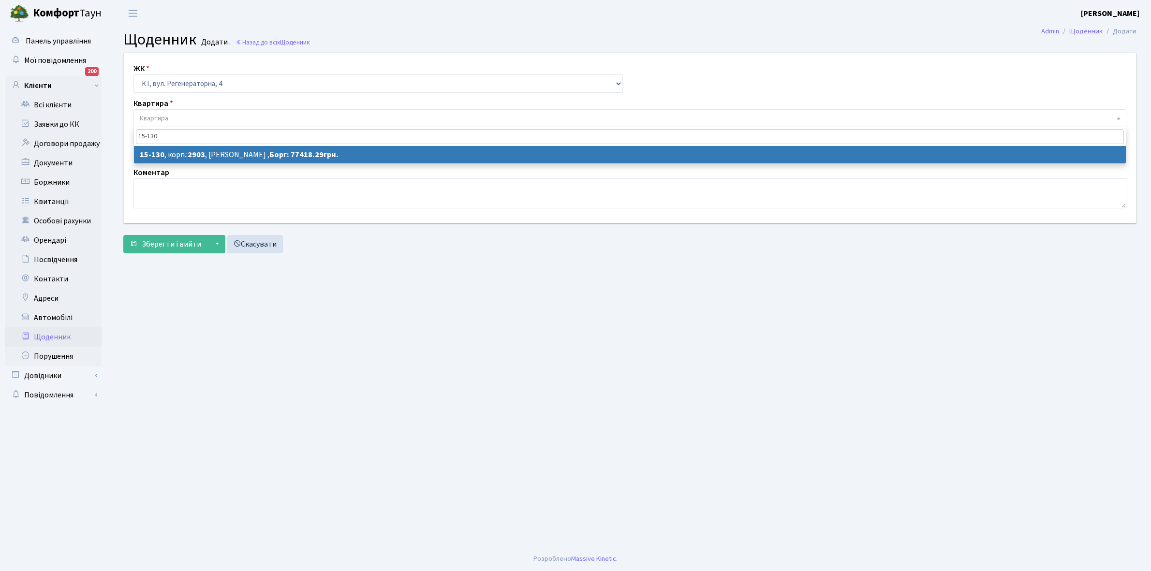
type input "15-130"
select select "8905"
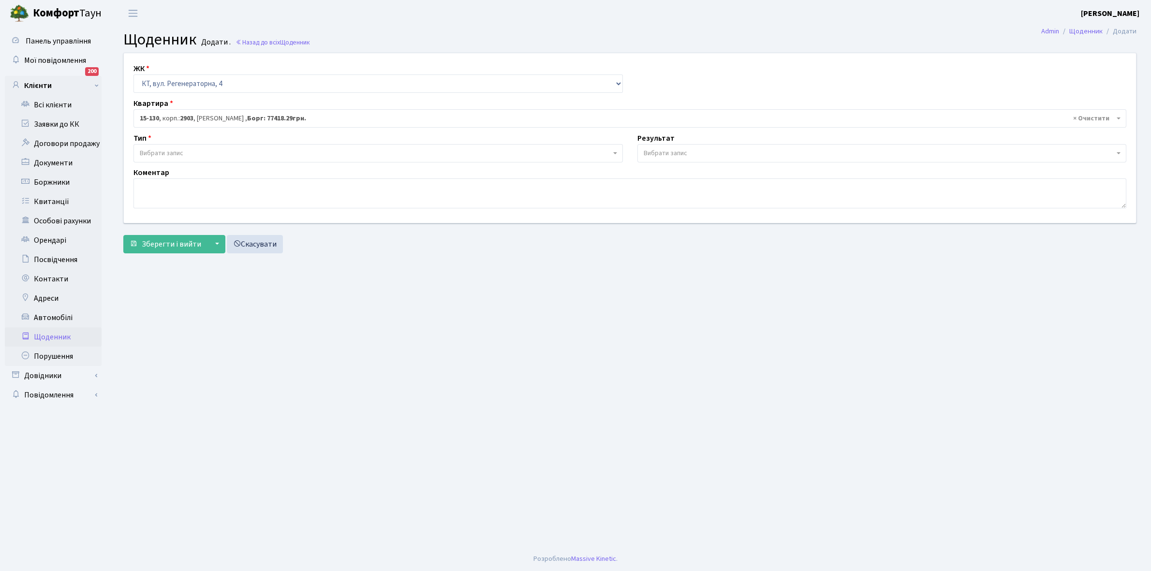
click at [190, 151] on span "Вибрати запис" at bounding box center [375, 153] width 471 height 10
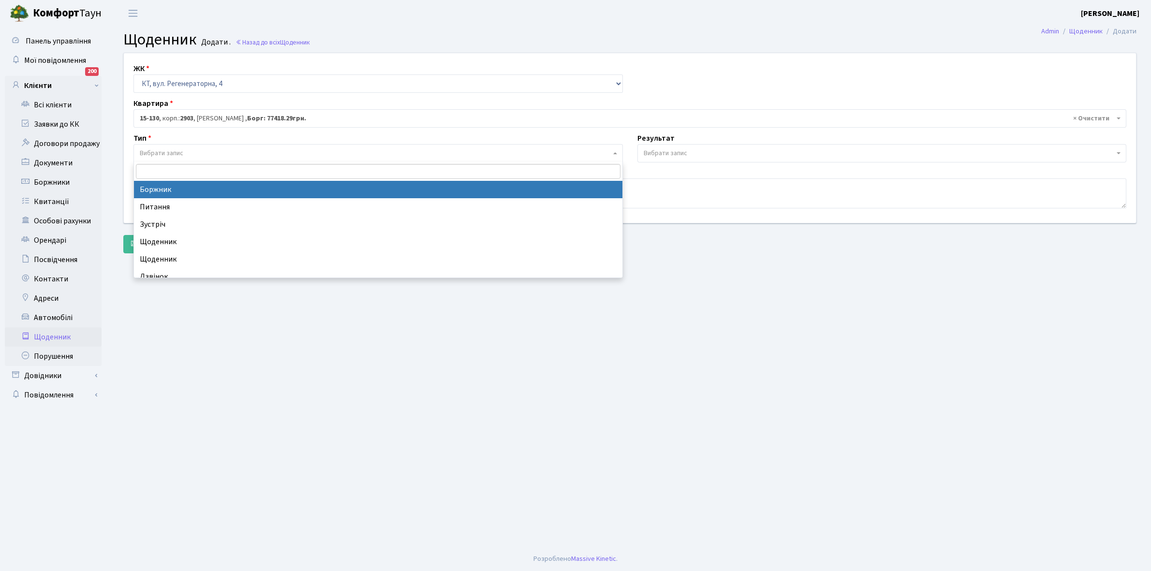
select select "189"
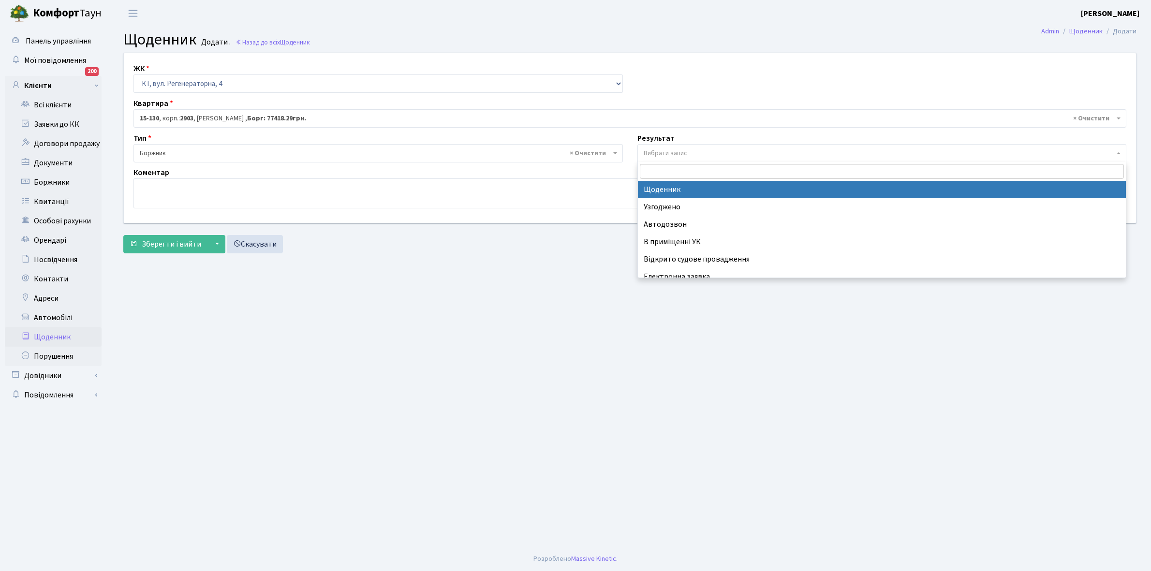
click at [711, 151] on span "Вибрати запис" at bounding box center [878, 153] width 471 height 10
select select "14"
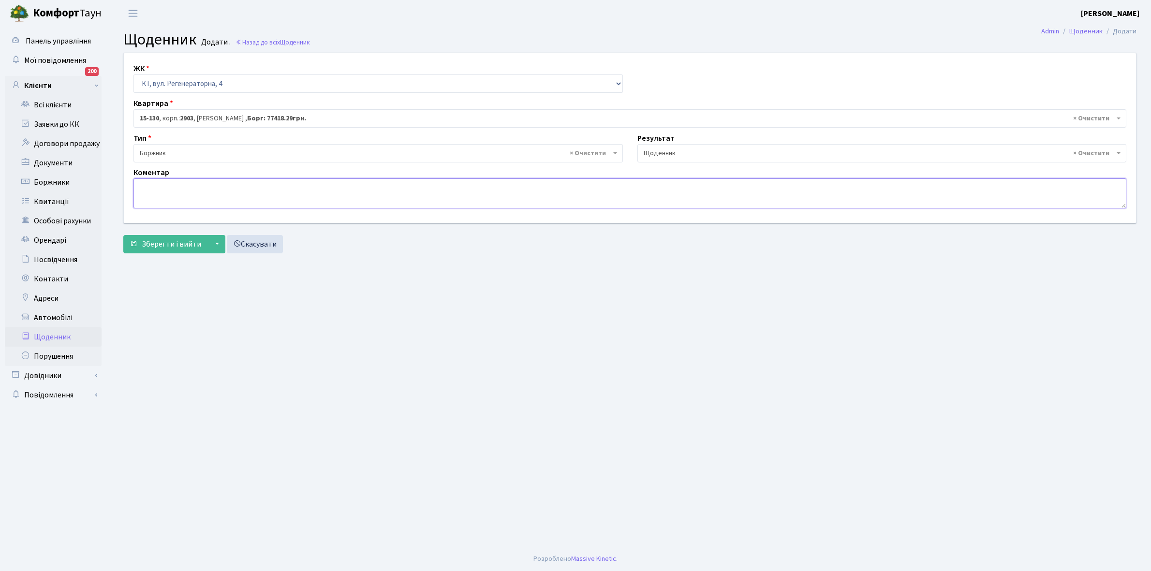
click at [159, 196] on textarea at bounding box center [629, 193] width 992 height 30
type textarea "Відключена ЕЕ"
click at [168, 241] on span "Зберегти і вийти" at bounding box center [171, 244] width 59 height 11
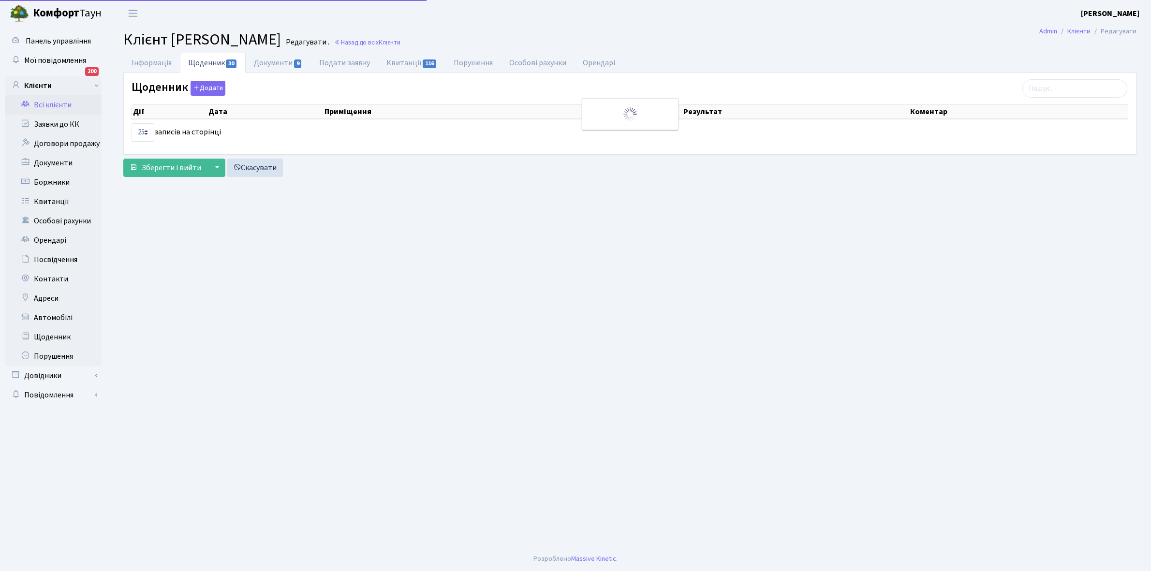
select select "25"
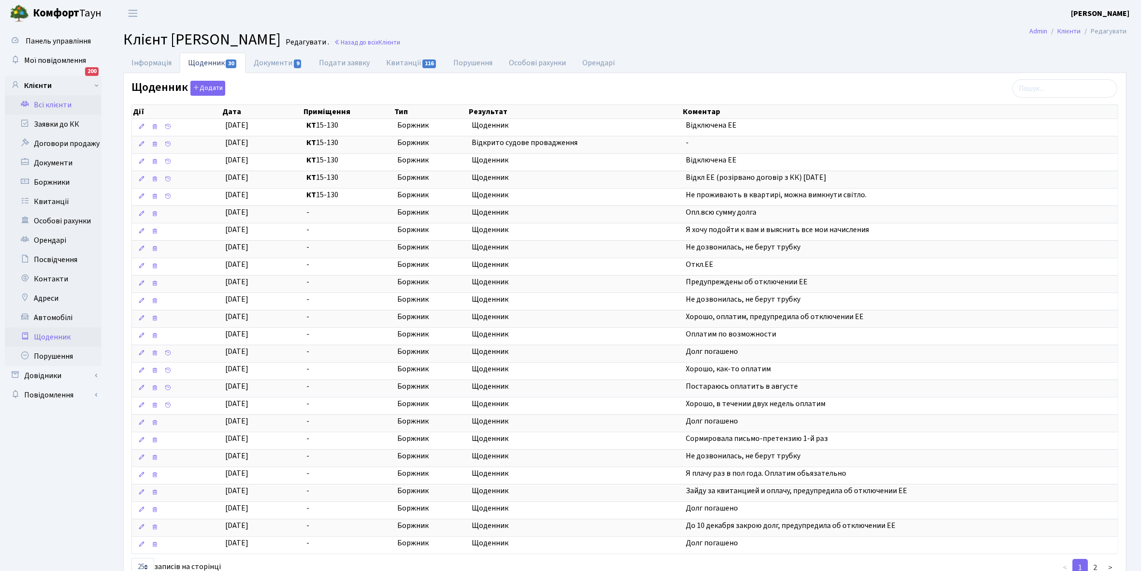
click at [49, 337] on link "Щоденник" at bounding box center [53, 336] width 97 height 19
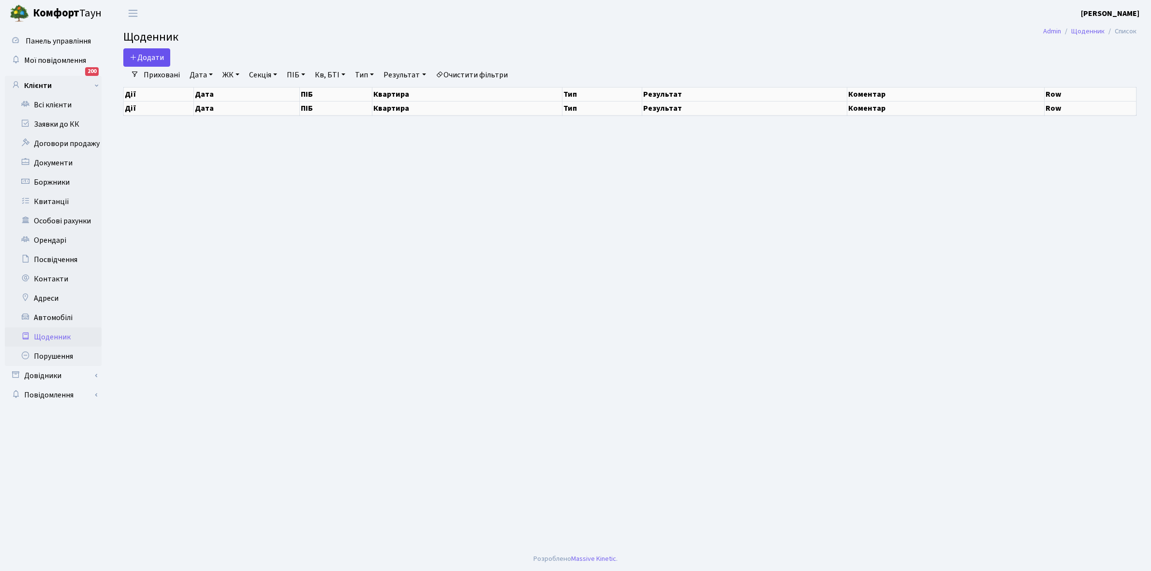
select select "25"
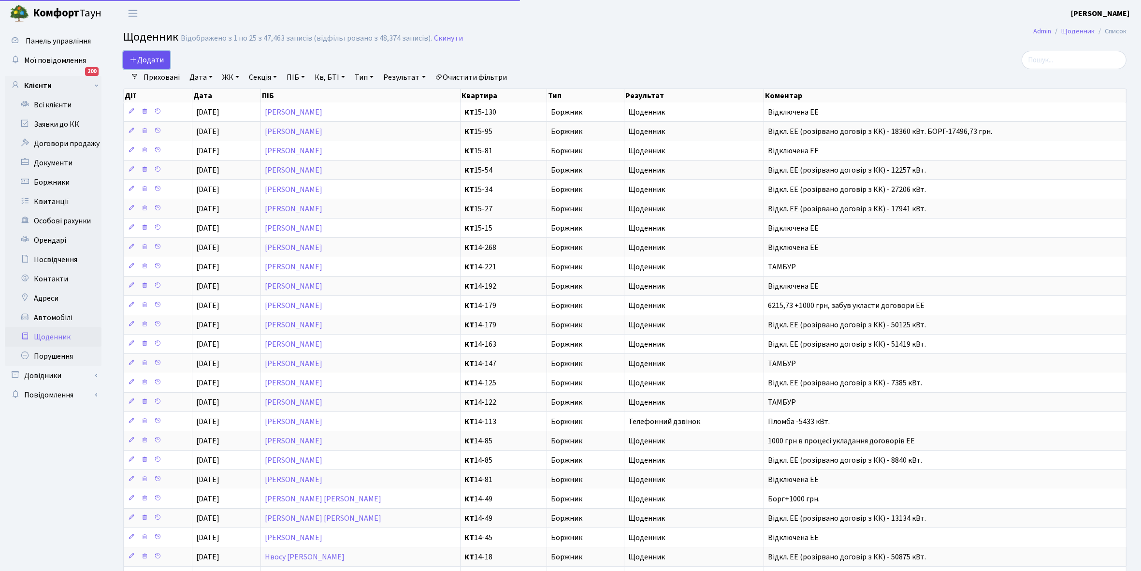
click at [157, 57] on span "Додати" at bounding box center [147, 60] width 34 height 11
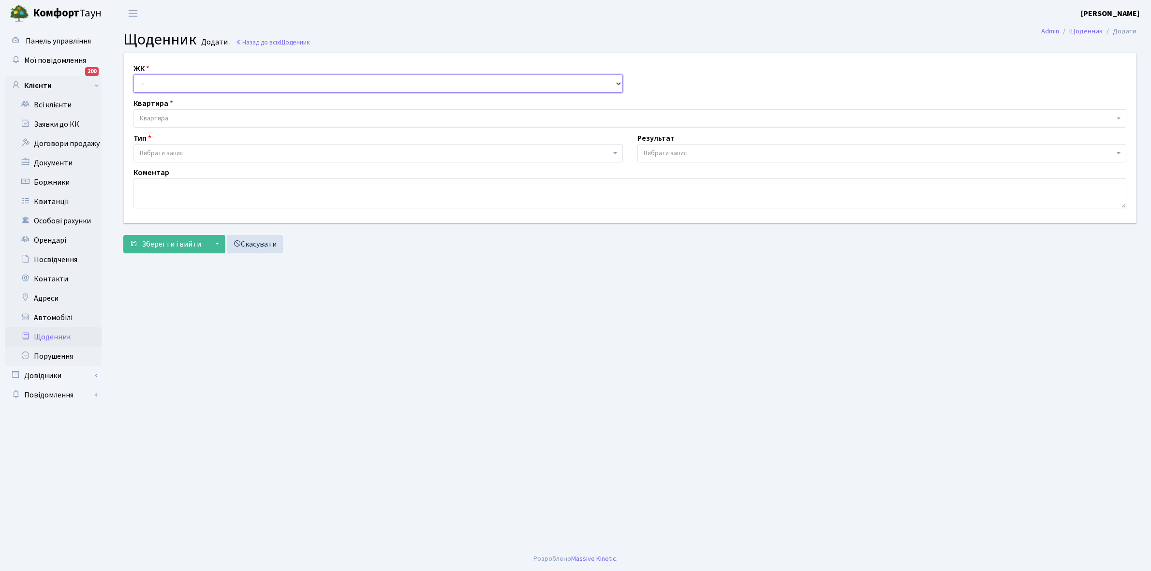
click at [156, 81] on select "- КТ, вул. Регенераторна, 4 КТ2, просп. [STREET_ADDRESS] [STREET_ADDRESS] [PERS…" at bounding box center [377, 83] width 489 height 18
select select "271"
click at [133, 74] on select "- КТ, вул. Регенераторна, 4 КТ2, просп. [STREET_ADDRESS] [STREET_ADDRESS] [PERS…" at bounding box center [377, 83] width 489 height 18
select select
click at [175, 113] on span "Квартира" at bounding box center [629, 118] width 992 height 18
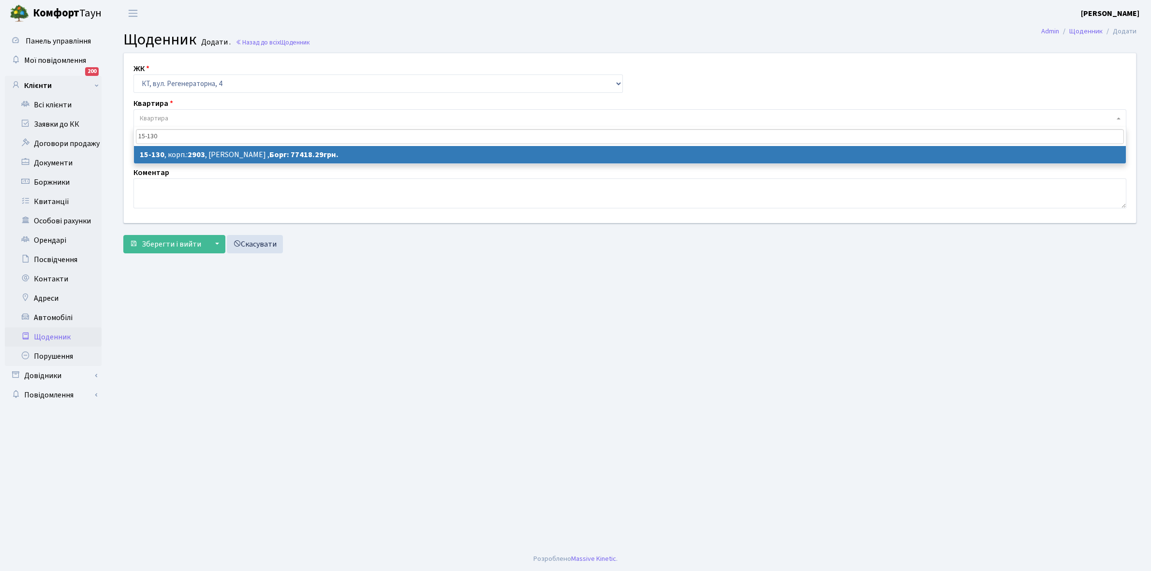
type input "15-130"
select select "8905"
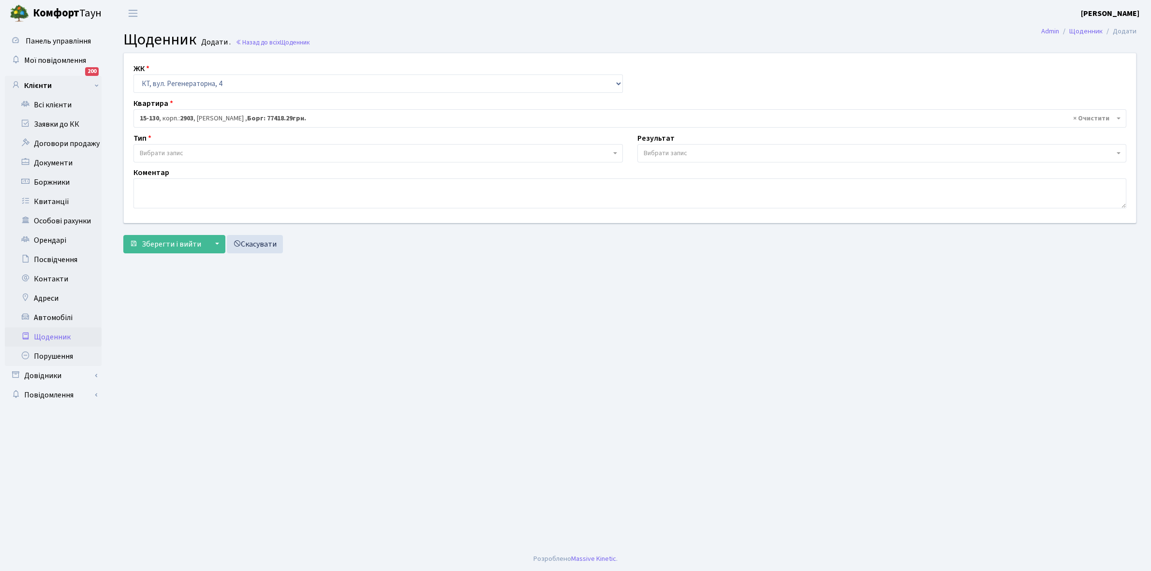
click at [187, 155] on span "Вибрати запис" at bounding box center [375, 153] width 471 height 10
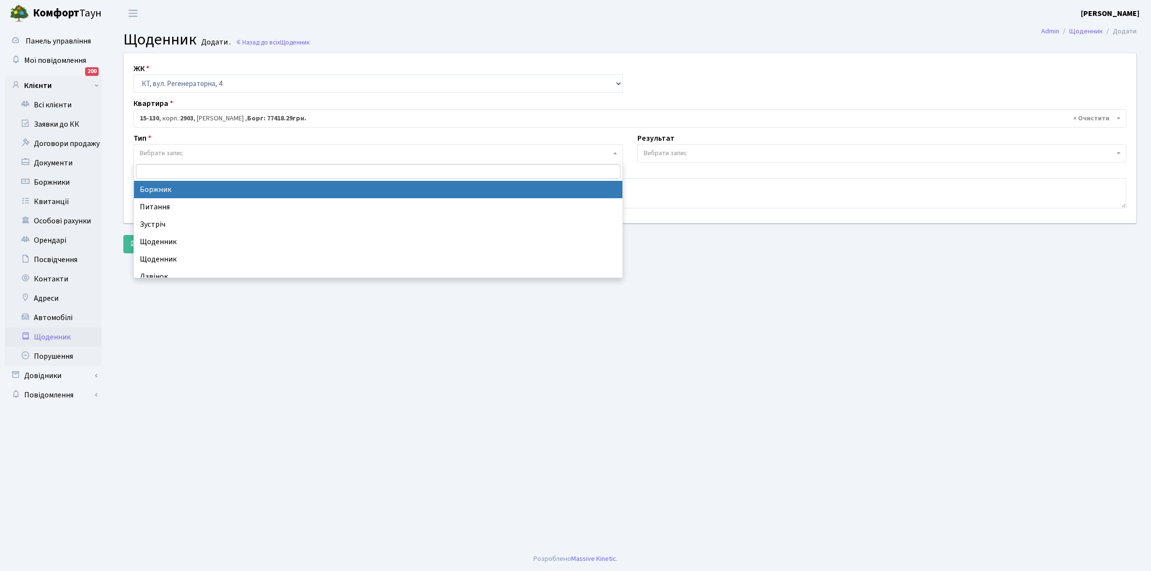
select select "189"
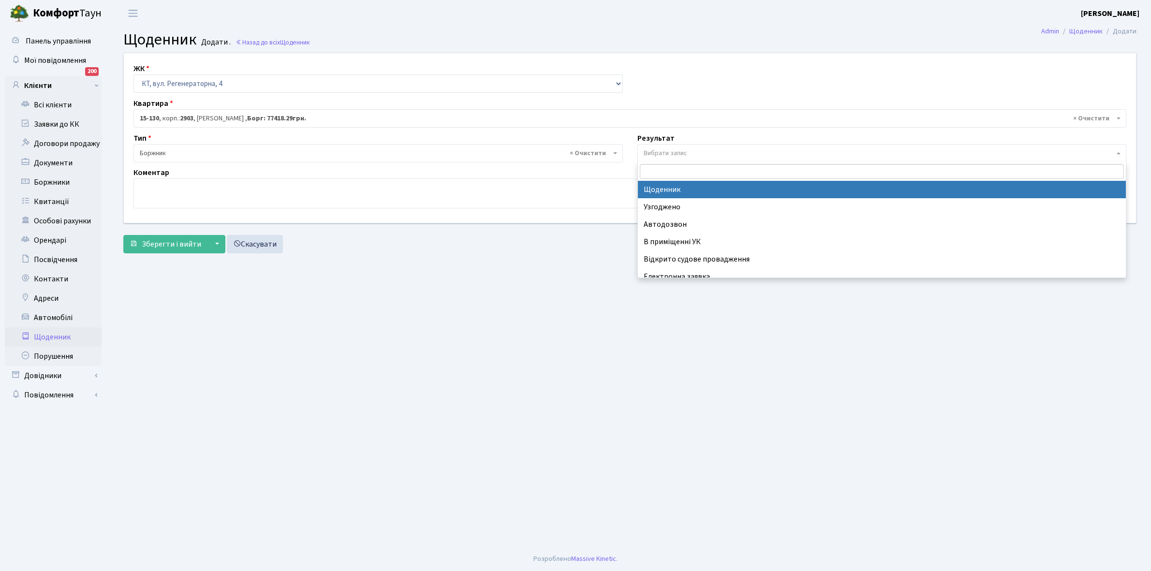
click at [660, 151] on span "Вибрати запис" at bounding box center [665, 153] width 44 height 10
select select "14"
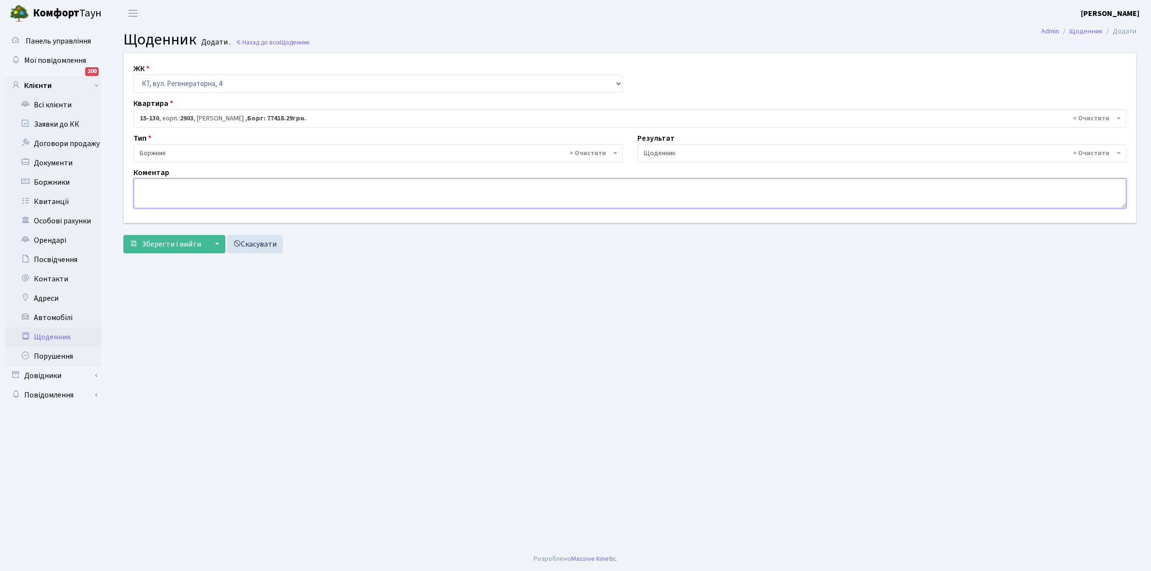
click at [147, 179] on textarea at bounding box center [629, 193] width 992 height 30
type textarea "Відключена ЕЕ"
click at [165, 240] on span "Зберегти і вийти" at bounding box center [171, 244] width 59 height 11
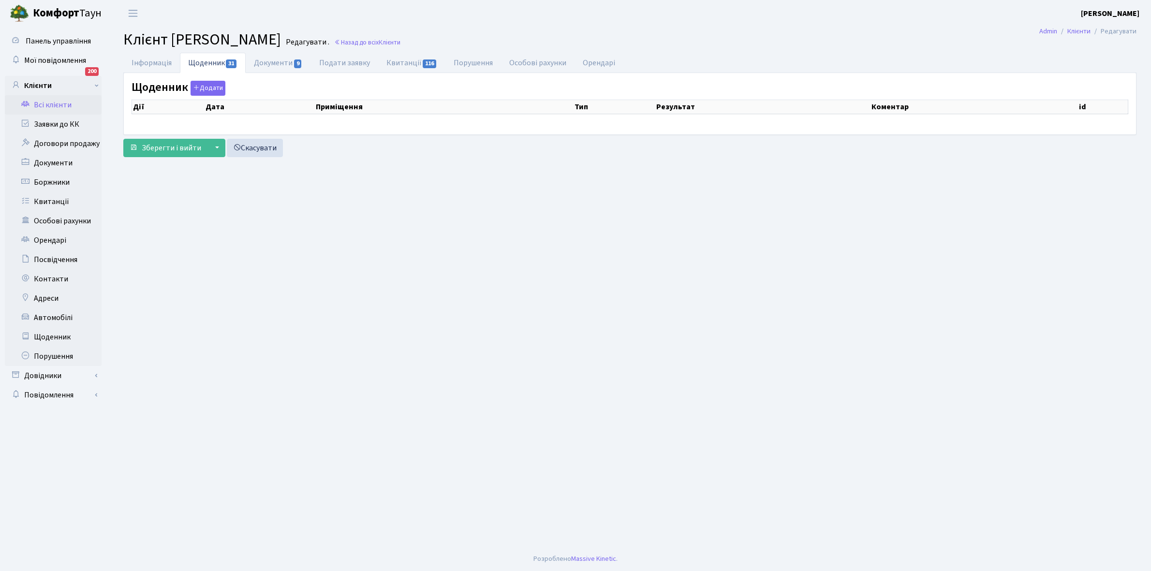
select select "25"
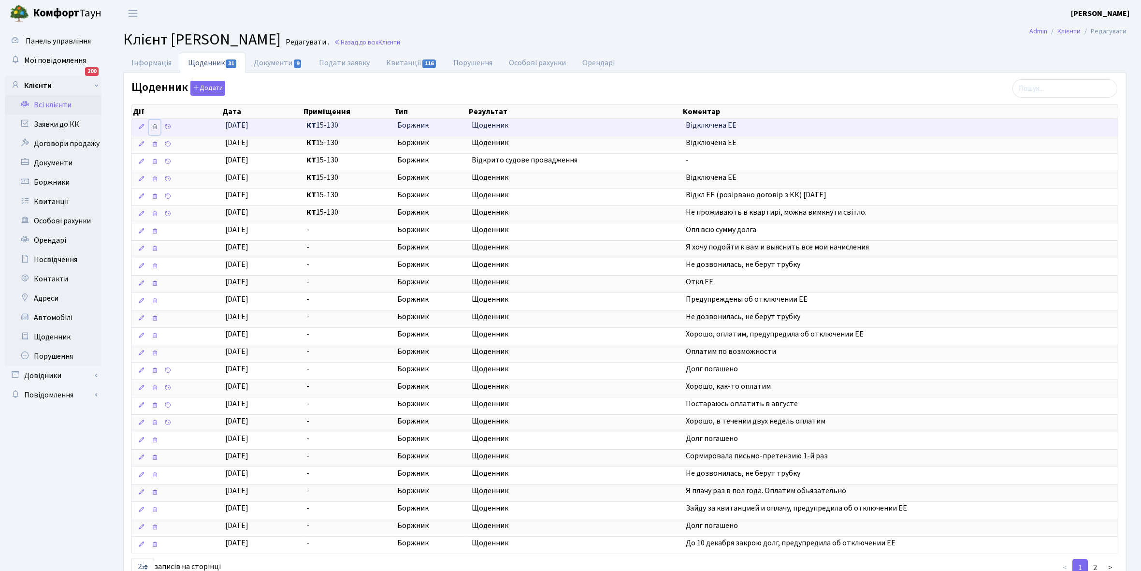
click at [149, 127] on link at bounding box center [155, 127] width 12 height 15
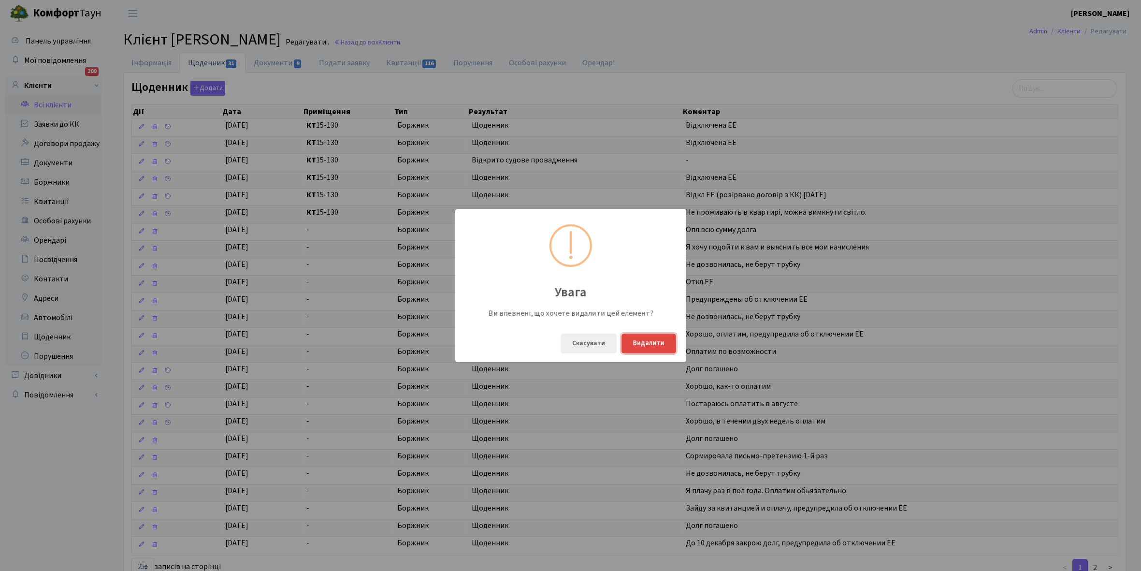
click at [656, 341] on button "Видалити" at bounding box center [649, 344] width 55 height 20
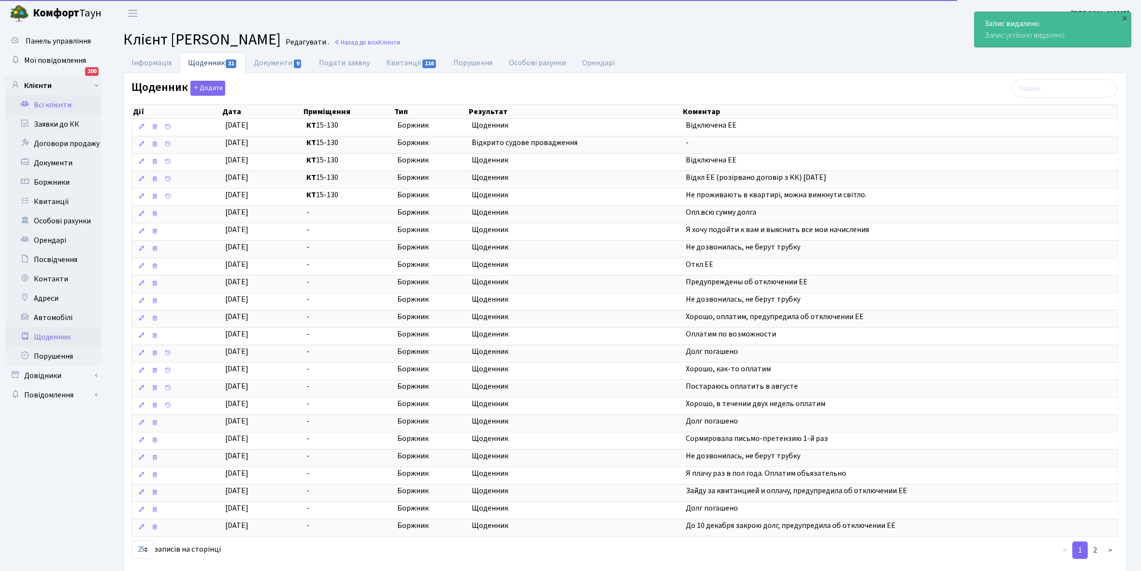
click at [46, 335] on link "Щоденник" at bounding box center [53, 336] width 97 height 19
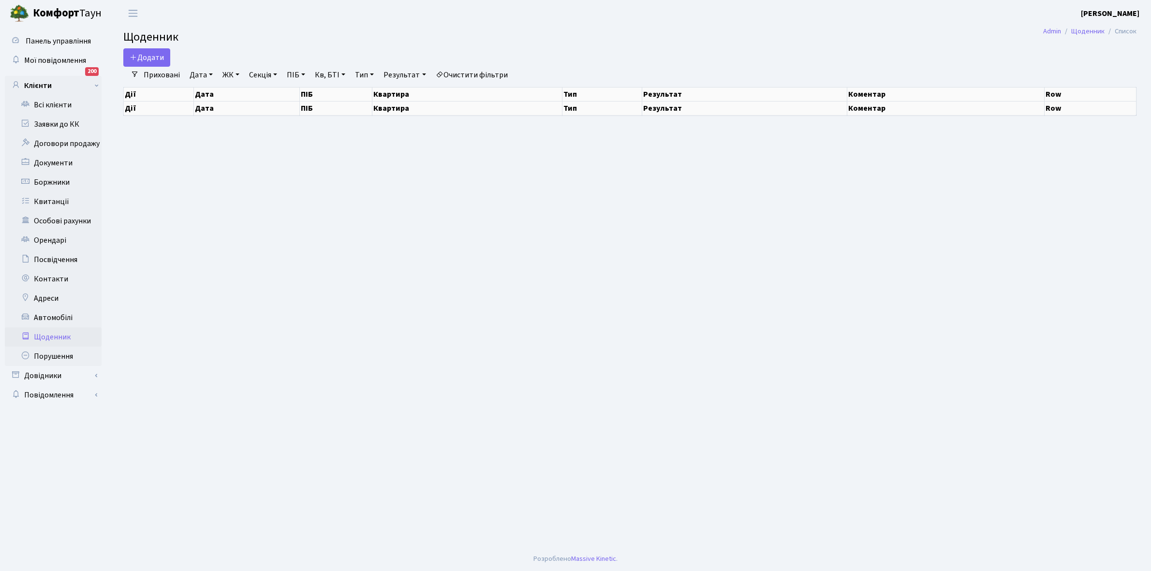
select select "25"
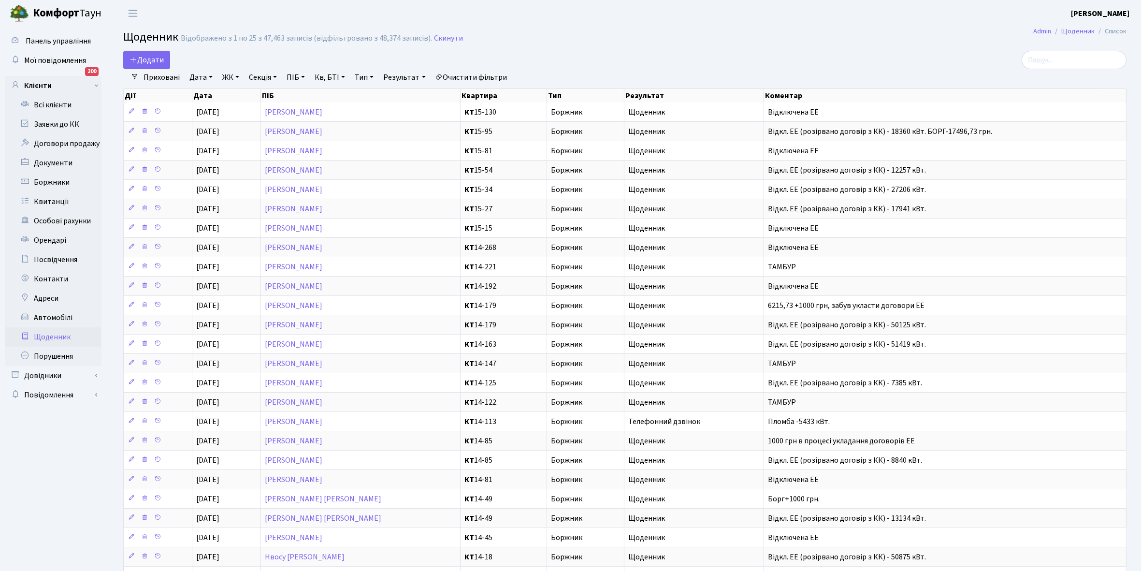
click at [57, 338] on link "Щоденник" at bounding box center [53, 336] width 97 height 19
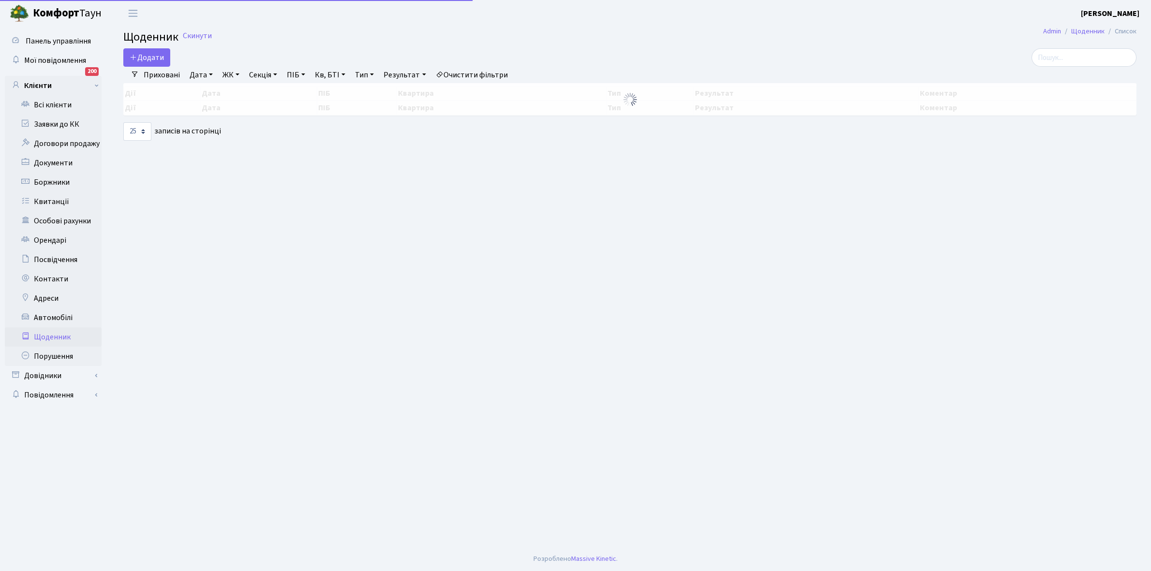
select select "25"
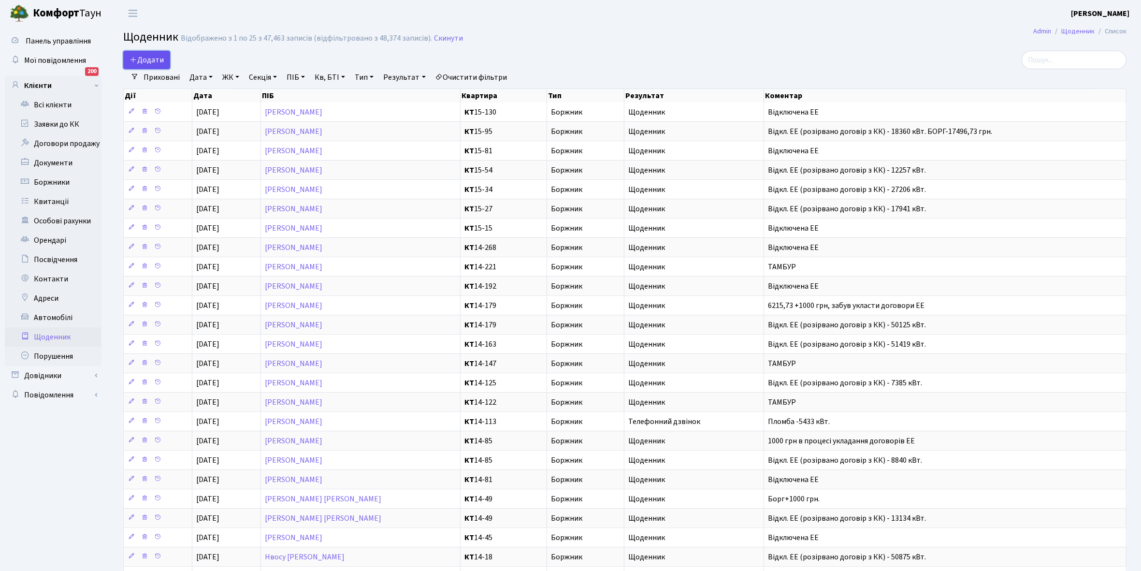
click at [156, 56] on span "Додати" at bounding box center [147, 60] width 34 height 11
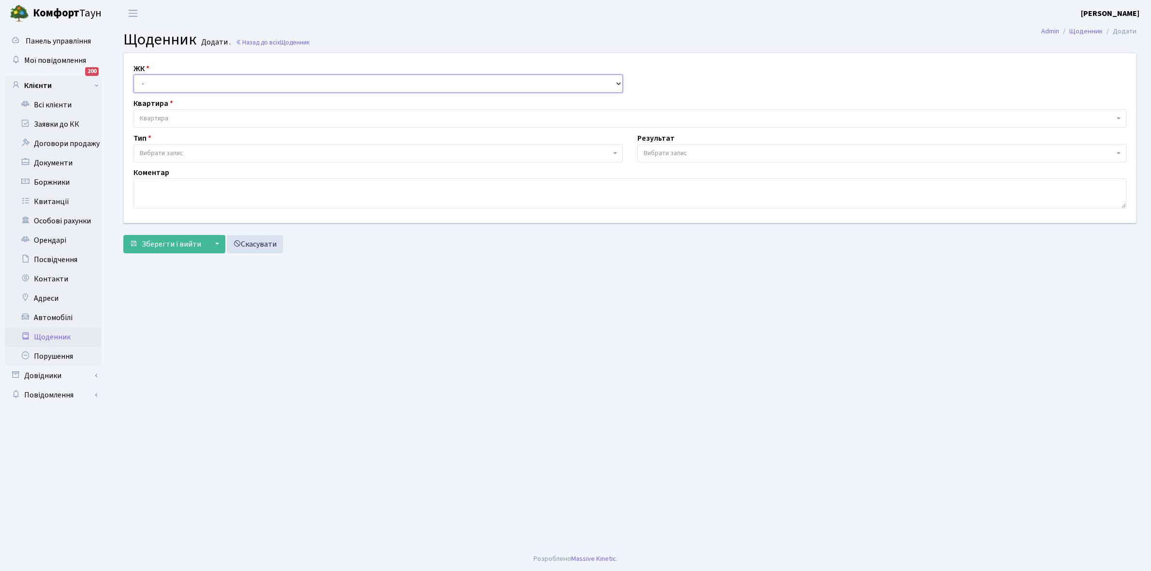
drag, startPoint x: 0, startPoint y: 0, endPoint x: 155, endPoint y: 83, distance: 175.6
click at [155, 83] on select "- КТ, вул. Регенераторна, 4 КТ2, просп. [STREET_ADDRESS] [STREET_ADDRESS] [PERS…" at bounding box center [377, 83] width 489 height 18
select select "271"
click at [133, 74] on select "- КТ, вул. Регенераторна, 4 КТ2, просп. [STREET_ADDRESS] [STREET_ADDRESS] [PERS…" at bounding box center [377, 83] width 489 height 18
select select
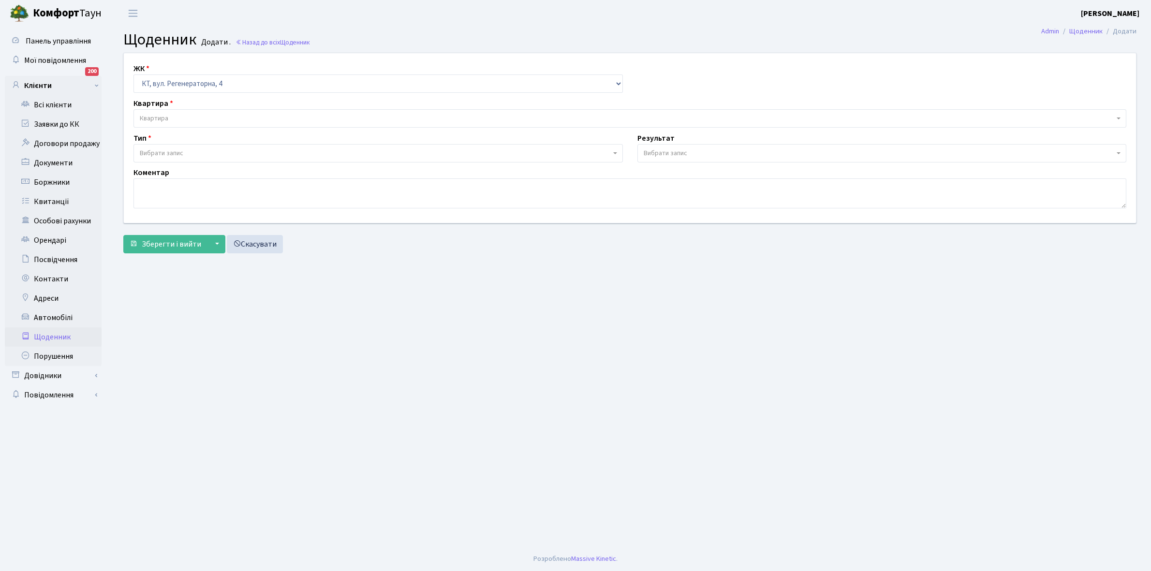
click at [172, 116] on span "Квартира" at bounding box center [627, 119] width 974 height 10
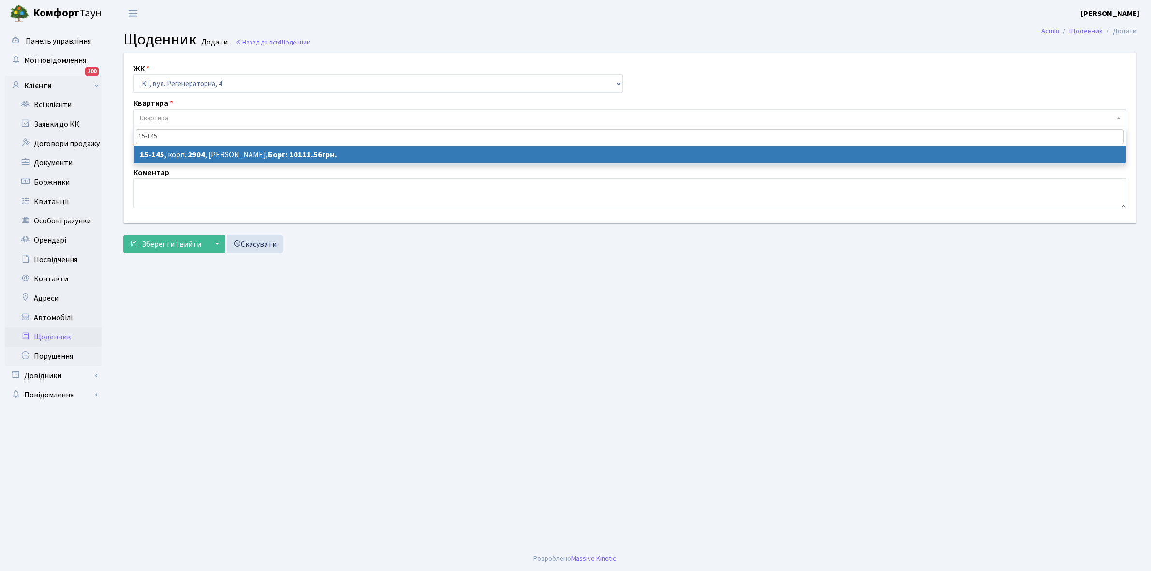
type input "15-145"
select select "8920"
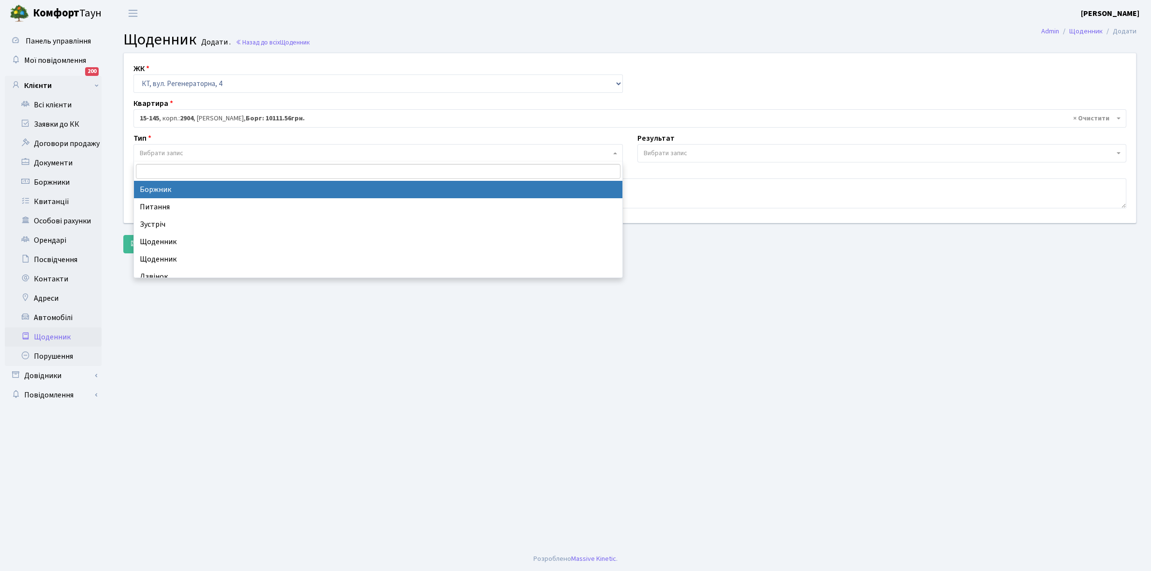
click at [221, 151] on span "Вибрати запис" at bounding box center [375, 153] width 471 height 10
select select "189"
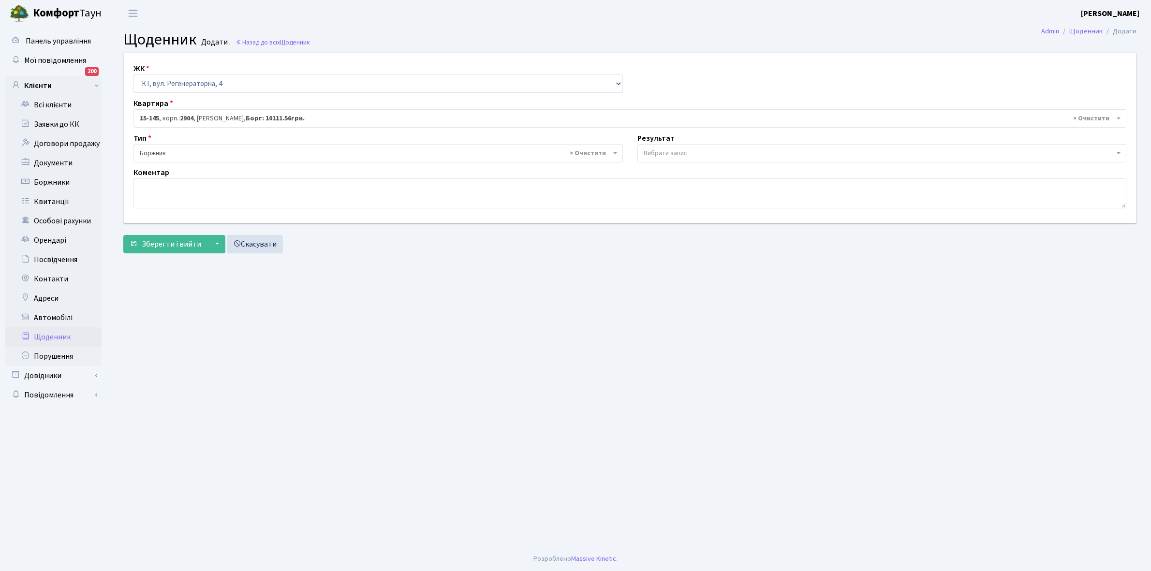
click at [664, 149] on span "Вибрати запис" at bounding box center [665, 153] width 44 height 10
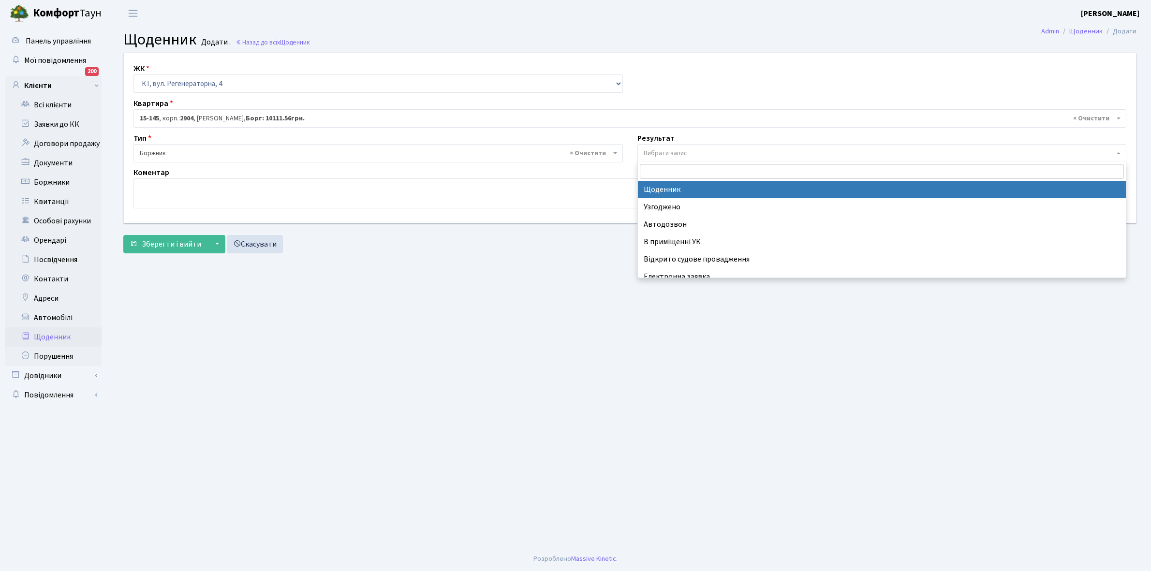
select select "14"
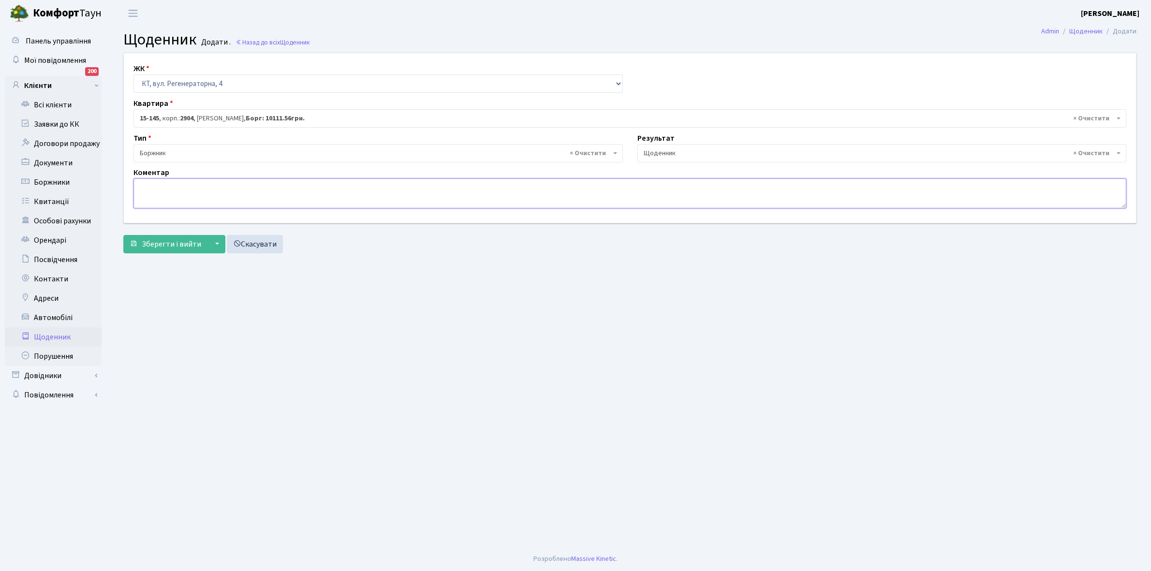
click at [147, 198] on textarea at bounding box center [629, 193] width 992 height 30
type textarea "Відключена ЕЕ"
click at [168, 243] on span "Зберегти і вийти" at bounding box center [171, 244] width 59 height 11
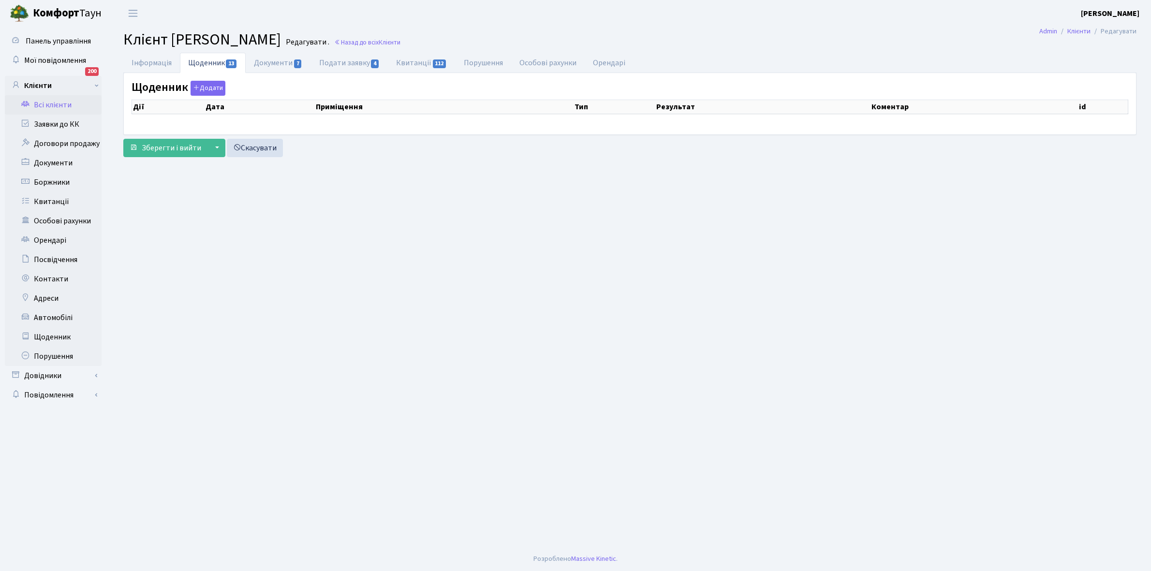
select select "25"
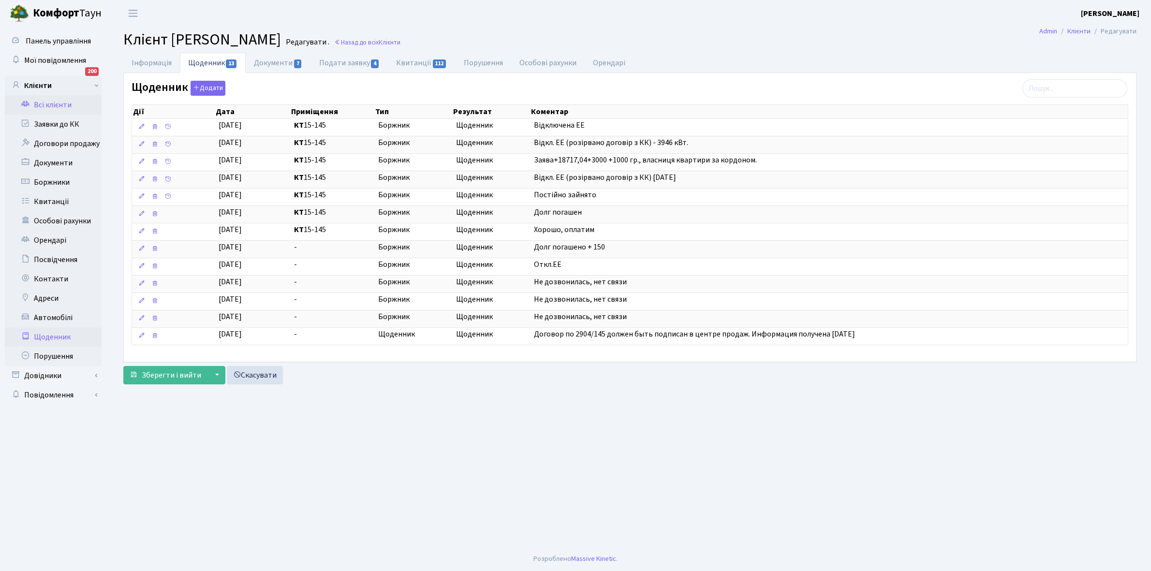
click at [56, 335] on link "Щоденник" at bounding box center [53, 336] width 97 height 19
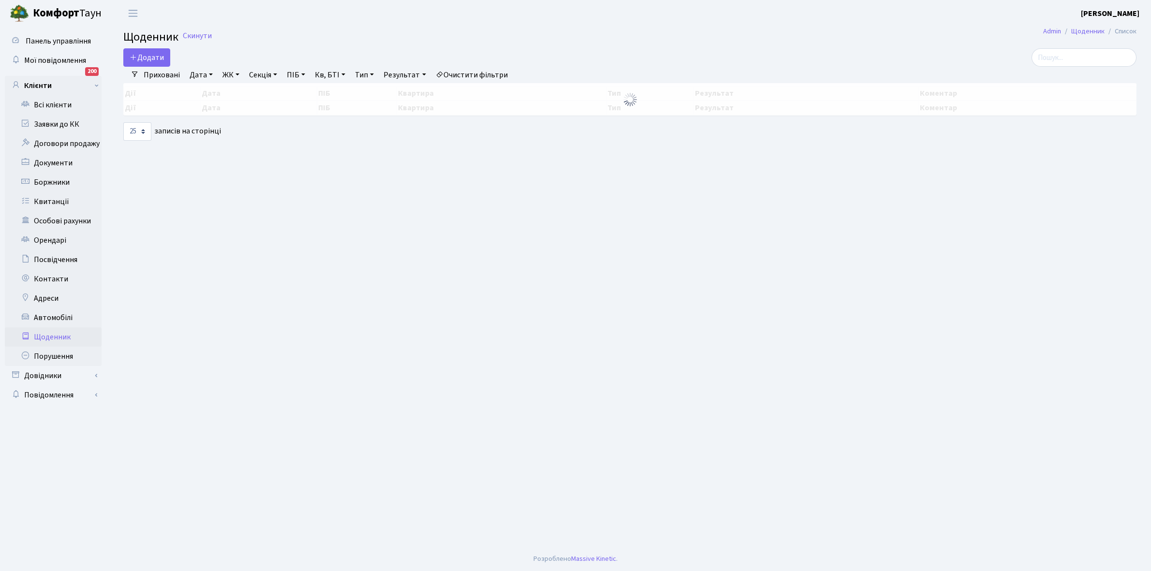
select select "25"
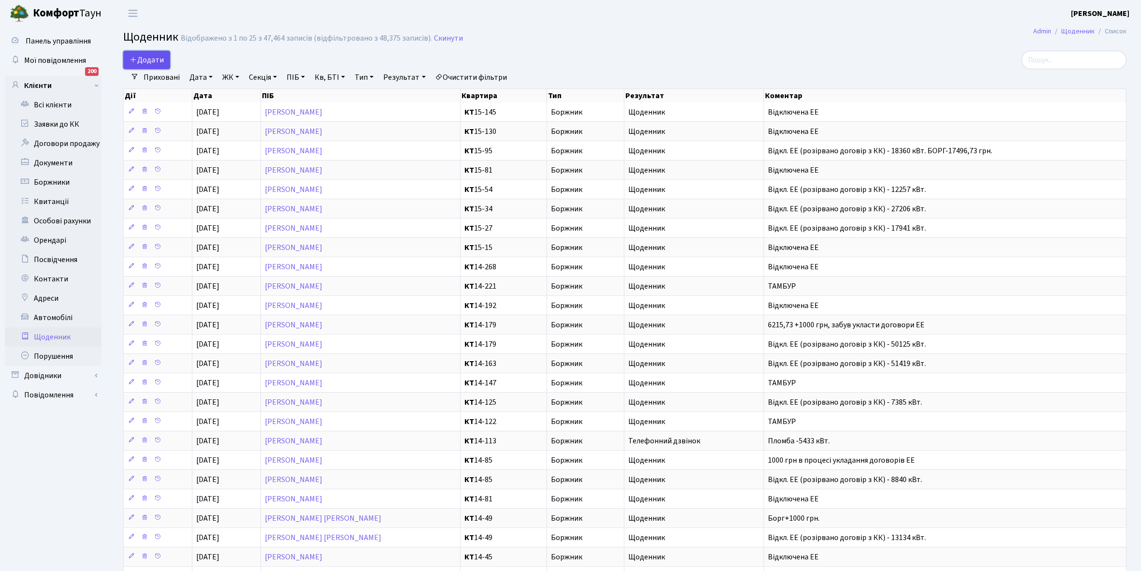
click at [150, 57] on span "Додати" at bounding box center [147, 60] width 34 height 11
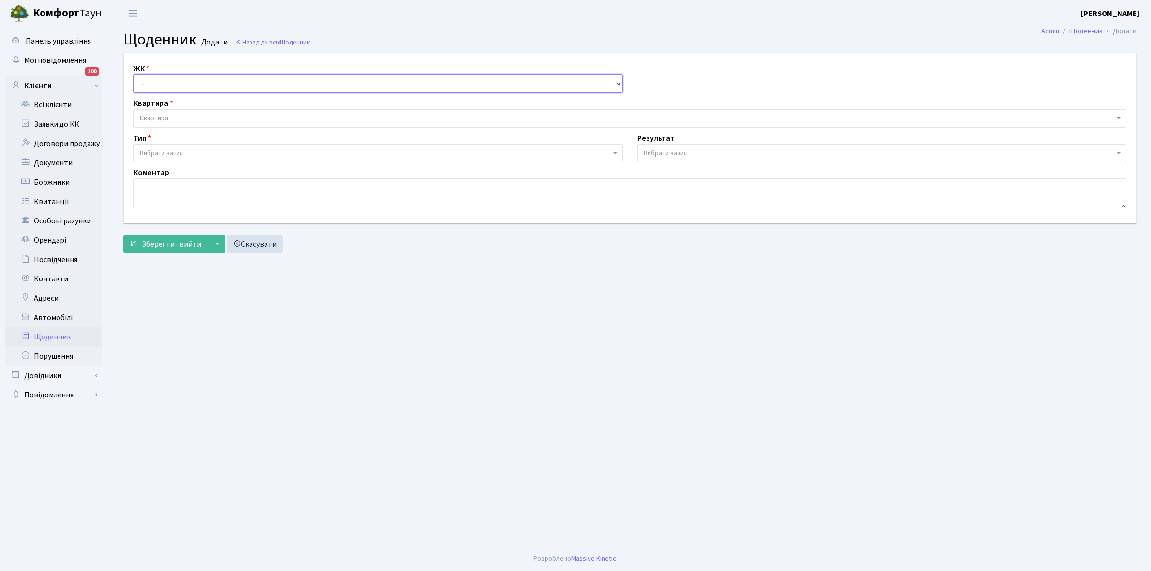
click at [150, 76] on select "- КТ, вул. Регенераторна, 4 КТ2, просп. Соборності, 17 КТ3, вул. Березнева, 16 …" at bounding box center [377, 83] width 489 height 18
select select "271"
click at [133, 74] on select "- КТ, вул. Регенераторна, 4 КТ2, просп. Соборності, 17 КТ3, вул. Березнева, 16 …" at bounding box center [377, 83] width 489 height 18
select select
click at [173, 115] on span "Квартира" at bounding box center [627, 119] width 974 height 10
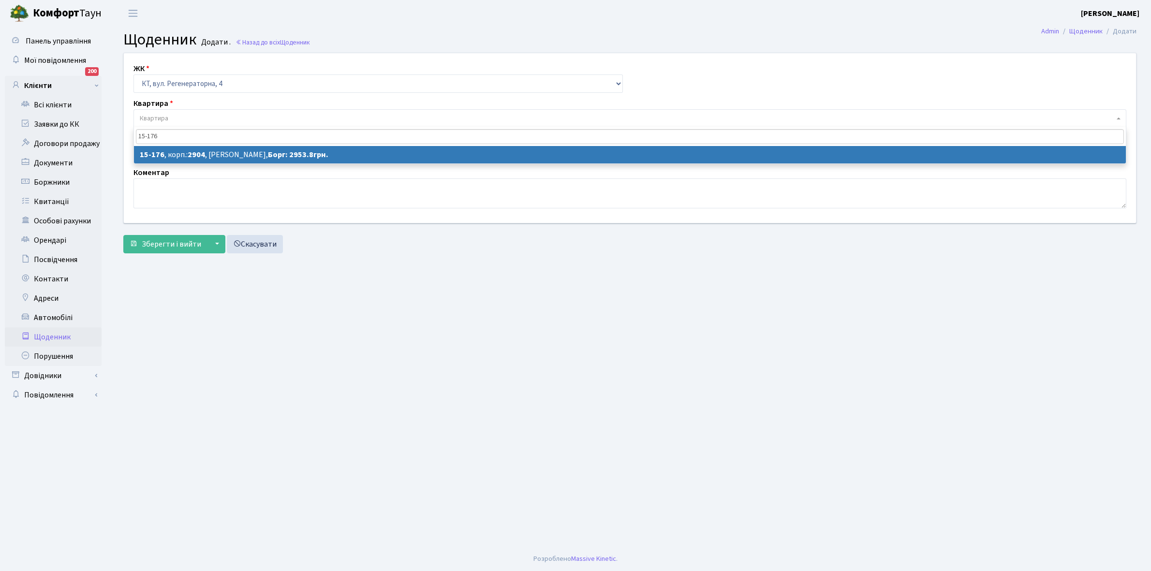
type input "15-176"
select select "8951"
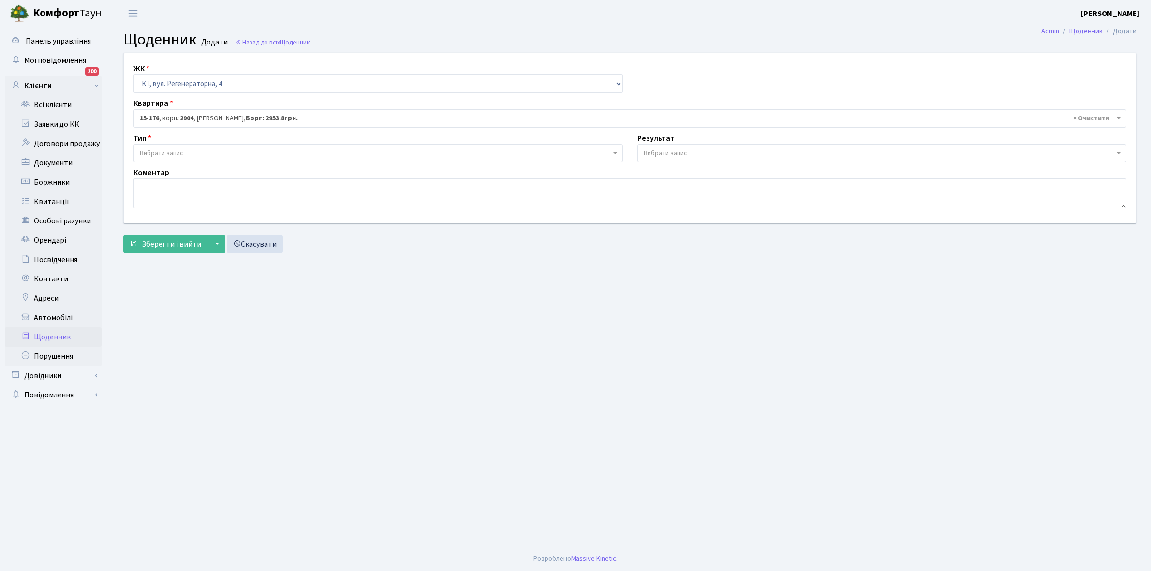
click at [183, 154] on span "Вибрати запис" at bounding box center [162, 153] width 44 height 10
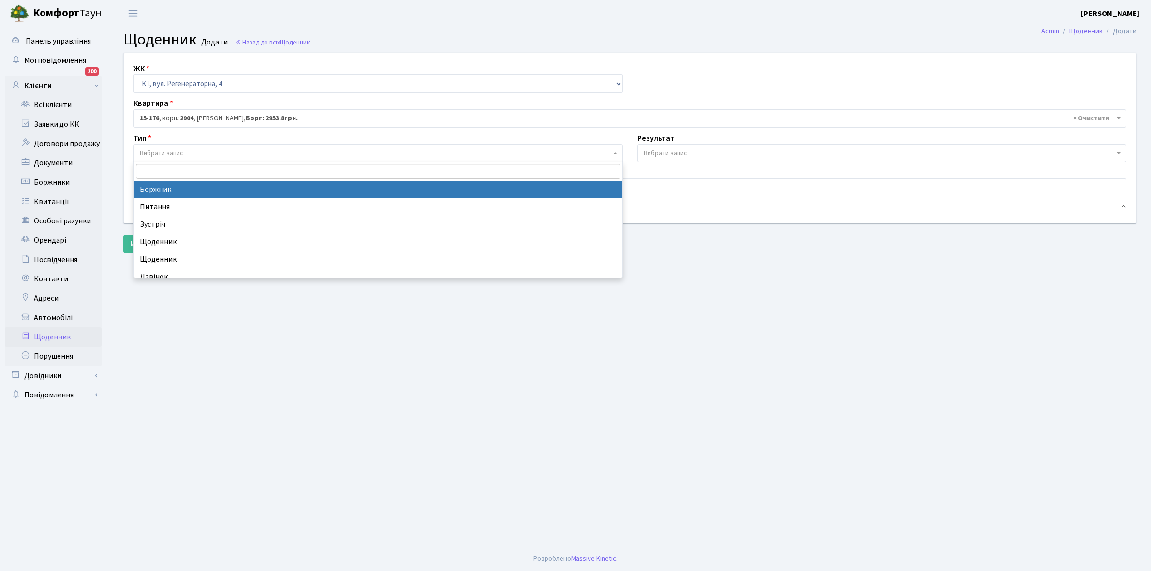
select select "189"
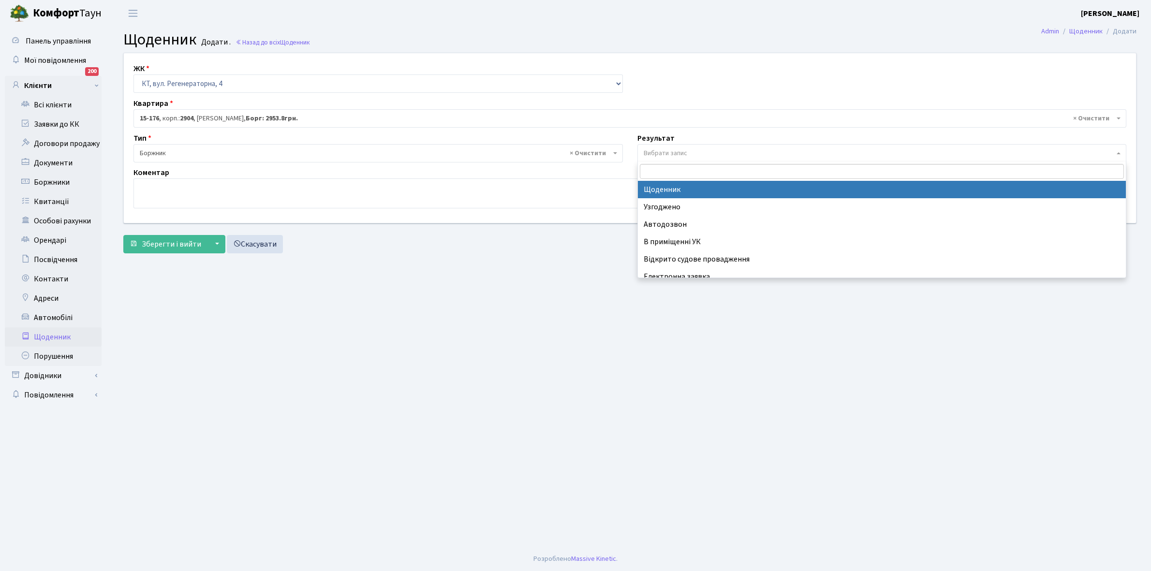
click at [705, 151] on span "Вибрати запис" at bounding box center [878, 153] width 471 height 10
select select "14"
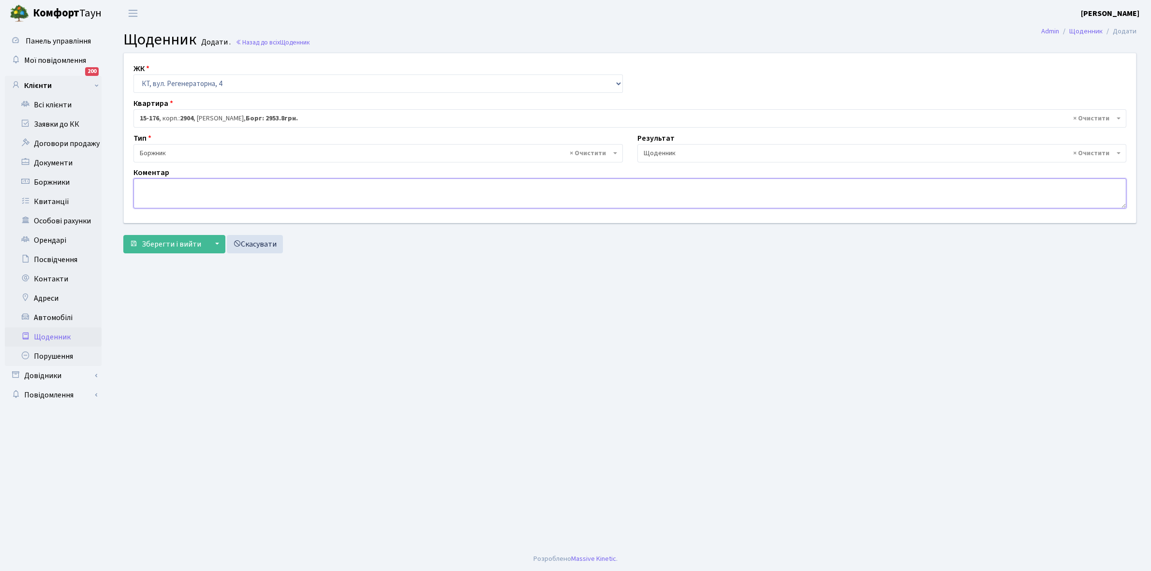
click at [148, 190] on textarea at bounding box center [629, 193] width 992 height 30
paste textarea "Відкл. ЕЕ (розірвано договір з КК) - 19381 кВт."
click at [271, 185] on textarea "Відкл. ЕЕ (розірвано договір з КК) - 19381 кВт." at bounding box center [629, 193] width 992 height 30
type textarea "Відкл. ЕЕ (розірвано договір з КК) - 2806 кВт."
click at [160, 243] on span "Зберегти і вийти" at bounding box center [171, 244] width 59 height 11
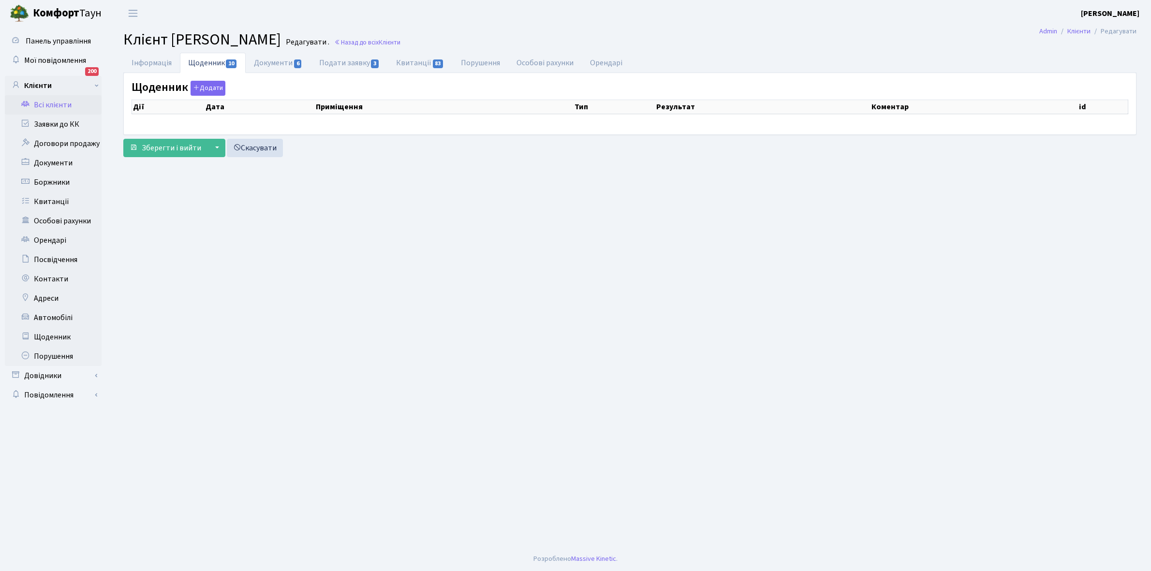
select select "25"
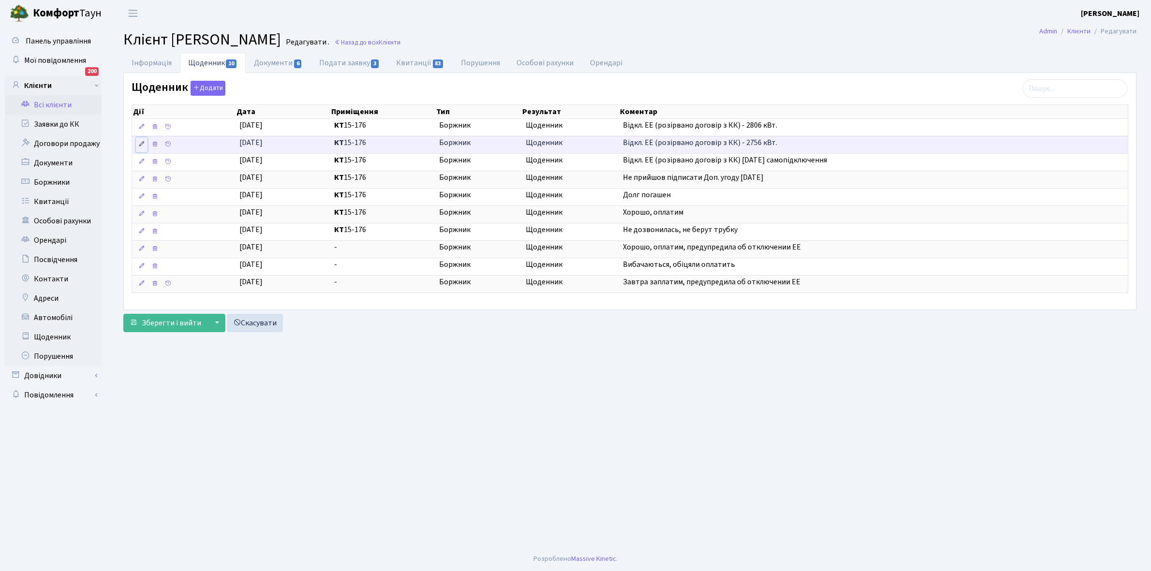
click at [144, 142] on icon at bounding box center [141, 144] width 7 height 7
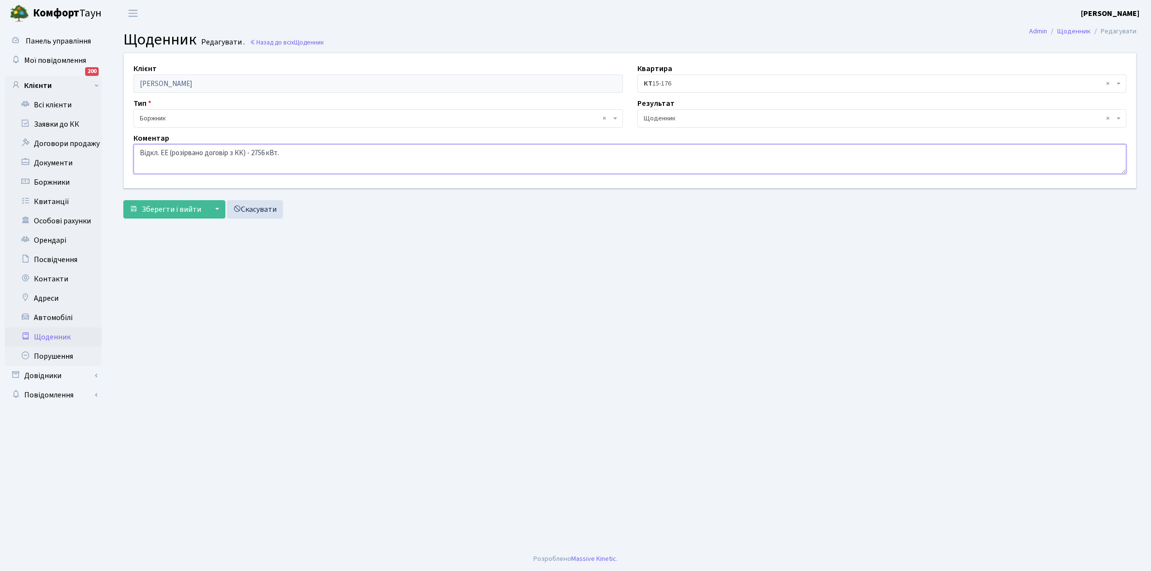
click at [296, 151] on textarea "Відкл. ЕЕ (розірвано договір з КК) - 2756 кВт." at bounding box center [629, 159] width 992 height 30
type textarea "Відкл. ЕЕ (розірвано договір з КК) - 2756 кВт. самопідключення"
click at [168, 203] on button "Зберегти і вийти" at bounding box center [165, 209] width 84 height 18
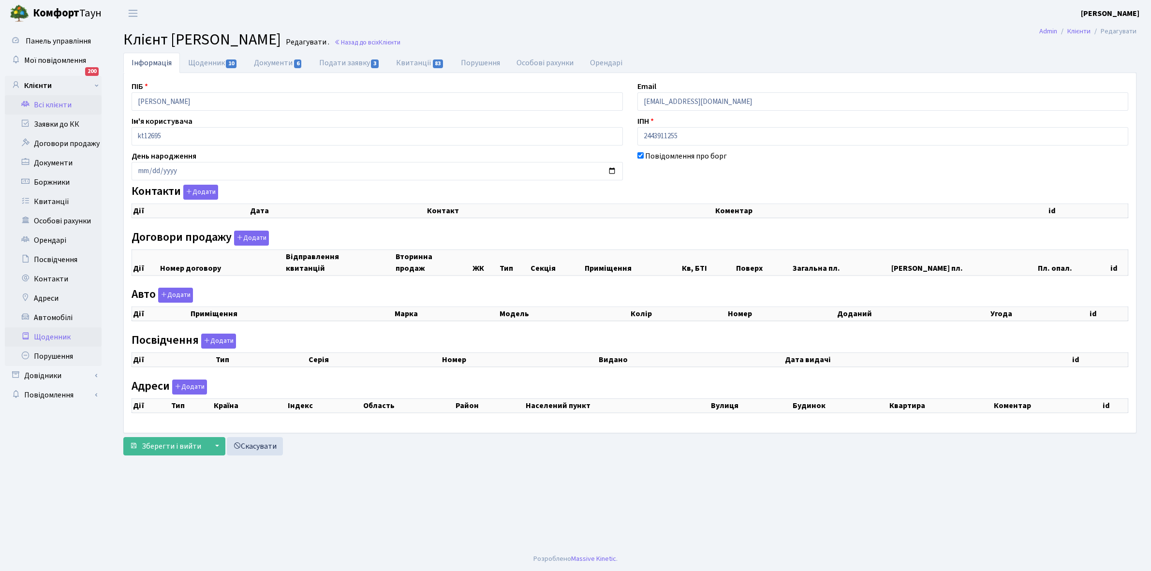
checkbox input "true"
select select "25"
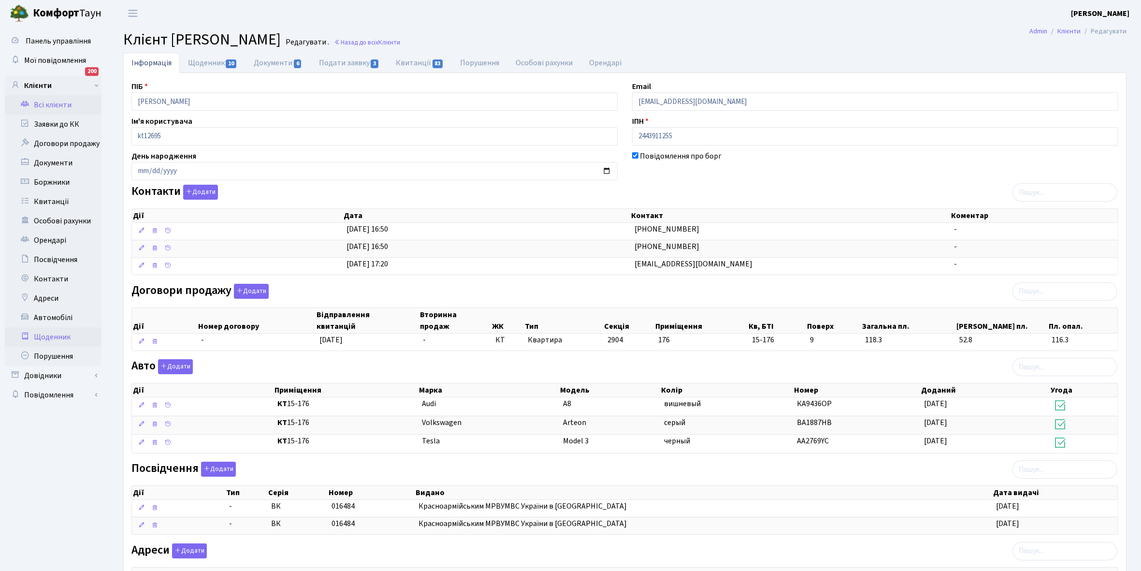
click at [50, 334] on link "Щоденник" at bounding box center [53, 336] width 97 height 19
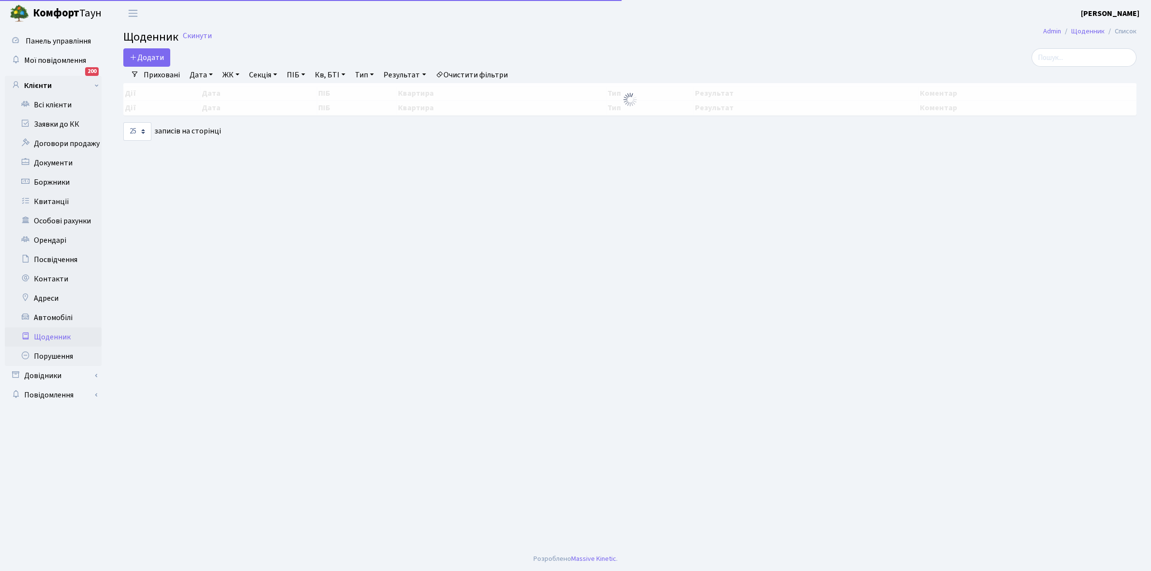
select select "25"
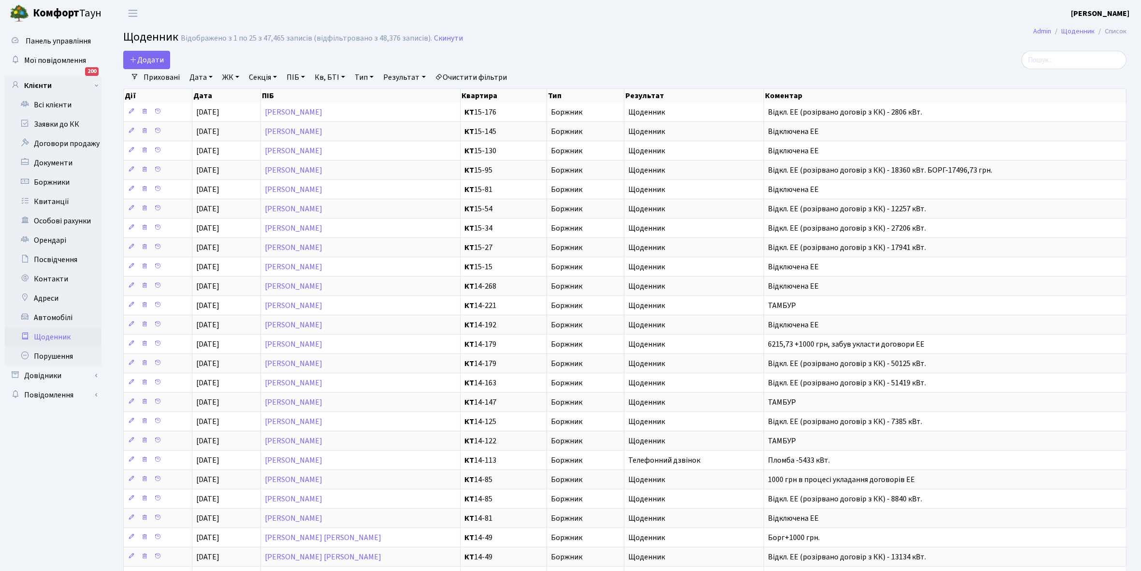
click at [51, 337] on link "Щоденник" at bounding box center [53, 336] width 97 height 19
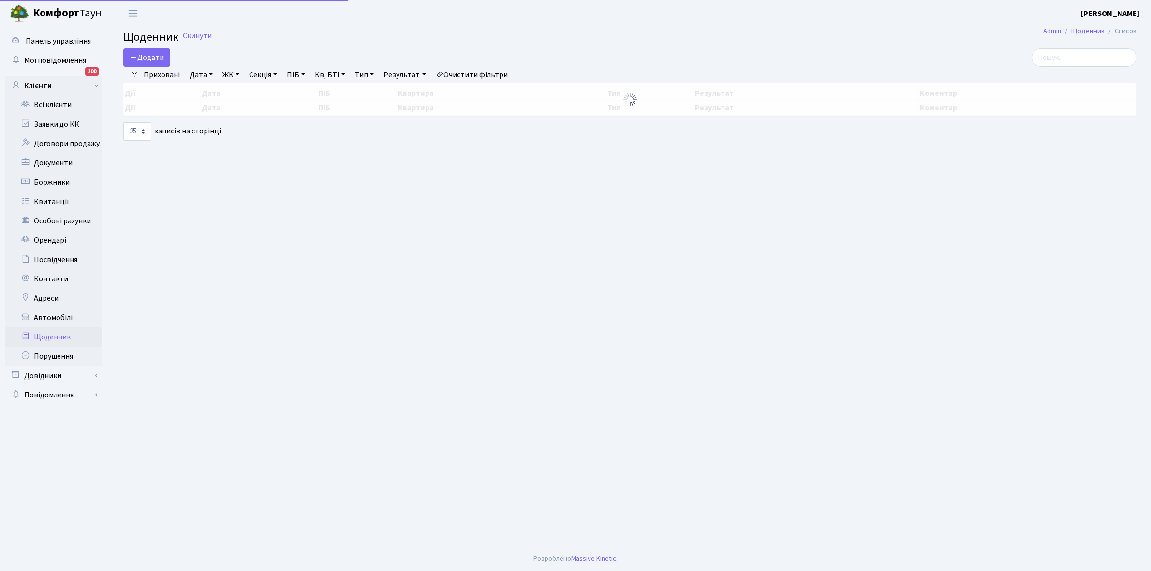
select select "25"
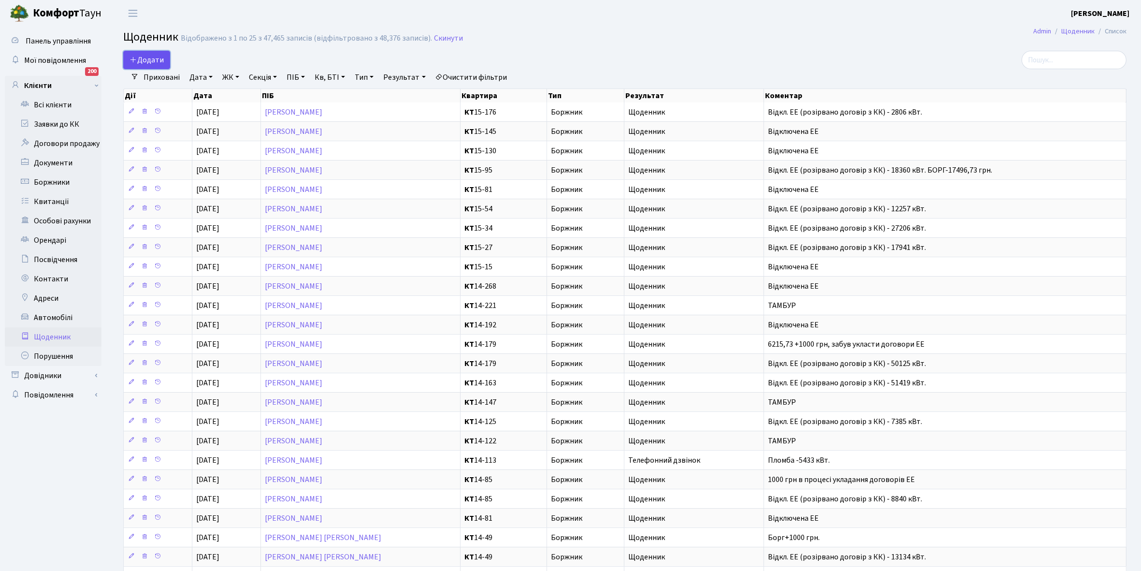
click at [145, 58] on span "Додати" at bounding box center [147, 60] width 34 height 11
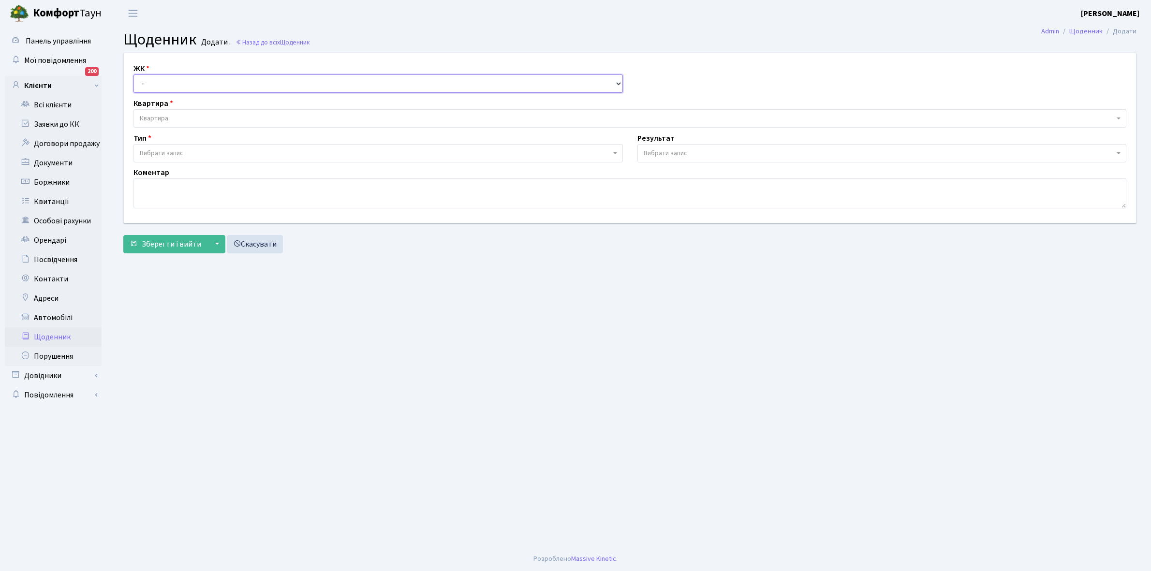
drag, startPoint x: 0, startPoint y: 0, endPoint x: 160, endPoint y: 80, distance: 178.8
click at [160, 80] on select "- КТ, вул. Регенераторна, 4 КТ2, просп. Соборності, 17 КТ3, вул. Березнева, 16 …" at bounding box center [377, 83] width 489 height 18
select select "271"
click at [133, 74] on select "- КТ, вул. Регенераторна, 4 КТ2, просп. Соборності, 17 КТ3, вул. Березнева, 16 …" at bounding box center [377, 83] width 489 height 18
select select
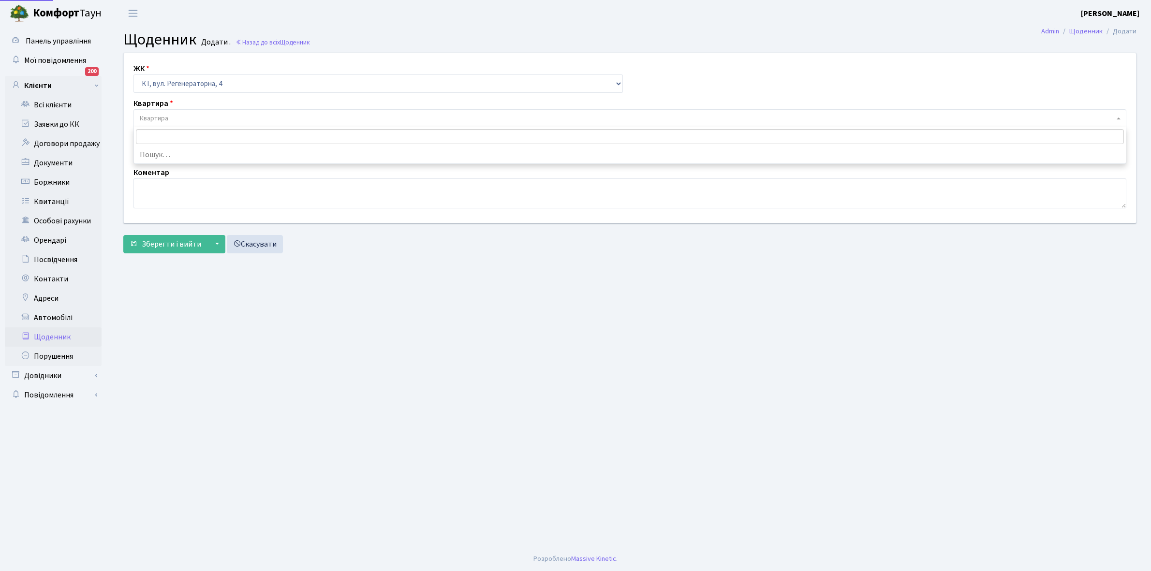
click at [173, 117] on span "Квартира" at bounding box center [627, 119] width 974 height 10
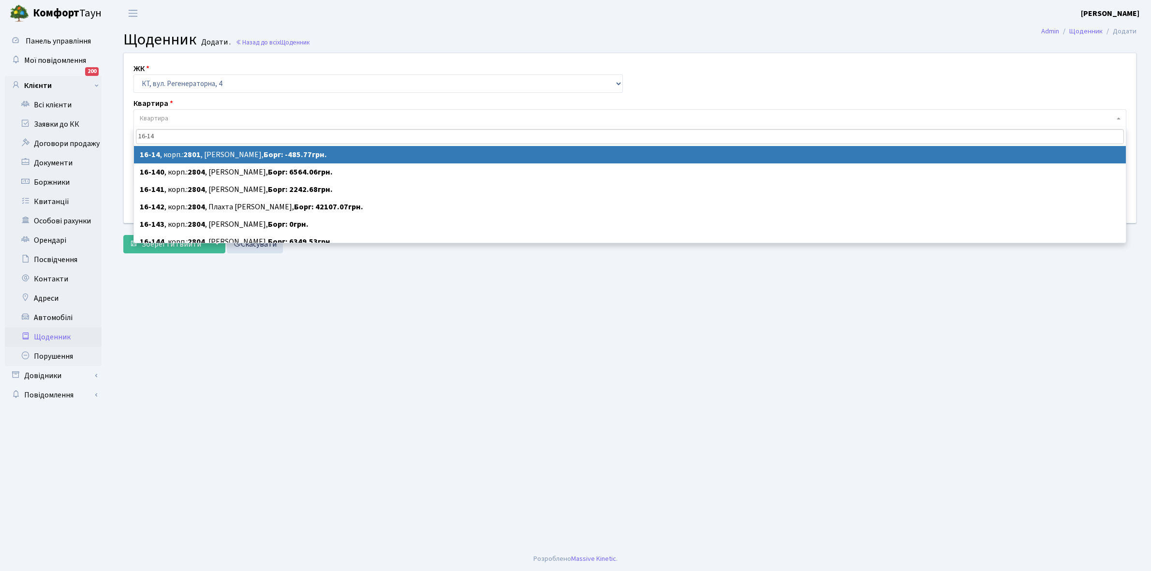
type input "16-14"
select select "8575"
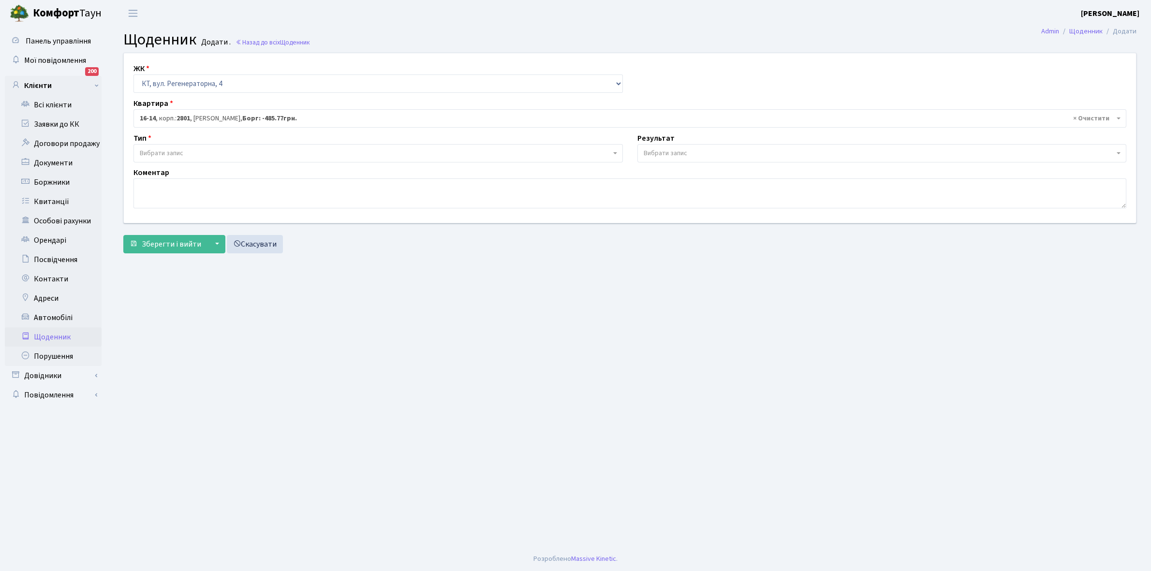
click at [194, 155] on span "Вибрати запис" at bounding box center [375, 153] width 471 height 10
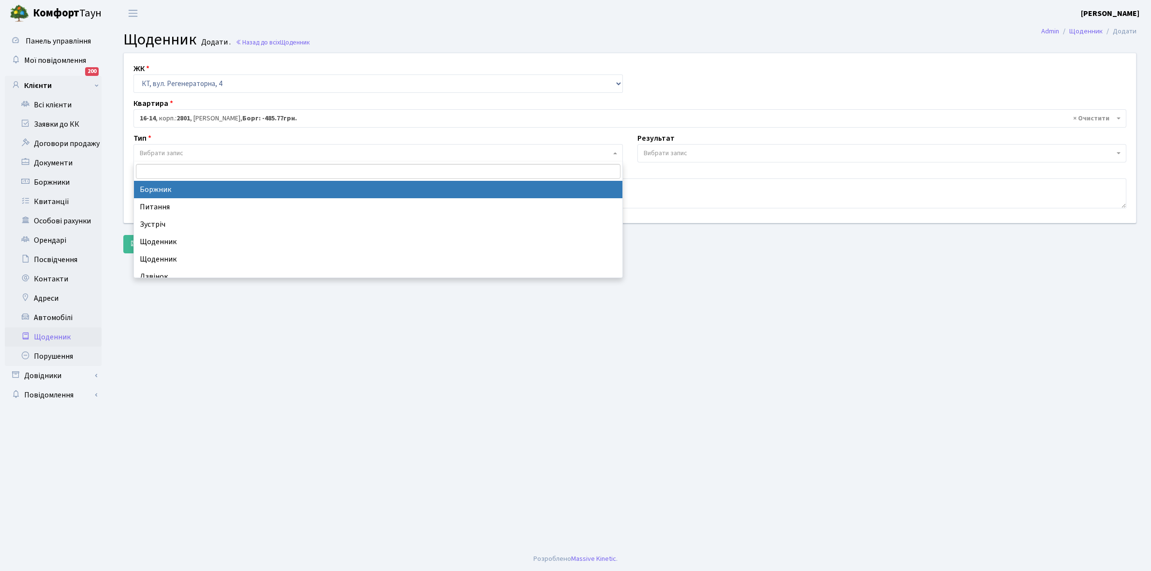
select select "189"
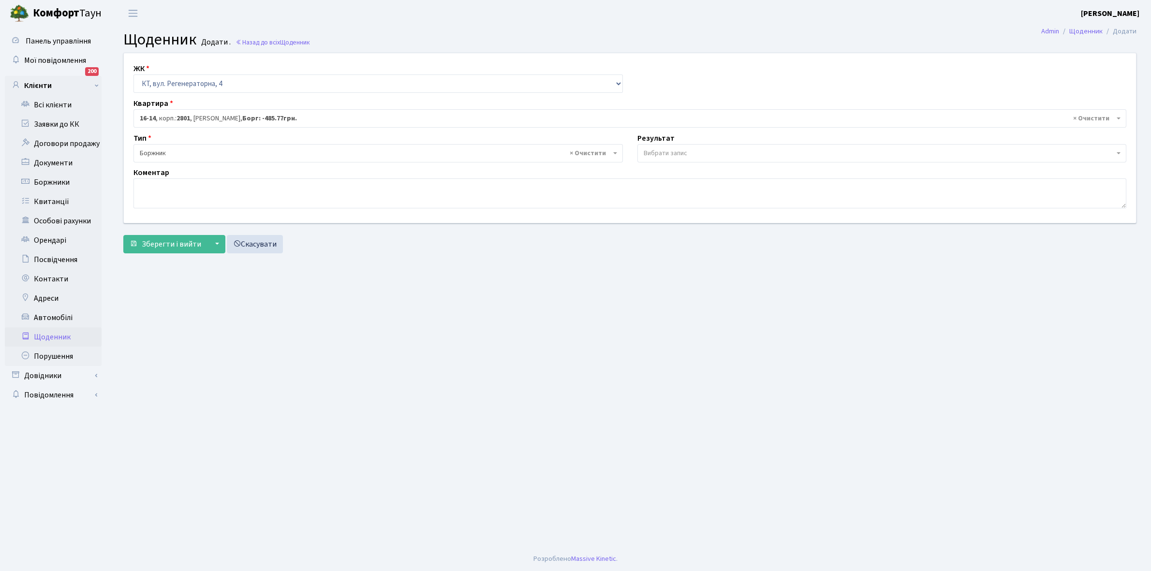
click at [655, 153] on span "Вибрати запис" at bounding box center [665, 153] width 44 height 10
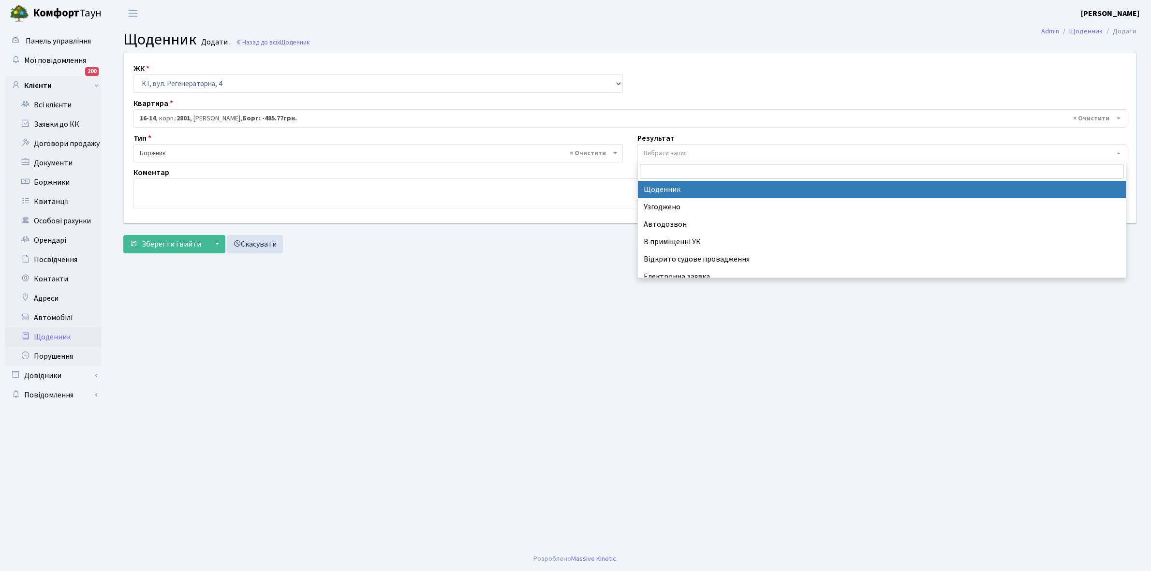
select select "14"
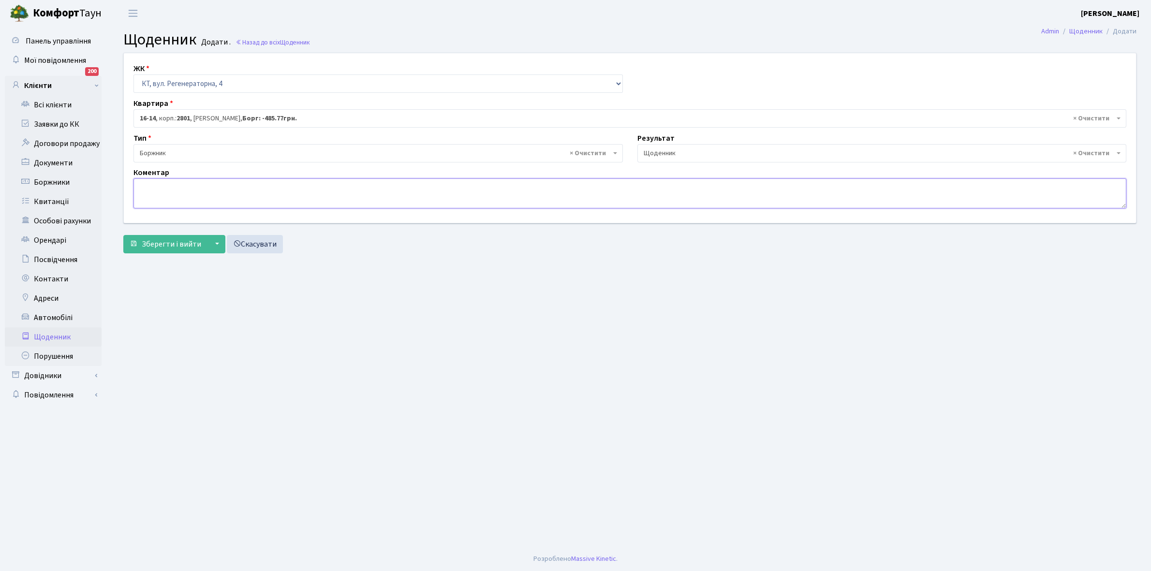
click at [159, 190] on textarea at bounding box center [629, 193] width 992 height 30
paste textarea "Відкл. ЕЕ (розірвано договір з КК) - 19381 кВт."
click at [272, 184] on textarea "Відкл. ЕЕ (розірвано договір з КК) - 19381 кВт." at bounding box center [629, 193] width 992 height 30
type textarea "Відкл. ЕЕ (розірвано договір з КК) - 25422 кВт."
click at [164, 243] on span "Зберегти і вийти" at bounding box center [171, 244] width 59 height 11
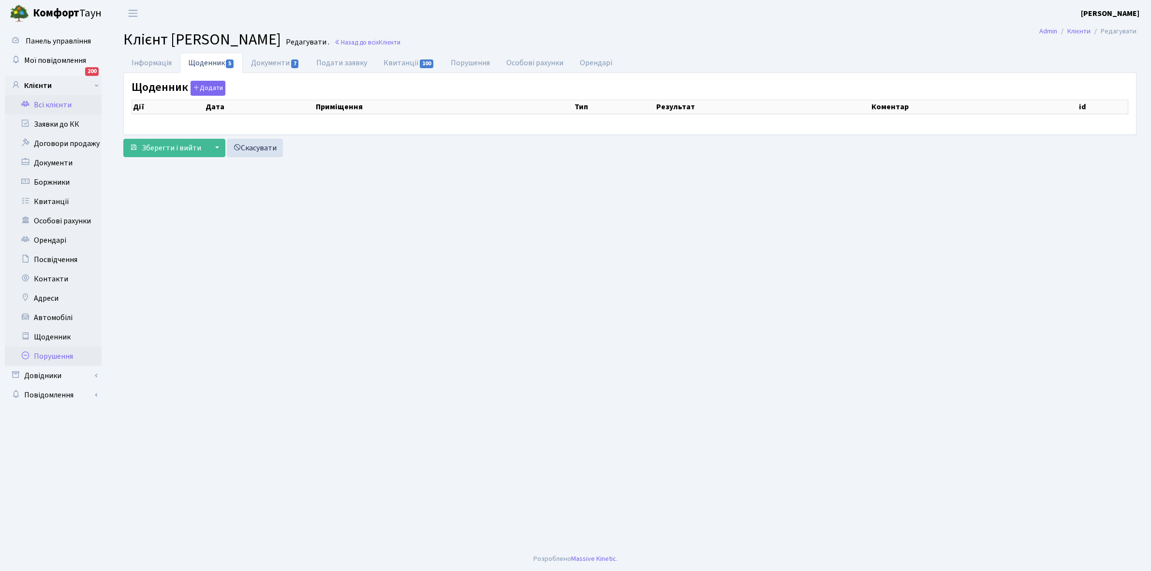
select select "25"
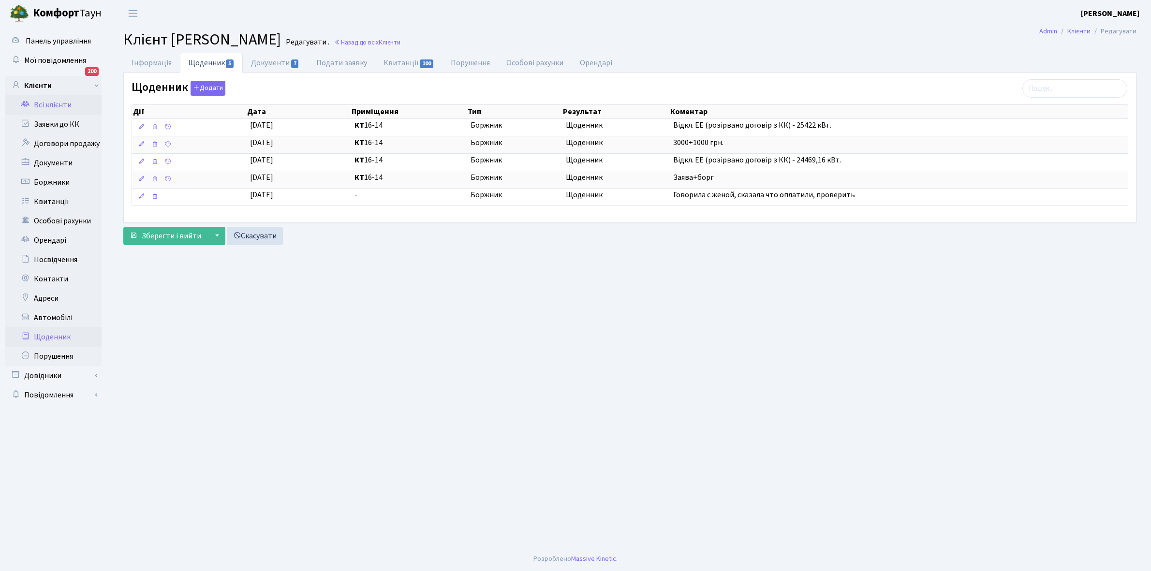
click at [55, 336] on link "Щоденник" at bounding box center [53, 336] width 97 height 19
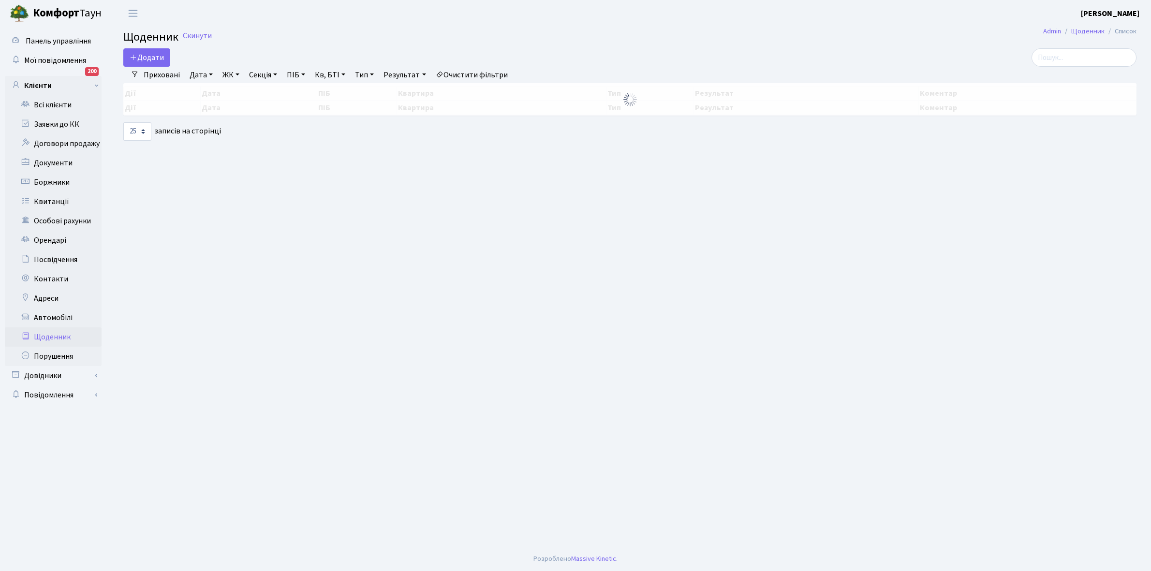
select select "25"
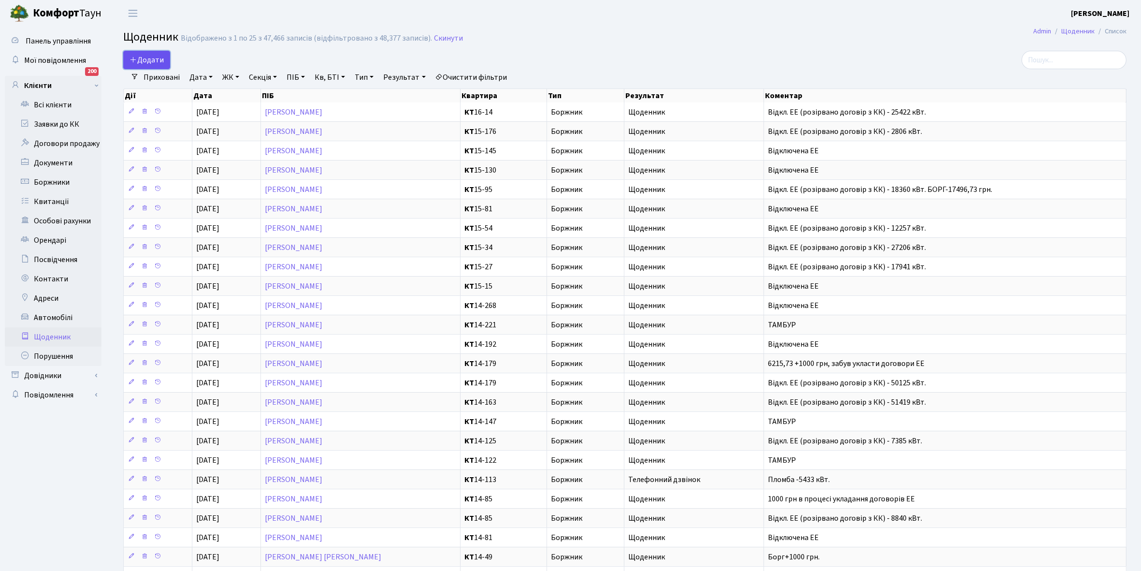
click at [152, 61] on span "Додати" at bounding box center [147, 60] width 34 height 11
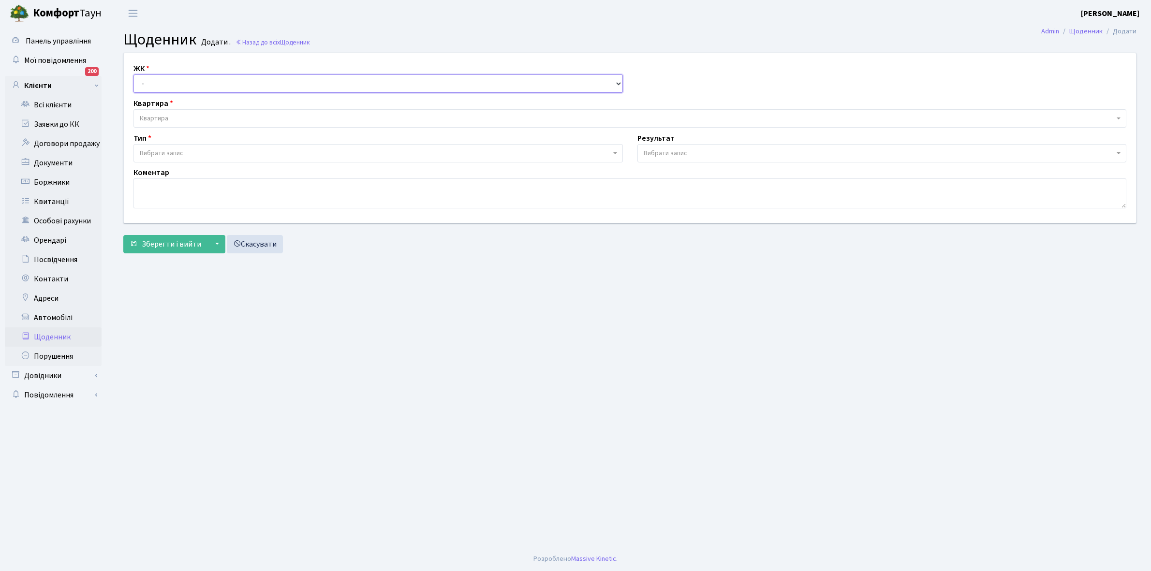
click at [155, 80] on select "- КТ, вул. Регенераторна, 4 КТ2, просп. [STREET_ADDRESS] [STREET_ADDRESS] [PERS…" at bounding box center [377, 83] width 489 height 18
select select "271"
click at [133, 74] on select "- КТ, вул. Регенераторна, 4 КТ2, просп. [STREET_ADDRESS] [STREET_ADDRESS] [PERS…" at bounding box center [377, 83] width 489 height 18
select select
click at [165, 117] on span "Квартира" at bounding box center [154, 119] width 29 height 10
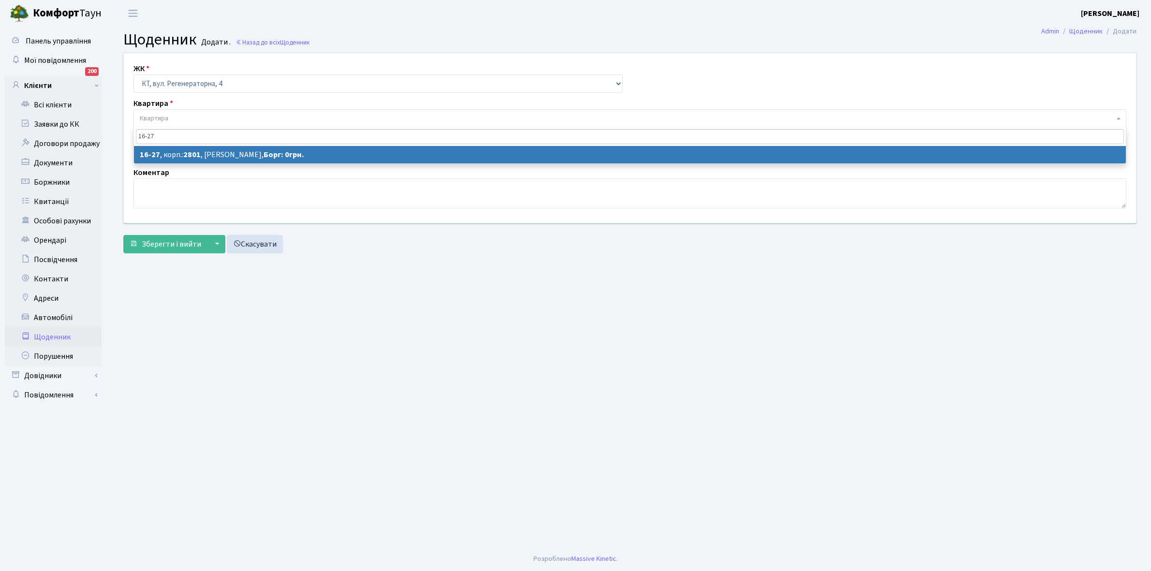
type input "16-27"
select select "8588"
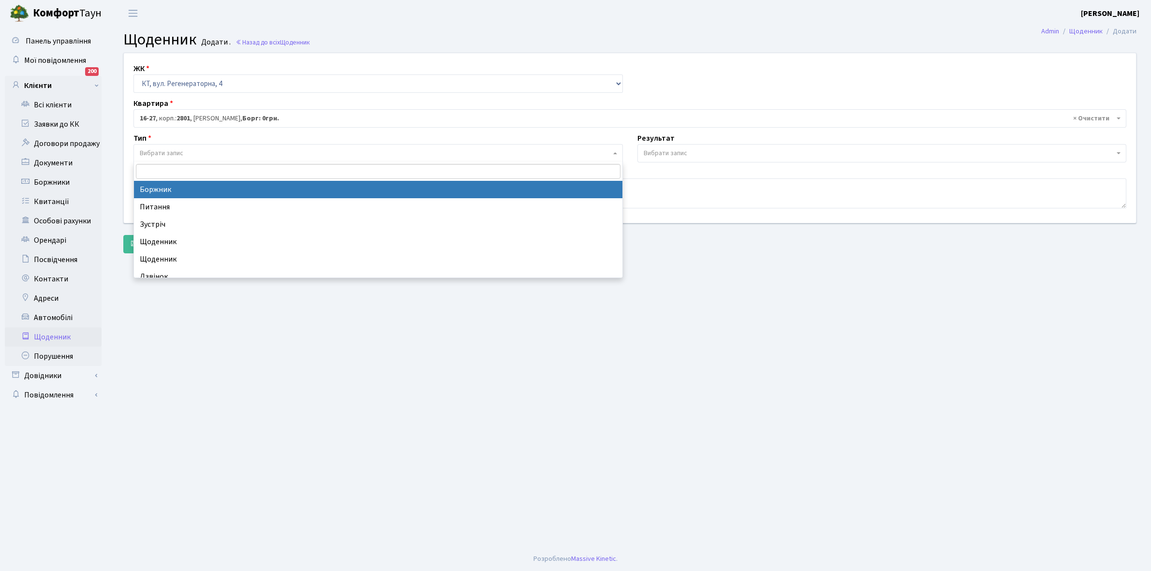
click at [196, 150] on span "Вибрати запис" at bounding box center [375, 153] width 471 height 10
select select "189"
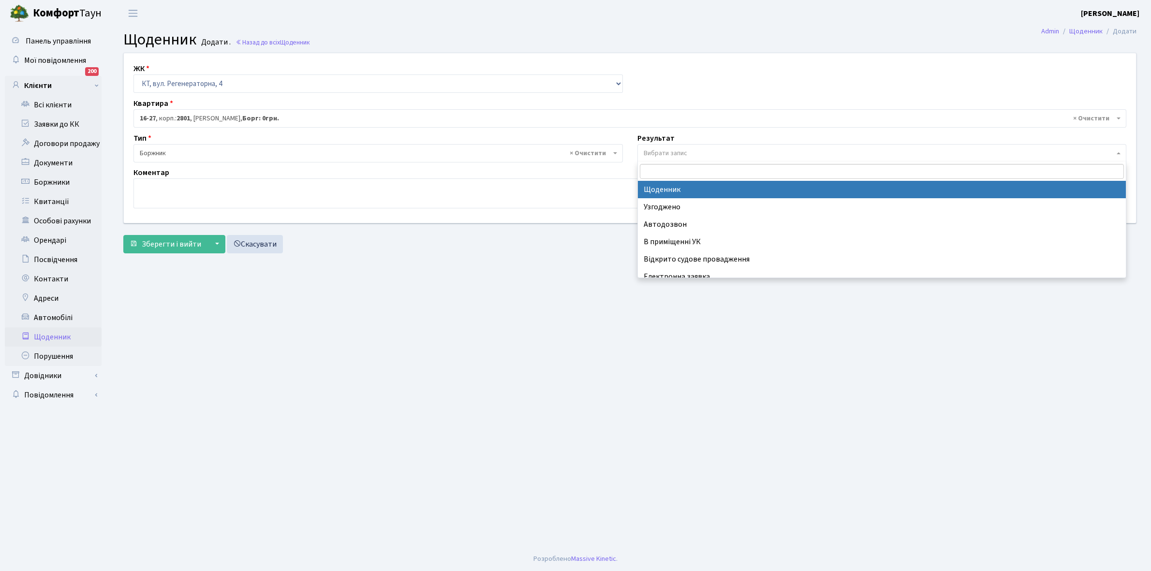
click at [677, 148] on span "Вибрати запис" at bounding box center [665, 153] width 44 height 10
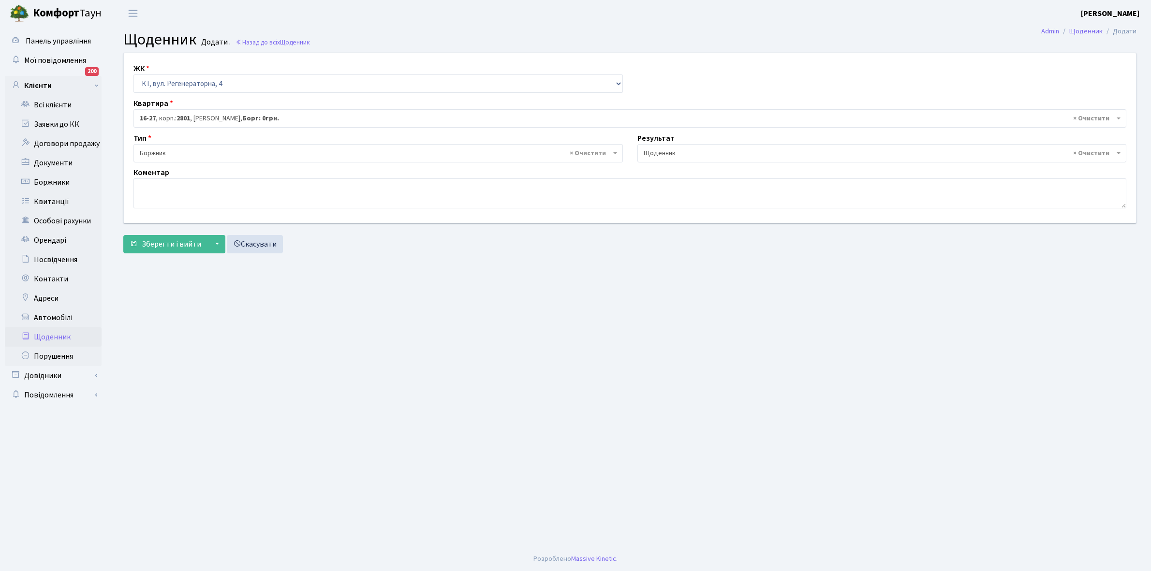
select select "14"
click at [163, 193] on textarea at bounding box center [629, 193] width 992 height 30
paste textarea "Відкл. ЕЕ (розірвано договір з КК) - 19381 кВт."
click at [271, 184] on textarea "Відкл. ЕЕ (розірвано договір з КК) - 19381 кВт." at bounding box center [629, 193] width 992 height 30
type textarea "Відкл. ЕЕ (розірвано договір з КК) - 9939 кВт."
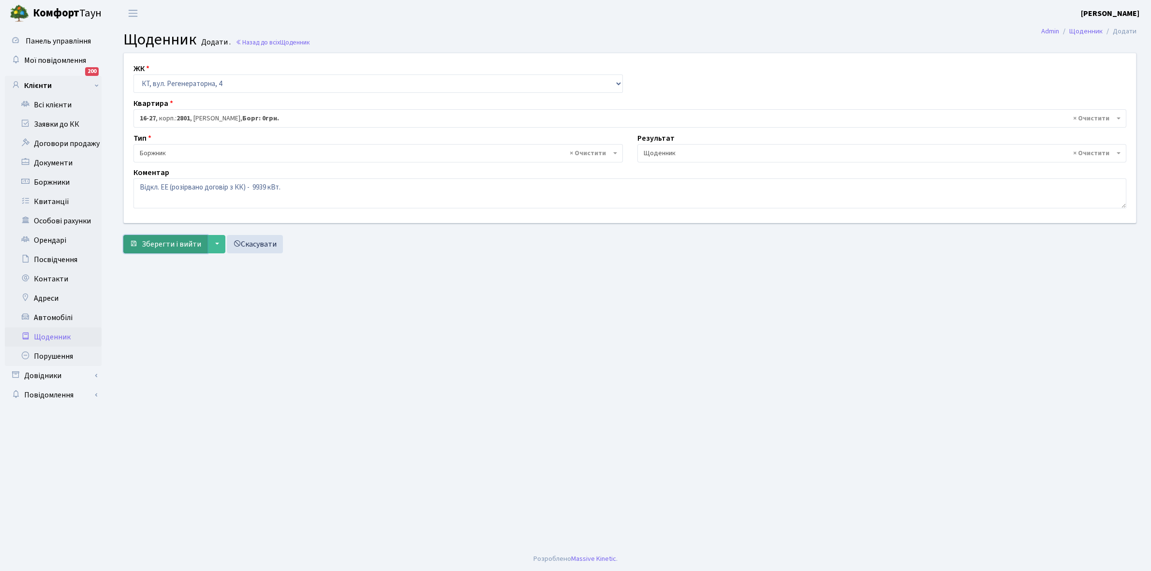
click at [169, 242] on span "Зберегти і вийти" at bounding box center [171, 244] width 59 height 11
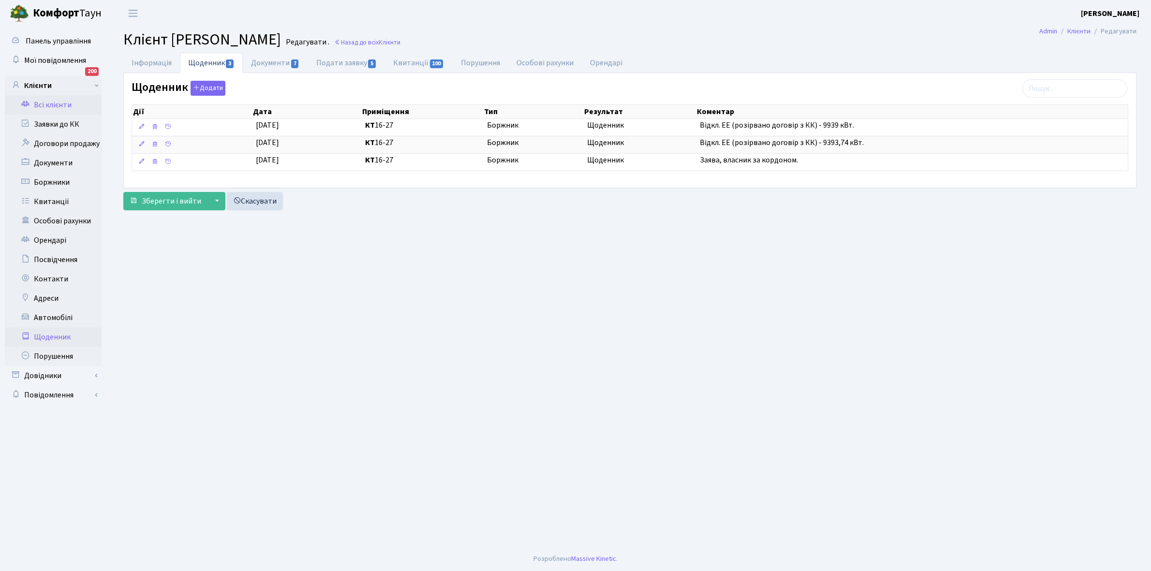
click at [48, 333] on link "Щоденник" at bounding box center [53, 336] width 97 height 19
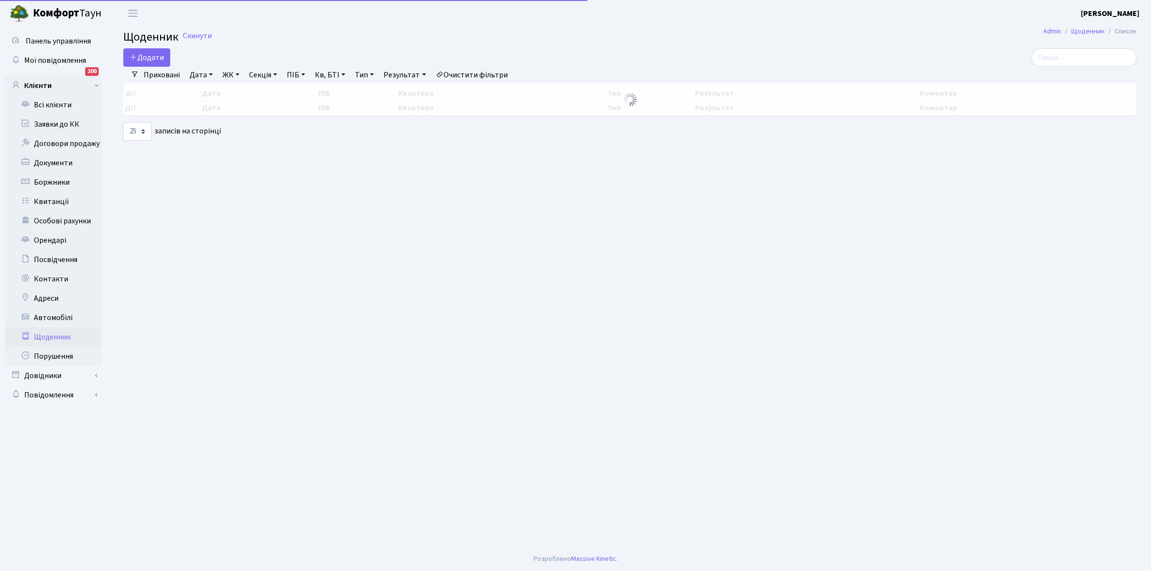
select select "25"
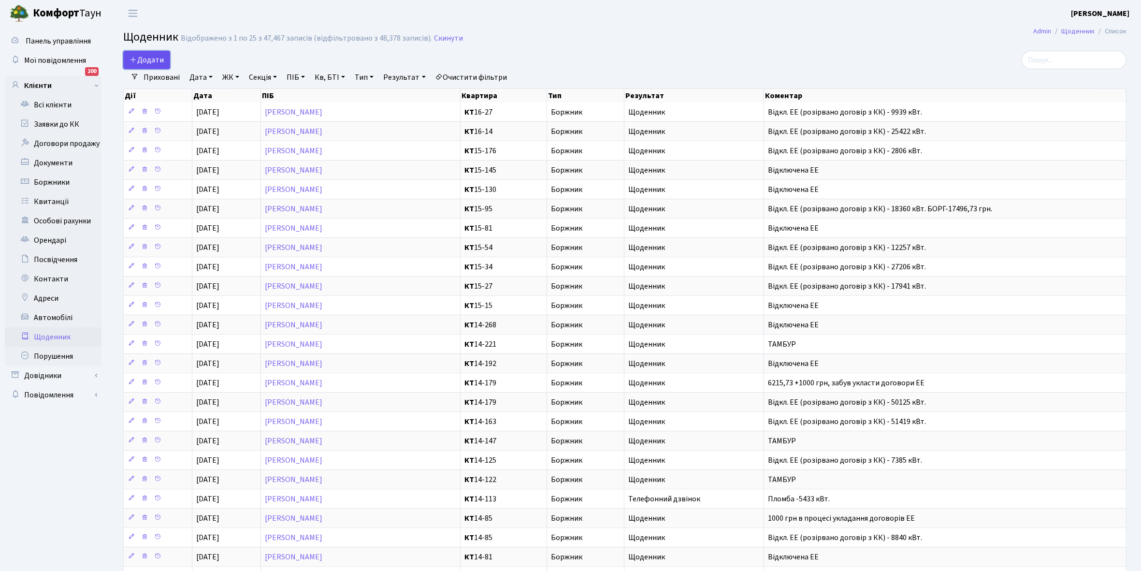
click at [146, 53] on link "Додати" at bounding box center [146, 60] width 47 height 18
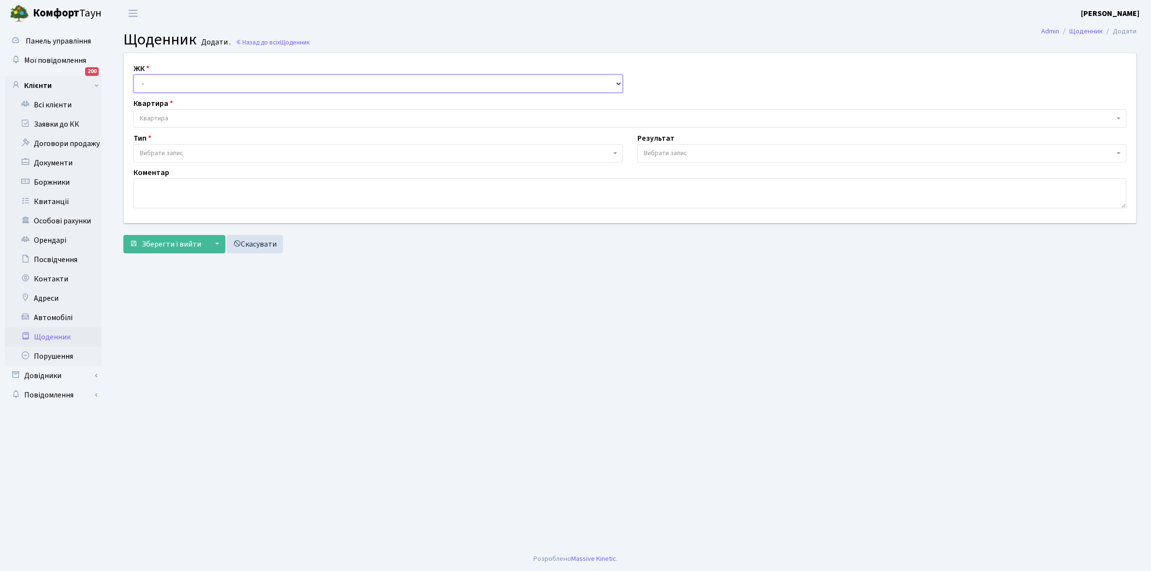
click at [166, 80] on select "- КТ, вул. Регенераторна, 4 КТ2, просп. Соборності, 17 КТ3, вул. Березнева, 16 …" at bounding box center [377, 83] width 489 height 18
select select "271"
click at [133, 74] on select "- КТ, вул. Регенераторна, 4 КТ2, просп. [STREET_ADDRESS] [STREET_ADDRESS] [PERS…" at bounding box center [377, 83] width 489 height 18
select select
click at [177, 112] on span "Квартира" at bounding box center [629, 118] width 992 height 18
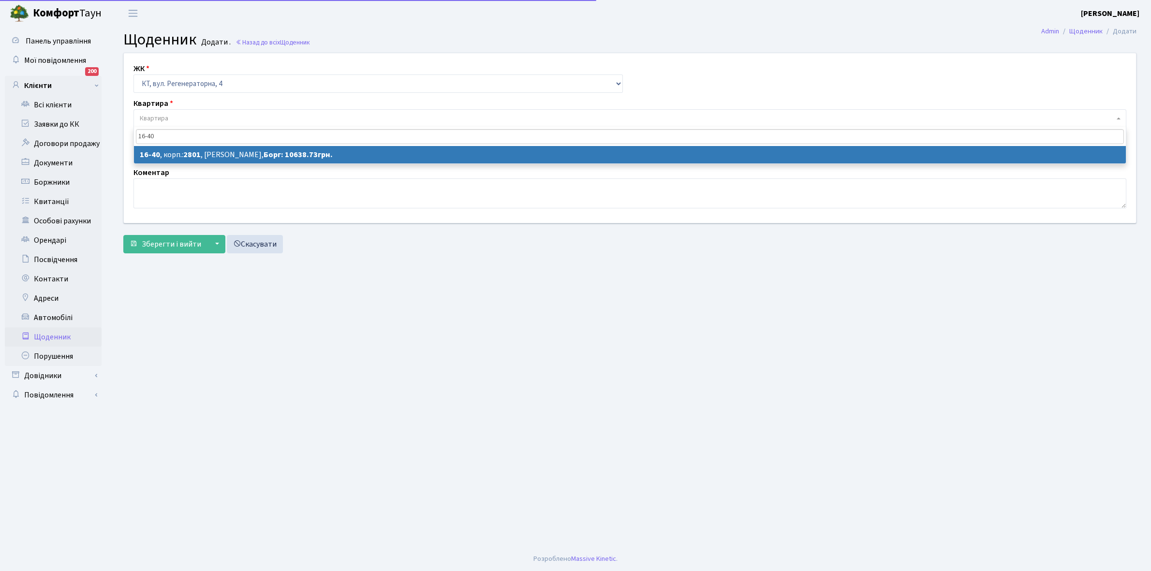
type input "16-40"
select select "8601"
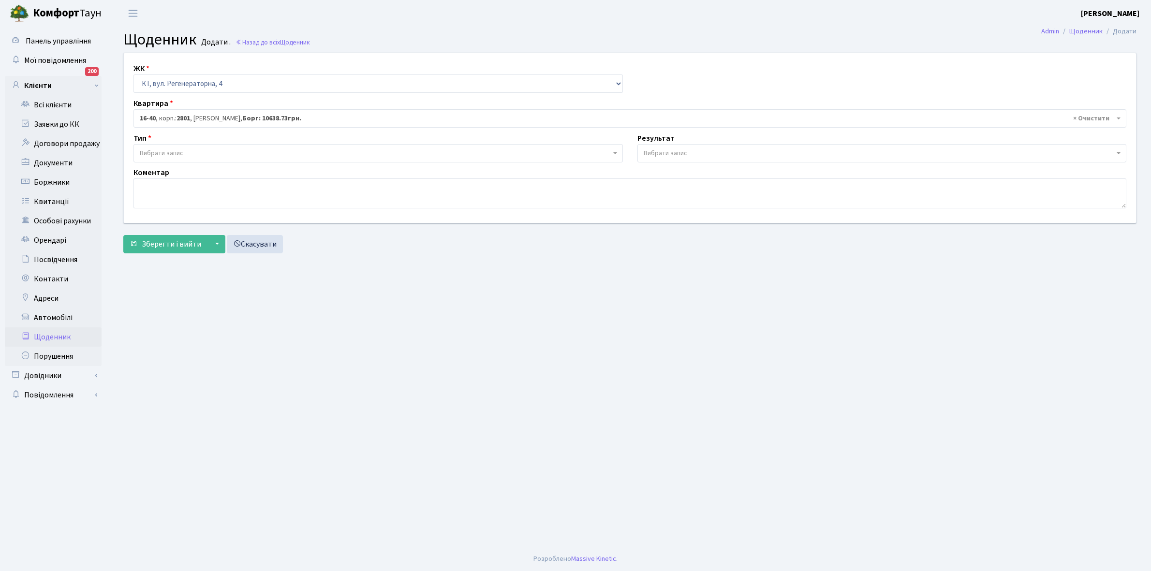
click at [204, 152] on span "Вибрати запис" at bounding box center [375, 153] width 471 height 10
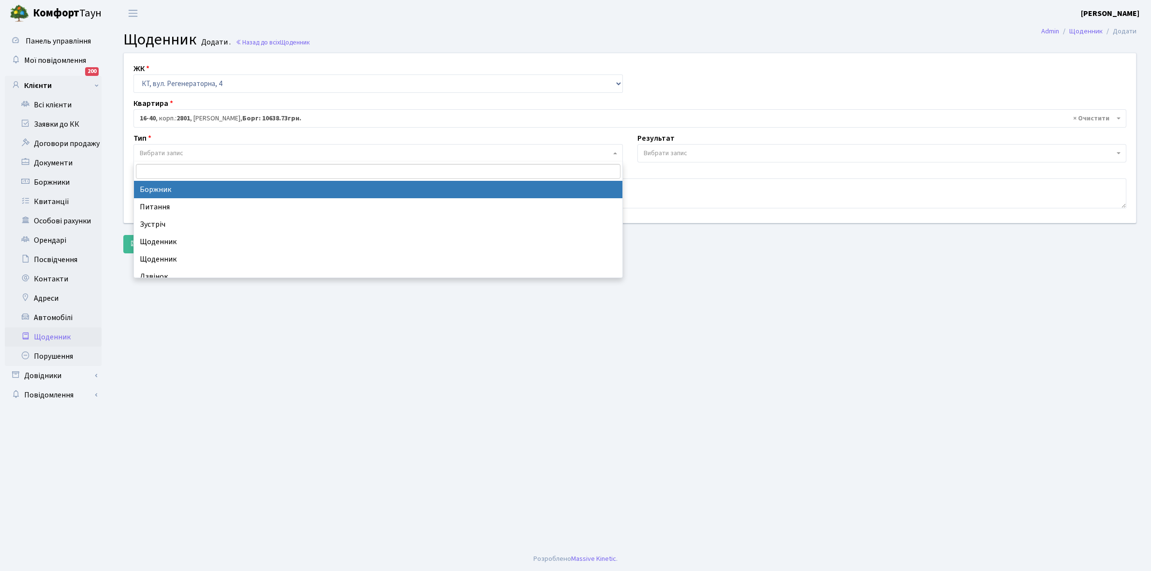
select select "189"
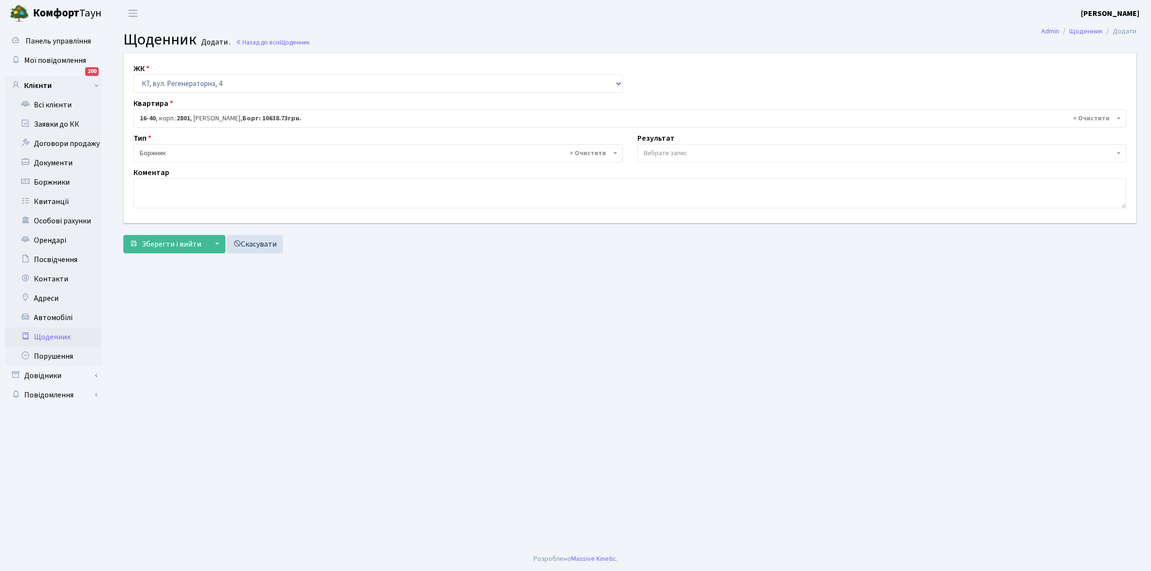
click at [687, 149] on span "Вибрати запис" at bounding box center [878, 153] width 471 height 10
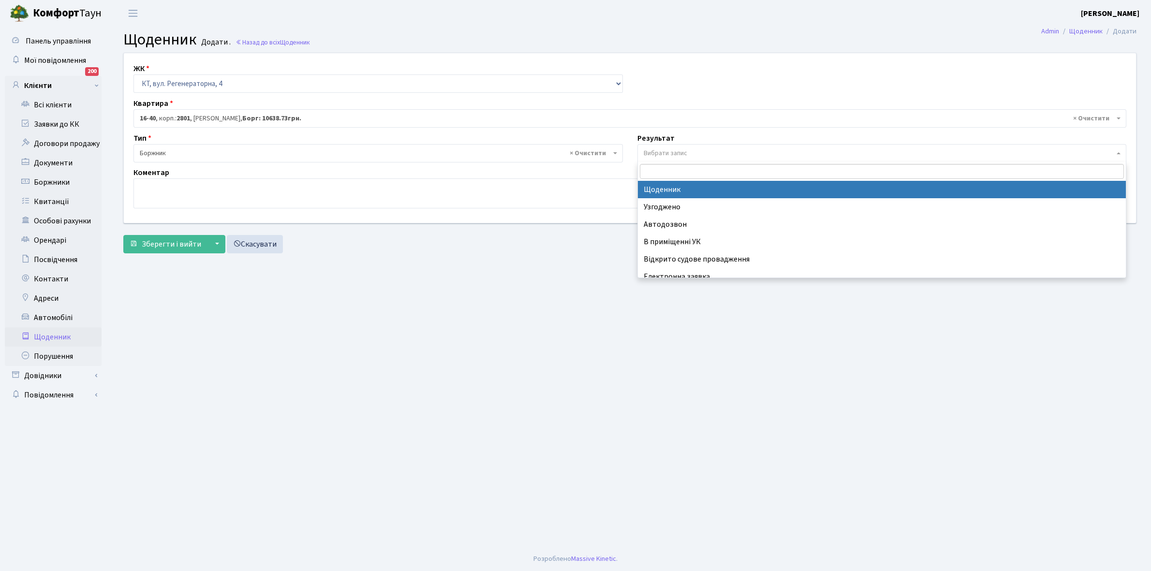
select select "14"
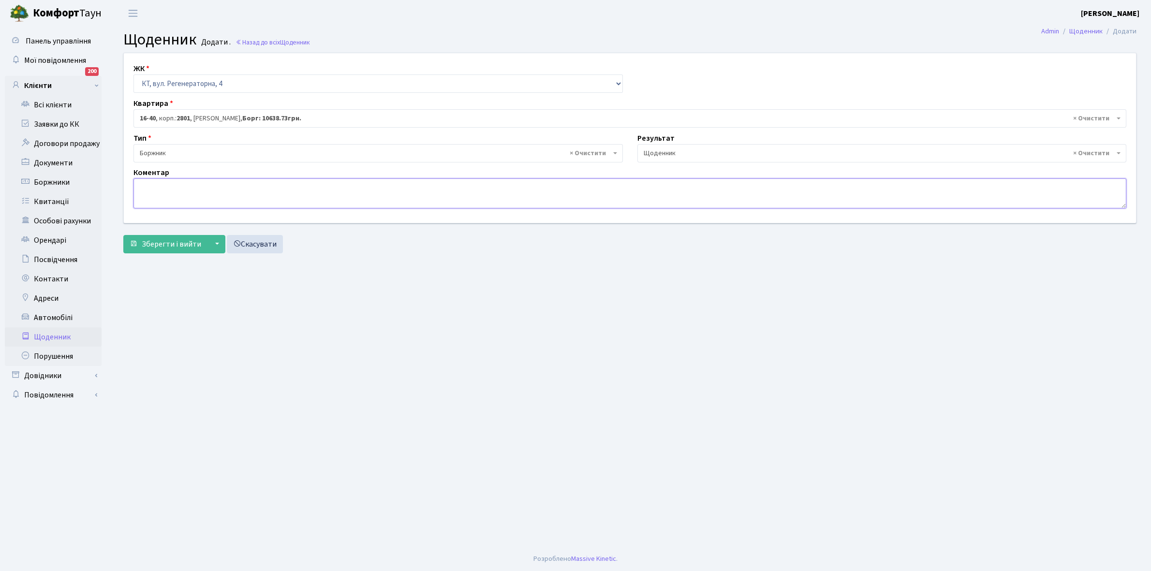
click at [164, 196] on textarea at bounding box center [629, 193] width 992 height 30
type textarea "Відключена ЕЕ"
click at [149, 247] on span "Зберегти і вийти" at bounding box center [171, 244] width 59 height 11
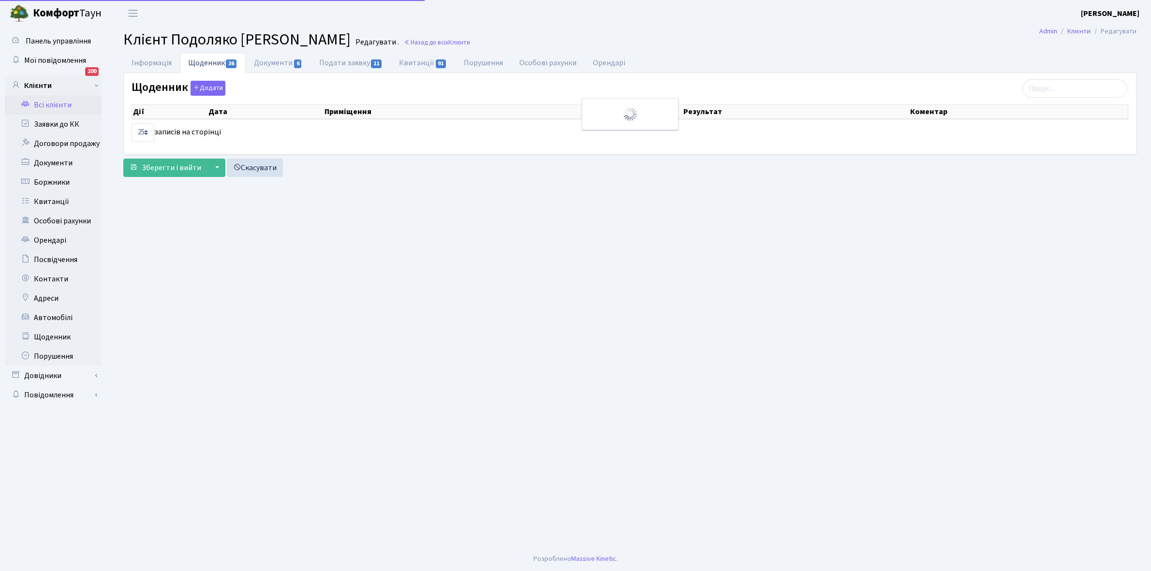
select select "25"
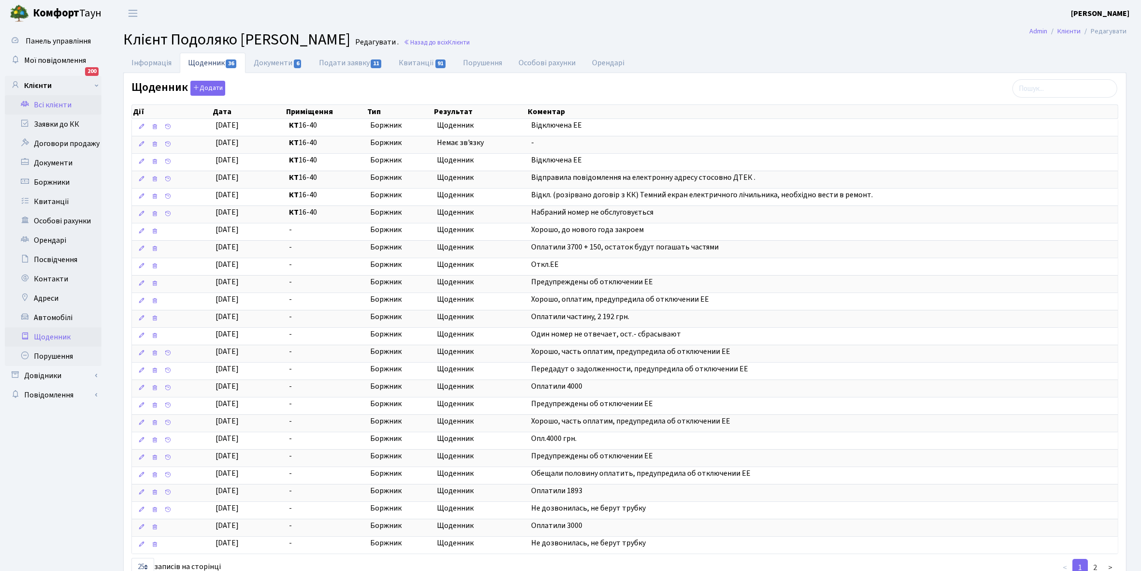
click at [53, 337] on link "Щоденник" at bounding box center [53, 336] width 97 height 19
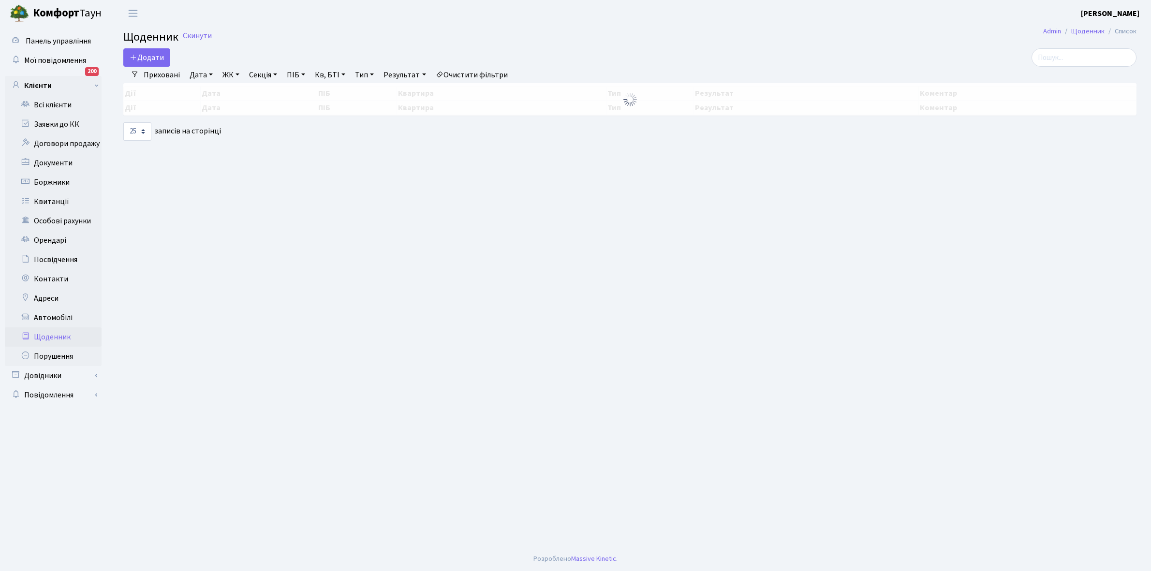
select select "25"
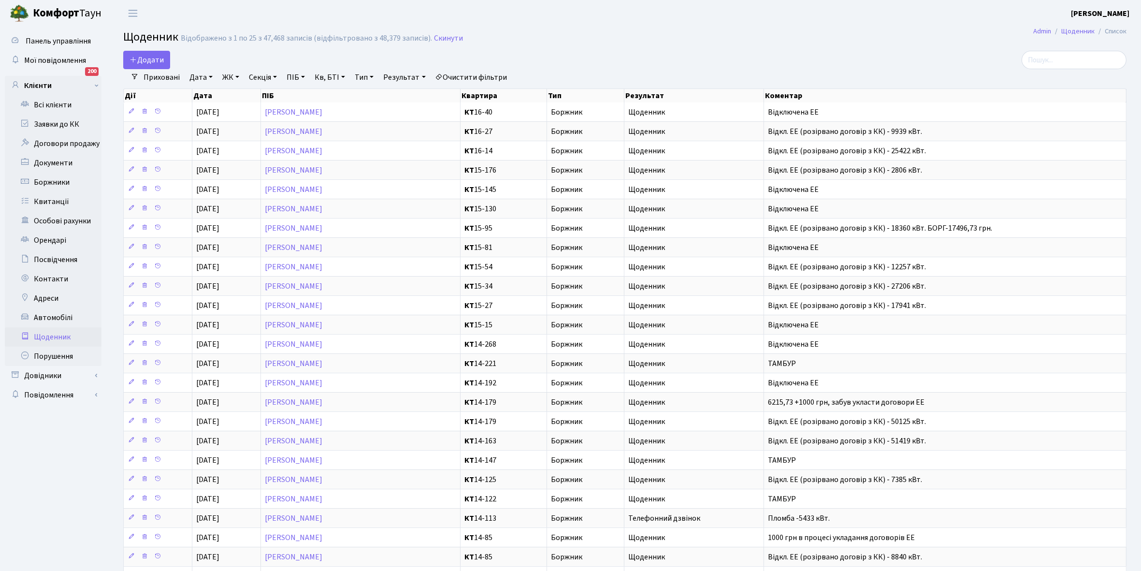
click at [46, 337] on link "Щоденник" at bounding box center [53, 336] width 97 height 19
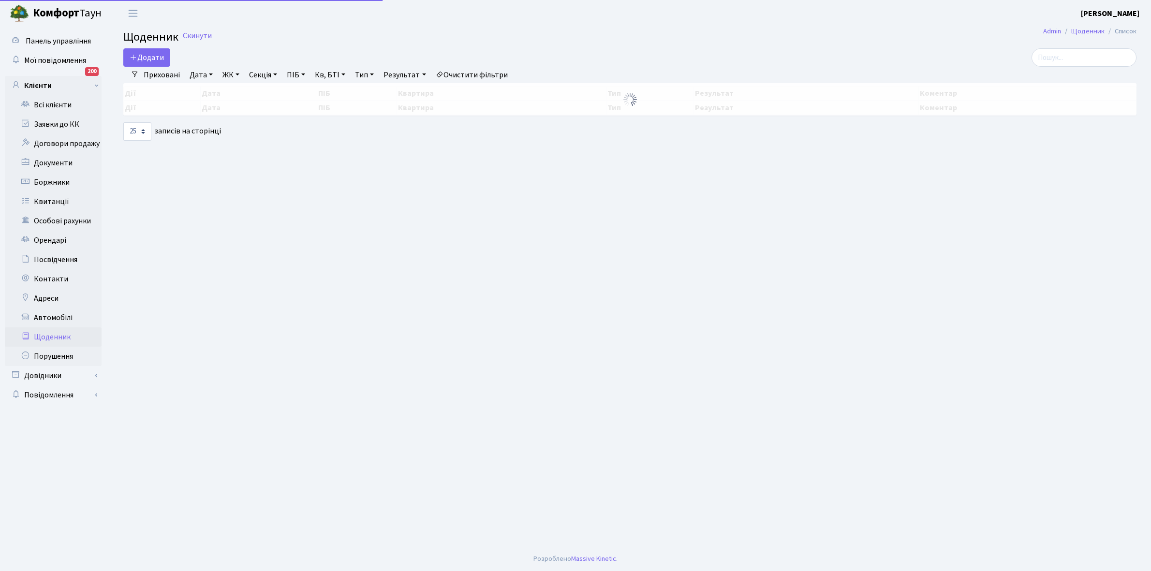
select select "25"
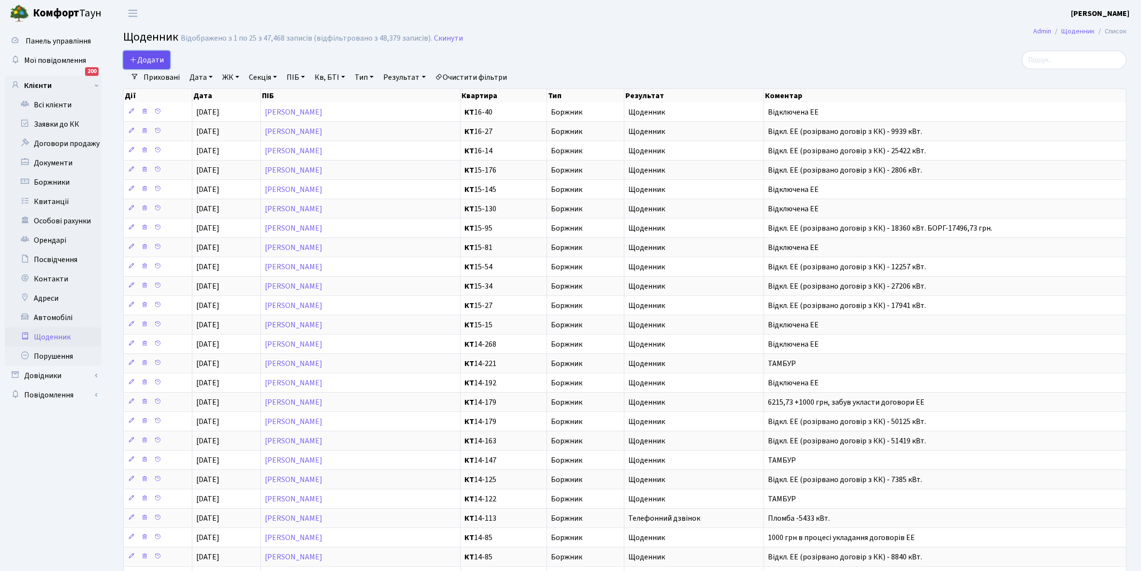
click at [160, 57] on span "Додати" at bounding box center [147, 60] width 34 height 11
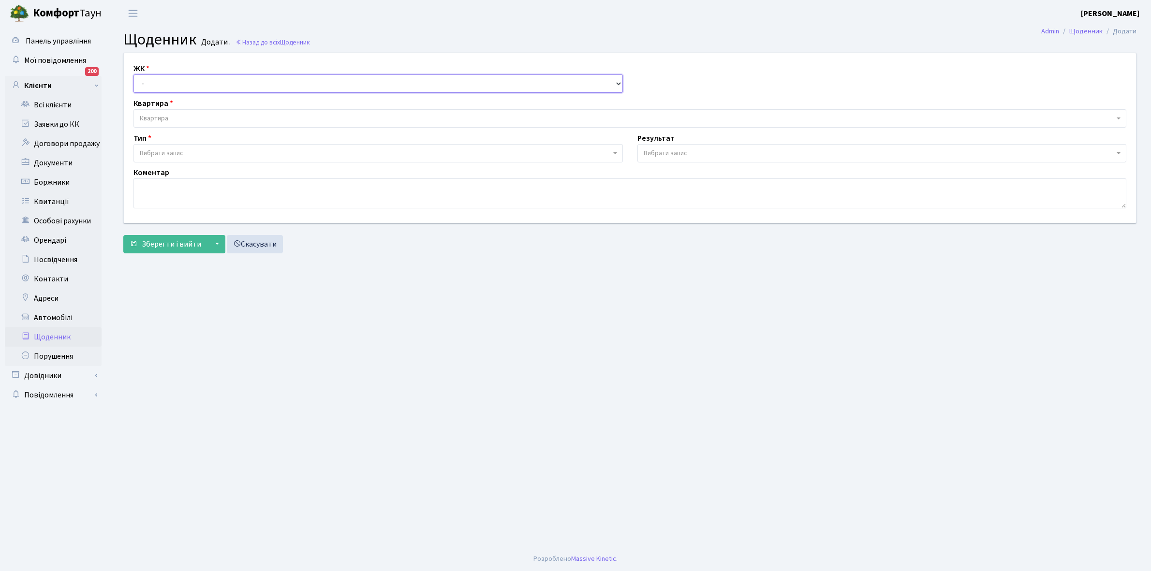
click at [157, 77] on select "- КТ, вул. Регенераторна, 4 КТ2, просп. [STREET_ADDRESS] [STREET_ADDRESS] [PERS…" at bounding box center [377, 83] width 489 height 18
select select "271"
click at [133, 74] on select "- КТ, вул. Регенераторна, 4 КТ2, просп. [STREET_ADDRESS] [STREET_ADDRESS] [PERS…" at bounding box center [377, 83] width 489 height 18
select select
click at [175, 115] on span "Квартира" at bounding box center [627, 119] width 974 height 10
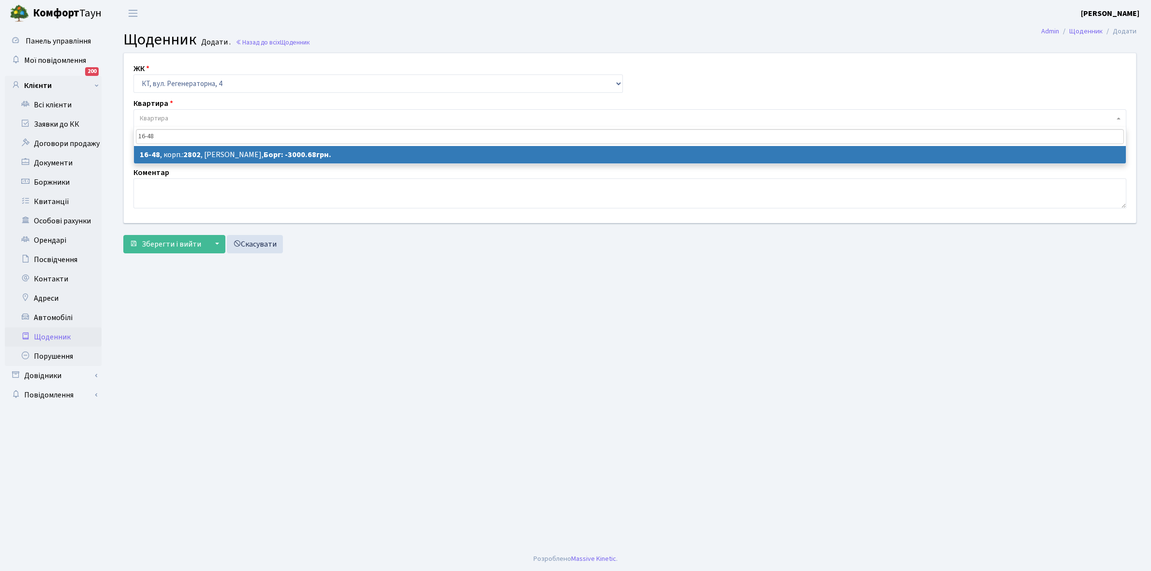
type input "16-48"
select select "8609"
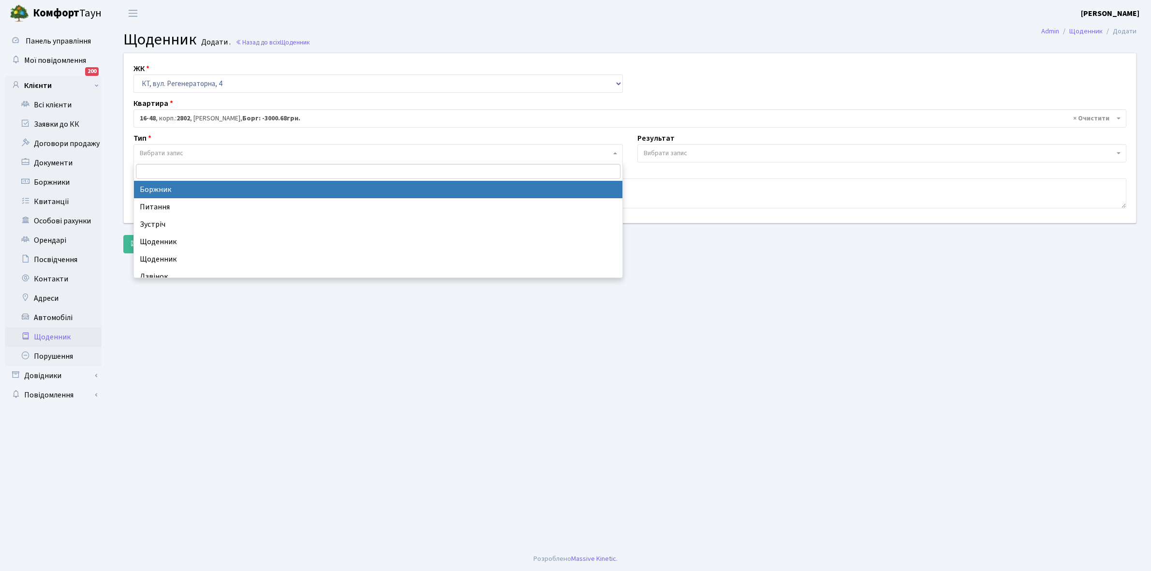
click at [186, 155] on span "Вибрати запис" at bounding box center [375, 153] width 471 height 10
select select "189"
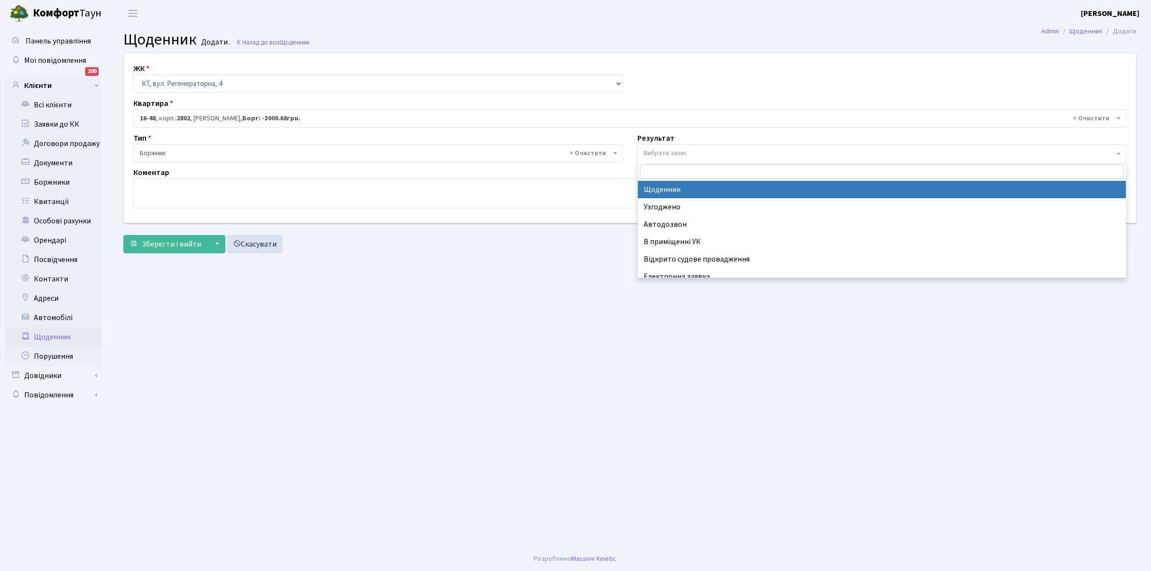
click at [687, 153] on span "Вибрати запис" at bounding box center [878, 153] width 471 height 10
select select "14"
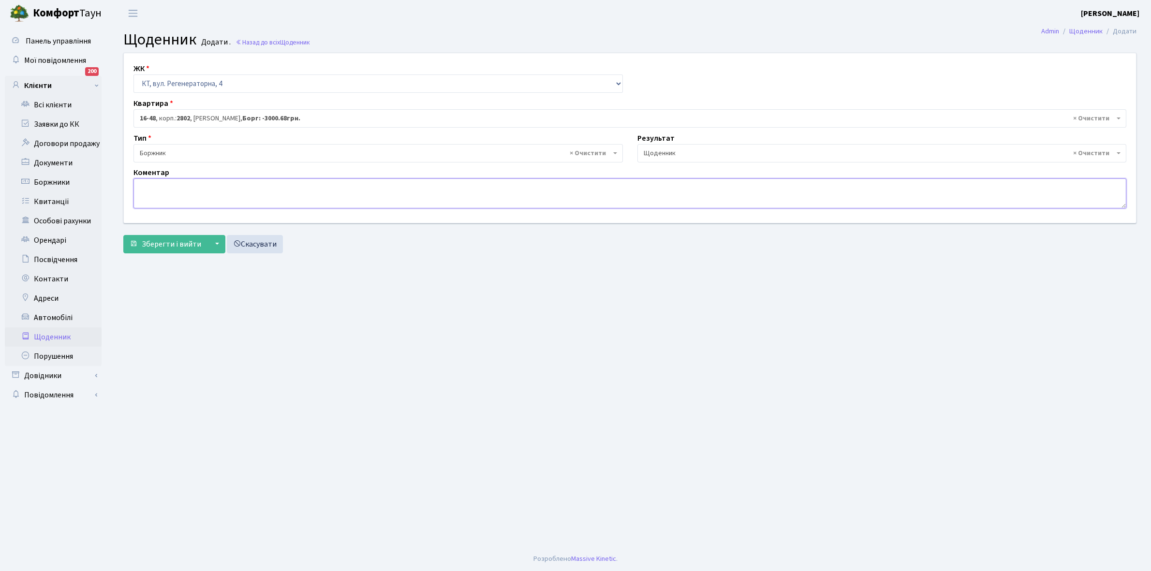
click at [151, 190] on textarea at bounding box center [629, 193] width 992 height 30
paste textarea "Відкл. ЕЕ (розірвано договір з КК) - 19381 кВт."
click at [271, 185] on textarea "Відкл. ЕЕ (розірвано договір з КК) - 19381 кВт." at bounding box center [629, 193] width 992 height 30
type textarea "Відкл. ЕЕ (розірвано договір з КК) - 7576 кВт."
click at [170, 243] on span "Зберегти і вийти" at bounding box center [171, 244] width 59 height 11
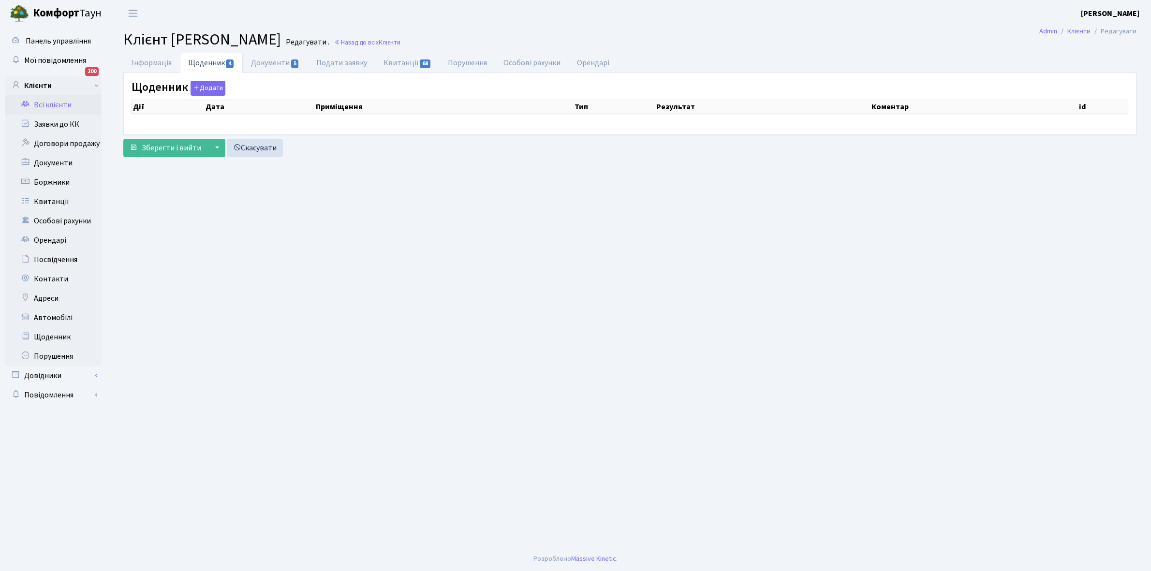
select select "25"
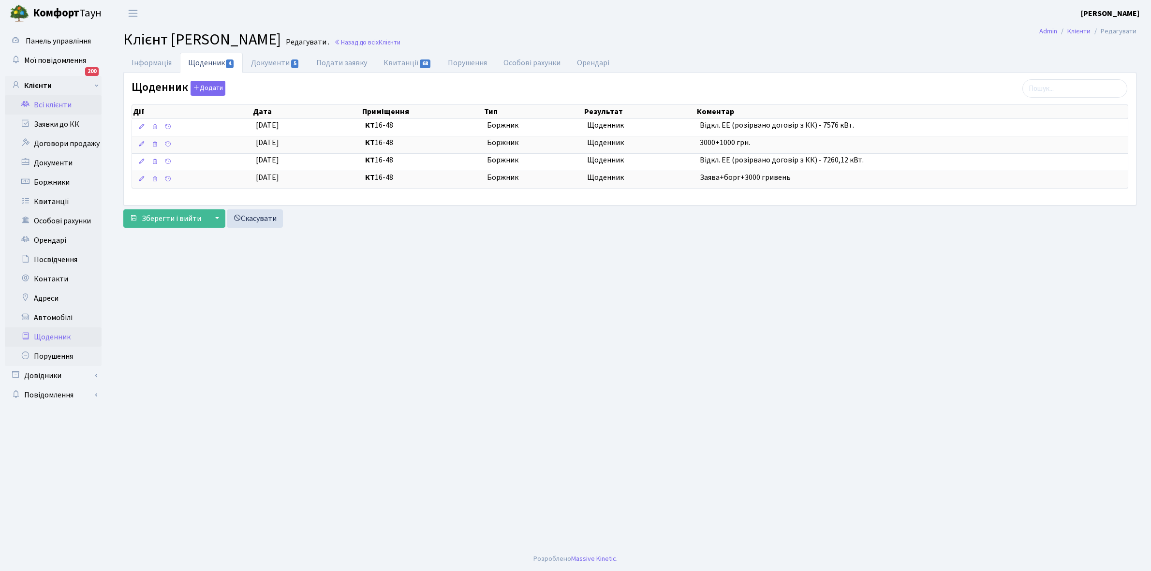
click at [50, 336] on link "Щоденник" at bounding box center [53, 336] width 97 height 19
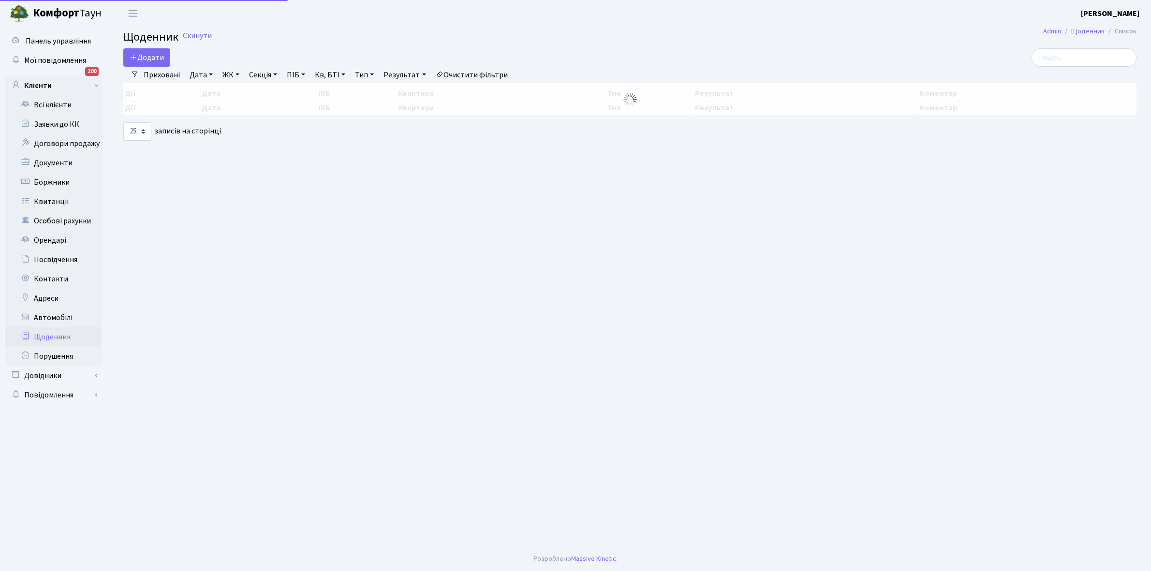
select select "25"
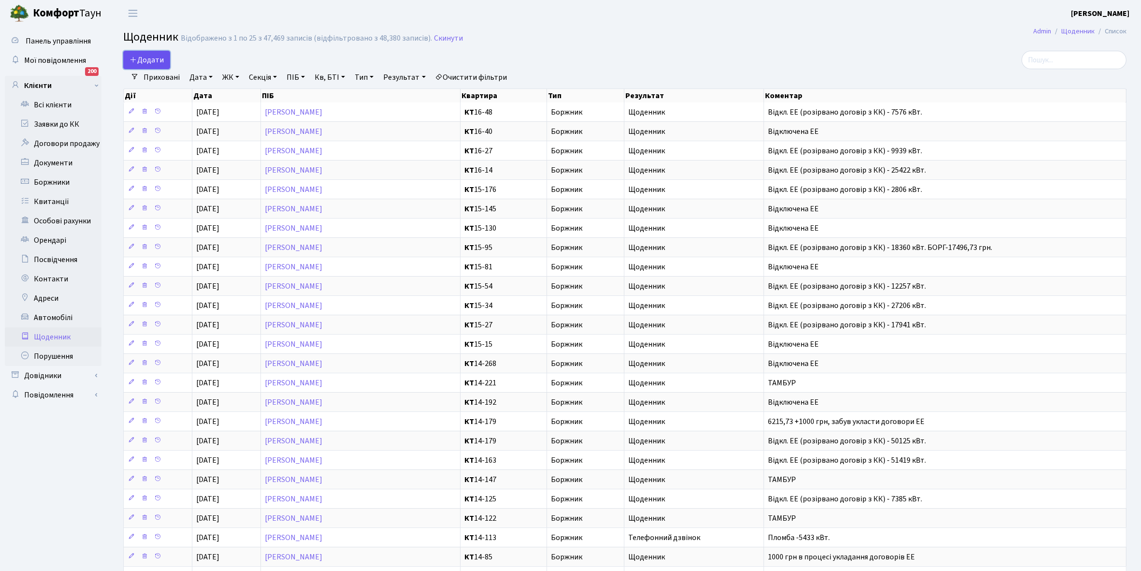
click at [153, 58] on span "Додати" at bounding box center [147, 60] width 34 height 11
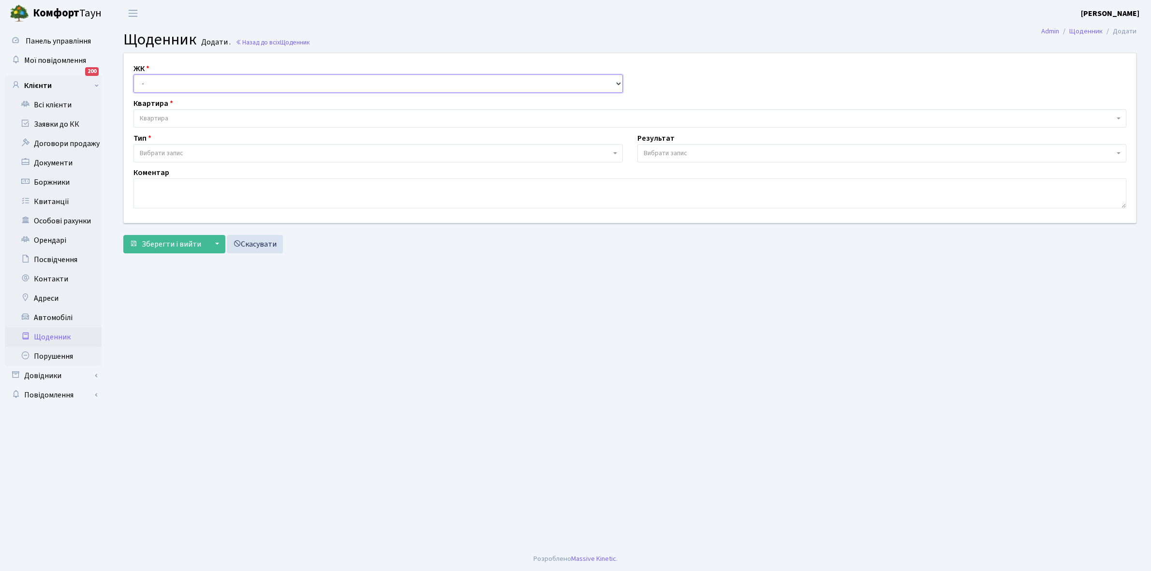
click at [155, 81] on select "- КТ, вул. Регенераторна, 4 КТ2, просп. [STREET_ADDRESS] [STREET_ADDRESS] [PERS…" at bounding box center [377, 83] width 489 height 18
select select "271"
click at [133, 74] on select "- КТ, вул. Регенераторна, 4 КТ2, просп. [STREET_ADDRESS] [STREET_ADDRESS] [PERS…" at bounding box center [377, 83] width 489 height 18
select select
click at [180, 115] on span "Квартира" at bounding box center [627, 119] width 974 height 10
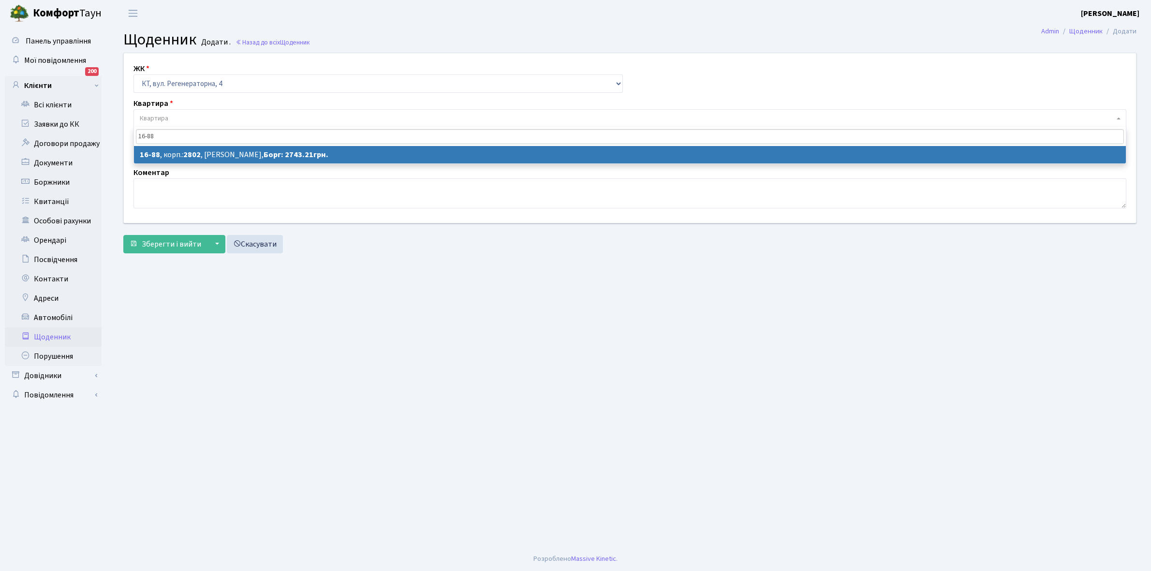
type input "16-88"
select select "8649"
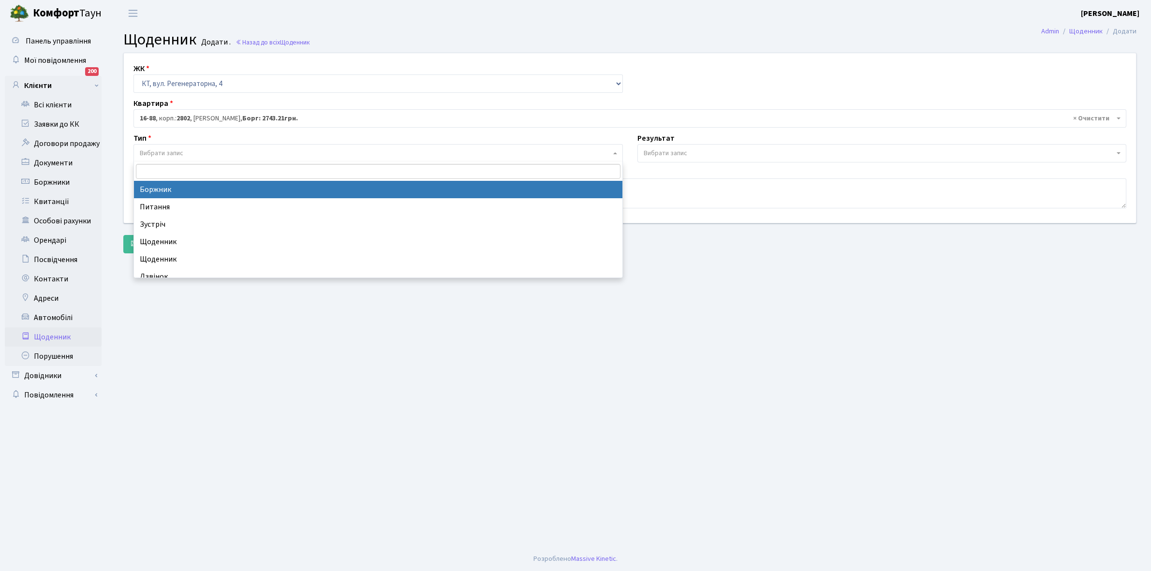
click at [191, 154] on span "Вибрати запис" at bounding box center [375, 153] width 471 height 10
select select "189"
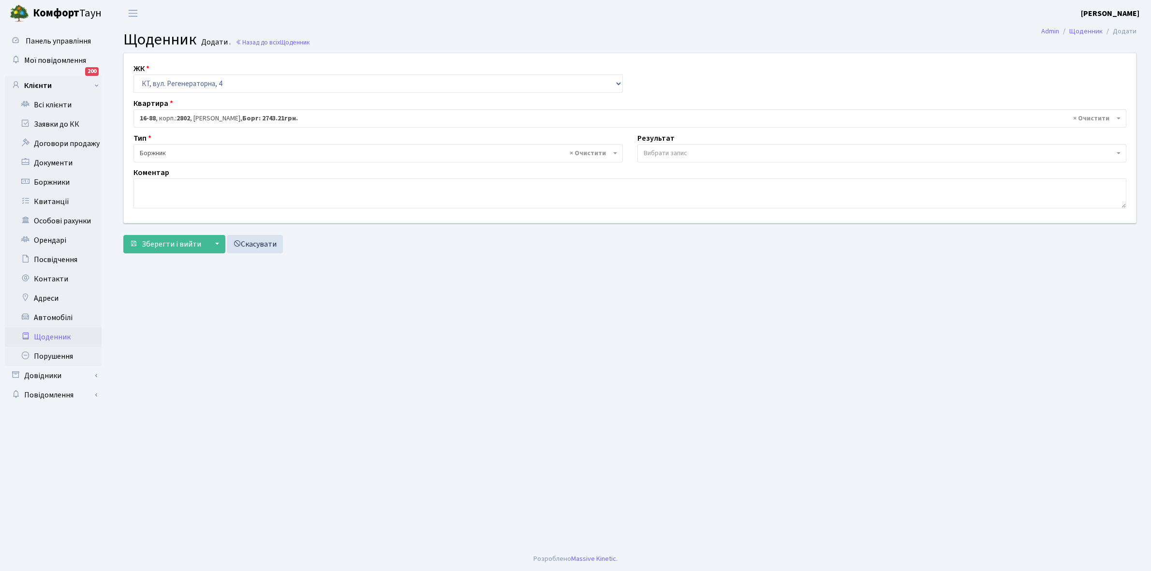
click at [658, 150] on span "Вибрати запис" at bounding box center [665, 153] width 44 height 10
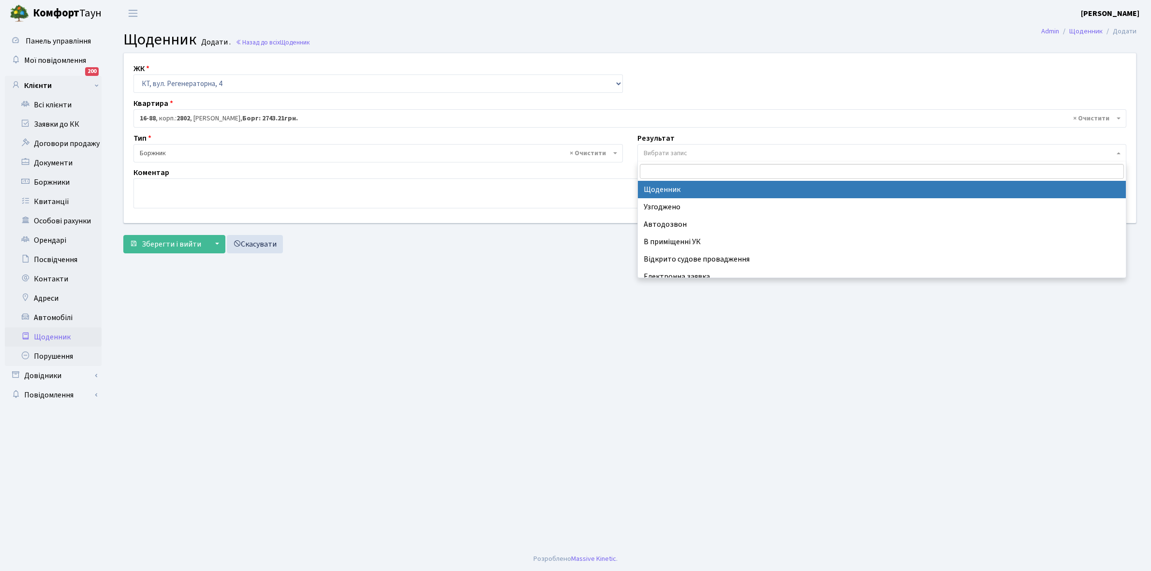
select select "14"
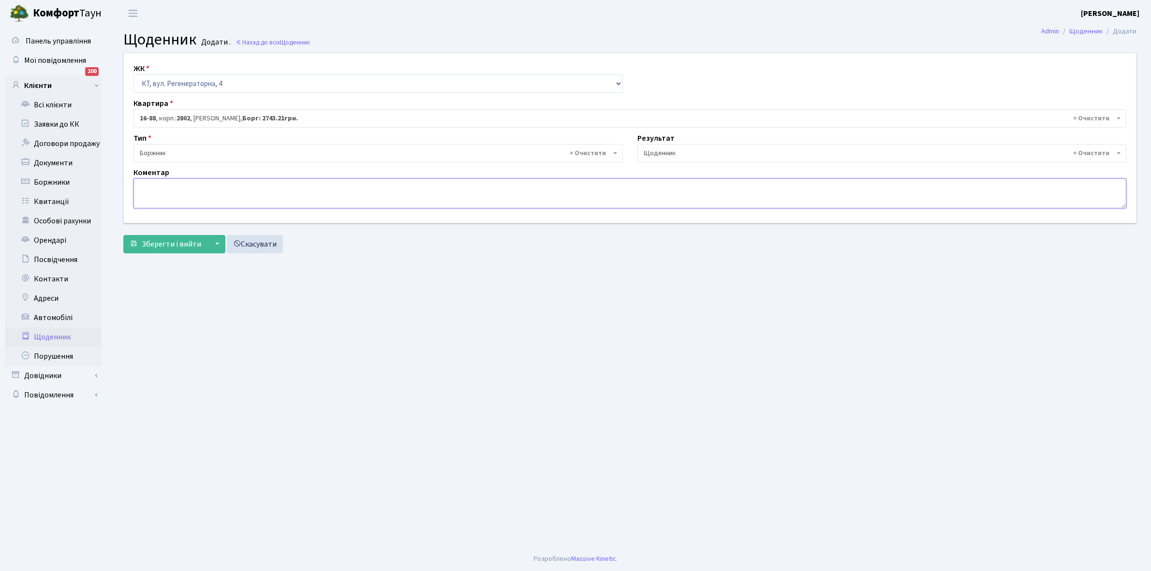
click at [155, 196] on textarea at bounding box center [629, 193] width 992 height 30
type textarea "Відключена ЕЕ"
click at [171, 249] on span "Зберегти і вийти" at bounding box center [171, 244] width 59 height 11
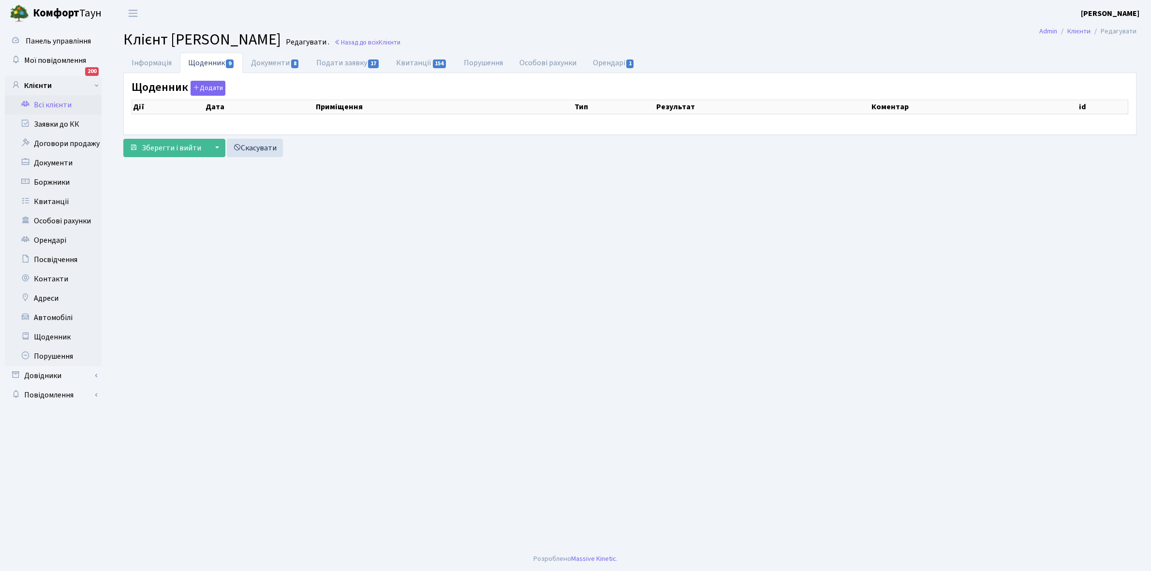
select select "25"
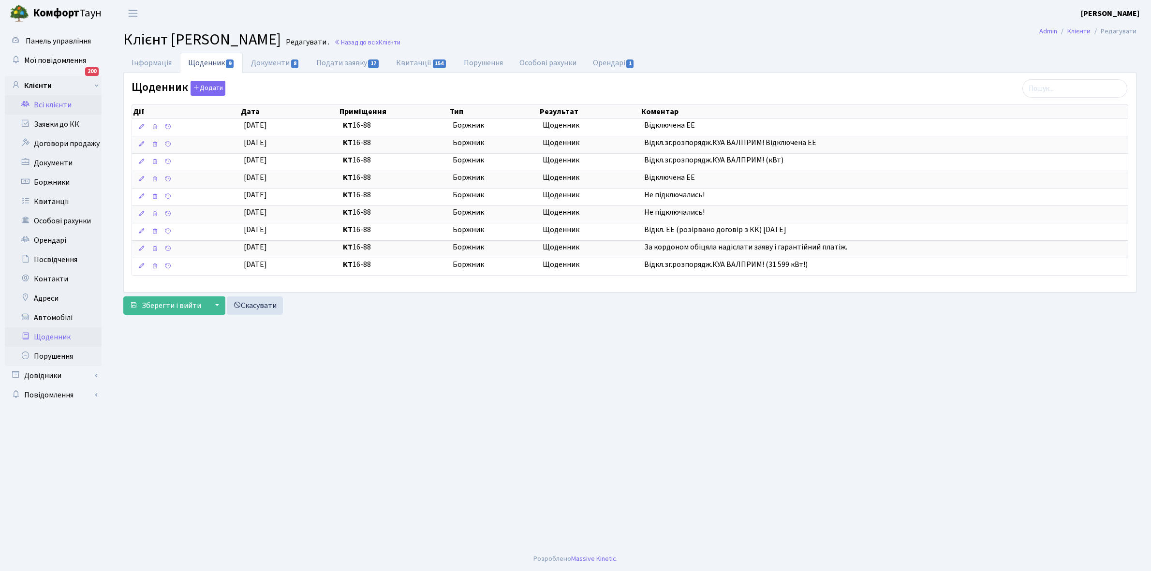
click at [52, 336] on link "Щоденник" at bounding box center [53, 336] width 97 height 19
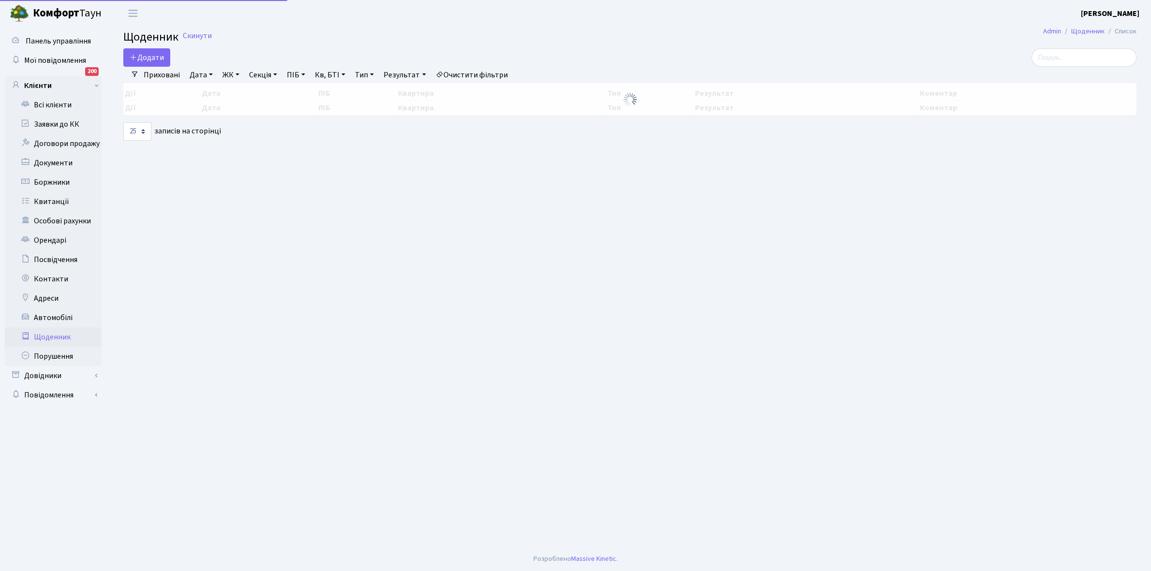
select select "25"
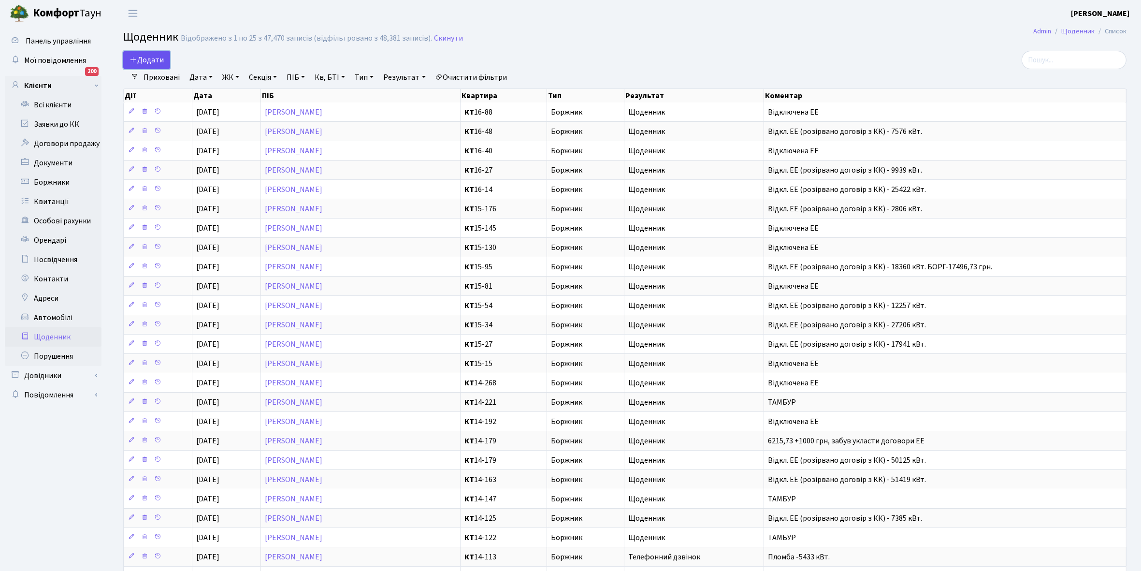
click at [150, 57] on span "Додати" at bounding box center [147, 60] width 34 height 11
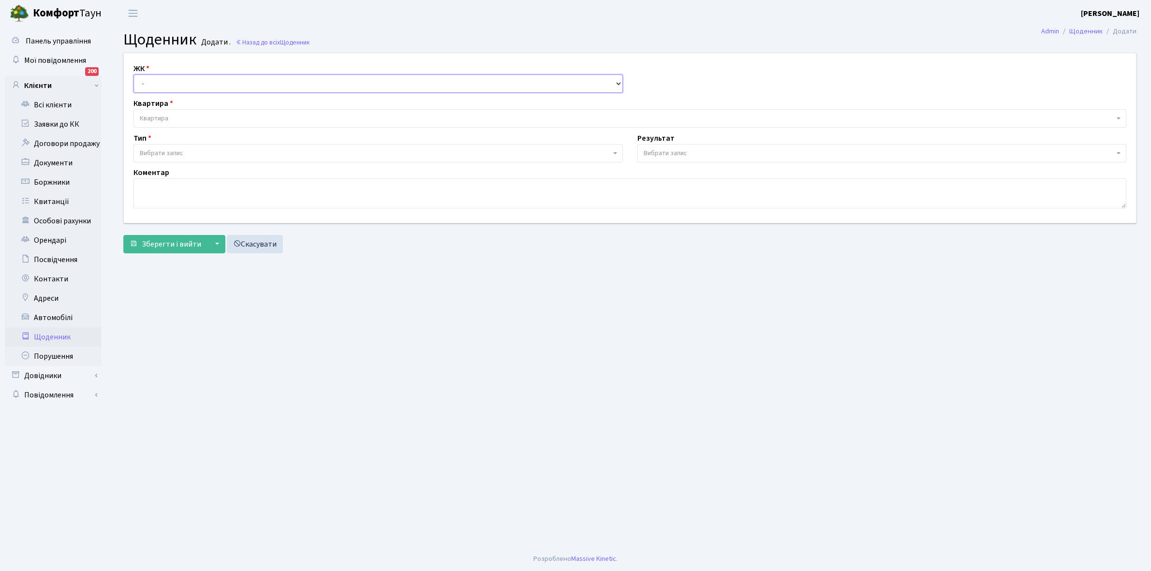
click at [159, 82] on select "- КТ, вул. Регенераторна, 4 КТ2, просп. Соборності, 17 КТ3, вул. Березнева, 16 …" at bounding box center [377, 83] width 489 height 18
select select "271"
click at [133, 74] on select "- КТ, вул. Регенераторна, 4 КТ2, просп. Соборності, 17 КТ3, вул. Березнева, 16 …" at bounding box center [377, 83] width 489 height 18
select select
click at [179, 115] on span "Квартира" at bounding box center [627, 119] width 974 height 10
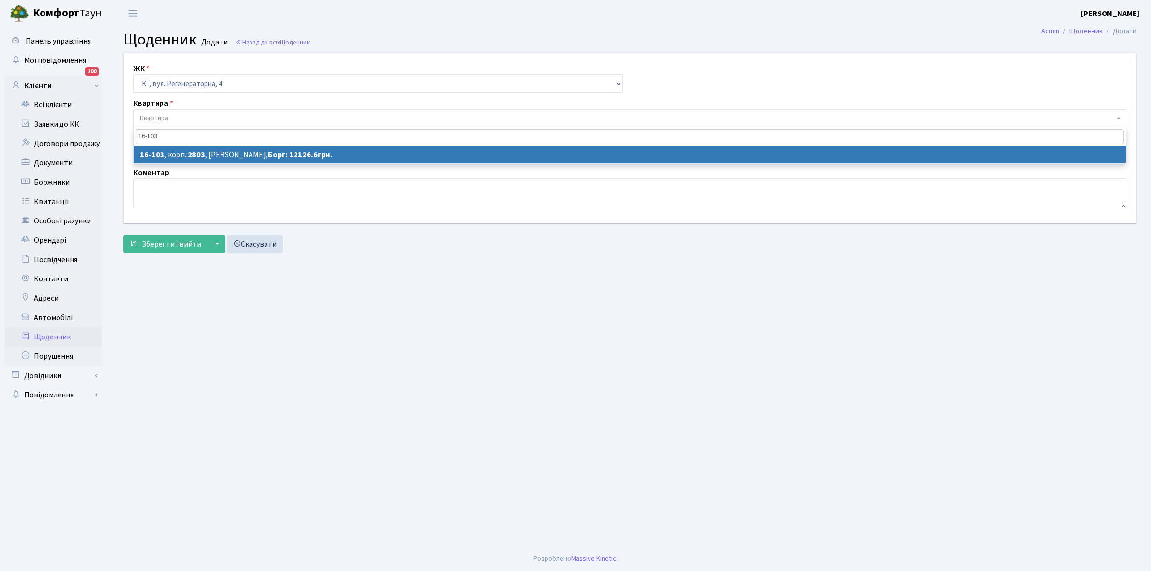
type input "16-103"
select select "8664"
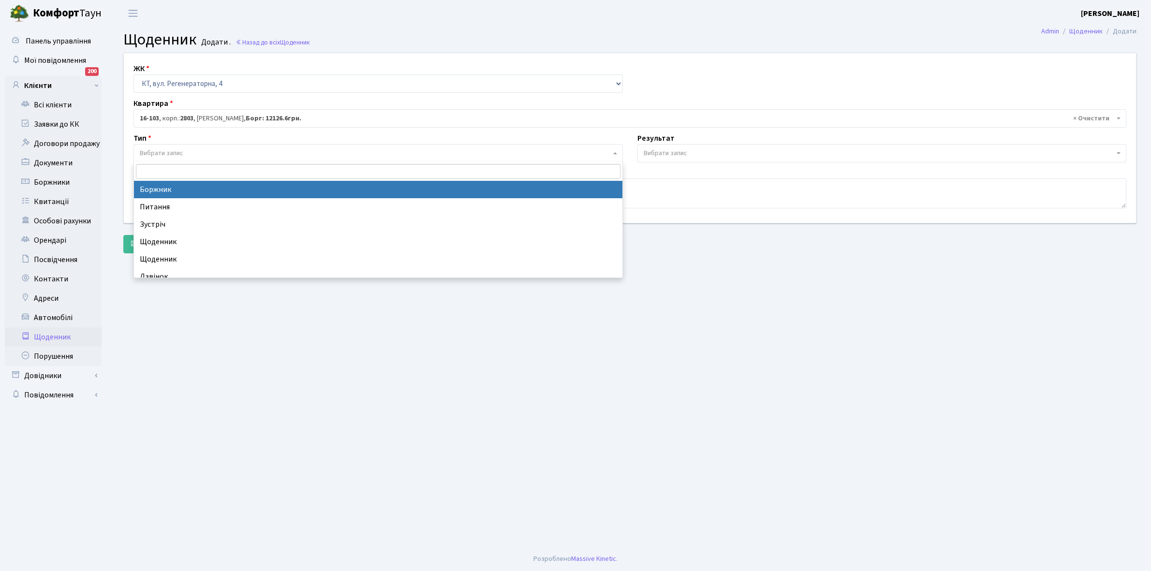
click at [187, 153] on span "Вибрати запис" at bounding box center [375, 153] width 471 height 10
select select "189"
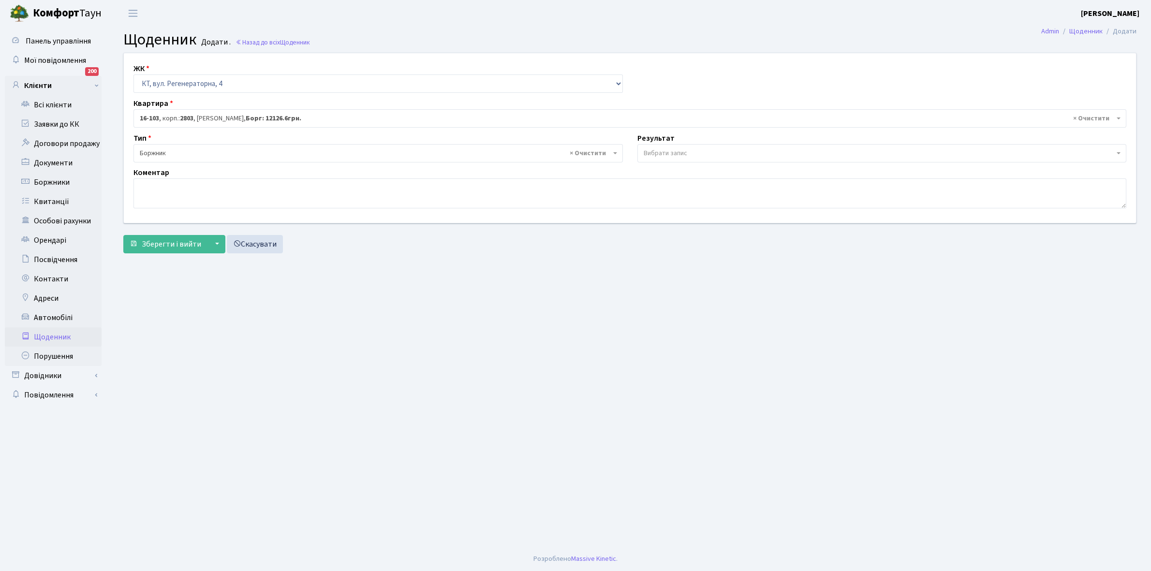
click at [655, 150] on span "Вибрати запис" at bounding box center [665, 153] width 44 height 10
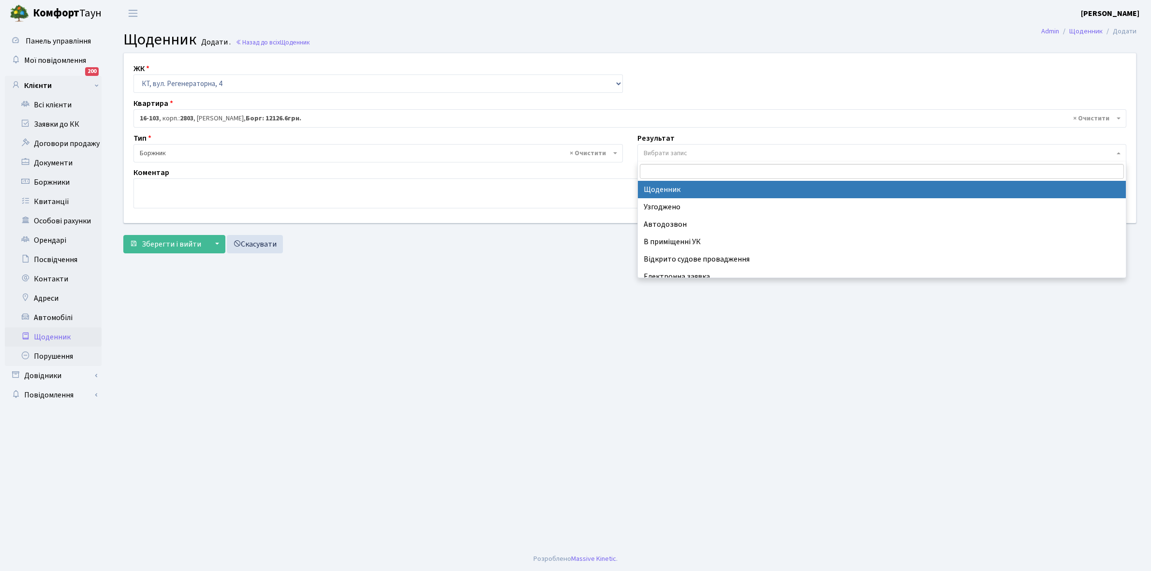
select select "14"
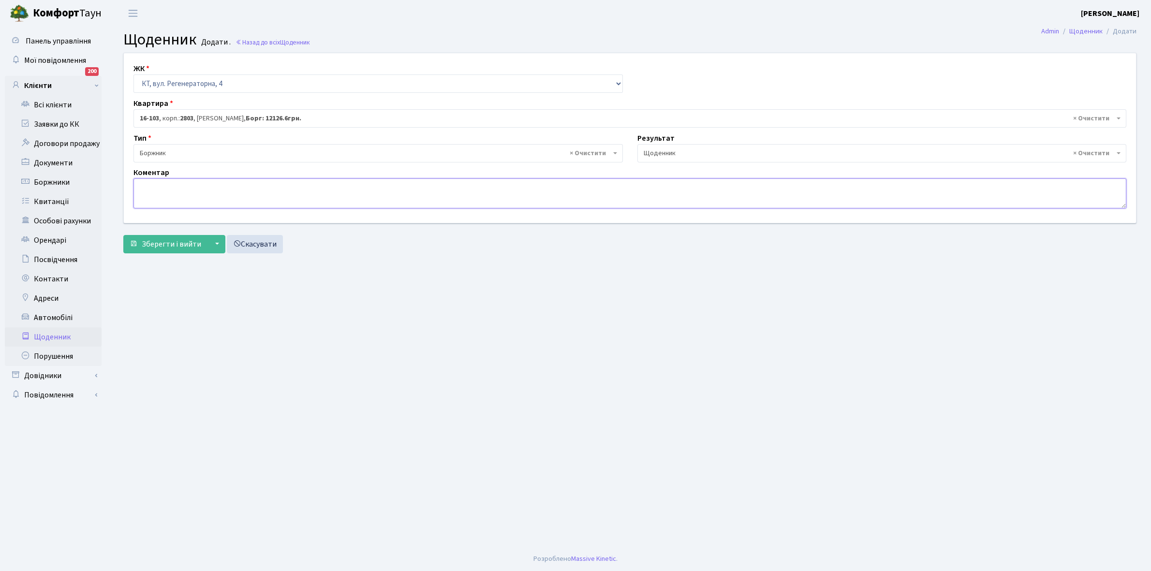
click at [155, 191] on textarea at bounding box center [629, 193] width 992 height 30
paste textarea "Відкл. ЕЕ (розірвано договір з КК) - 19381 кВт."
click at [270, 187] on textarea "Відкл. ЕЕ (розірвано договір з КК) - 19381 кВт." at bounding box center [629, 193] width 992 height 30
type textarea "Відкл. ЕЕ (розірвано договір з КК) - 507 кВт."
click at [165, 239] on span "Зберегти і вийти" at bounding box center [171, 244] width 59 height 11
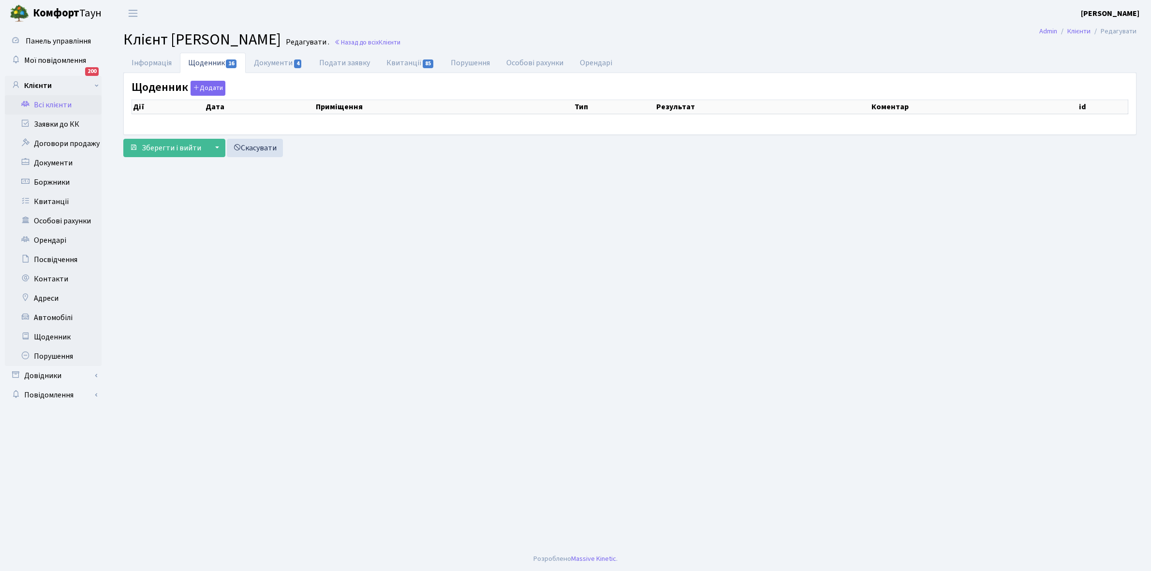
select select "25"
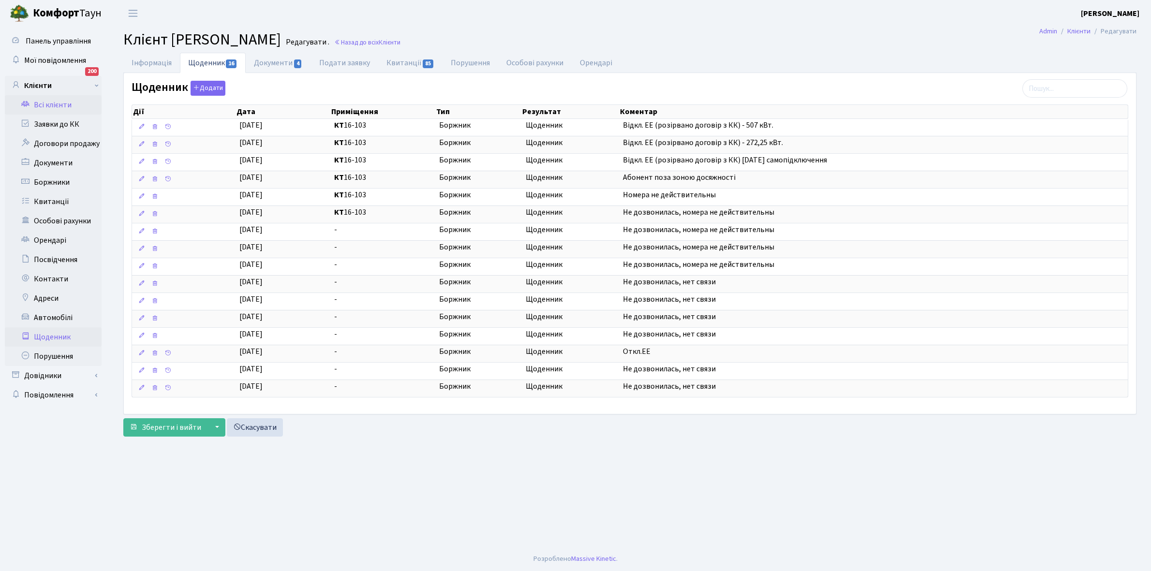
click at [36, 337] on link "Щоденник" at bounding box center [53, 336] width 97 height 19
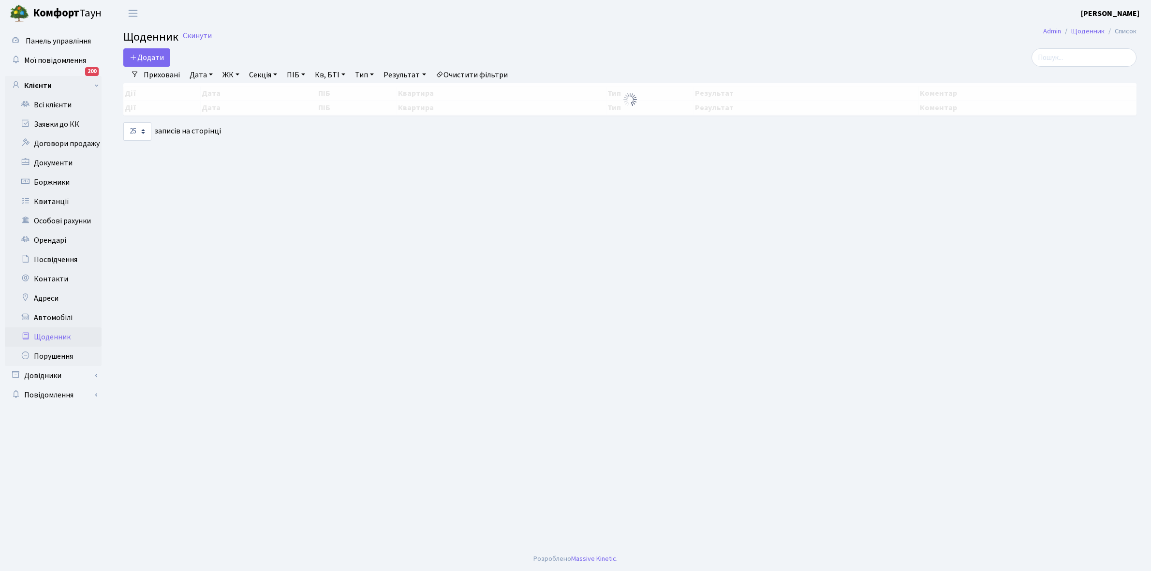
select select "25"
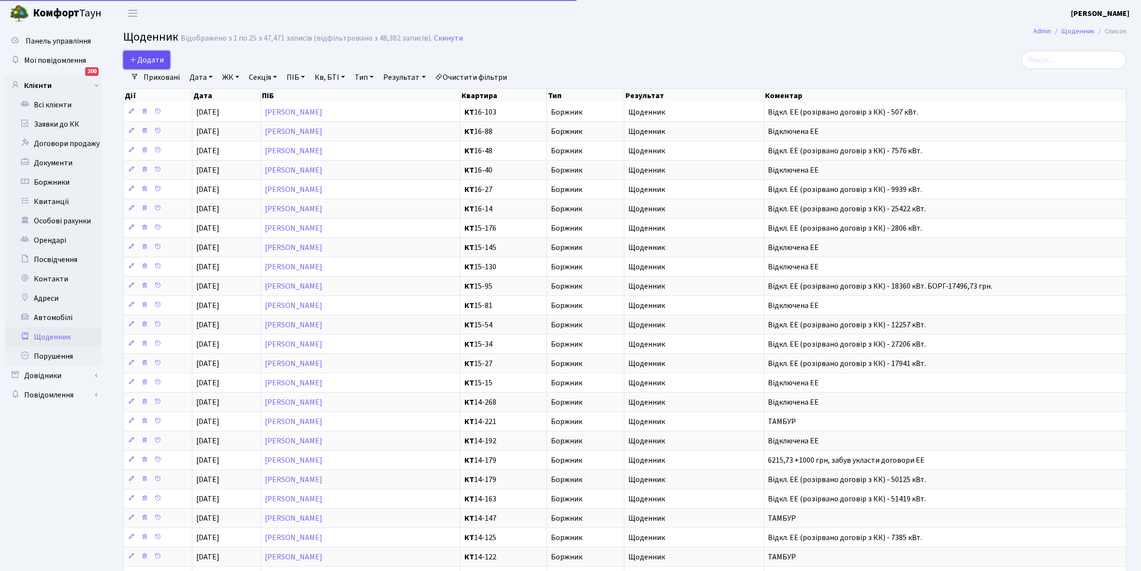
click at [150, 57] on span "Додати" at bounding box center [147, 60] width 34 height 11
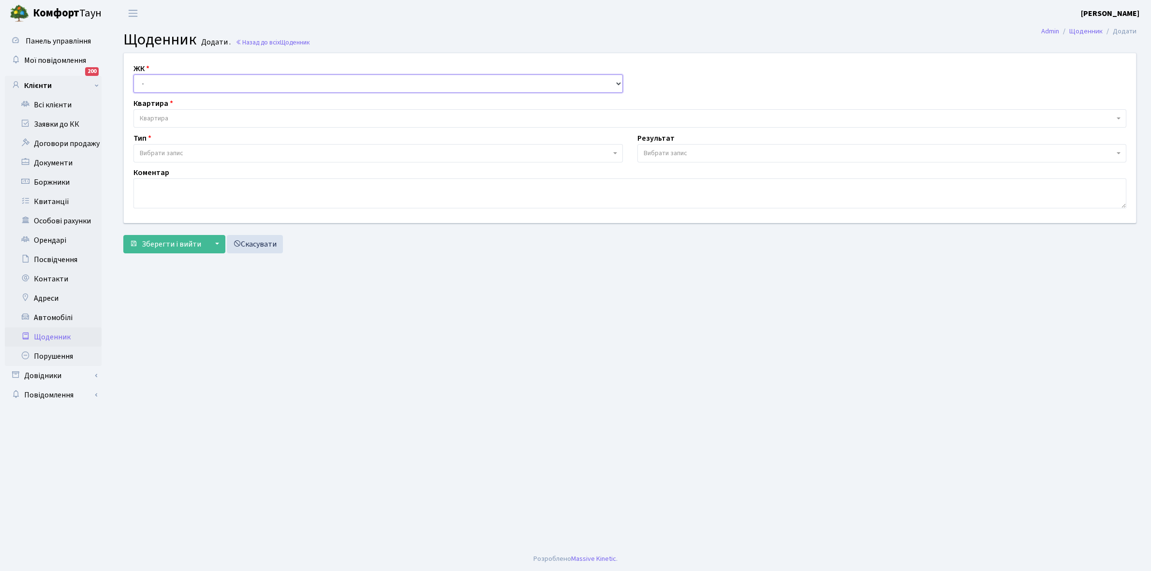
click at [161, 83] on select "- КТ, вул. Регенераторна, 4 КТ2, просп. Соборності, 17 КТ3, вул. Березнева, 16 …" at bounding box center [377, 83] width 489 height 18
select select "271"
click at [133, 74] on select "- КТ, вул. Регенераторна, 4 КТ2, просп. Соборності, 17 КТ3, вул. Березнева, 16 …" at bounding box center [377, 83] width 489 height 18
select select
click at [172, 115] on span "Квартира" at bounding box center [627, 119] width 974 height 10
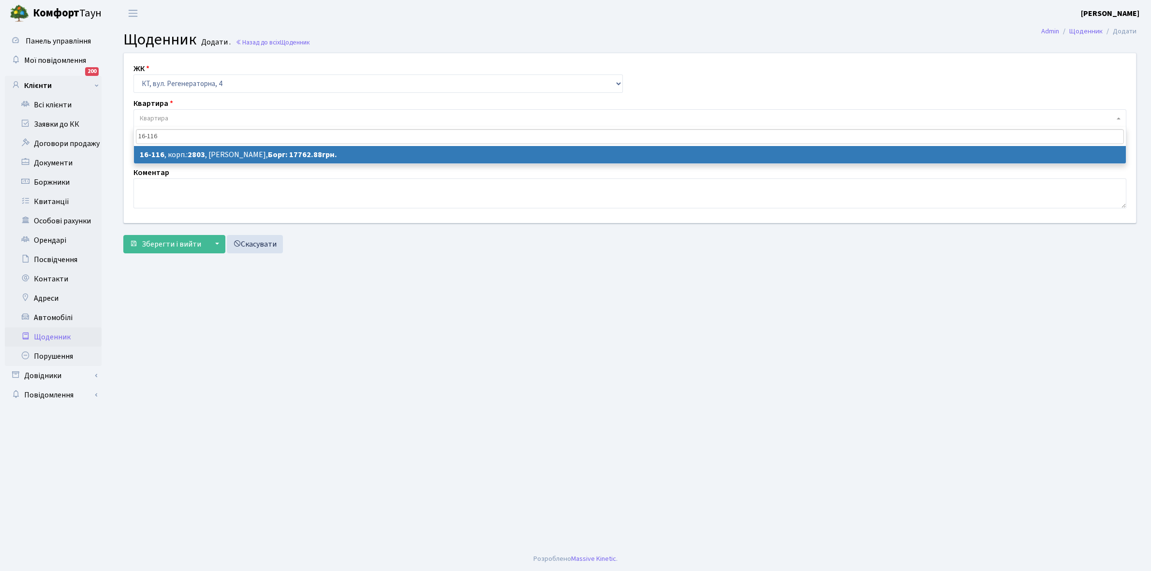
type input "16-116"
select select "8677"
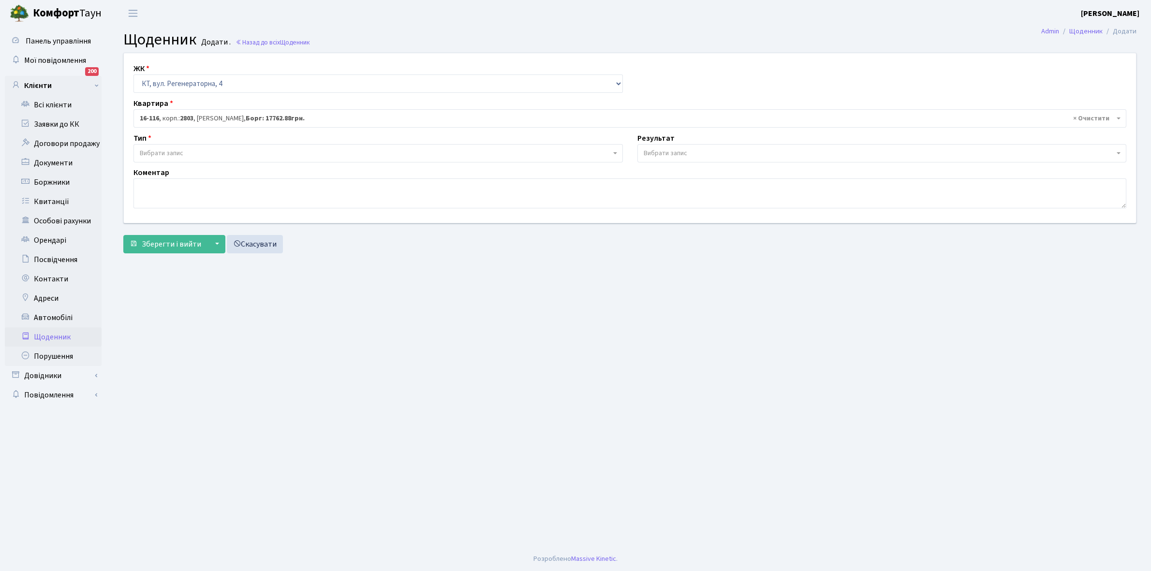
click at [185, 151] on span "Вибрати запис" at bounding box center [375, 153] width 471 height 10
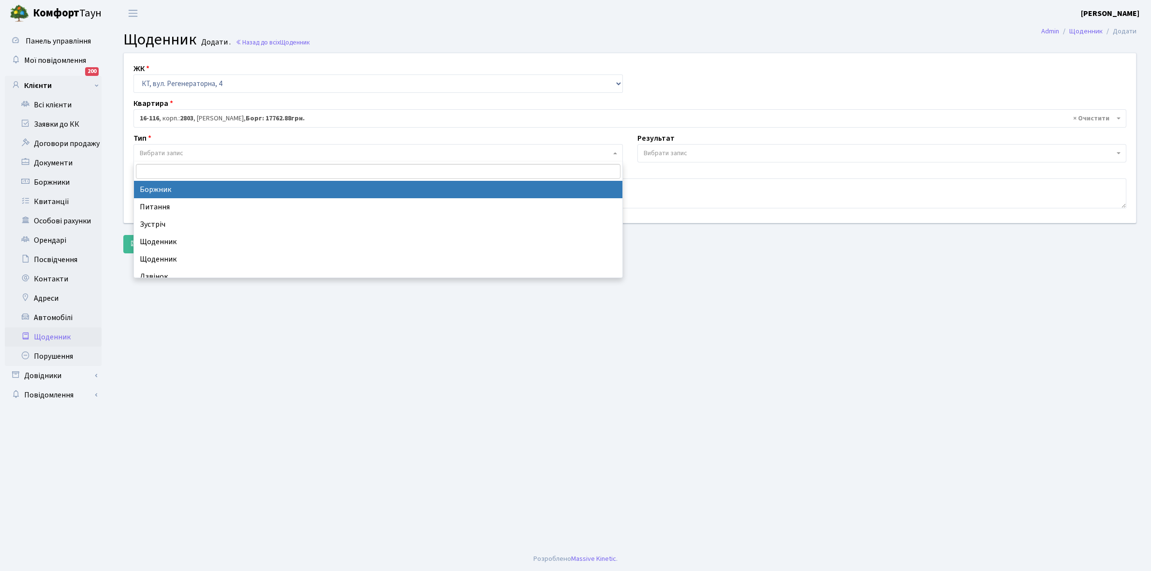
select select "189"
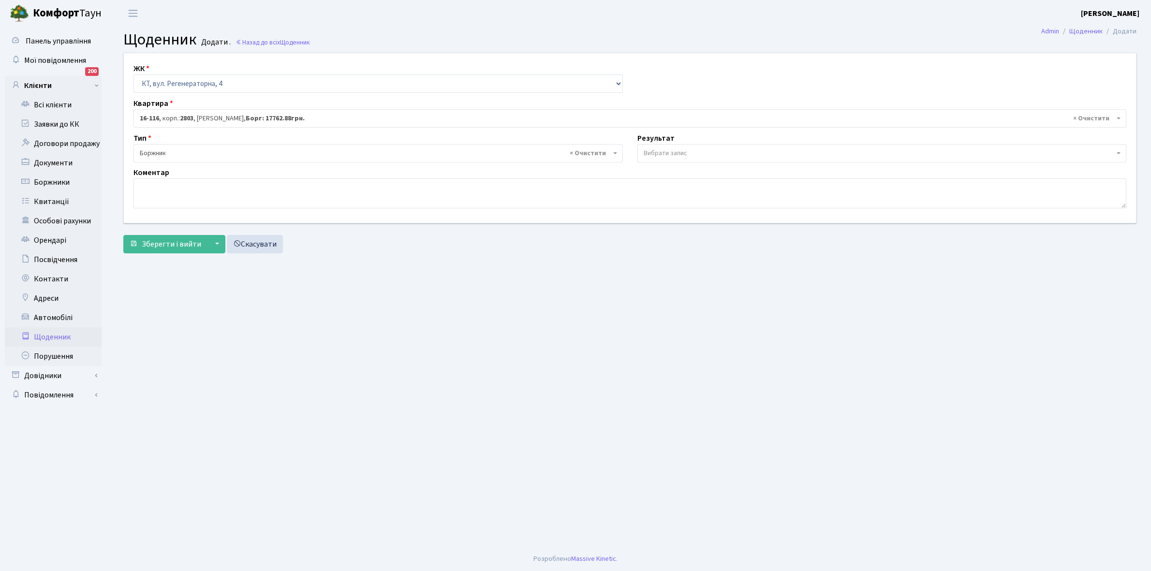
click at [673, 150] on span "Вибрати запис" at bounding box center [665, 153] width 44 height 10
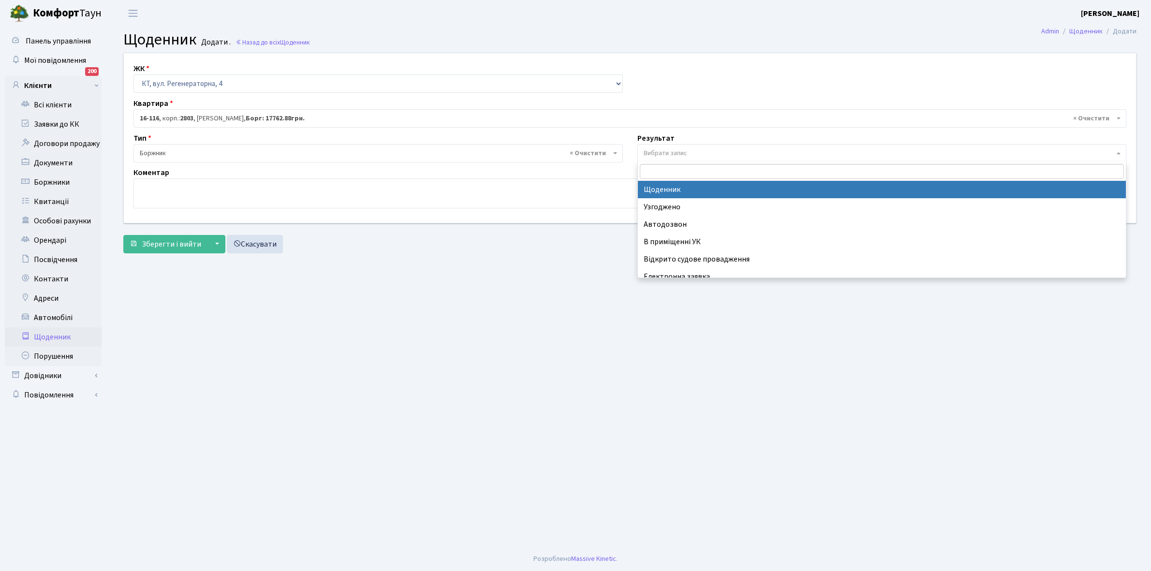
select select "14"
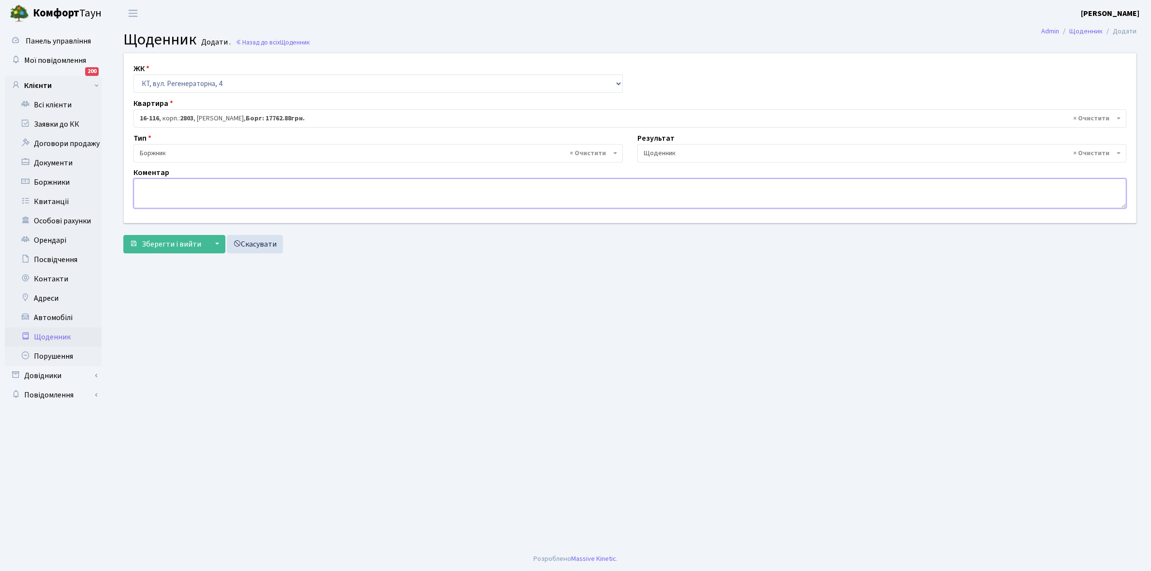
click at [169, 196] on textarea at bounding box center [629, 193] width 992 height 30
type textarea "Відсутній лічильник"
click at [190, 243] on span "Зберегти і вийти" at bounding box center [171, 244] width 59 height 11
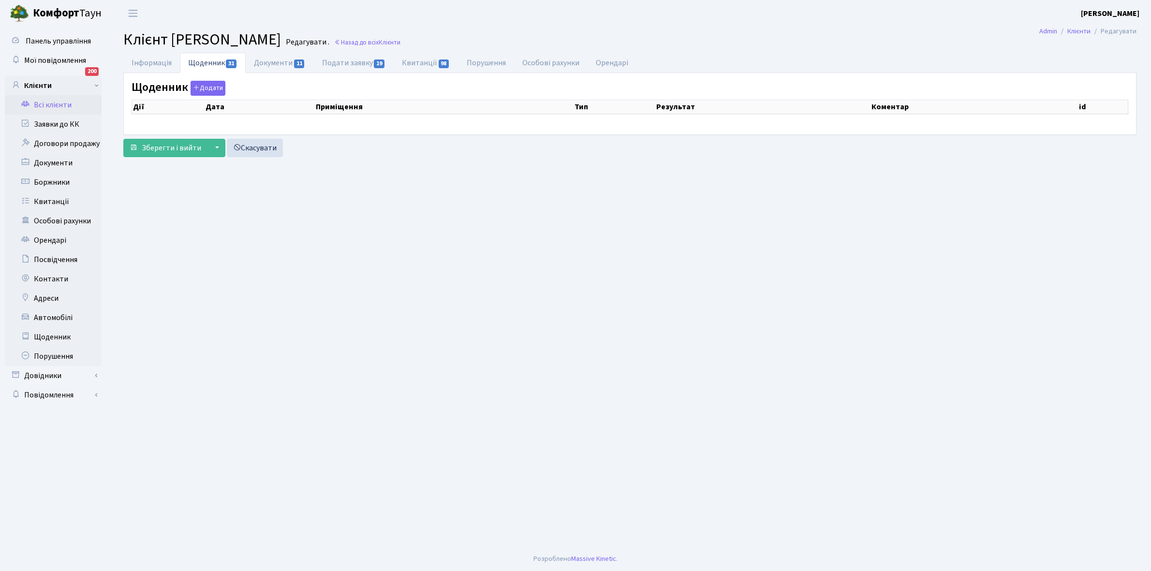
select select "25"
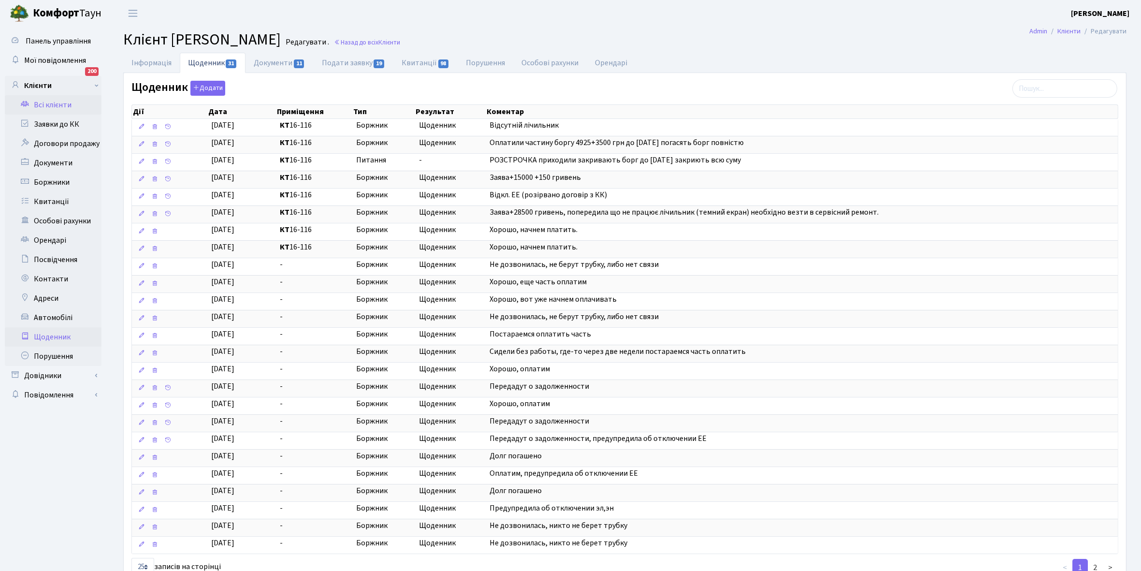
click at [51, 330] on link "Щоденник" at bounding box center [53, 336] width 97 height 19
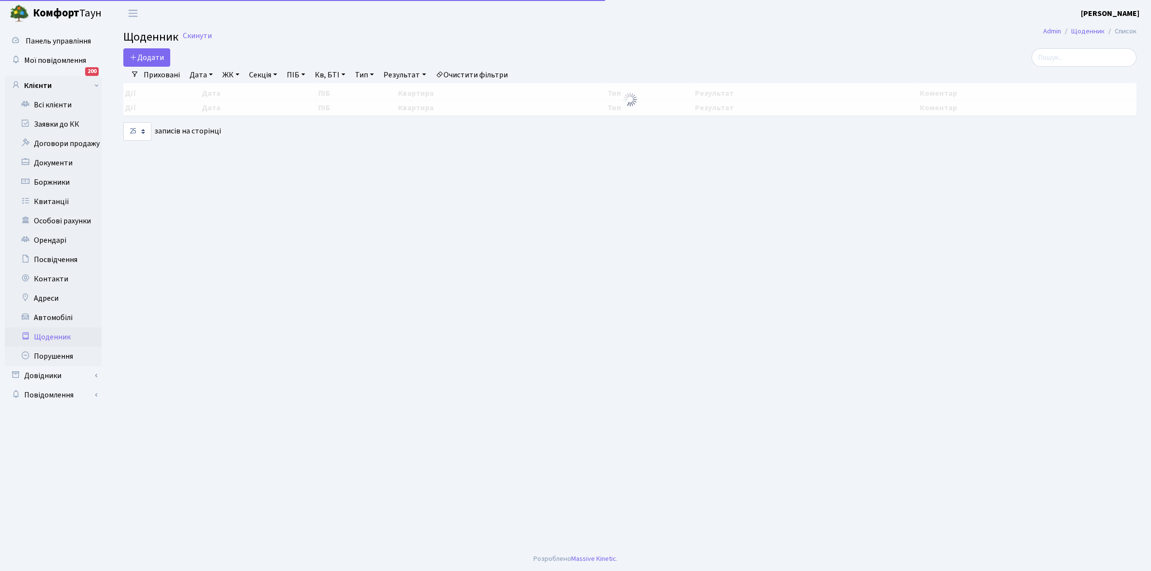
select select "25"
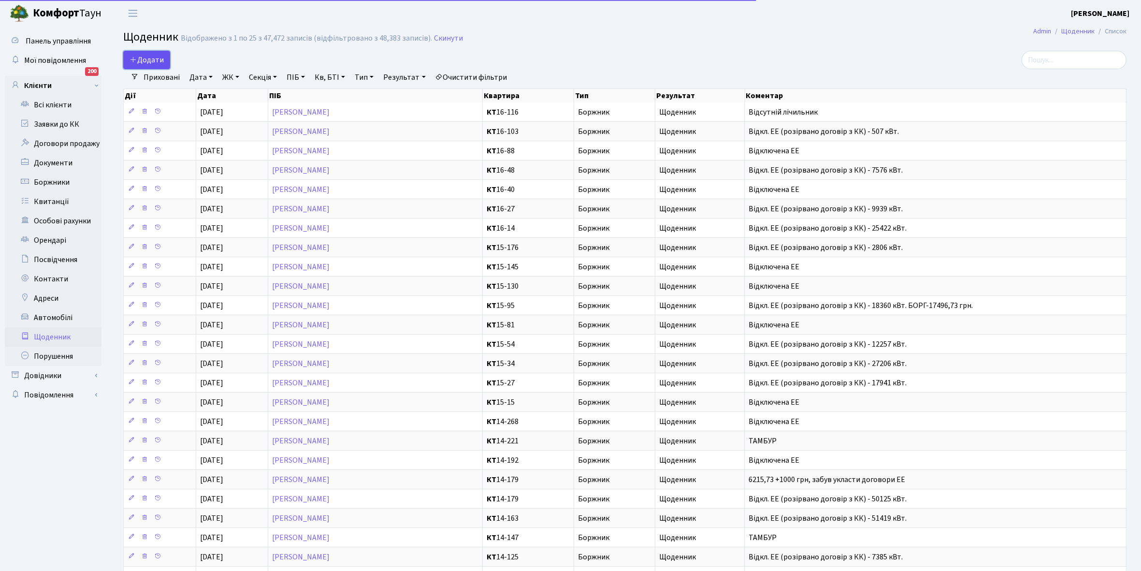
click at [146, 57] on span "Додати" at bounding box center [147, 60] width 34 height 11
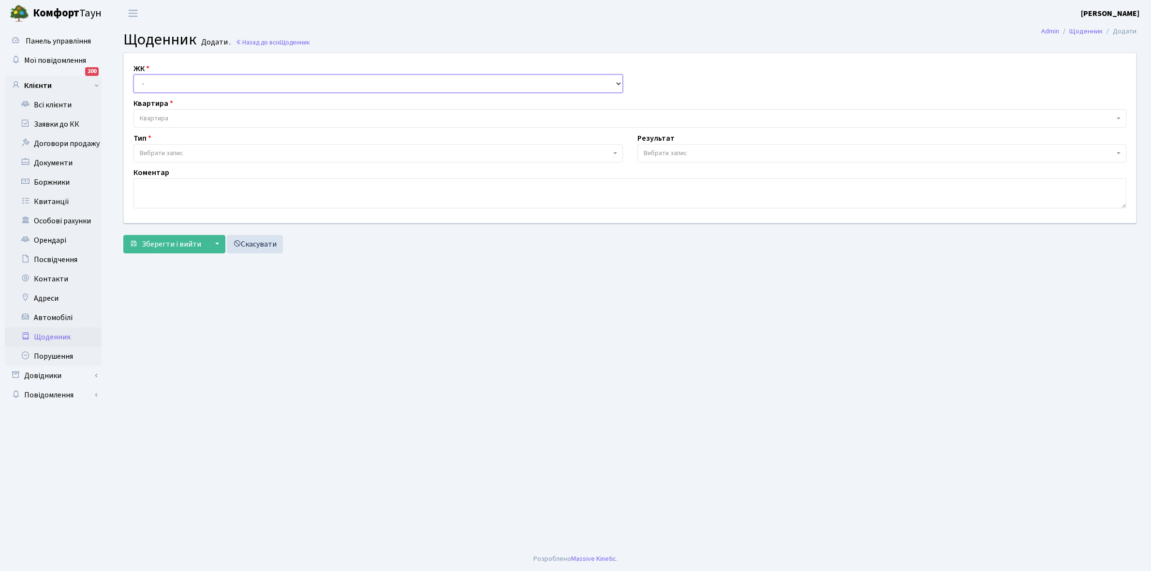
click at [172, 77] on select "- КТ, вул. Регенераторна, 4 КТ2, просп. [STREET_ADDRESS] [STREET_ADDRESS] [PERS…" at bounding box center [377, 83] width 489 height 18
select select "271"
click at [133, 74] on select "- КТ, вул. Регенераторна, 4 КТ2, просп. [STREET_ADDRESS] [STREET_ADDRESS] [PERS…" at bounding box center [377, 83] width 489 height 18
select select
click at [182, 112] on span "Квартира" at bounding box center [629, 118] width 992 height 18
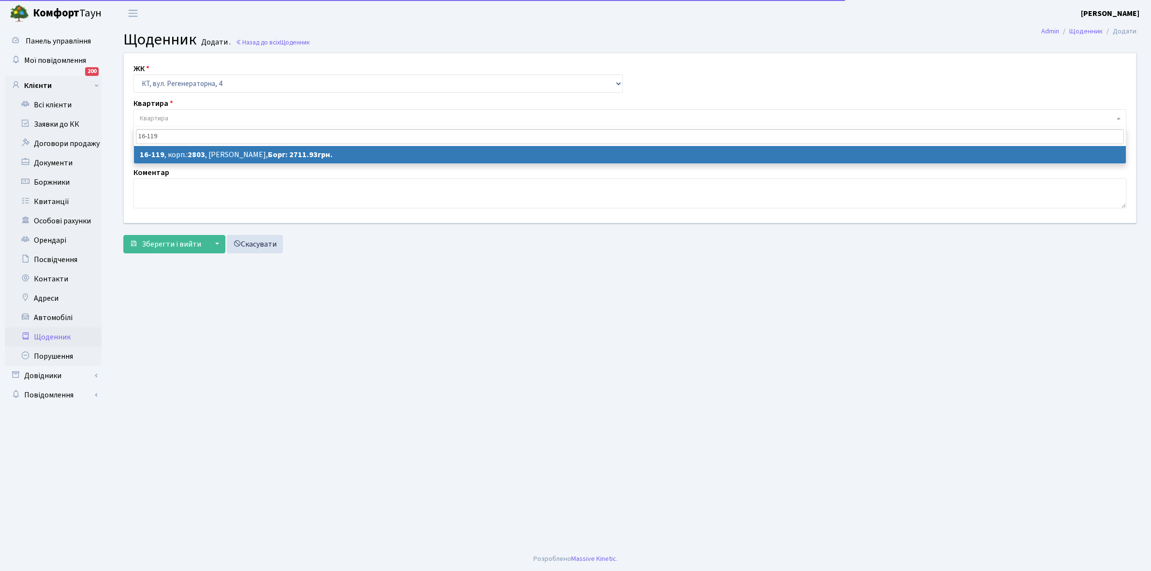
type input "16-119"
select select "8680"
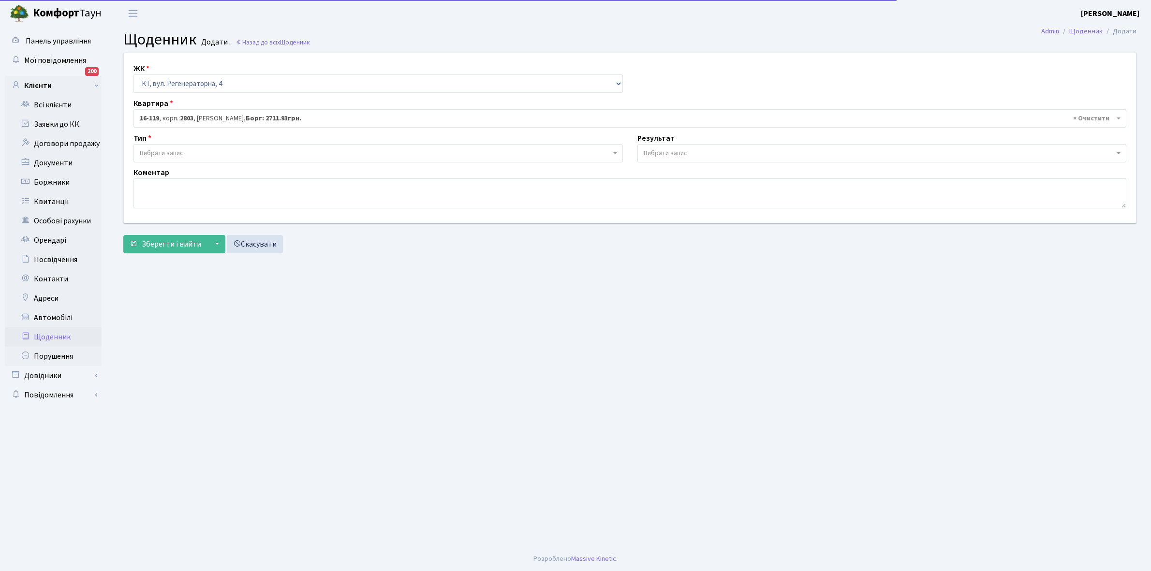
click at [196, 152] on span "Вибрати запис" at bounding box center [375, 153] width 471 height 10
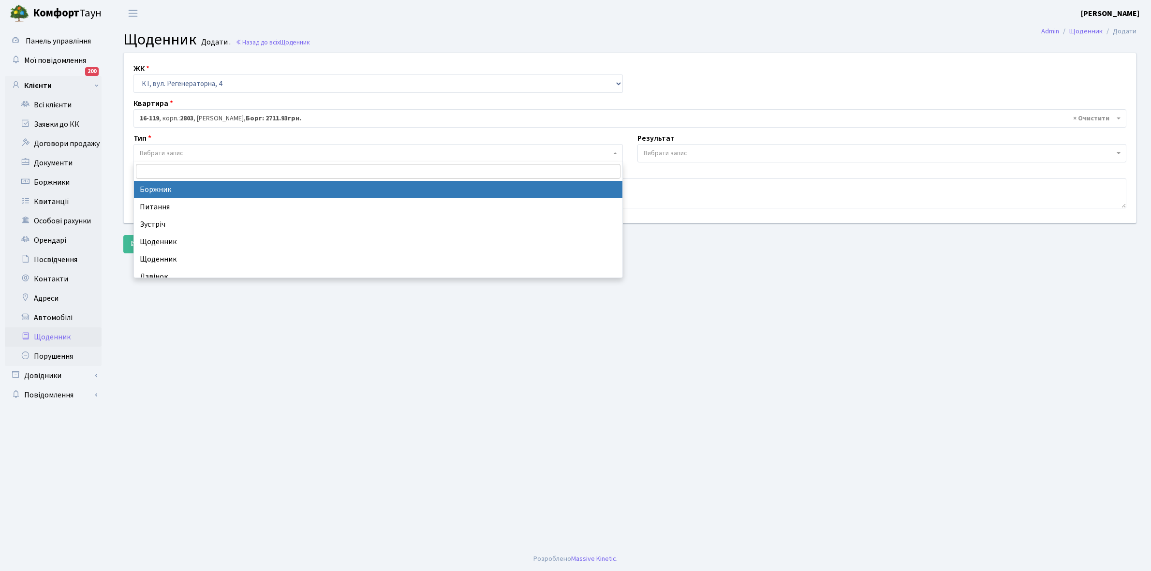
select select "189"
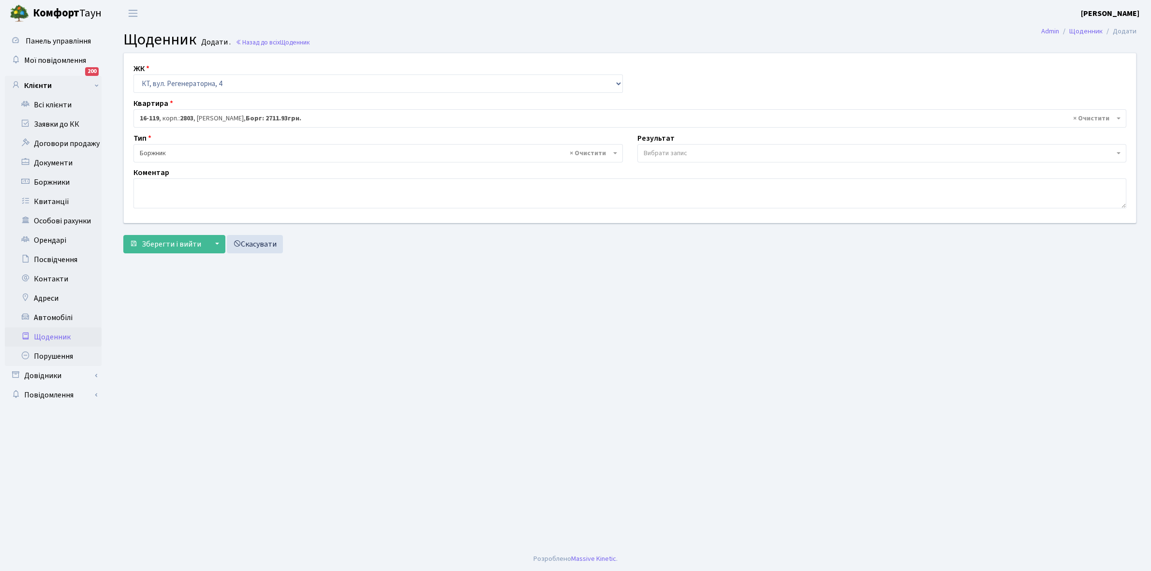
click at [656, 153] on span "Вибрати запис" at bounding box center [665, 153] width 44 height 10
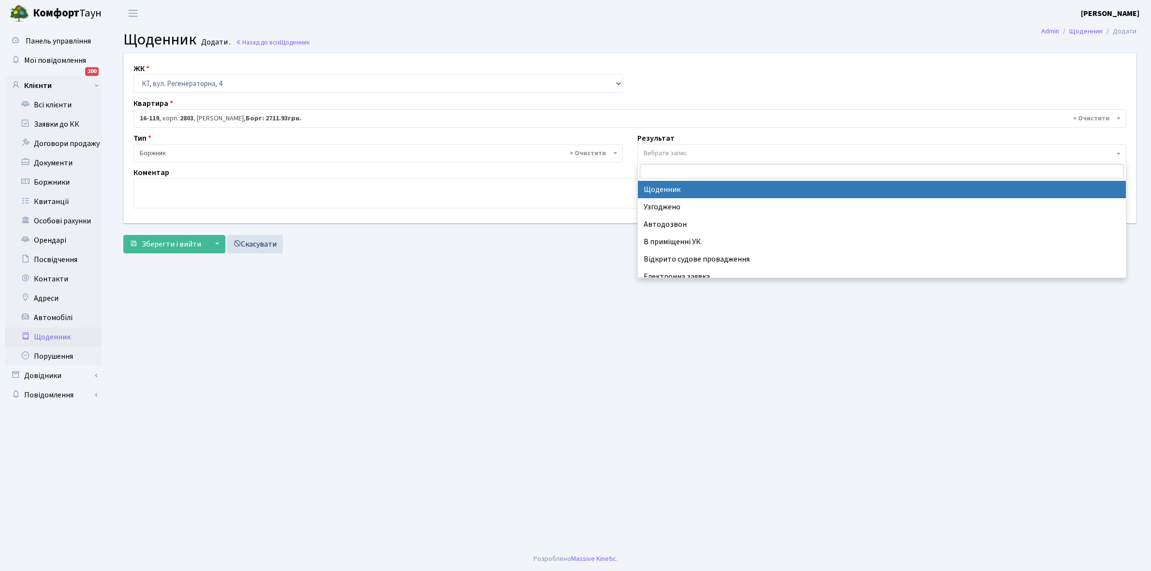
select select "14"
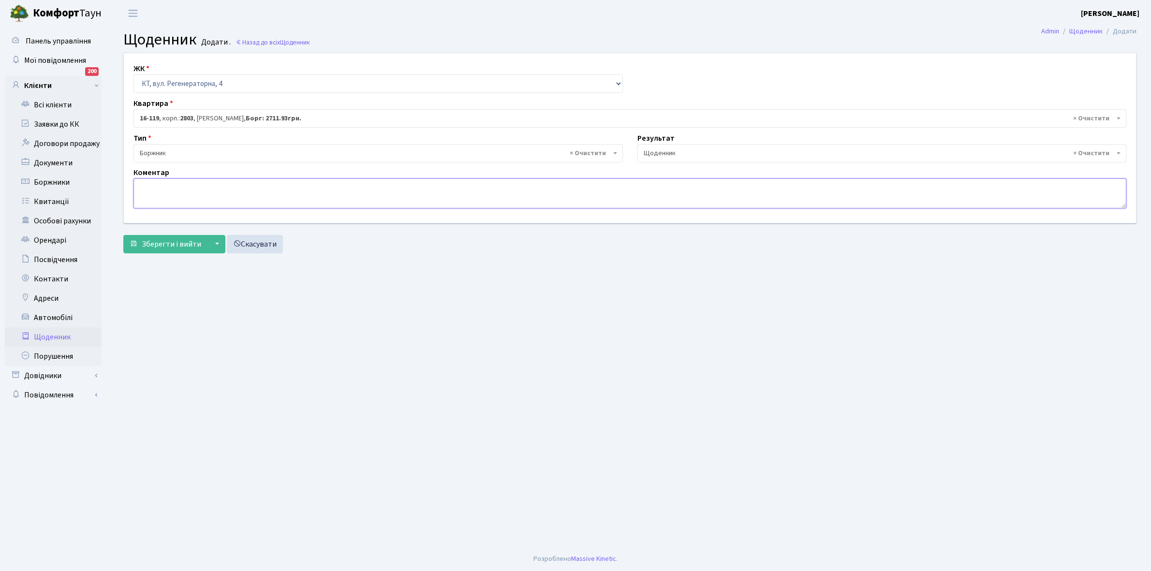
click at [157, 197] on textarea at bounding box center [629, 193] width 992 height 30
type textarea "Відключена ЕЕ"
click at [181, 237] on button "Зберегти і вийти" at bounding box center [165, 244] width 84 height 18
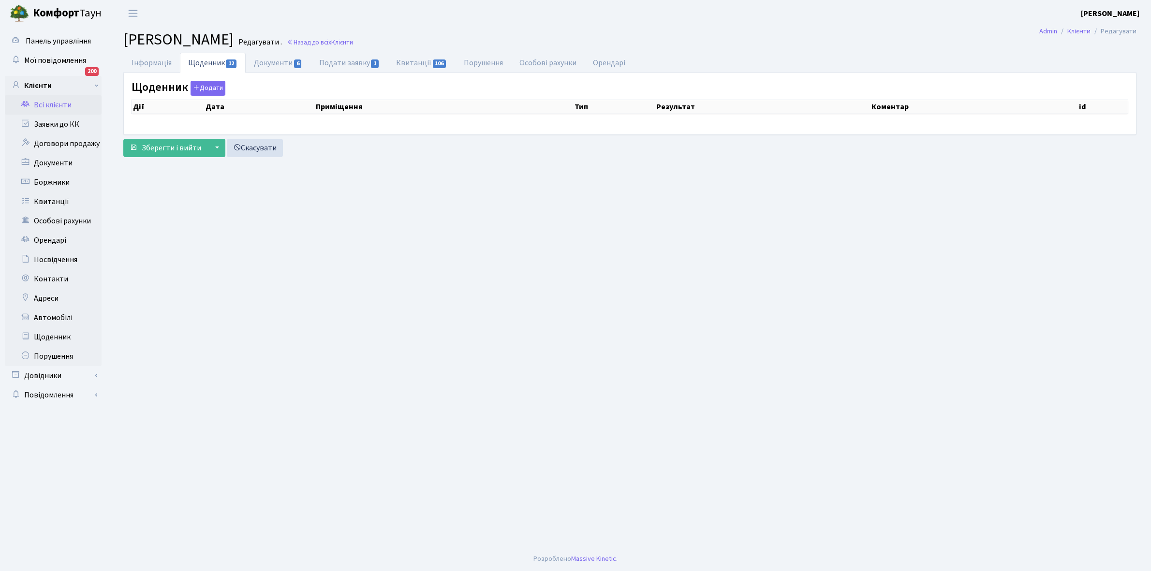
select select "25"
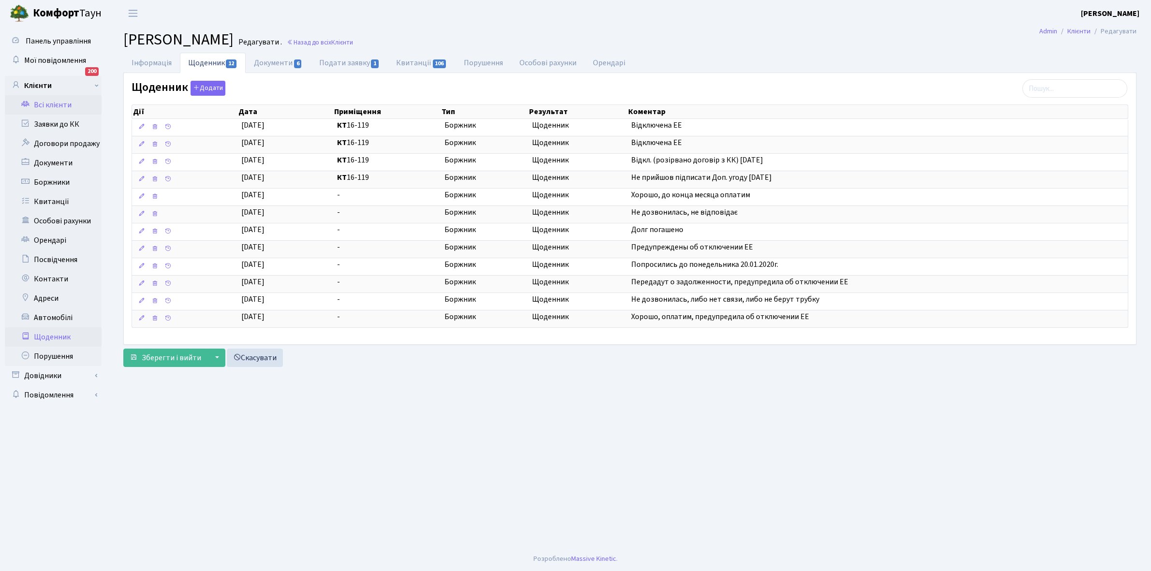
click at [56, 332] on link "Щоденник" at bounding box center [53, 336] width 97 height 19
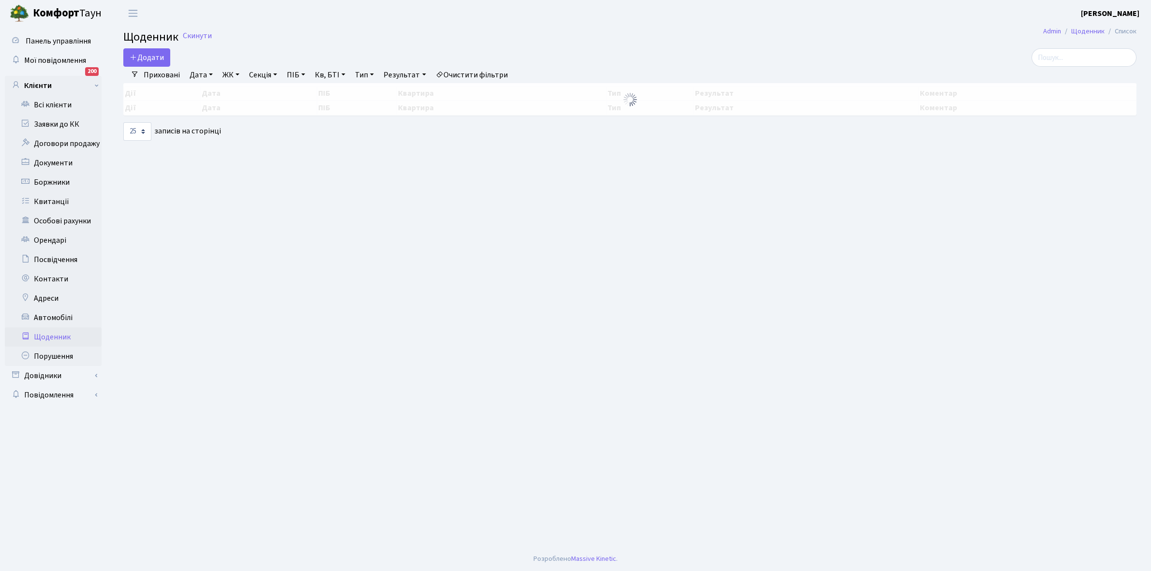
select select "25"
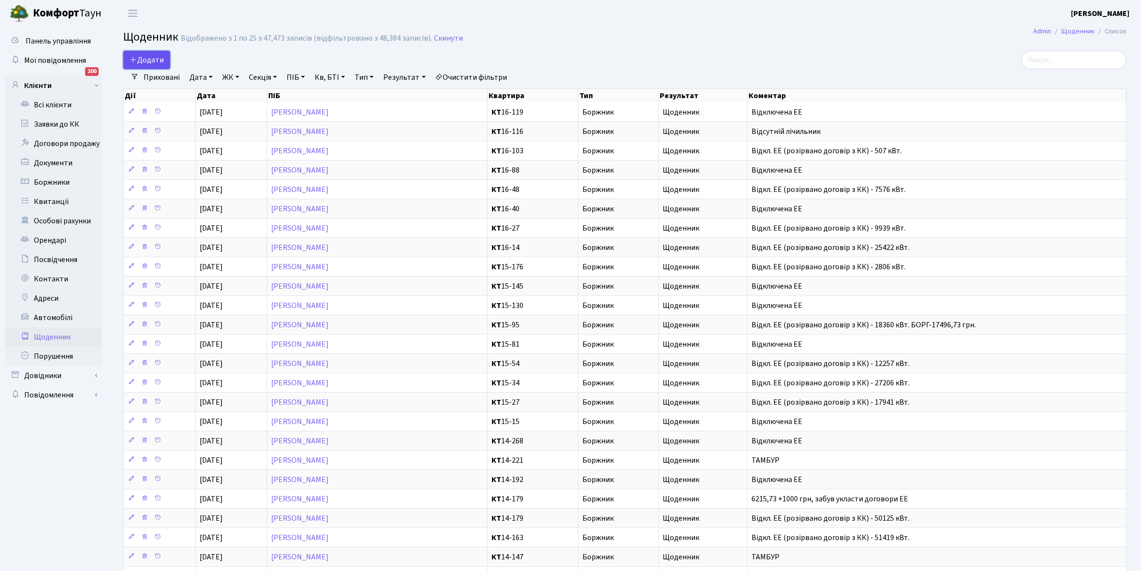
click at [149, 57] on span "Додати" at bounding box center [147, 60] width 34 height 11
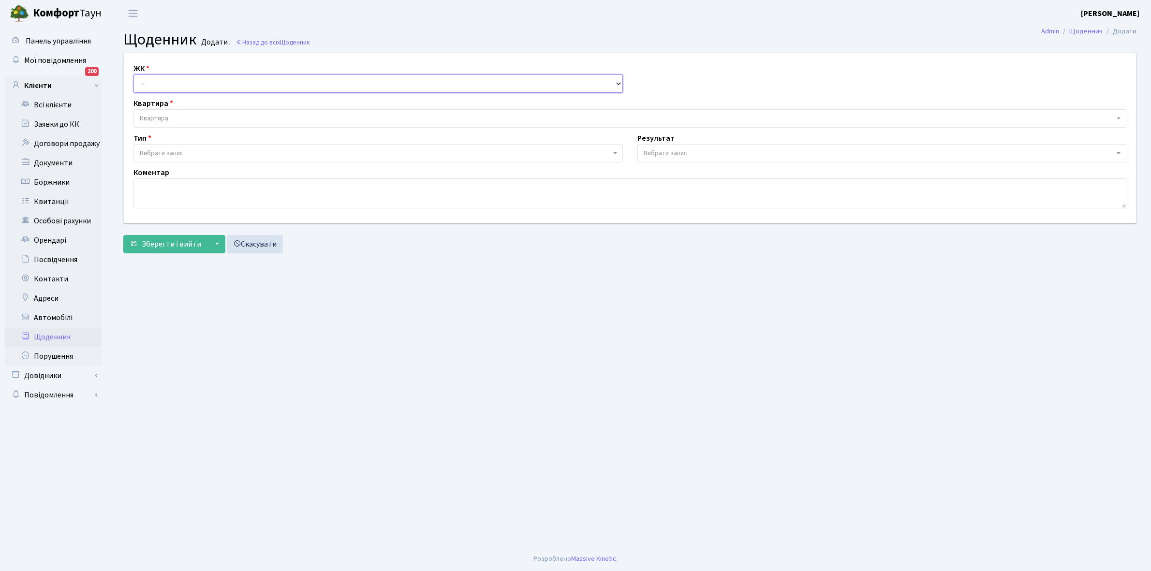
click at [155, 79] on select "- КТ, вул. Регенераторна, 4 КТ2, просп. Соборності, 17 КТ3, вул. Березнева, 16 …" at bounding box center [377, 83] width 489 height 18
select select "271"
click at [133, 74] on select "- КТ, вул. Регенераторна, 4 КТ2, просп. Соборності, 17 КТ3, вул. Березнева, 16 …" at bounding box center [377, 83] width 489 height 18
select select
click at [175, 117] on span "Квартира" at bounding box center [627, 119] width 974 height 10
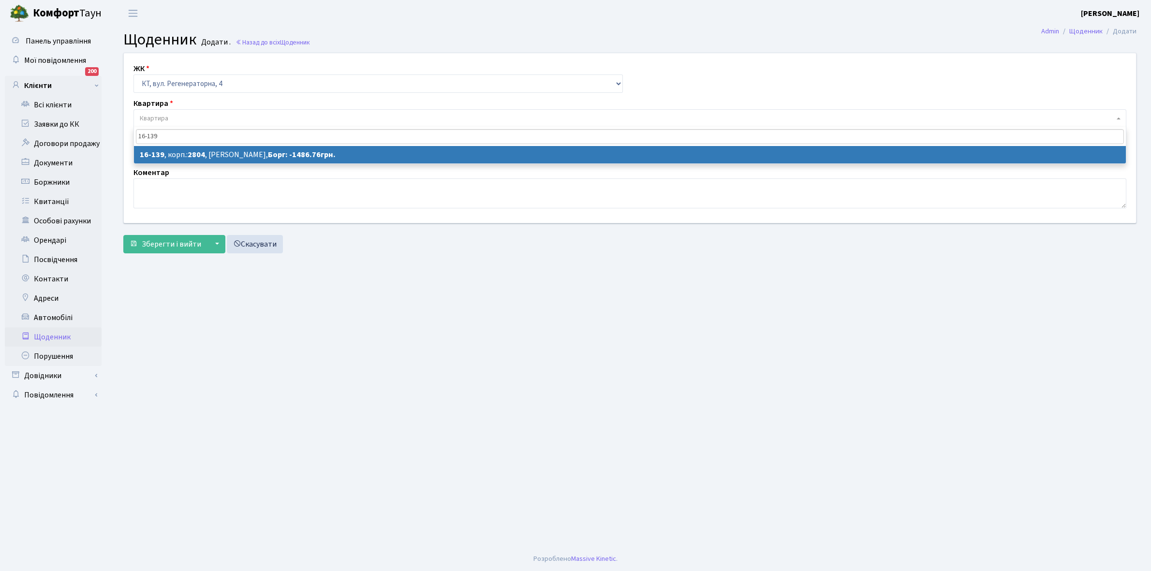
type input "16-139"
select select "8700"
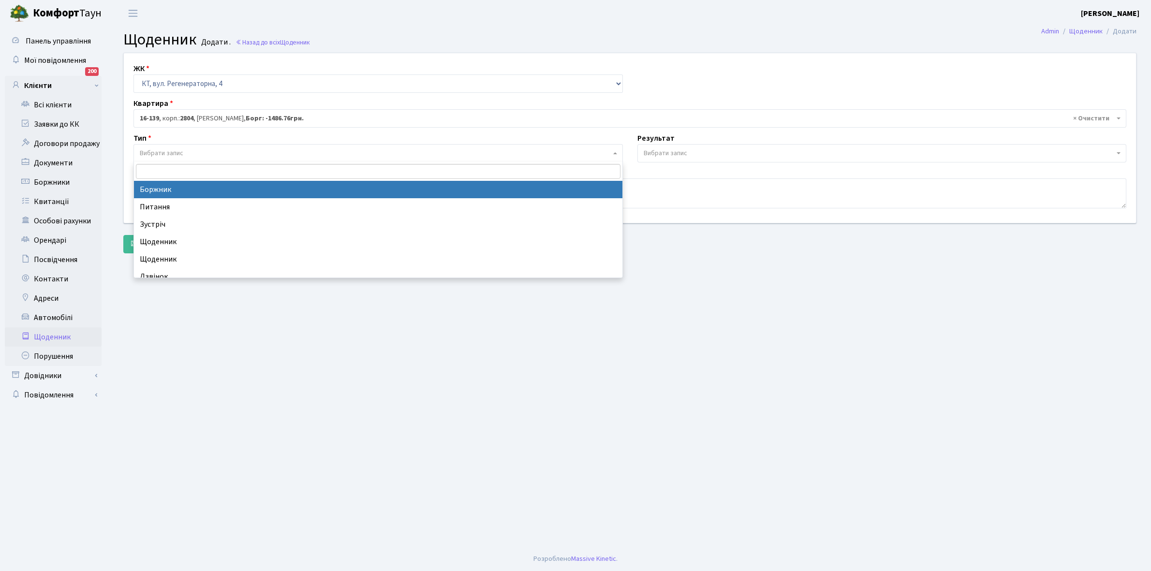
click at [204, 152] on span "Вибрати запис" at bounding box center [375, 153] width 471 height 10
select select "189"
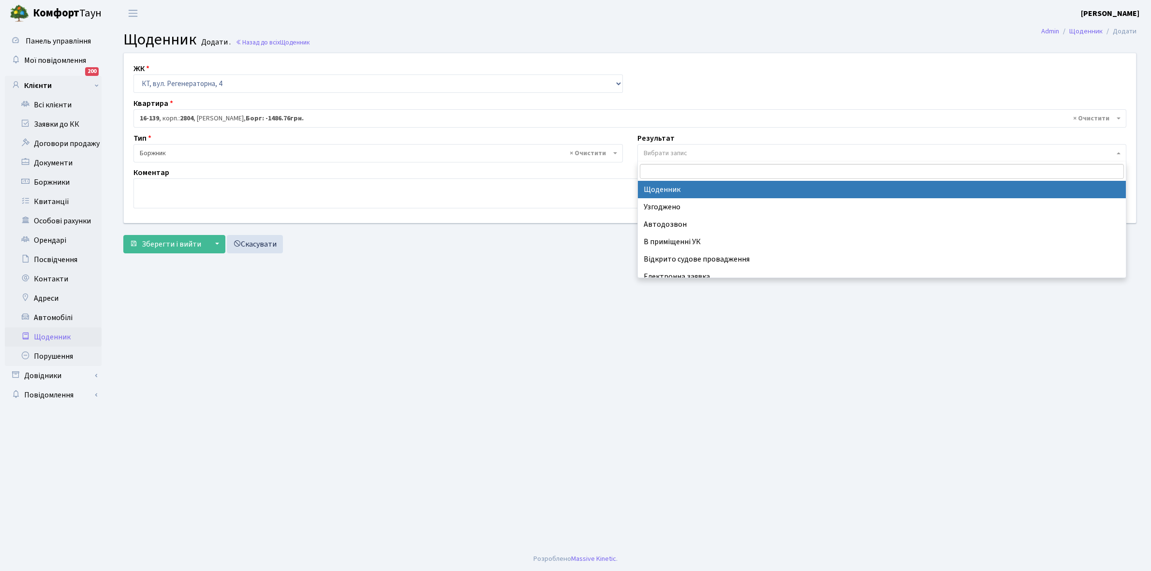
click at [677, 149] on span "Вибрати запис" at bounding box center [665, 153] width 44 height 10
select select "14"
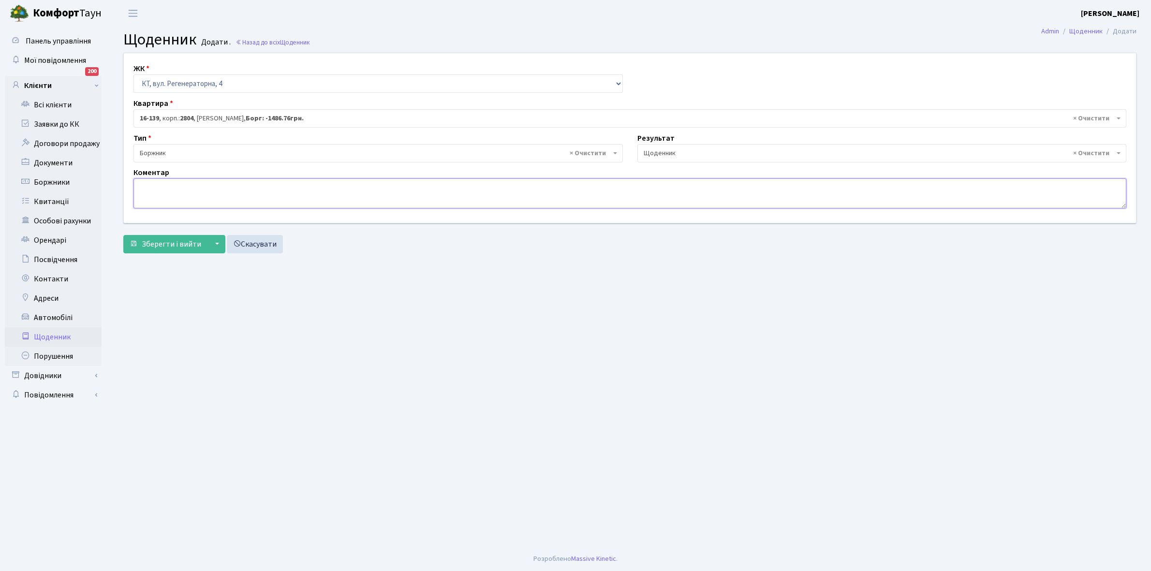
click at [158, 193] on textarea at bounding box center [629, 193] width 992 height 30
paste textarea "Відкл. ЕЕ (розірвано договір з КК) - 19381 кВт."
click at [269, 184] on textarea "Відкл. ЕЕ (розірвано договір з КК) - 19381 кВт." at bounding box center [629, 193] width 992 height 30
click at [270, 184] on textarea "Відкл. ЕЕ (розірвано договір з КК) - 19381 кВт." at bounding box center [629, 193] width 992 height 30
type textarea "Відкл. ЕЕ (розірвано договір з КК) - 14502 кВт."
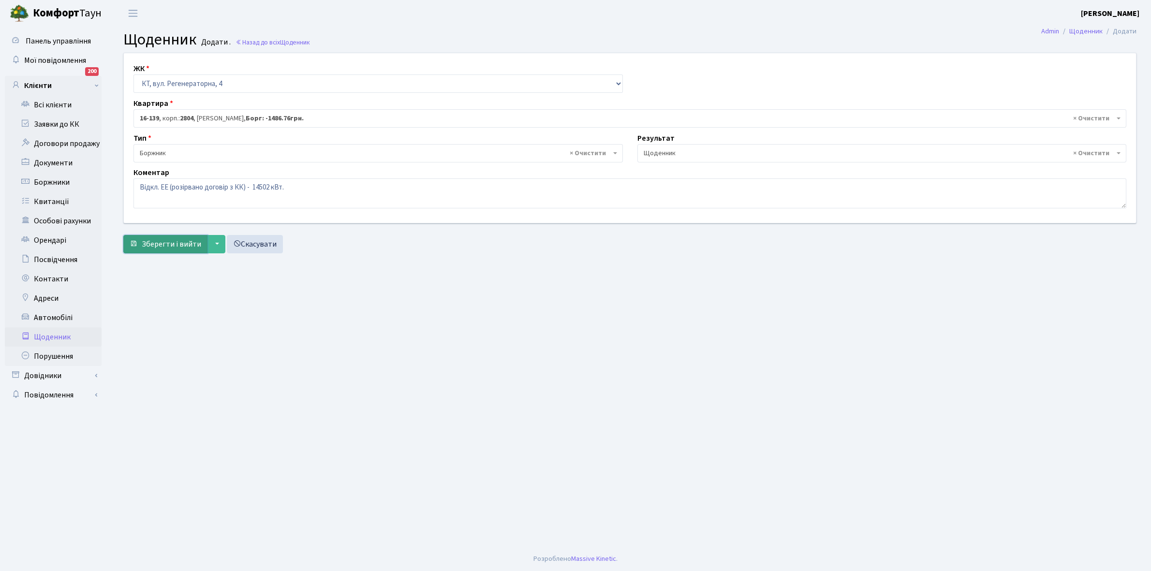
click at [169, 244] on span "Зберегти і вийти" at bounding box center [171, 244] width 59 height 11
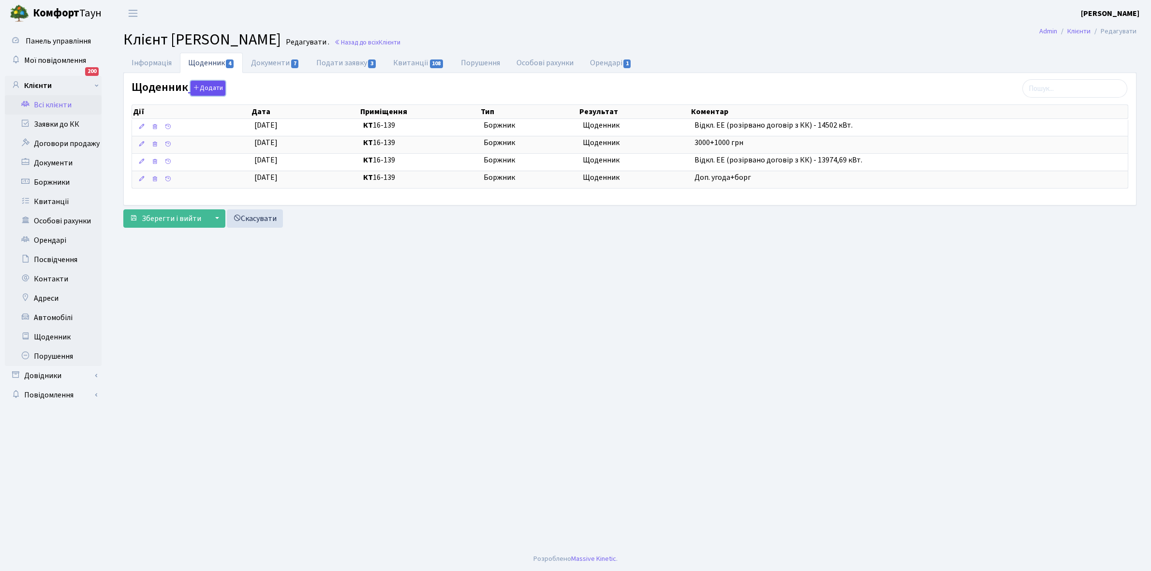
click at [209, 87] on button "Додати" at bounding box center [207, 88] width 35 height 15
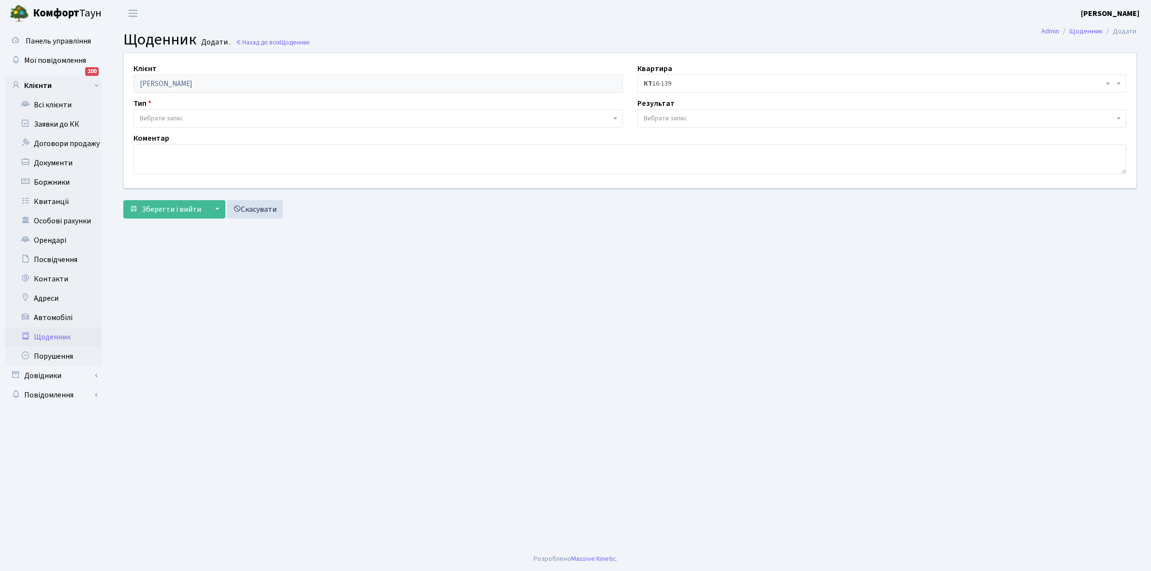
click at [187, 117] on span "Вибрати запис" at bounding box center [375, 119] width 471 height 10
select select "189"
click at [663, 116] on span "Вибрати запис" at bounding box center [665, 119] width 44 height 10
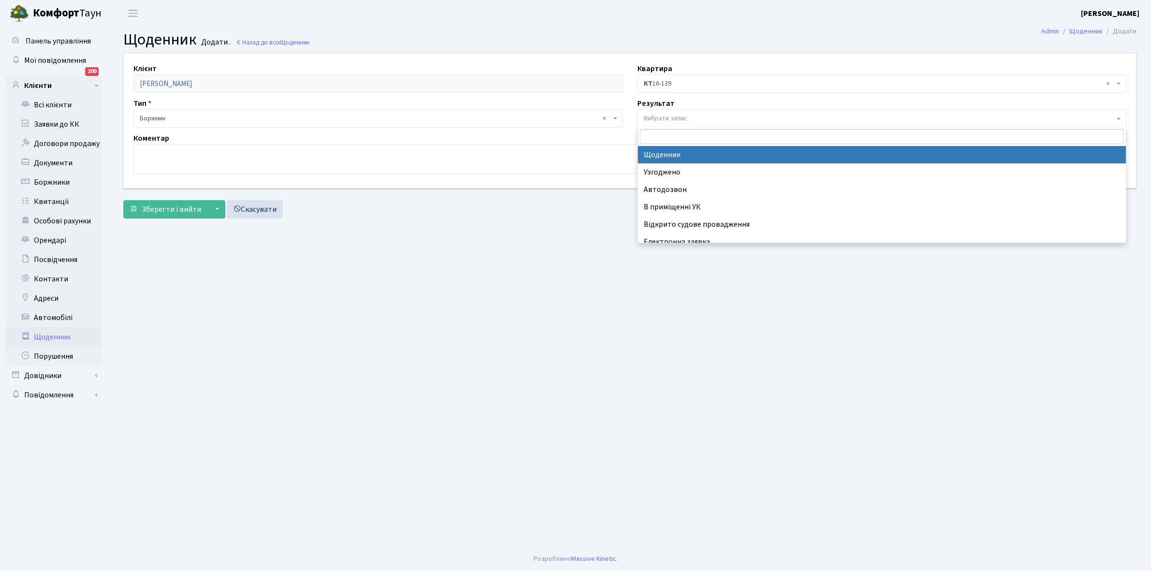
select select "14"
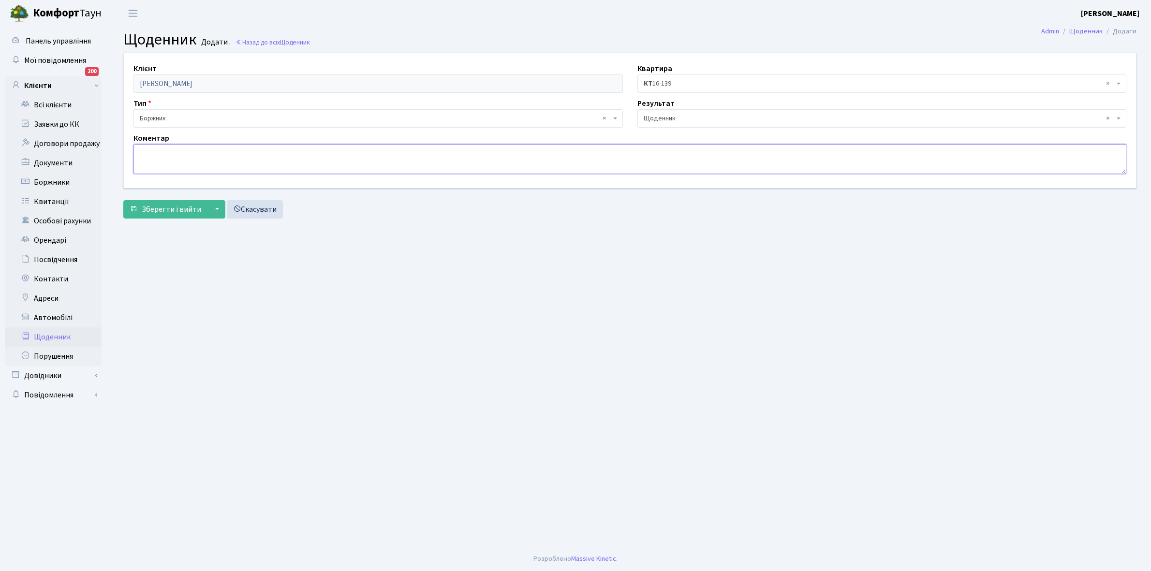
click at [146, 154] on textarea at bounding box center [629, 159] width 992 height 30
type textarea "1000 грн, забула укласти договори ЕЕ"
click at [167, 209] on span "Зберегти і вийти" at bounding box center [171, 209] width 59 height 11
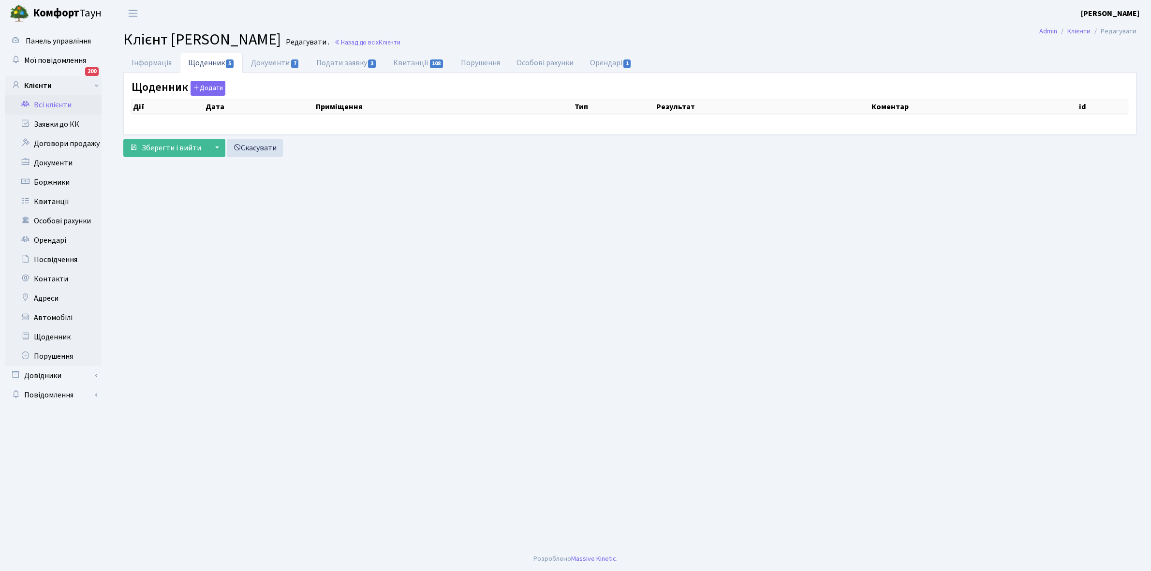
select select "25"
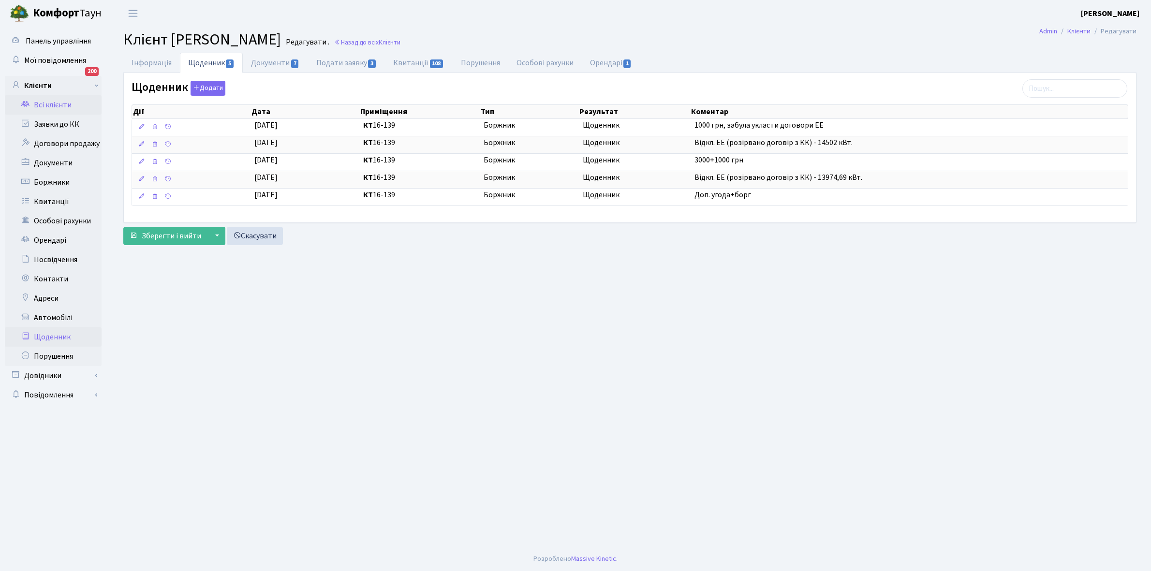
click at [45, 338] on link "Щоденник" at bounding box center [53, 336] width 97 height 19
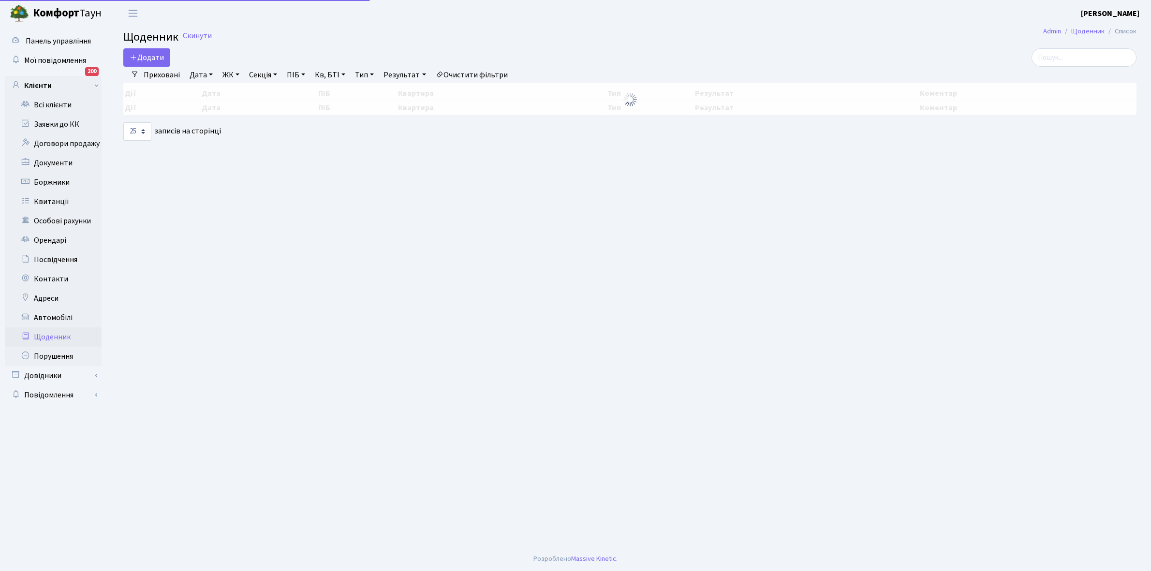
select select "25"
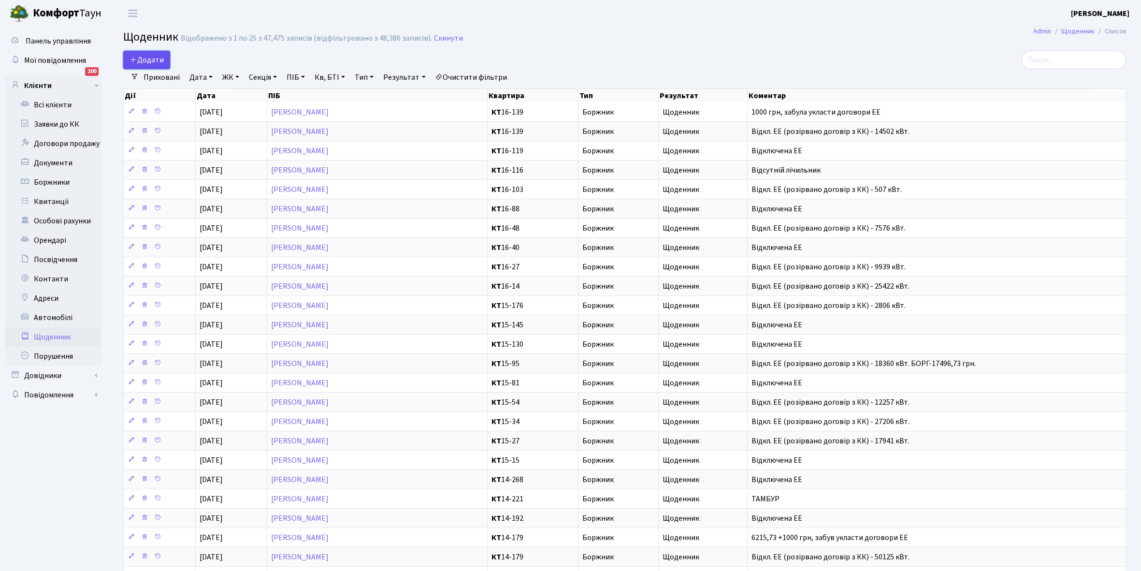
click at [156, 56] on span "Додати" at bounding box center [147, 60] width 34 height 11
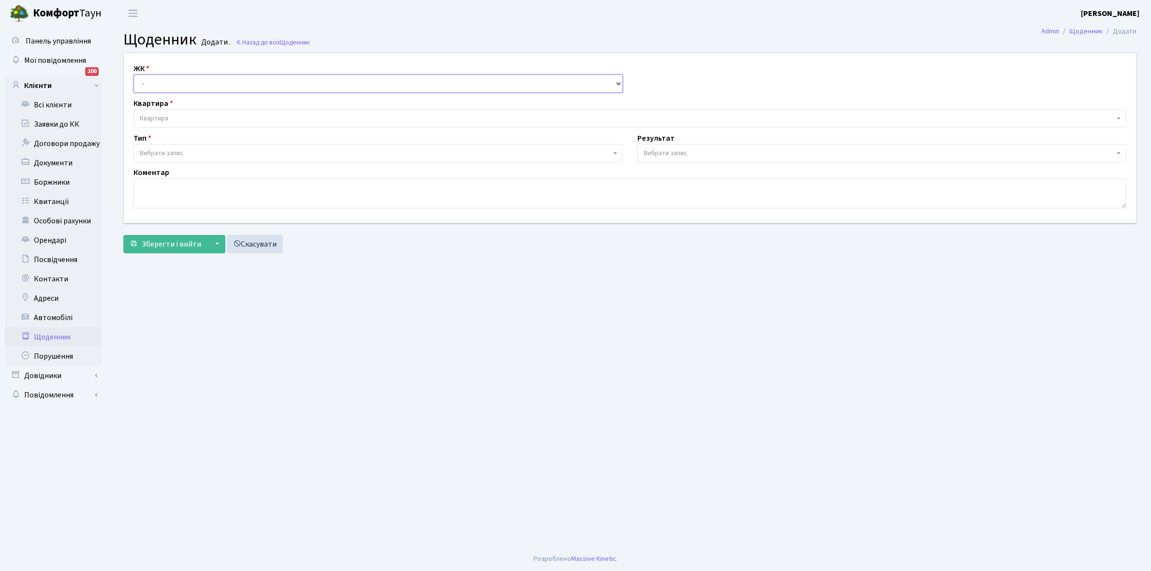
click at [160, 78] on select "- КТ, вул. Регенераторна, 4 КТ2, просп. [STREET_ADDRESS] [STREET_ADDRESS] [PERS…" at bounding box center [377, 83] width 489 height 18
select select "271"
click at [133, 74] on select "- КТ, вул. Регенераторна, 4 КТ2, просп. [STREET_ADDRESS] [STREET_ADDRESS] [PERS…" at bounding box center [377, 83] width 489 height 18
select select
click at [177, 115] on span "Квартира" at bounding box center [627, 119] width 974 height 10
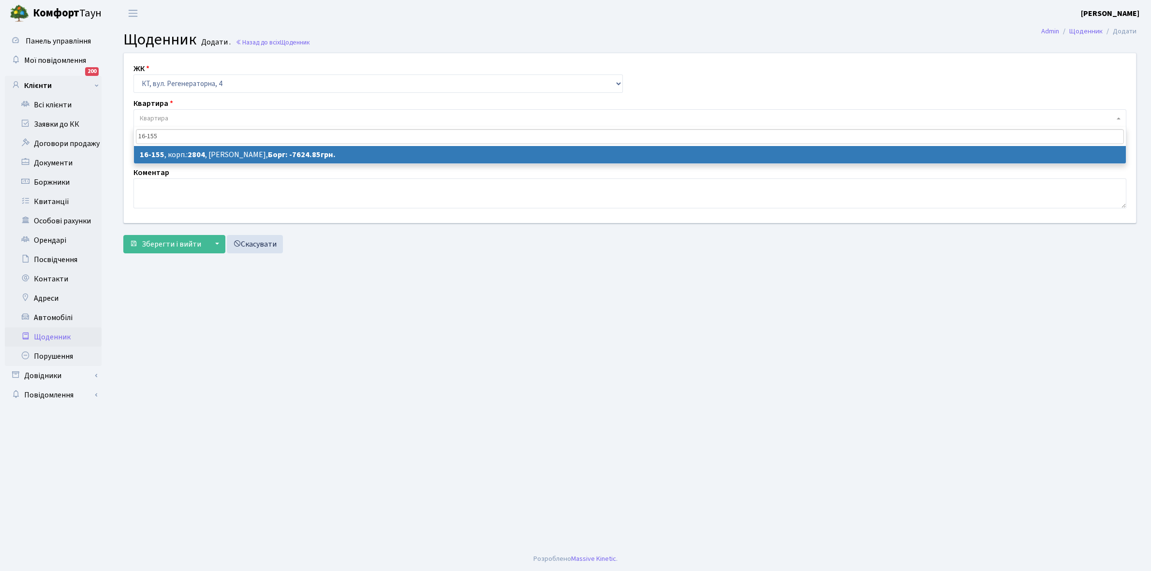
type input "16-155"
select select "8716"
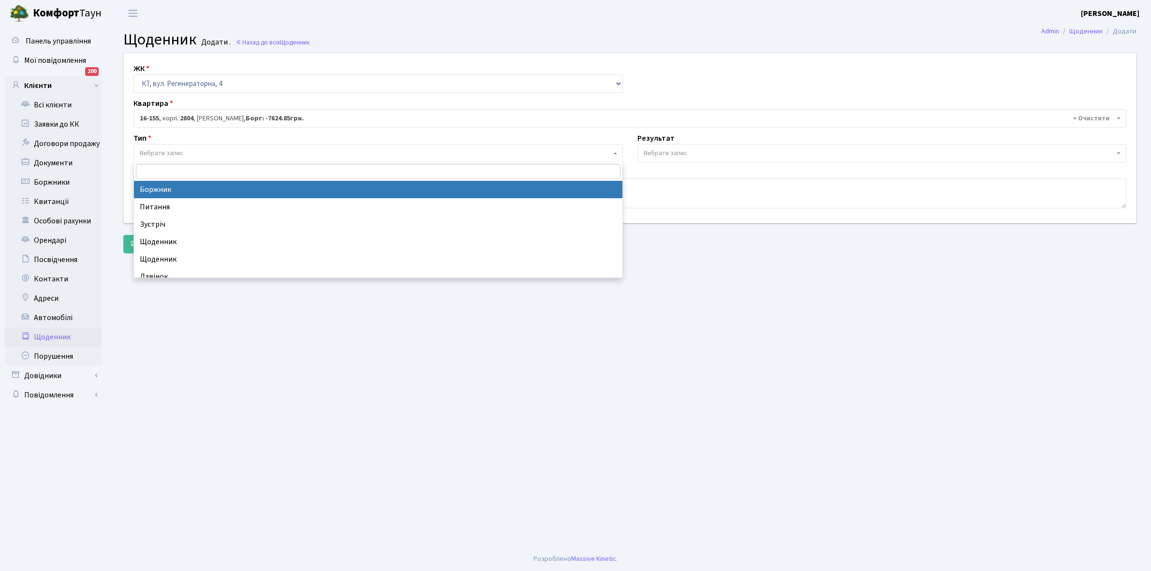
click at [211, 154] on span "Вибрати запис" at bounding box center [375, 153] width 471 height 10
select select "189"
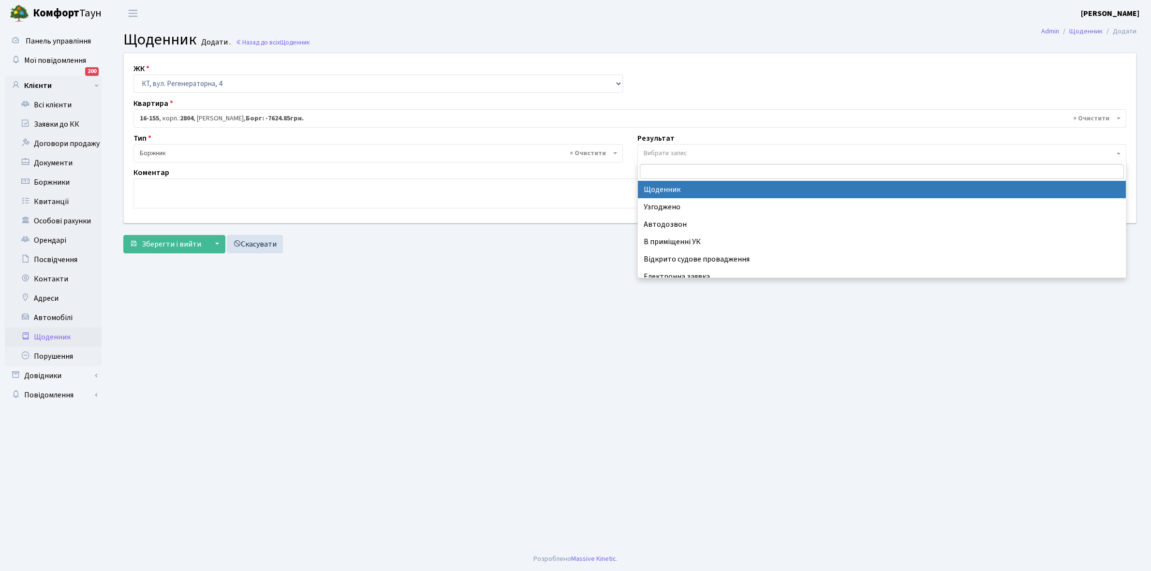
click at [671, 149] on span "Вибрати запис" at bounding box center [665, 153] width 44 height 10
select select "14"
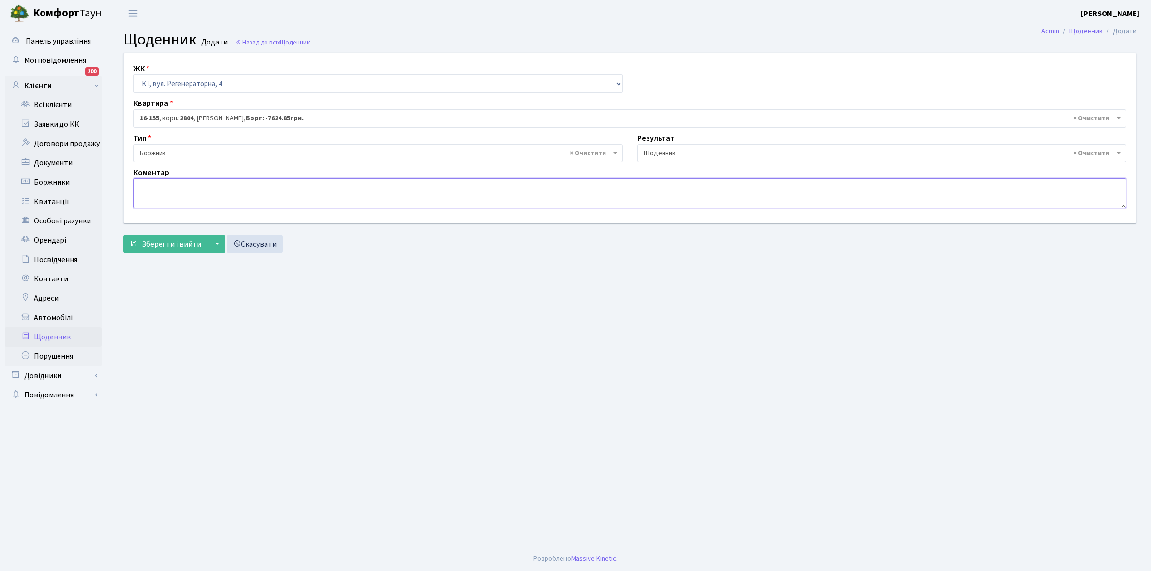
click at [146, 181] on textarea at bounding box center [629, 193] width 992 height 30
type textarea "Відключення ЕЕ"
click at [164, 239] on span "Зберегти і вийти" at bounding box center [171, 244] width 59 height 11
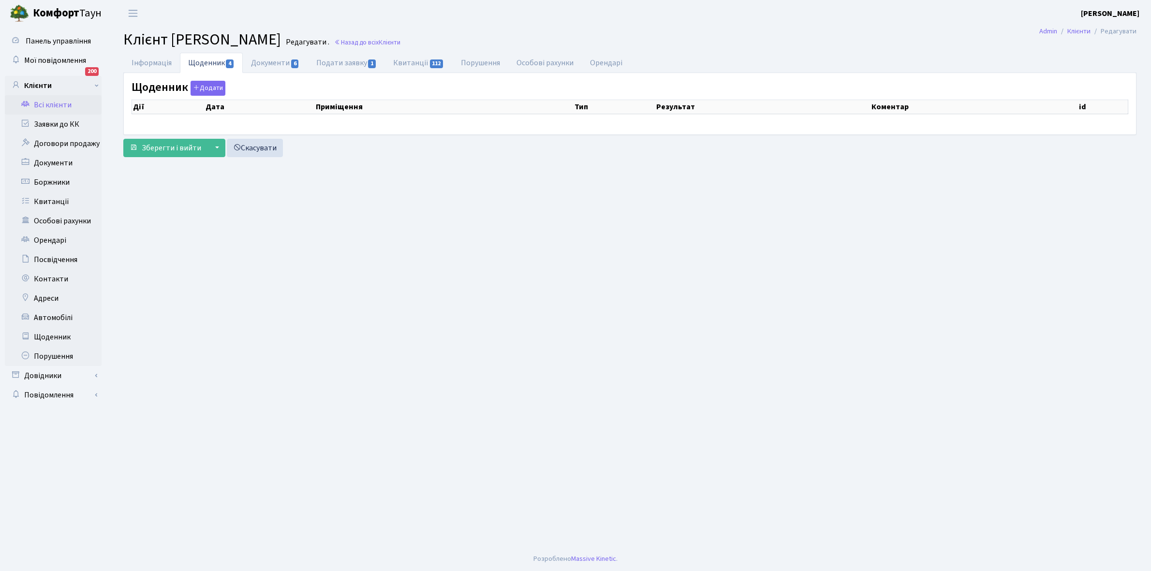
select select "25"
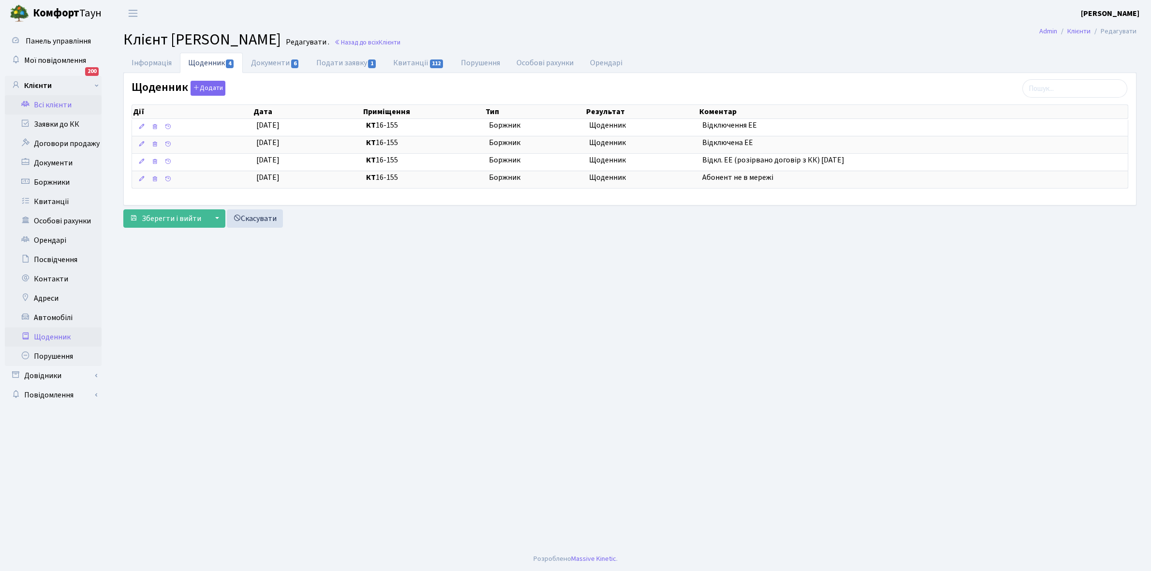
click at [57, 332] on link "Щоденник" at bounding box center [53, 336] width 97 height 19
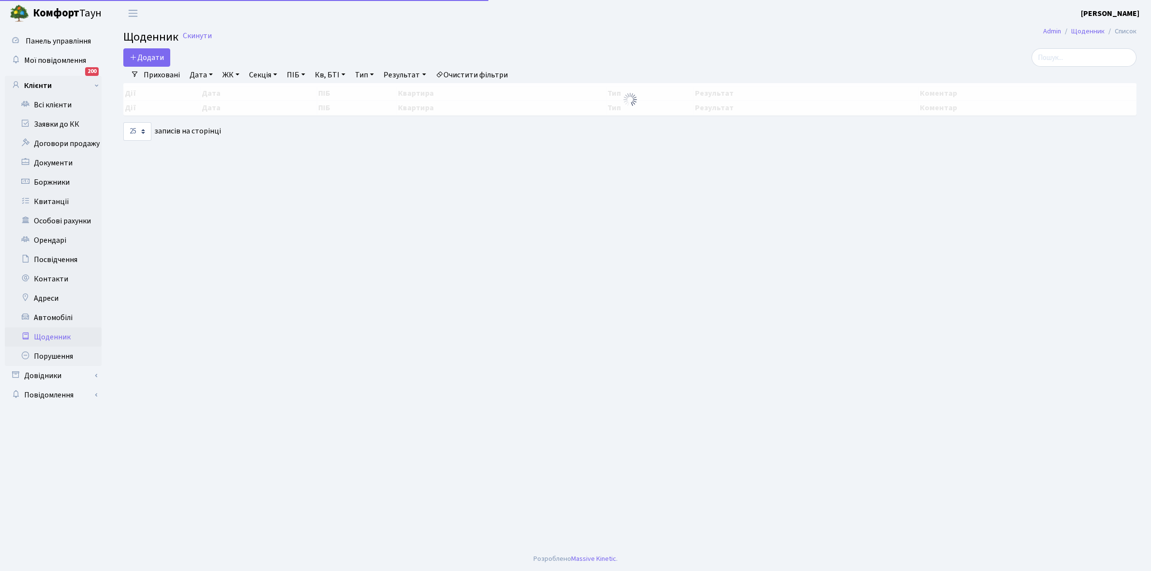
select select "25"
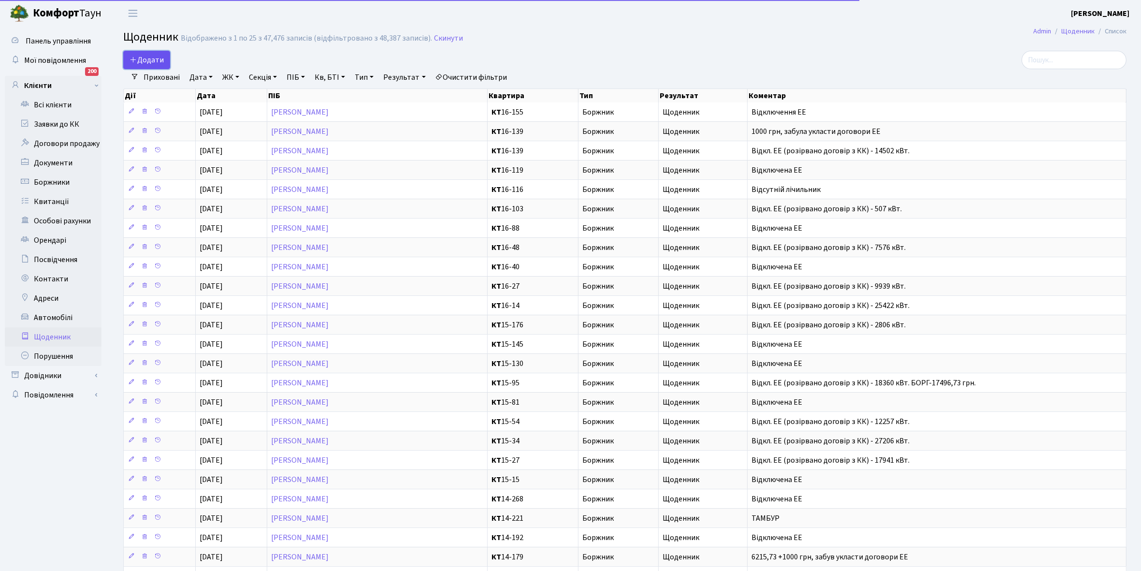
click at [149, 55] on span "Додати" at bounding box center [147, 60] width 34 height 11
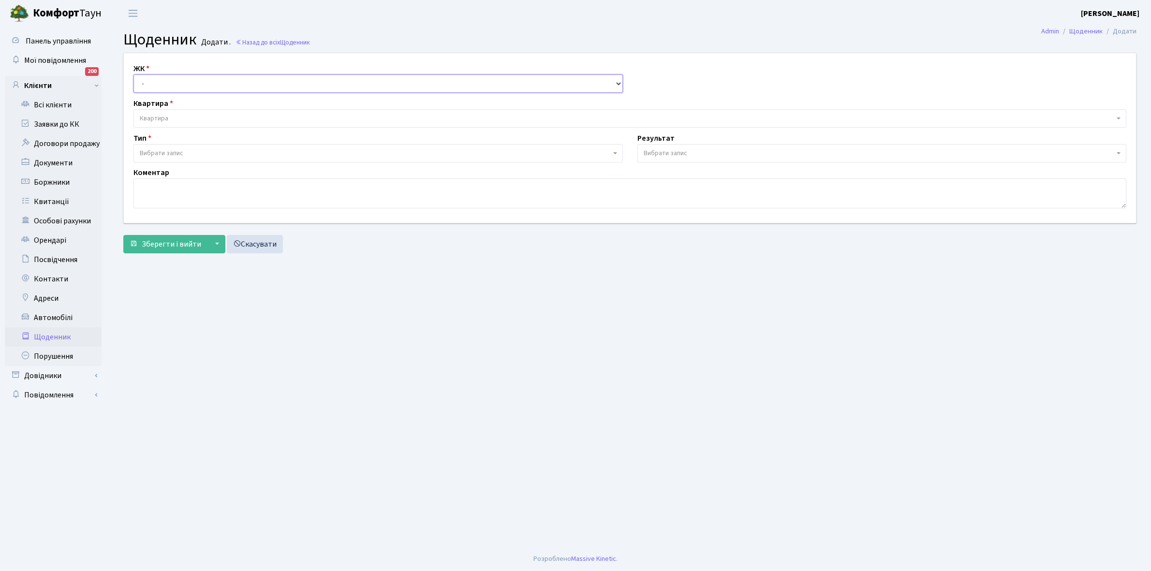
drag, startPoint x: 0, startPoint y: 0, endPoint x: 155, endPoint y: 75, distance: 172.5
click at [155, 75] on select "- КТ, вул. Регенераторна, 4 КТ2, просп. [STREET_ADDRESS] [STREET_ADDRESS] [PERS…" at bounding box center [377, 83] width 489 height 18
select select "271"
click at [133, 74] on select "- КТ, вул. Регенераторна, 4 КТ2, просп. [STREET_ADDRESS] [STREET_ADDRESS] [PERS…" at bounding box center [377, 83] width 489 height 18
select select
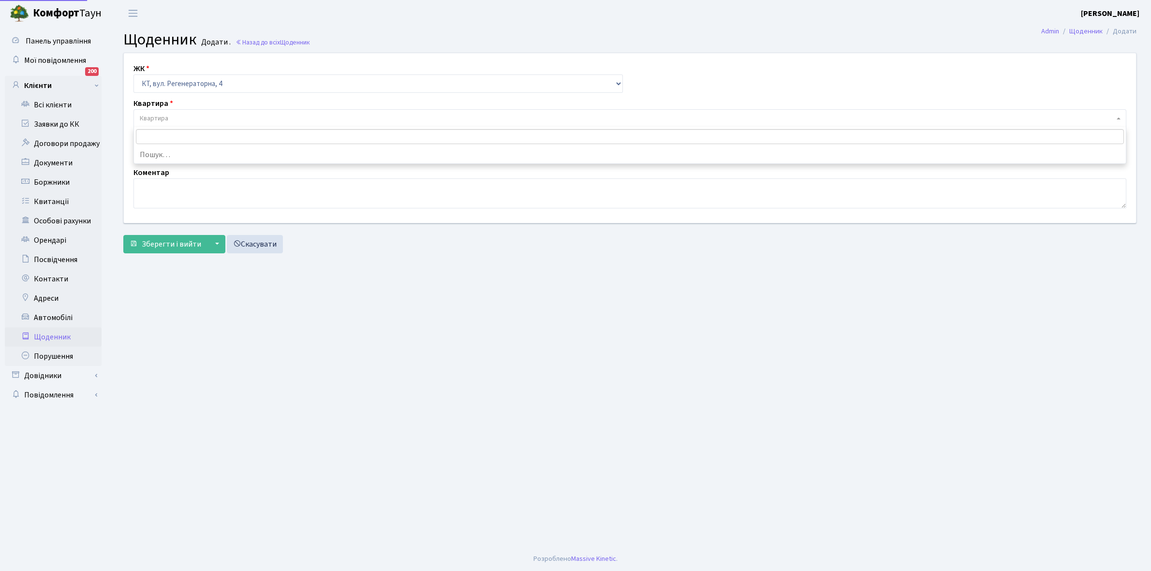
click at [173, 118] on span "Квартира" at bounding box center [627, 119] width 974 height 10
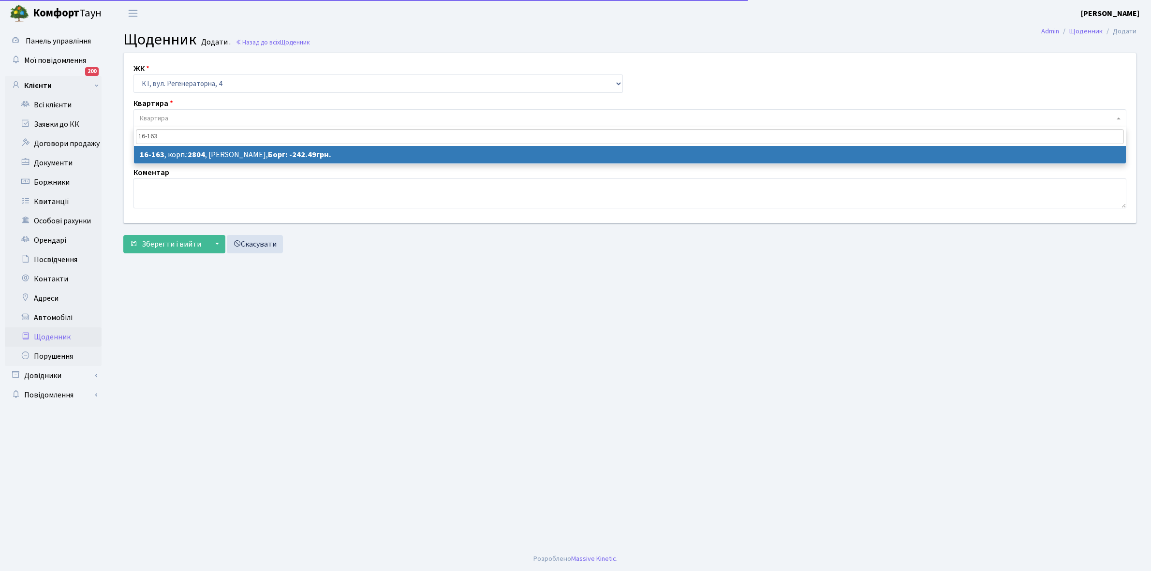
type input "16-163"
select select "8724"
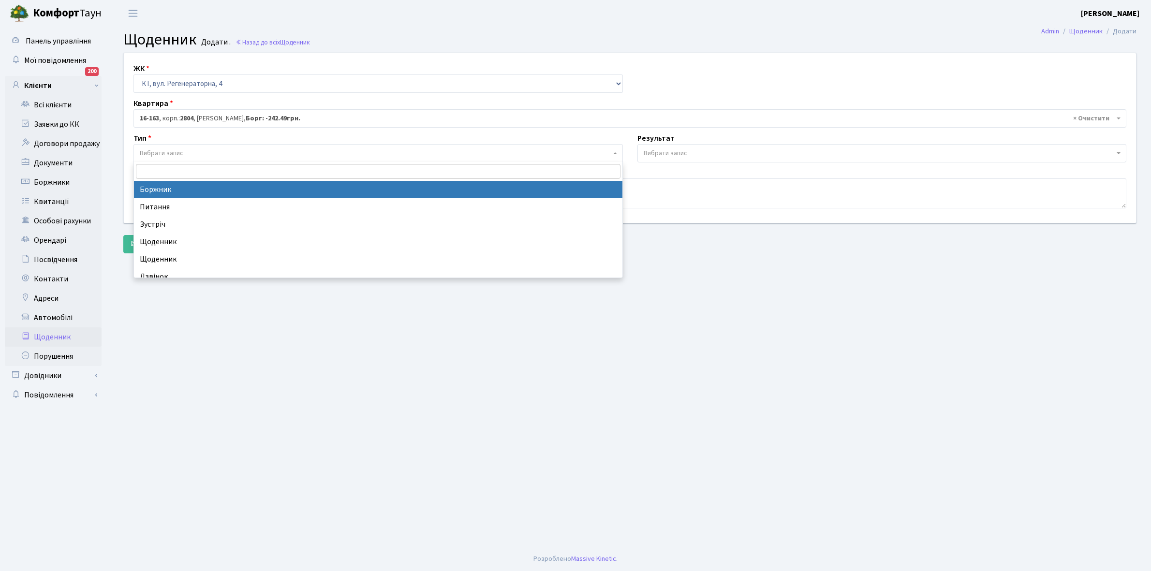
click at [164, 148] on span "Вибрати запис" at bounding box center [162, 153] width 44 height 10
select select "189"
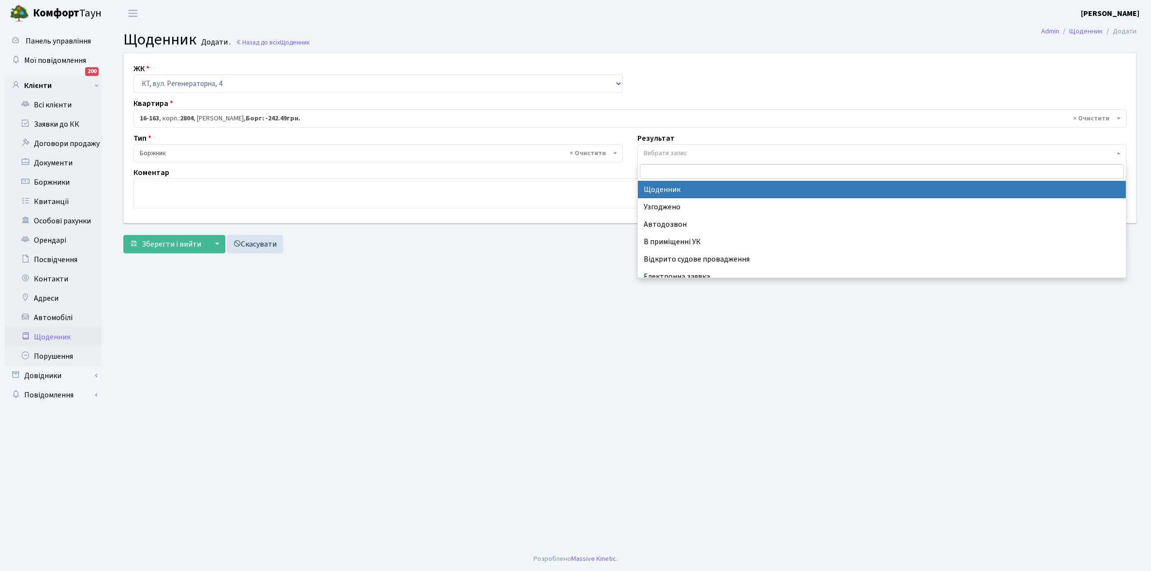
click at [706, 146] on span "Вибрати запис" at bounding box center [881, 153] width 489 height 18
select select "14"
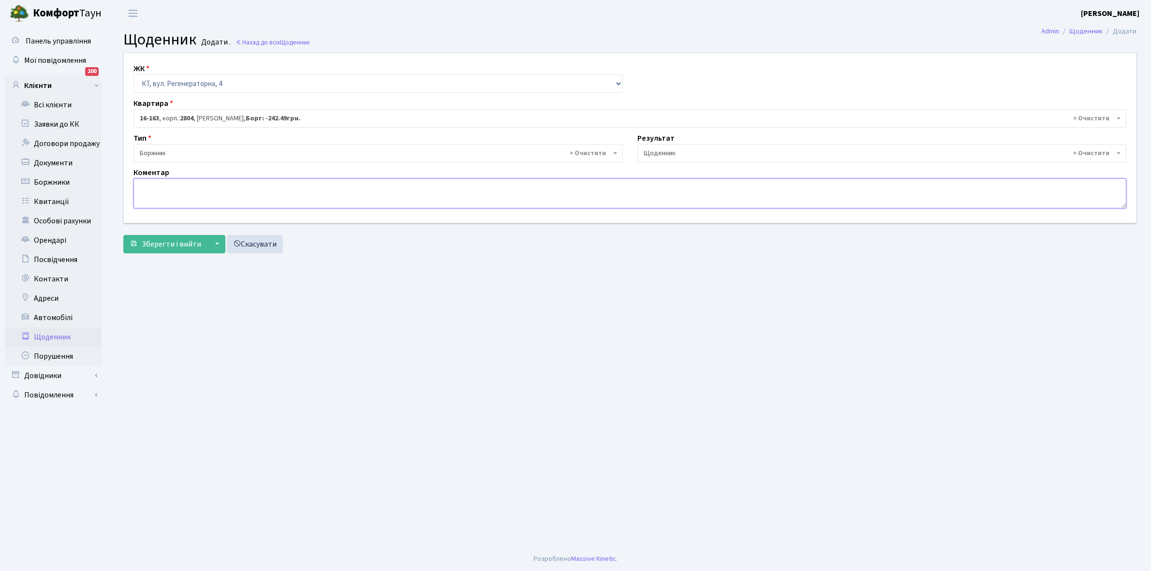
click at [170, 187] on textarea at bounding box center [629, 193] width 992 height 30
type textarea "Відключена ЕЕ"
click at [180, 242] on span "Зберегти і вийти" at bounding box center [171, 244] width 59 height 11
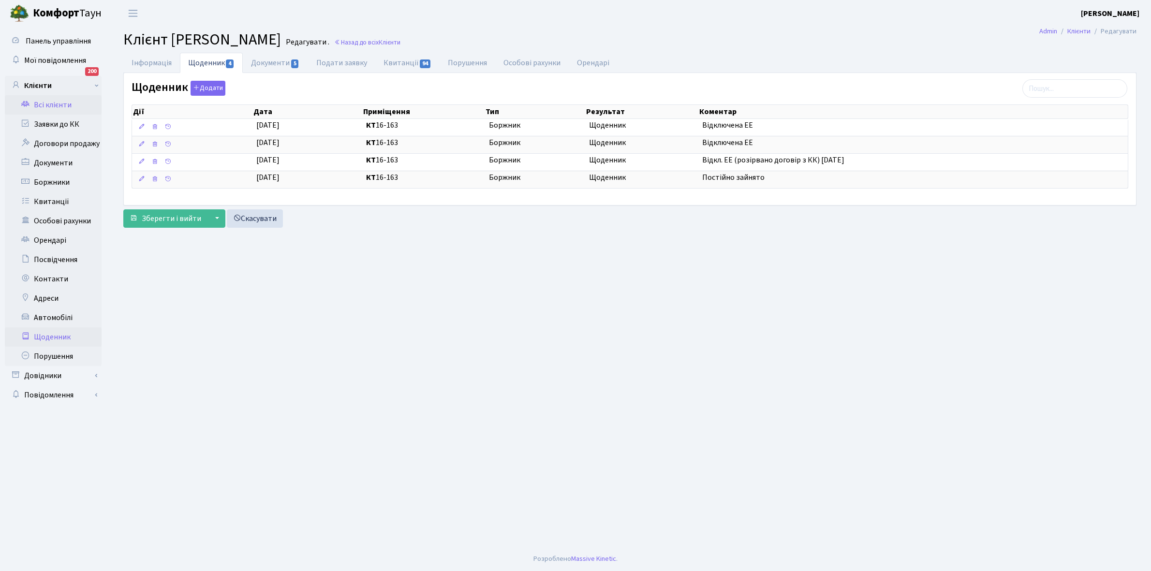
click at [46, 332] on link "Щоденник" at bounding box center [53, 336] width 97 height 19
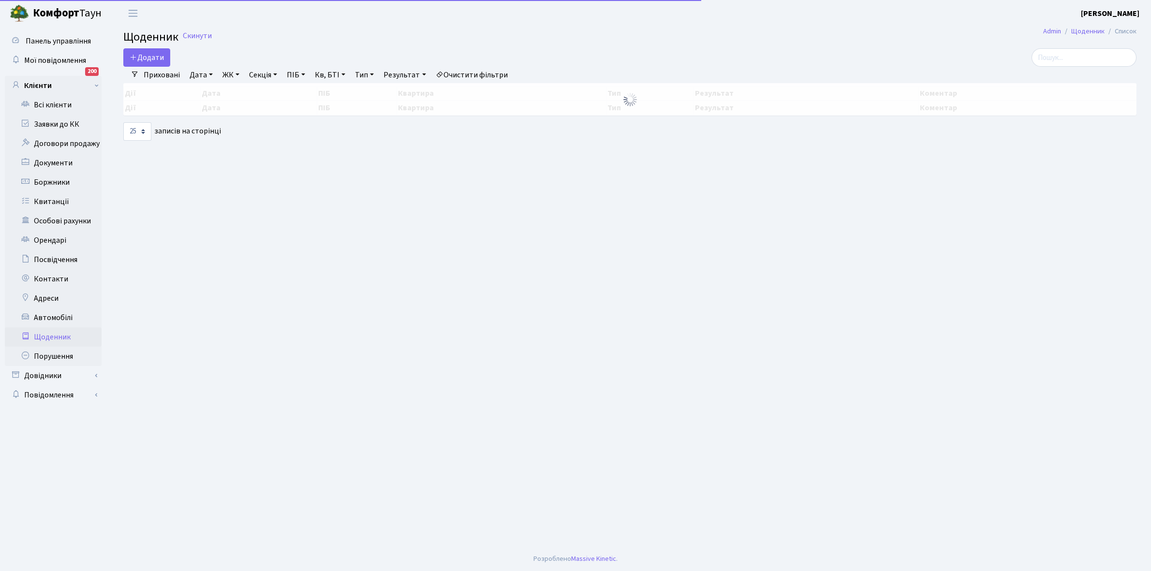
select select "25"
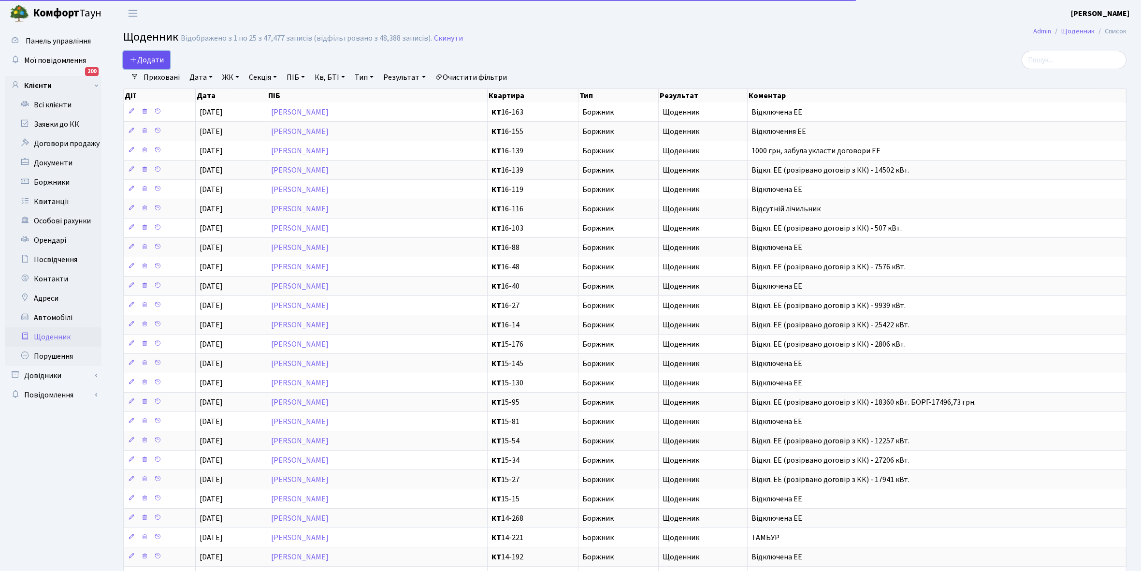
click at [150, 58] on span "Додати" at bounding box center [147, 60] width 34 height 11
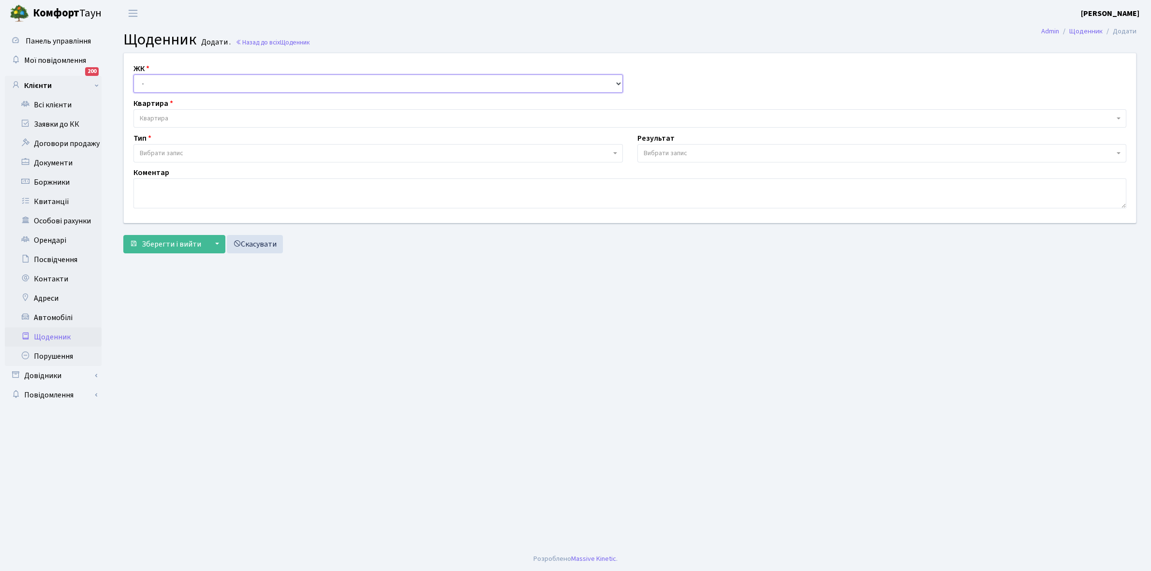
drag, startPoint x: 0, startPoint y: 0, endPoint x: 155, endPoint y: 81, distance: 174.9
click at [155, 81] on select "- КТ, вул. Регенераторна, 4 КТ2, просп. [STREET_ADDRESS] [STREET_ADDRESS] [PERS…" at bounding box center [377, 83] width 489 height 18
select select "271"
click at [133, 74] on select "- КТ, вул. Регенераторна, 4 КТ2, просп. [STREET_ADDRESS] [STREET_ADDRESS] [PERS…" at bounding box center [377, 83] width 489 height 18
select select
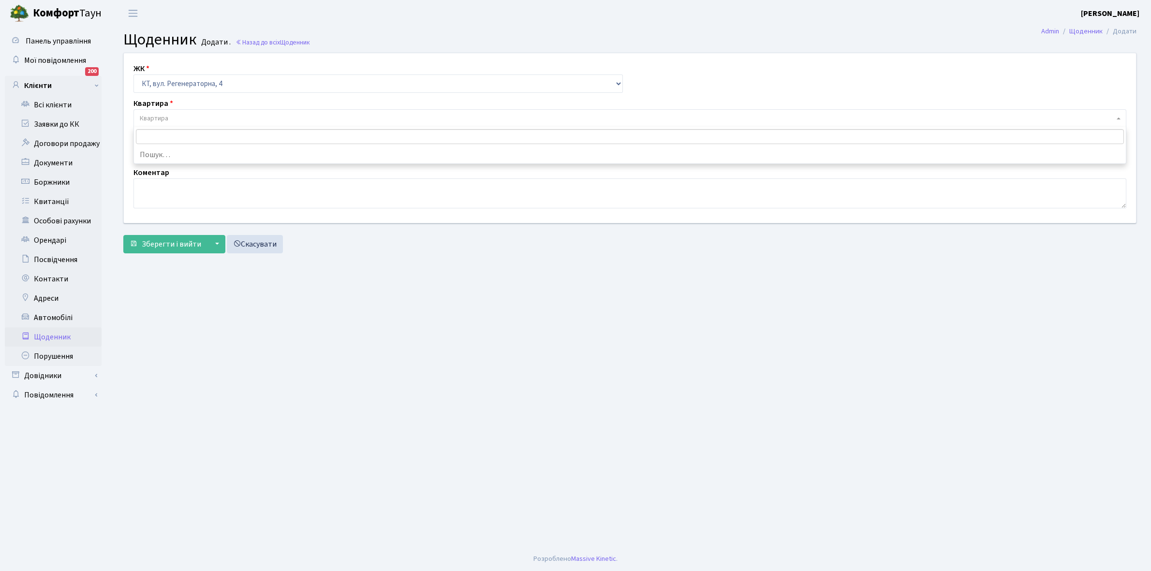
click at [172, 115] on span "Квартира" at bounding box center [627, 119] width 974 height 10
click at [165, 131] on input "search" at bounding box center [630, 136] width 988 height 15
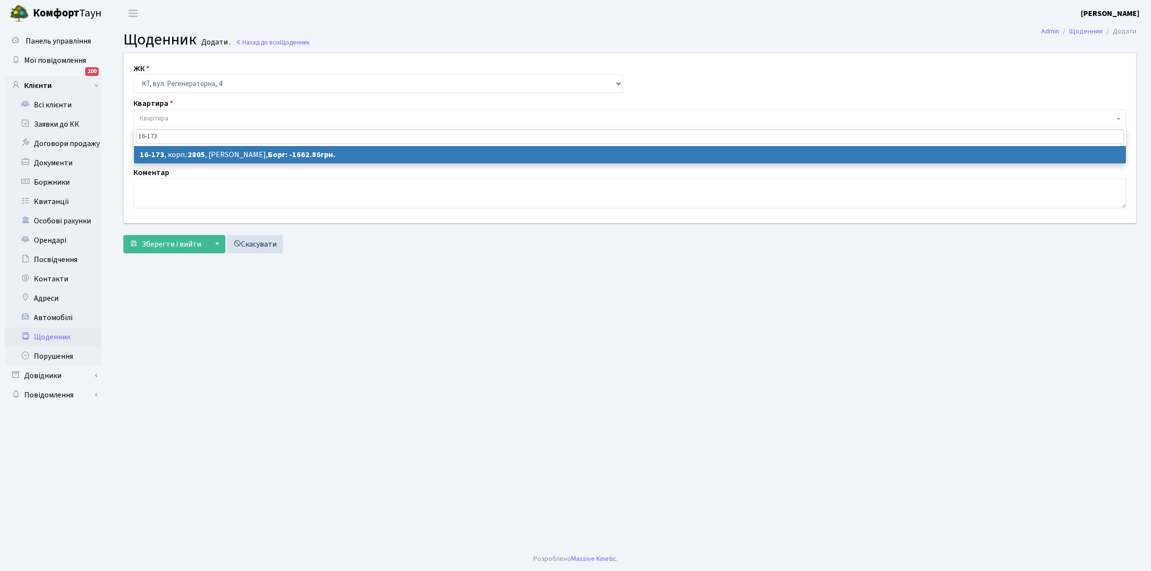
type input "16-173"
select select "8734"
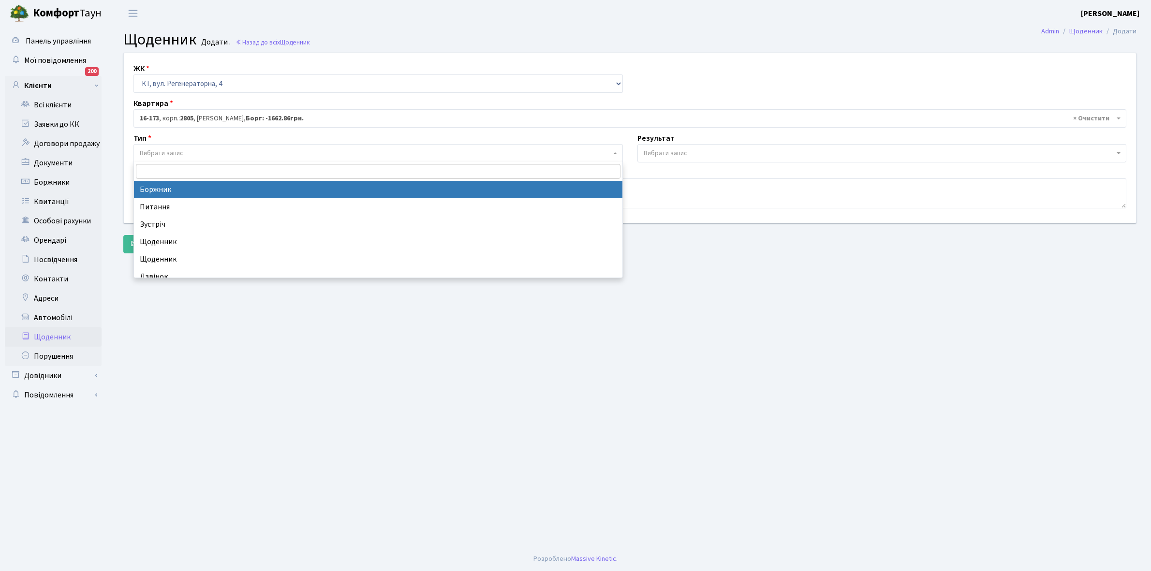
click at [172, 152] on span "Вибрати запис" at bounding box center [162, 153] width 44 height 10
select select "189"
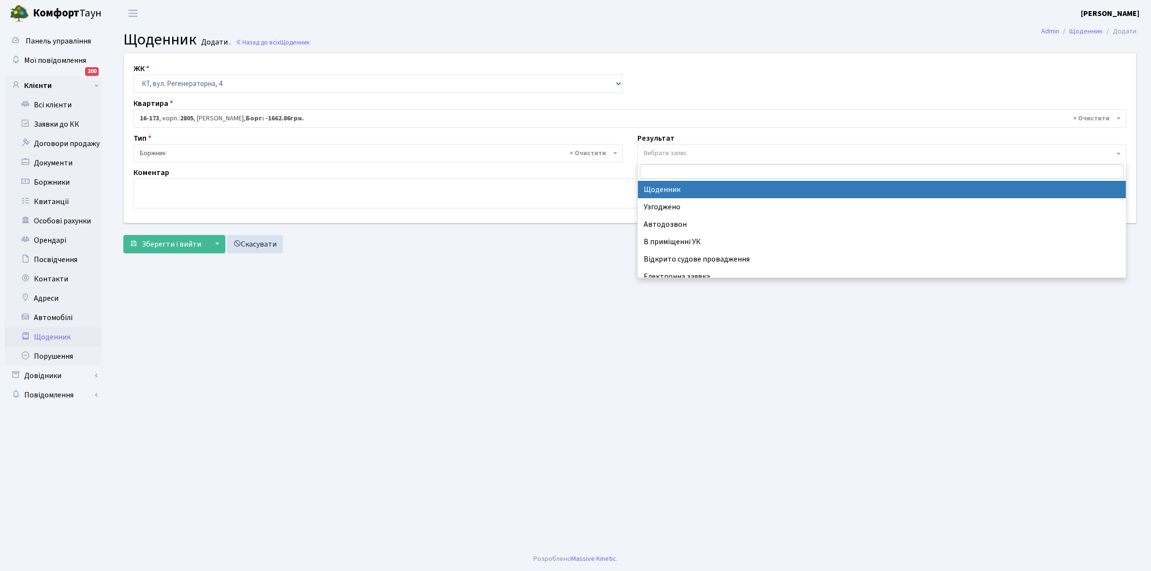
click at [701, 153] on span "Вибрати запис" at bounding box center [878, 153] width 471 height 10
select select "14"
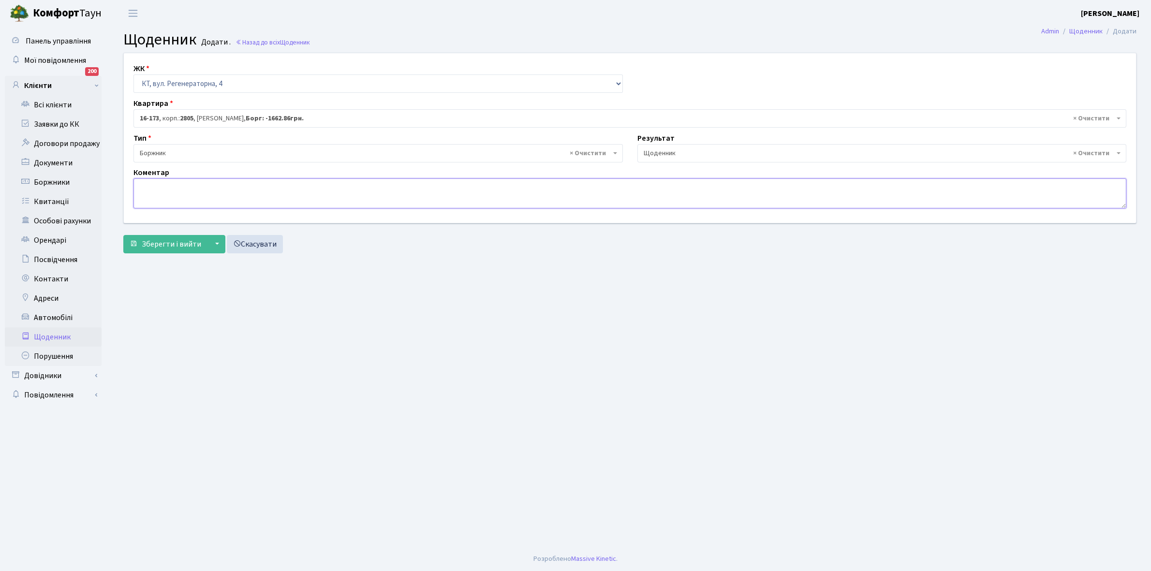
click at [163, 191] on textarea at bounding box center [629, 193] width 992 height 30
type textarea "Пломба-8779 кВт"
click at [172, 244] on span "Зберегти і вийти" at bounding box center [171, 244] width 59 height 11
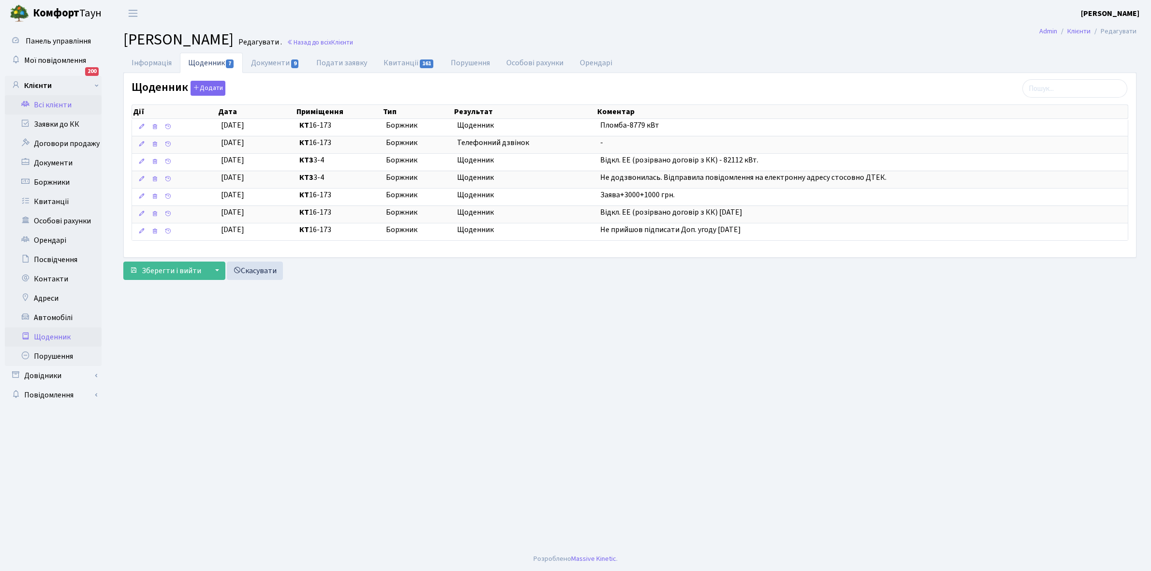
click at [50, 332] on link "Щоденник" at bounding box center [53, 336] width 97 height 19
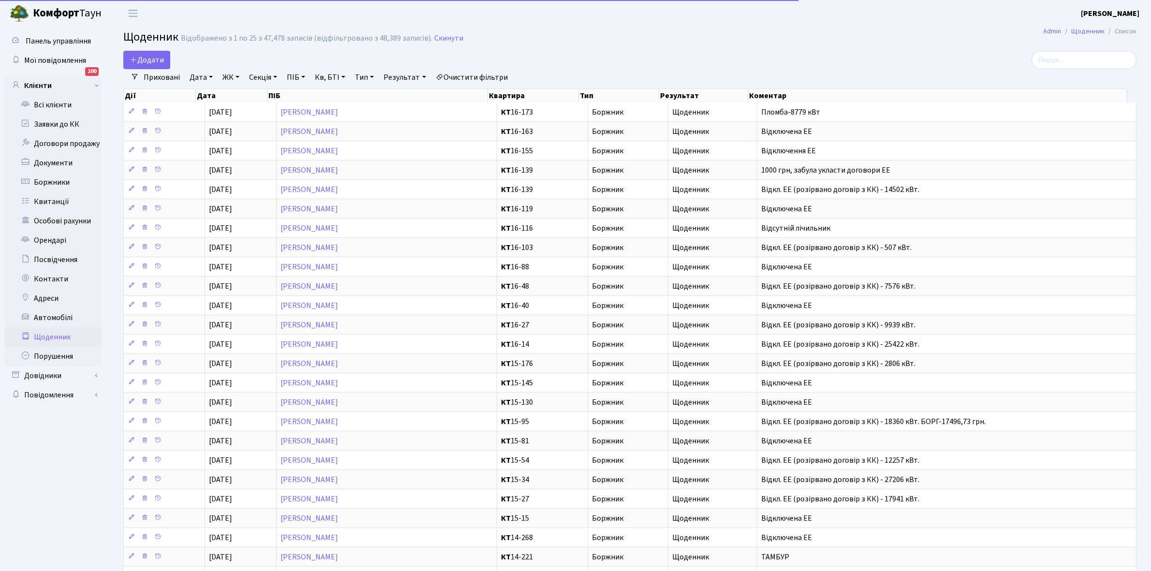
select select "25"
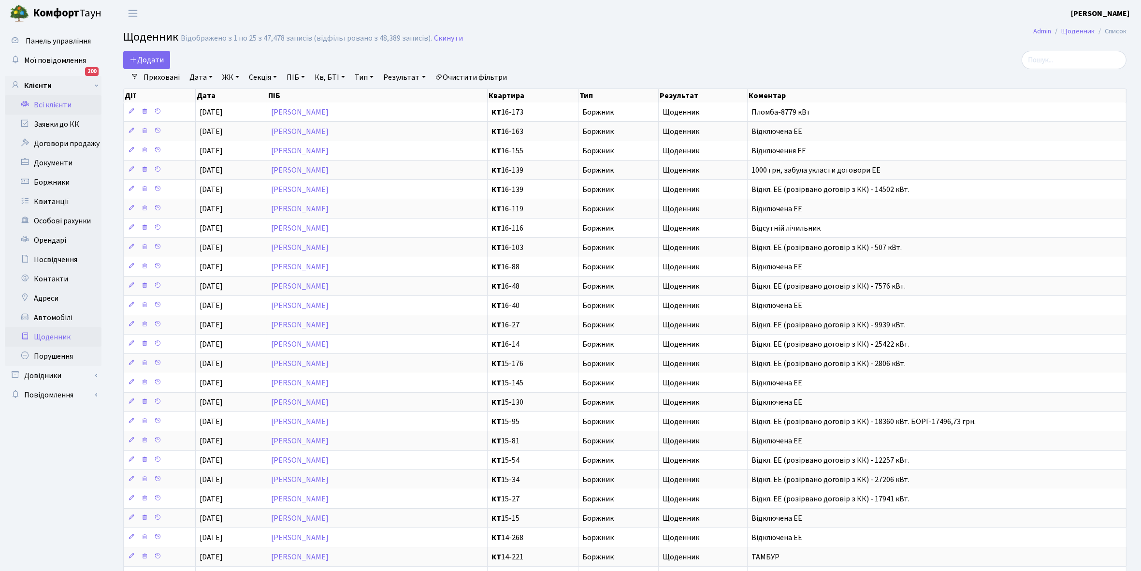
click at [64, 104] on link "Всі клієнти" at bounding box center [53, 104] width 97 height 19
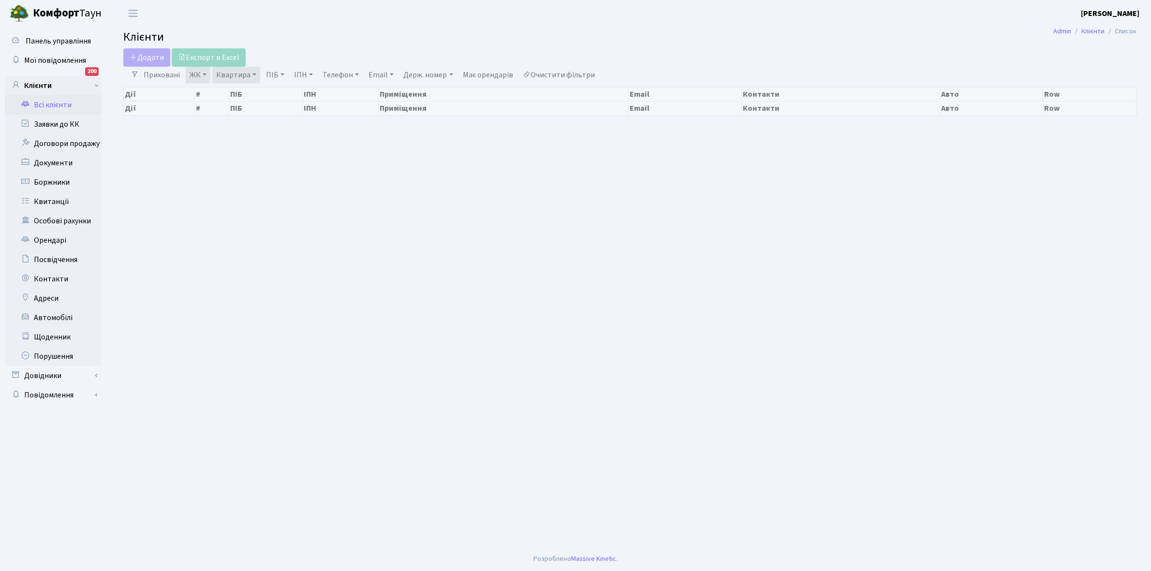
select select "25"
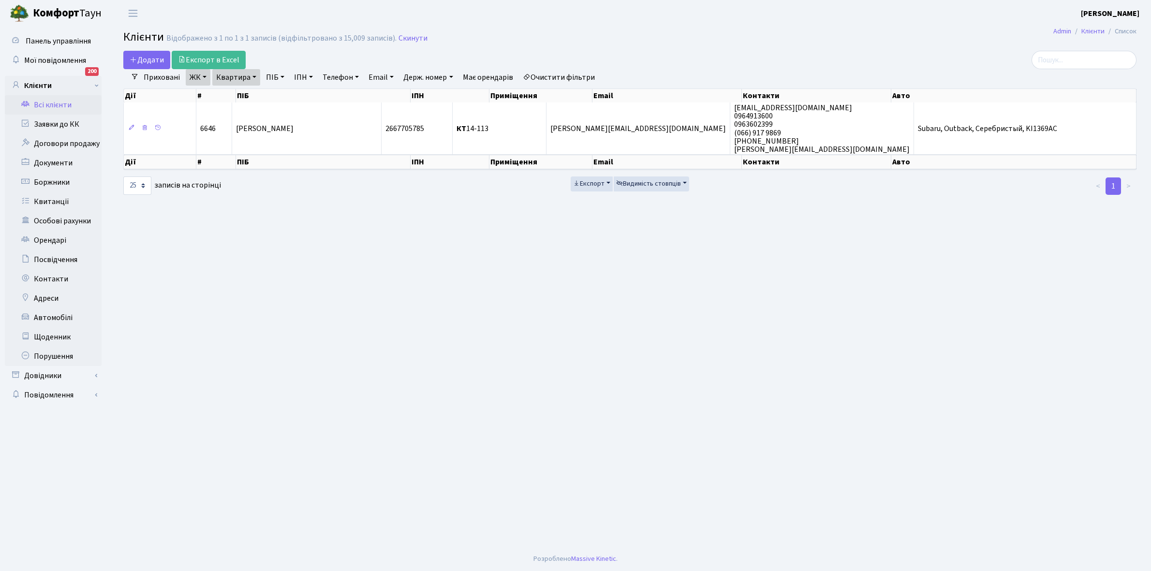
click at [254, 77] on link "Квартира" at bounding box center [236, 77] width 48 height 16
click at [56, 337] on link "Щоденник" at bounding box center [53, 336] width 97 height 19
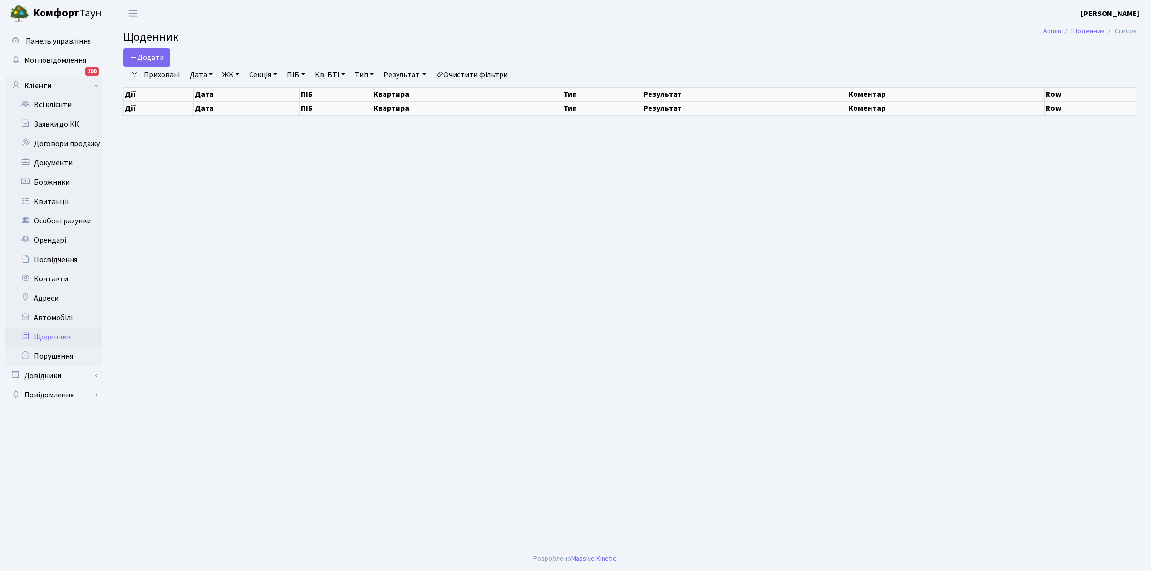
select select "25"
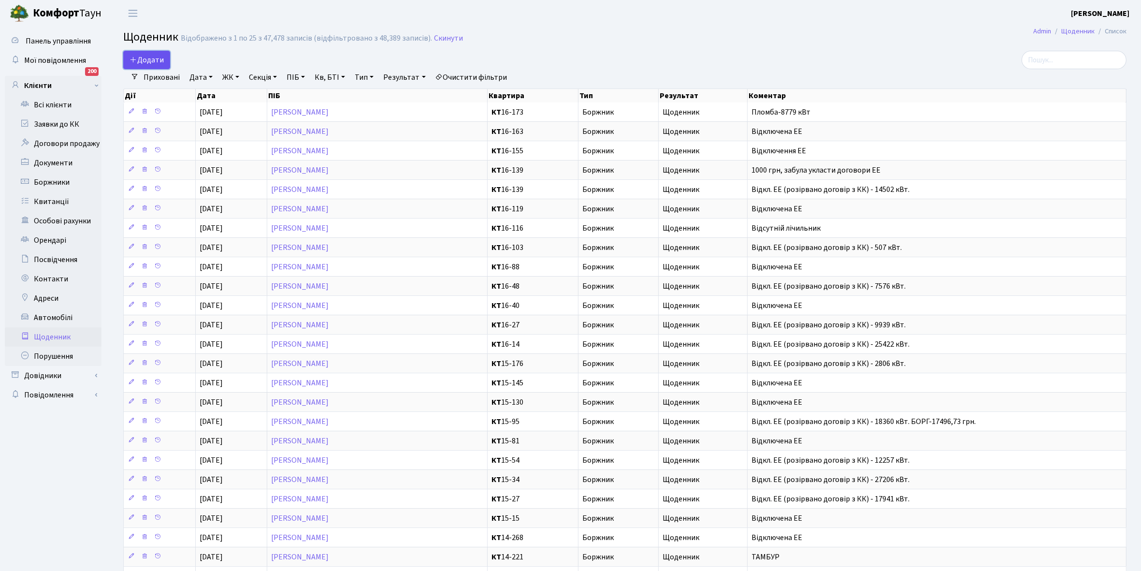
click at [154, 61] on span "Додати" at bounding box center [147, 60] width 34 height 11
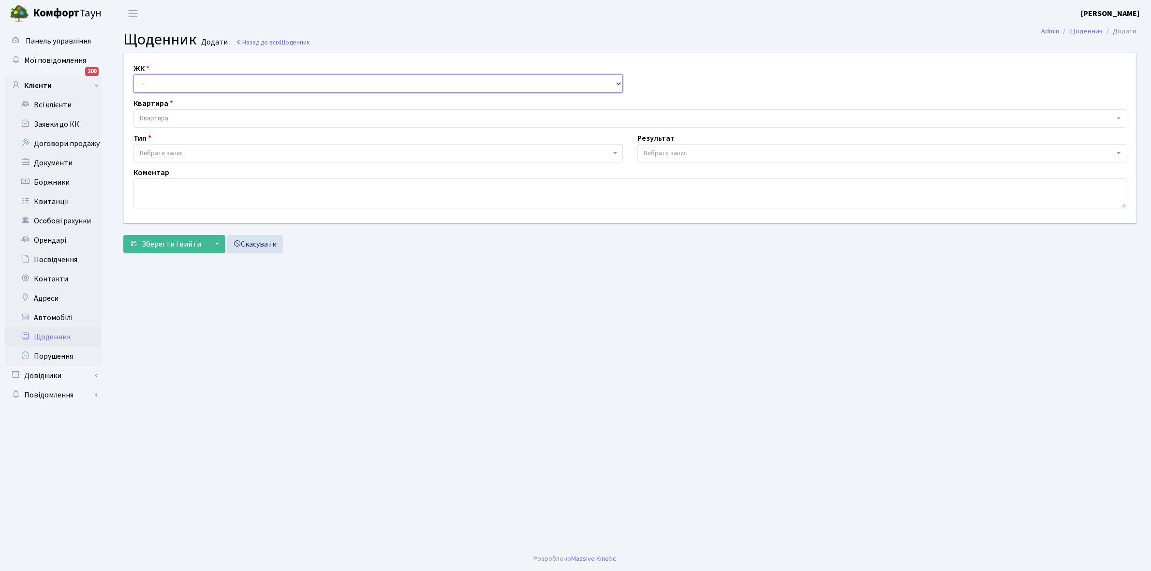
click at [153, 80] on select "- КТ, вул. Регенераторна, 4 КТ2, просп. [STREET_ADDRESS] [STREET_ADDRESS] [PERS…" at bounding box center [377, 83] width 489 height 18
select select "271"
click at [133, 74] on select "- КТ, вул. Регенераторна, 4 КТ2, просп. [STREET_ADDRESS] [STREET_ADDRESS] [PERS…" at bounding box center [377, 83] width 489 height 18
select select
click at [164, 117] on span "Квартира" at bounding box center [154, 119] width 29 height 10
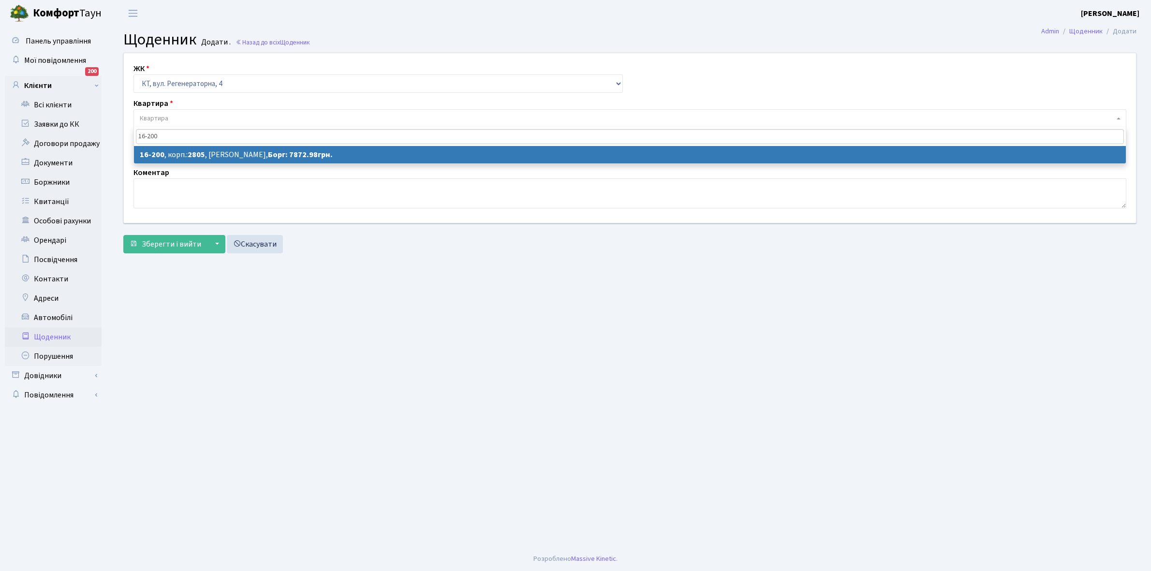
type input "16-200"
select select "8761"
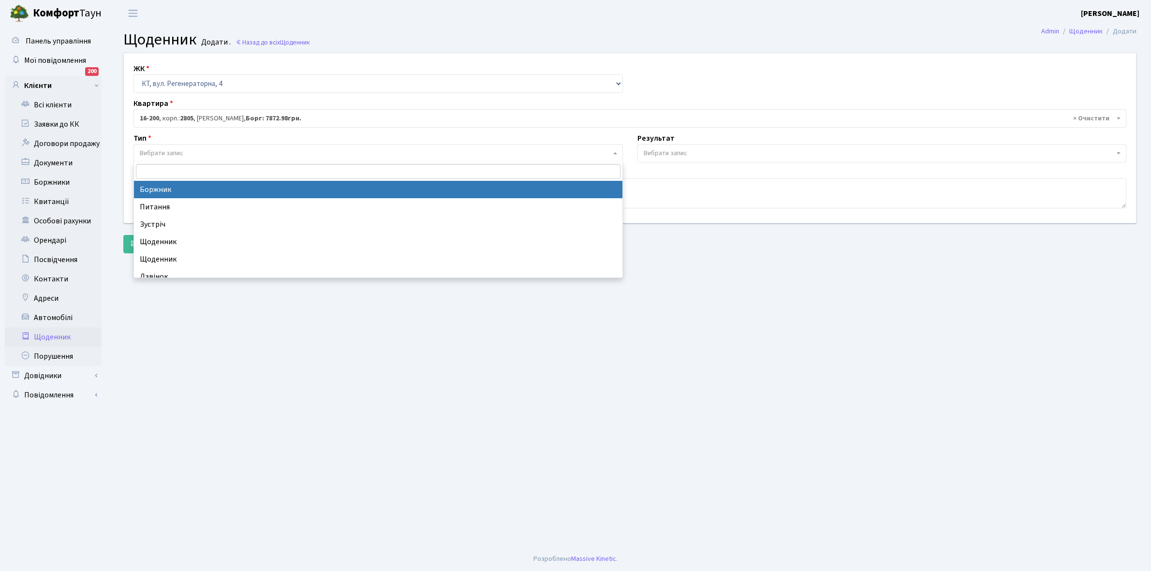
click at [194, 153] on span "Вибрати запис" at bounding box center [375, 153] width 471 height 10
drag, startPoint x: 202, startPoint y: 184, endPoint x: 552, endPoint y: 139, distance: 352.4
select select "189"
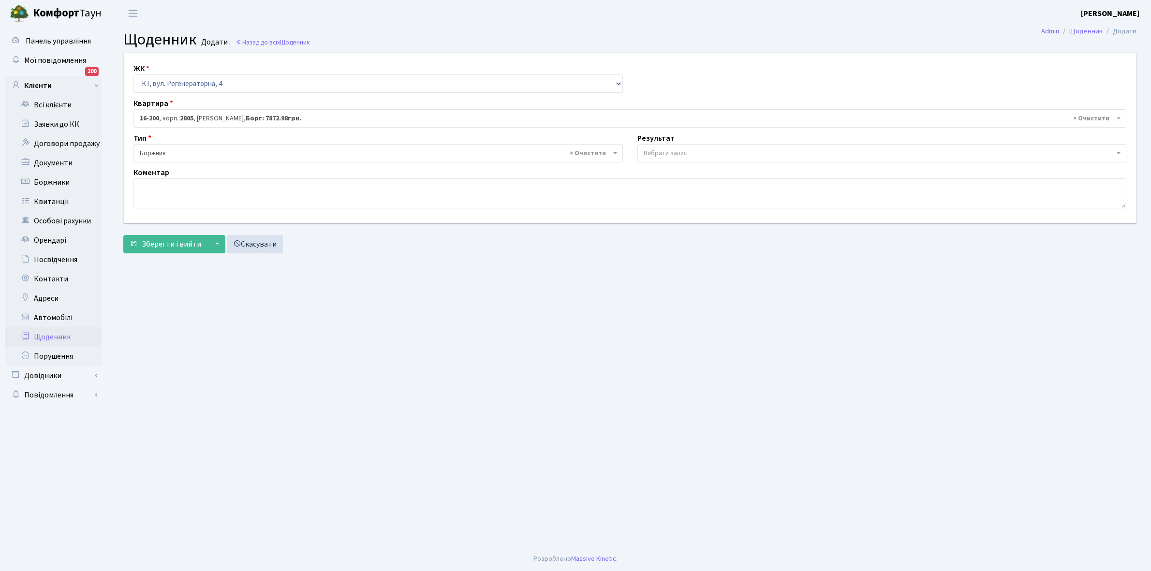
click at [670, 148] on span "Вибрати запис" at bounding box center [665, 153] width 44 height 10
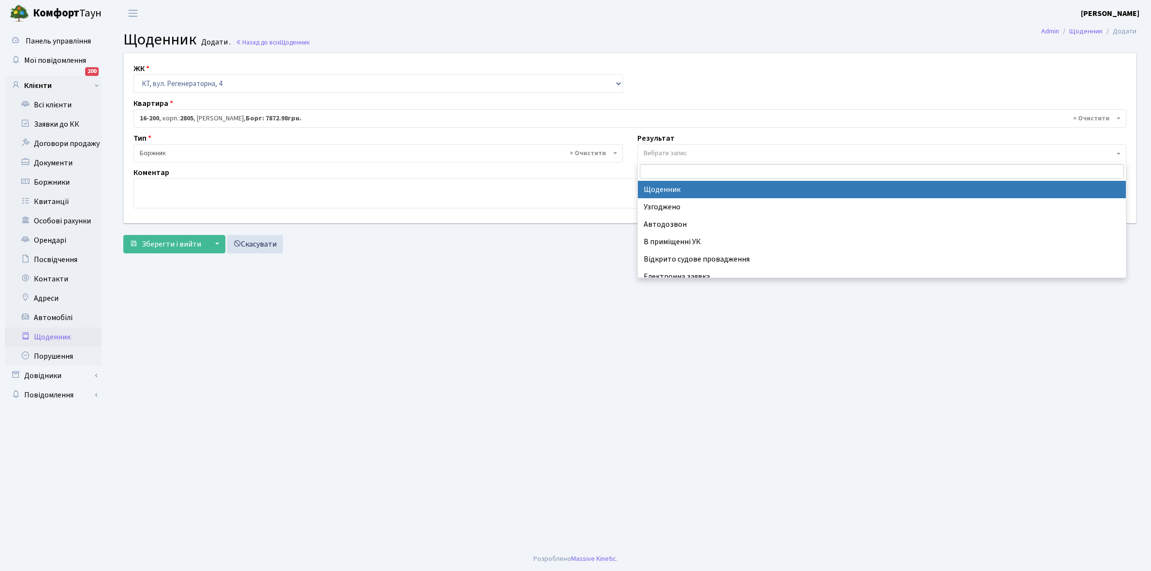
select select "14"
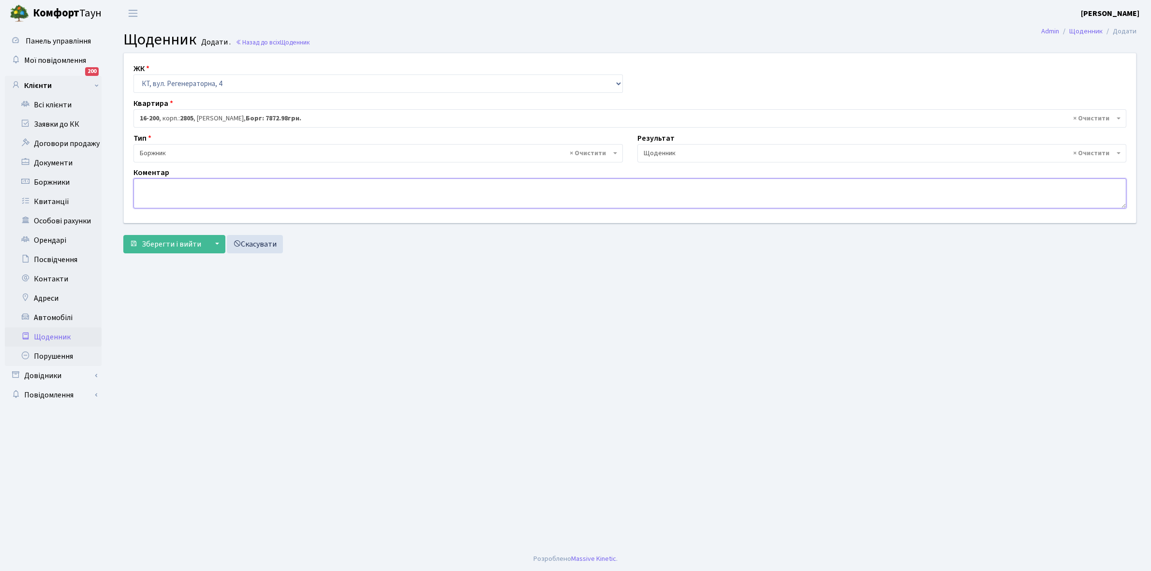
click at [144, 196] on textarea at bounding box center [629, 193] width 992 height 30
type textarea "Пломба -14361 кВт"
click at [170, 244] on span "Зберегти і вийти" at bounding box center [171, 244] width 59 height 11
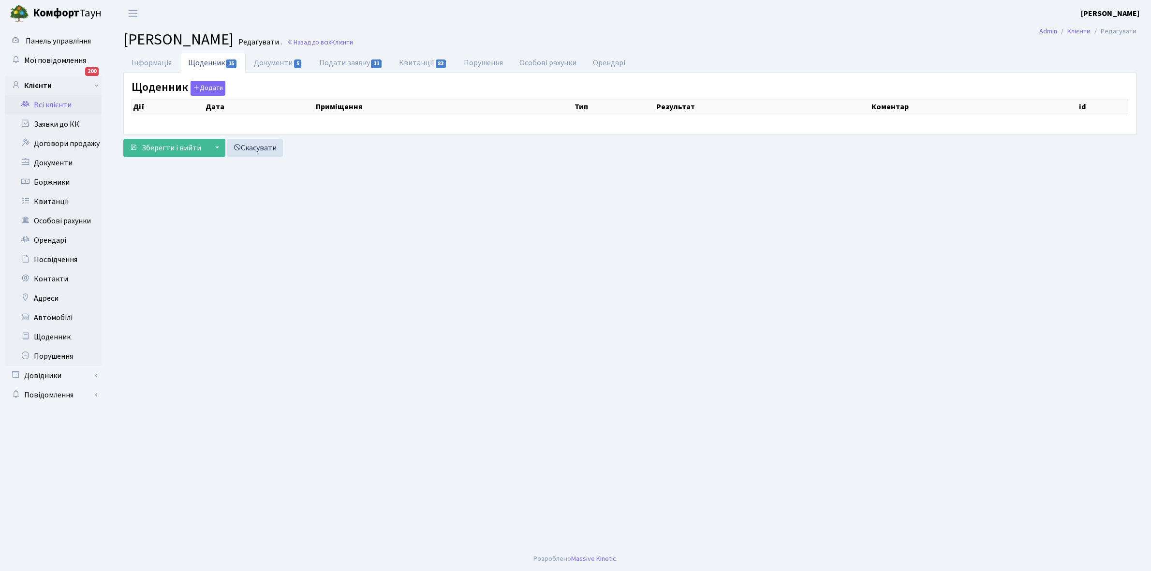
select select "25"
